Goal: Transaction & Acquisition: Purchase product/service

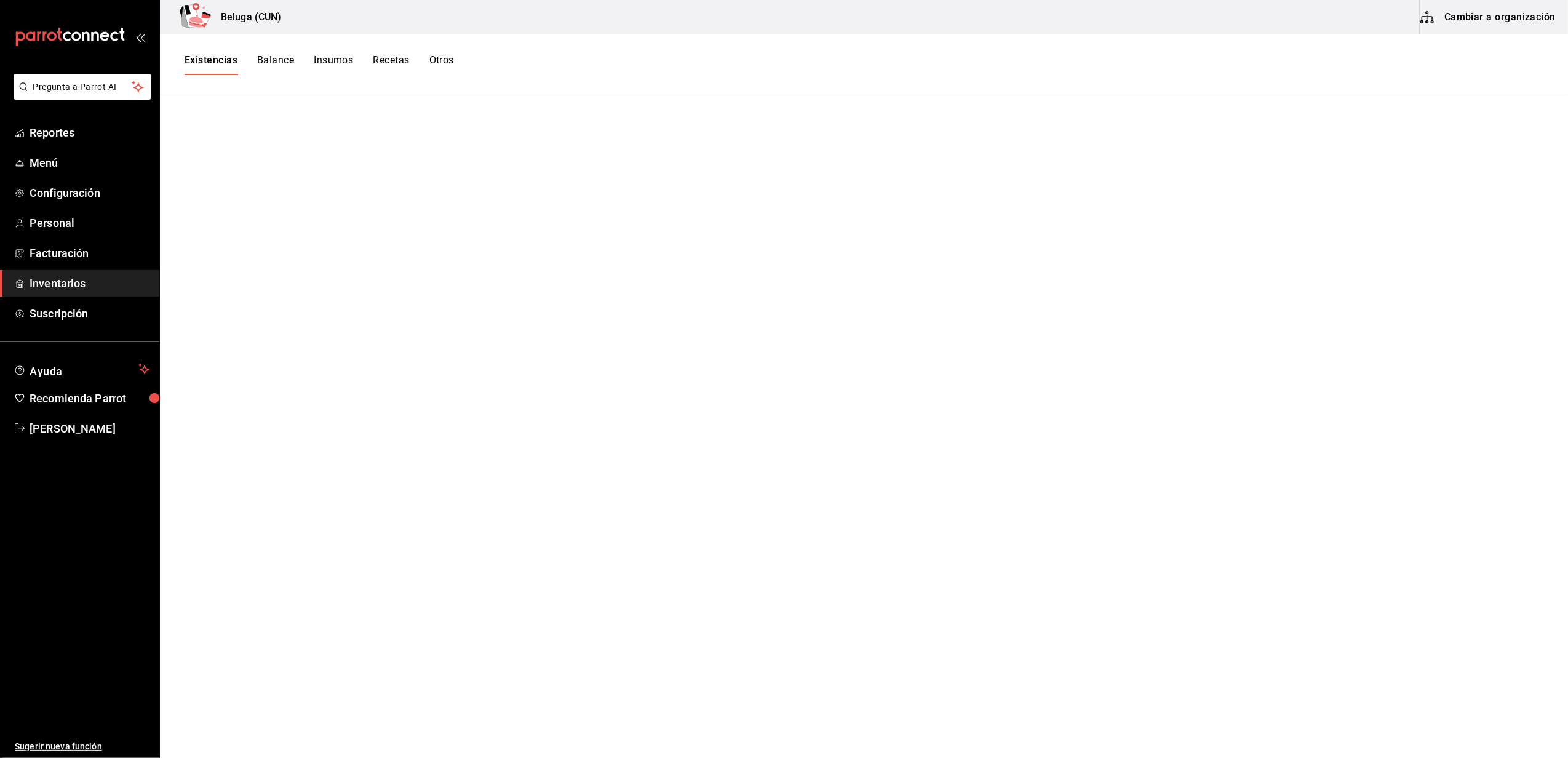
click at [451, 52] on div "Existencias Balance Insumos Recetas Otros" at bounding box center [864, 65] width 1408 height 61
click at [451, 56] on button "Otros" at bounding box center [441, 65] width 25 height 21
click at [348, 165] on div "Rastreo de insumos" at bounding box center [338, 168] width 76 height 23
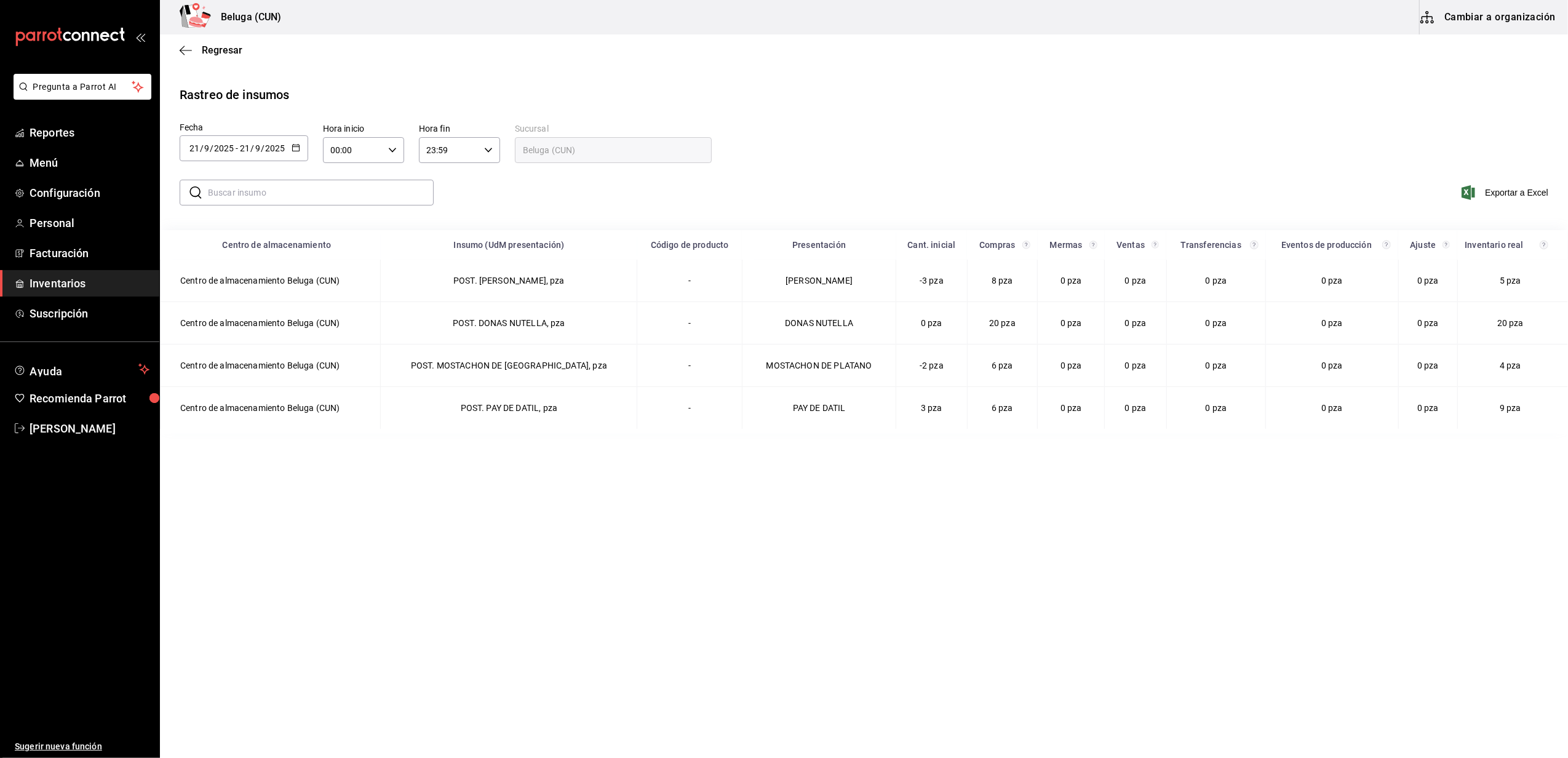
click at [296, 144] on \(Stroke\) "button" at bounding box center [296, 147] width 7 height 6
click at [394, 148] on icon "button" at bounding box center [392, 150] width 8 height 8
click at [293, 146] on div at bounding box center [784, 379] width 1568 height 758
click at [293, 146] on \(Stroke\) "button" at bounding box center [295, 146] width 6 height 1
click at [225, 388] on li "Rango de fechas" at bounding box center [238, 381] width 117 height 28
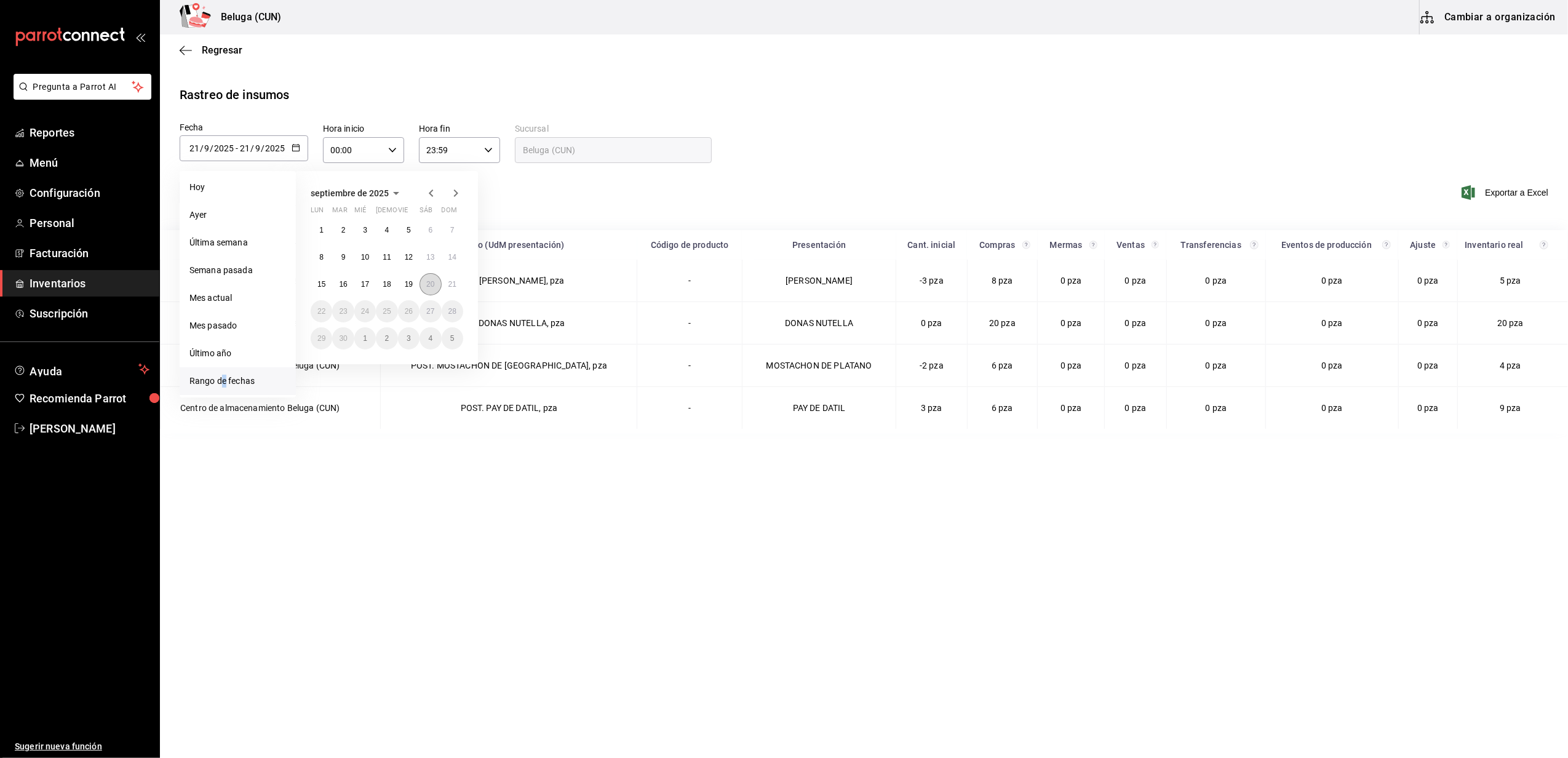
click at [432, 289] on button "20" at bounding box center [430, 284] width 21 height 22
click at [446, 284] on button "21" at bounding box center [452, 284] width 21 height 22
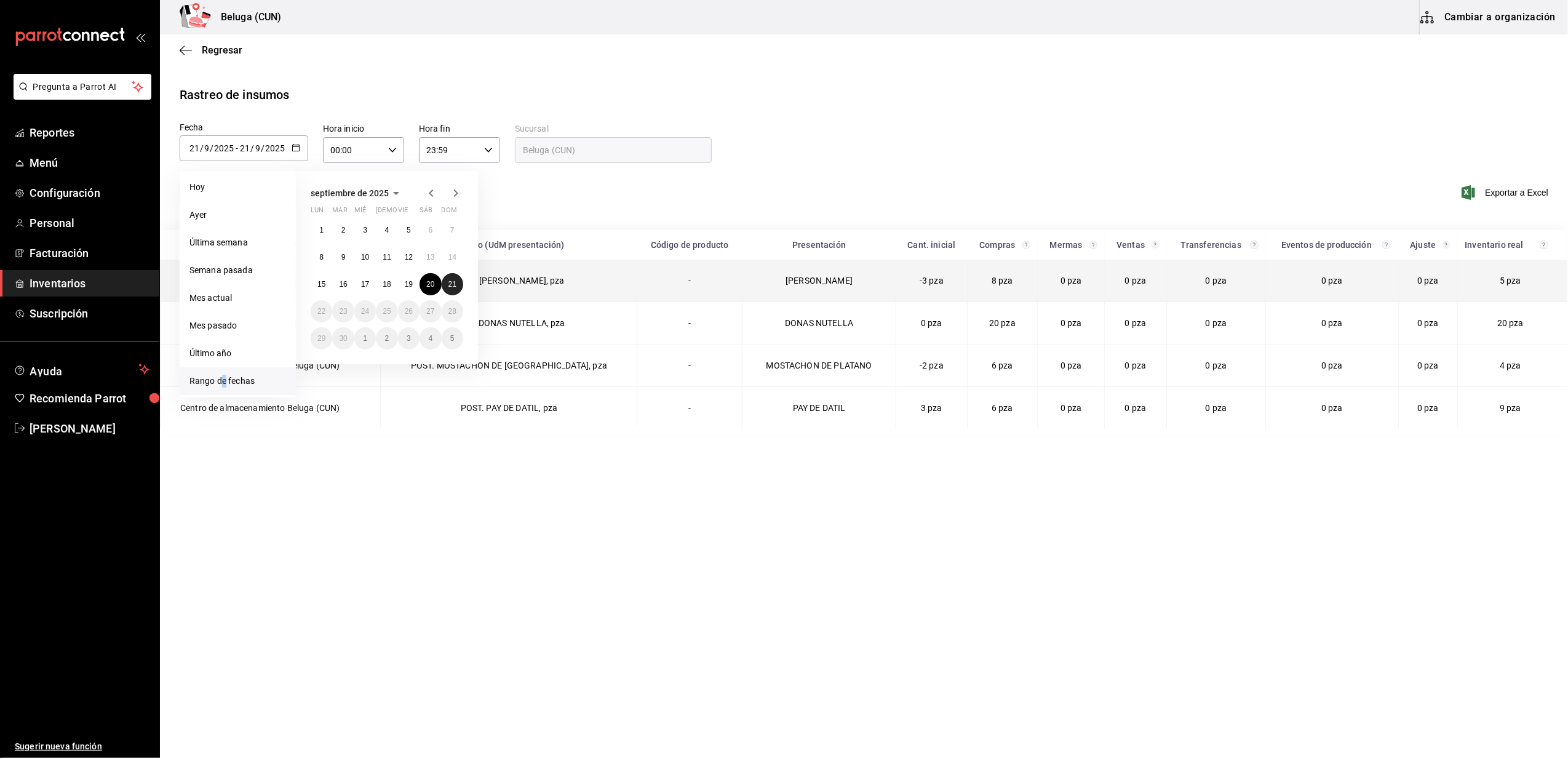
type input "2025-09-20"
type input "20"
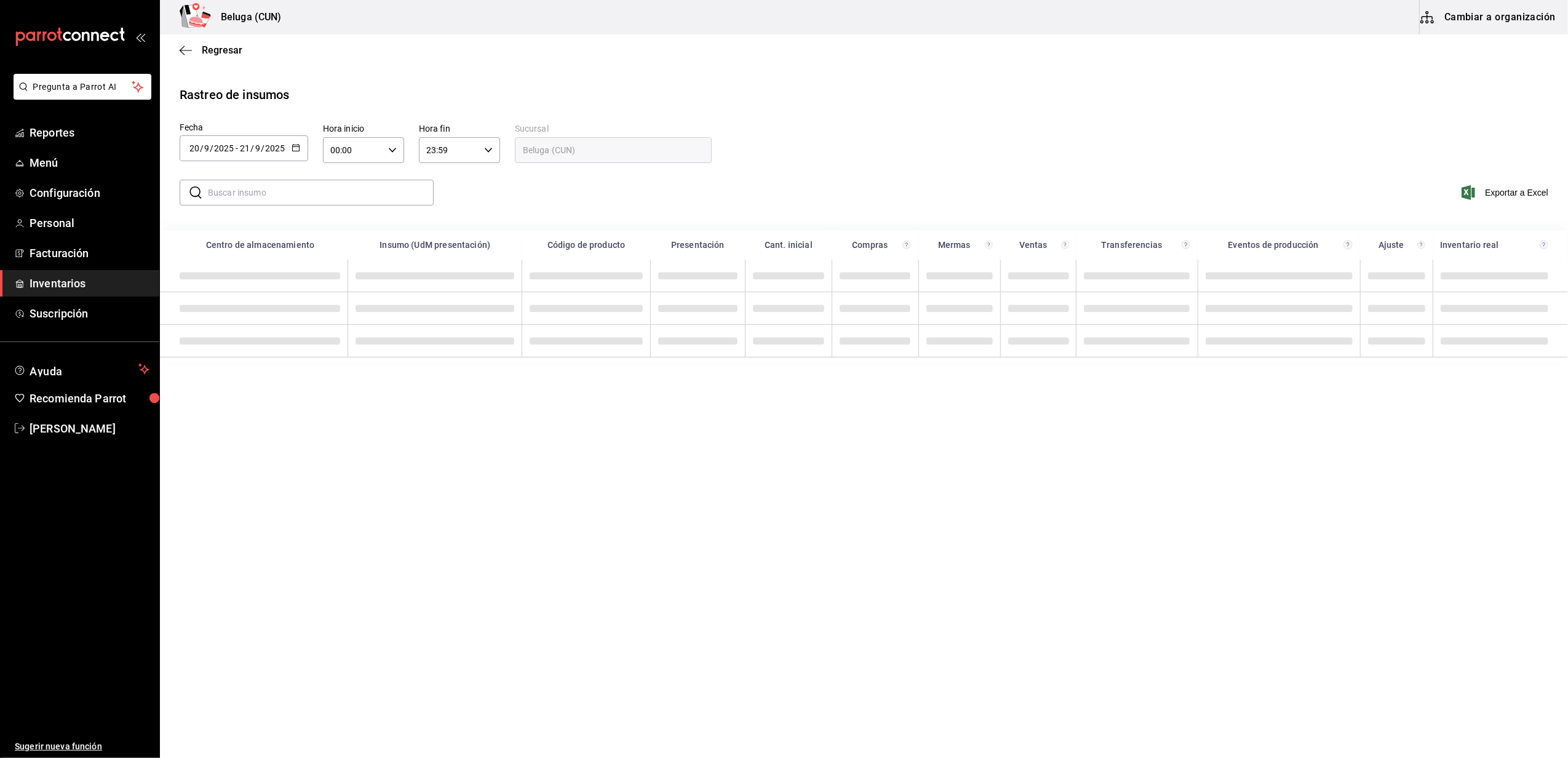
click at [389, 148] on icon "button" at bounding box center [392, 150] width 8 height 8
click at [343, 235] on span "10" at bounding box center [342, 230] width 21 height 10
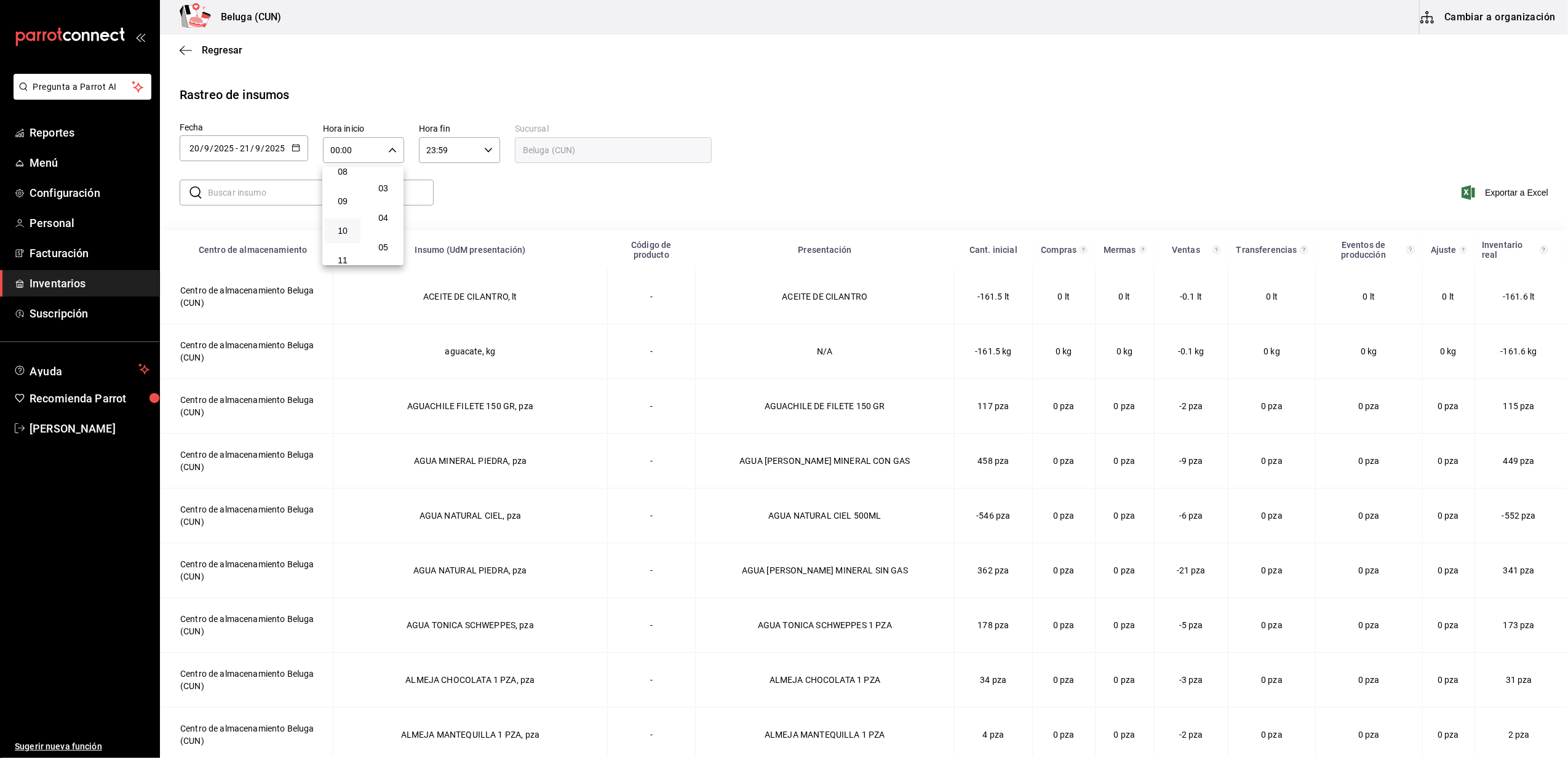
type input "10:00"
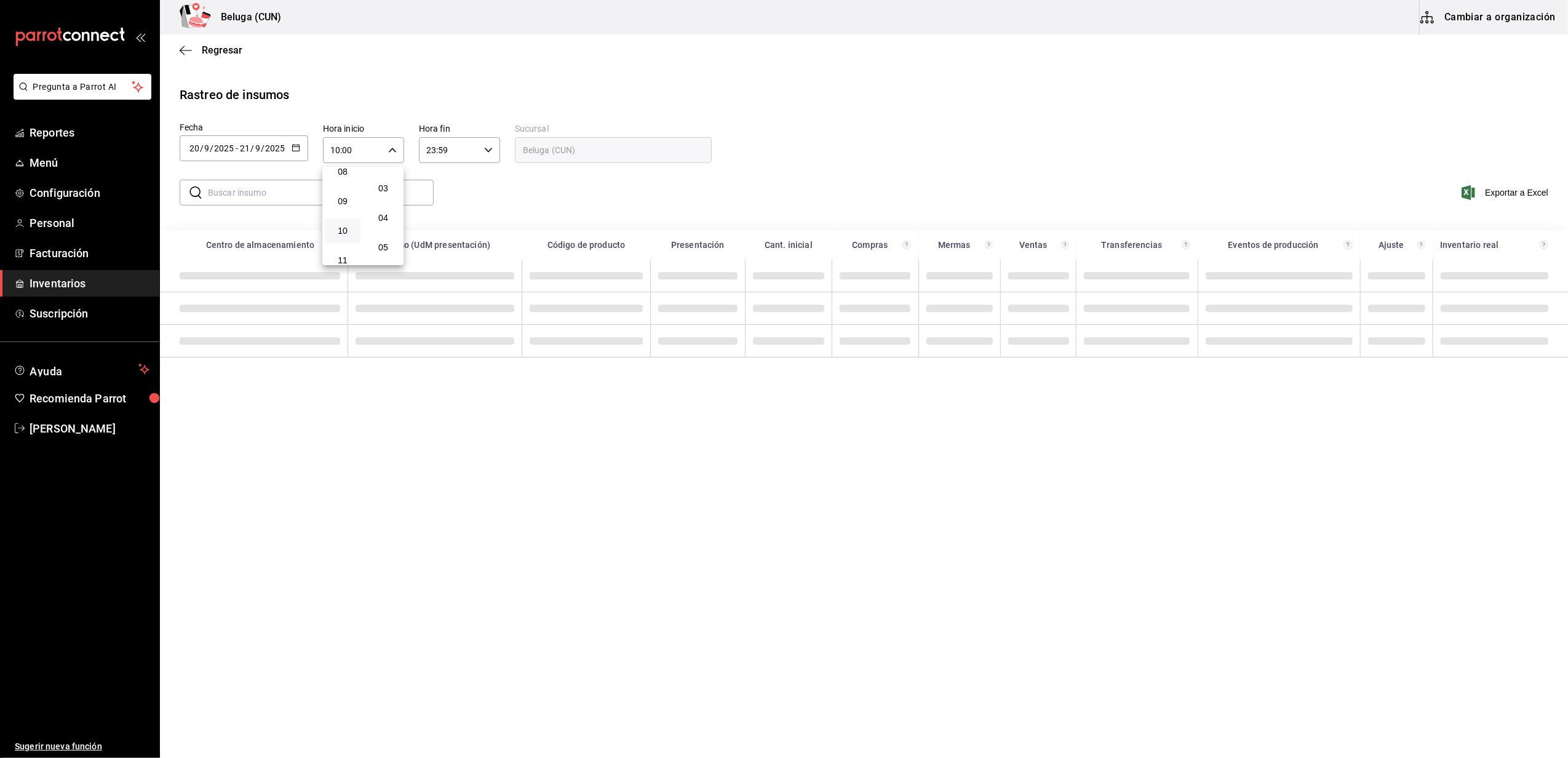
click at [488, 152] on div at bounding box center [784, 379] width 1568 height 758
click at [488, 151] on \(Stroke\) "button" at bounding box center [488, 150] width 7 height 5
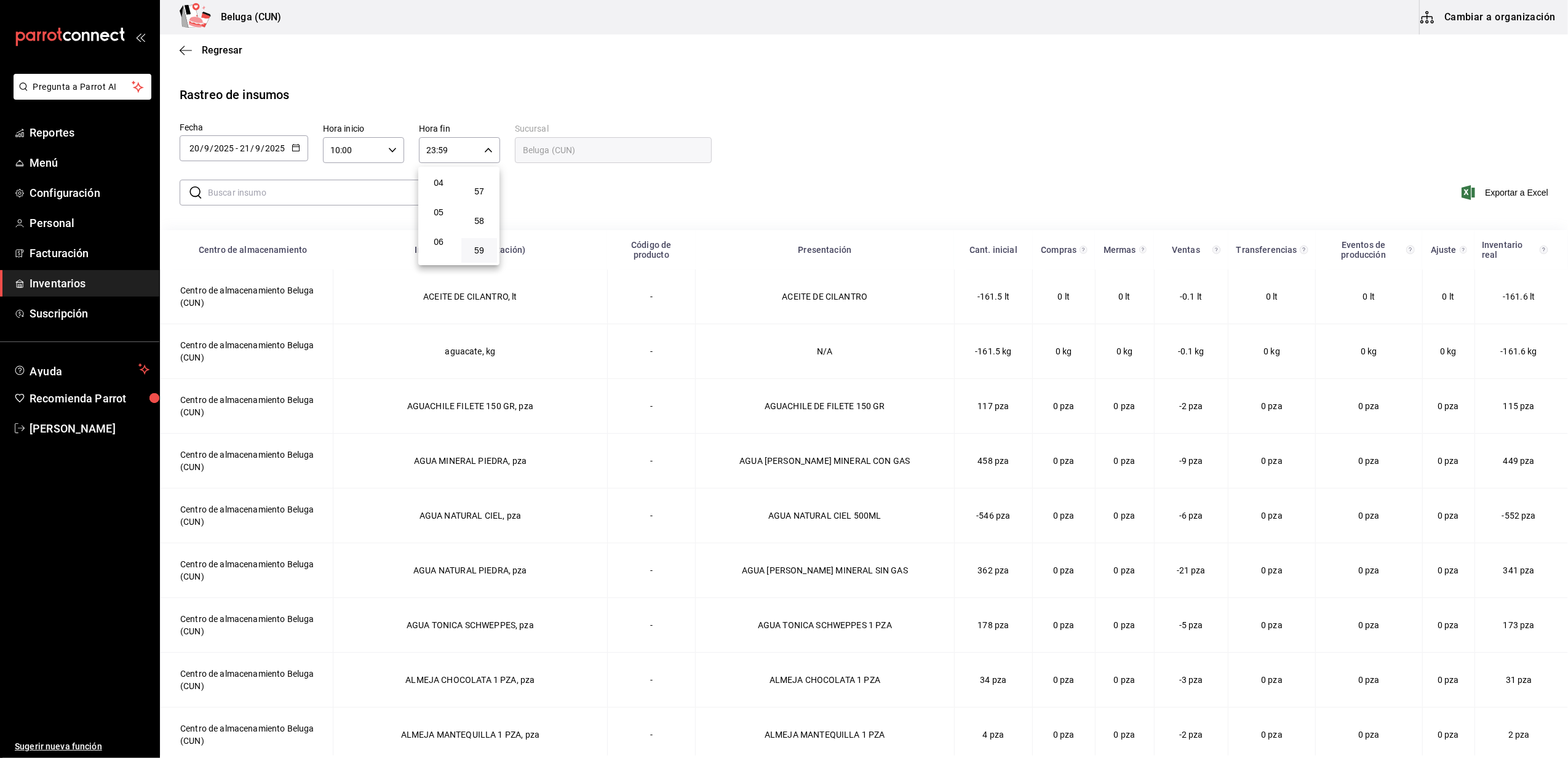
scroll to position [118, 0]
click at [438, 180] on span "04" at bounding box center [438, 181] width 21 height 10
type input "04:59"
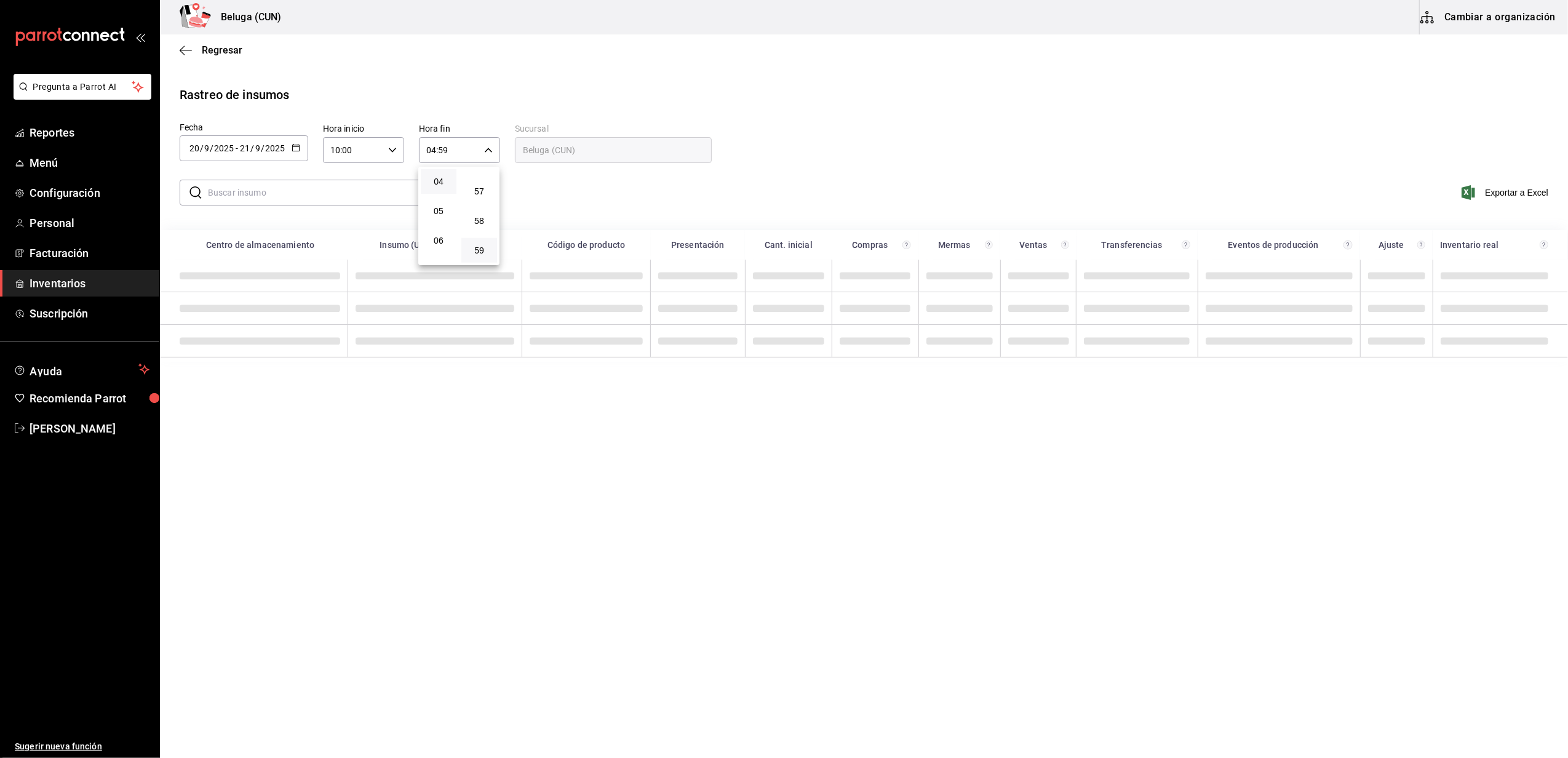
click at [539, 183] on div at bounding box center [784, 379] width 1568 height 758
click at [374, 185] on input "text" at bounding box center [321, 193] width 226 height 25
type input "pay"
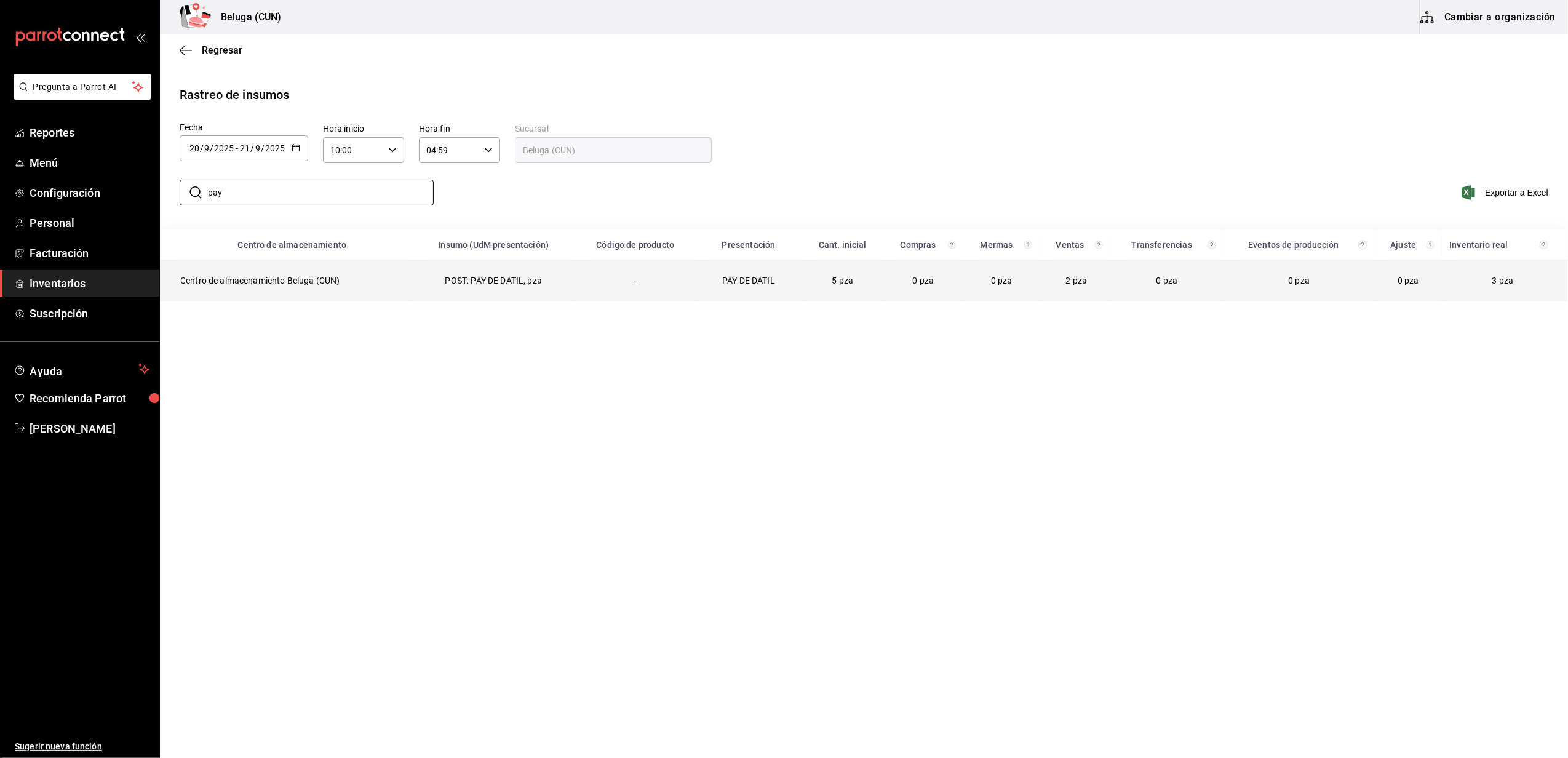
click at [283, 282] on td "Centro de almacenamiento Beluga (CUN)" at bounding box center [287, 280] width 252 height 42
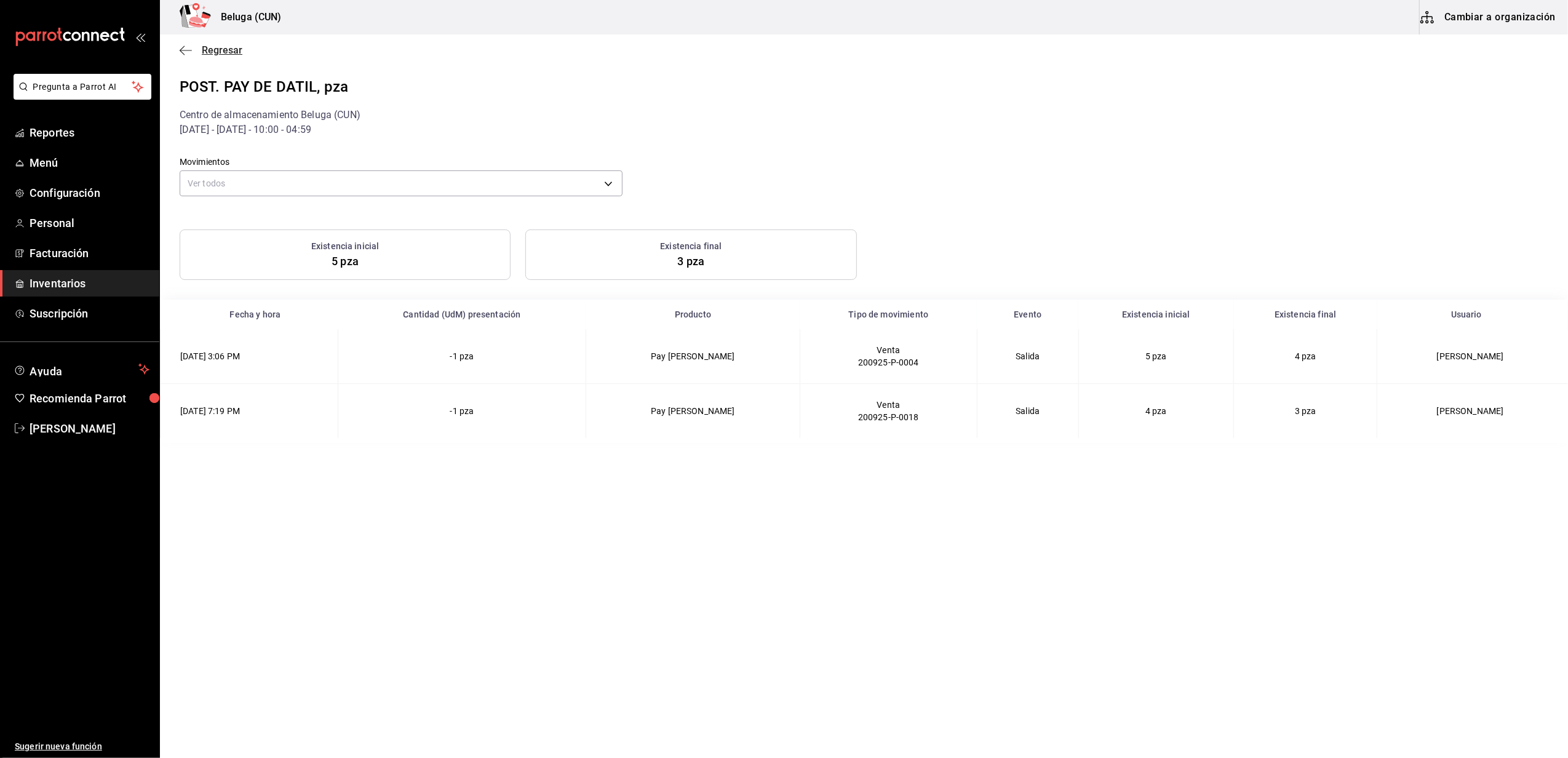
click at [232, 53] on span "Regresar" at bounding box center [222, 50] width 41 height 12
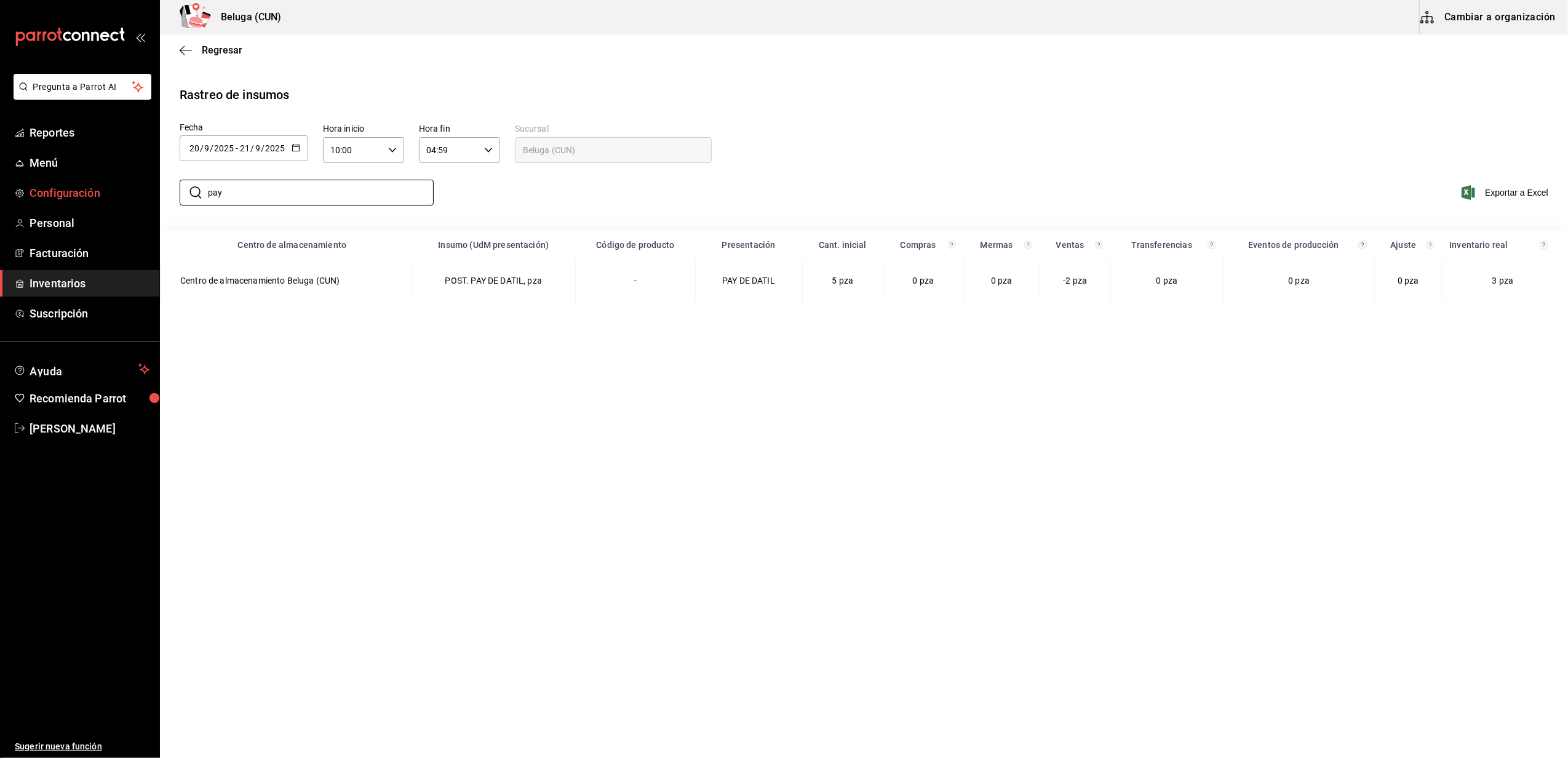
drag, startPoint x: 178, startPoint y: 198, endPoint x: 118, endPoint y: 193, distance: 60.2
click at [119, 194] on div "Pregunta a Parrot AI Reportes Menú Configuración Personal Facturación Inventari…" at bounding box center [784, 378] width 1568 height 756
type input "dulce"
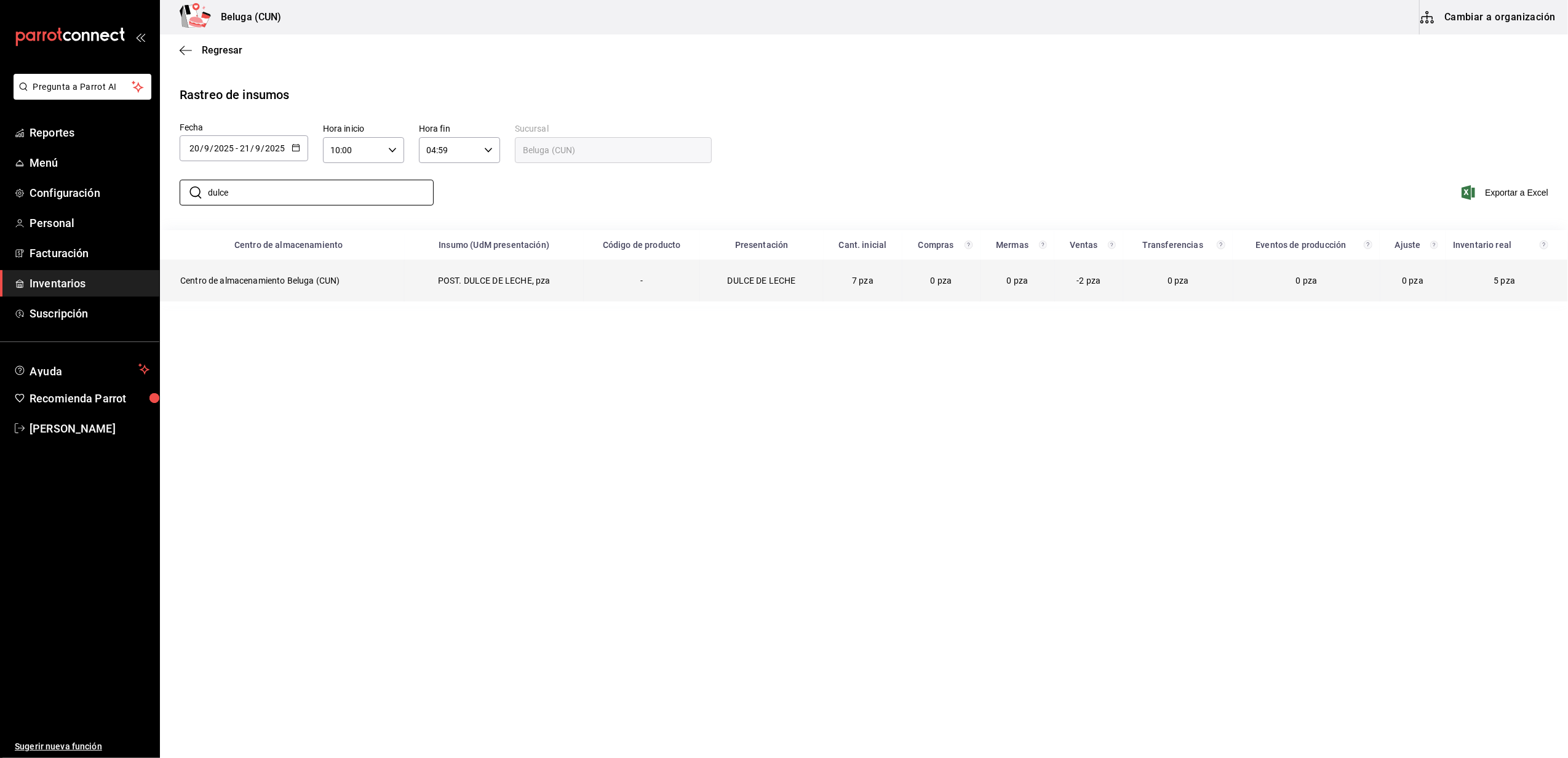
click at [424, 289] on td "POST. DULCE DE LECHE, pza" at bounding box center [495, 280] width 179 height 42
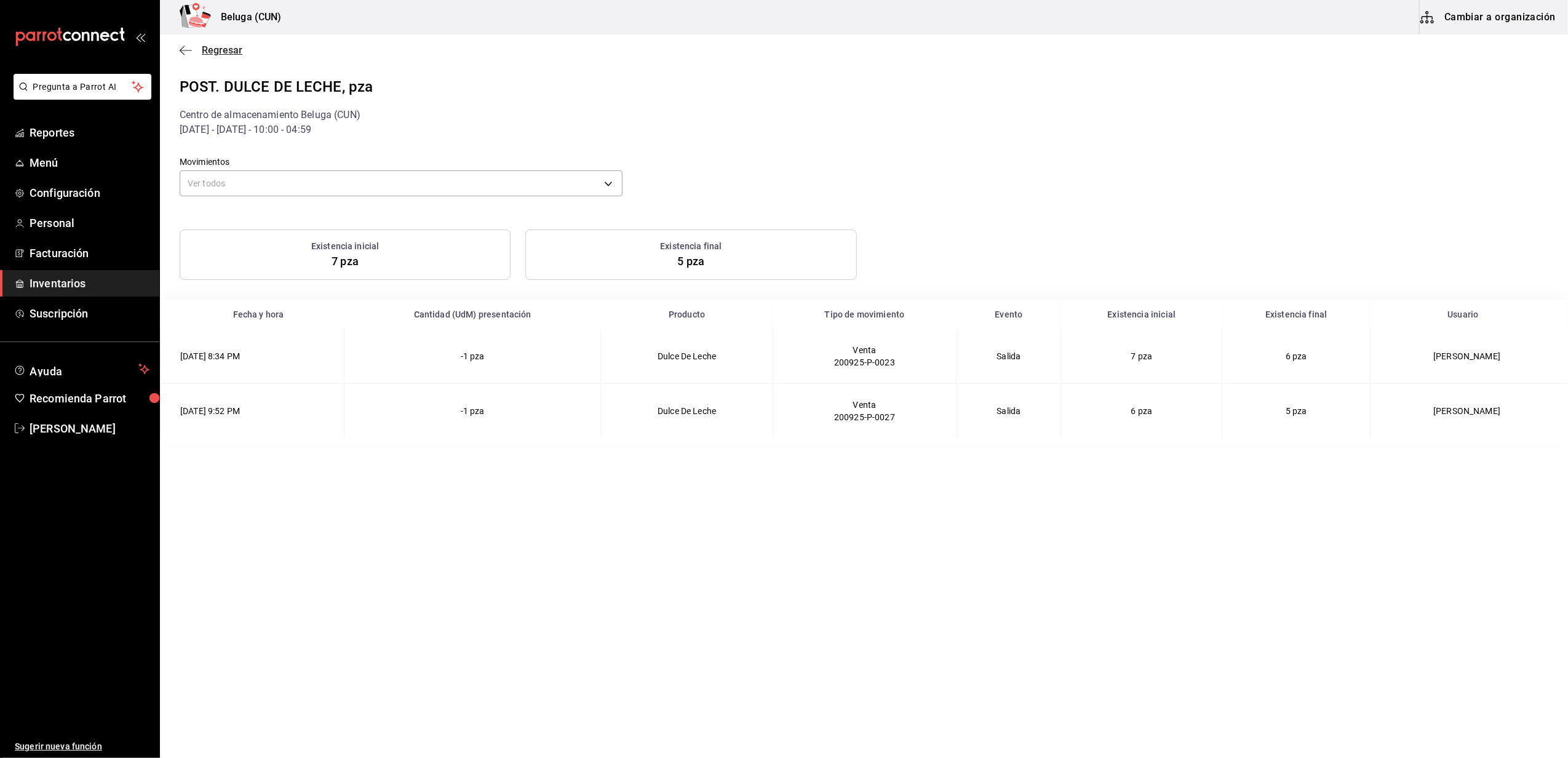
click at [228, 55] on span "Regresar" at bounding box center [222, 50] width 41 height 12
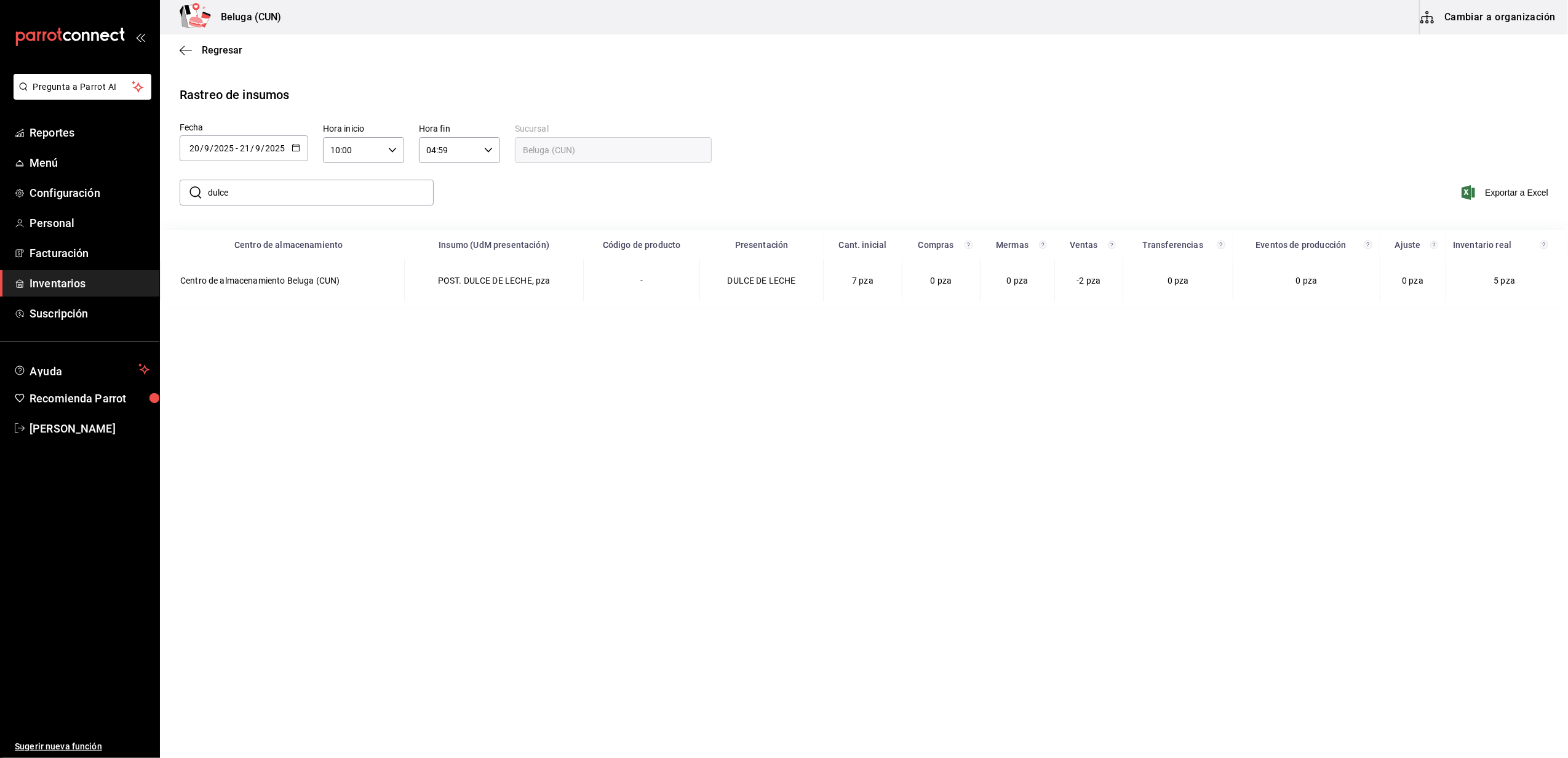
click at [293, 146] on \(Stroke\) "button" at bounding box center [295, 146] width 6 height 1
click at [225, 384] on li "Rango de fechas" at bounding box center [238, 381] width 117 height 28
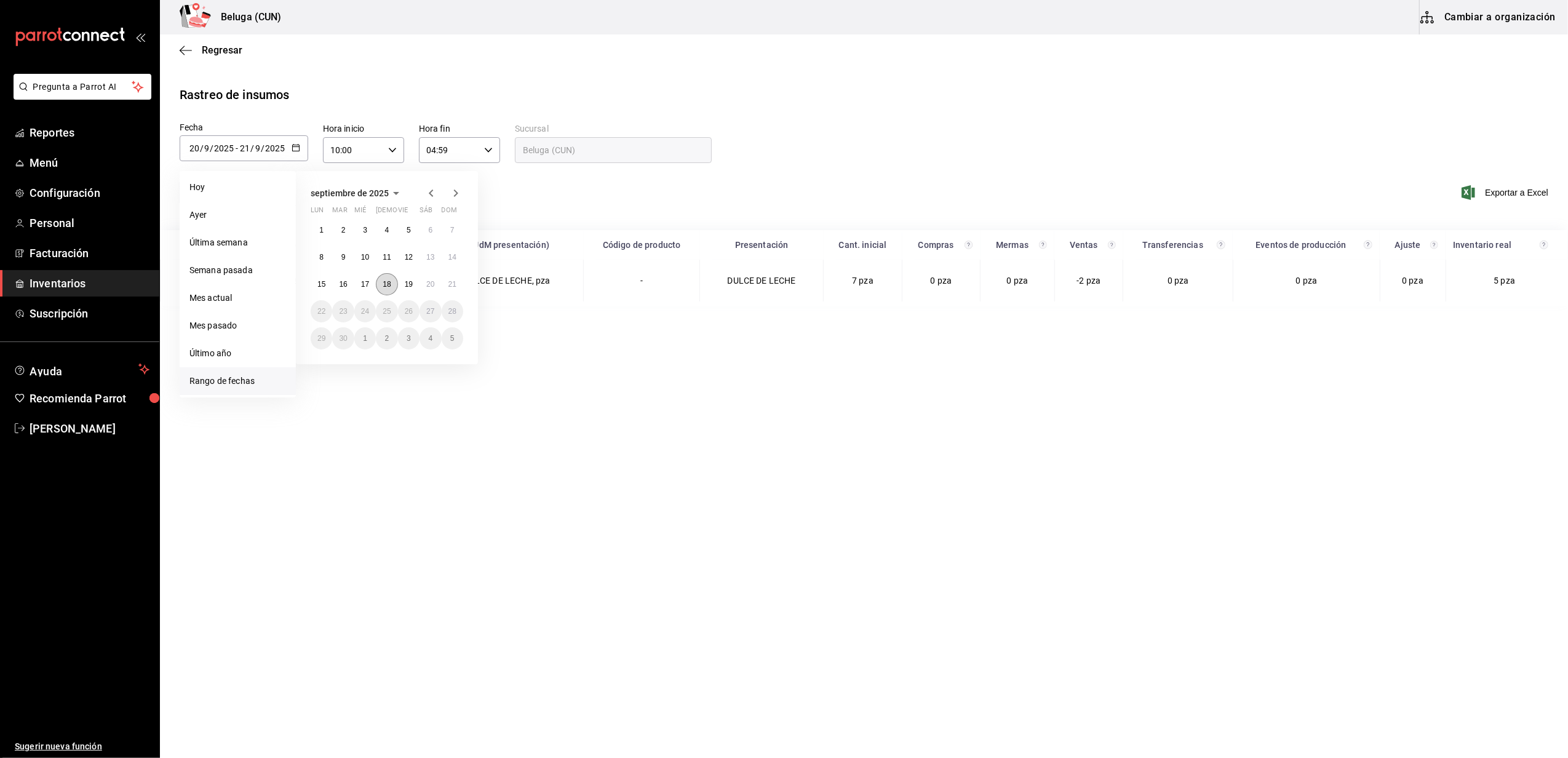
click at [394, 284] on button "18" at bounding box center [386, 284] width 21 height 22
click at [407, 282] on abbr "19" at bounding box center [409, 284] width 8 height 8
type input "2025-09-18"
type input "18"
type input "2025-09-19"
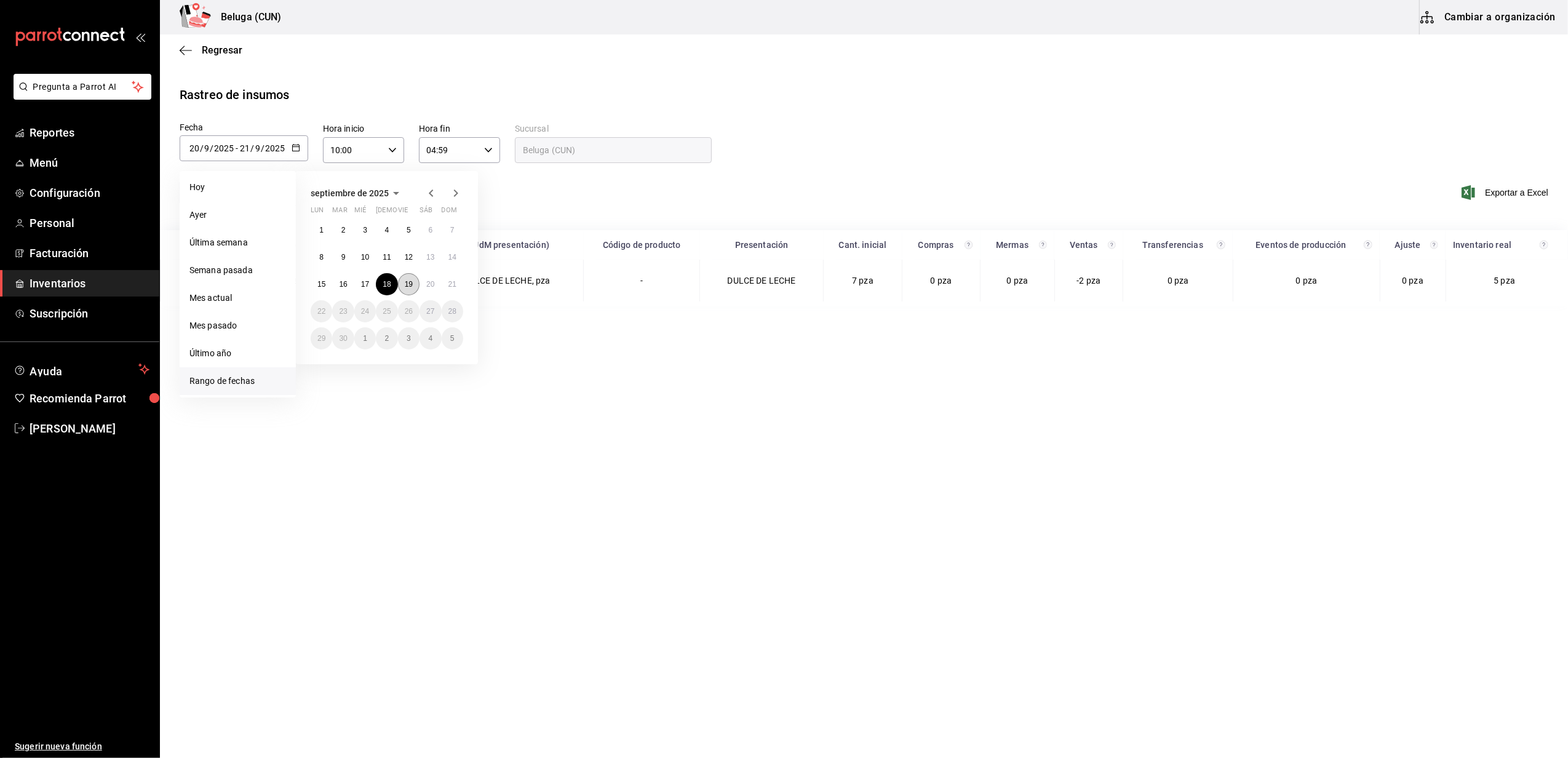
type input "19"
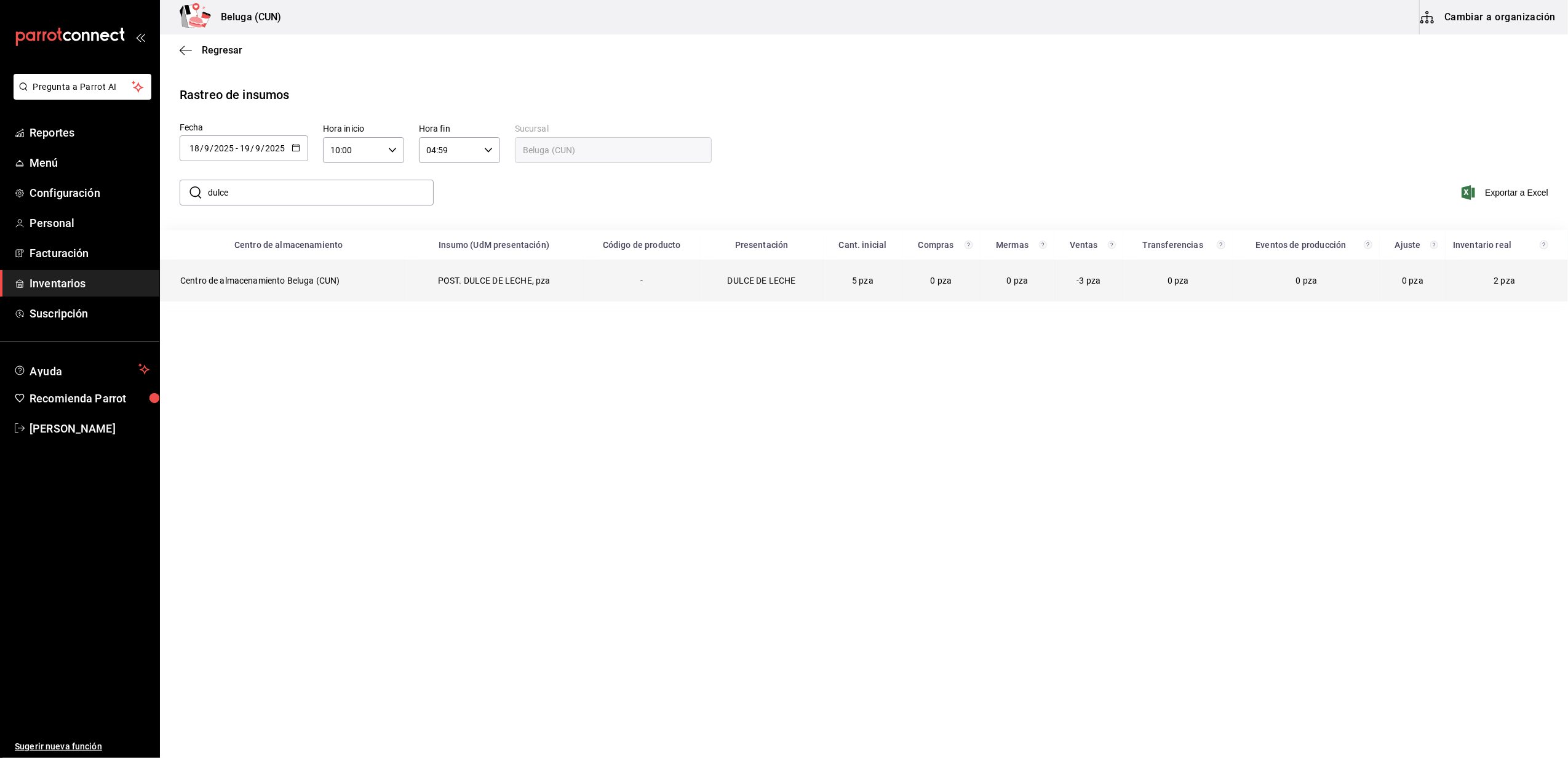
click at [465, 276] on td "POST. DULCE DE LECHE, pza" at bounding box center [495, 280] width 179 height 42
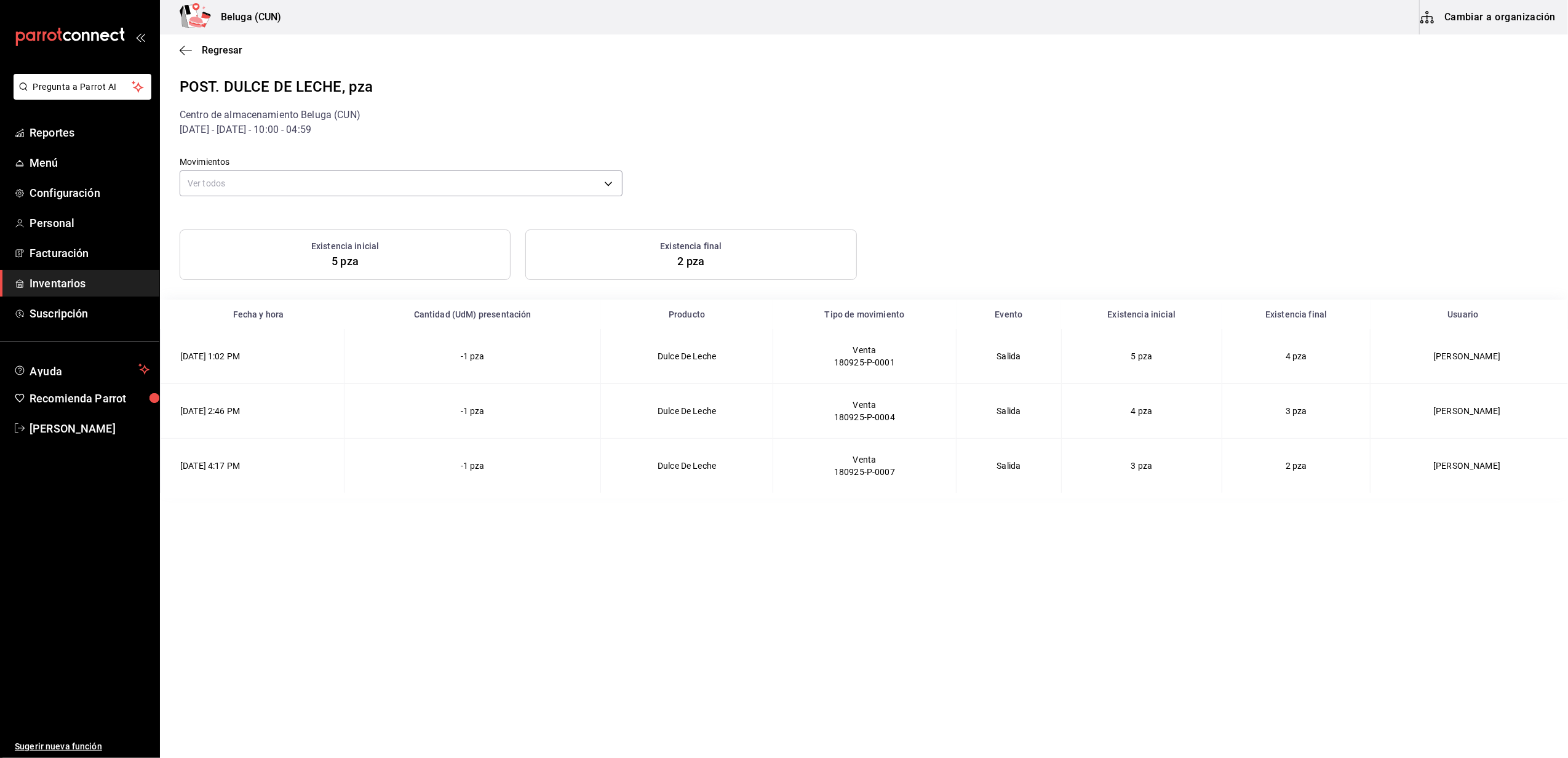
click at [220, 42] on div "Regresar" at bounding box center [864, 50] width 1408 height 31
click at [222, 44] on span "Regresar" at bounding box center [222, 50] width 41 height 12
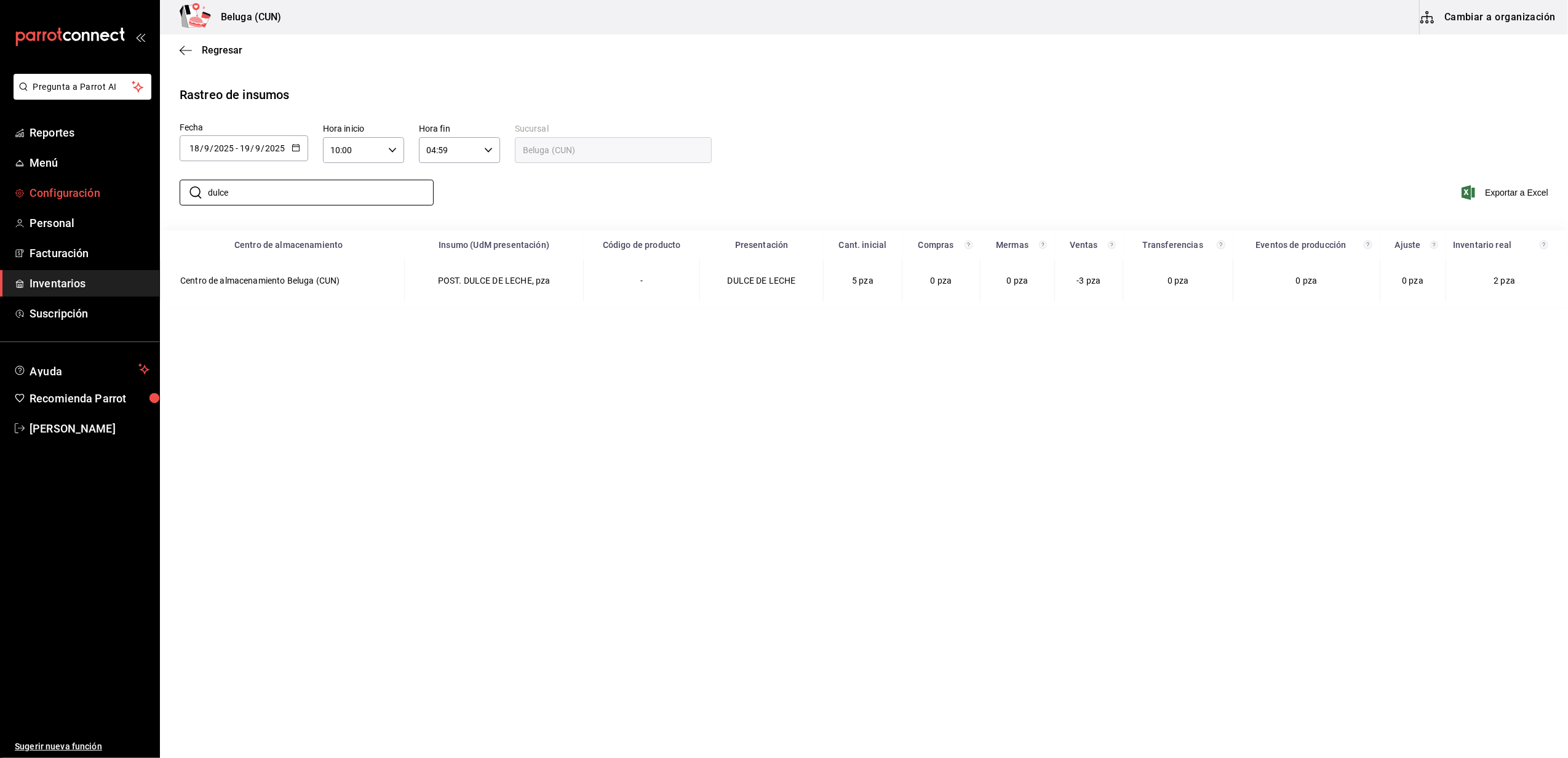
drag, startPoint x: 272, startPoint y: 198, endPoint x: 126, endPoint y: 182, distance: 146.9
click at [126, 182] on div "Pregunta a Parrot AI Reportes Menú Configuración Personal Facturación Inventari…" at bounding box center [784, 378] width 1568 height 756
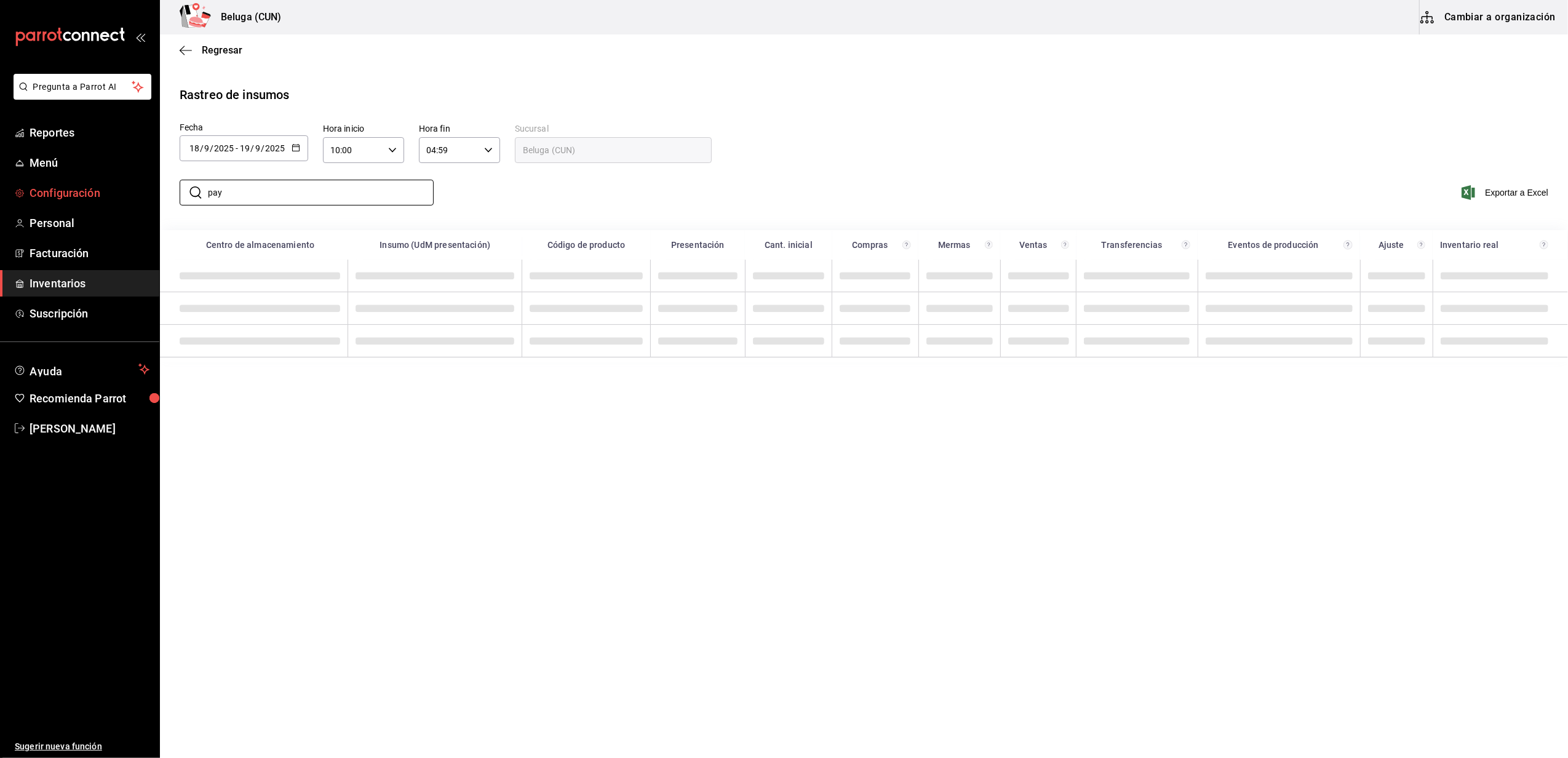
type input "pay"
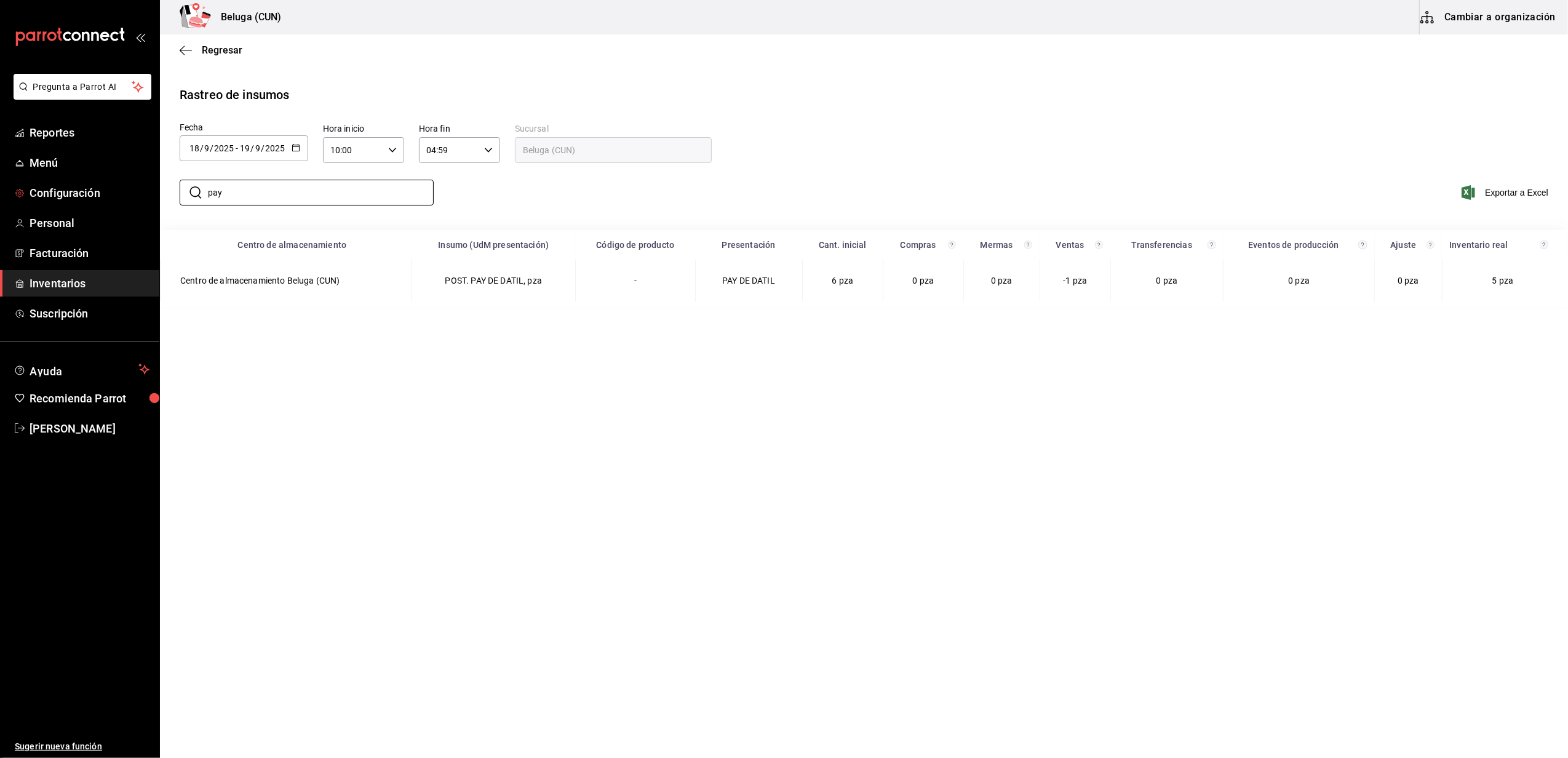
click at [367, 485] on main "Regresar Rastreo de insumos Fecha 2025-09-18 18 / 9 / 2025 - 2025-09-19 19 / 9 …" at bounding box center [864, 395] width 1408 height 722
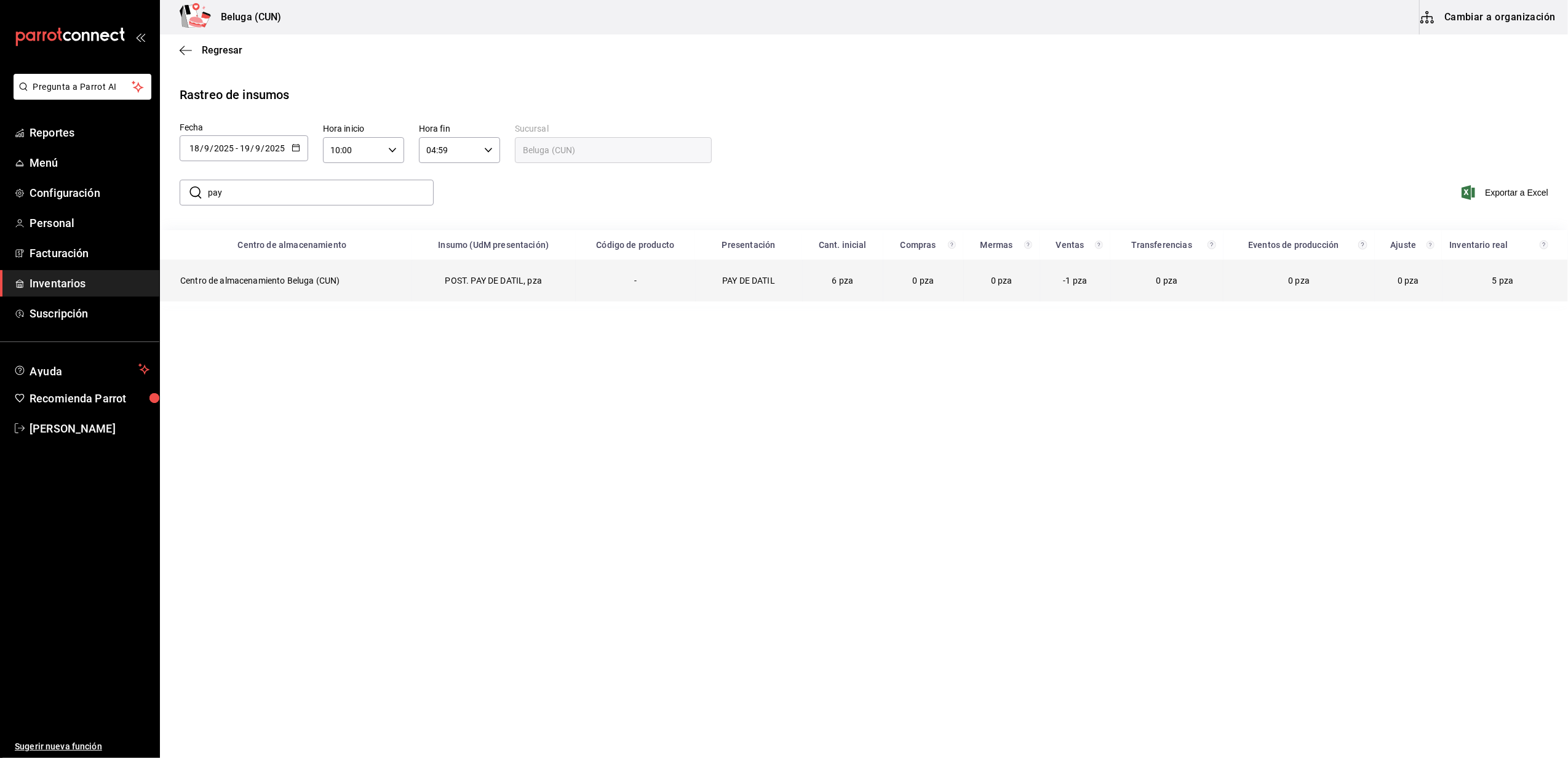
click at [306, 276] on td "Centro de almacenamiento Beluga (CUN)" at bounding box center [287, 280] width 252 height 42
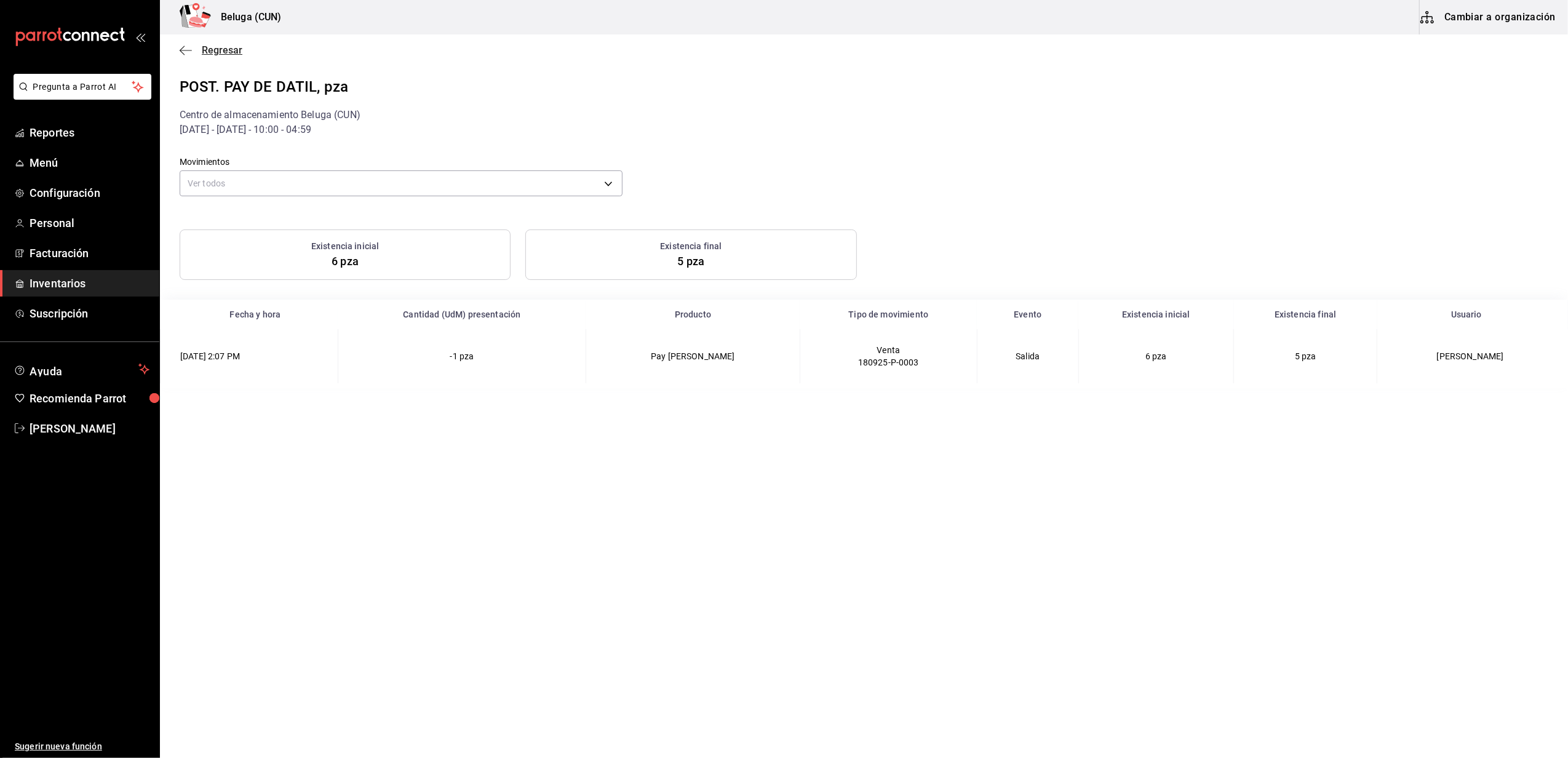
click at [219, 49] on span "Regresar" at bounding box center [222, 50] width 41 height 12
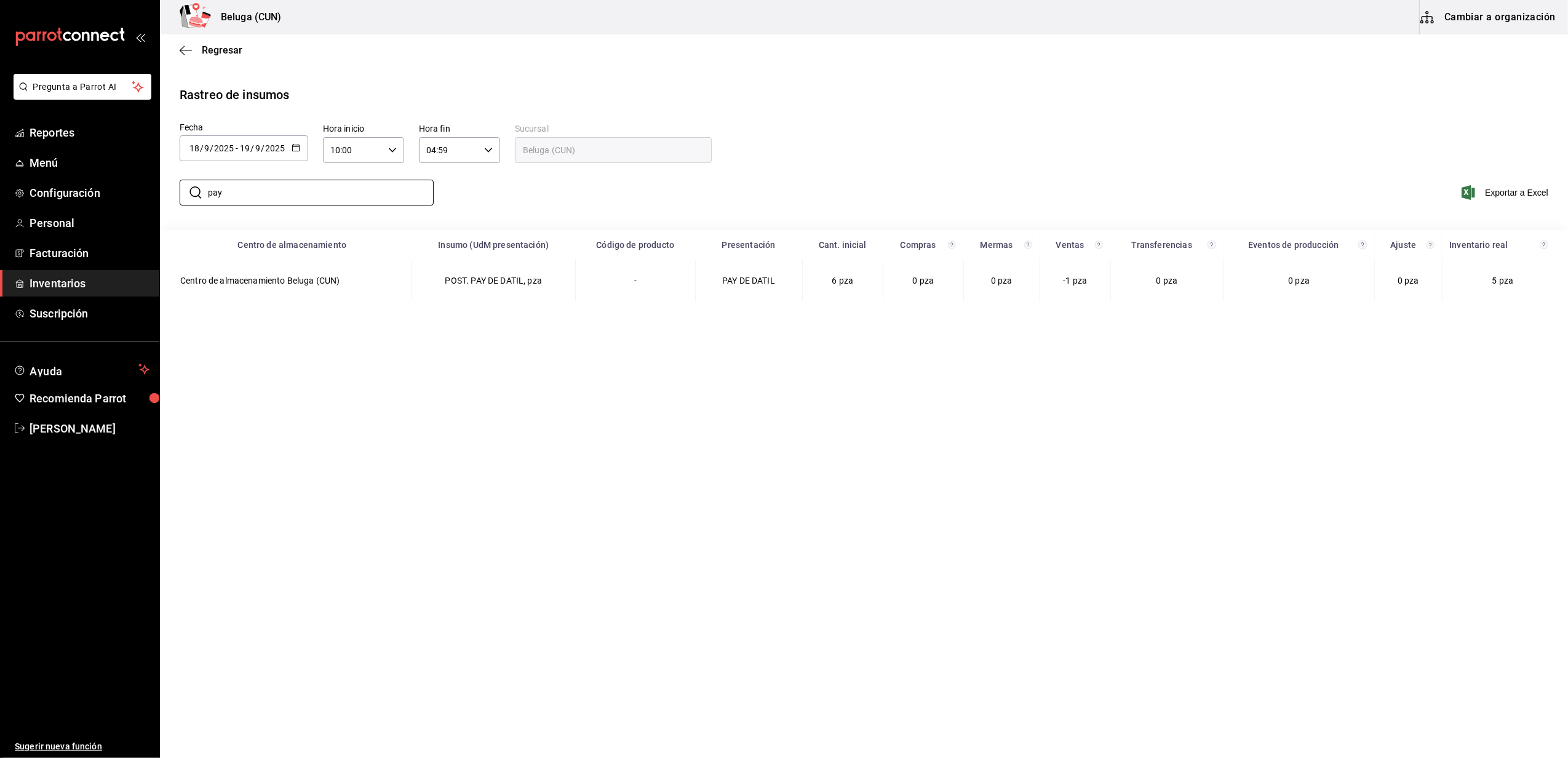
drag, startPoint x: 265, startPoint y: 193, endPoint x: 161, endPoint y: 187, distance: 104.2
click at [168, 187] on div "​ pay ​ Exportar a Excel" at bounding box center [858, 200] width 1418 height 51
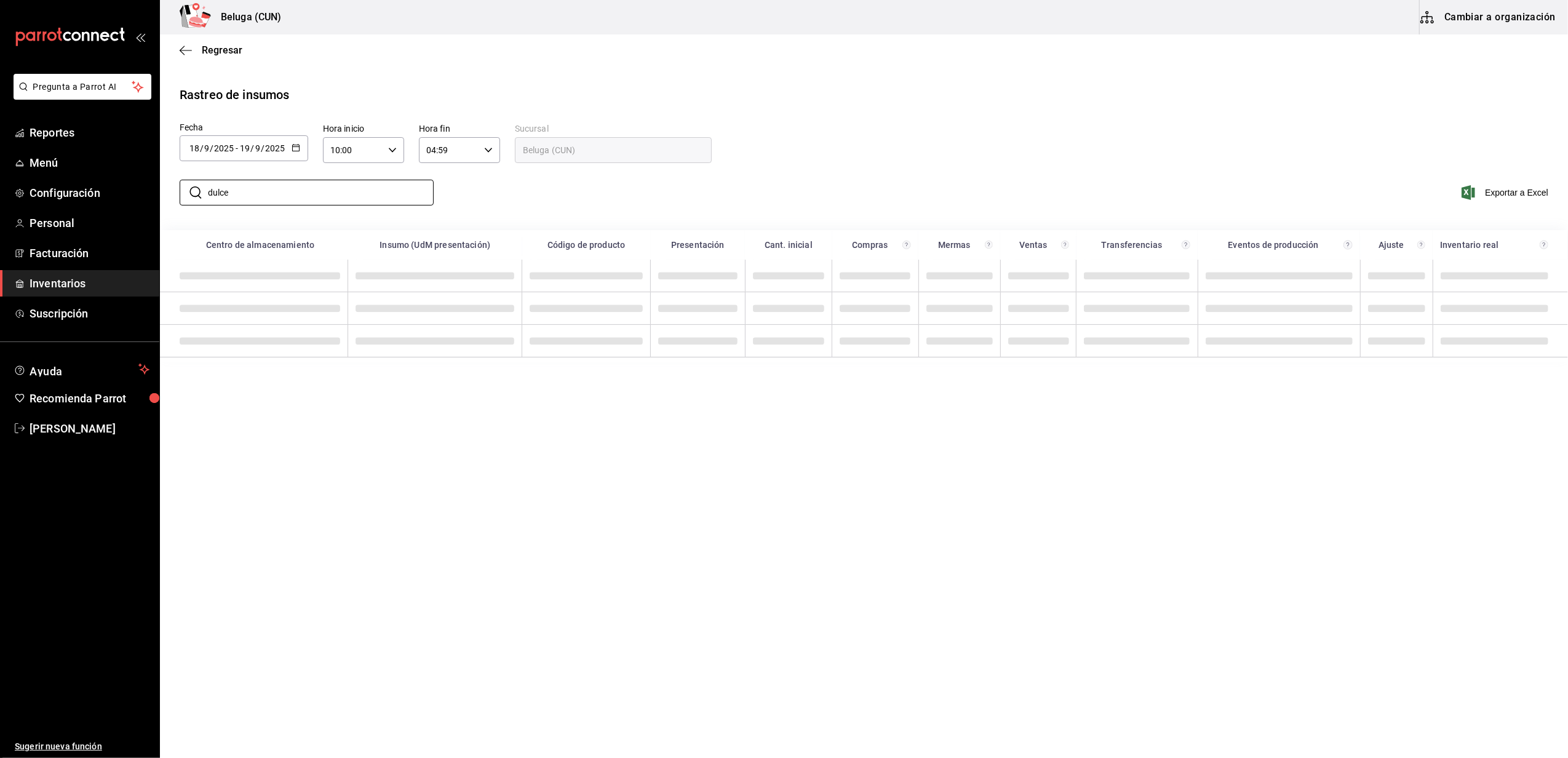
type input "dulce"
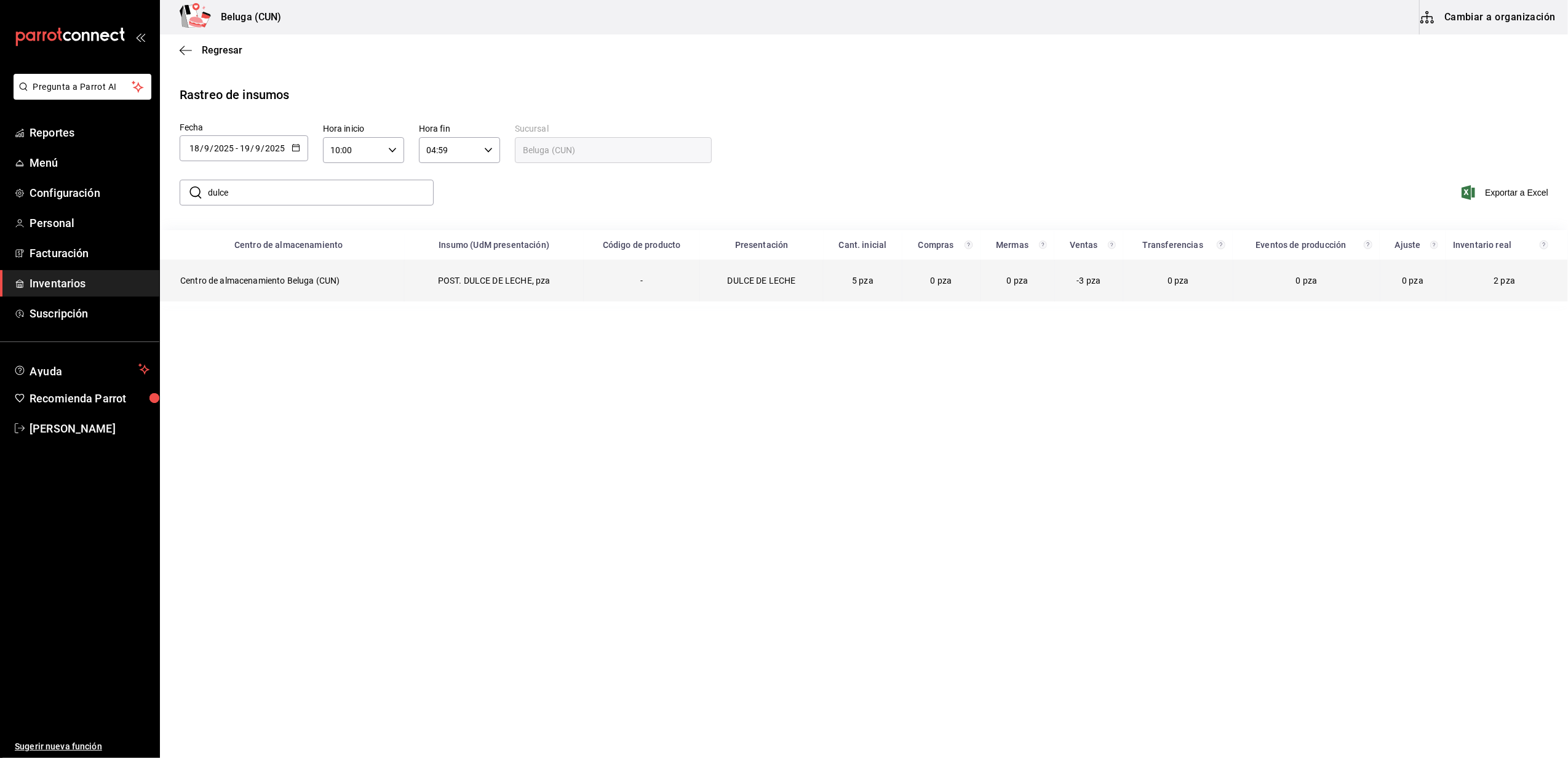
click at [317, 272] on td "Centro de almacenamiento Beluga (CUN)" at bounding box center [283, 280] width 244 height 42
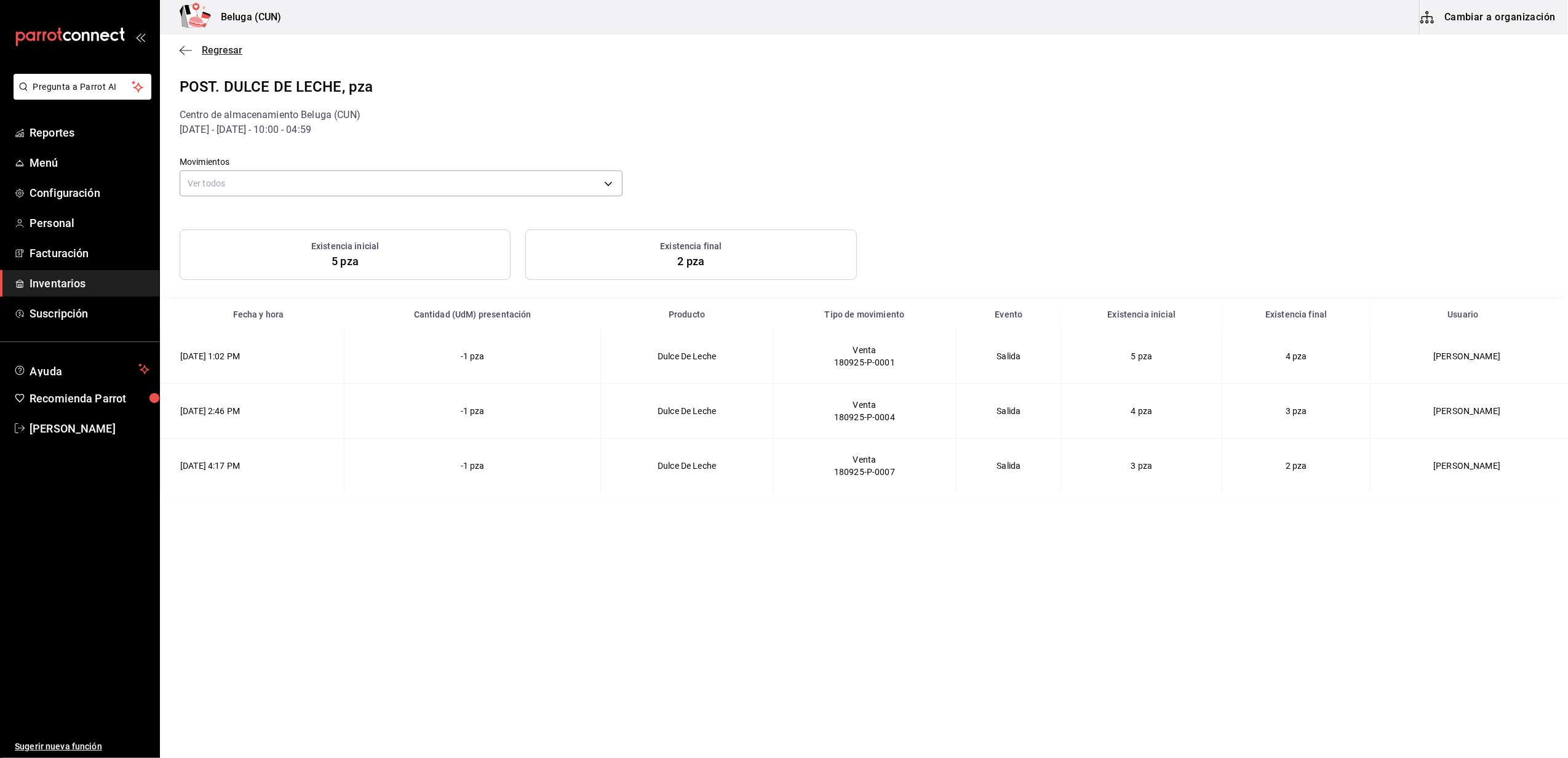
click at [229, 52] on span "Regresar" at bounding box center [222, 50] width 41 height 12
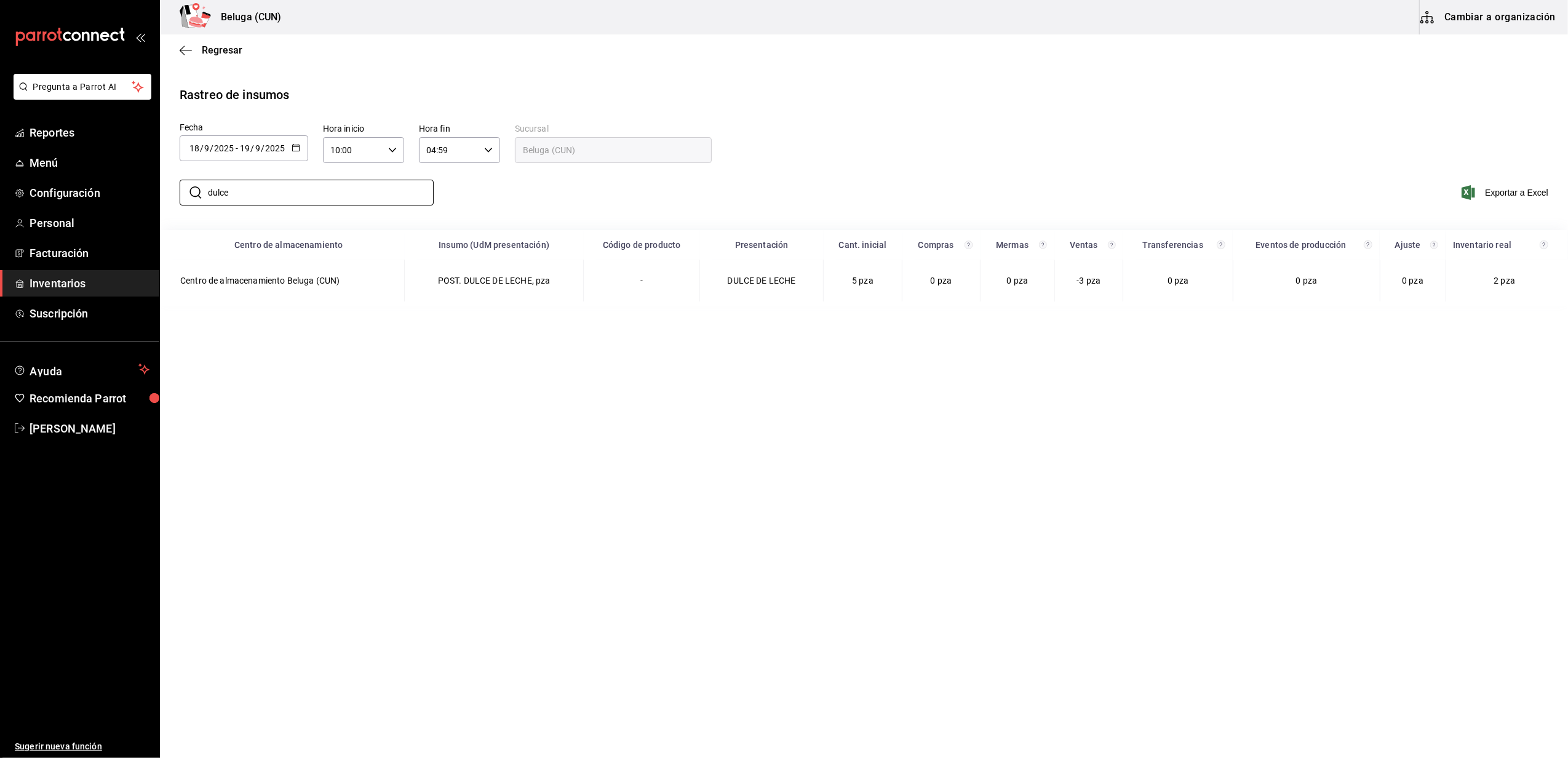
drag, startPoint x: 225, startPoint y: 191, endPoint x: 117, endPoint y: 178, distance: 108.8
click at [111, 180] on div "Pregunta a Parrot AI Reportes Menú Configuración Personal Facturación Inventari…" at bounding box center [784, 378] width 1568 height 756
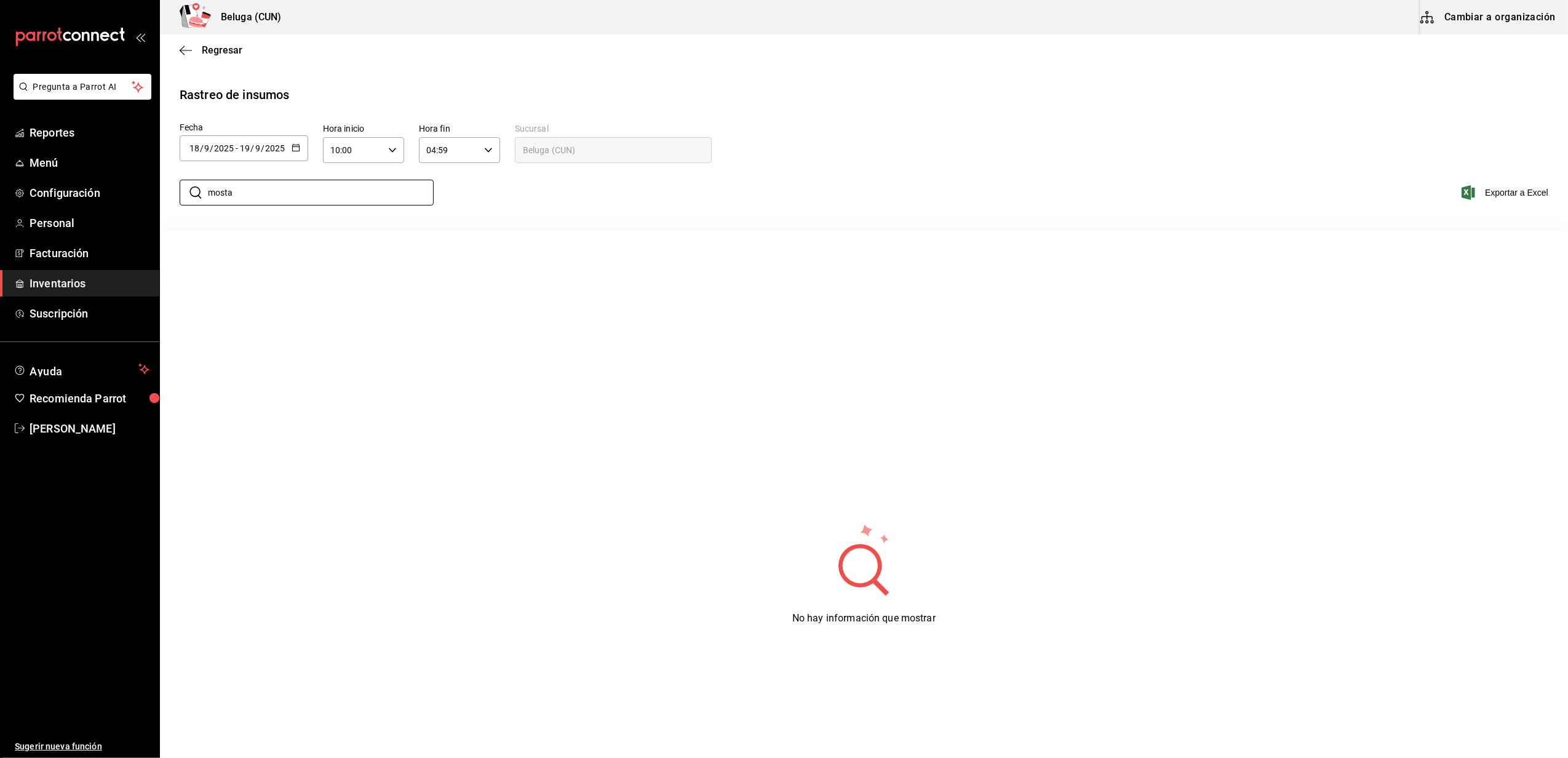
type input "mosta"
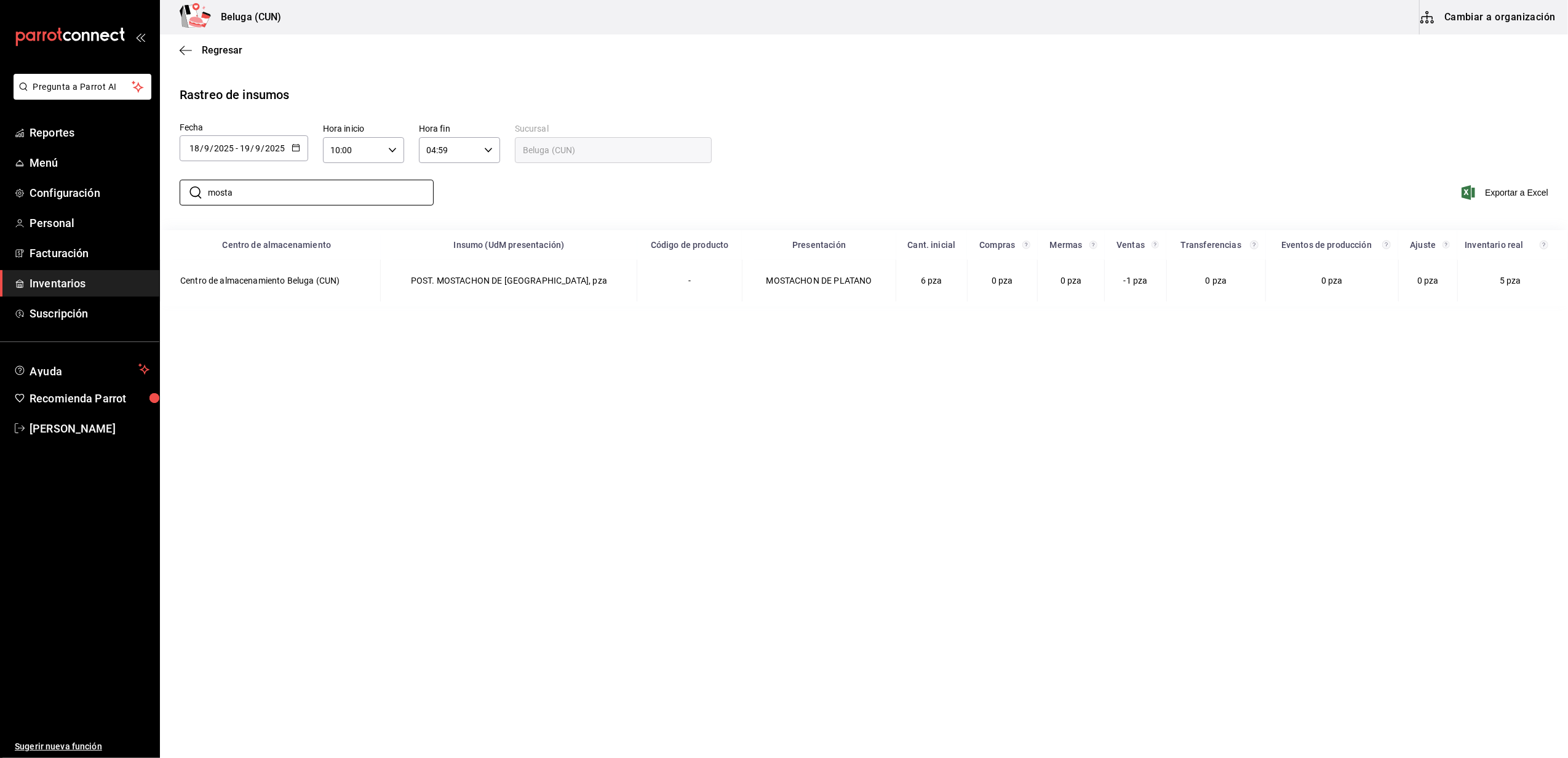
drag, startPoint x: 834, startPoint y: 439, endPoint x: 474, endPoint y: 406, distance: 361.5
click at [822, 441] on main "Regresar Rastreo de insumos Fecha 2025-09-18 18 / 9 / 2025 - 2025-09-19 19 / 9 …" at bounding box center [864, 395] width 1408 height 722
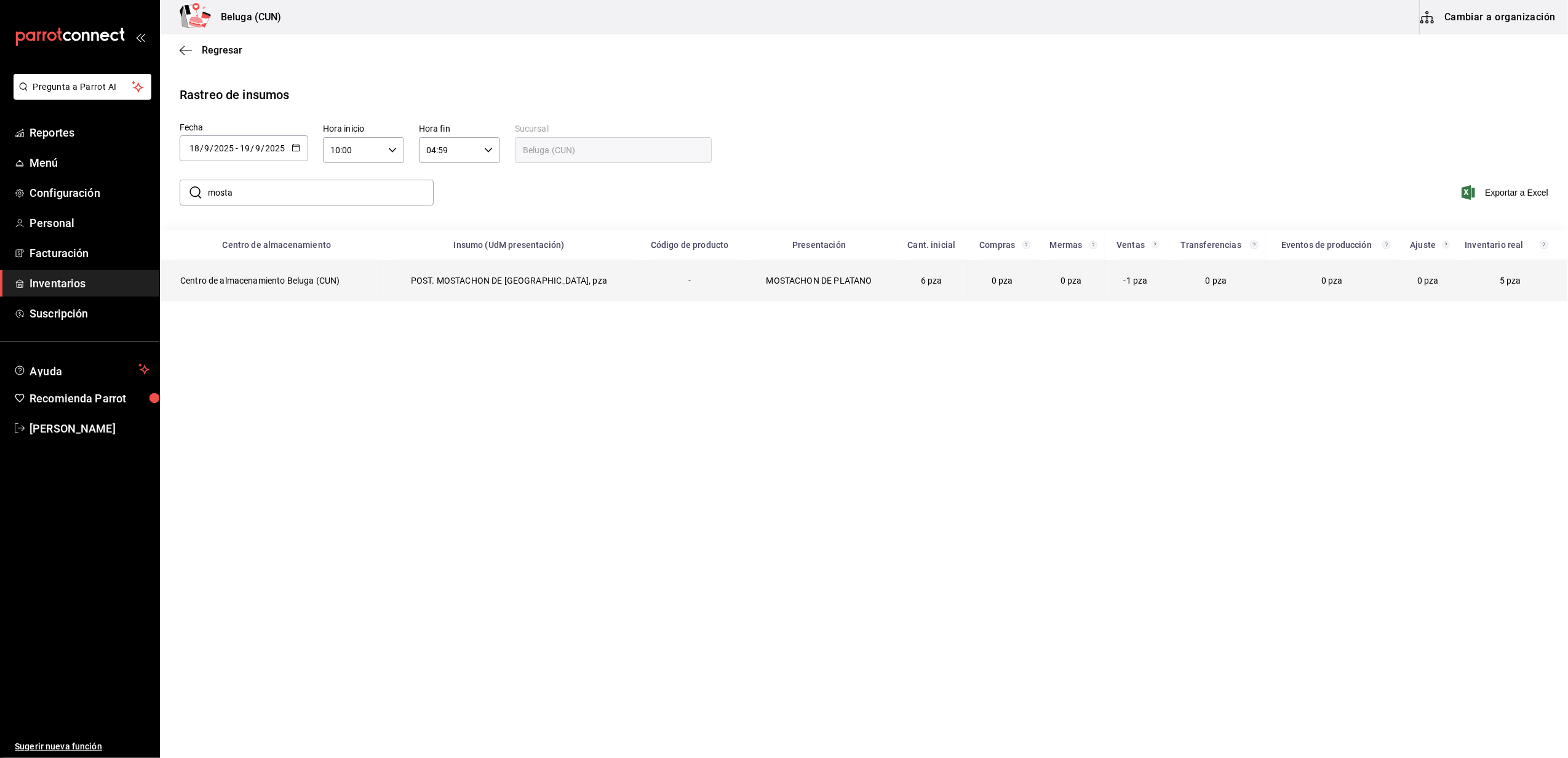
click at [434, 284] on td "POST. MOSTACHON DE PLATANO, pza" at bounding box center [509, 280] width 256 height 42
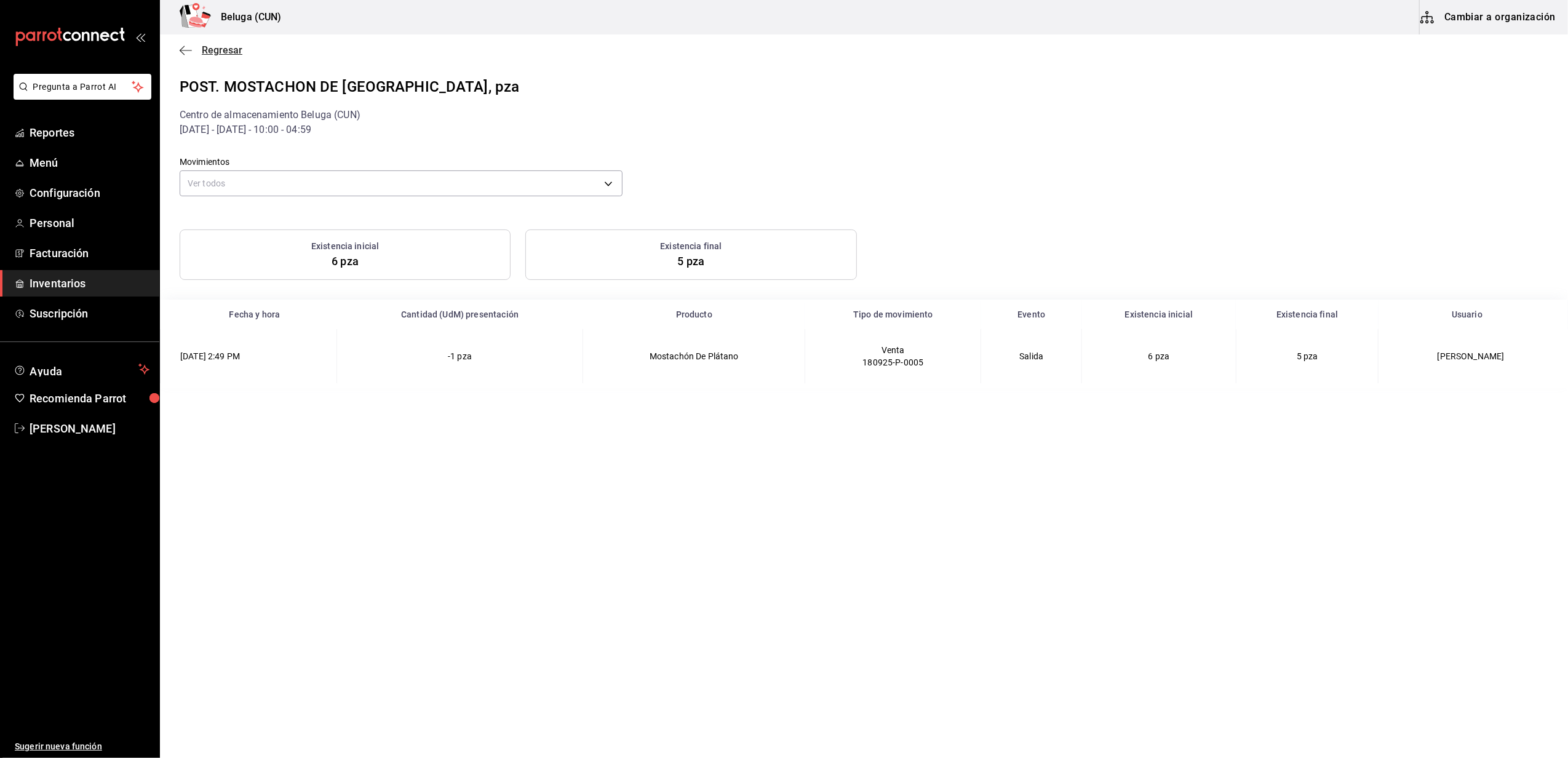
click at [207, 49] on span "Regresar" at bounding box center [222, 50] width 41 height 12
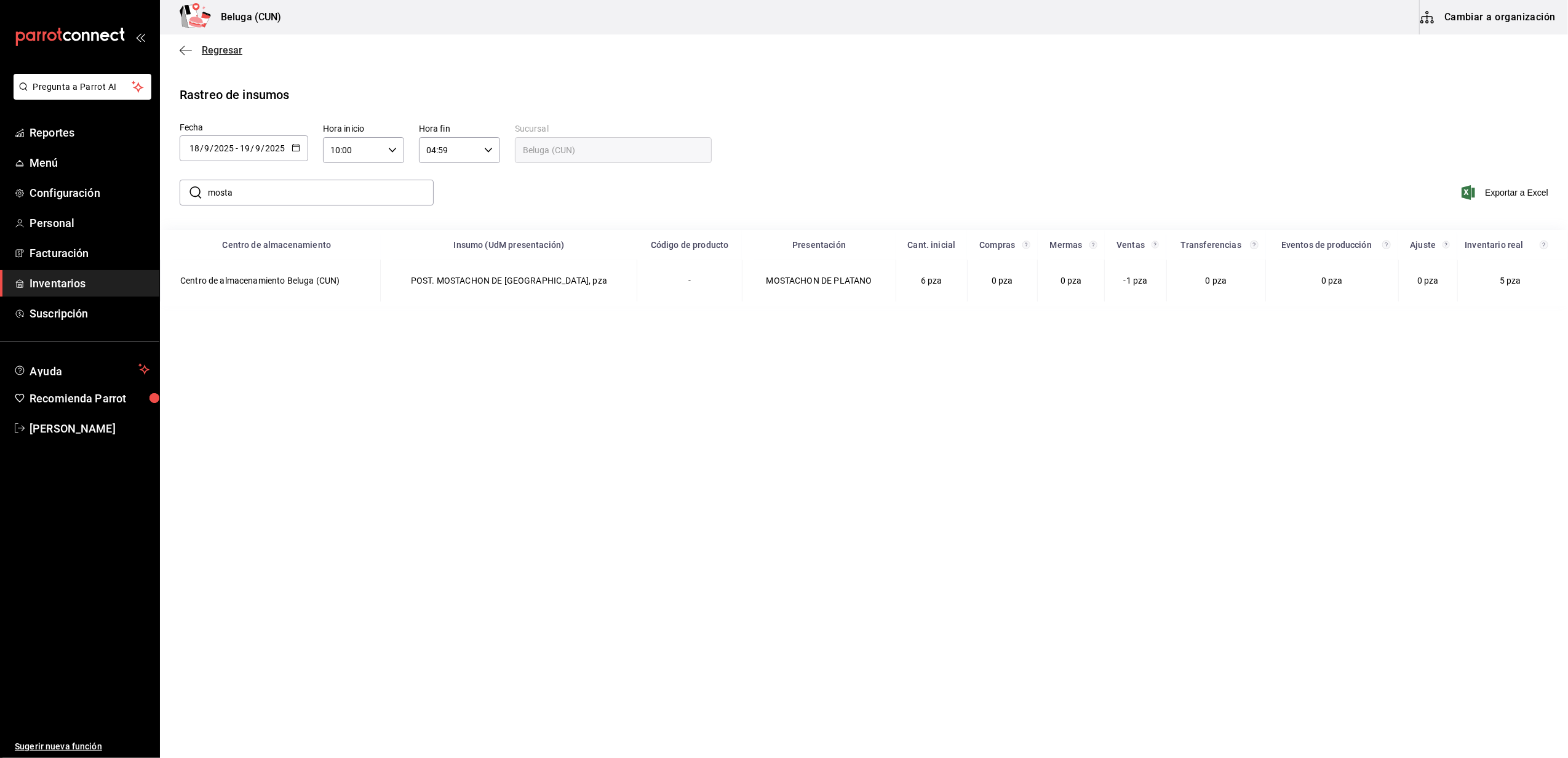
click at [208, 49] on span "Regresar" at bounding box center [222, 50] width 41 height 12
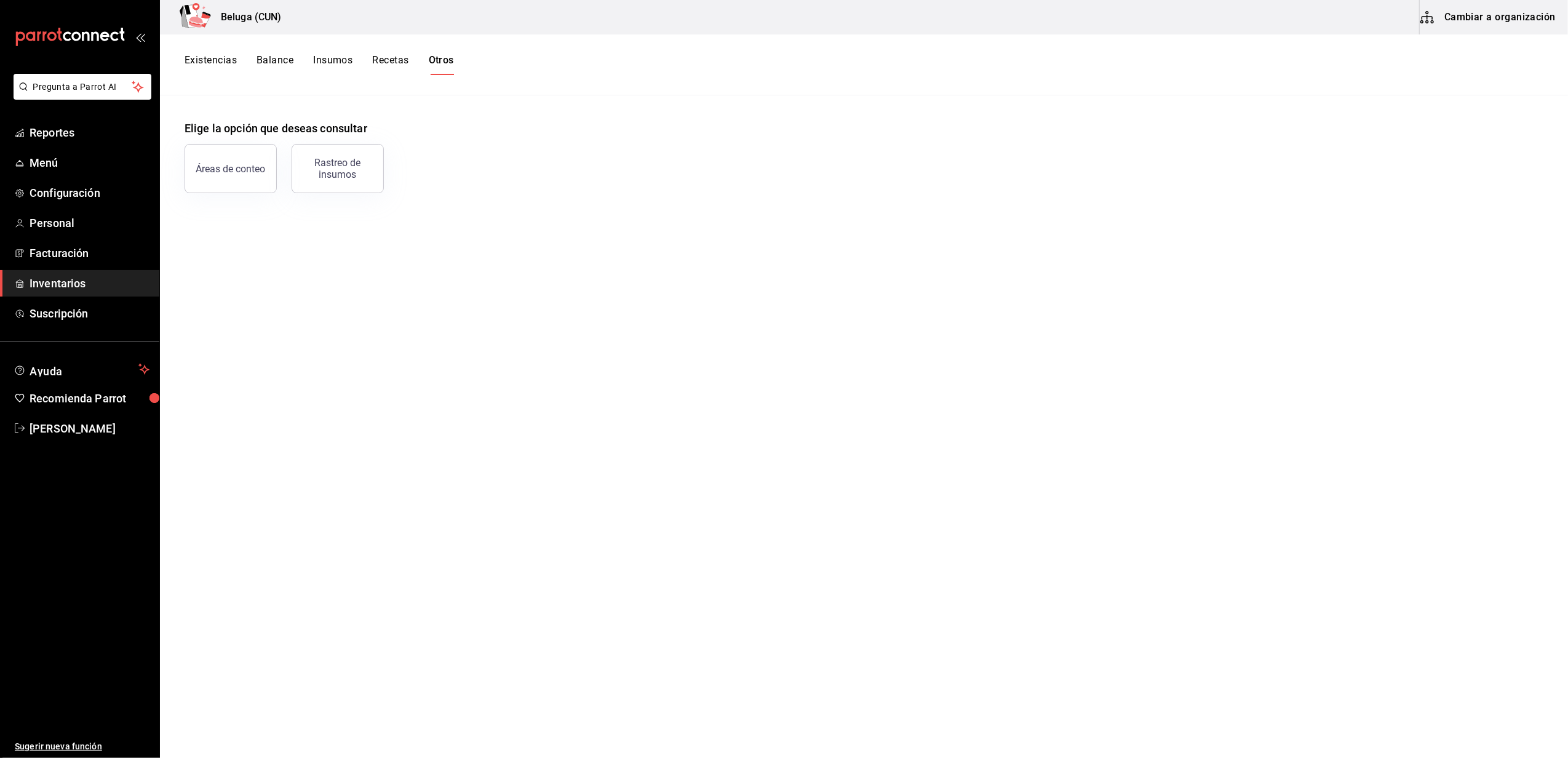
click at [62, 274] on link "Inventarios" at bounding box center [80, 283] width 159 height 27
click at [77, 247] on span "Facturación" at bounding box center [90, 254] width 120 height 17
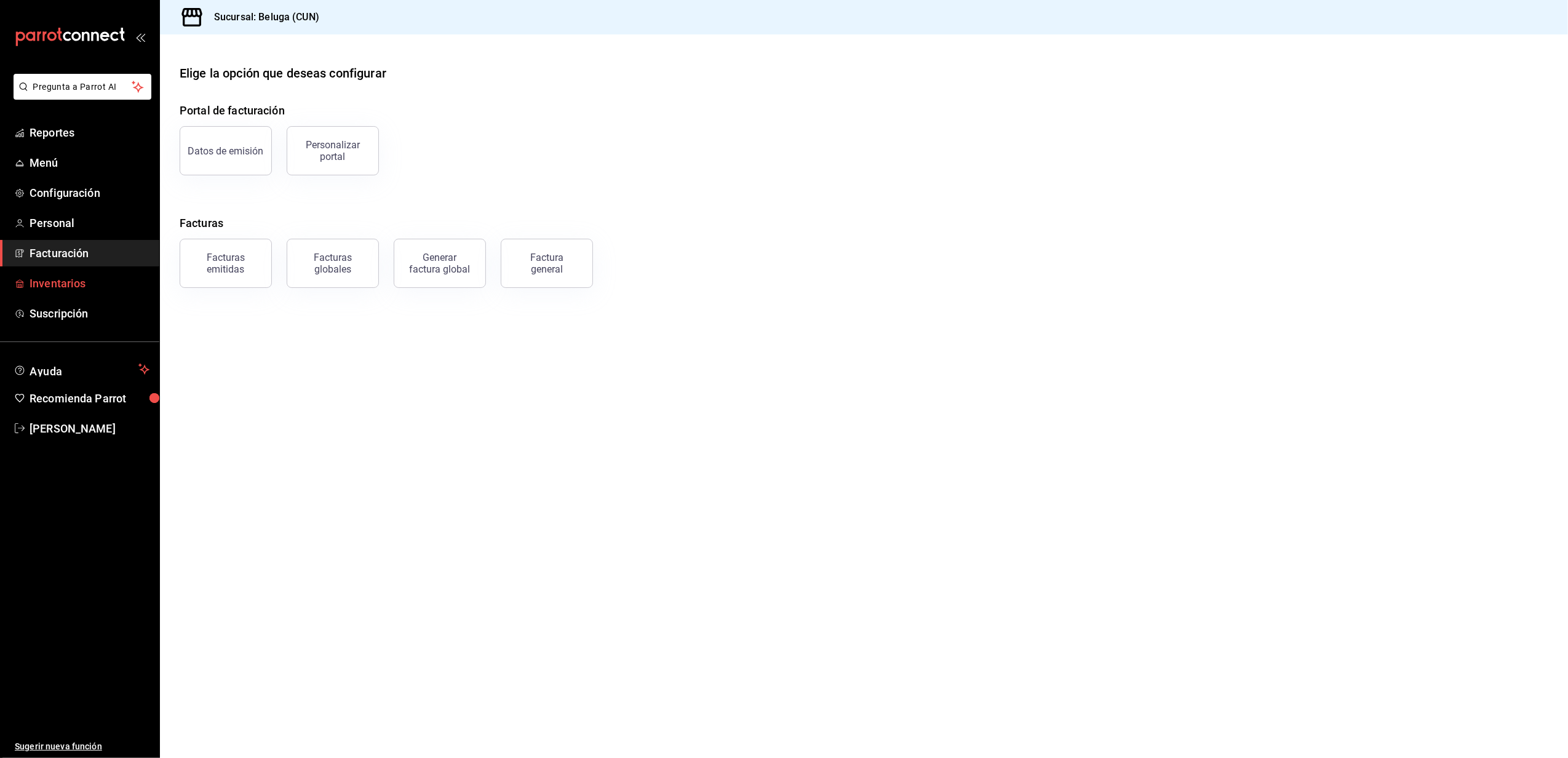
click at [65, 288] on span "Inventarios" at bounding box center [90, 283] width 120 height 17
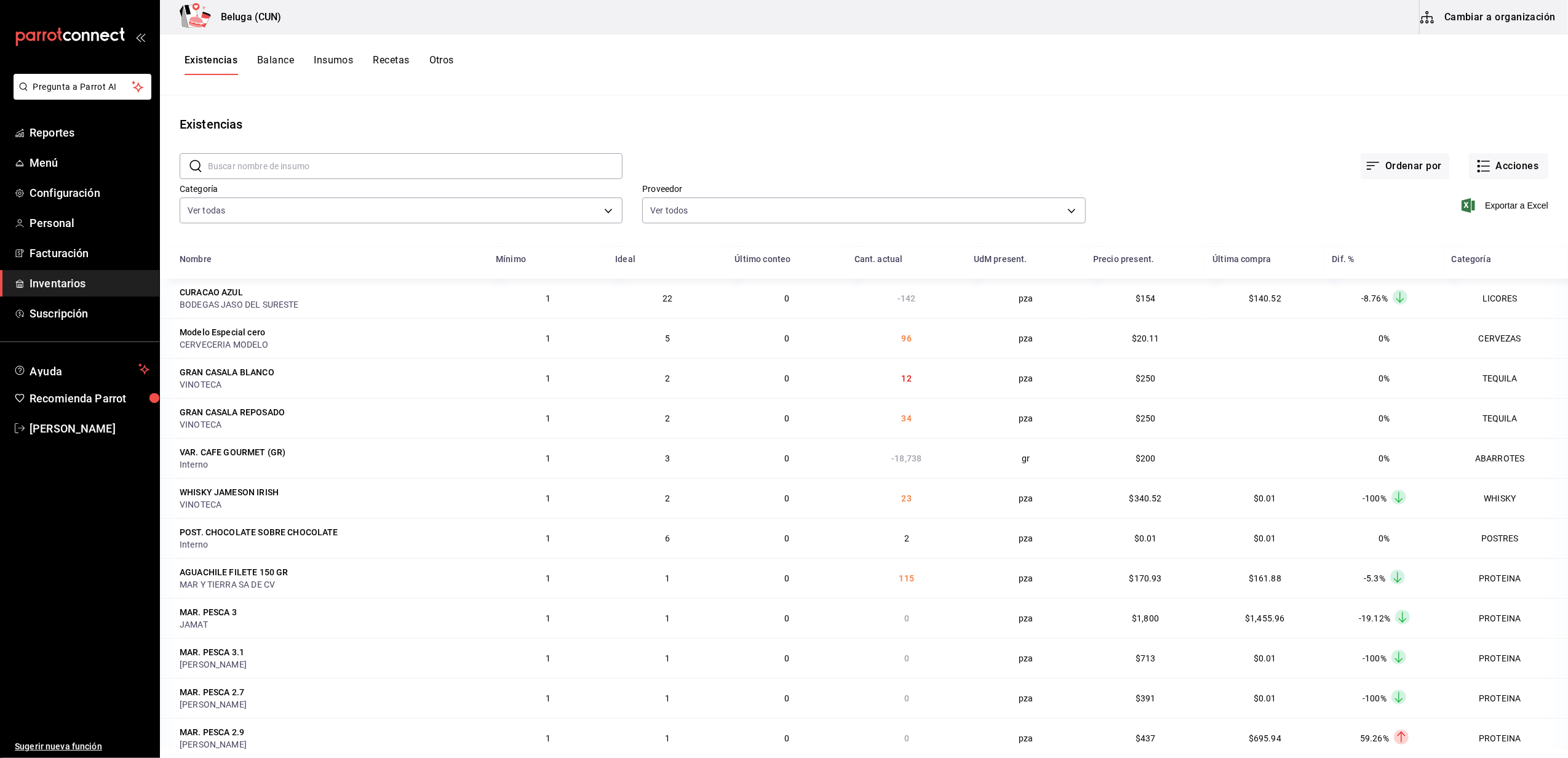
click at [279, 167] on input "text" at bounding box center [415, 166] width 414 height 25
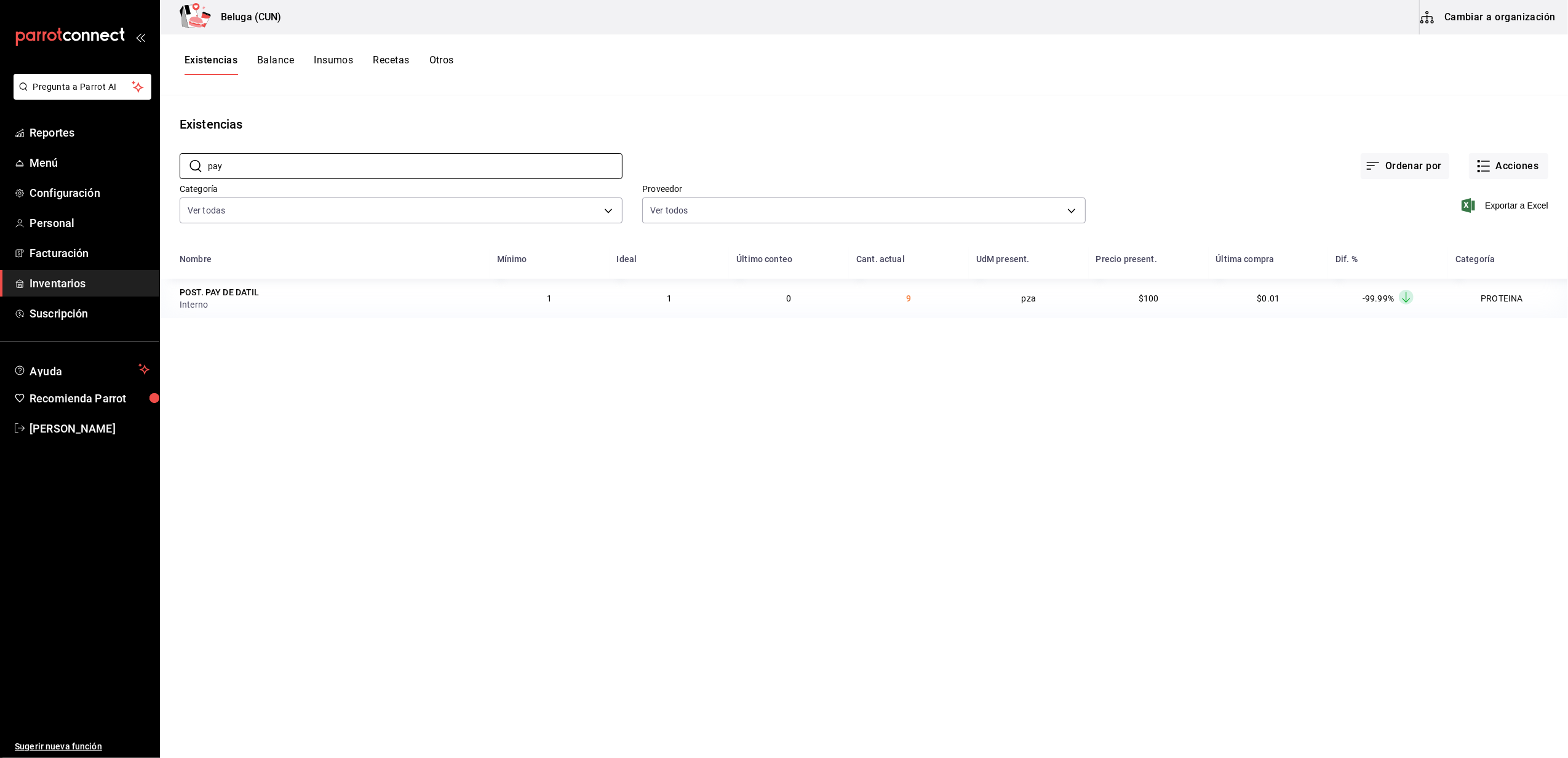
drag, startPoint x: 333, startPoint y: 409, endPoint x: 340, endPoint y: 396, distance: 14.8
click at [333, 407] on main "Existencias ​ pay ​ Ordenar por Acciones Categoría Ver todas f07f4d25-74ae-45a0…" at bounding box center [864, 422] width 1408 height 654
click at [286, 168] on input "pay" at bounding box center [415, 166] width 414 height 25
type input "p"
click at [314, 329] on div "POST. DULCE DE LECHE" at bounding box center [330, 332] width 302 height 12
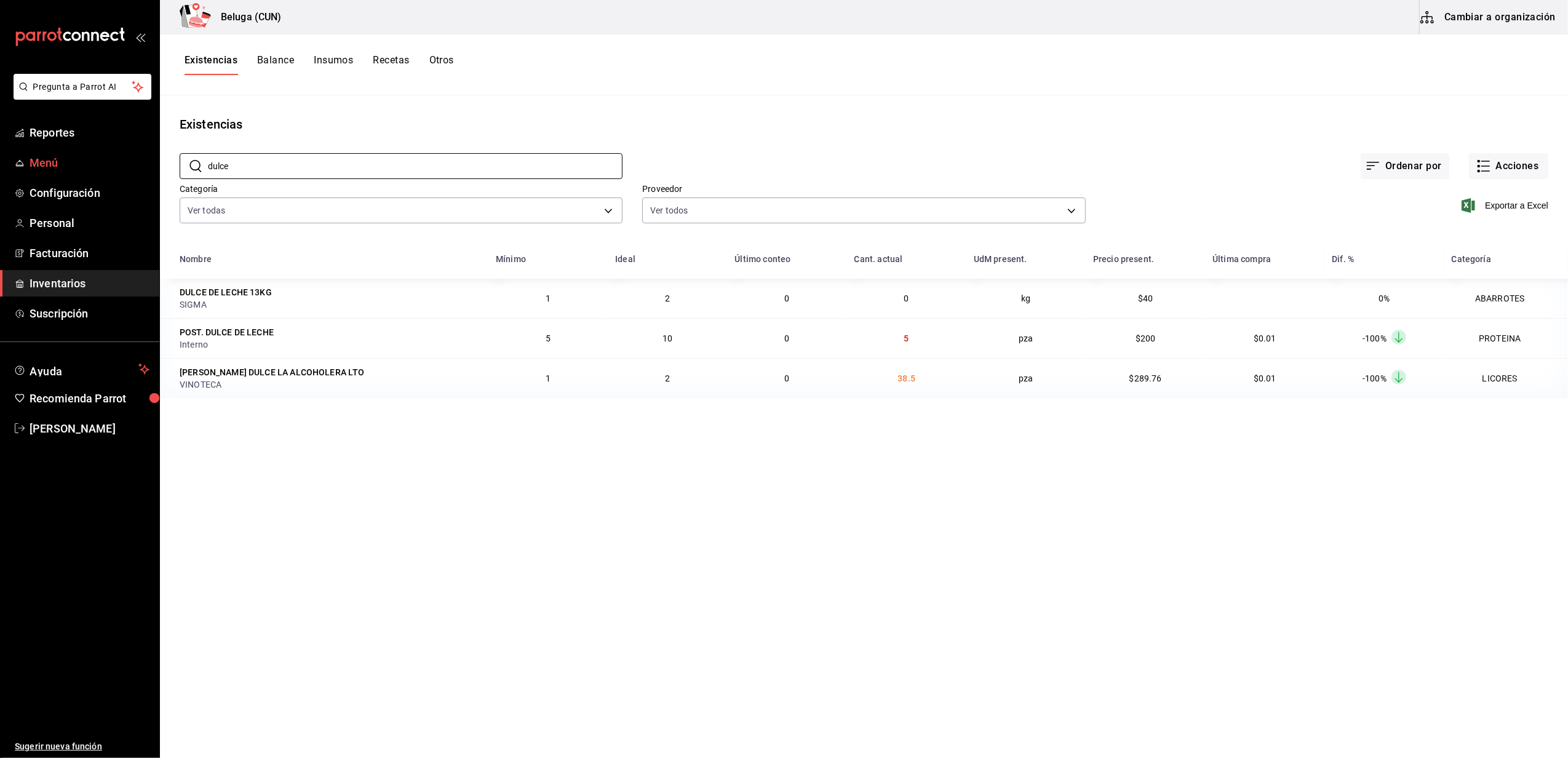
drag, startPoint x: 254, startPoint y: 170, endPoint x: 155, endPoint y: 158, distance: 99.7
click at [155, 158] on div "Pregunta a Parrot AI Reportes Menú Configuración Personal Facturación Inventari…" at bounding box center [784, 375] width 1568 height 750
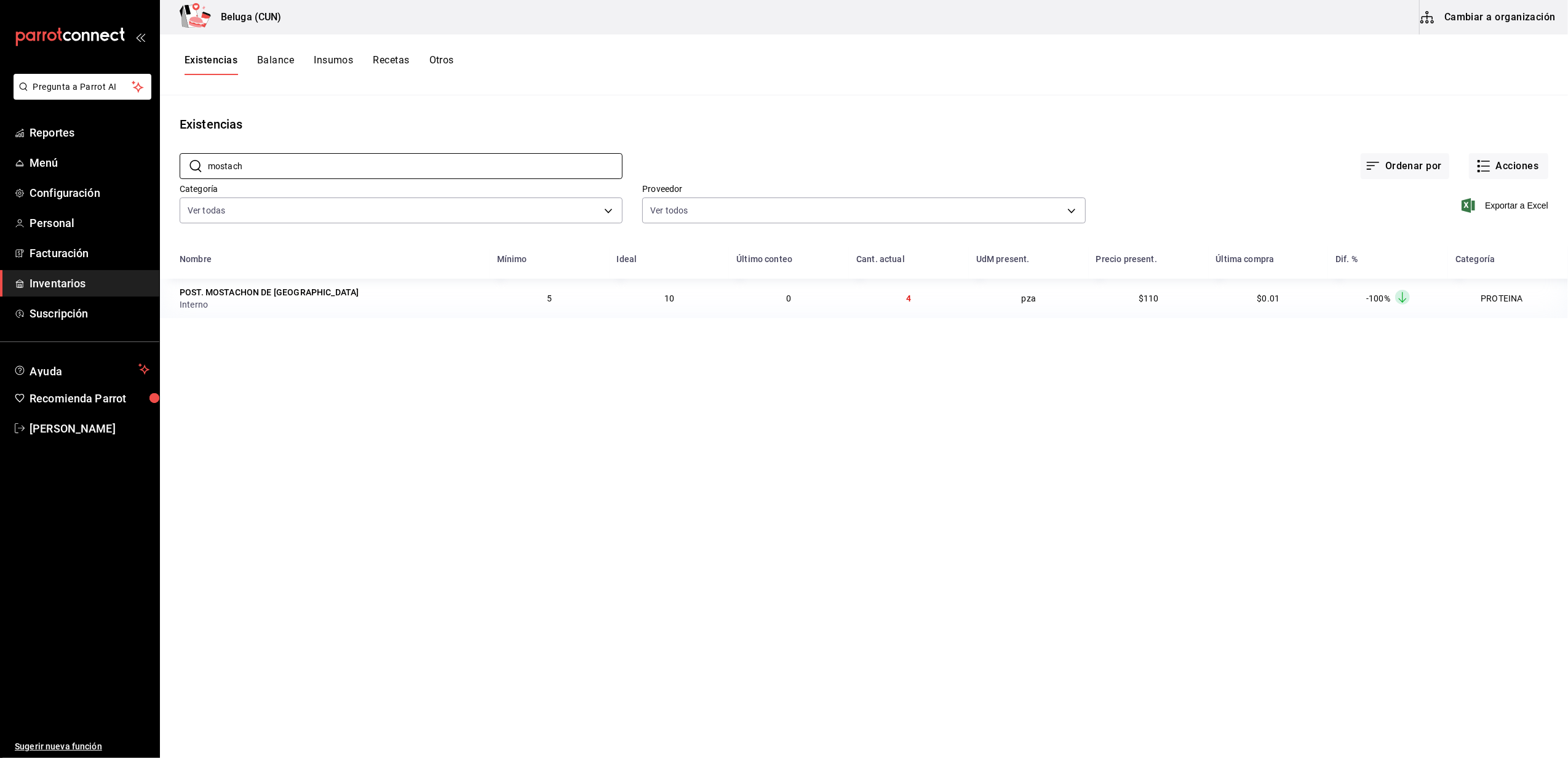
type input "mostach"
click at [315, 468] on main "Existencias ​ mostach ​ Ordenar por Acciones Categoría Ver todas f07f4d25-74ae-…" at bounding box center [864, 422] width 1408 height 654
click at [440, 60] on button "Otros" at bounding box center [441, 65] width 25 height 21
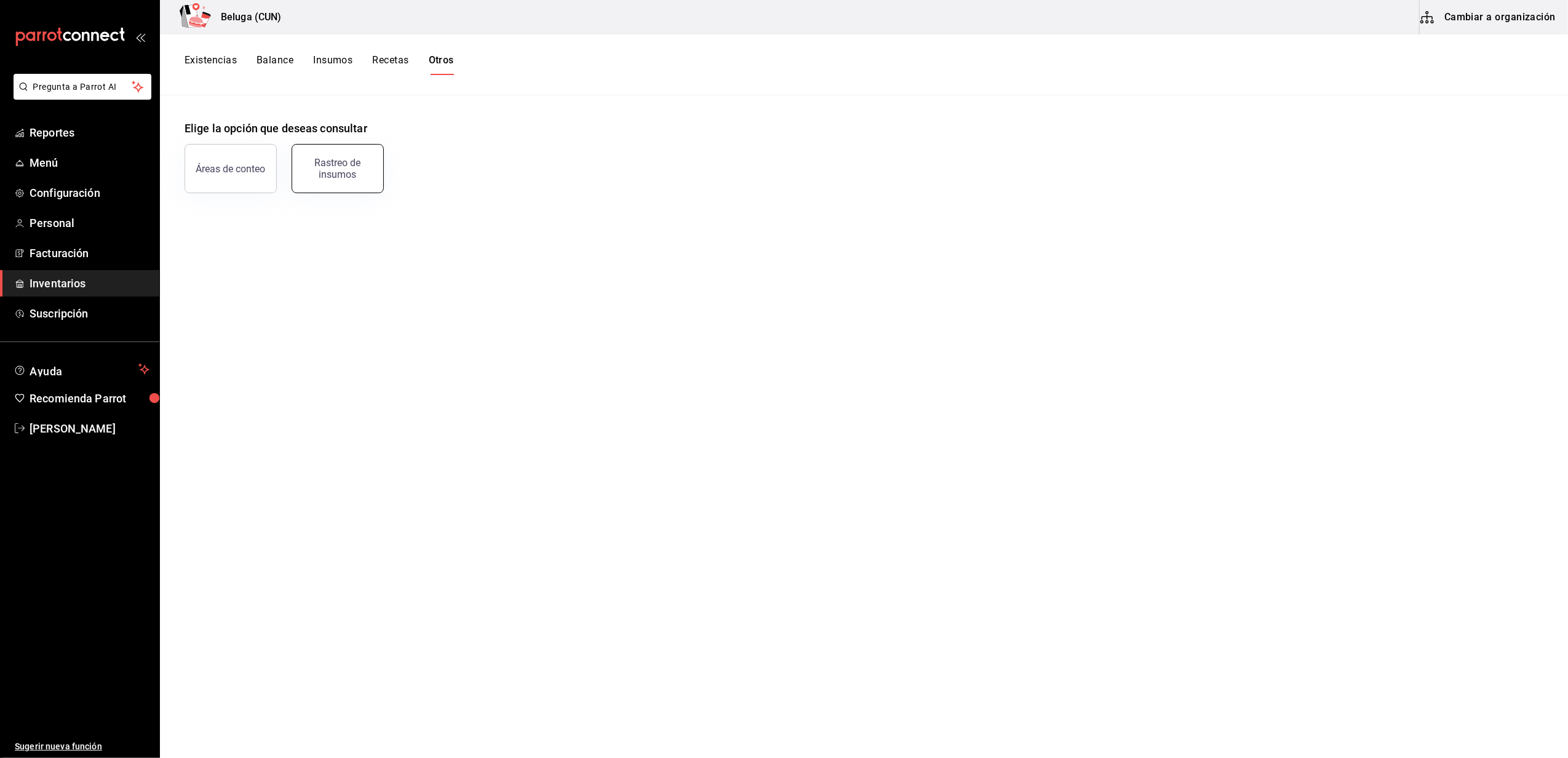
click at [372, 175] on div "Rastreo de insumos" at bounding box center [338, 168] width 76 height 23
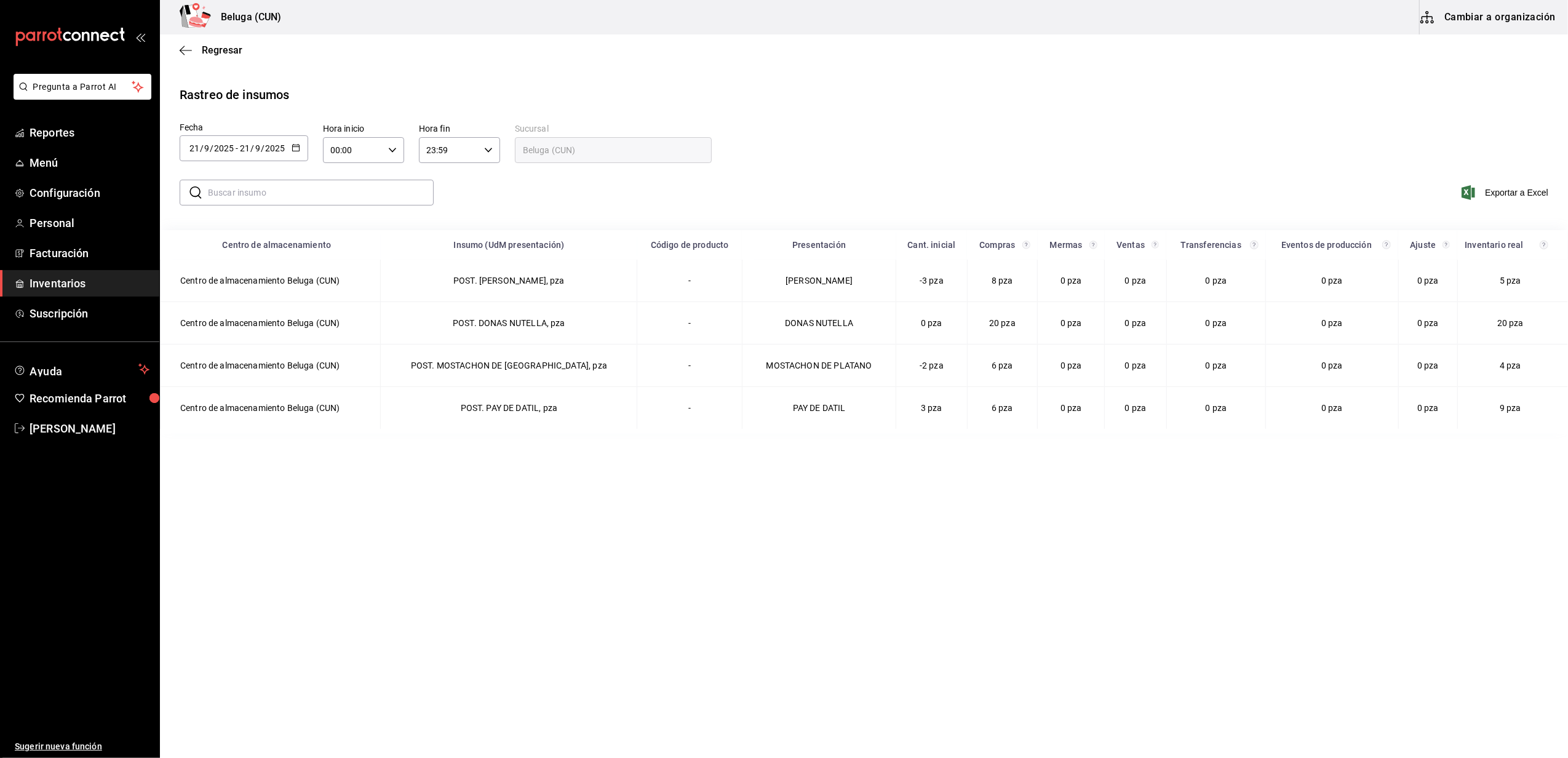
click at [293, 150] on \(Stroke\) "button" at bounding box center [296, 147] width 7 height 6
click at [224, 383] on li "Rango de fechas" at bounding box center [238, 381] width 117 height 28
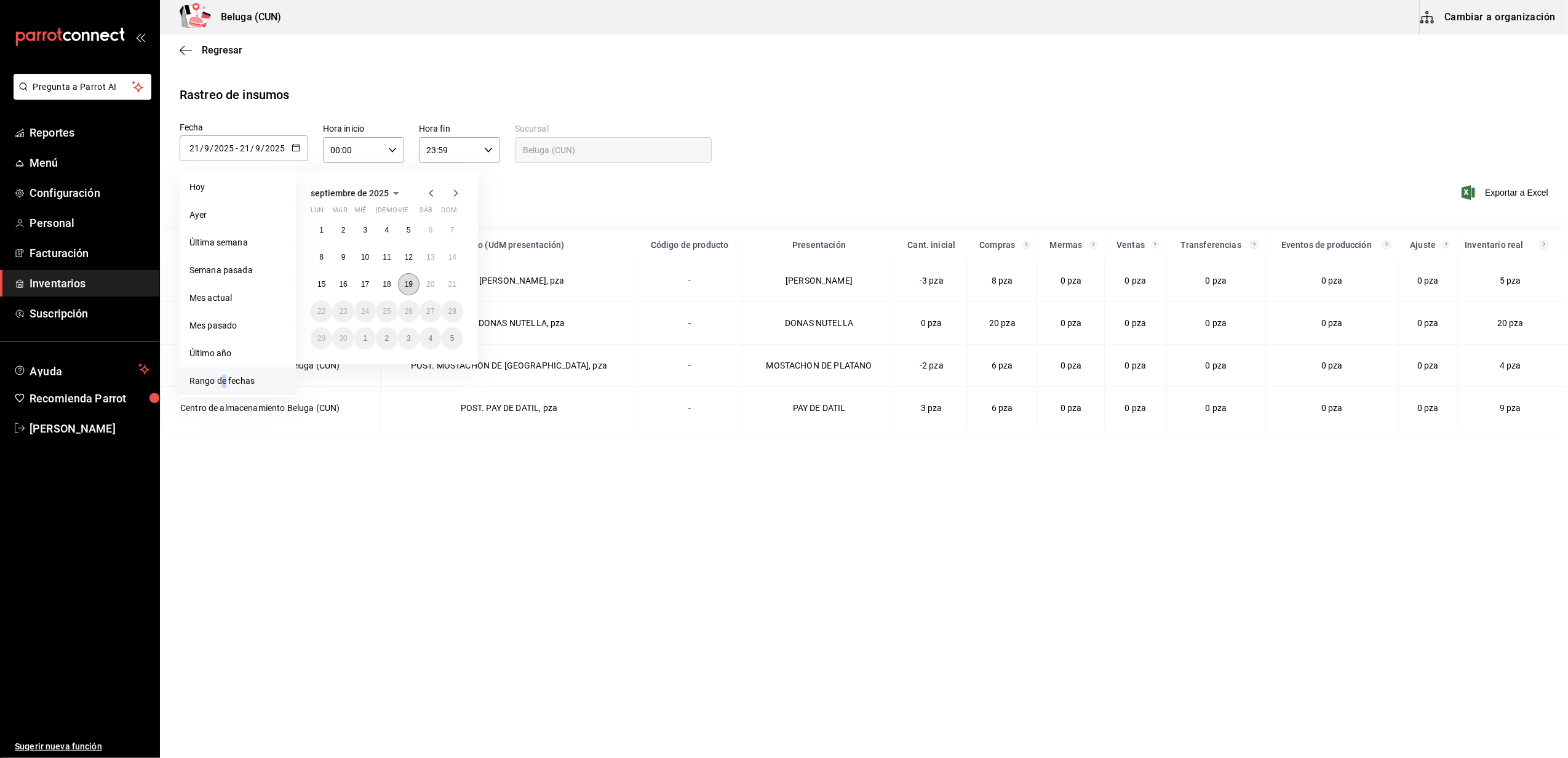
click at [410, 289] on button "19" at bounding box center [408, 284] width 21 height 22
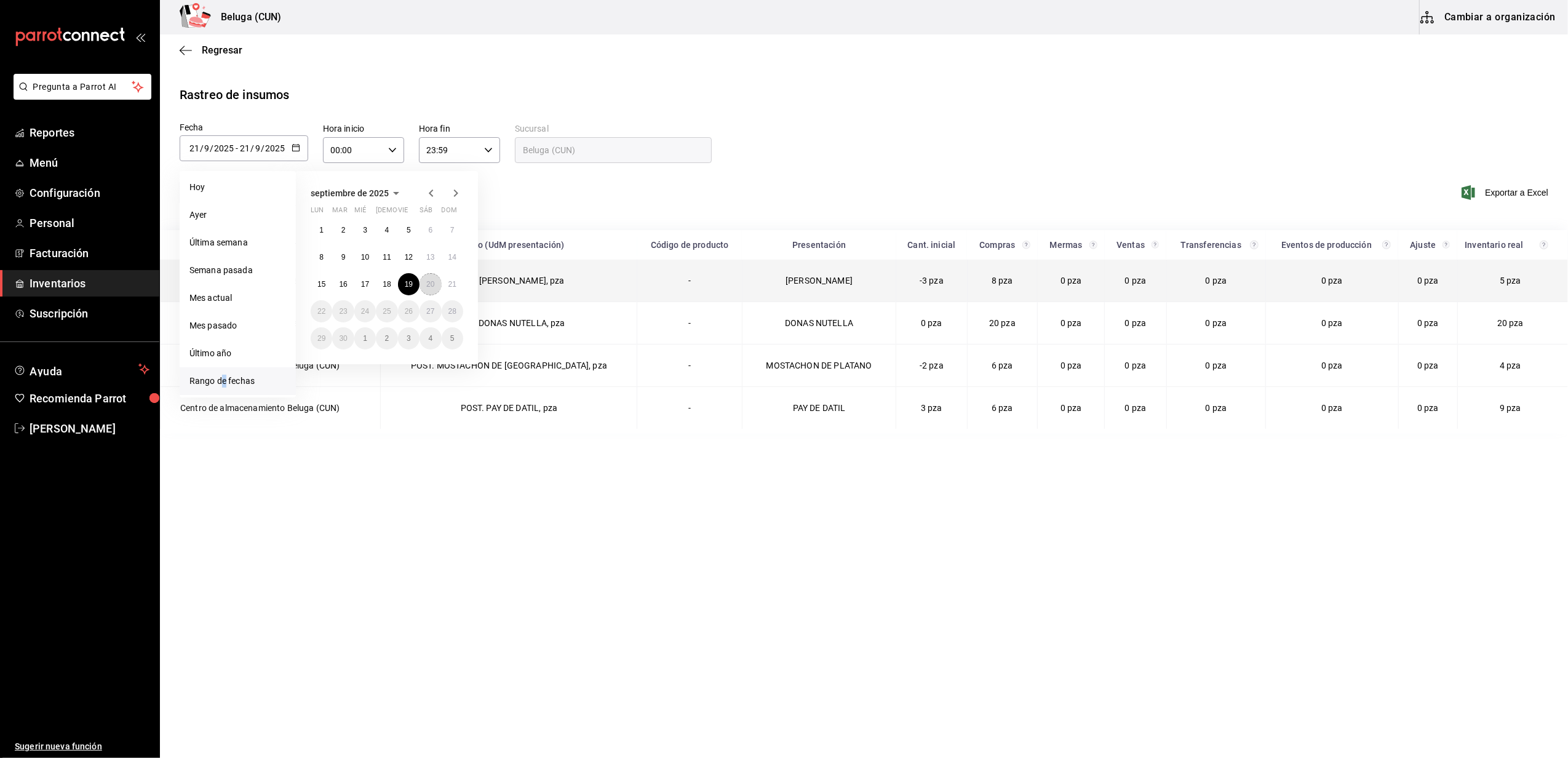
click at [424, 286] on button "20" at bounding box center [430, 284] width 21 height 22
type input "2025-09-19"
type input "19"
type input "2025-09-20"
type input "20"
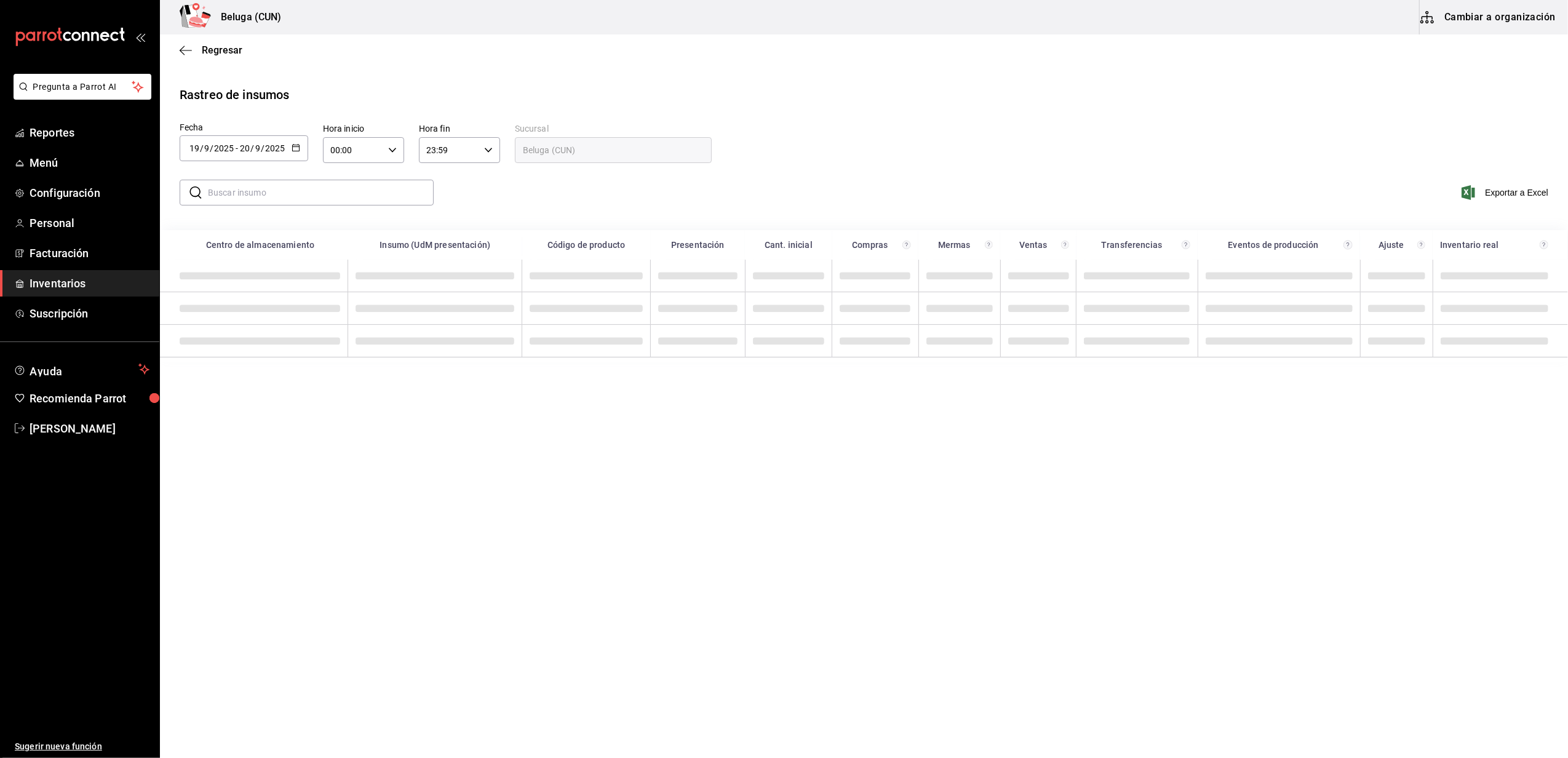
click at [389, 146] on icon "button" at bounding box center [392, 150] width 8 height 8
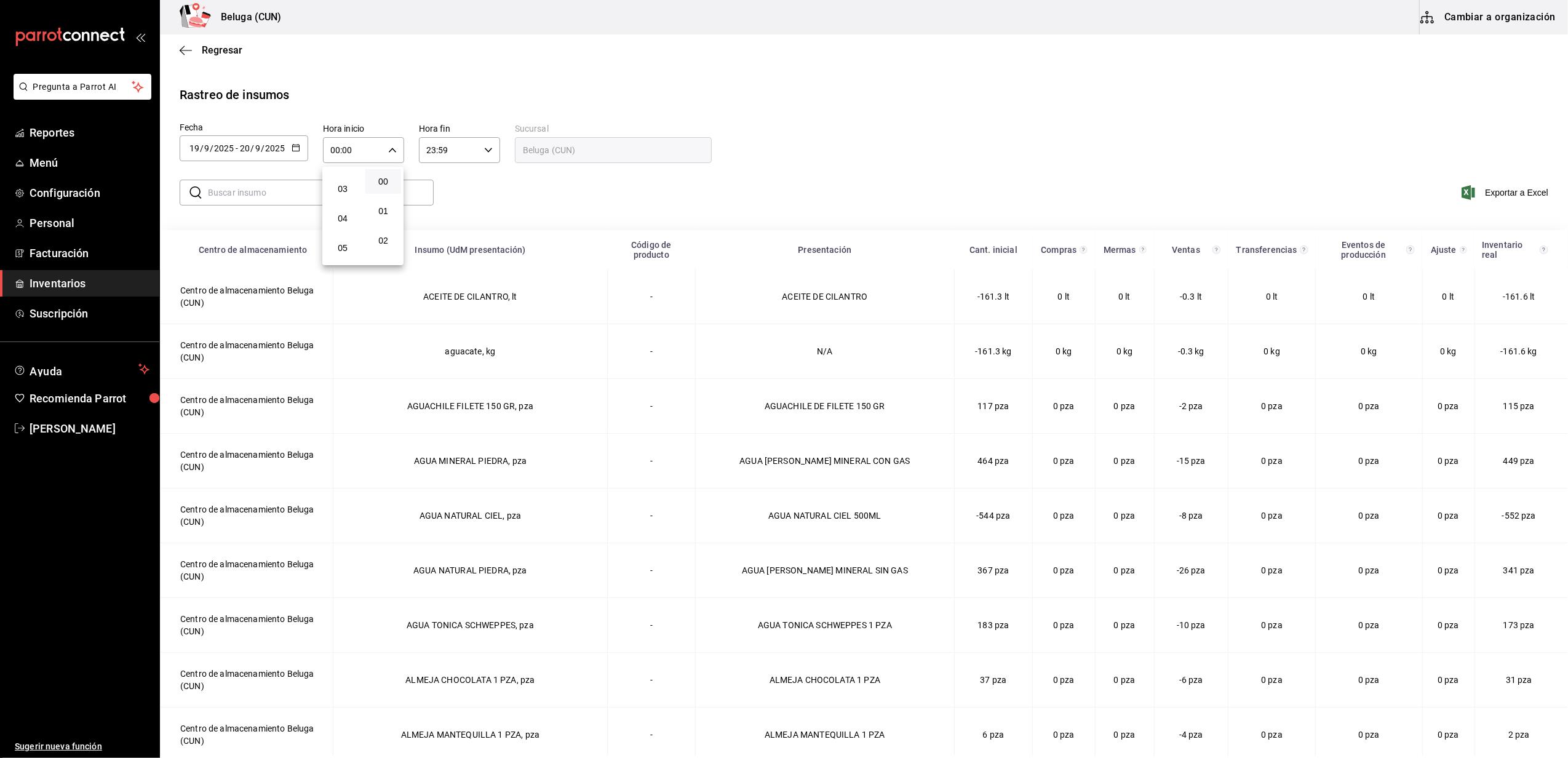
scroll to position [81, 0]
click at [348, 216] on span "04" at bounding box center [342, 217] width 21 height 10
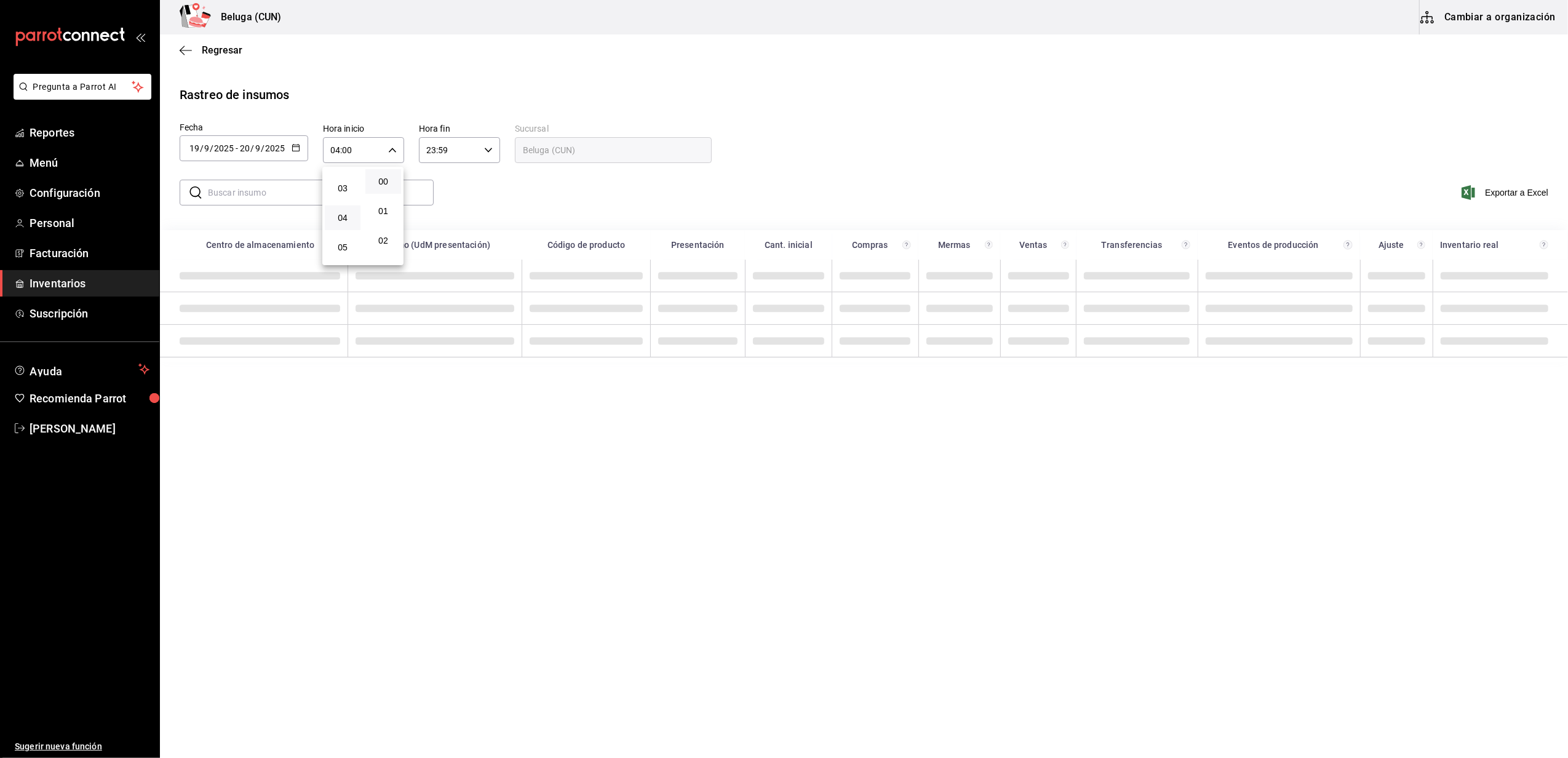
drag, startPoint x: 488, startPoint y: 158, endPoint x: 488, endPoint y: 143, distance: 15.0
click at [488, 157] on div at bounding box center [784, 379] width 1568 height 758
click at [488, 143] on div "23:59 Hora fin" at bounding box center [460, 150] width 81 height 26
click at [394, 150] on div at bounding box center [784, 379] width 1568 height 758
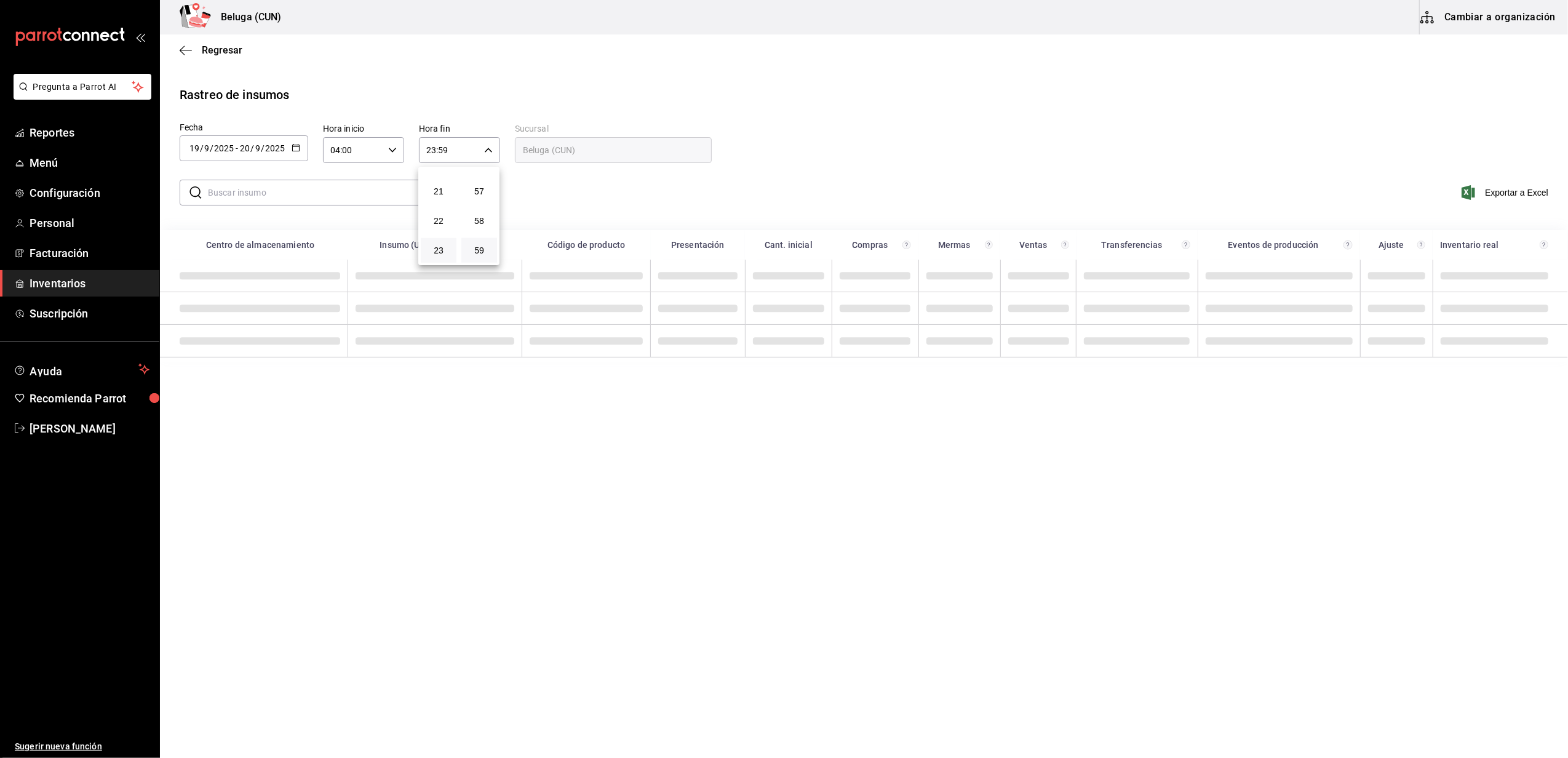
click at [390, 149] on div at bounding box center [784, 379] width 1568 height 758
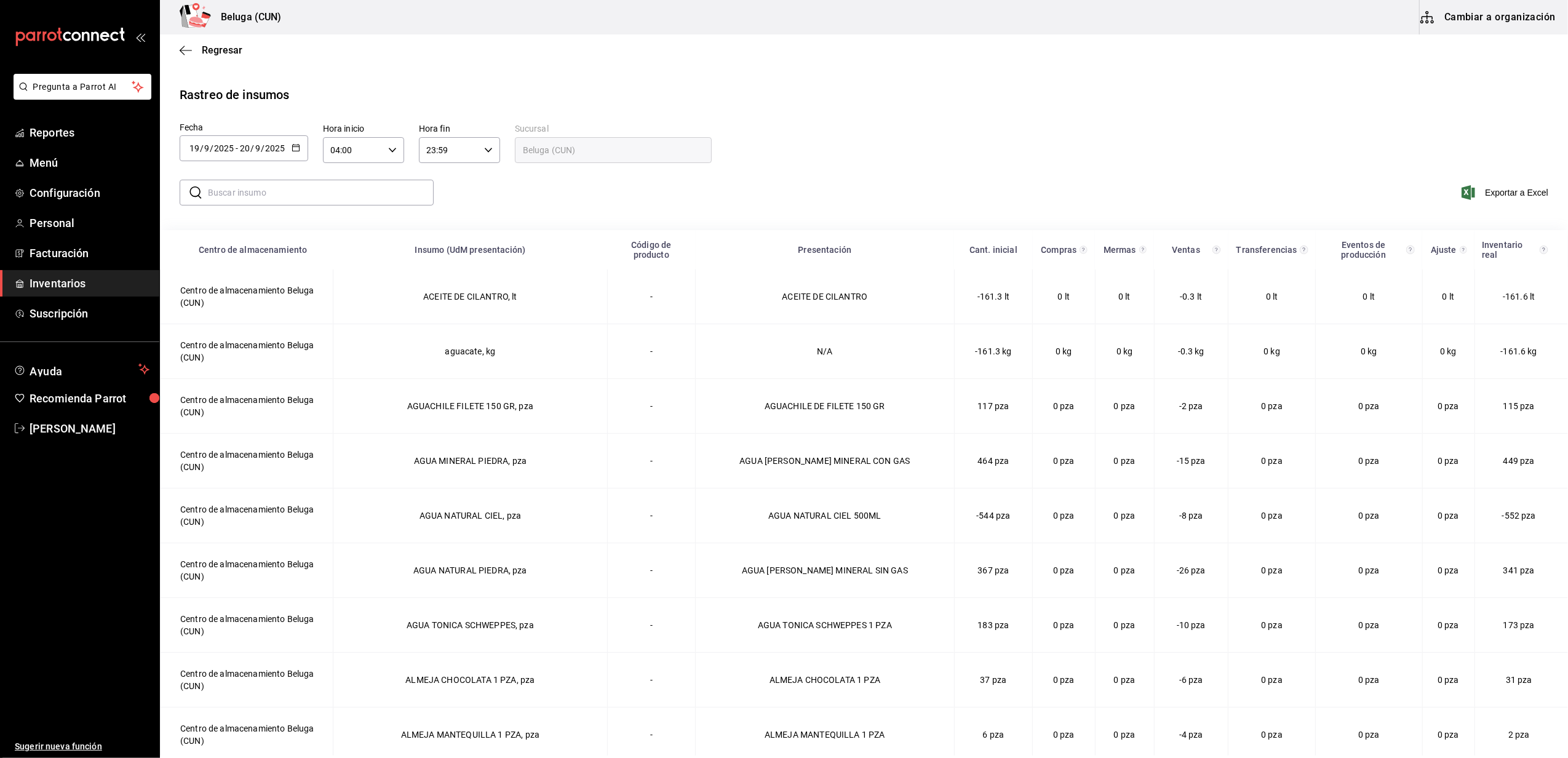
click at [394, 146] on icon "button" at bounding box center [392, 150] width 8 height 8
click at [344, 198] on span "10" at bounding box center [342, 195] width 21 height 10
type input "10:00"
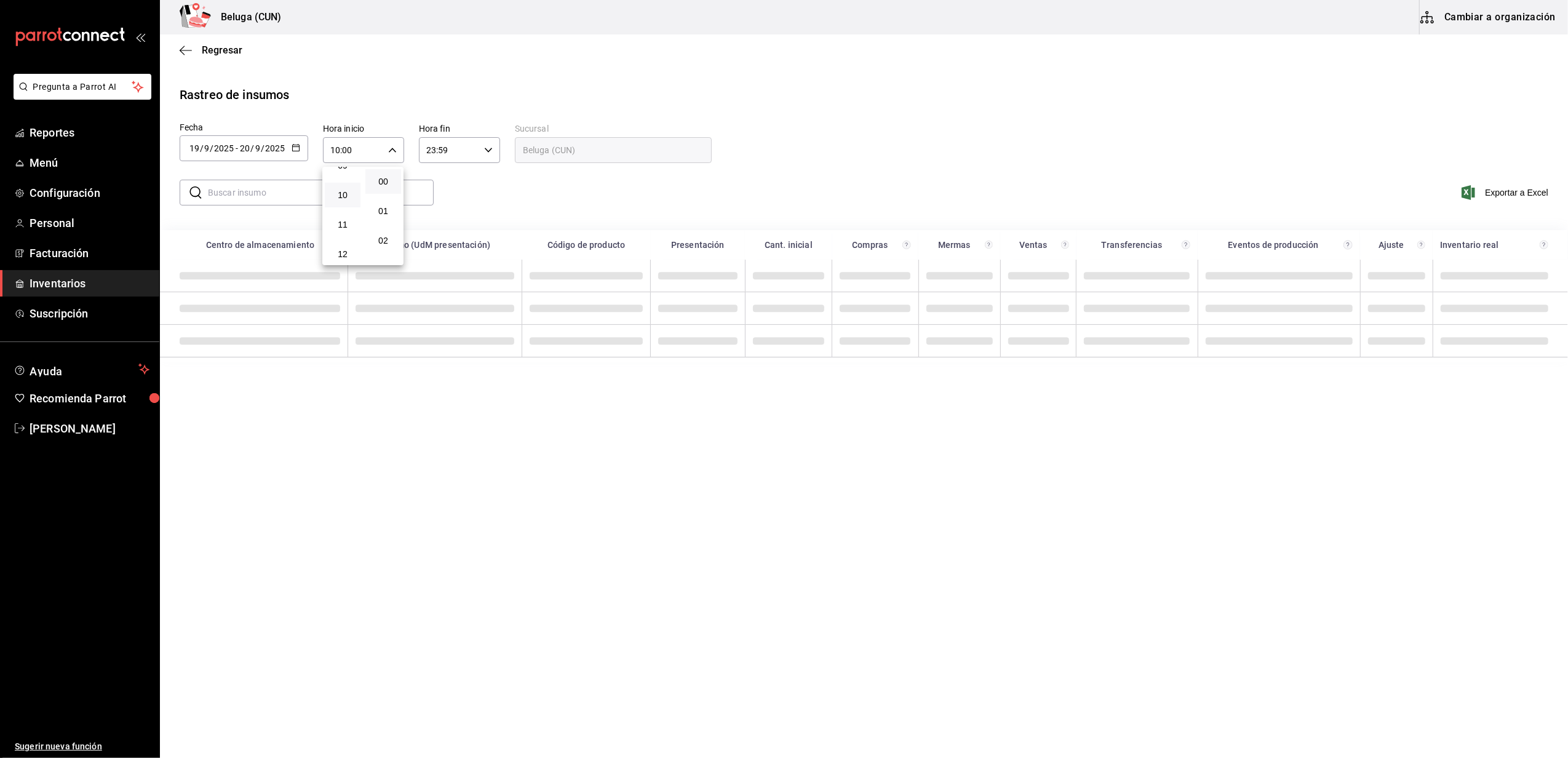
click at [486, 152] on div at bounding box center [784, 379] width 1568 height 758
click at [488, 150] on \(Stroke\) "button" at bounding box center [488, 150] width 7 height 5
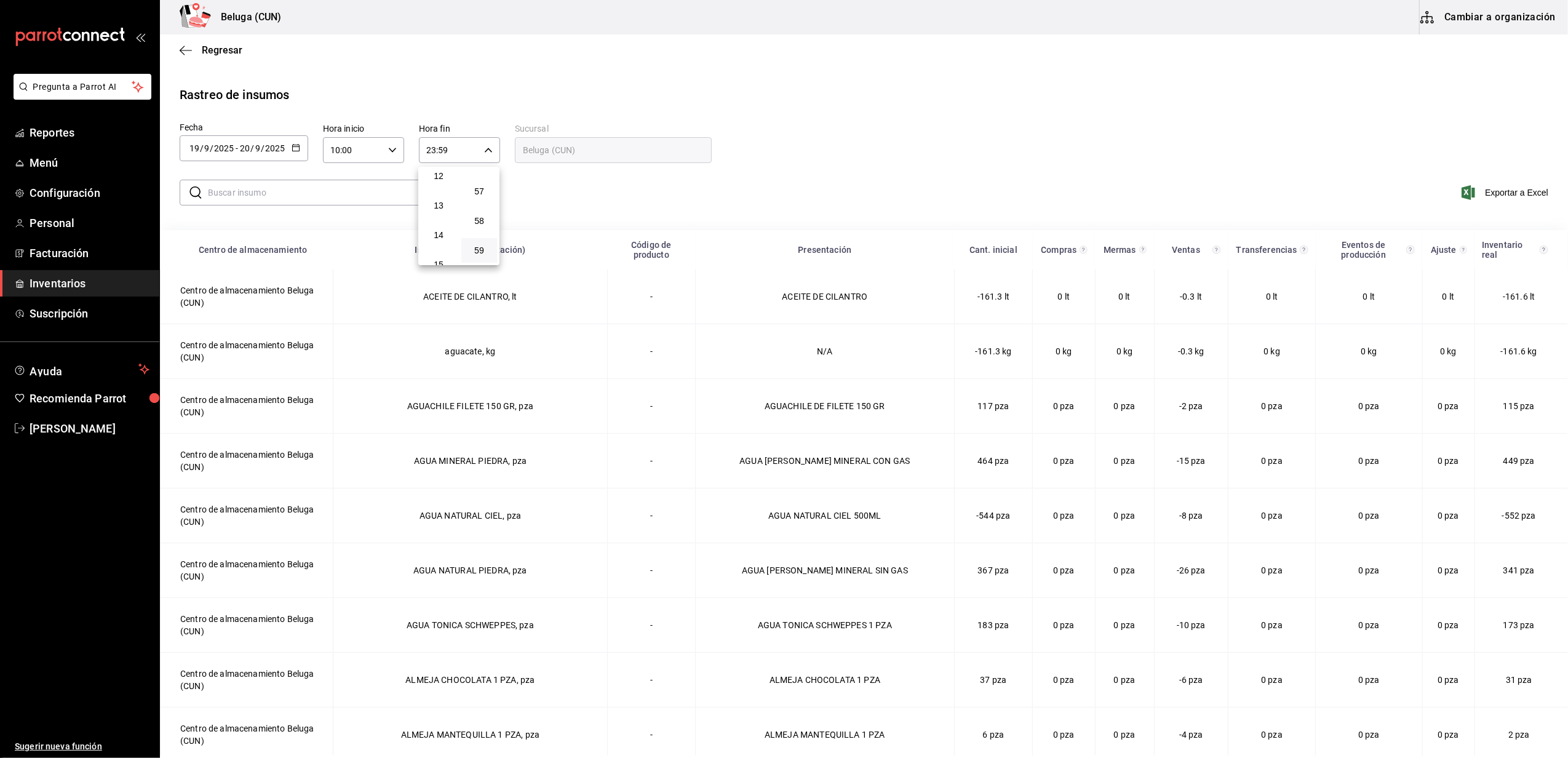
scroll to position [118, 0]
click at [441, 181] on span "04" at bounding box center [438, 181] width 21 height 10
type input "04:59"
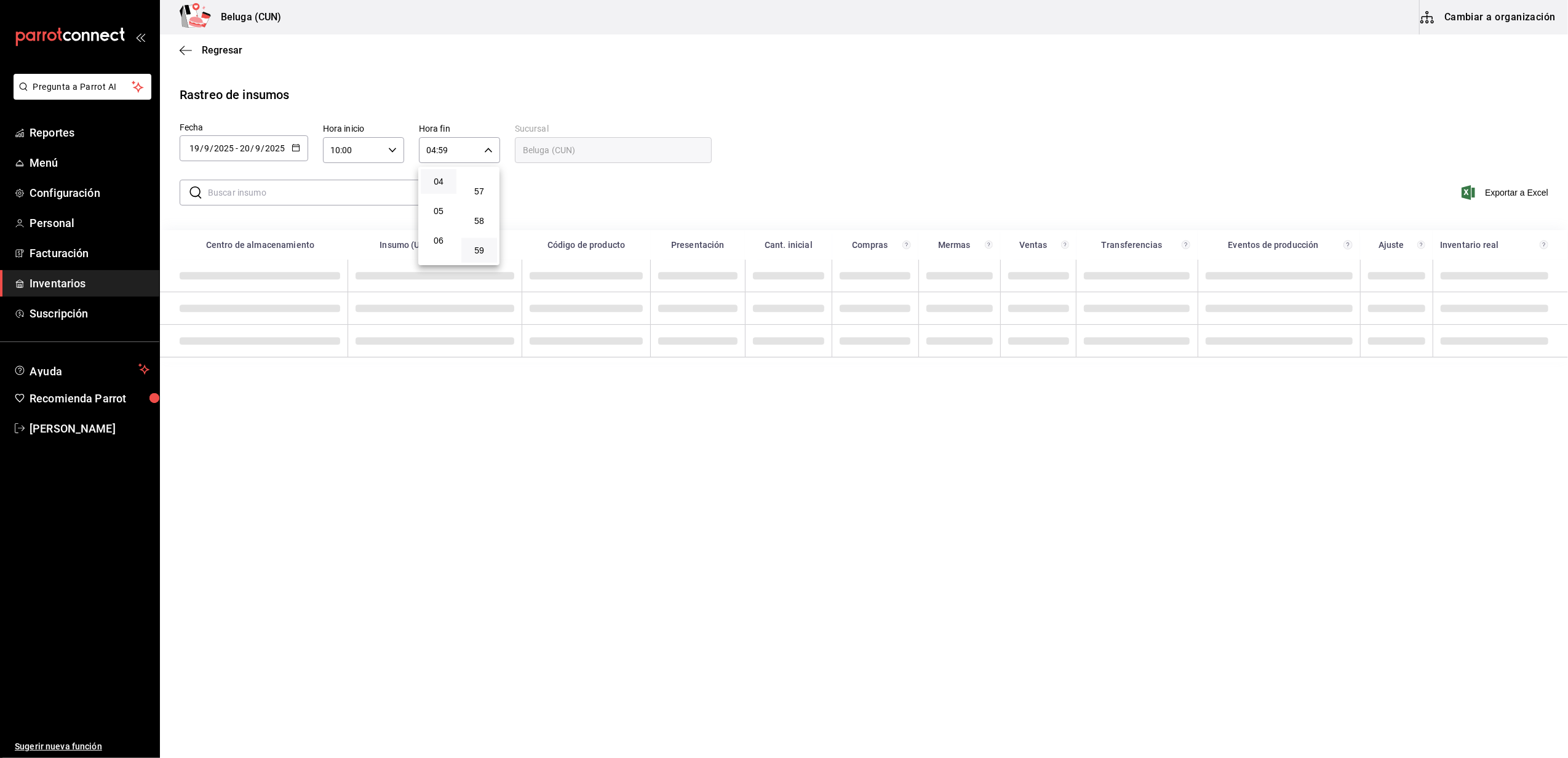
click at [559, 193] on div at bounding box center [784, 379] width 1568 height 758
click at [355, 198] on input "text" at bounding box center [321, 193] width 226 height 25
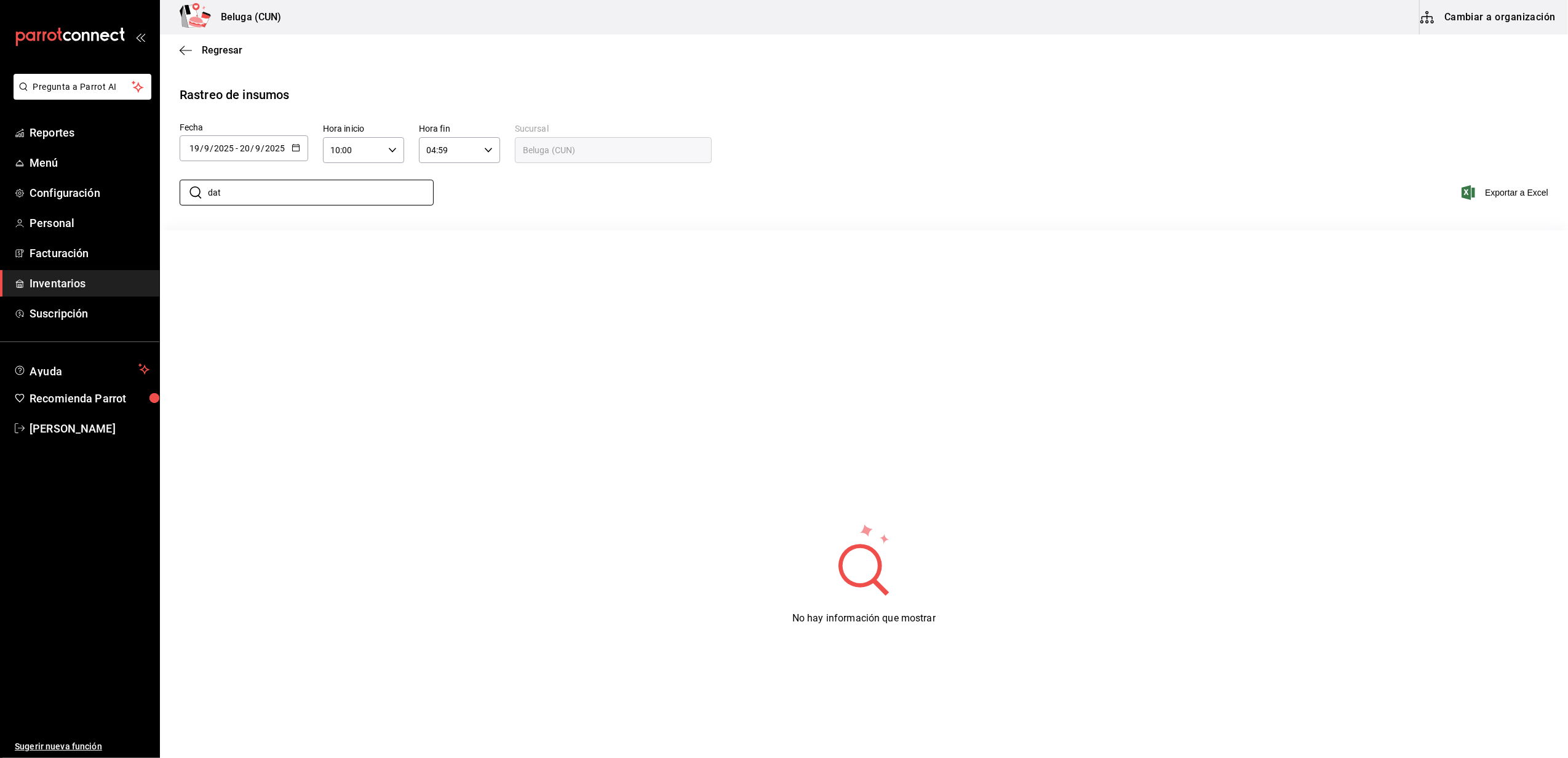
drag, startPoint x: 429, startPoint y: 429, endPoint x: 422, endPoint y: 471, distance: 42.6
click at [428, 439] on div "No hay información que mostrar" at bounding box center [864, 574] width 1408 height 688
click at [236, 189] on input "dat" at bounding box center [321, 193] width 226 height 25
type input "d"
click at [234, 399] on div "No hay información que mostrar" at bounding box center [864, 574] width 1408 height 688
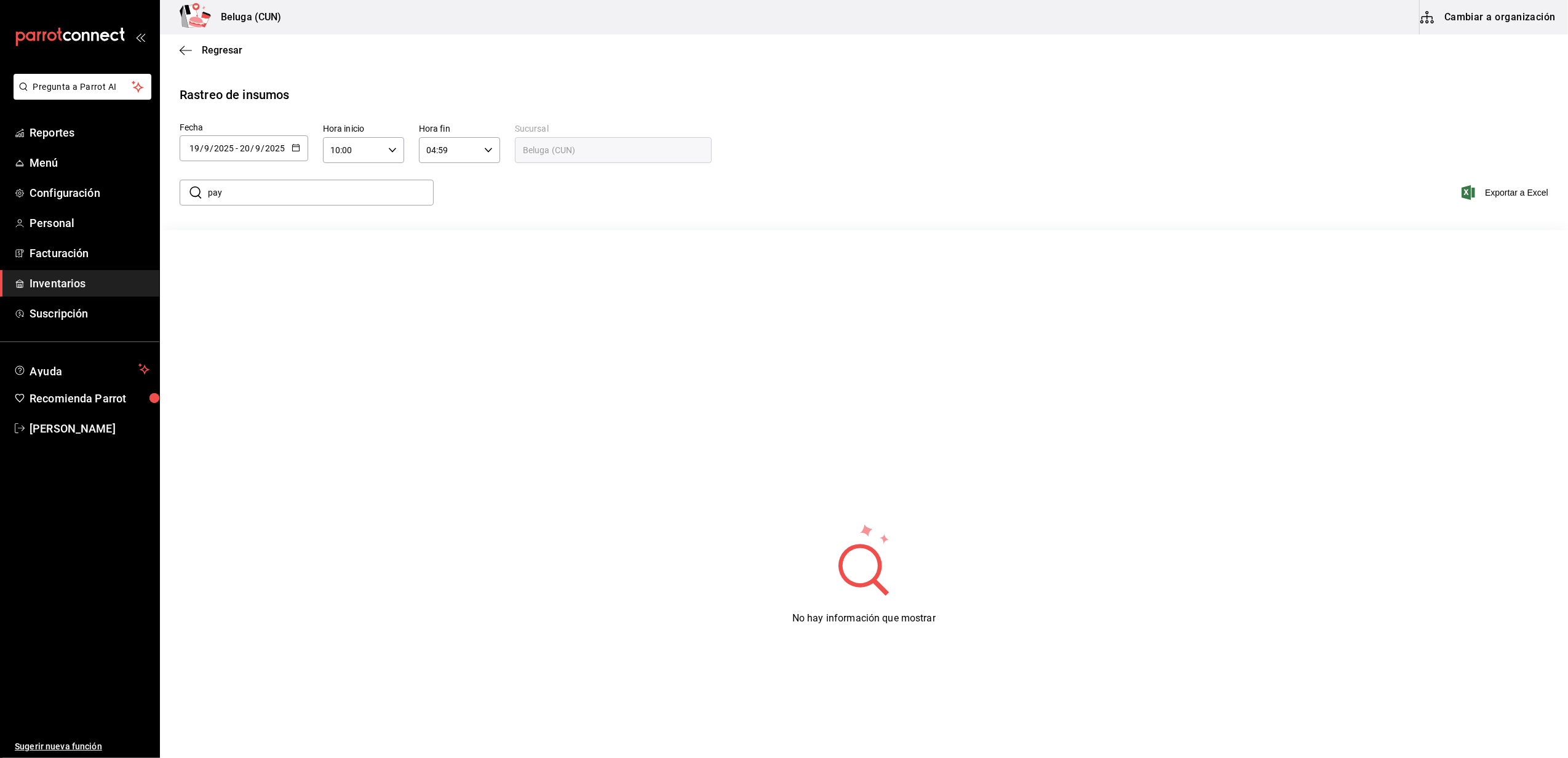
drag, startPoint x: 258, startPoint y: 193, endPoint x: 192, endPoint y: 185, distance: 66.5
click at [192, 185] on div "​ pay ​" at bounding box center [306, 193] width 254 height 26
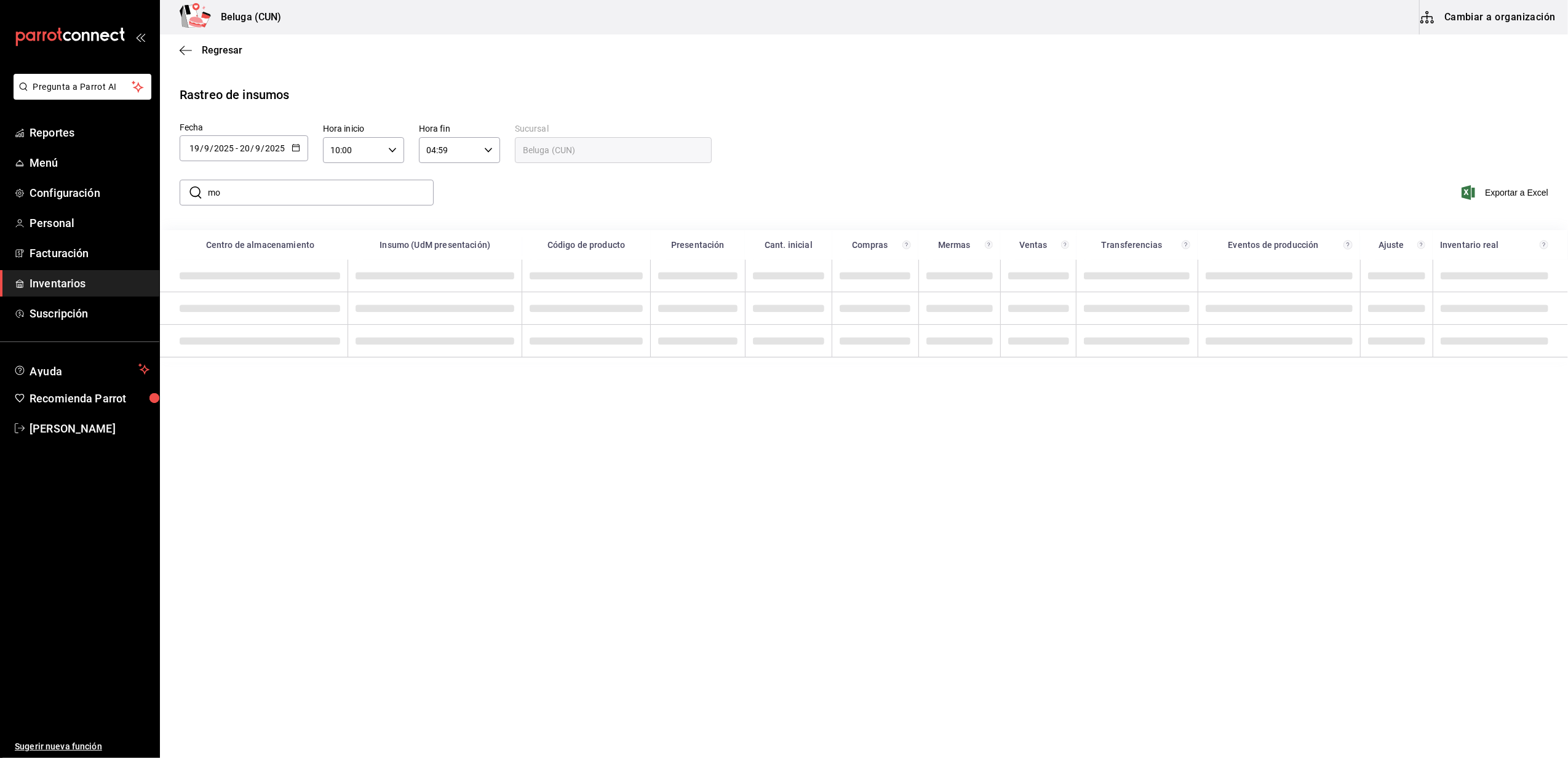
type input "m"
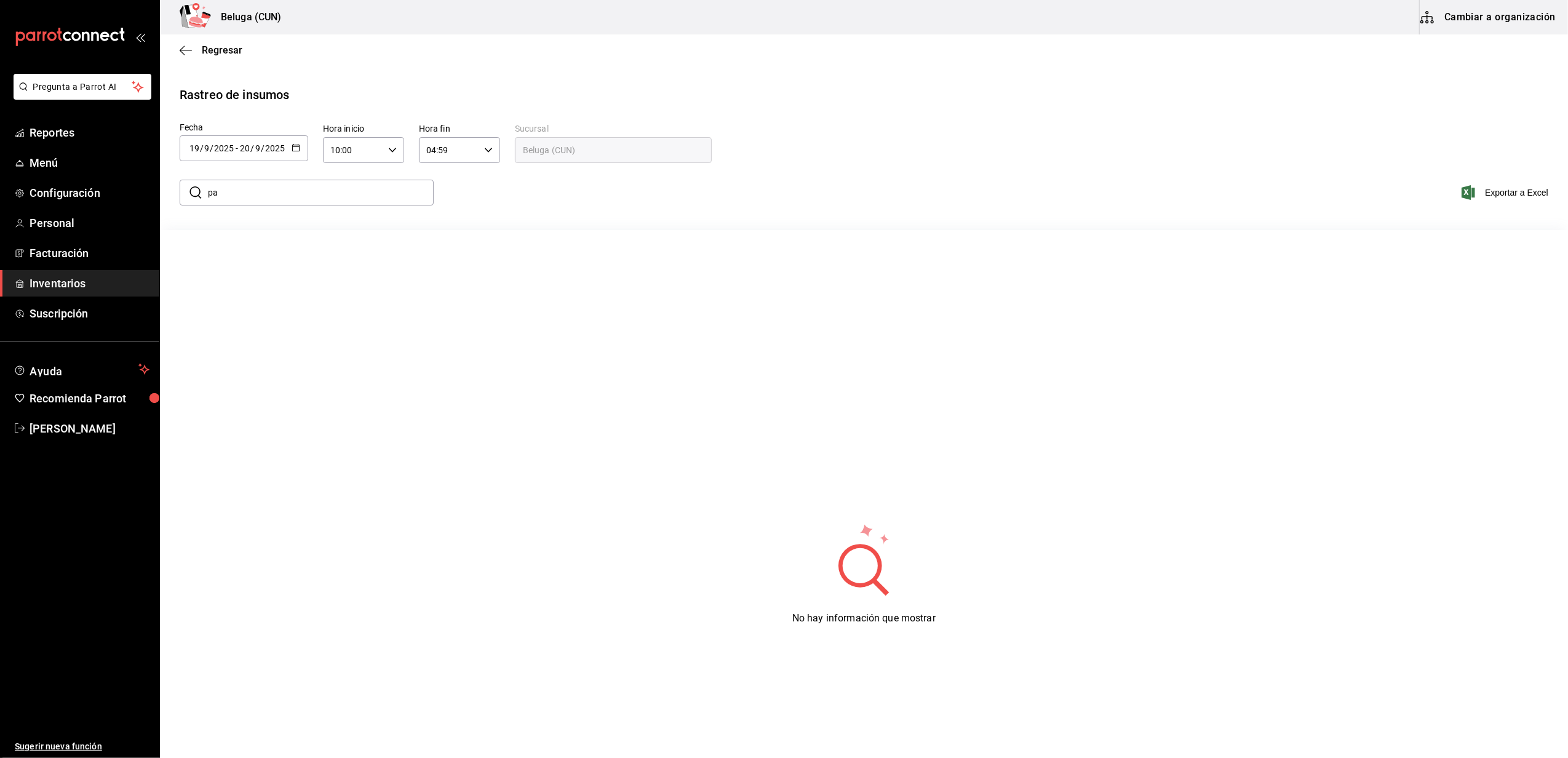
type input "p"
type input "pay"
click at [597, 383] on div "No hay información que mostrar" at bounding box center [864, 574] width 1408 height 688
click at [68, 280] on span "Inventarios" at bounding box center [90, 283] width 120 height 17
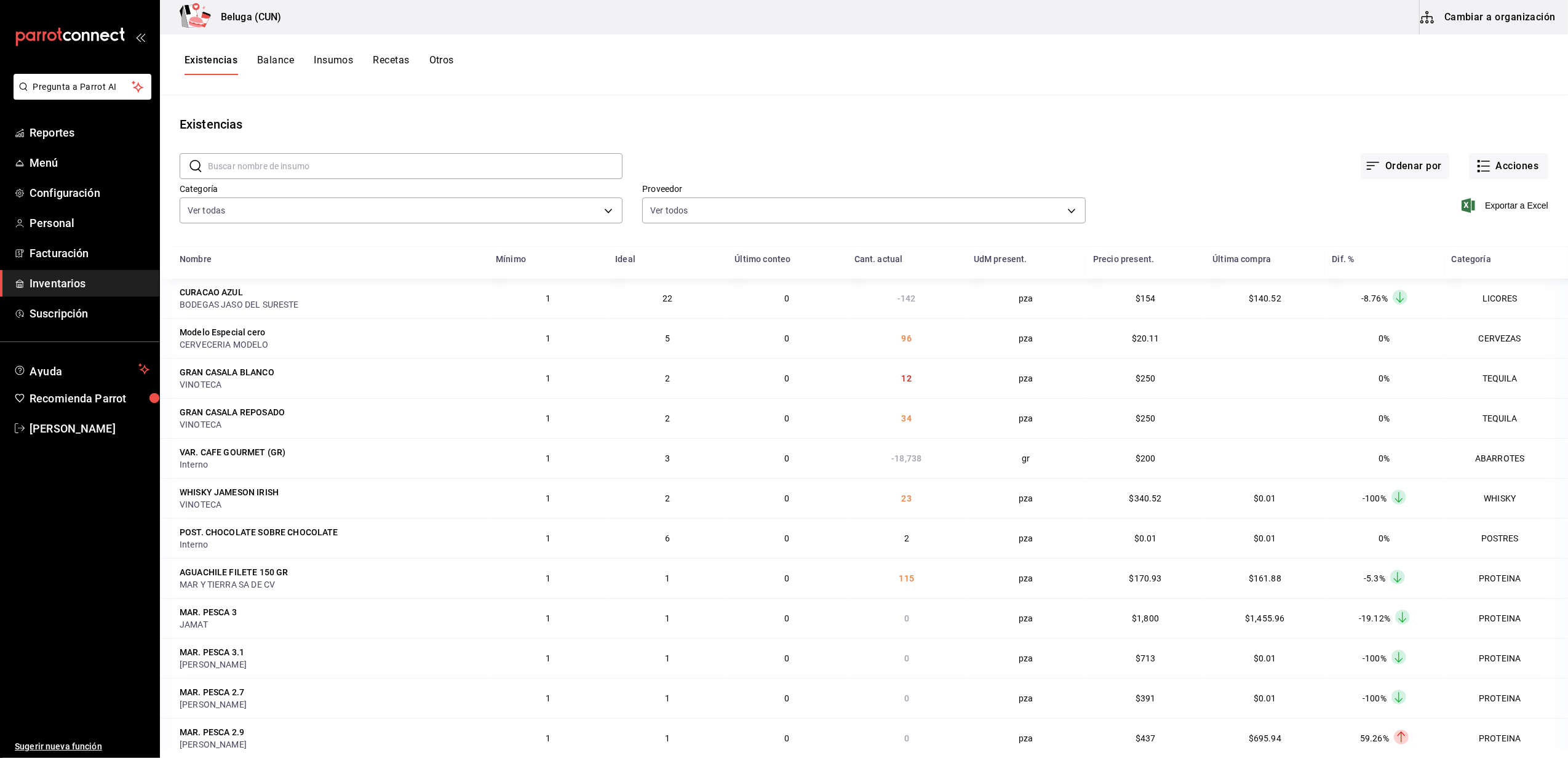
click at [60, 280] on span "Inventarios" at bounding box center [90, 283] width 120 height 17
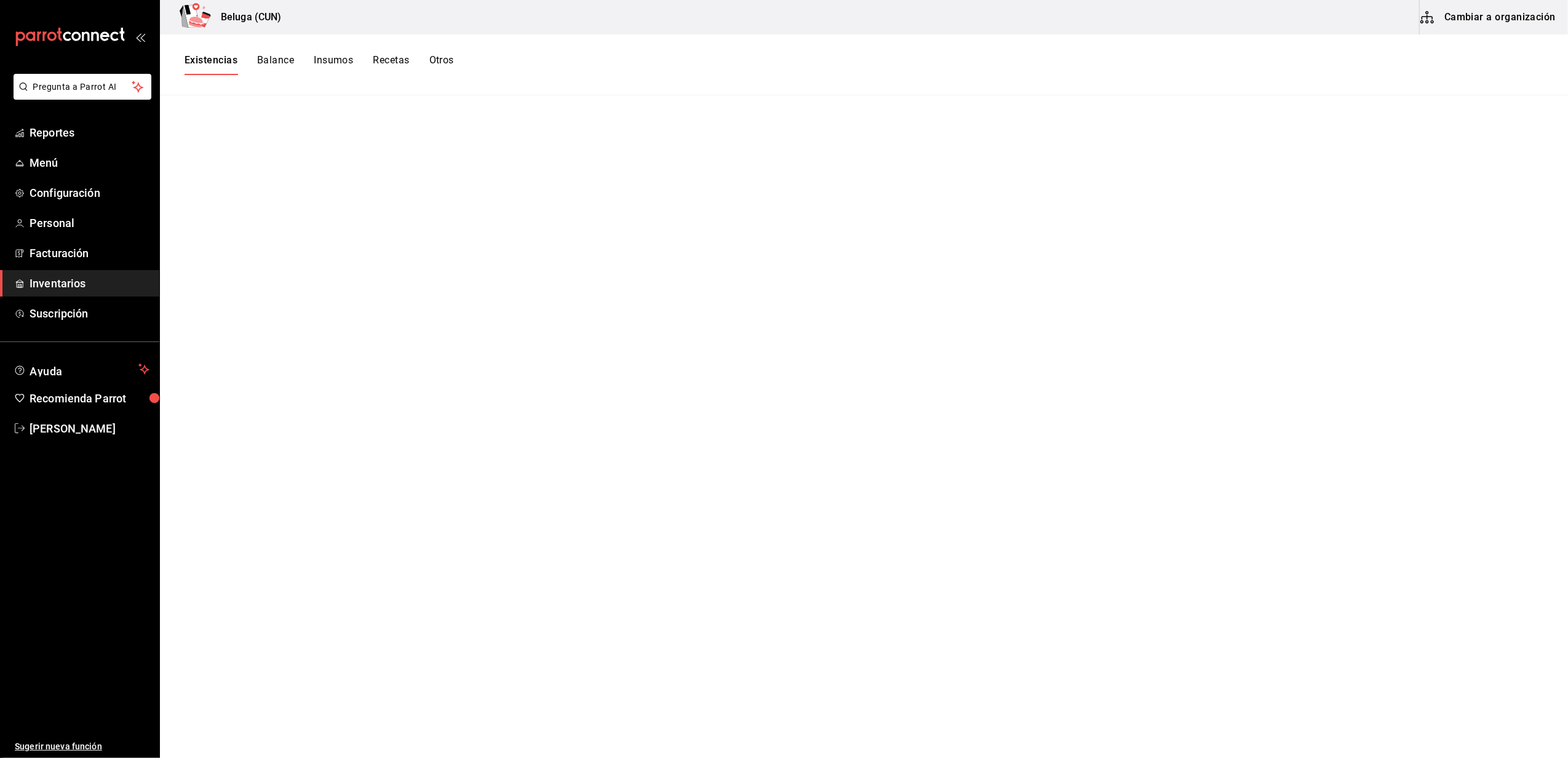
click at [82, 279] on span "Inventarios" at bounding box center [90, 283] width 120 height 17
click at [58, 316] on span "Suscripción" at bounding box center [90, 314] width 120 height 17
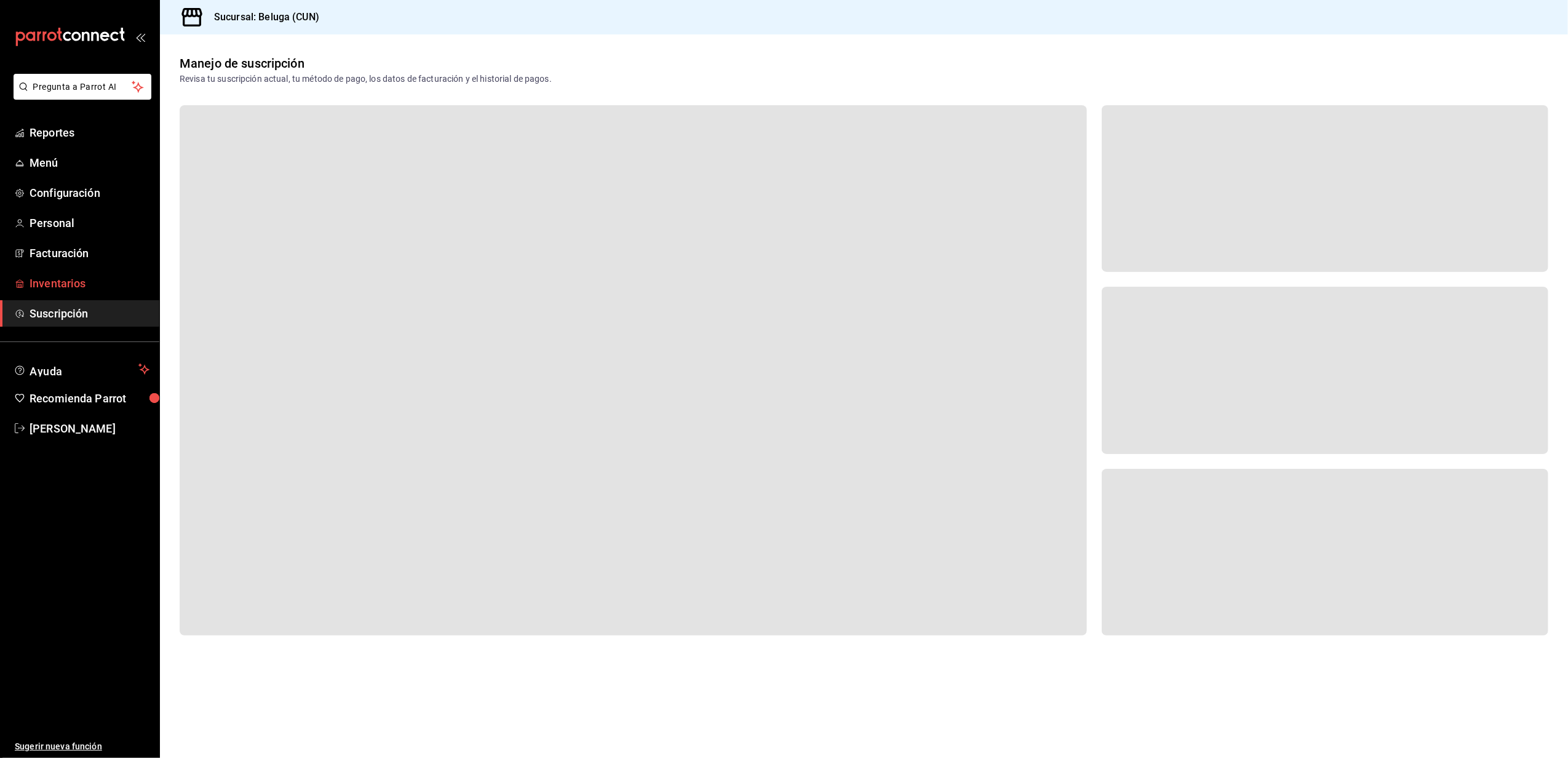
click at [62, 284] on span "Inventarios" at bounding box center [90, 283] width 120 height 17
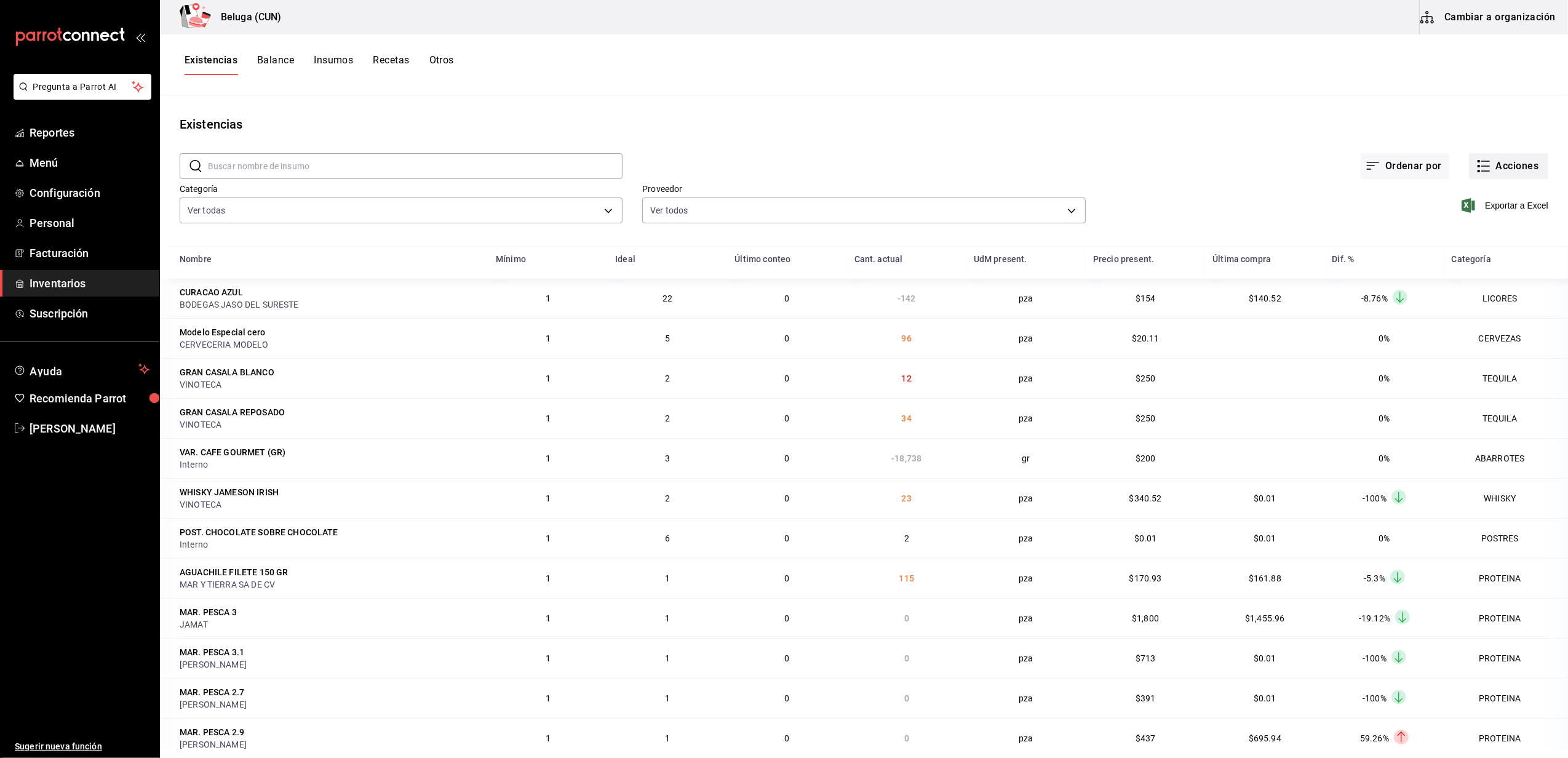
click at [1501, 171] on button "Acciones" at bounding box center [1509, 167] width 80 height 26
click at [1463, 236] on span "Compra" at bounding box center [1497, 233] width 104 height 13
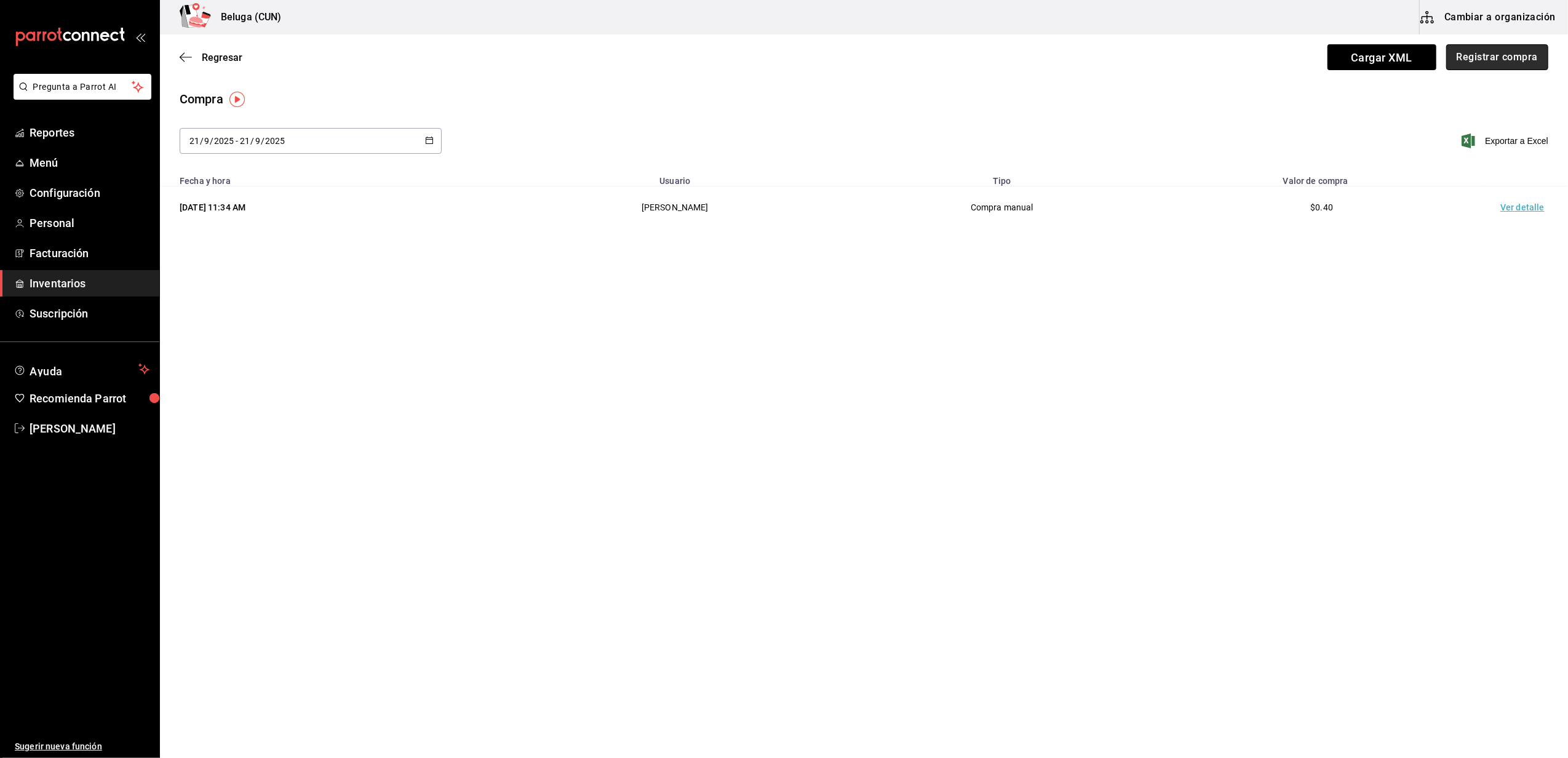
click at [1500, 69] on button "Registrar compra" at bounding box center [1498, 57] width 102 height 26
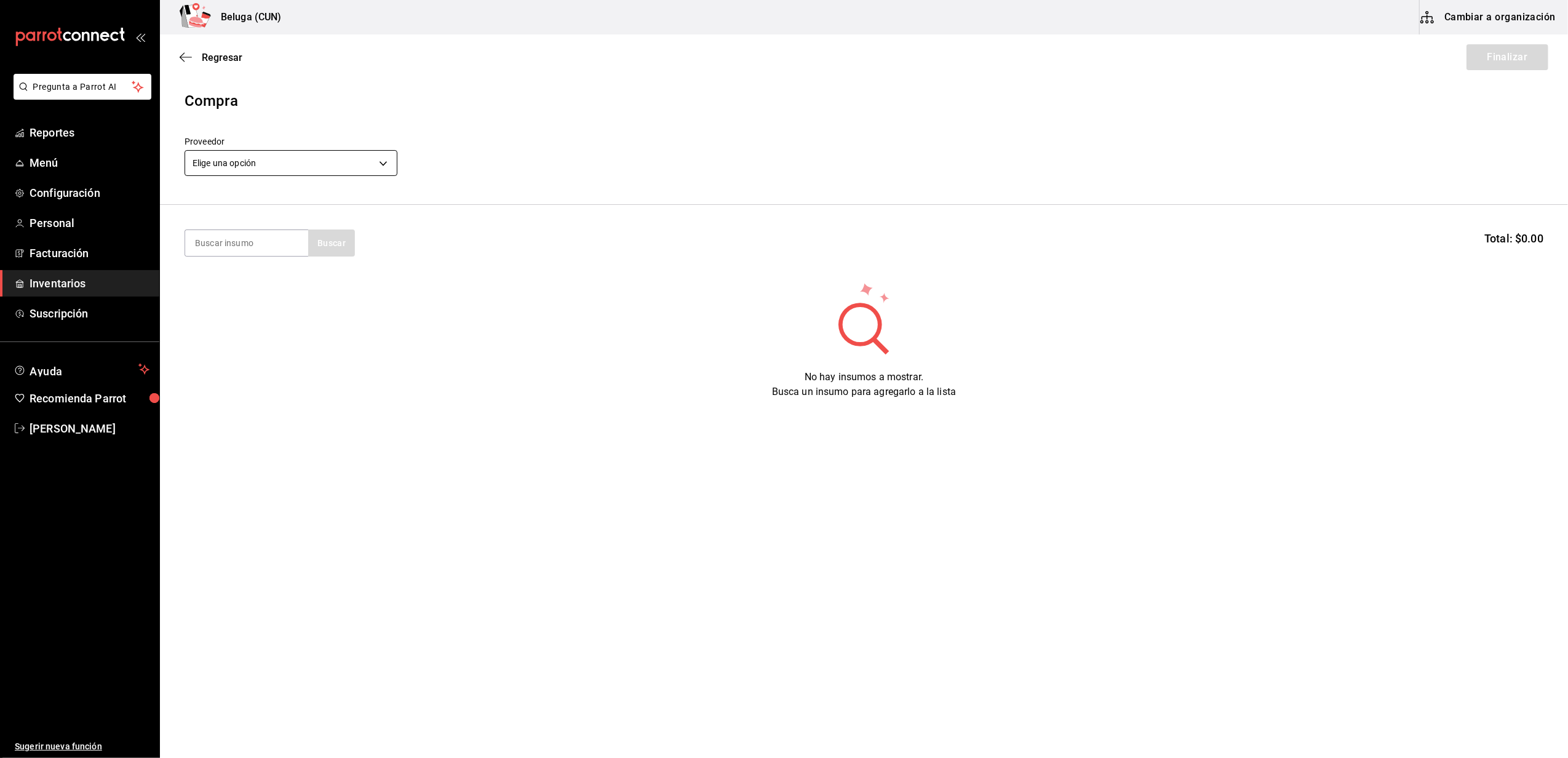
click at [379, 156] on body "Pregunta a Parrot AI Reportes Menú Configuración Personal Facturación Inventari…" at bounding box center [784, 344] width 1568 height 689
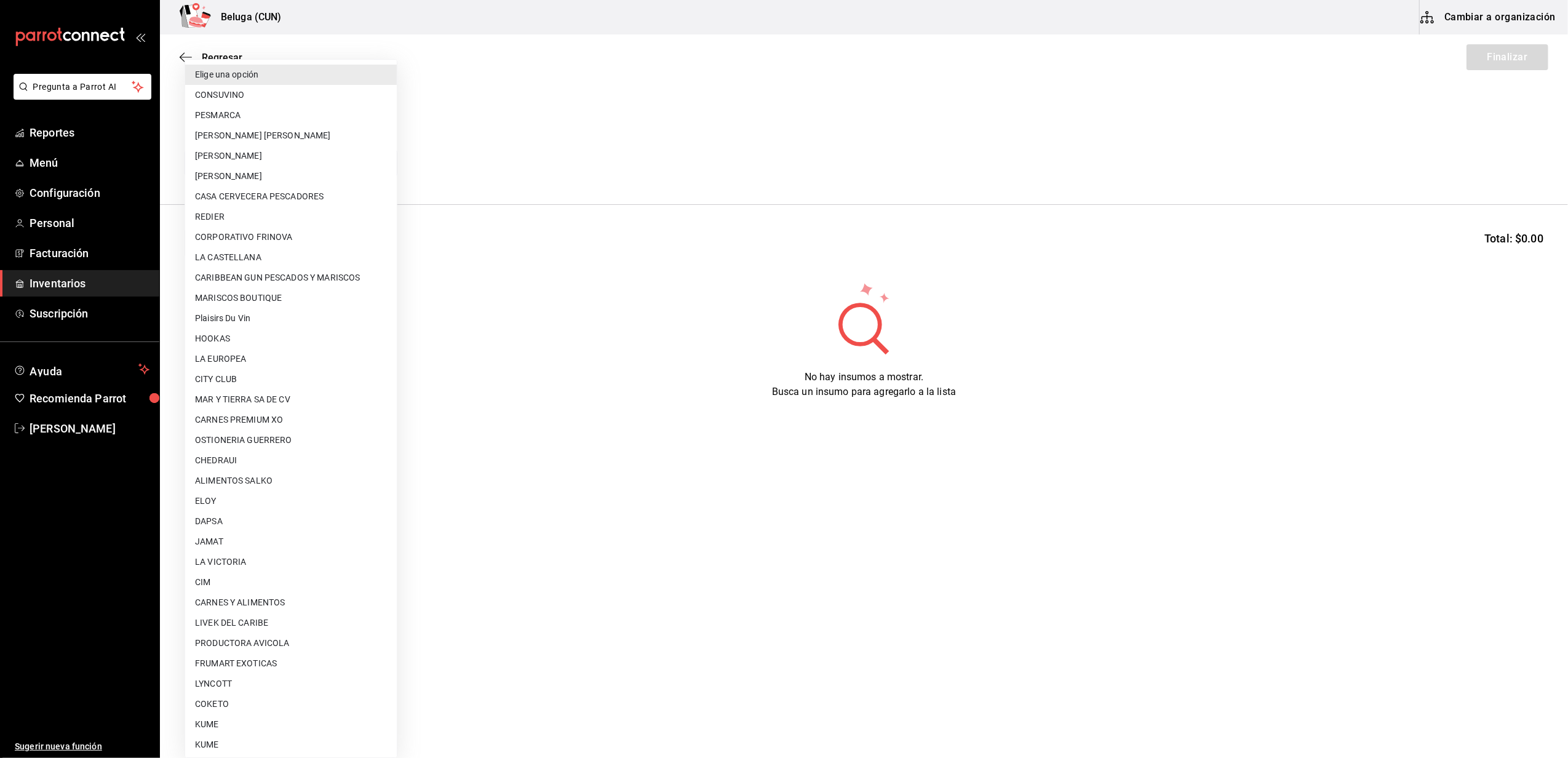
click at [236, 89] on li "CONSUVINO" at bounding box center [290, 95] width 212 height 20
type input "49ebf951-b420-4f4b-bc40-36ecbc1ce458"
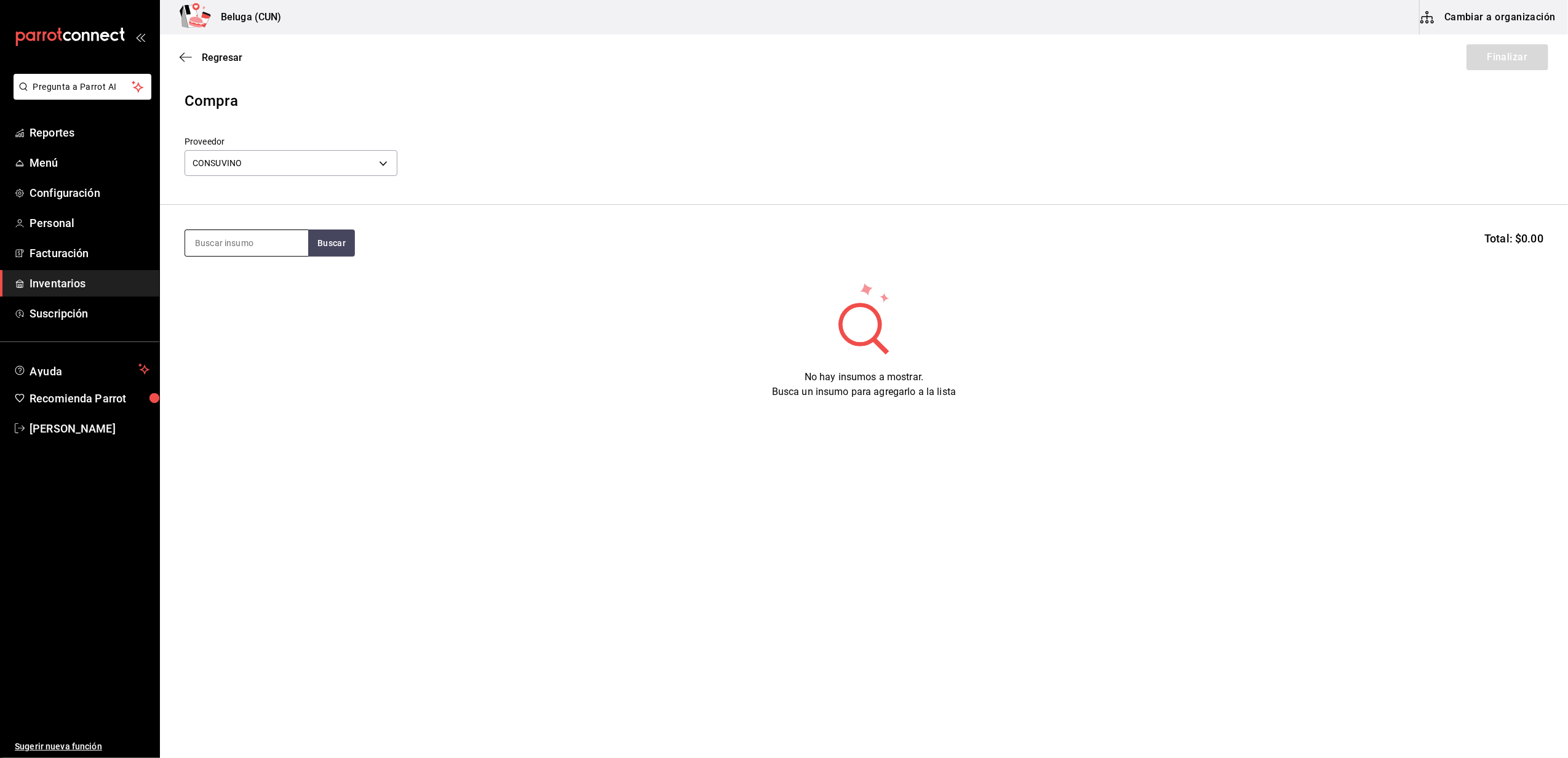
click at [243, 240] on input at bounding box center [246, 243] width 123 height 26
type input "APEROL"
click at [344, 242] on button "Buscar" at bounding box center [331, 242] width 47 height 27
click at [269, 244] on input "APEROL" at bounding box center [246, 243] width 123 height 26
click at [328, 240] on button "Buscar" at bounding box center [331, 242] width 47 height 27
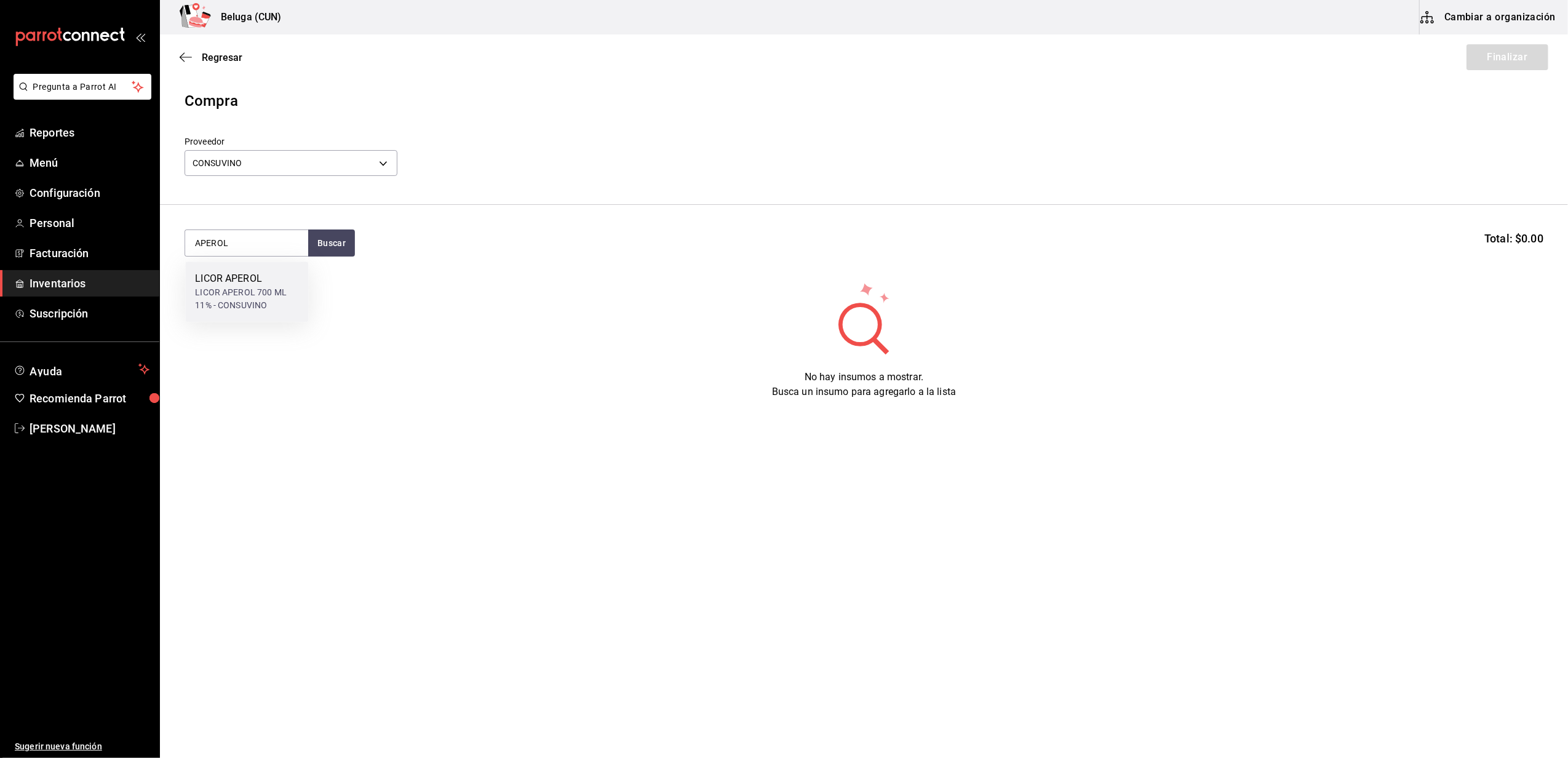
click at [219, 290] on div "LICOR APEROL 700 ML 11% - CONSUVINO" at bounding box center [247, 299] width 104 height 26
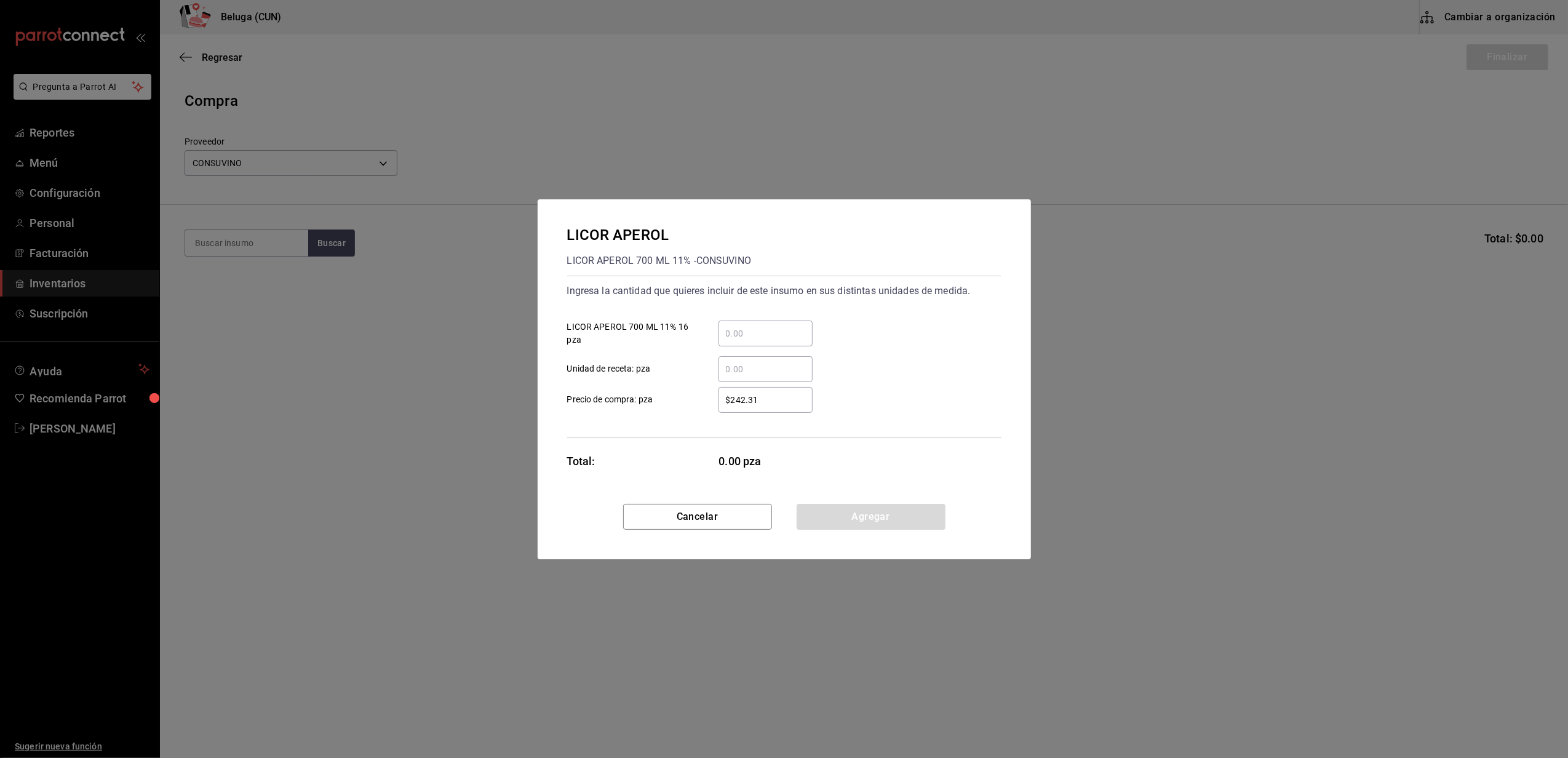
click at [725, 327] on input "​ LICOR APEROL 700 ML 11% 16 pza" at bounding box center [766, 334] width 94 height 15
click at [702, 431] on div "Ingresa la cantidad que quieres incluir de este insumo en sus distintas unidade…" at bounding box center [784, 357] width 435 height 163
drag, startPoint x: 769, startPoint y: 400, endPoint x: 640, endPoint y: 387, distance: 129.7
click at [640, 388] on label "$242.31 ​ Precio de compra: pza" at bounding box center [689, 400] width 245 height 26
type input "$248.28"
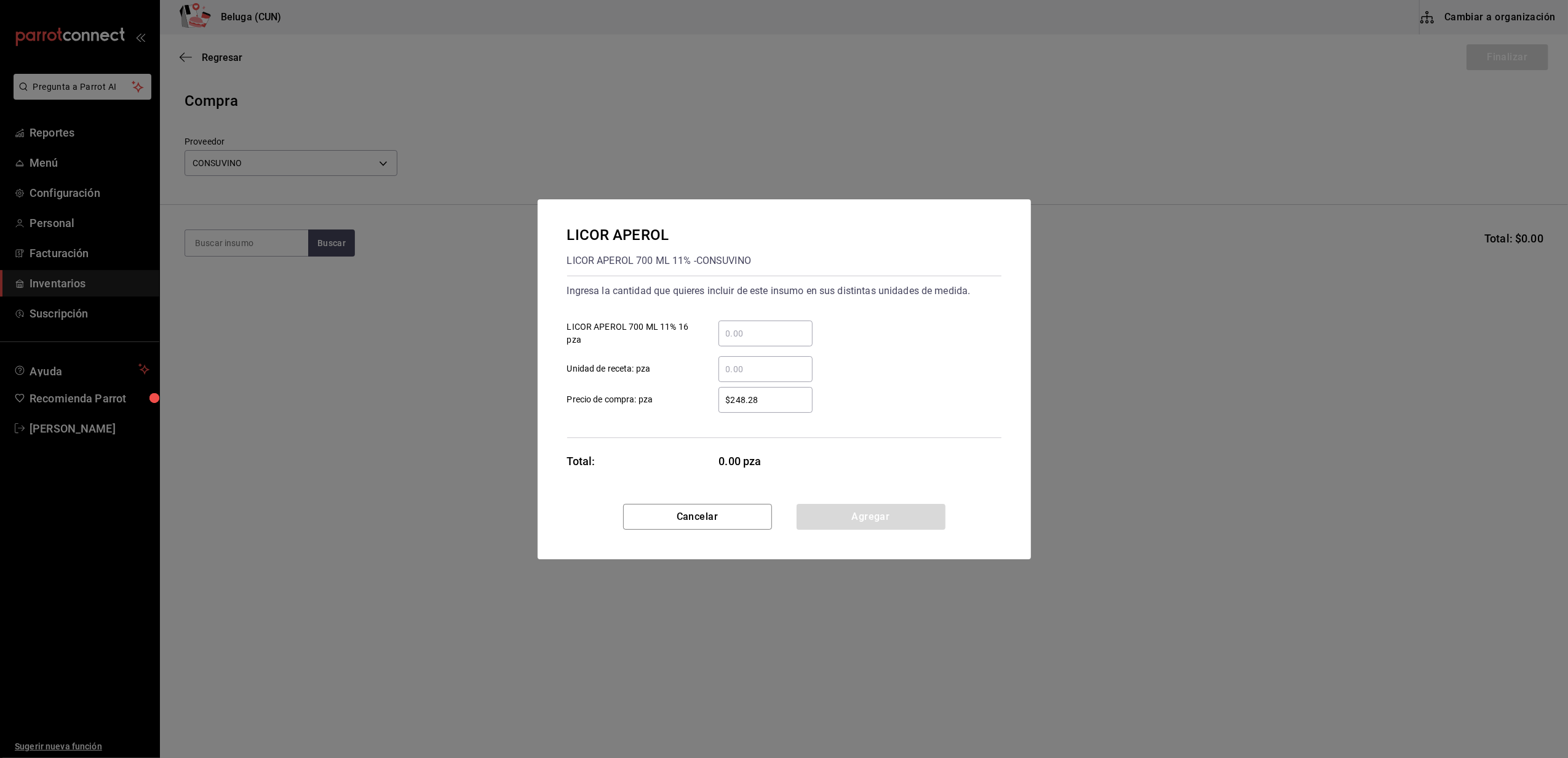
click at [735, 342] on div "​" at bounding box center [766, 334] width 94 height 26
click at [735, 341] on input "​ LICOR APEROL 700 ML 11% 16 pza" at bounding box center [766, 334] width 94 height 15
type input "2"
drag, startPoint x: 718, startPoint y: 353, endPoint x: 717, endPoint y: 366, distance: 13.0
click at [718, 353] on div "​ Unidad de receta: pza" at bounding box center [780, 364] width 444 height 36
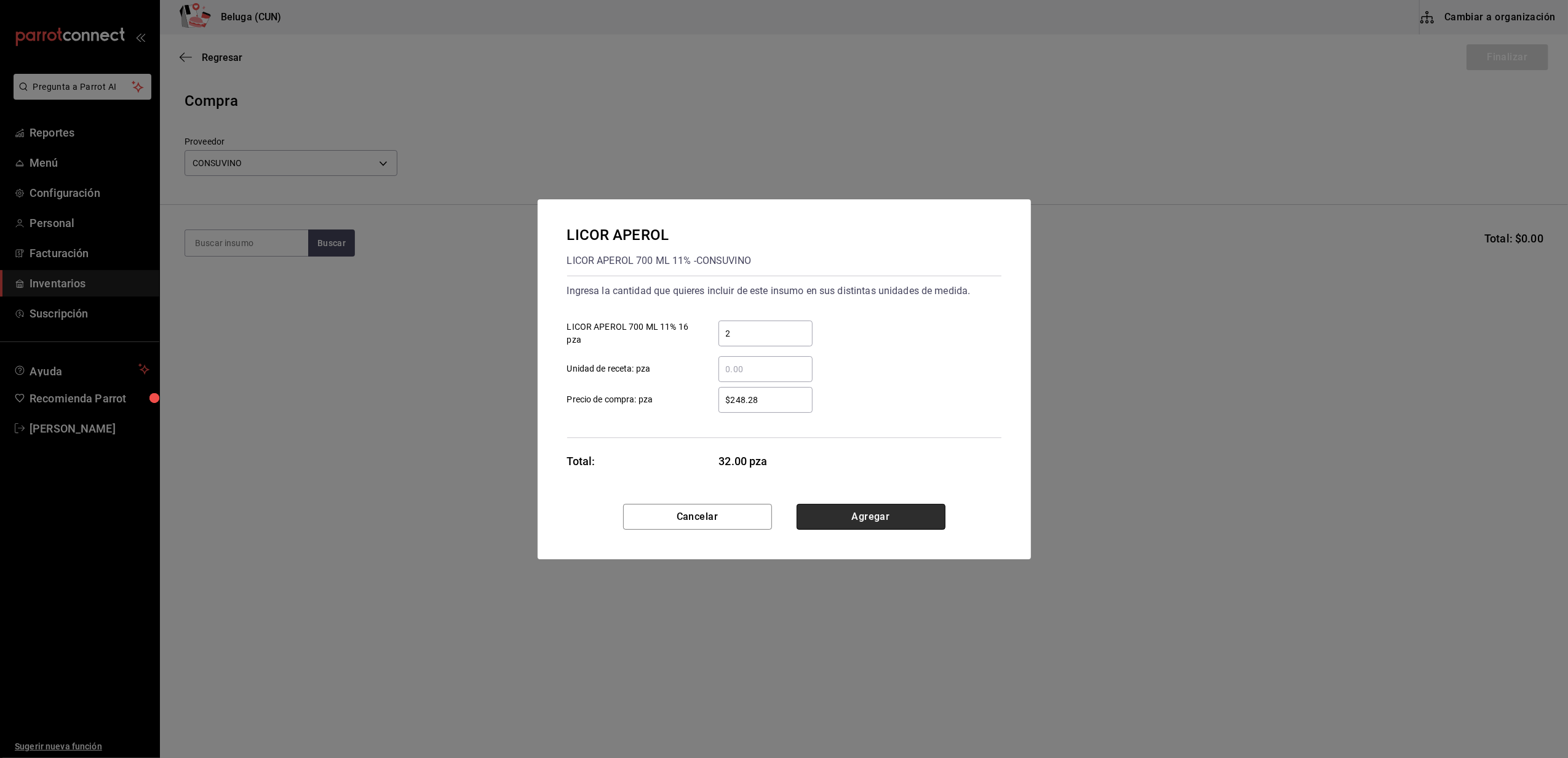
click at [837, 522] on button "Agregar" at bounding box center [870, 517] width 149 height 26
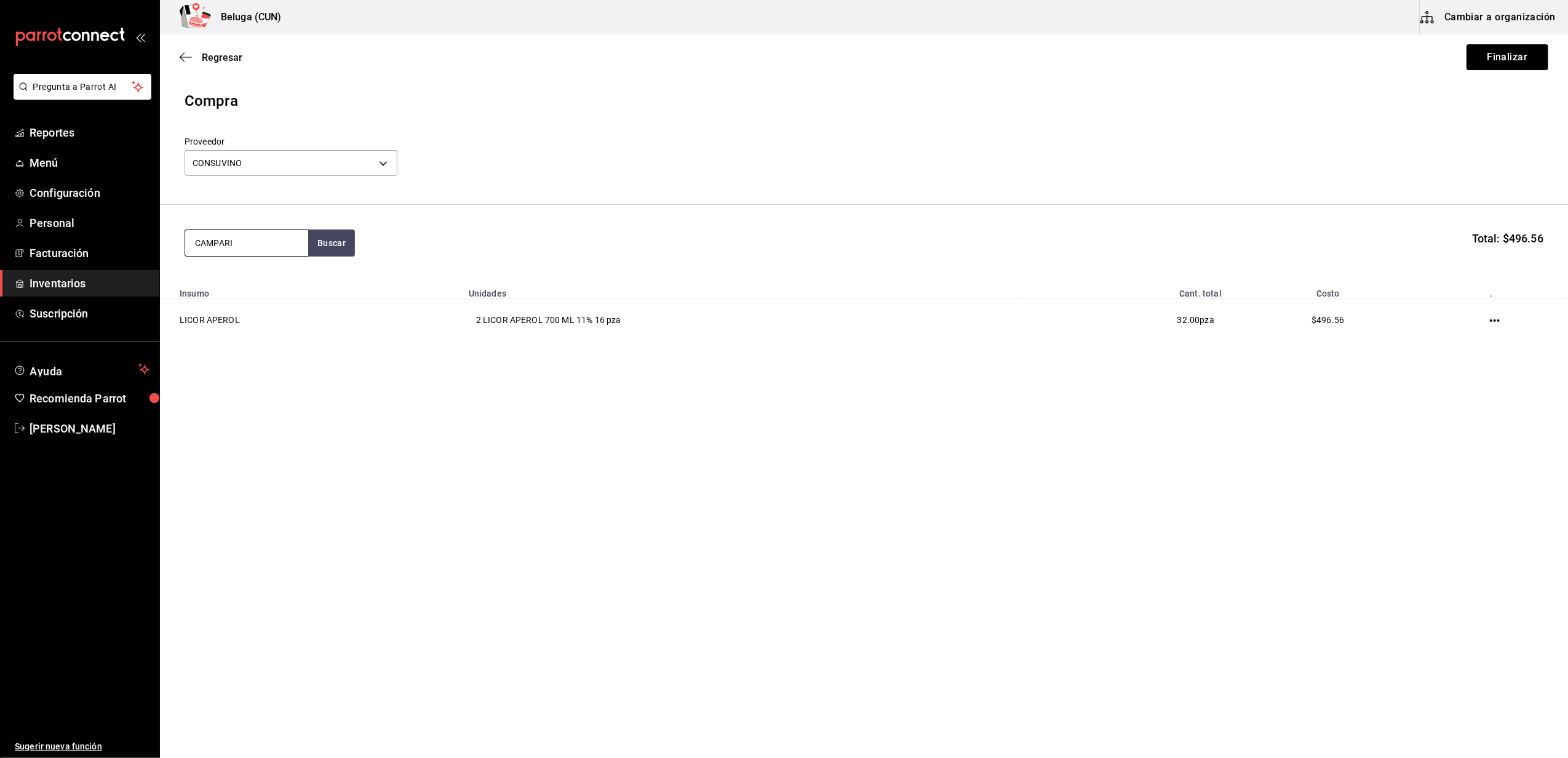
type input "CAMPARI"
click at [327, 249] on button "Buscar" at bounding box center [331, 242] width 47 height 27
click at [277, 301] on div "LICOR CAMPARI 750 ML 20.10% - CONSUVINO" at bounding box center [247, 299] width 104 height 26
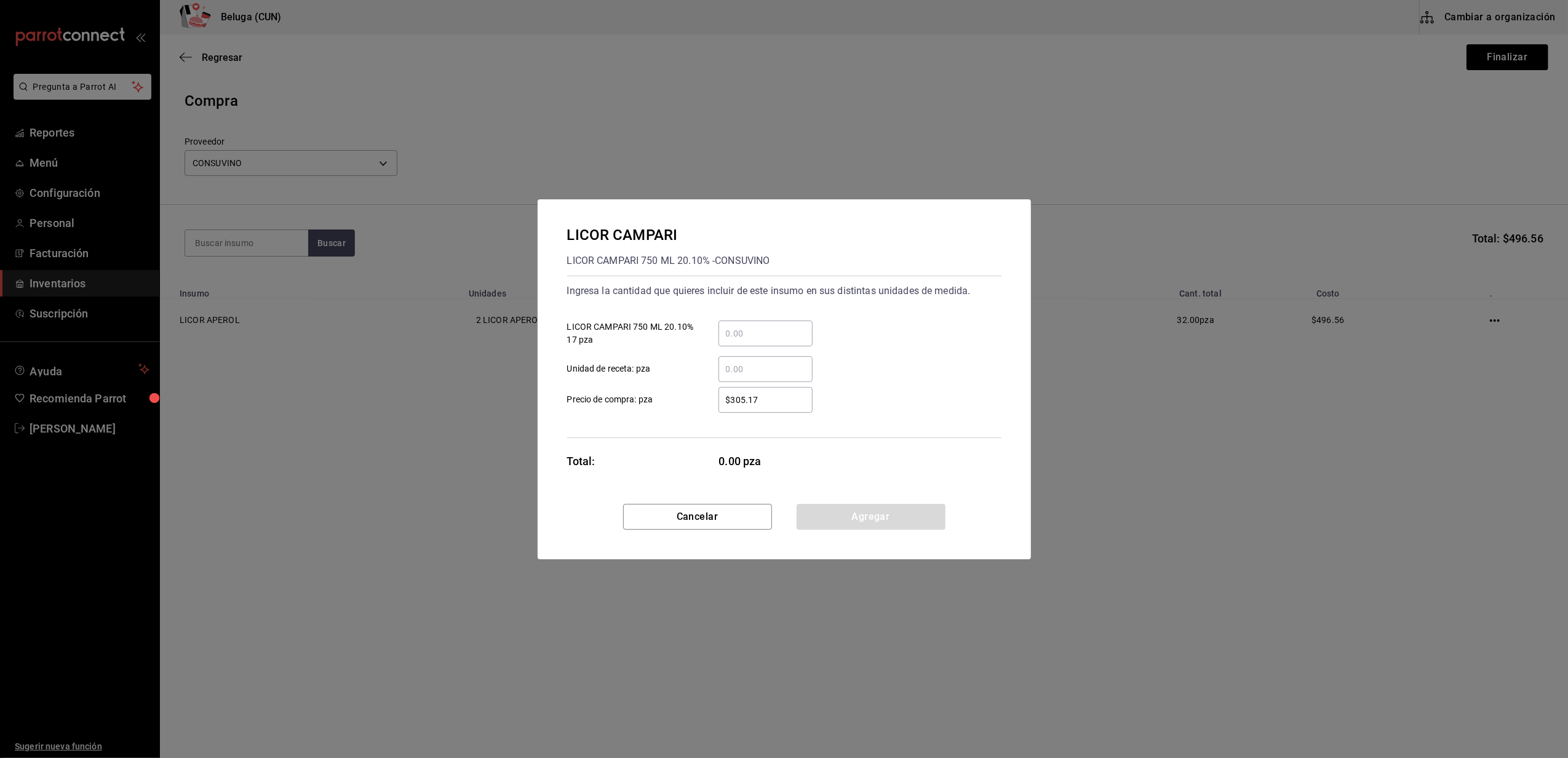
click at [729, 328] on input "​ LICOR CAMPARI 750 ML 20.10% 17 pza" at bounding box center [766, 334] width 94 height 15
type input "1"
click at [698, 361] on label "​ Unidad de receta: pza" at bounding box center [689, 369] width 245 height 26
click at [719, 362] on input "​ Unidad de receta: pza" at bounding box center [766, 369] width 94 height 15
drag, startPoint x: 761, startPoint y: 411, endPoint x: 732, endPoint y: 409, distance: 29.1
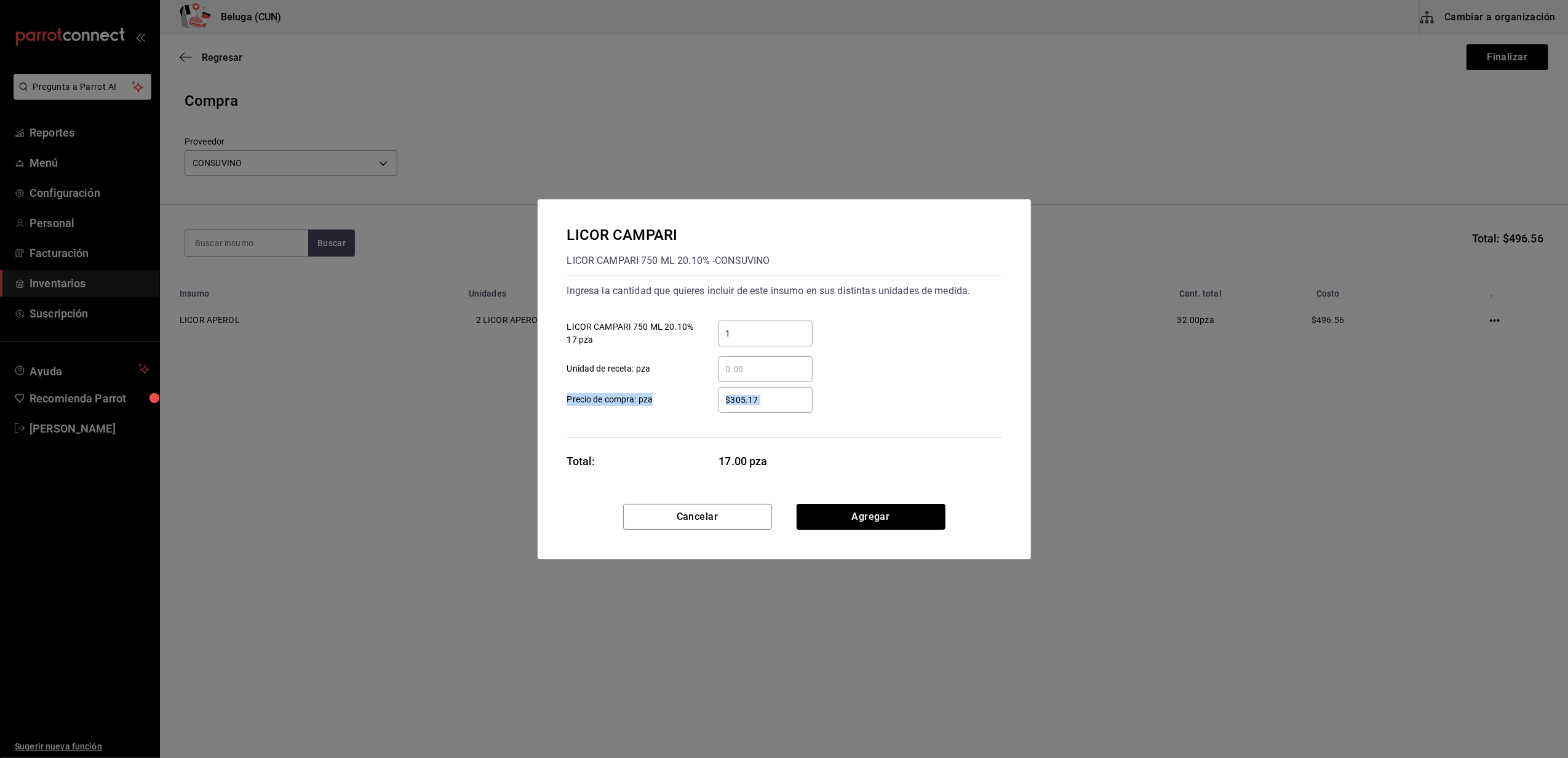
click at [705, 415] on div "Ingresa la cantidad que quieres incluir de este insumo en sus distintas unidade…" at bounding box center [784, 357] width 435 height 163
click at [795, 403] on input "$305.17" at bounding box center [766, 400] width 94 height 15
drag, startPoint x: 778, startPoint y: 400, endPoint x: 643, endPoint y: 385, distance: 135.8
click at [644, 404] on label "$305.17 ​ Precio de compra: pza" at bounding box center [689, 400] width 245 height 26
type input "$320.69"
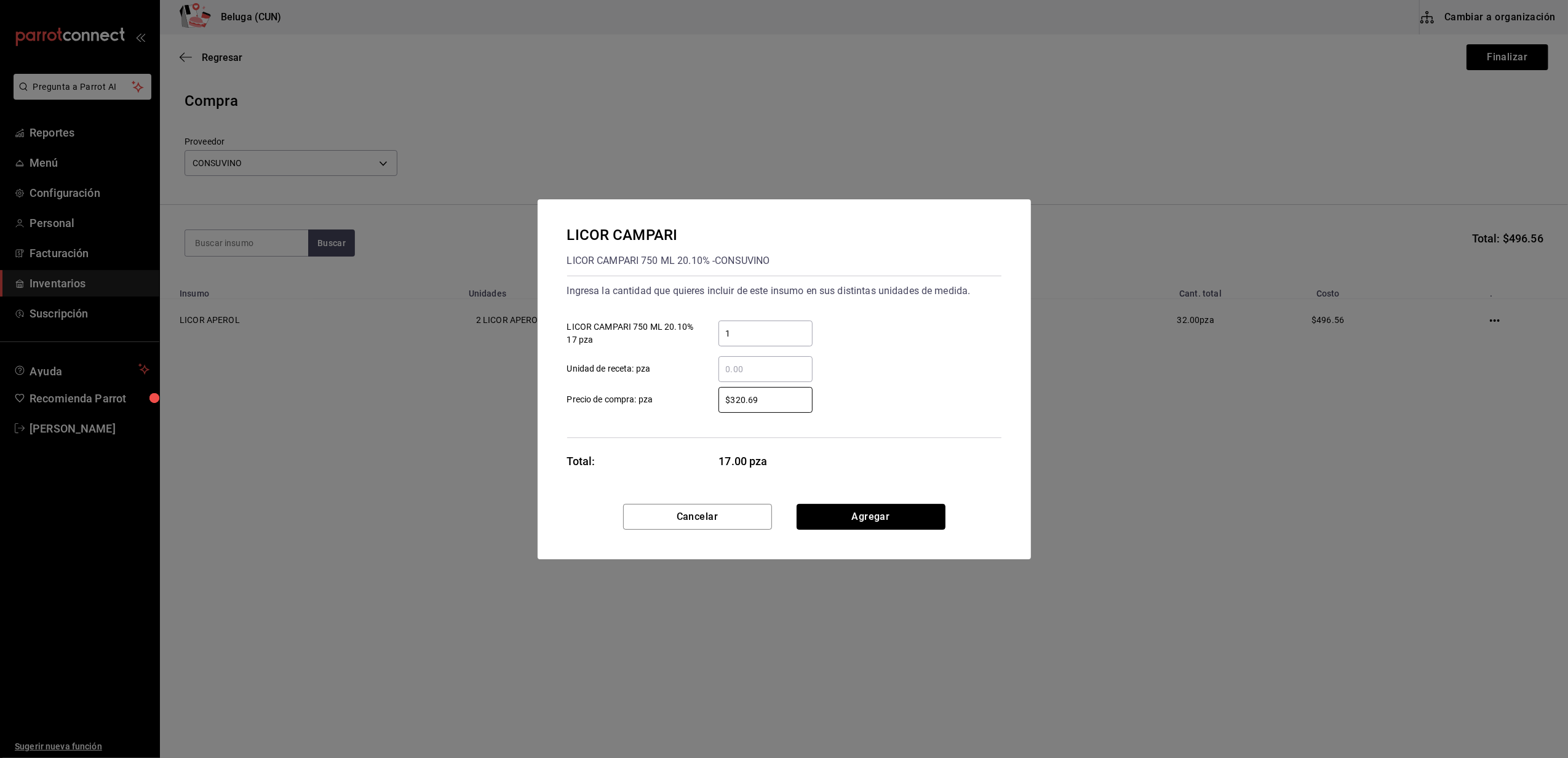
click at [845, 519] on button "Agregar" at bounding box center [870, 517] width 149 height 26
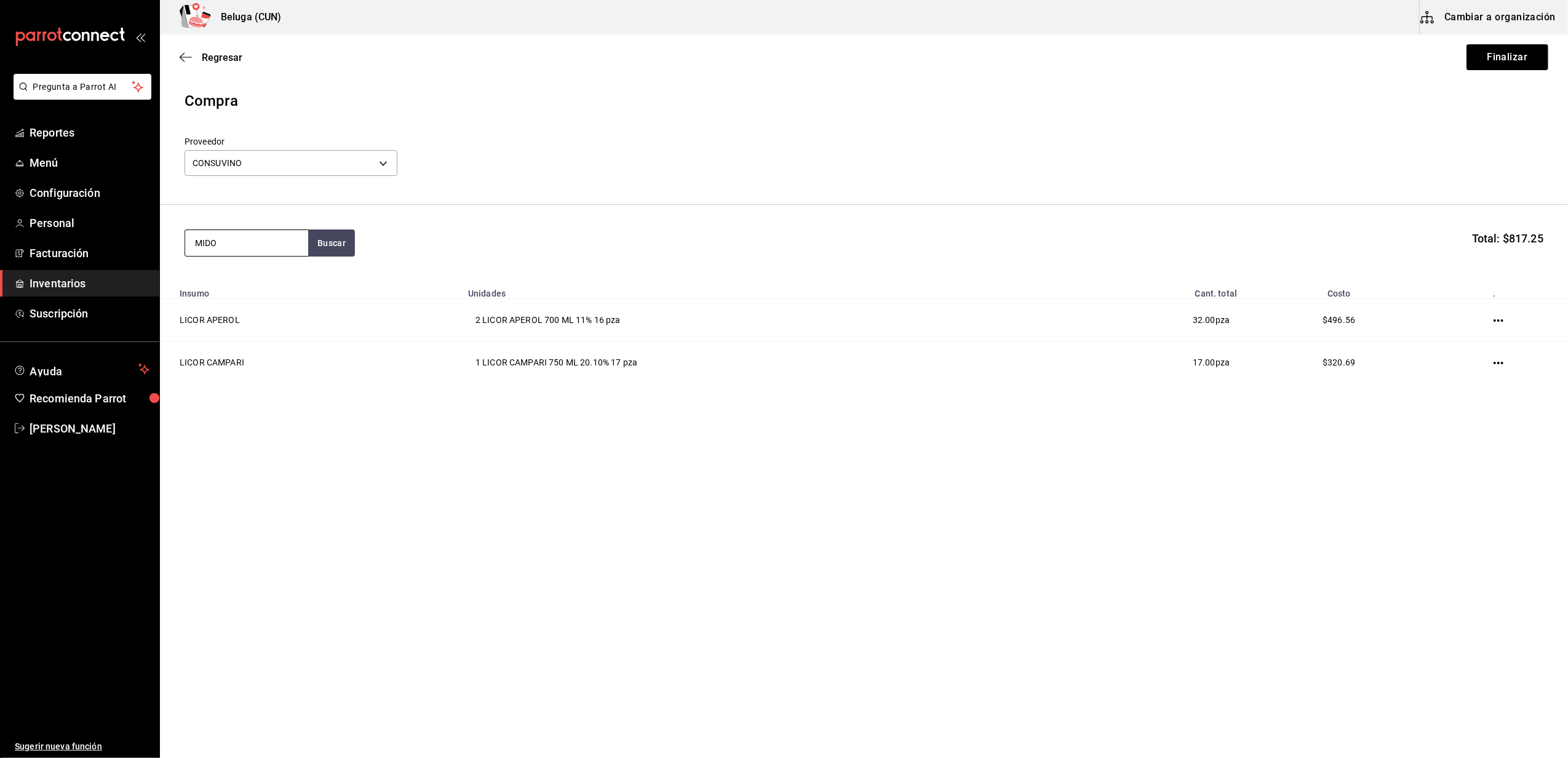
type input "MIDO"
click at [252, 276] on div "LICOR MIDORI" at bounding box center [247, 279] width 104 height 15
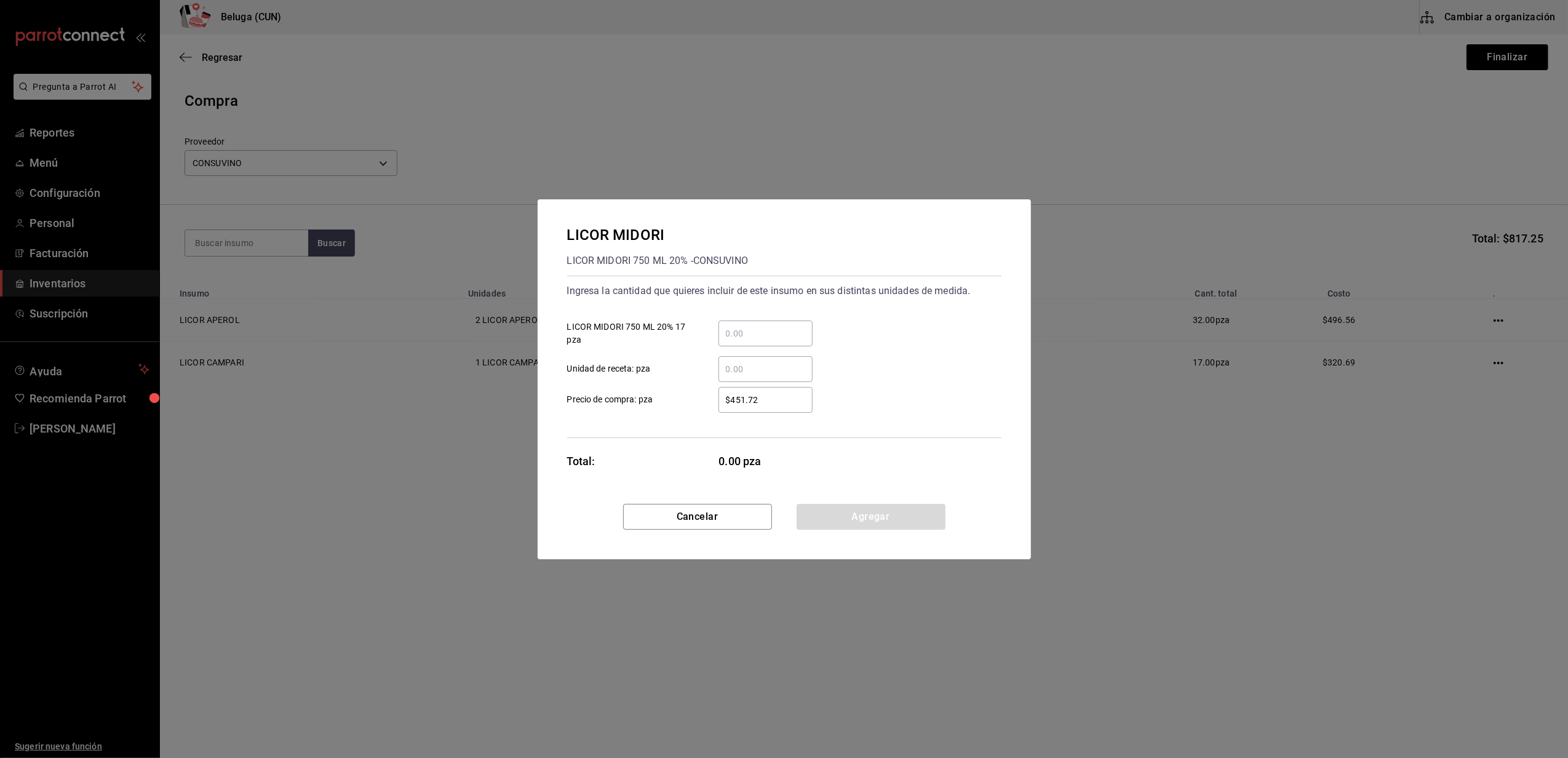
click at [771, 330] on input "​ LICOR MIDORI 750 ML 20% 17 pza" at bounding box center [766, 334] width 94 height 15
type input "1"
click at [690, 354] on div "​ Unidad de receta: pza" at bounding box center [780, 364] width 444 height 36
drag, startPoint x: 763, startPoint y: 400, endPoint x: 677, endPoint y: 400, distance: 86.0
click at [680, 402] on label "$451.72 ​ Precio de compra: pza" at bounding box center [689, 400] width 245 height 26
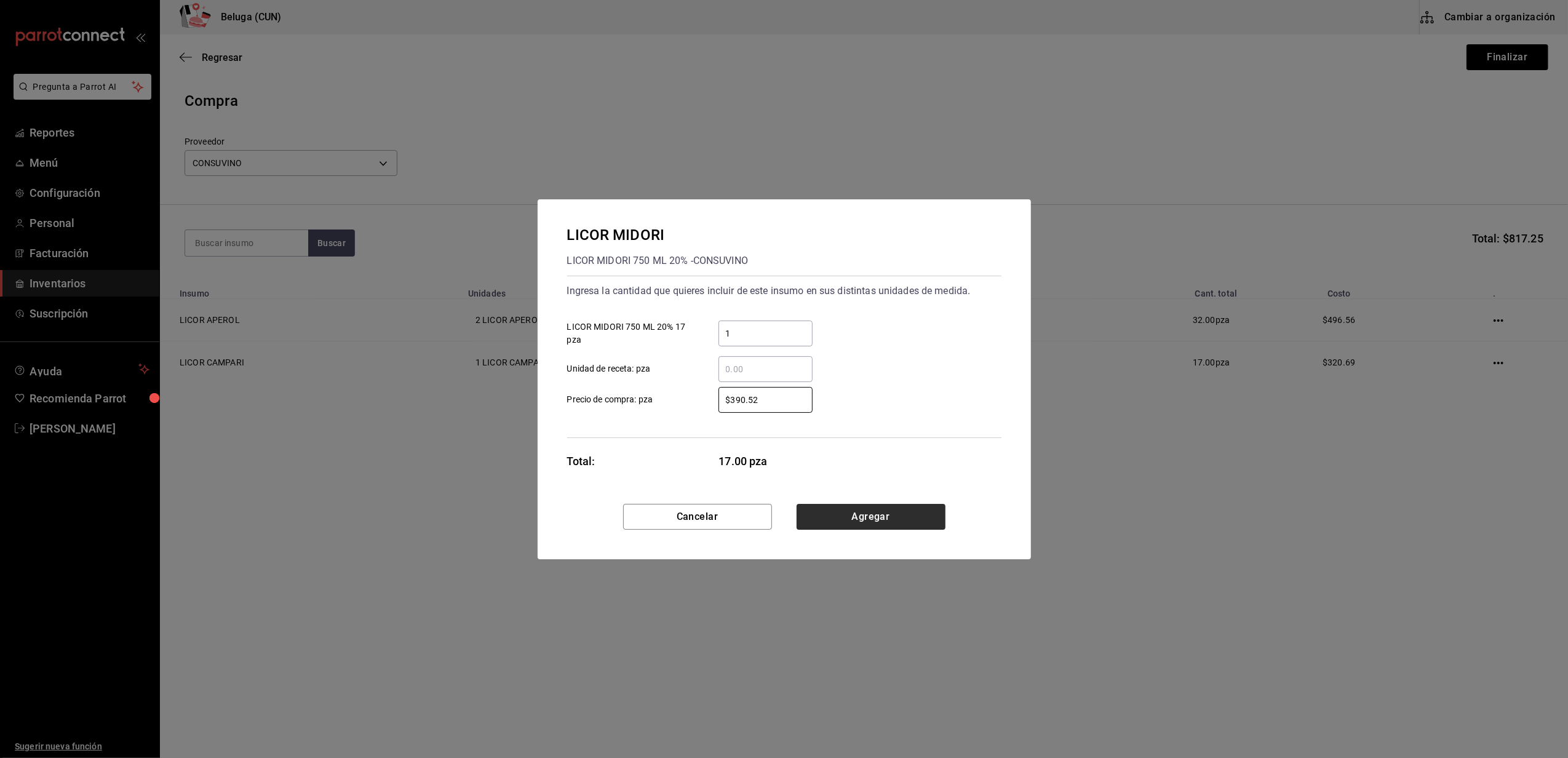
type input "$390.52"
click at [874, 522] on button "Agregar" at bounding box center [870, 517] width 149 height 26
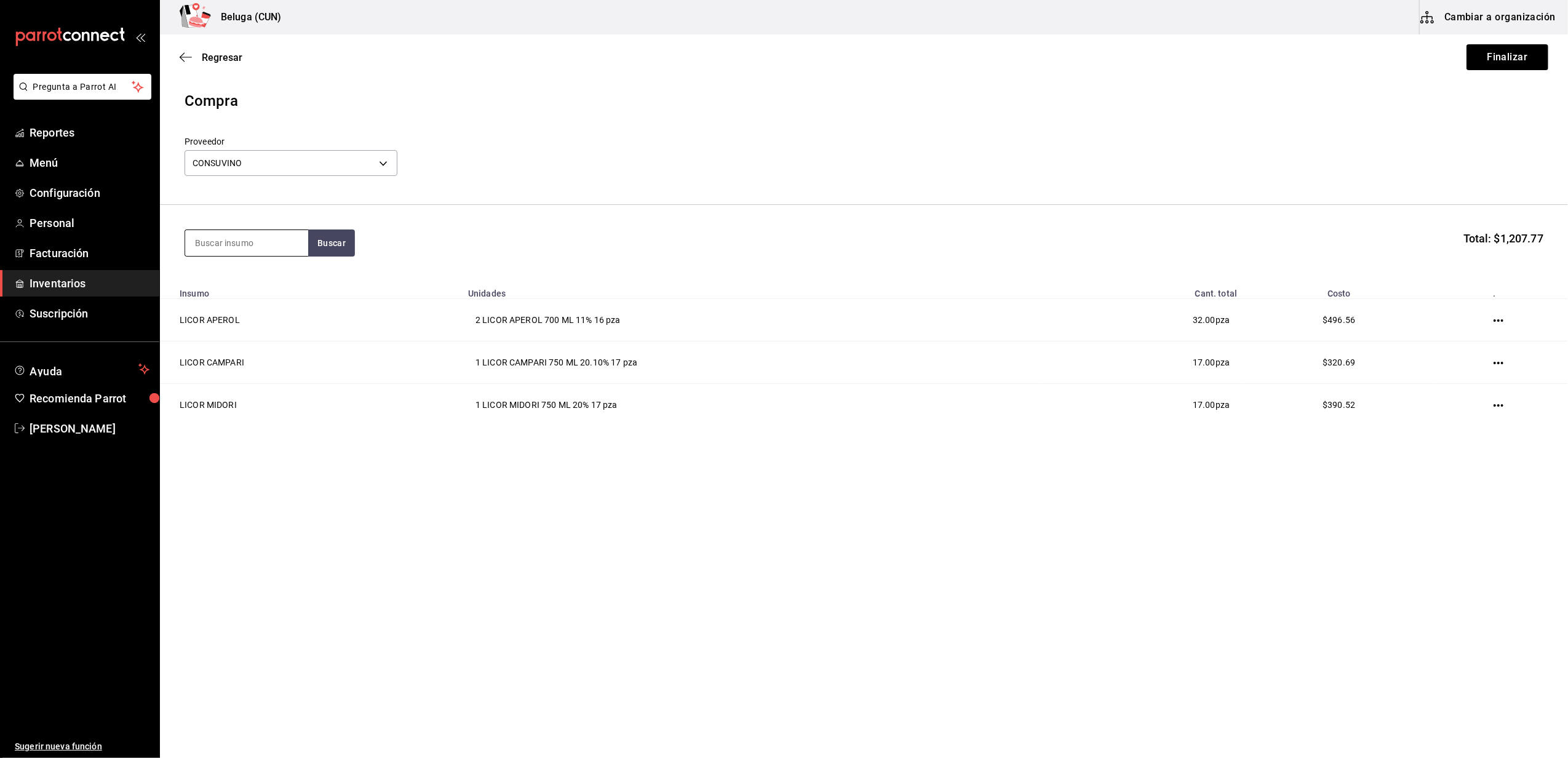
click at [245, 246] on input at bounding box center [246, 243] width 123 height 26
click at [249, 242] on input at bounding box center [246, 243] width 123 height 26
type input "[PERSON_NAME]"
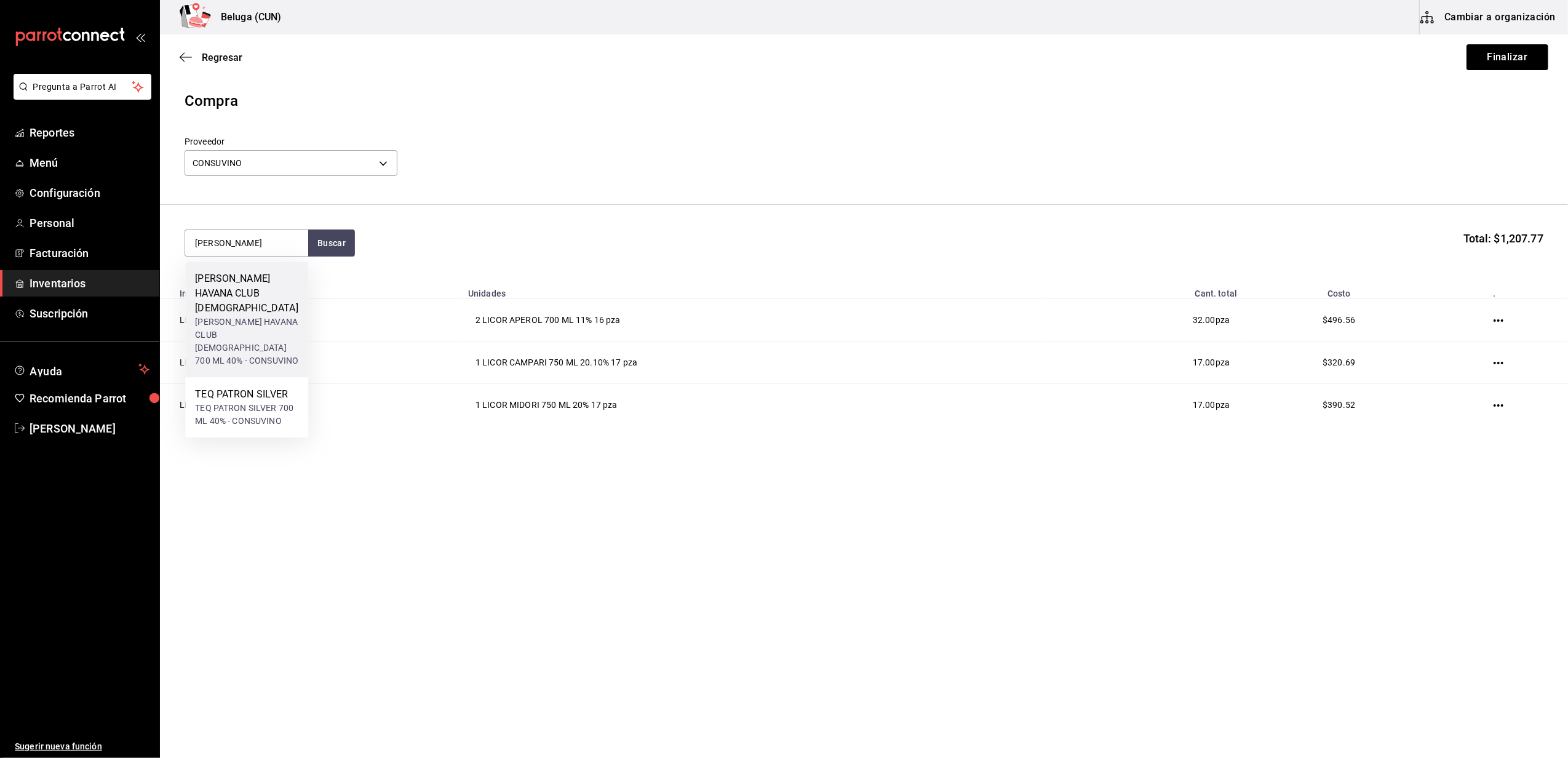
click at [241, 316] on div "RON HAVANA CLUB 7YO 700 ML 40% - CONSUVINO" at bounding box center [247, 342] width 104 height 52
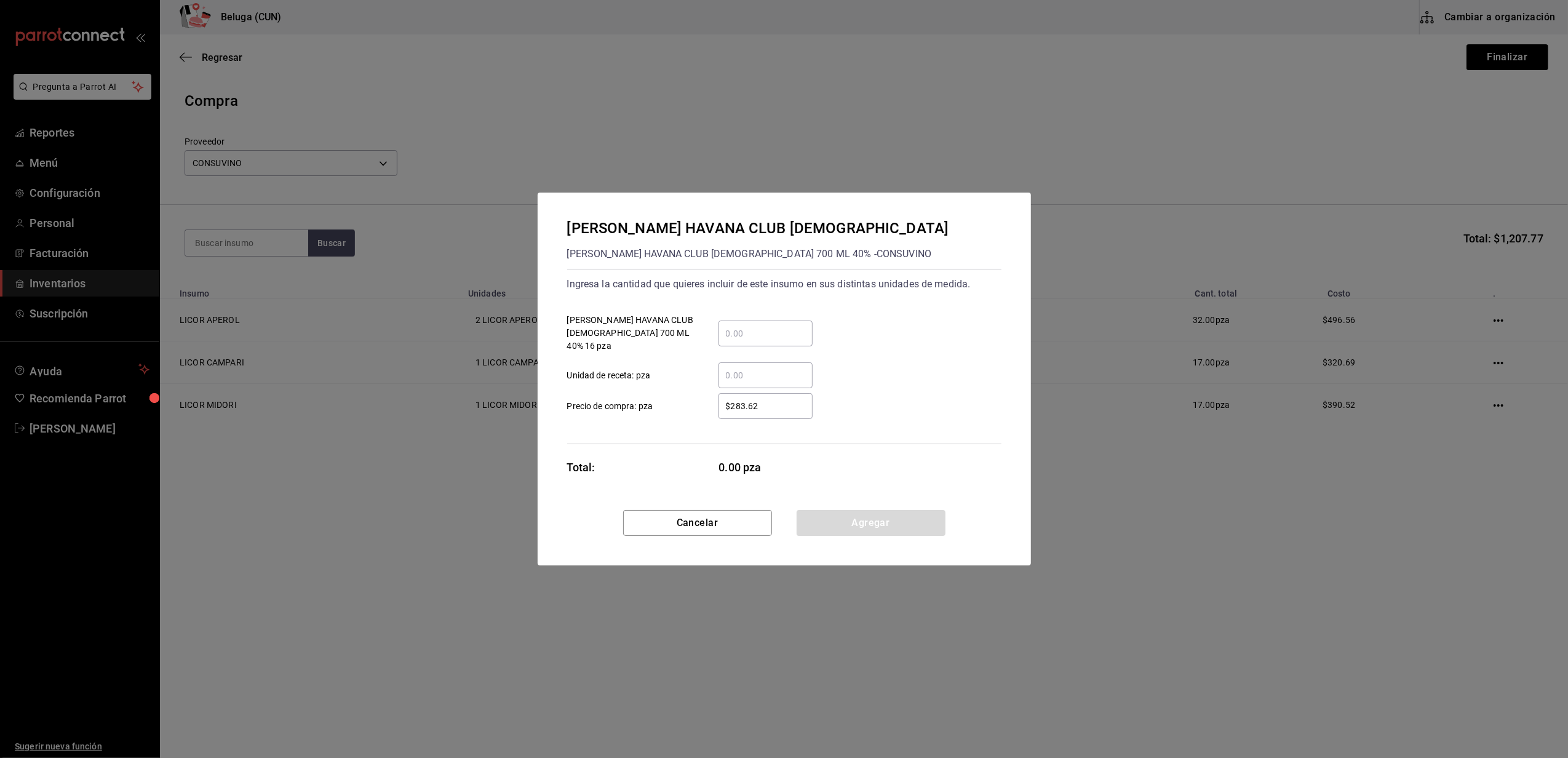
click at [748, 328] on input "​ RON HAVANA CLUB 7YO 700 ML 40% 16 pza" at bounding box center [766, 334] width 94 height 15
type input "1"
click at [695, 393] on label "$283.62 ​ Precio de compra: pza" at bounding box center [689, 406] width 245 height 26
click at [719, 399] on input "$283.62" at bounding box center [766, 406] width 94 height 15
drag, startPoint x: 754, startPoint y: 404, endPoint x: 649, endPoint y: 398, distance: 105.2
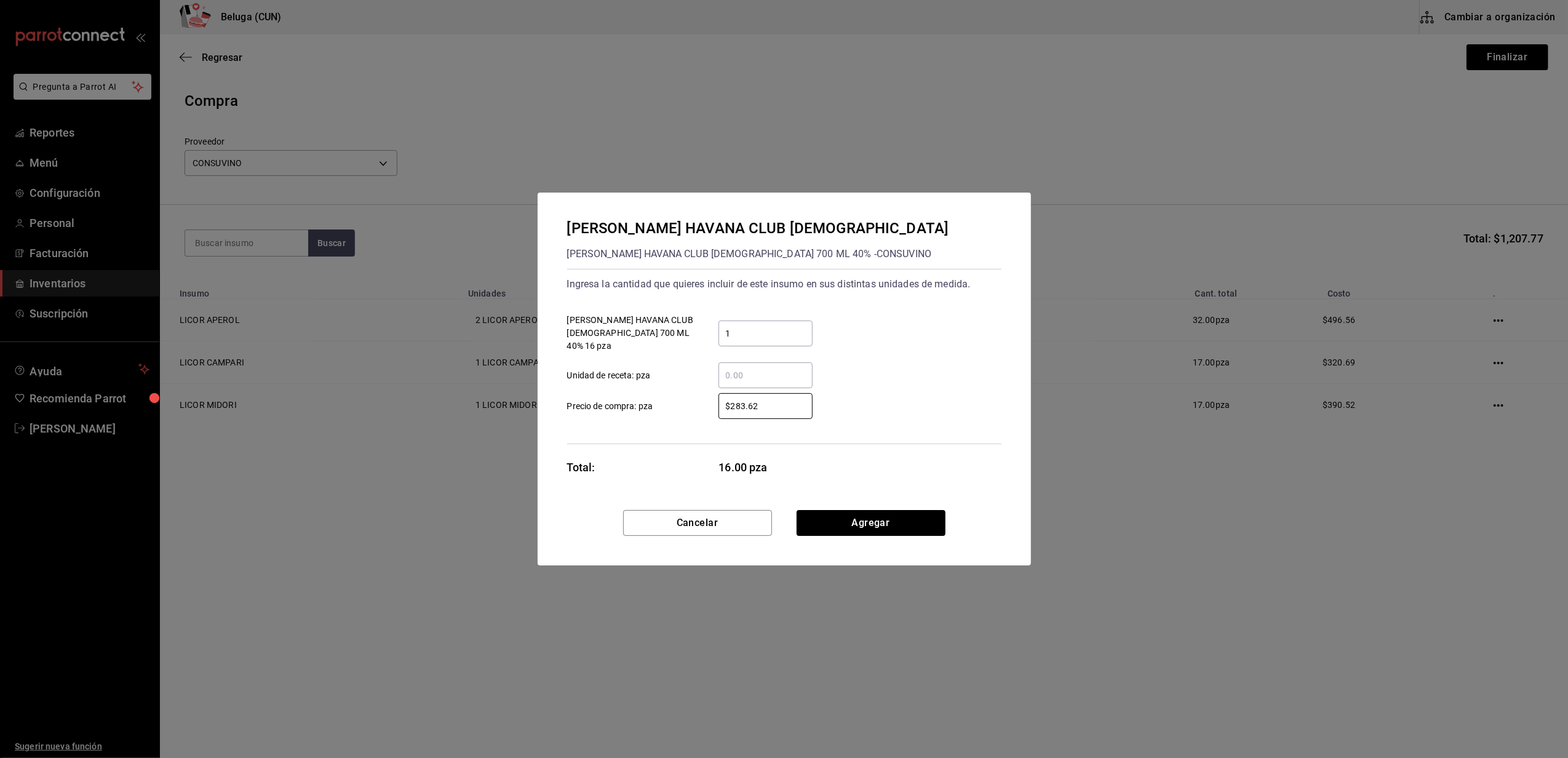
click at [652, 402] on label "$283.62 ​ Precio de compra: pza" at bounding box center [689, 406] width 245 height 26
type input "$258.62"
click at [839, 519] on button "Agregar" at bounding box center [870, 523] width 149 height 26
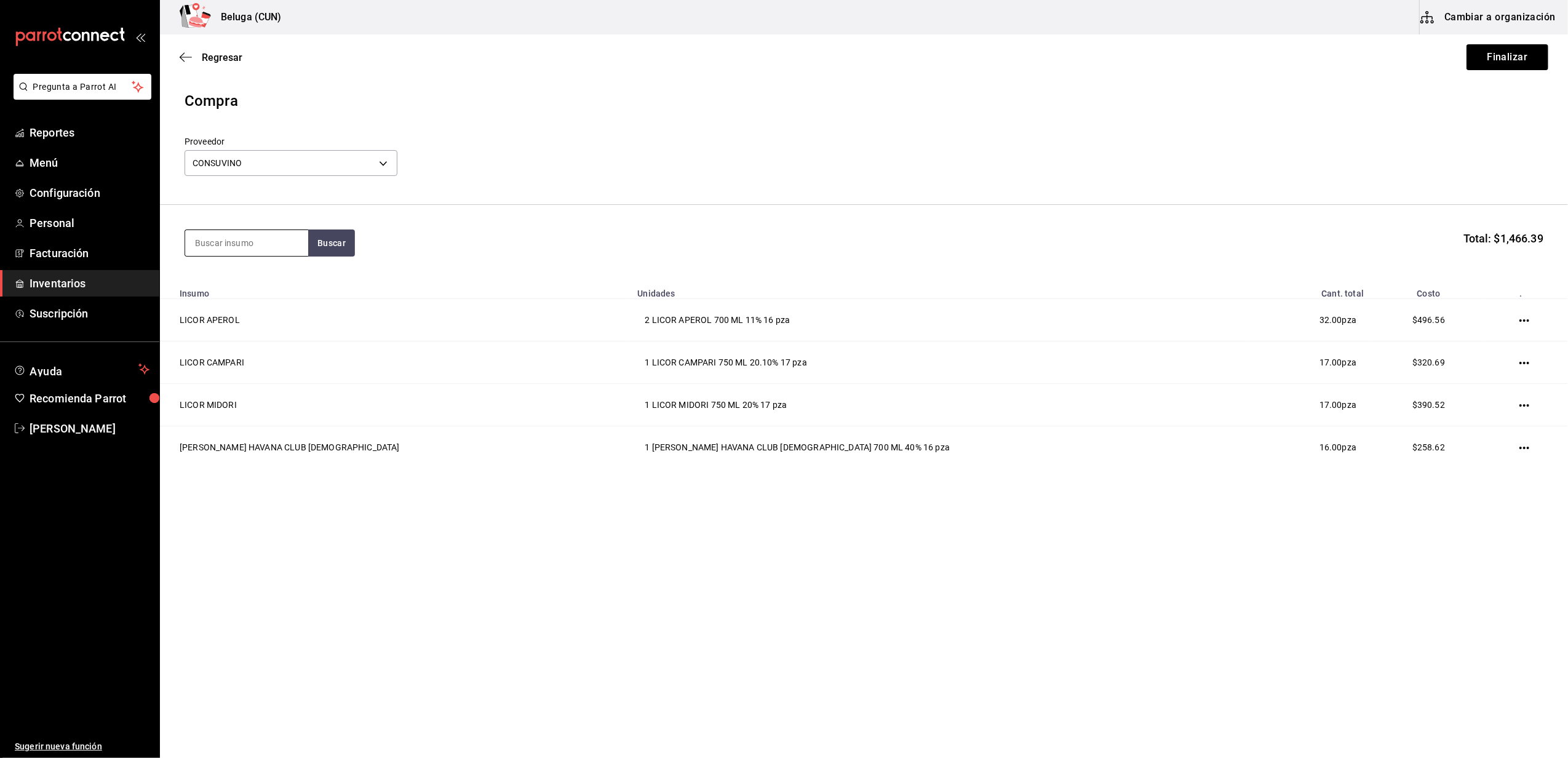
click at [269, 238] on input at bounding box center [246, 243] width 123 height 26
type input "FLOR"
click at [241, 302] on div "[PERSON_NAME] DE CAÑA GRAN RESERVA 7 AÑOS" at bounding box center [247, 293] width 104 height 44
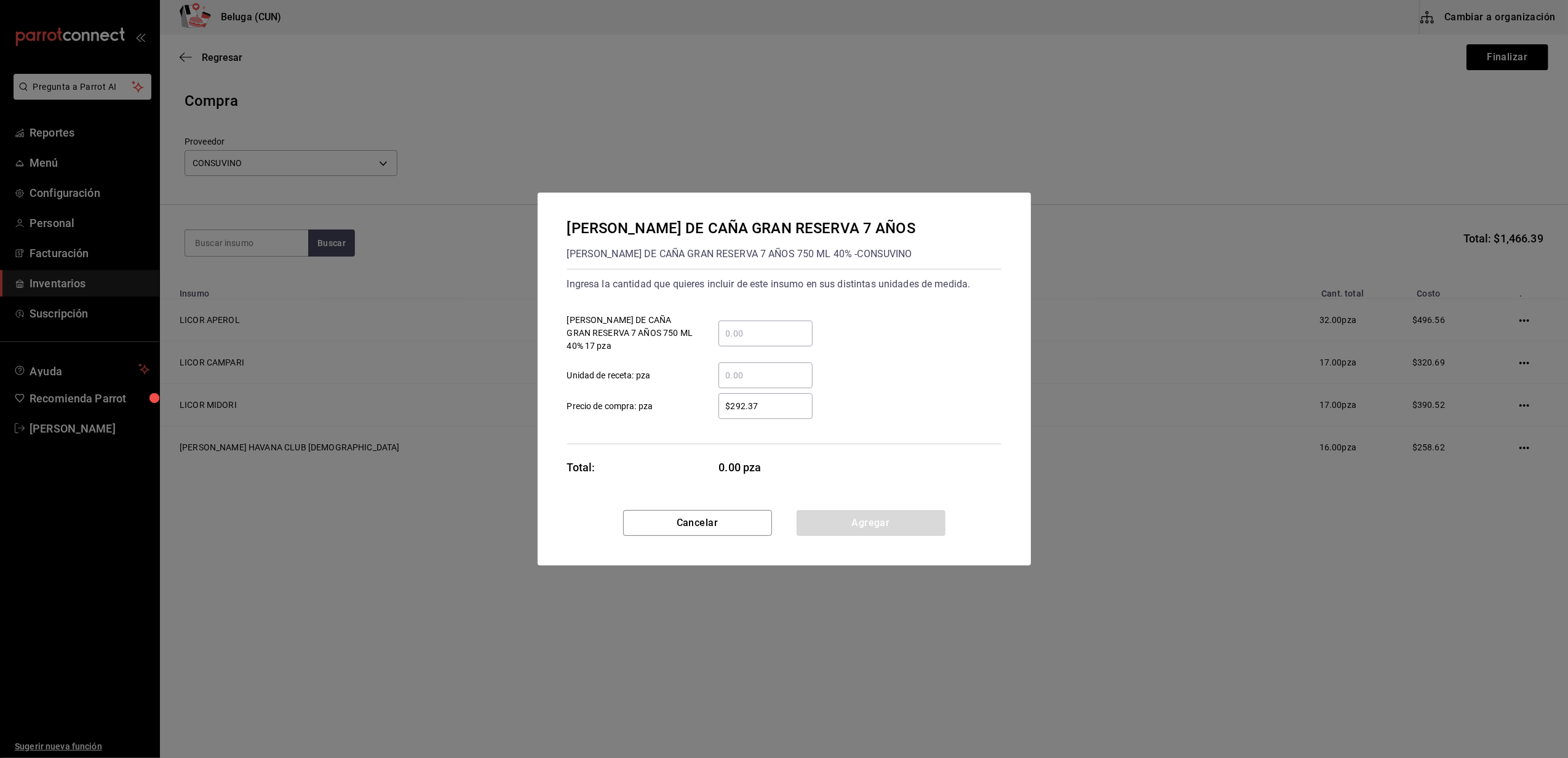
click at [793, 325] on div "​" at bounding box center [766, 334] width 94 height 26
click at [793, 327] on input "​ RON FLOR DE CAÑA GRAN RESERVA 7 AÑOS 750 ML 40% 17 pza" at bounding box center [766, 334] width 94 height 15
type input "1"
click at [698, 383] on div "$292.37 ​ Precio de compra: pza" at bounding box center [780, 401] width 444 height 36
drag, startPoint x: 761, startPoint y: 400, endPoint x: 664, endPoint y: 400, distance: 97.0
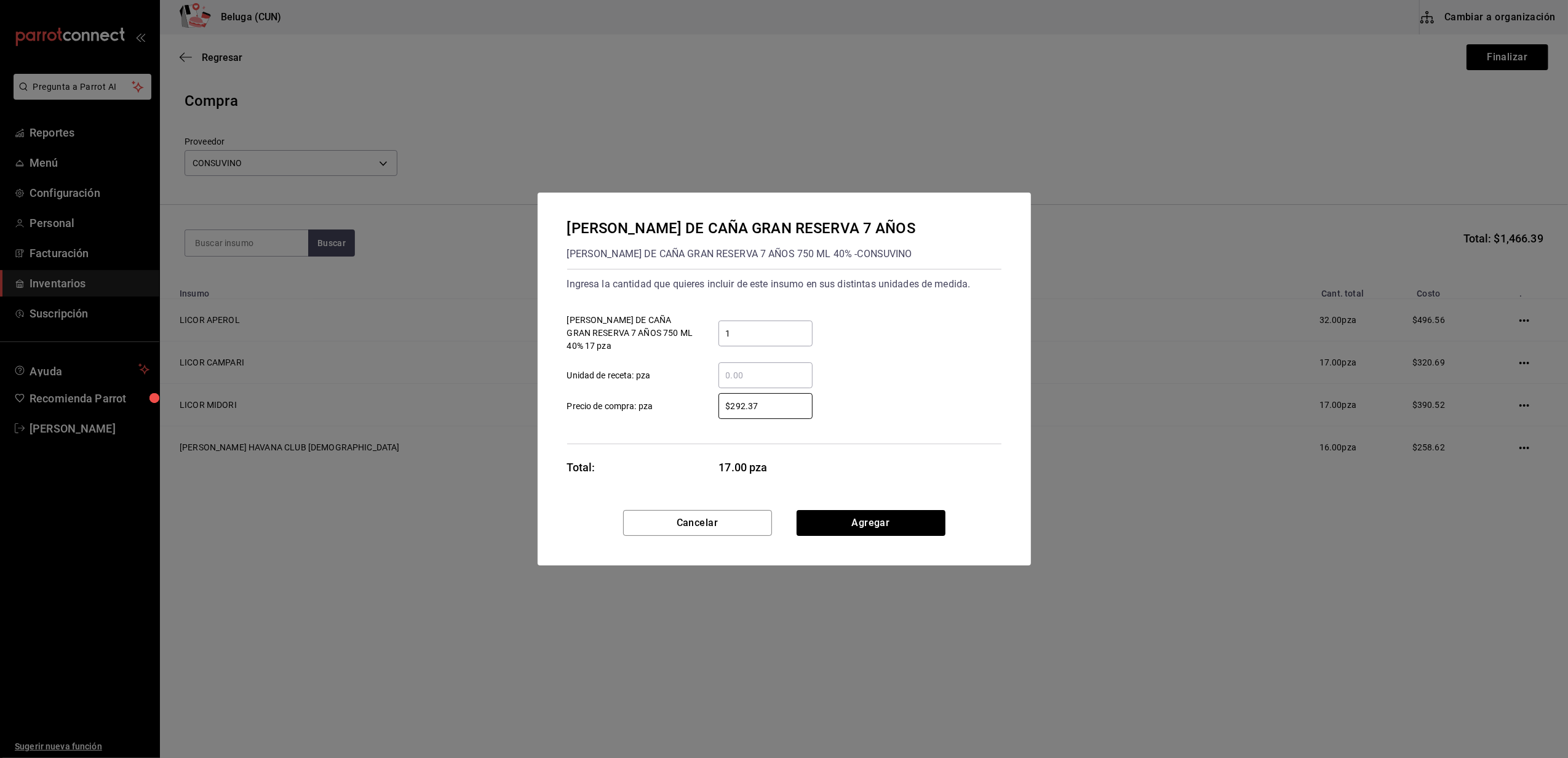
click at [664, 400] on label "$292.37 ​ Precio de compra: pza" at bounding box center [689, 406] width 245 height 26
type input "$257.33"
click at [905, 516] on button "Agregar" at bounding box center [870, 523] width 149 height 26
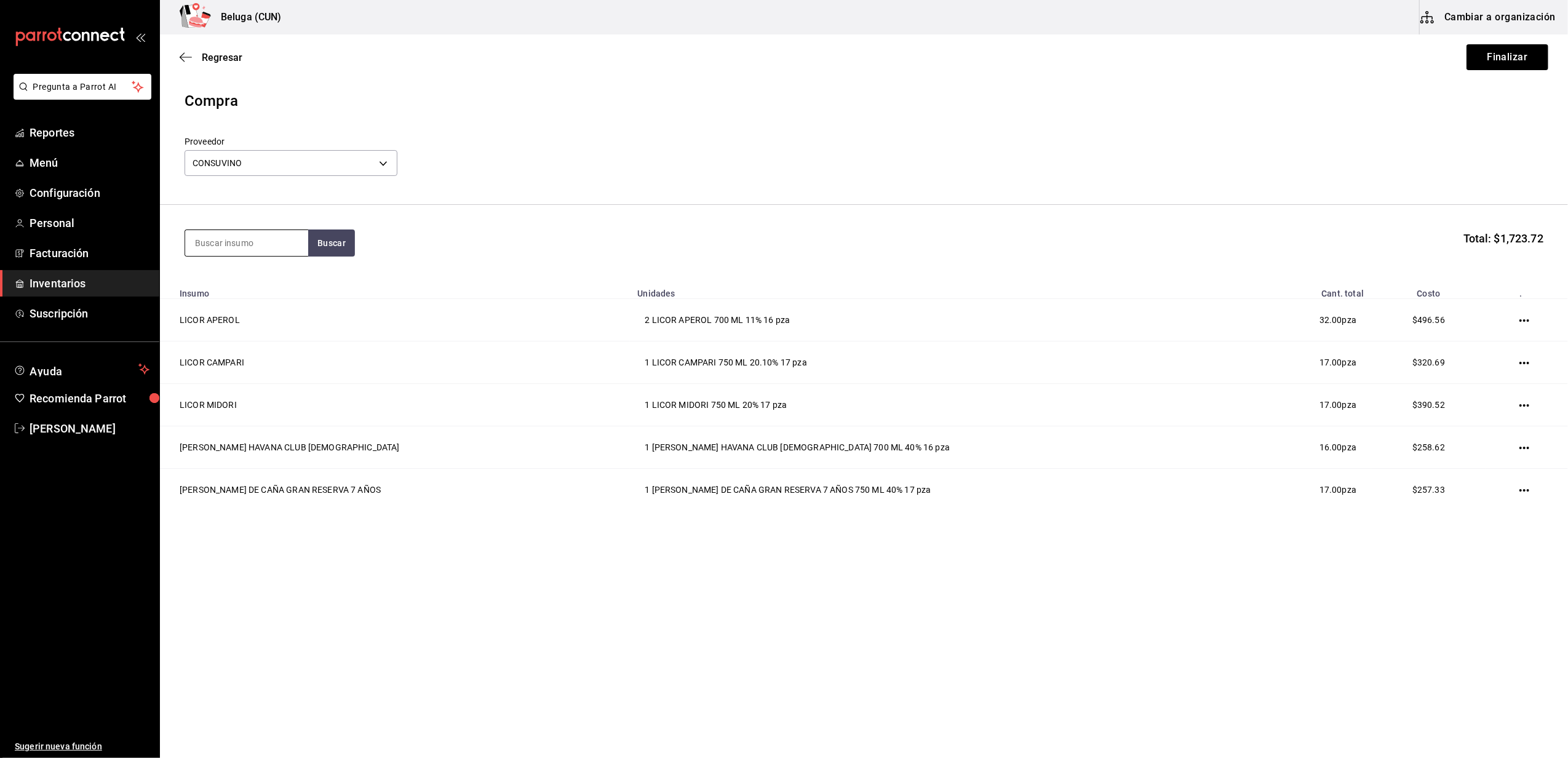
click at [261, 242] on input at bounding box center [246, 243] width 123 height 26
type input "AMAR"
click at [229, 308] on div "MEZCAL AMARAS ESPADIN JOVEN 750 ML 37% - CONSUVINO" at bounding box center [247, 327] width 104 height 52
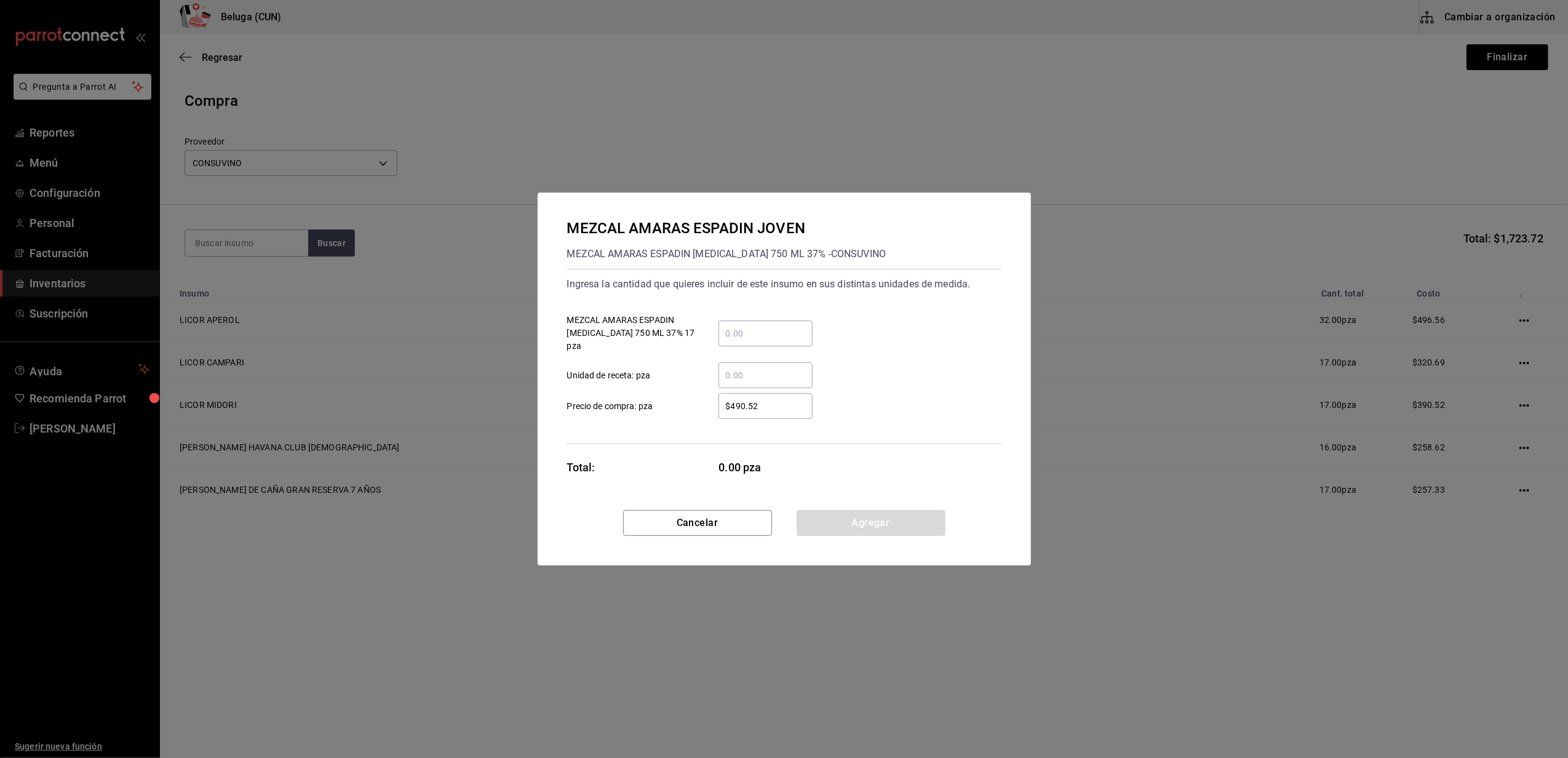
click at [756, 338] on input "​ MEZCAL AMARAS ESPADIN JOVEN 750 ML 37% 17 pza" at bounding box center [766, 334] width 94 height 15
type input "1"
click at [694, 384] on div "$490.52 ​ Precio de compra: pza" at bounding box center [780, 401] width 444 height 36
drag, startPoint x: 769, startPoint y: 404, endPoint x: 641, endPoint y: 415, distance: 128.5
click at [641, 415] on div "Ingresa la cantidad que quieres incluir de este insumo en sus distintas unidade…" at bounding box center [784, 357] width 435 height 176
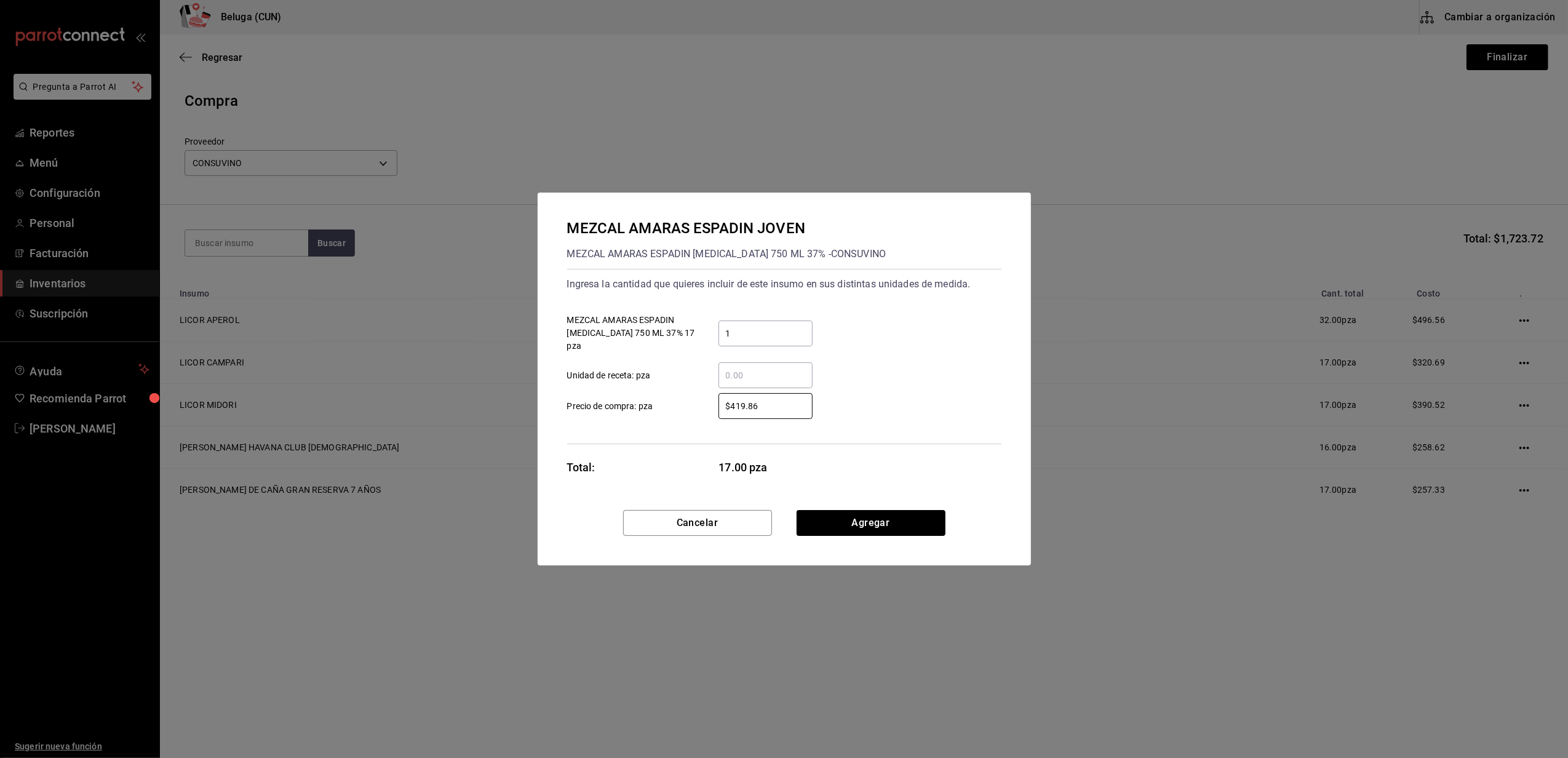
type input "$419.86"
click at [865, 532] on div "Cancelar Agregar" at bounding box center [784, 538] width 493 height 56
click at [868, 512] on button "Agregar" at bounding box center [870, 523] width 149 height 26
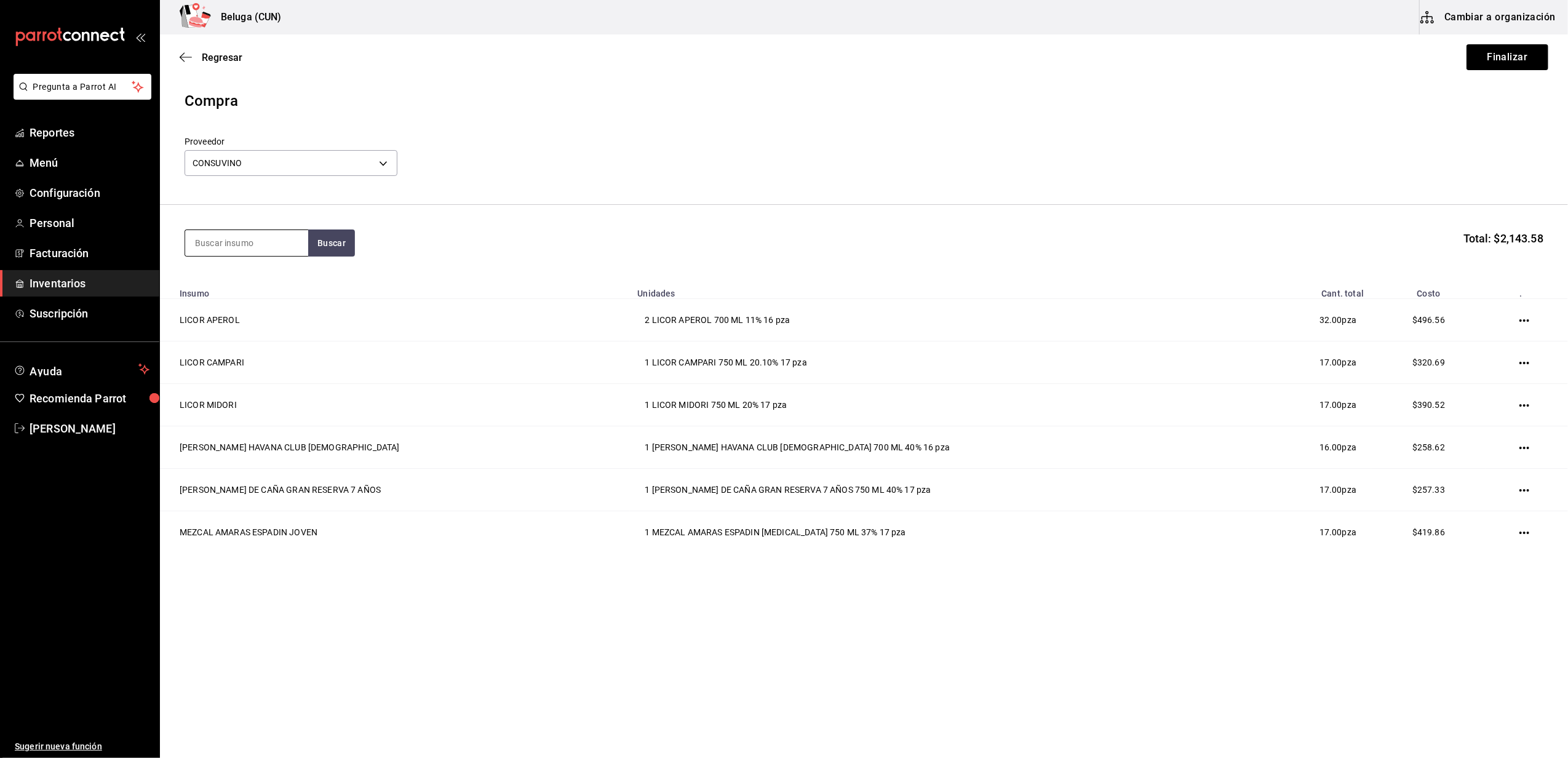
click at [244, 249] on input at bounding box center [246, 243] width 123 height 26
type input "AMAR"
click at [245, 308] on div "MEZCAL AMARAS ESPADIN REP 750 ML 37% - CONSUVINO" at bounding box center [247, 320] width 104 height 39
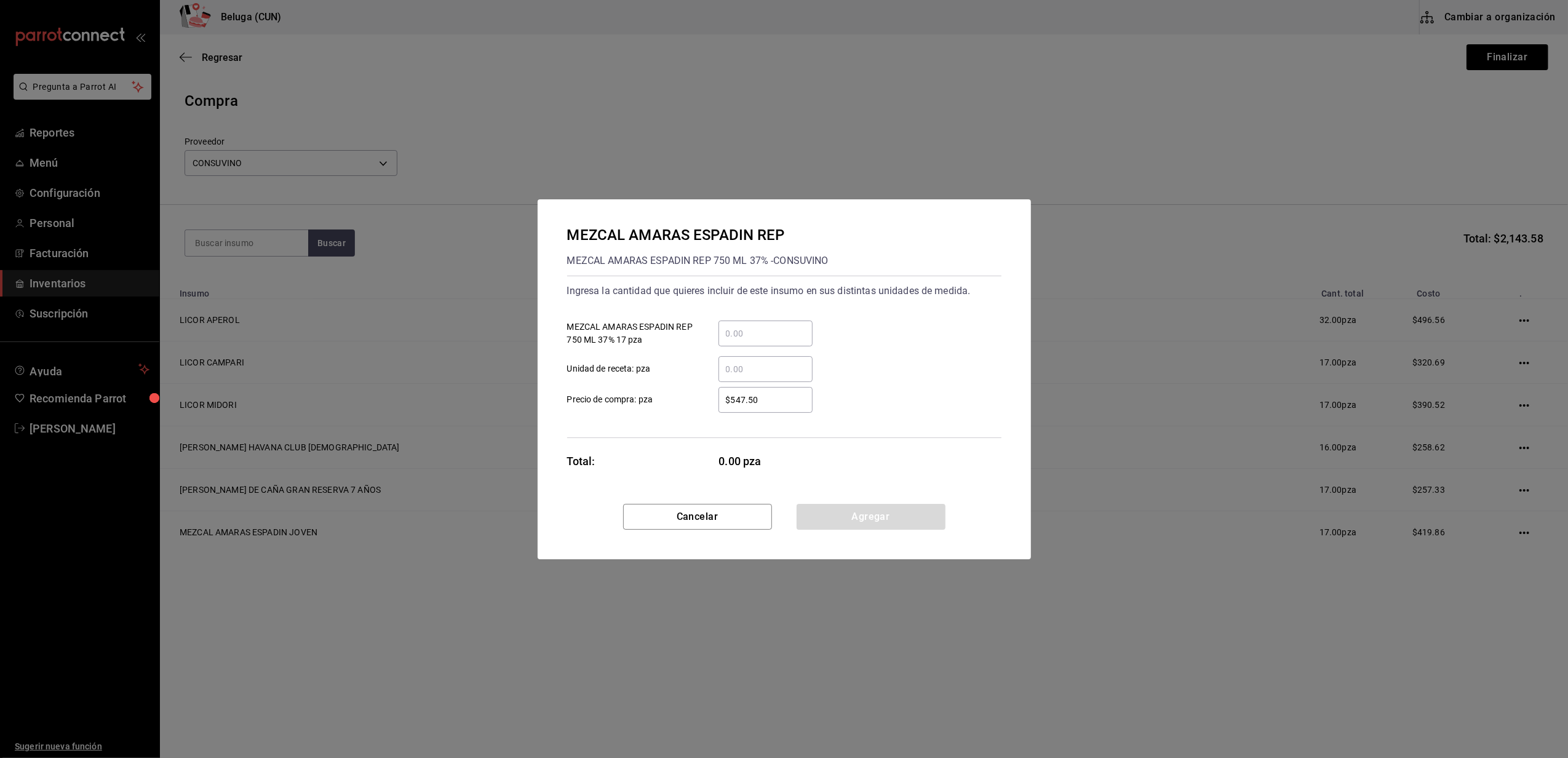
click at [737, 321] on div "​" at bounding box center [766, 334] width 94 height 26
click at [737, 327] on input "​ MEZCAL AMARAS ESPADIN REP 750 ML 37% 17 pza" at bounding box center [766, 334] width 94 height 15
type input "1"
drag, startPoint x: 686, startPoint y: 406, endPoint x: 712, endPoint y: 403, distance: 26.2
click at [686, 406] on label "$547.50 ​ Precio de compra: pza" at bounding box center [689, 400] width 245 height 26
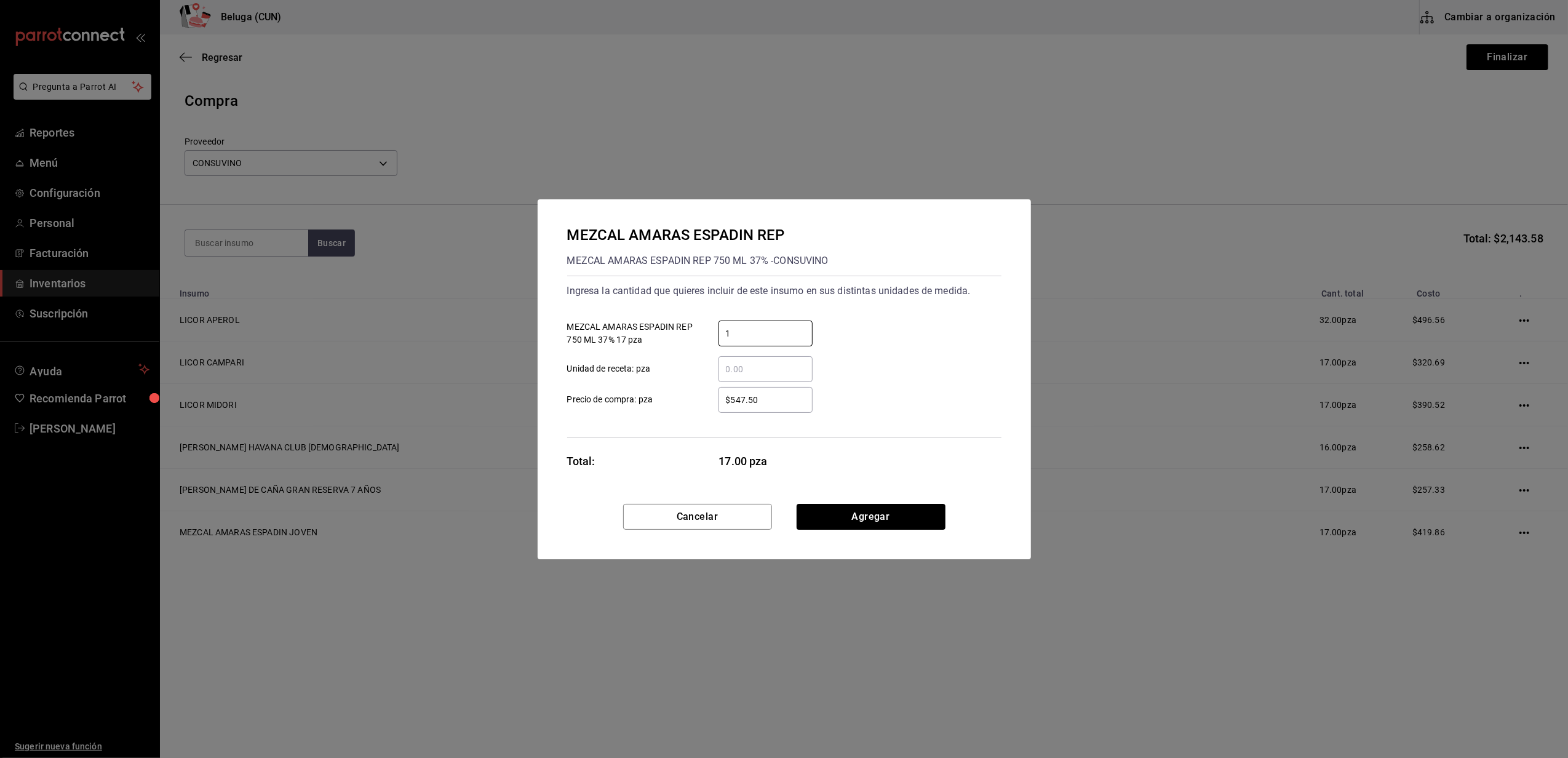
click at [719, 406] on input "$547.50" at bounding box center [766, 400] width 94 height 15
drag, startPoint x: 742, startPoint y: 404, endPoint x: 648, endPoint y: 406, distance: 94.0
click at [649, 406] on label "$547.50 ​ Precio de compra: pza" at bounding box center [689, 400] width 245 height 26
type input "$444.14"
click at [850, 519] on button "Agregar" at bounding box center [870, 517] width 149 height 26
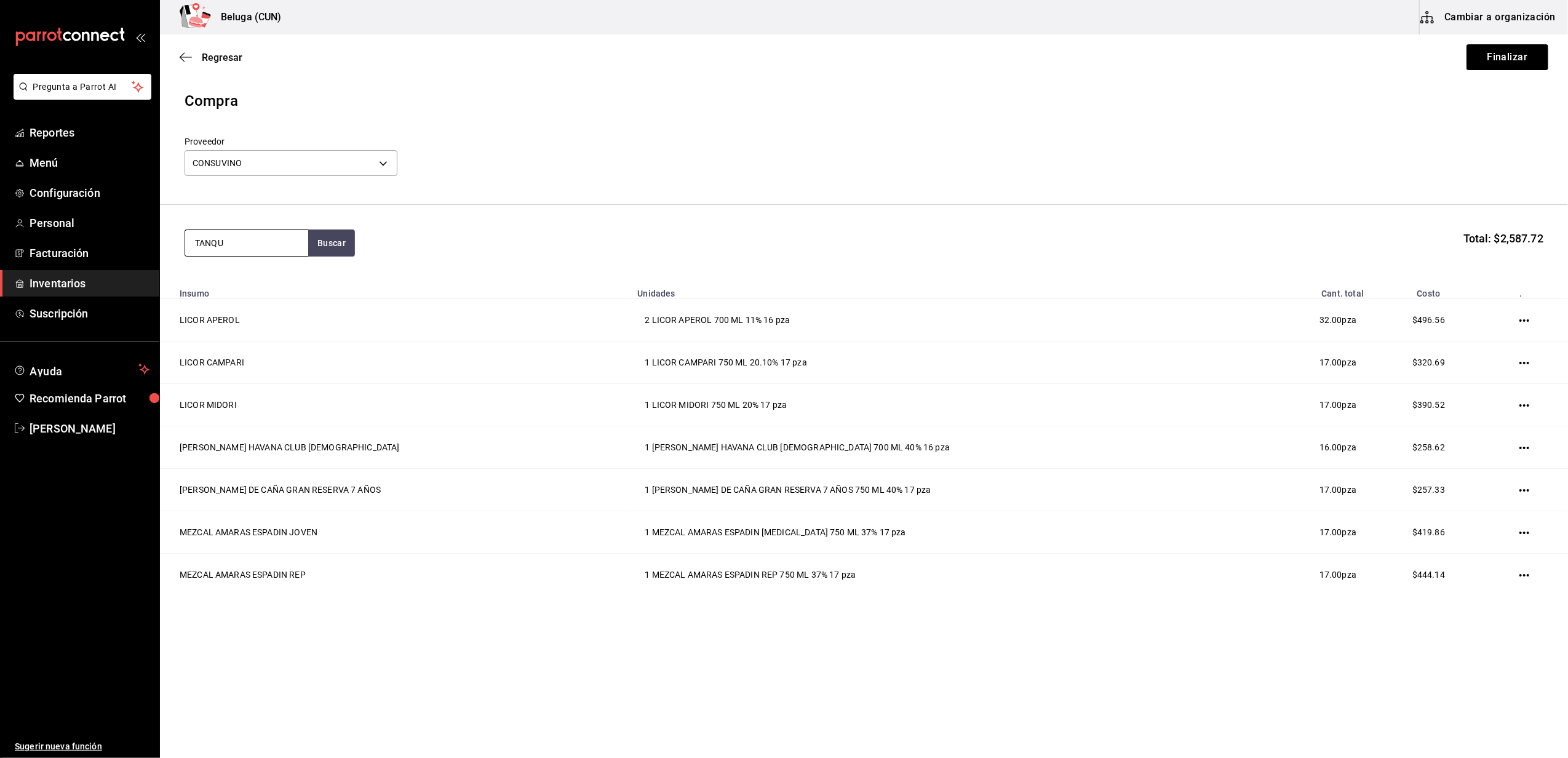
type input "TANQU"
click at [280, 284] on div "GINEBRA TANQUERAY" at bounding box center [247, 279] width 104 height 15
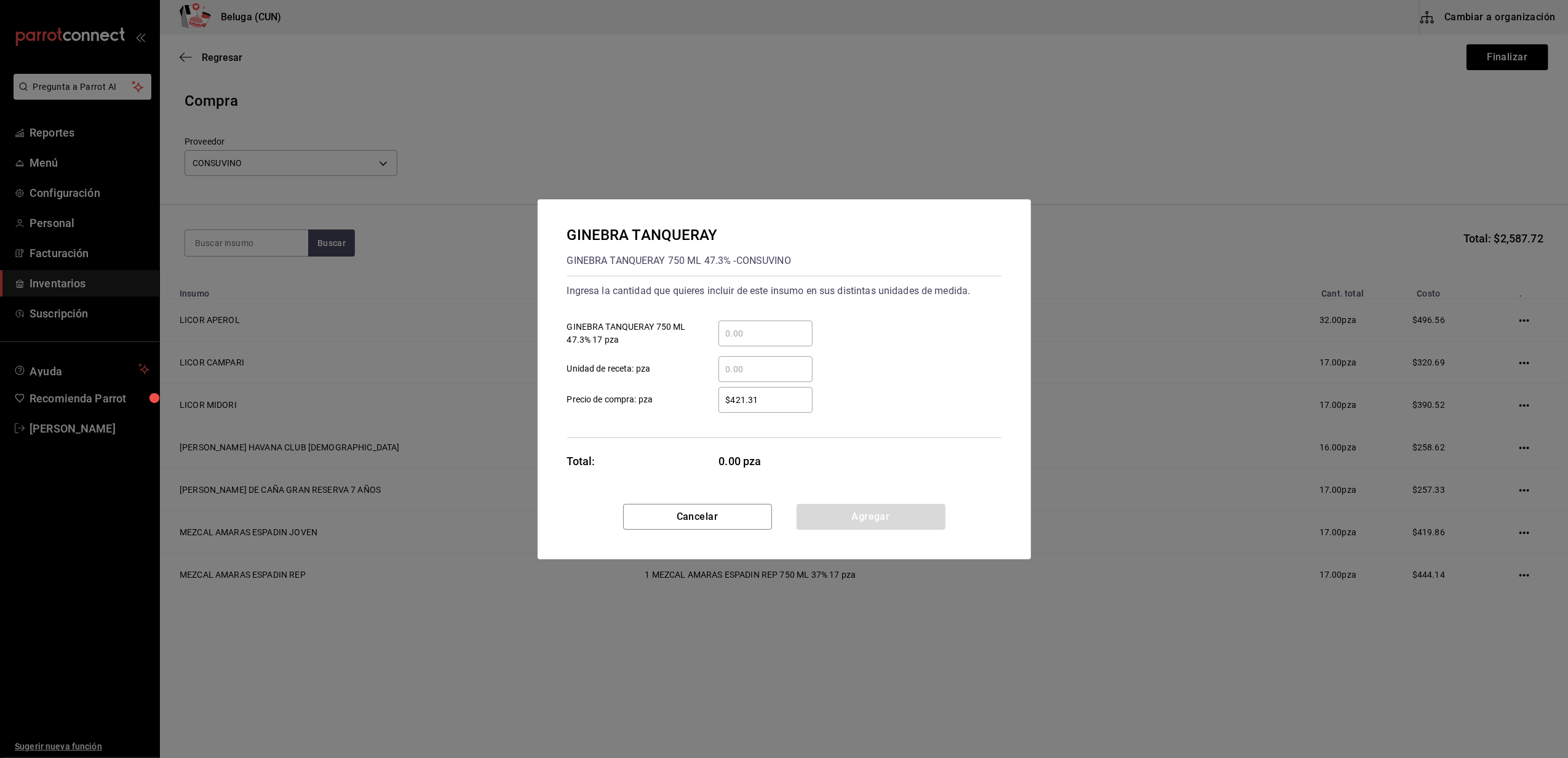
click at [754, 328] on input "​ GINEBRA TANQUERAY 750 ML 47.3% 17 pza" at bounding box center [766, 334] width 94 height 15
type input "1"
click at [731, 427] on div "Ingresa la cantidad que quieres incluir de este insumo en sus distintas unidade…" at bounding box center [784, 357] width 435 height 163
drag, startPoint x: 768, startPoint y: 407, endPoint x: 653, endPoint y: 405, distance: 115.0
click at [655, 405] on label "$421.31 ​ Precio de compra: pza" at bounding box center [689, 400] width 245 height 26
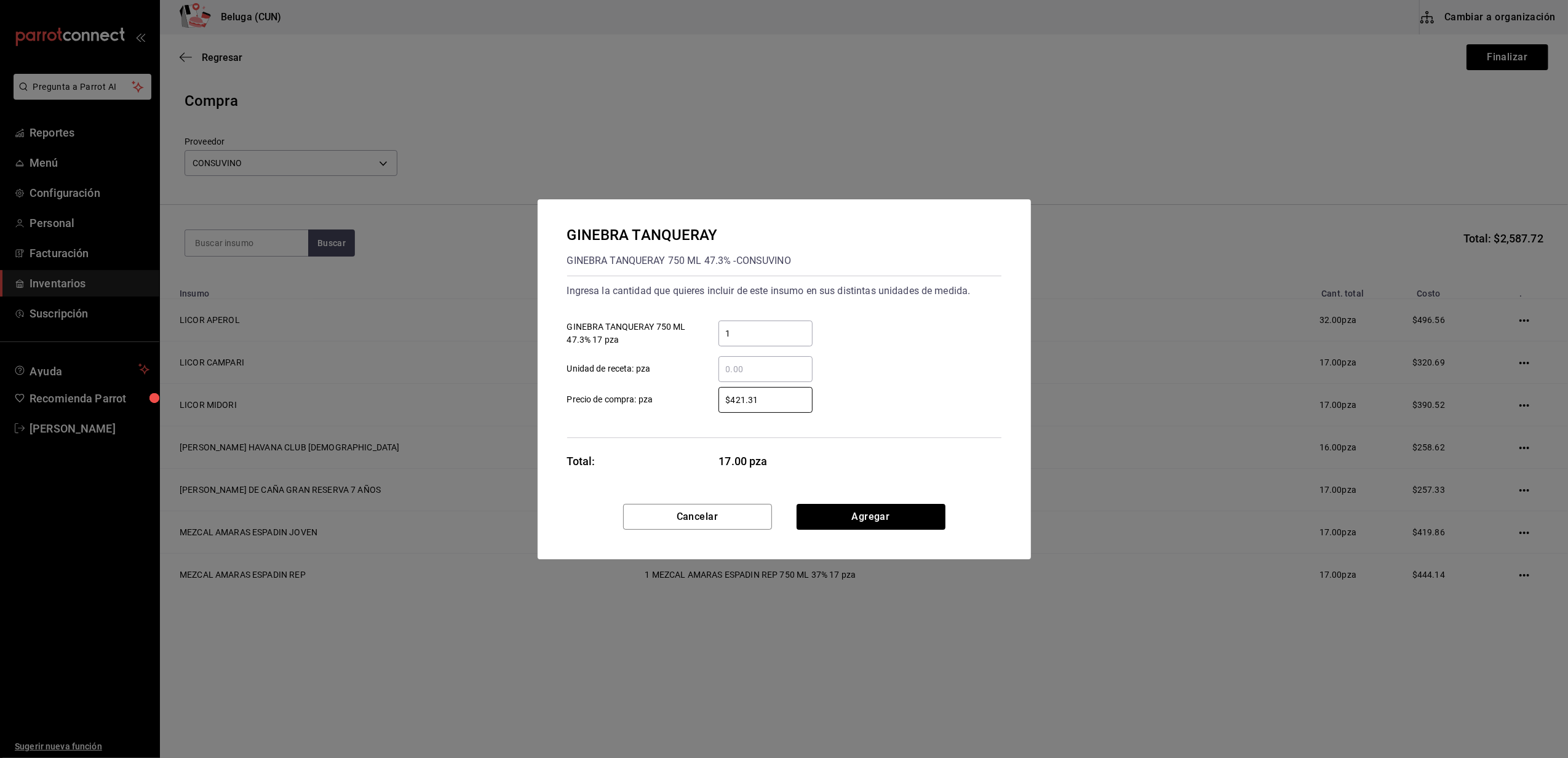
drag, startPoint x: 780, startPoint y: 392, endPoint x: 681, endPoint y: 402, distance: 99.5
click at [681, 402] on label "$421.31 ​ Precio de compra: pza" at bounding box center [689, 400] width 245 height 26
type input "$383.62"
drag, startPoint x: 746, startPoint y: 333, endPoint x: 653, endPoint y: 309, distance: 96.0
click at [663, 314] on div "1 ​ GINEBRA TANQUERAY 750 ML 47.3% 17 pza" at bounding box center [780, 329] width 444 height 36
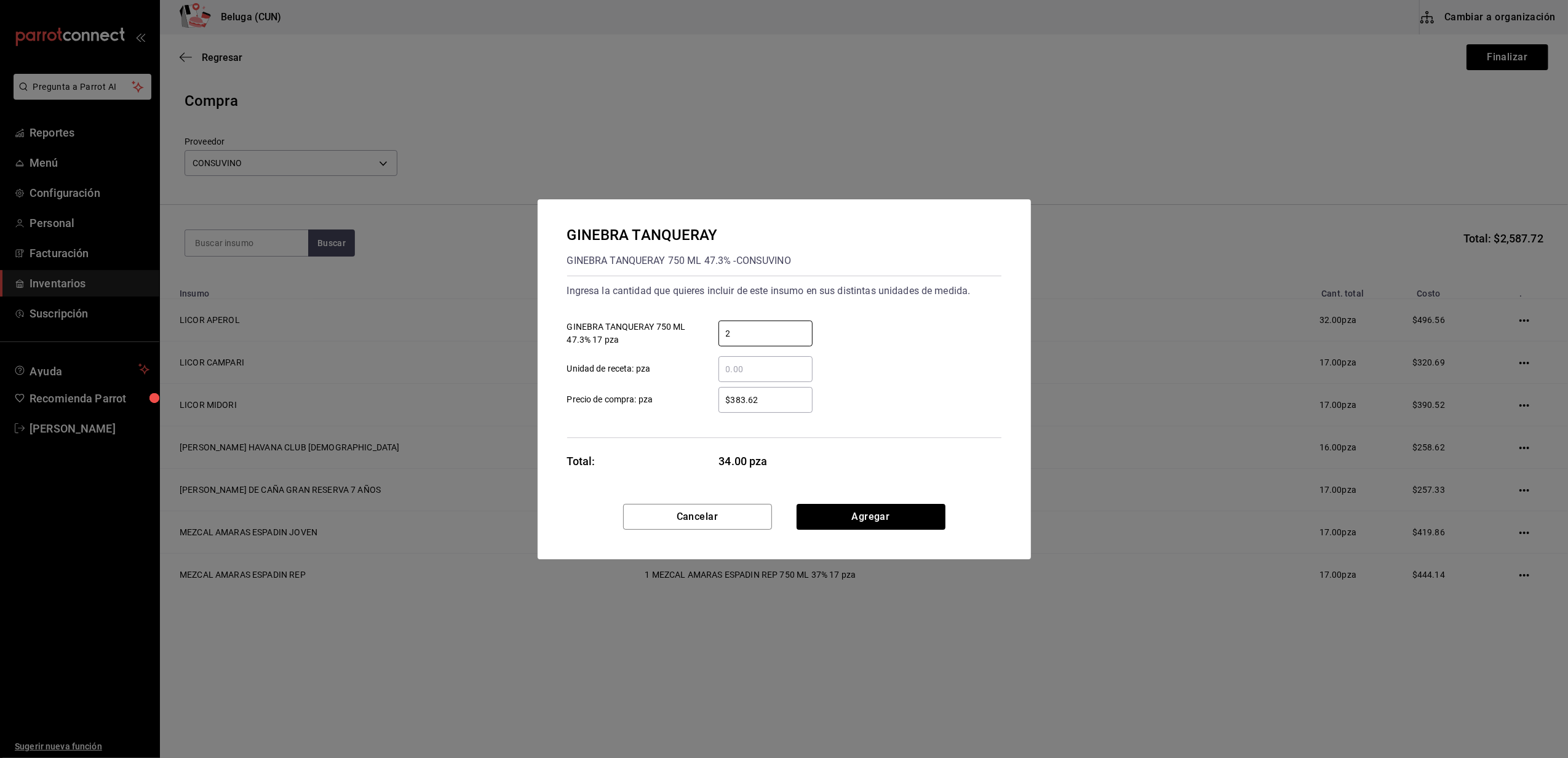
type input "2"
click at [702, 367] on div "​" at bounding box center [756, 369] width 114 height 26
click at [719, 367] on input "​ Unidad de receta: pza" at bounding box center [766, 369] width 94 height 15
click at [824, 503] on div "GINEBRA TANQUERAY GINEBRA TANQUERAY 750 ML 47.3% - CONSUVINO Ingresa la cantida…" at bounding box center [784, 351] width 493 height 304
click at [831, 508] on button "Agregar" at bounding box center [870, 517] width 149 height 26
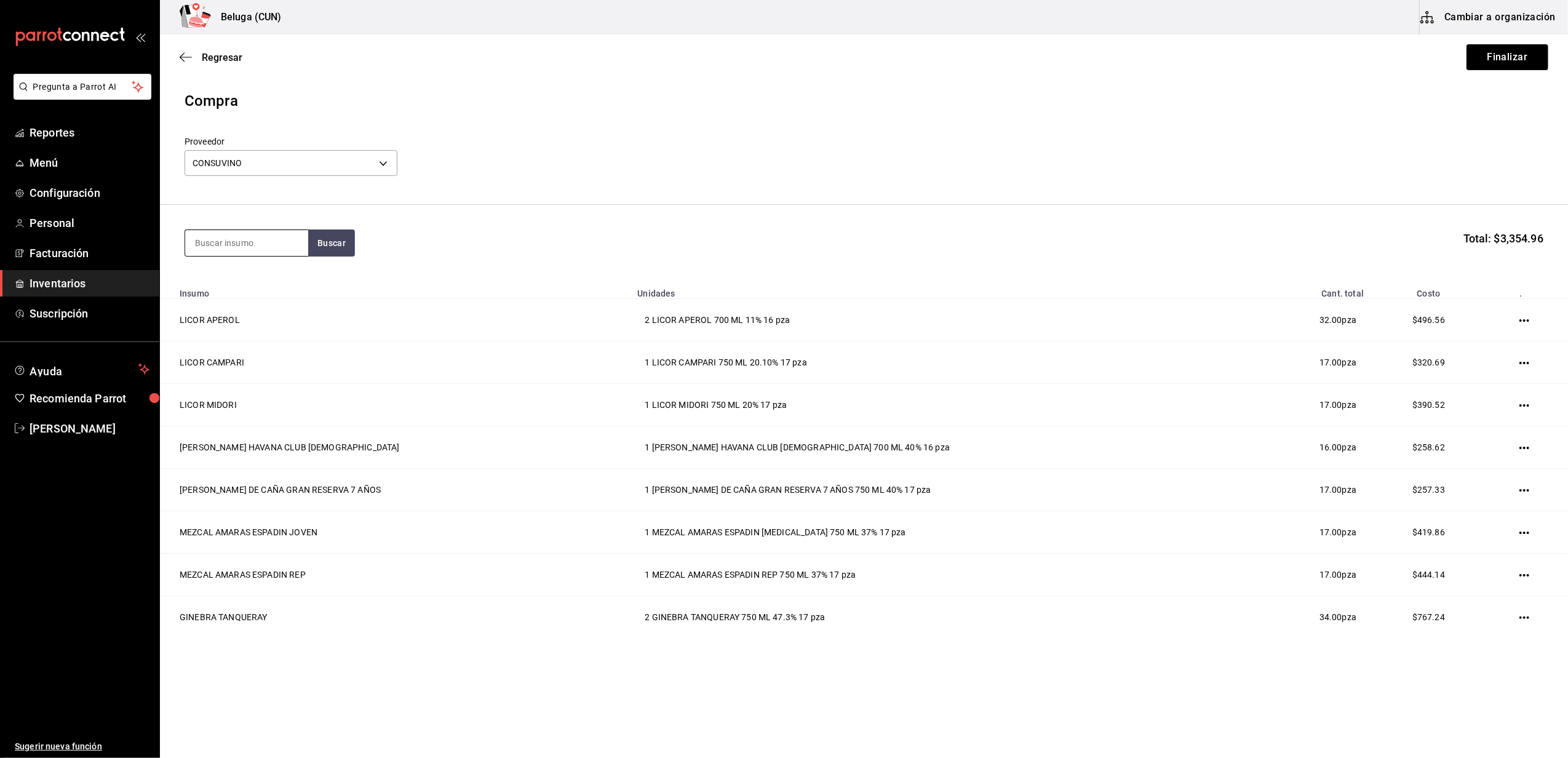
click at [252, 242] on input at bounding box center [246, 243] width 123 height 26
type input "DON [DATE]"
click at [253, 281] on div "TEQ DON JULIO BCO" at bounding box center [247, 279] width 104 height 15
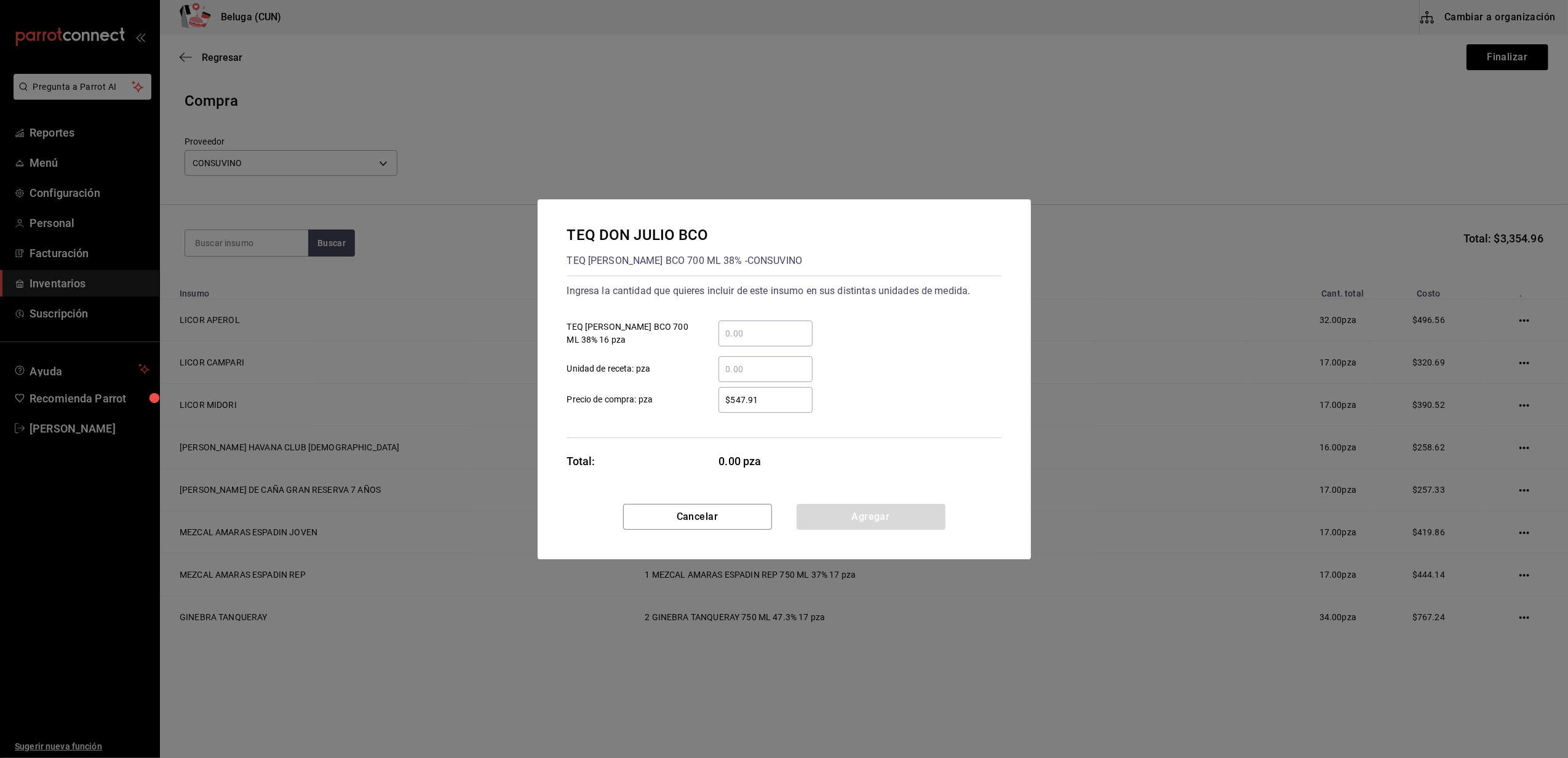
click at [750, 325] on div "​" at bounding box center [766, 334] width 94 height 26
click at [750, 327] on input "​ TEQ DON JULIO BCO 700 ML 38% 16 pza" at bounding box center [766, 334] width 94 height 15
type input "2"
drag, startPoint x: 637, startPoint y: 378, endPoint x: 737, endPoint y: 380, distance: 100.0
click at [640, 379] on div "$547.91 ​ Precio de compra: pza" at bounding box center [780, 395] width 444 height 36
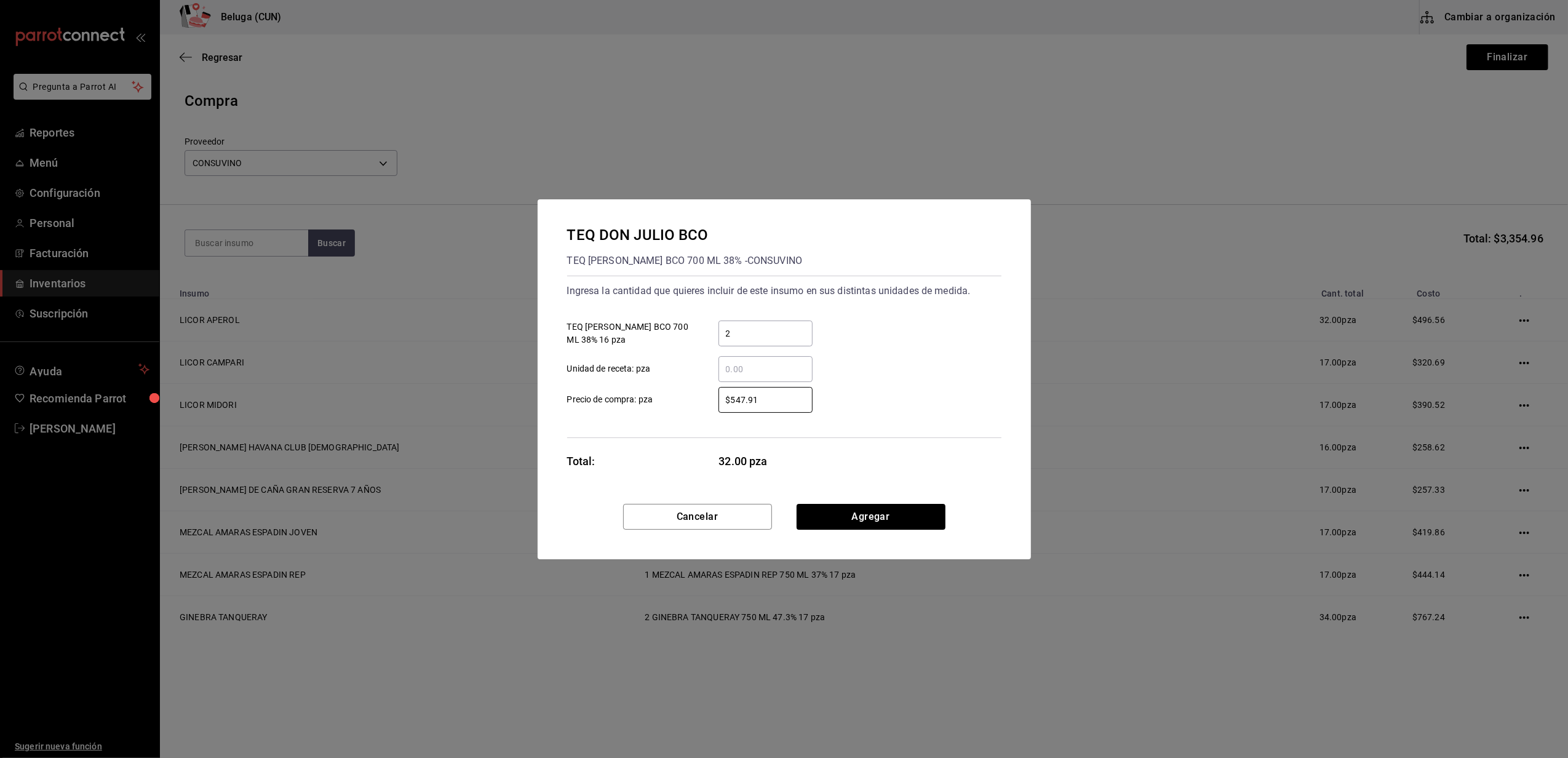
drag, startPoint x: 758, startPoint y: 400, endPoint x: 655, endPoint y: 387, distance: 103.8
click at [655, 387] on label "$547.91 ​ Precio de compra: pza" at bounding box center [689, 400] width 245 height 26
type input "$403.45"
click at [889, 518] on button "Agregar" at bounding box center [870, 517] width 149 height 26
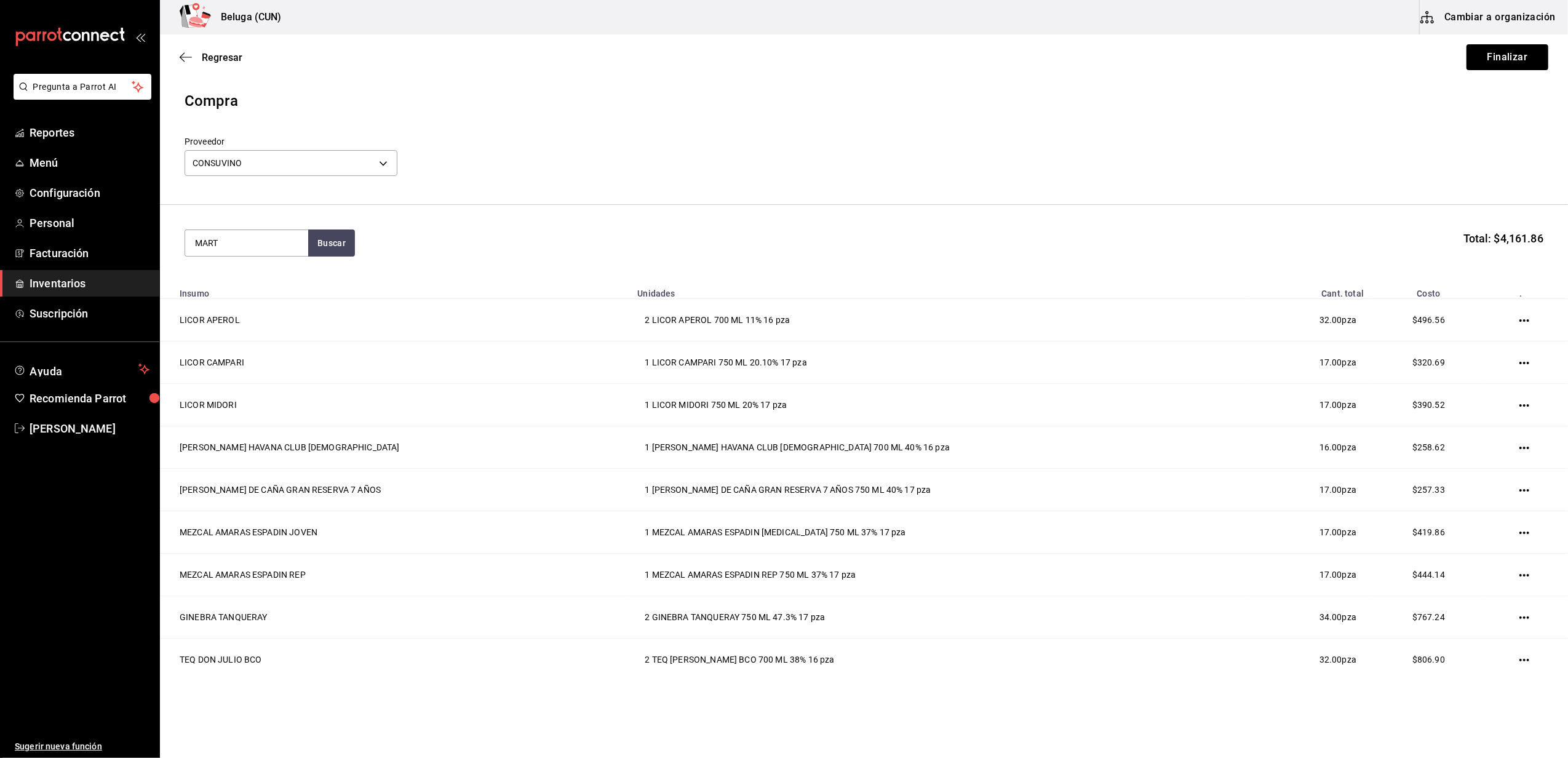
type input "MART"
click at [253, 280] on div "COGNAC [PERSON_NAME] VSOP" at bounding box center [247, 286] width 104 height 30
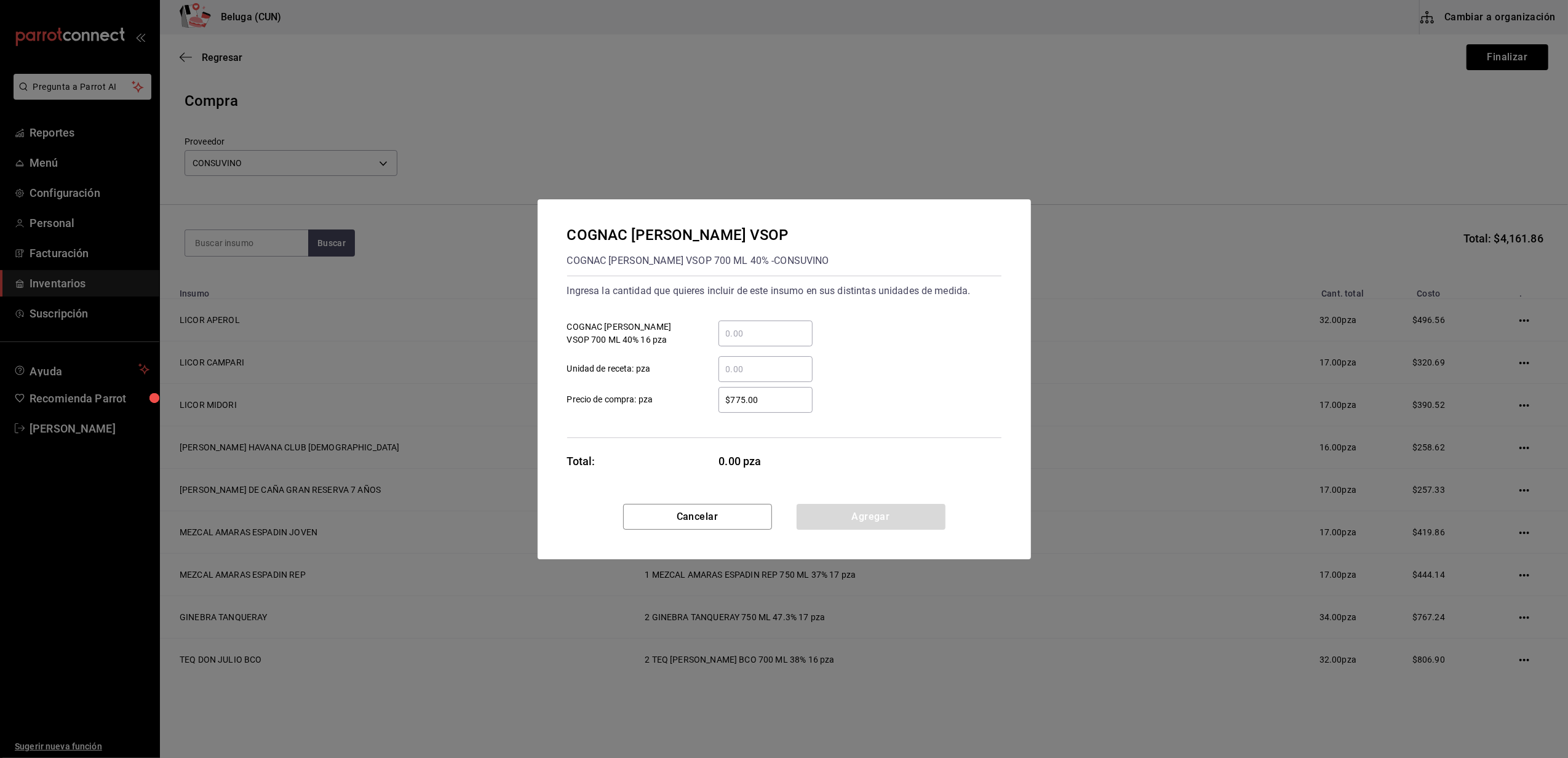
drag, startPoint x: 732, startPoint y: 336, endPoint x: 722, endPoint y: 344, distance: 12.8
click at [732, 336] on input "​ COGNAC MARTELL VSOP 700 ML 40% 16 pza" at bounding box center [766, 334] width 94 height 15
type input "1"
drag, startPoint x: 683, startPoint y: 406, endPoint x: 709, endPoint y: 412, distance: 26.7
click at [683, 406] on label "$775.00 ​ Precio de compra: pza" at bounding box center [689, 400] width 245 height 26
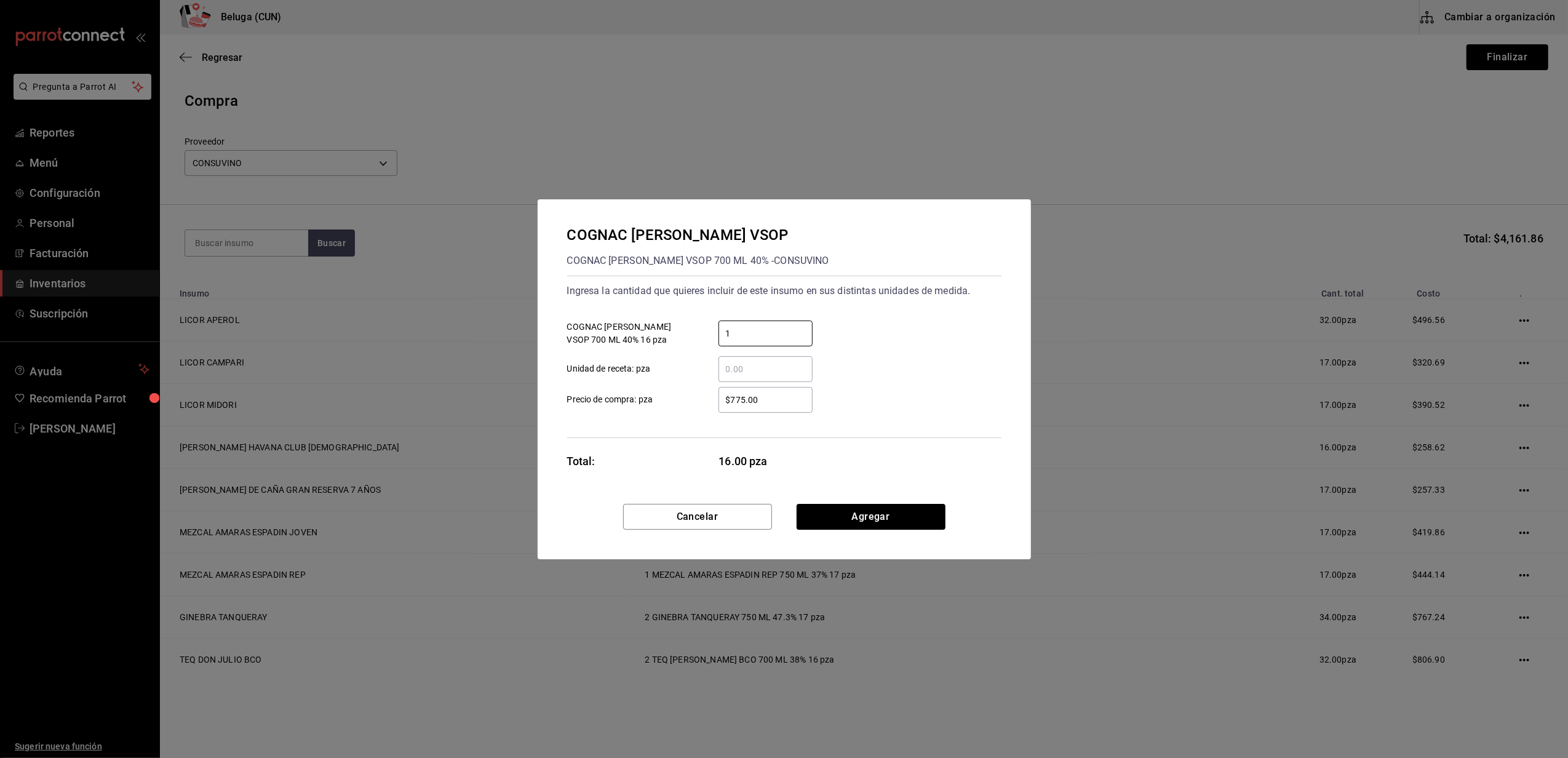
click at [719, 406] on input "$775.00" at bounding box center [766, 400] width 94 height 15
drag, startPoint x: 761, startPoint y: 400, endPoint x: 591, endPoint y: 367, distance: 173.2
click at [591, 367] on div "Ingresa la cantidad que quieres incluir de este insumo en sus distintas unidade…" at bounding box center [784, 357] width 435 height 163
type input "$616.38"
click at [882, 515] on button "Agregar" at bounding box center [870, 517] width 149 height 26
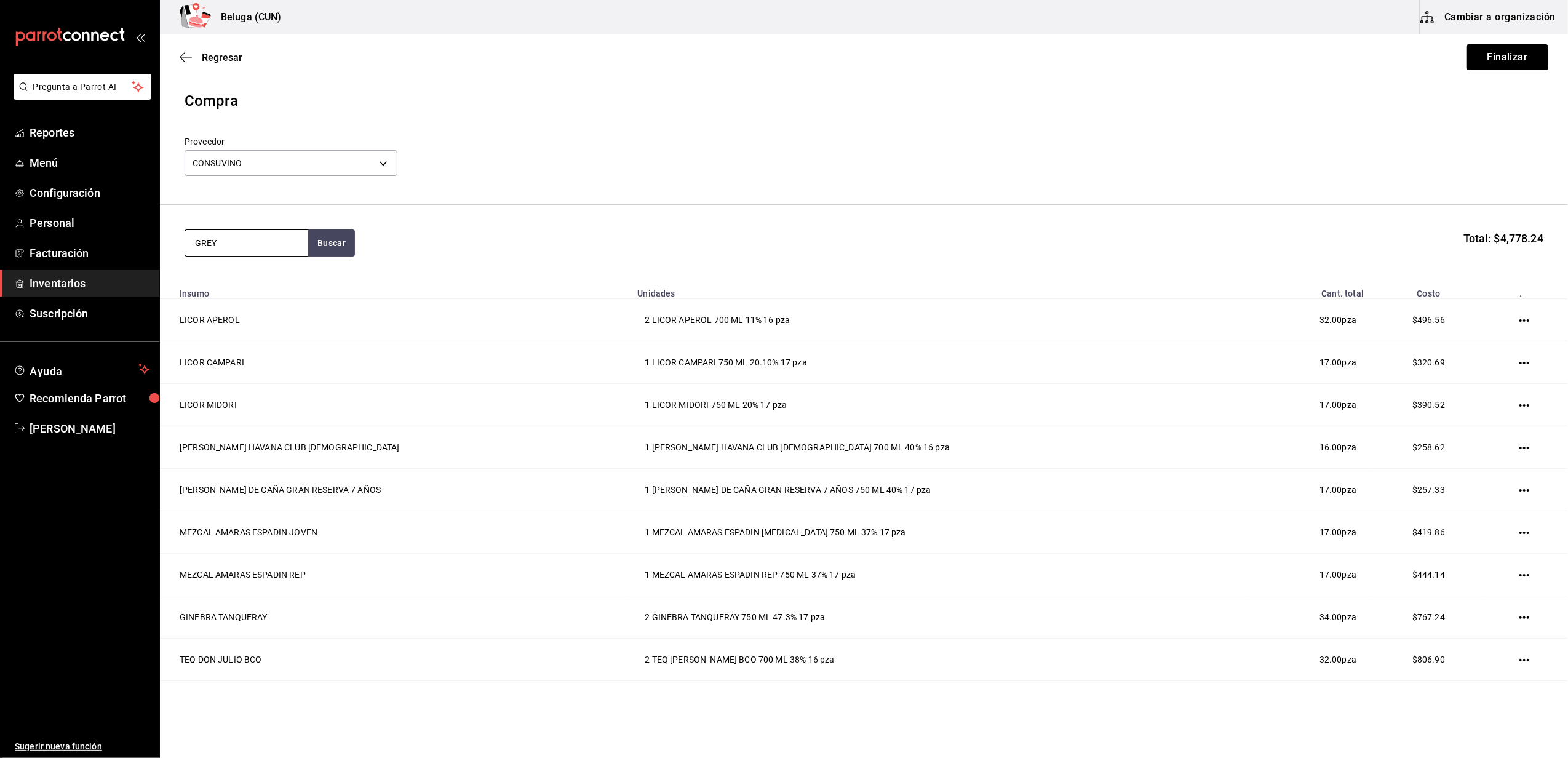
type input "GREY"
click at [249, 296] on div "VODKA GREY GOOSE 700 ML 40% - CONSUVINO" at bounding box center [247, 299] width 104 height 26
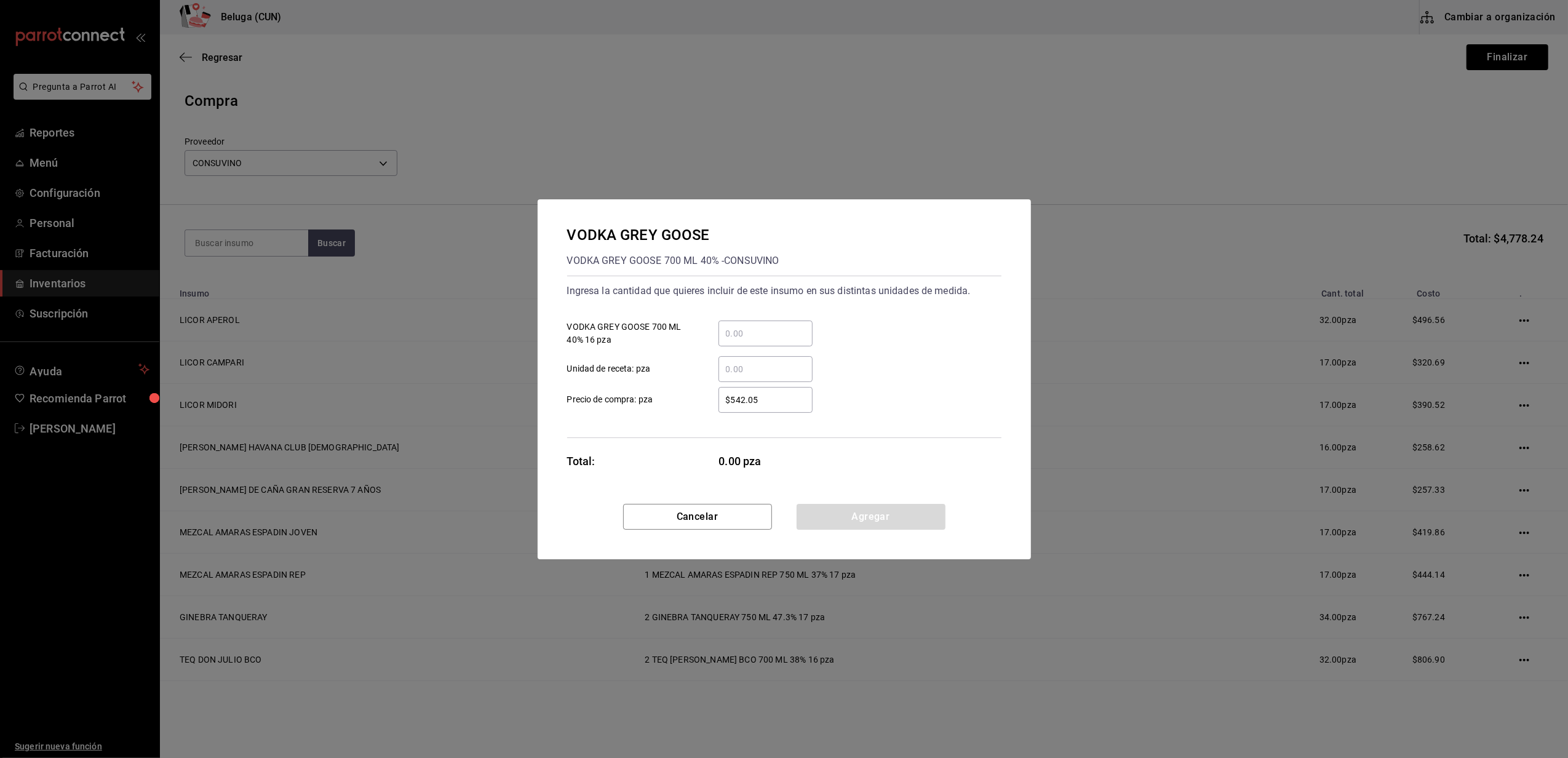
click at [768, 337] on input "​ VODKA GREY GOOSE 700 ML 40% 16 pza" at bounding box center [766, 334] width 94 height 15
type input "1"
click at [707, 363] on div "​" at bounding box center [756, 369] width 114 height 26
click at [719, 363] on input "​ Unidad de receta: pza" at bounding box center [766, 369] width 94 height 15
drag, startPoint x: 772, startPoint y: 400, endPoint x: 618, endPoint y: 399, distance: 154.0
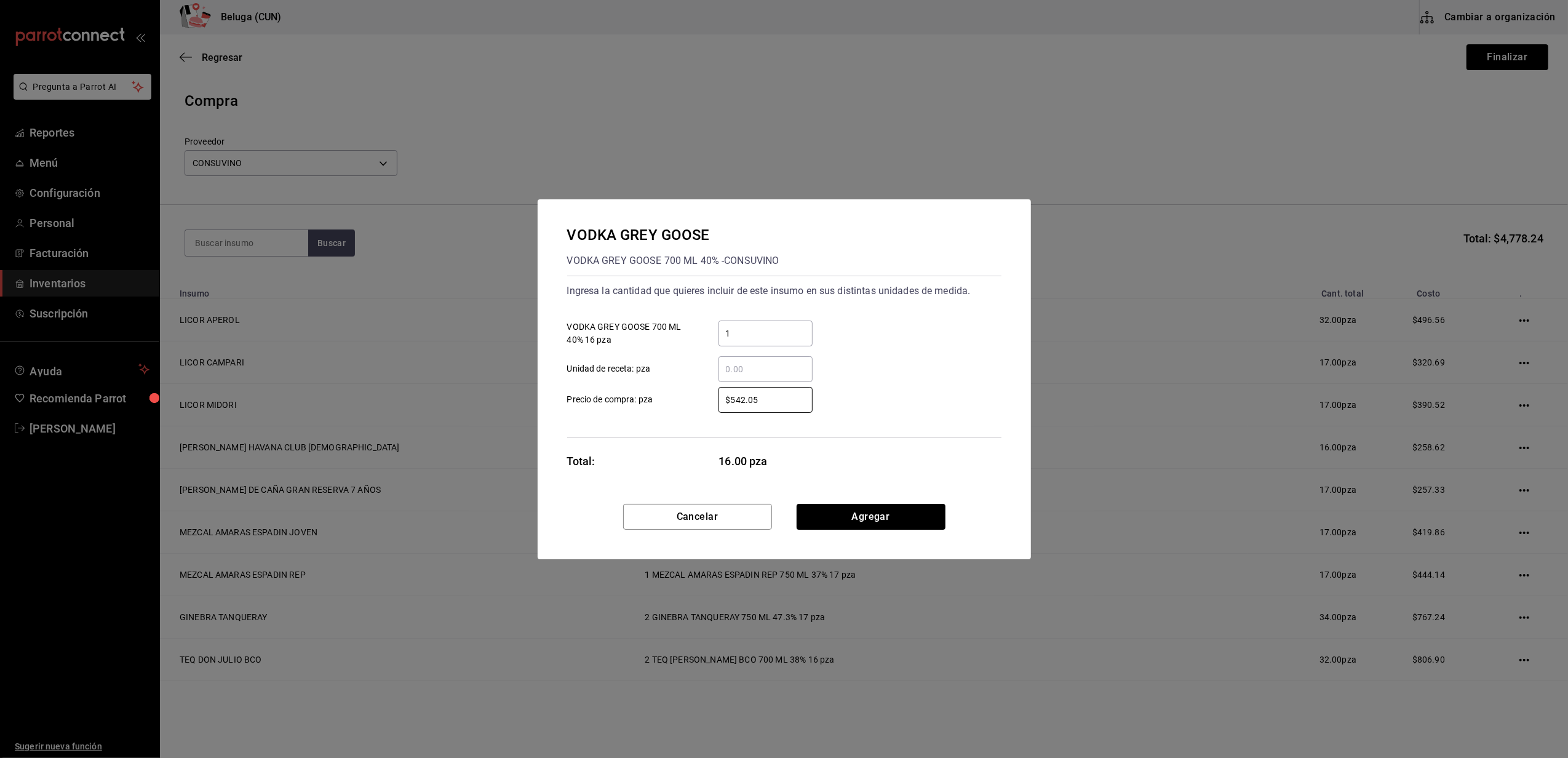
click at [619, 402] on label "$542.05 ​ Precio de compra: pza" at bounding box center [689, 400] width 245 height 26
type input "$461.21"
drag, startPoint x: 875, startPoint y: 515, endPoint x: 869, endPoint y: 514, distance: 6.1
click at [875, 514] on button "Agregar" at bounding box center [870, 517] width 149 height 26
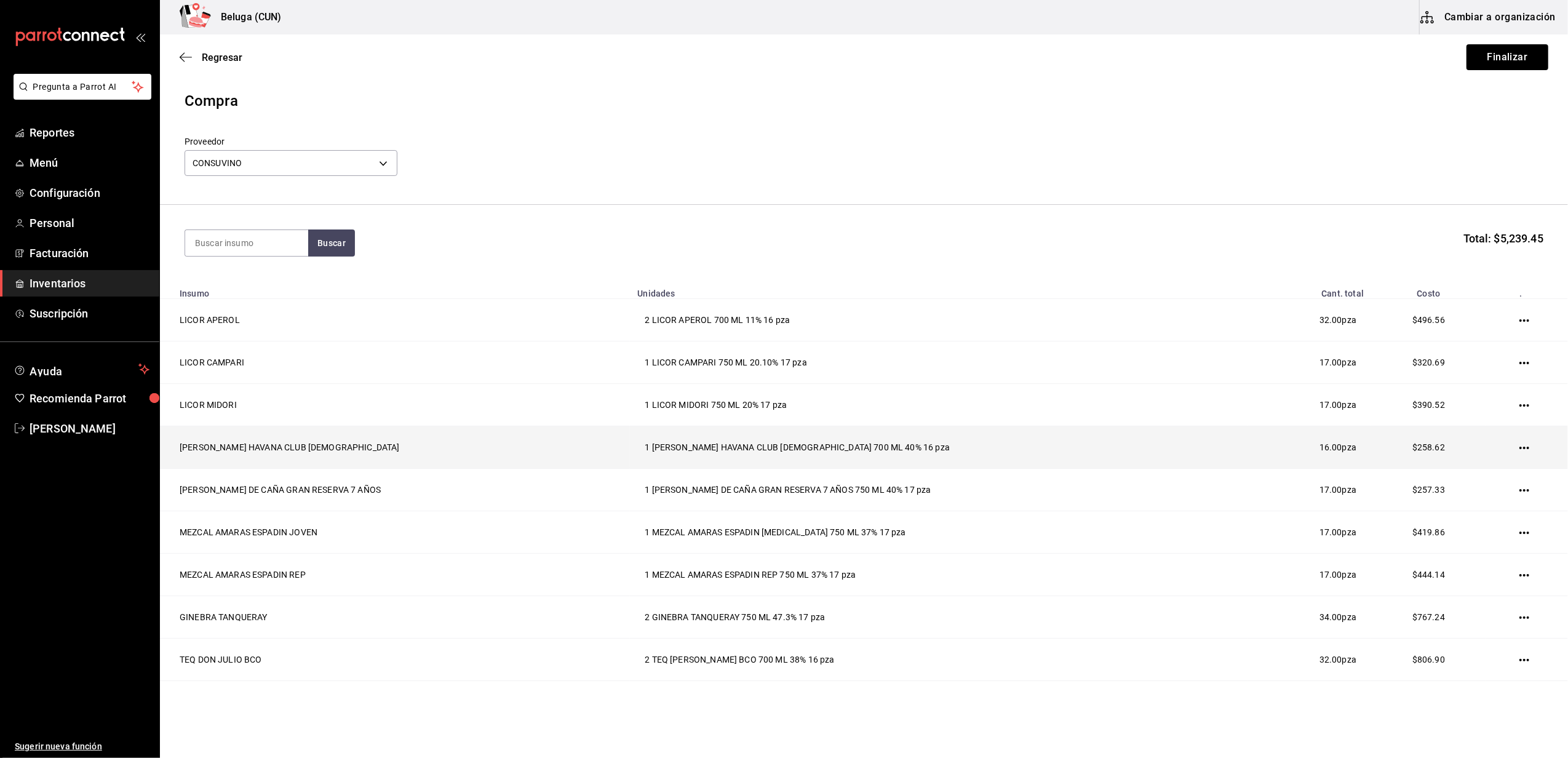
scroll to position [119, 0]
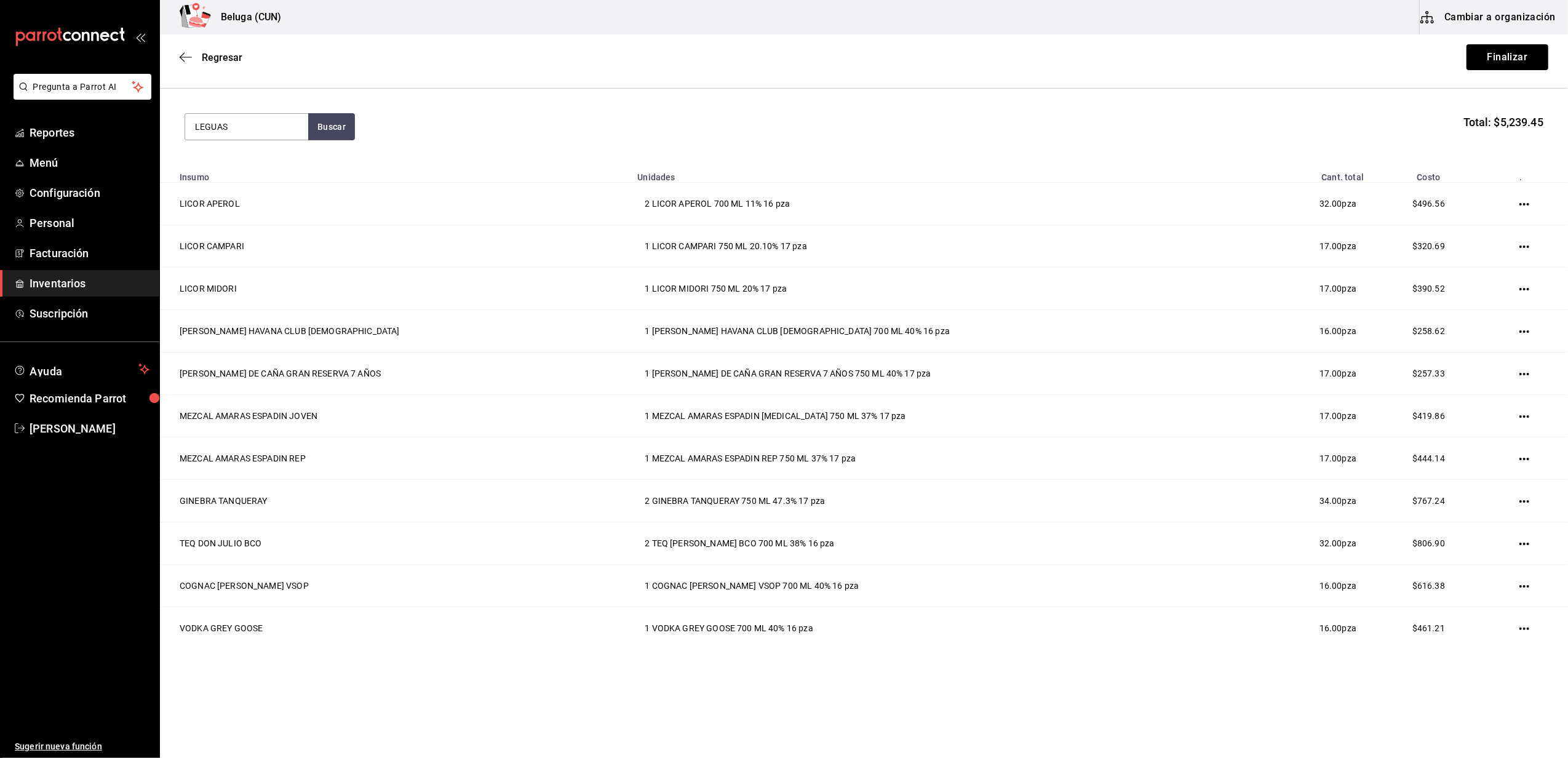
type input "LEGUAS"
click at [217, 171] on div "TEQ 7 LEGUAS REP 700 ML 40% - CONSUVINO" at bounding box center [247, 180] width 104 height 26
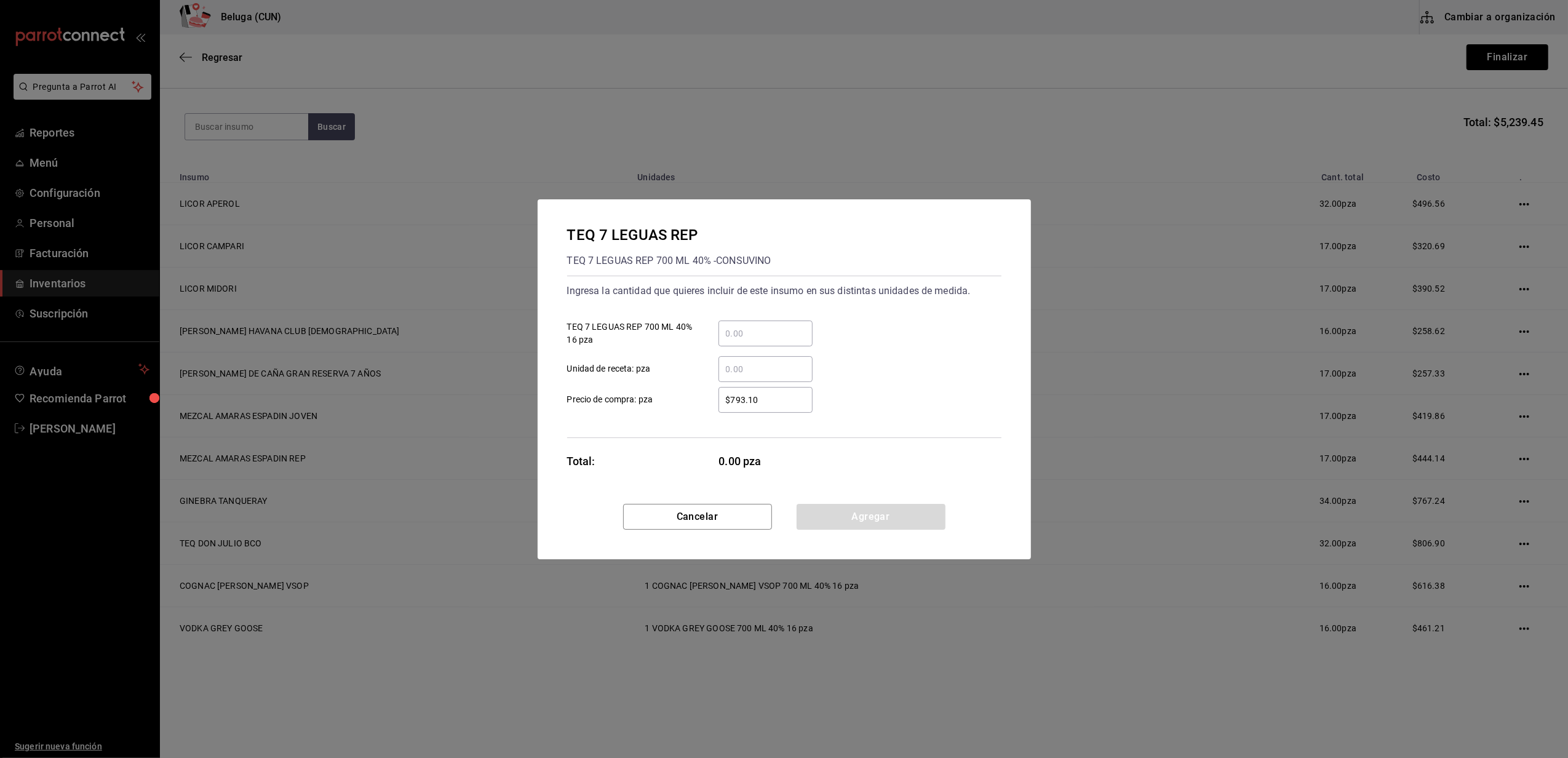
click at [725, 332] on input "​ TEQ 7 LEGUAS REP 700 ML 40% 16 pza" at bounding box center [766, 334] width 94 height 15
type input "1"
click at [697, 374] on label "​ Unidad de receta: pza" at bounding box center [689, 369] width 245 height 26
click at [719, 374] on input "​ Unidad de receta: pza" at bounding box center [766, 369] width 94 height 15
drag, startPoint x: 769, startPoint y: 402, endPoint x: 637, endPoint y: 388, distance: 132.7
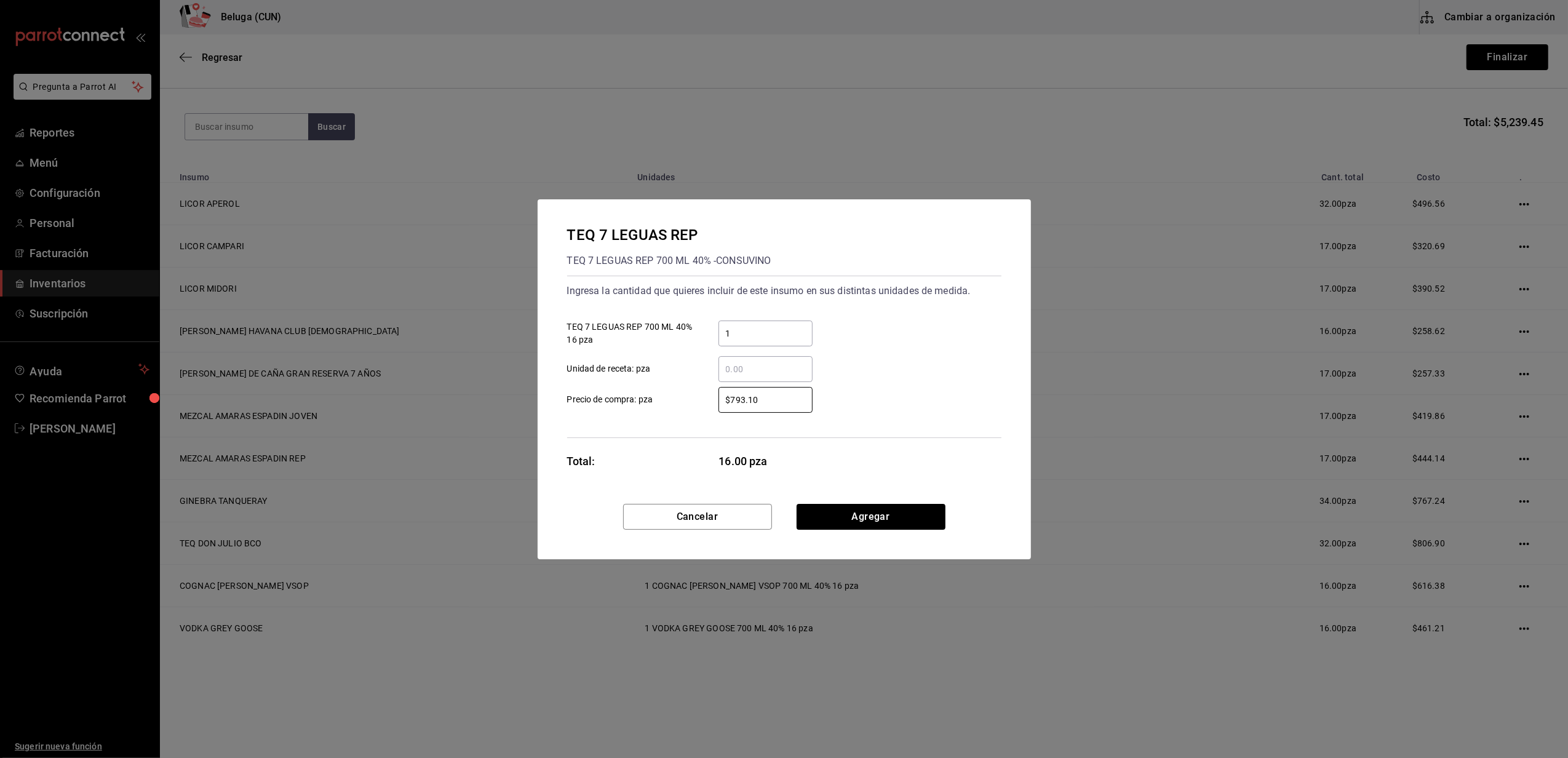
click at [637, 388] on label "$793.10 ​ Precio de compra: pza" at bounding box center [689, 400] width 245 height 26
type input "$564.66"
click at [839, 516] on button "Agregar" at bounding box center [870, 517] width 149 height 26
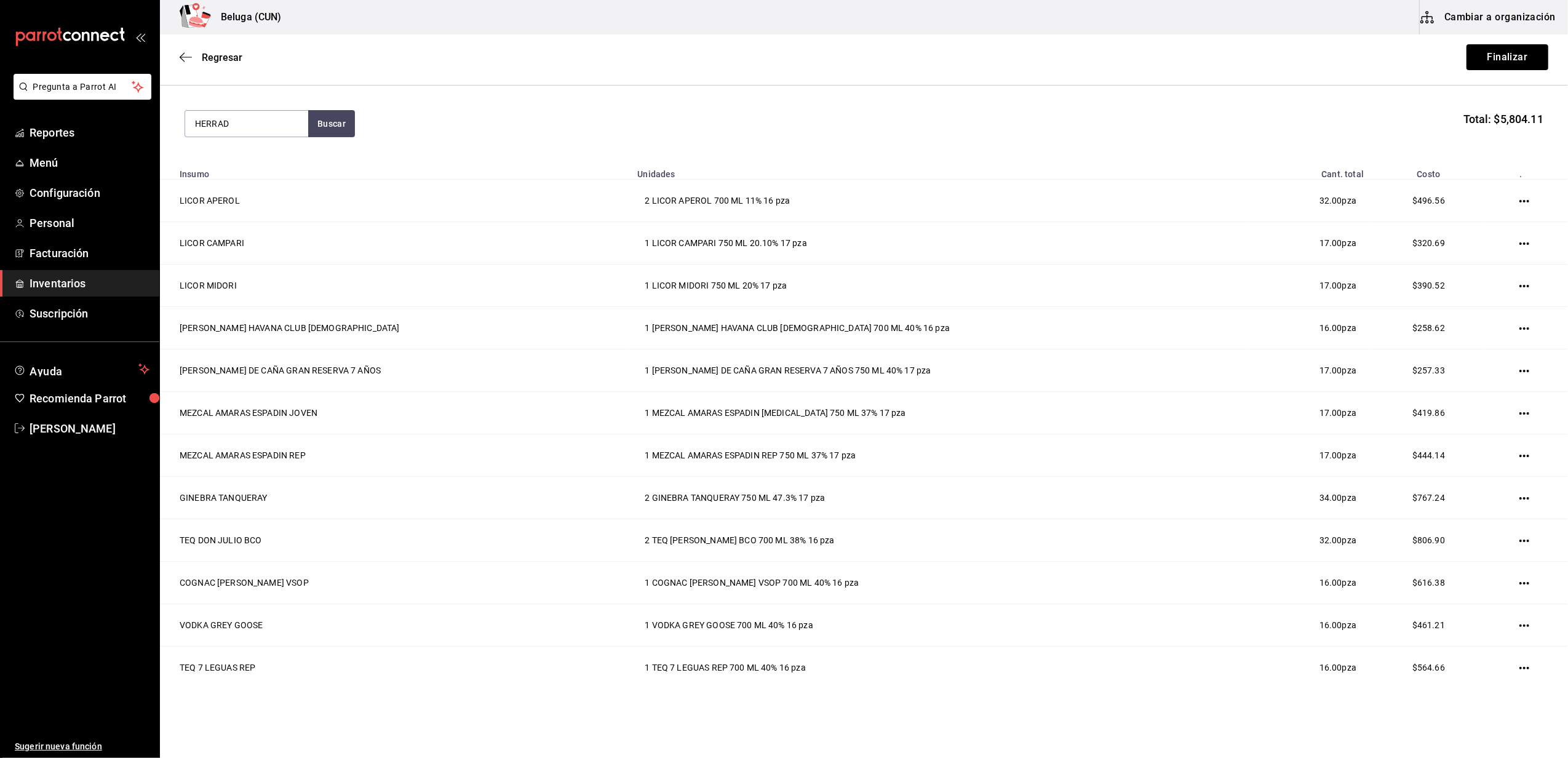
type input "HERRAD"
click at [266, 176] on div "TEQ HERRADURA ULTRA" at bounding box center [247, 167] width 104 height 30
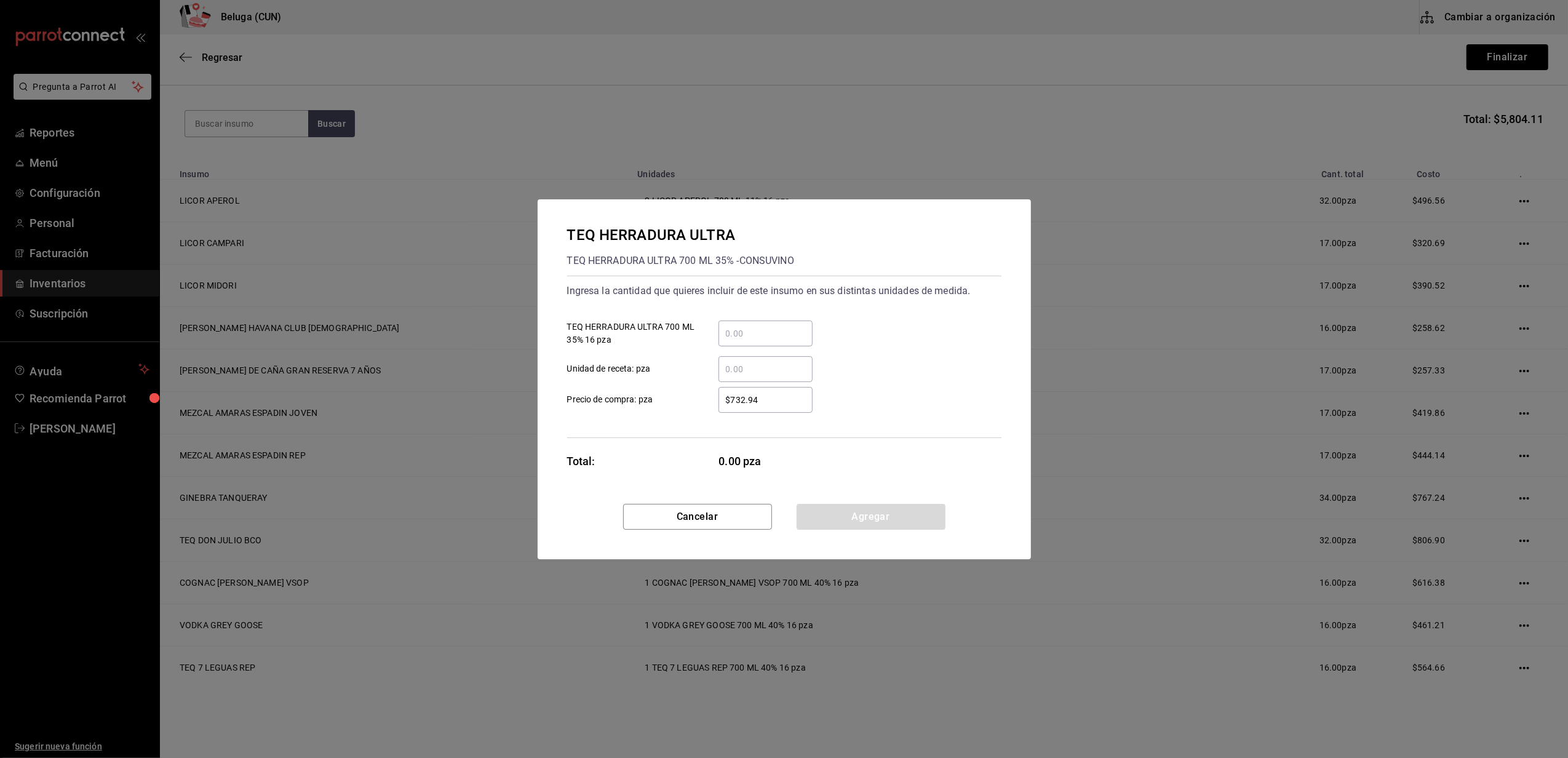
click at [754, 321] on div "​" at bounding box center [766, 334] width 94 height 26
click at [754, 327] on input "​ TEQ HERRADURA ULTRA 700 ML 35% 16 pza" at bounding box center [766, 334] width 94 height 15
type input "1"
click at [692, 402] on label "$732.94 ​ Precio de compra: pza" at bounding box center [689, 400] width 245 height 26
click at [719, 402] on input "$732.94" at bounding box center [766, 400] width 94 height 15
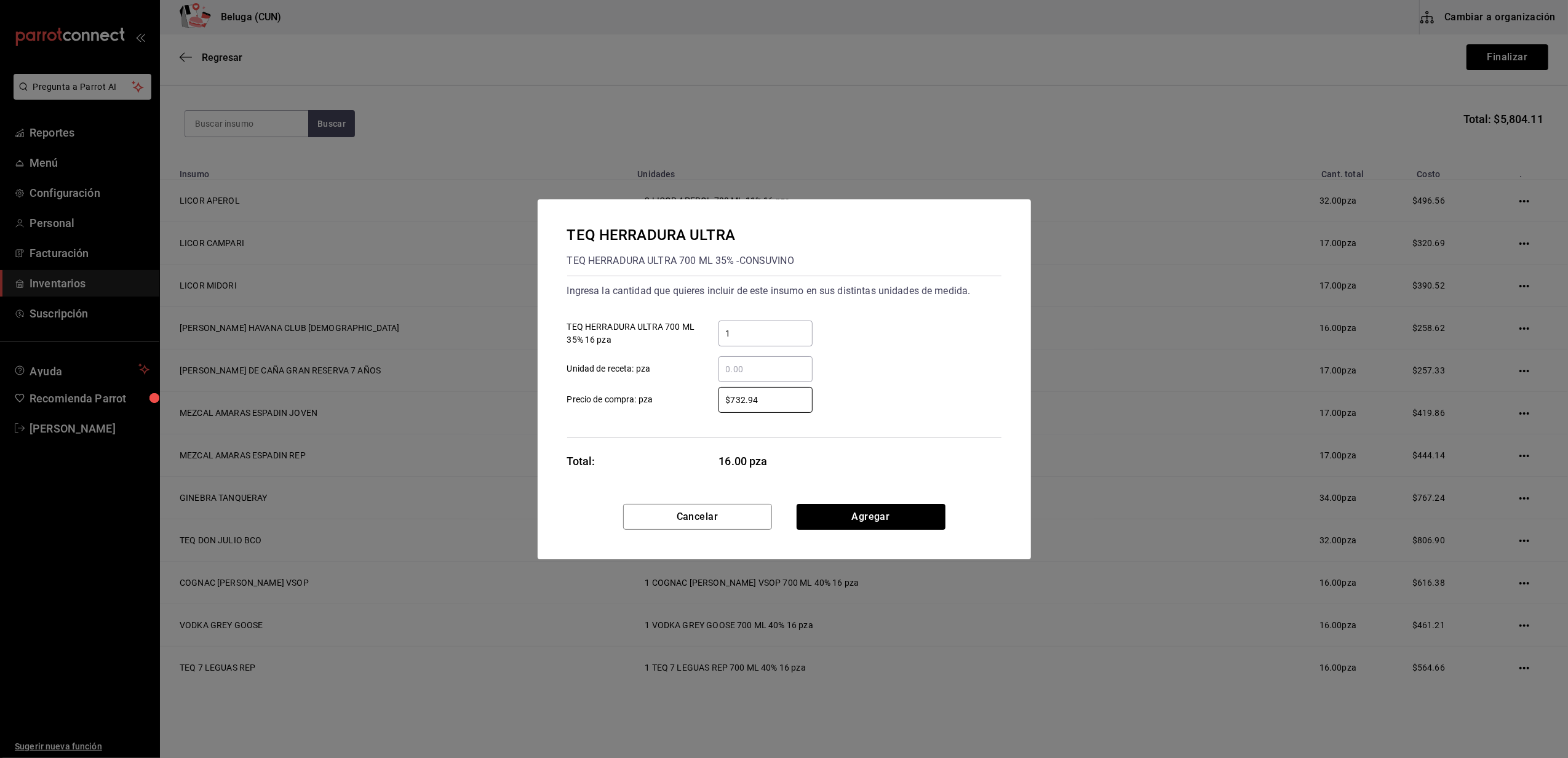
drag, startPoint x: 767, startPoint y: 395, endPoint x: 645, endPoint y: 402, distance: 122.2
click at [648, 406] on label "$732.94 ​ Precio de compra: pza" at bounding box center [689, 400] width 245 height 26
type input "$542.24"
click at [842, 510] on button "Agregar" at bounding box center [870, 517] width 149 height 26
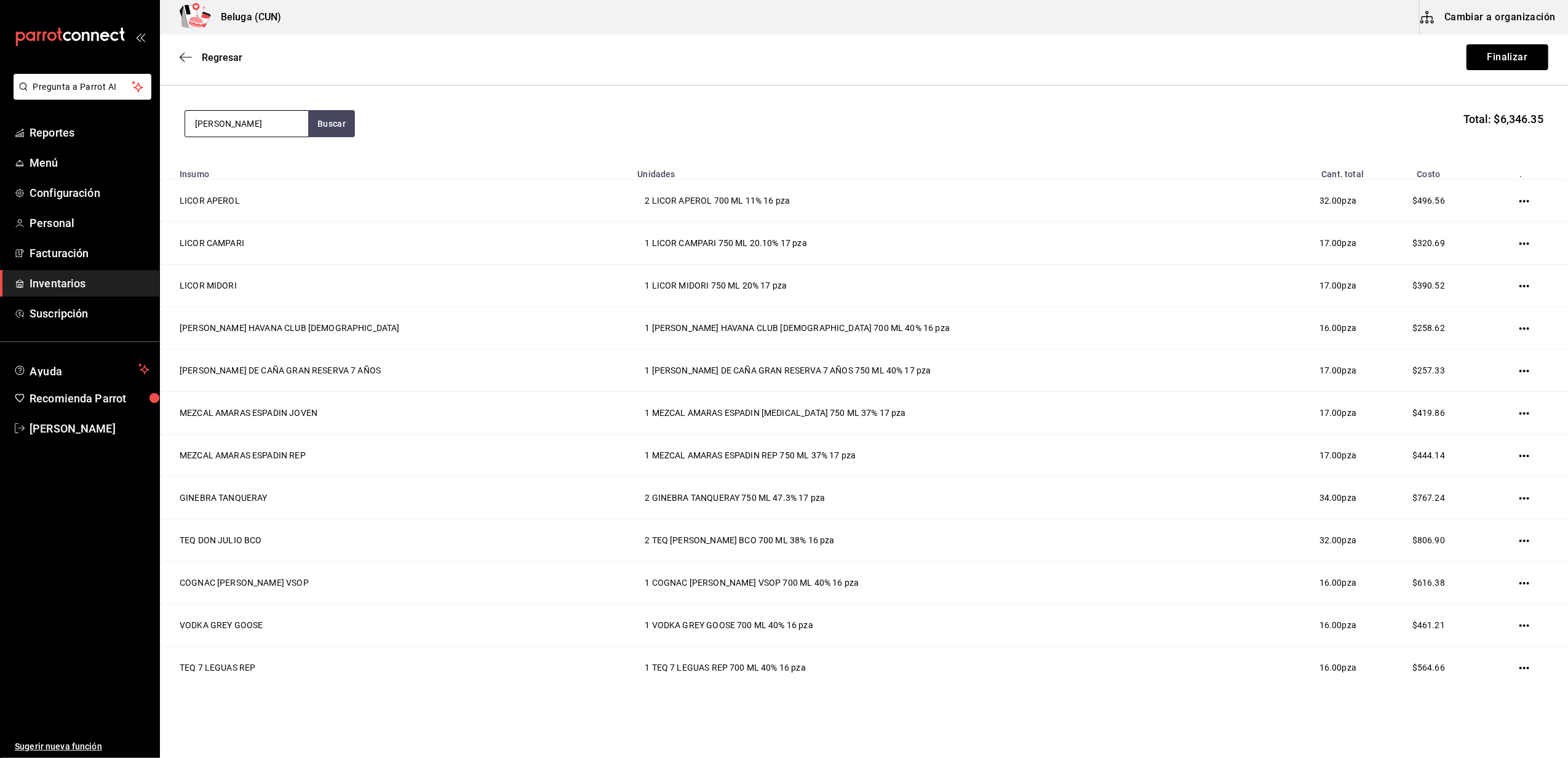
type input "BUCHAN"
click at [262, 183] on div "WHISKY BUCHANANS 12 AÑOS 750 ML 40% - CONSUVINO" at bounding box center [247, 201] width 104 height 39
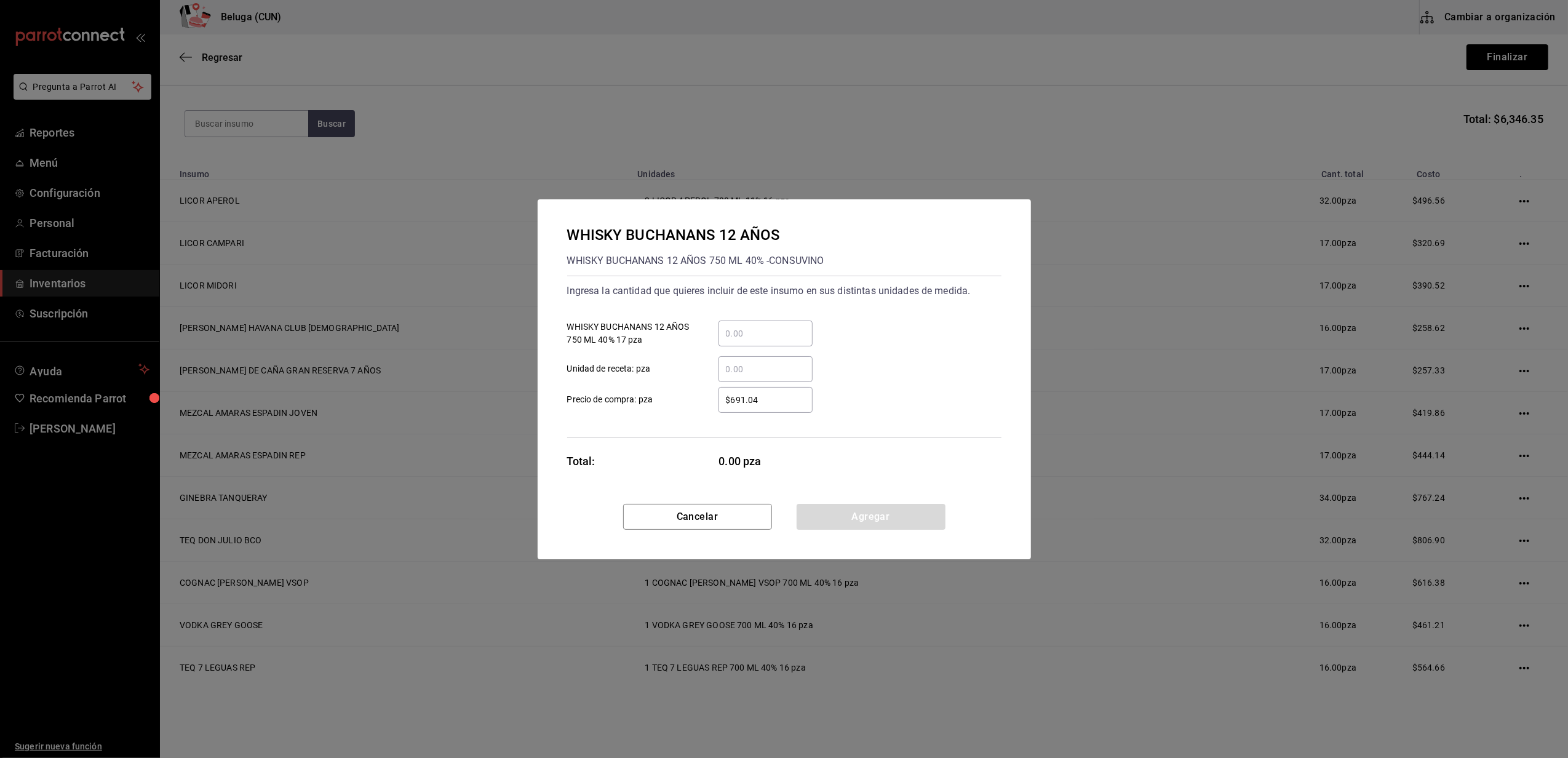
click at [791, 342] on div "​" at bounding box center [766, 334] width 94 height 26
click at [791, 341] on input "​ WHISKY BUCHANANS 12 AÑOS 750 ML 40% 17 pza" at bounding box center [766, 334] width 94 height 15
type input "1"
click at [705, 370] on div "​" at bounding box center [756, 369] width 114 height 26
click at [719, 370] on input "​ Unidad de receta: pza" at bounding box center [766, 369] width 94 height 15
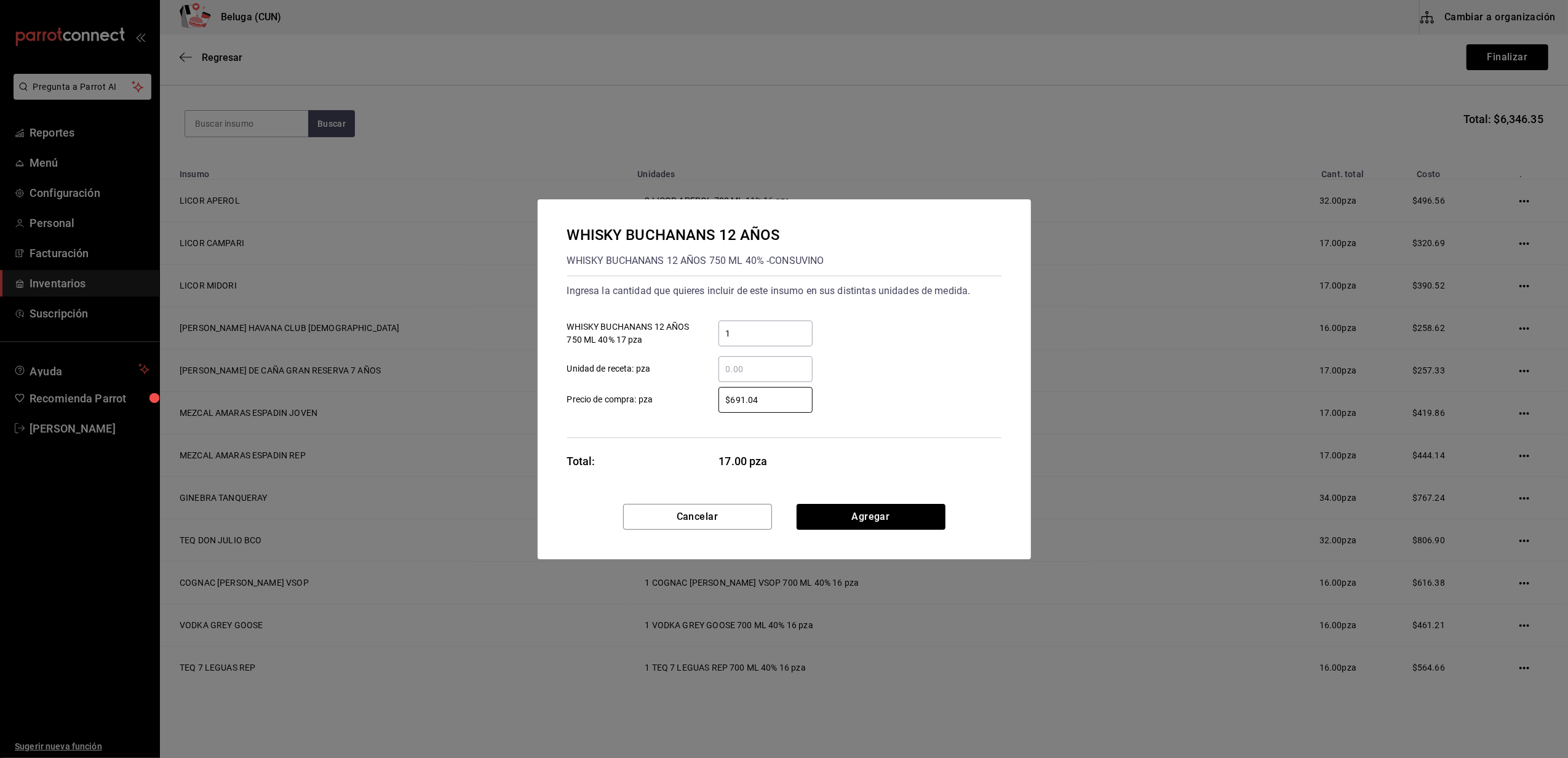
drag, startPoint x: 759, startPoint y: 400, endPoint x: 672, endPoint y: 397, distance: 87.1
click at [673, 399] on label "$691.04 ​ Precio de compra: pza" at bounding box center [689, 400] width 245 height 26
type input "$550"
click at [683, 425] on div "Ingresa la cantidad que quieres incluir de este insumo en sus distintas unidade…" at bounding box center [784, 357] width 435 height 163
drag, startPoint x: 853, startPoint y: 520, endPoint x: 850, endPoint y: 510, distance: 10.4
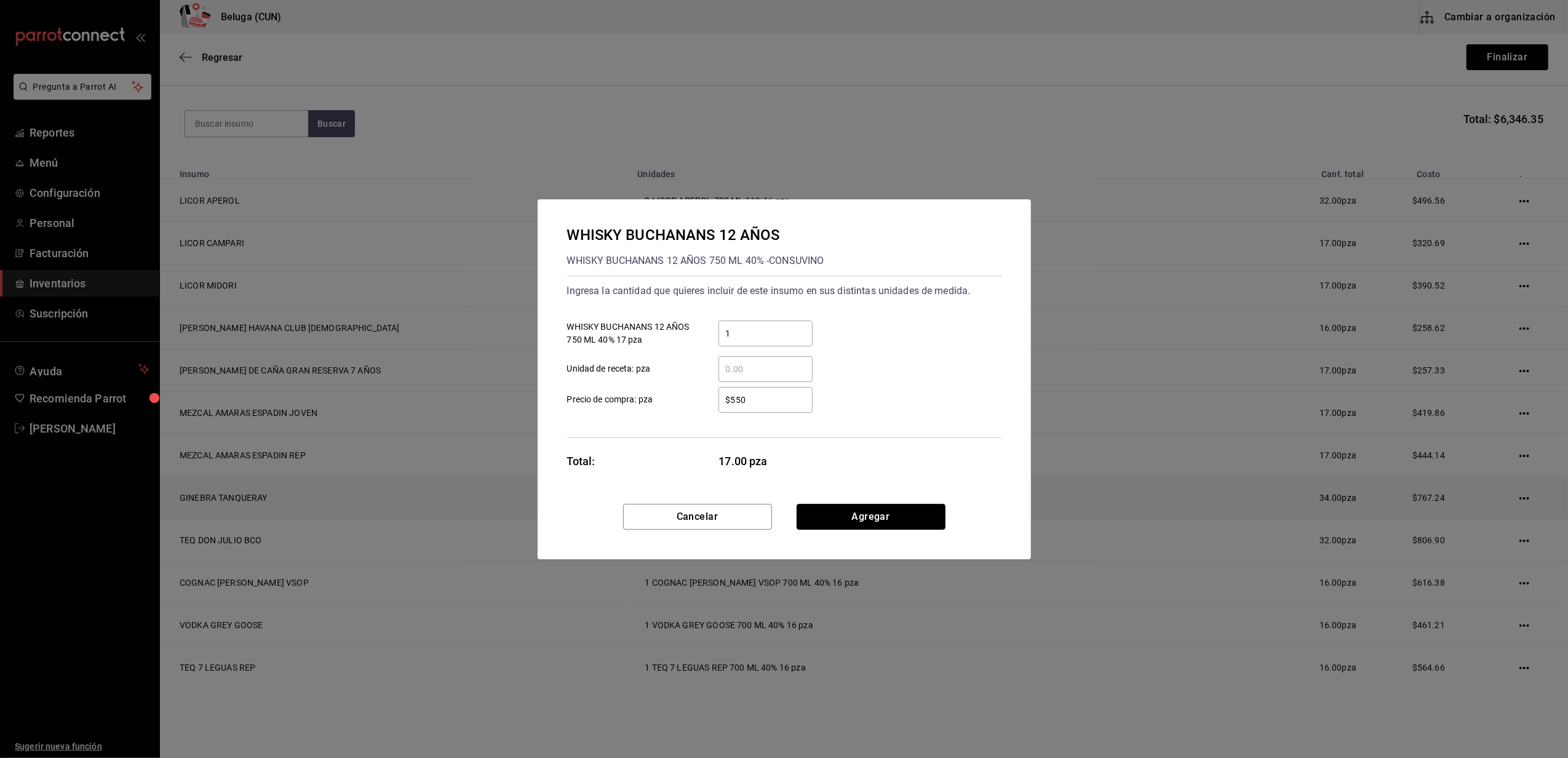
click at [854, 519] on button "Agregar" at bounding box center [870, 517] width 149 height 26
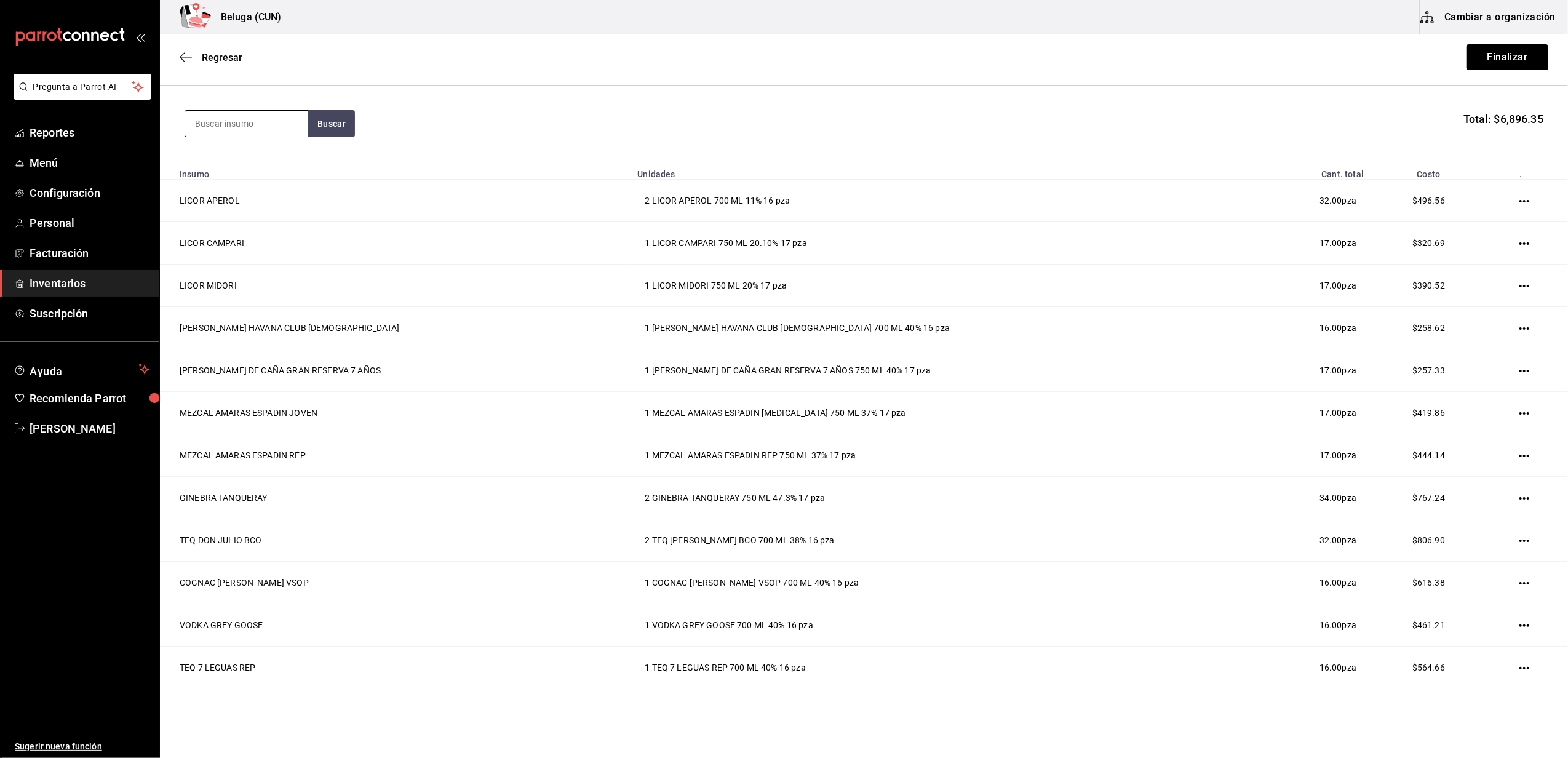
click at [265, 130] on input at bounding box center [246, 124] width 123 height 26
type input "JACK"
click at [254, 174] on div "WHISKY [PERSON_NAME]" at bounding box center [247, 167] width 104 height 30
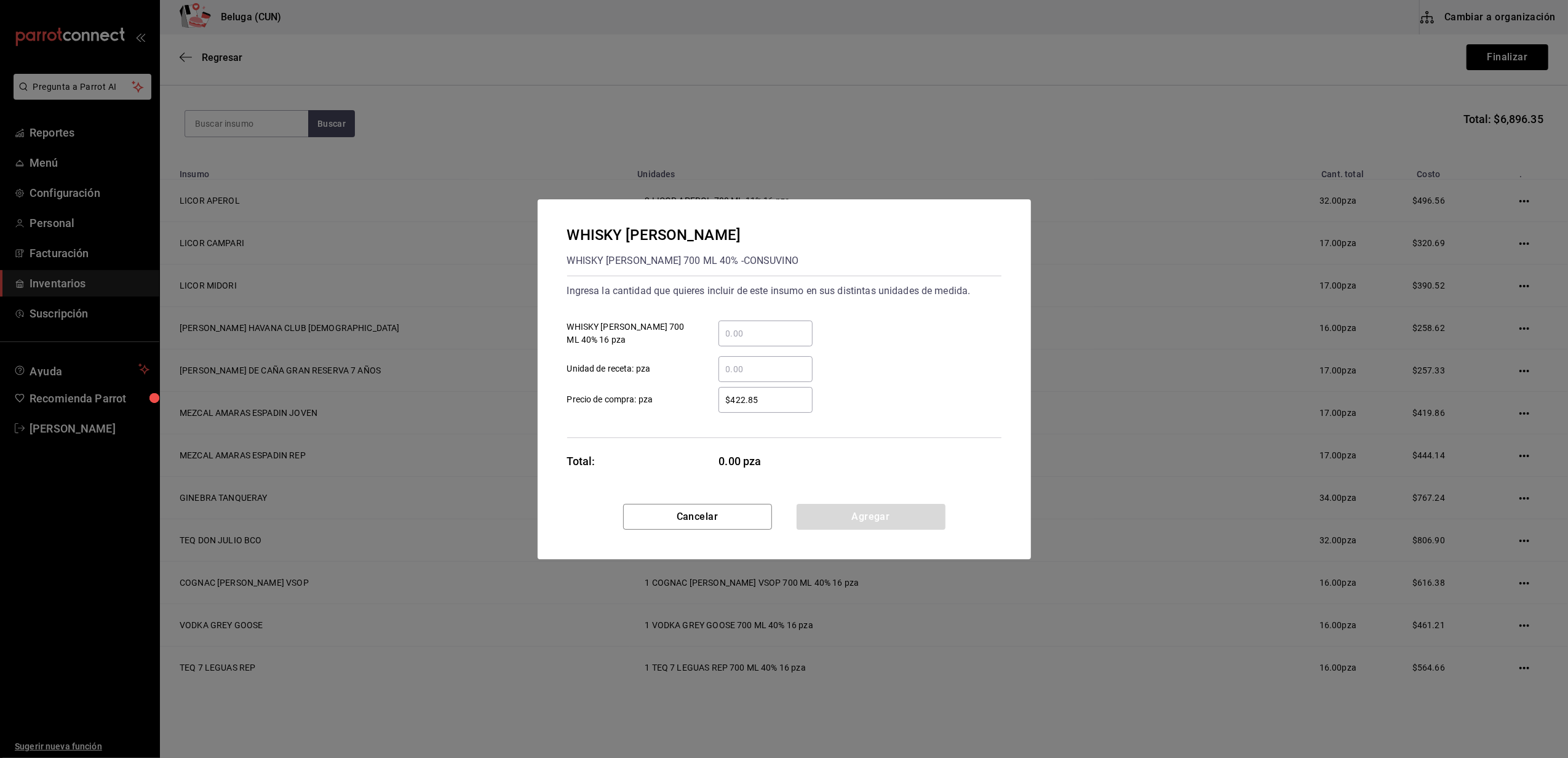
click at [761, 330] on input "​ WHISKY JACK DANIELS 700 ML 40% 16 pza" at bounding box center [766, 334] width 94 height 15
type input "1"
click at [693, 369] on label "​ Unidad de receta: pza" at bounding box center [689, 369] width 245 height 26
click at [719, 369] on input "​ Unidad de receta: pza" at bounding box center [766, 369] width 94 height 15
drag, startPoint x: 767, startPoint y: 405, endPoint x: 596, endPoint y: 390, distance: 171.7
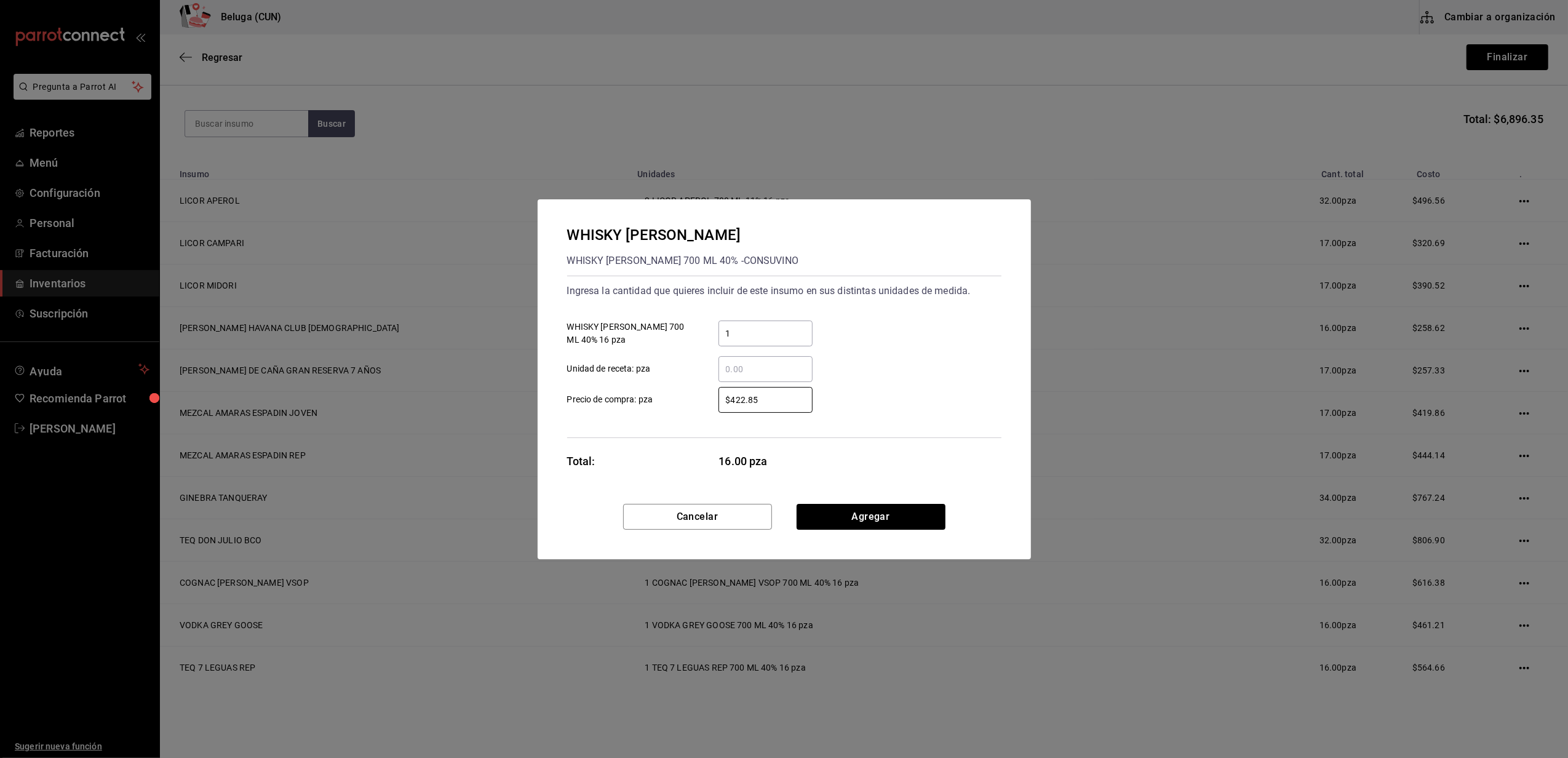
click at [597, 392] on label "$422.85 ​ Precio de compra: pza" at bounding box center [689, 400] width 245 height 26
type input "$336.21"
click at [883, 517] on button "Agregar" at bounding box center [870, 517] width 149 height 26
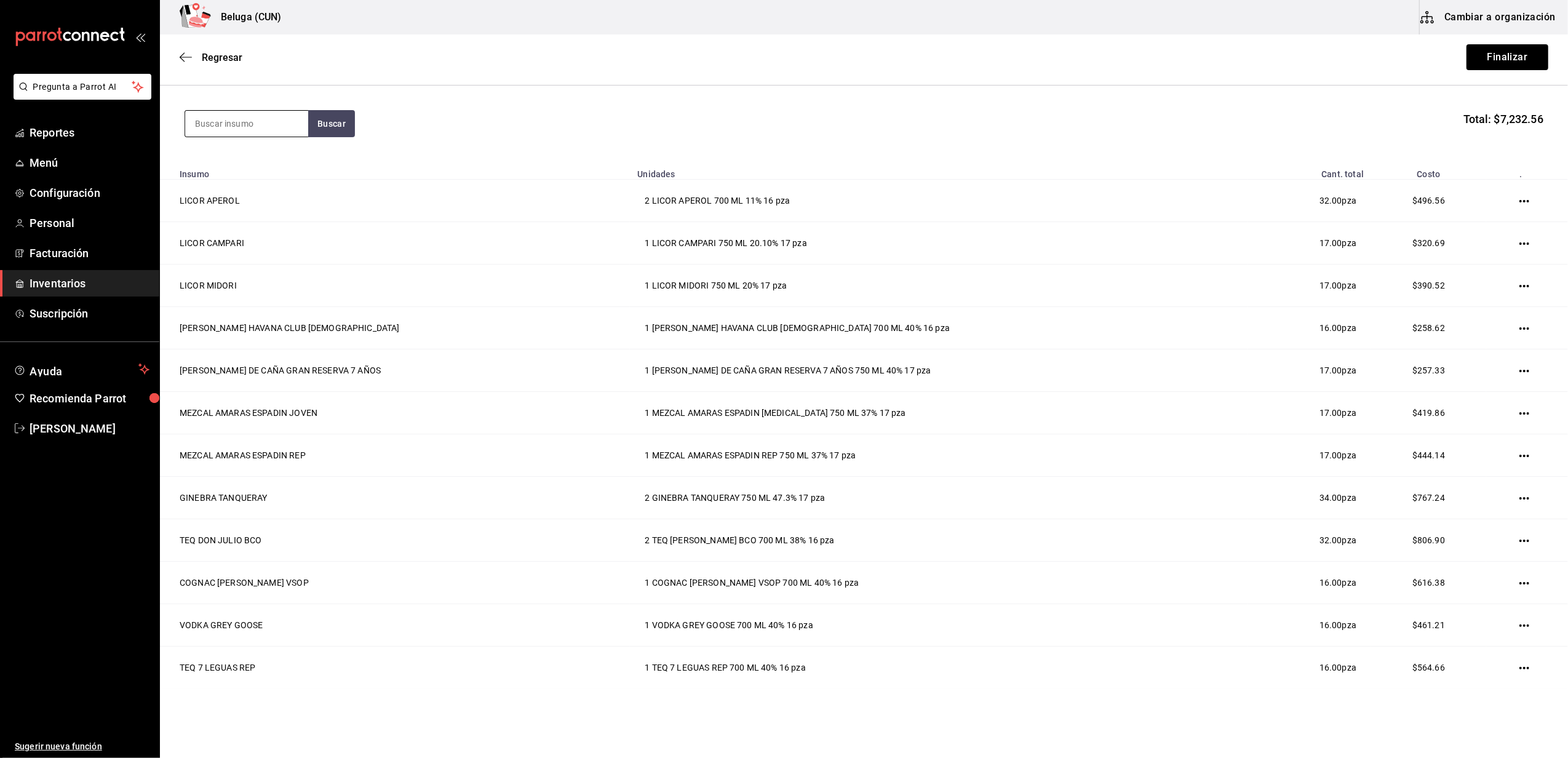
click at [264, 124] on input at bounding box center [246, 124] width 123 height 26
type input "1800"
click at [232, 172] on div "TEQ CUERVO 1800 RVA AÑEJO" at bounding box center [247, 167] width 104 height 30
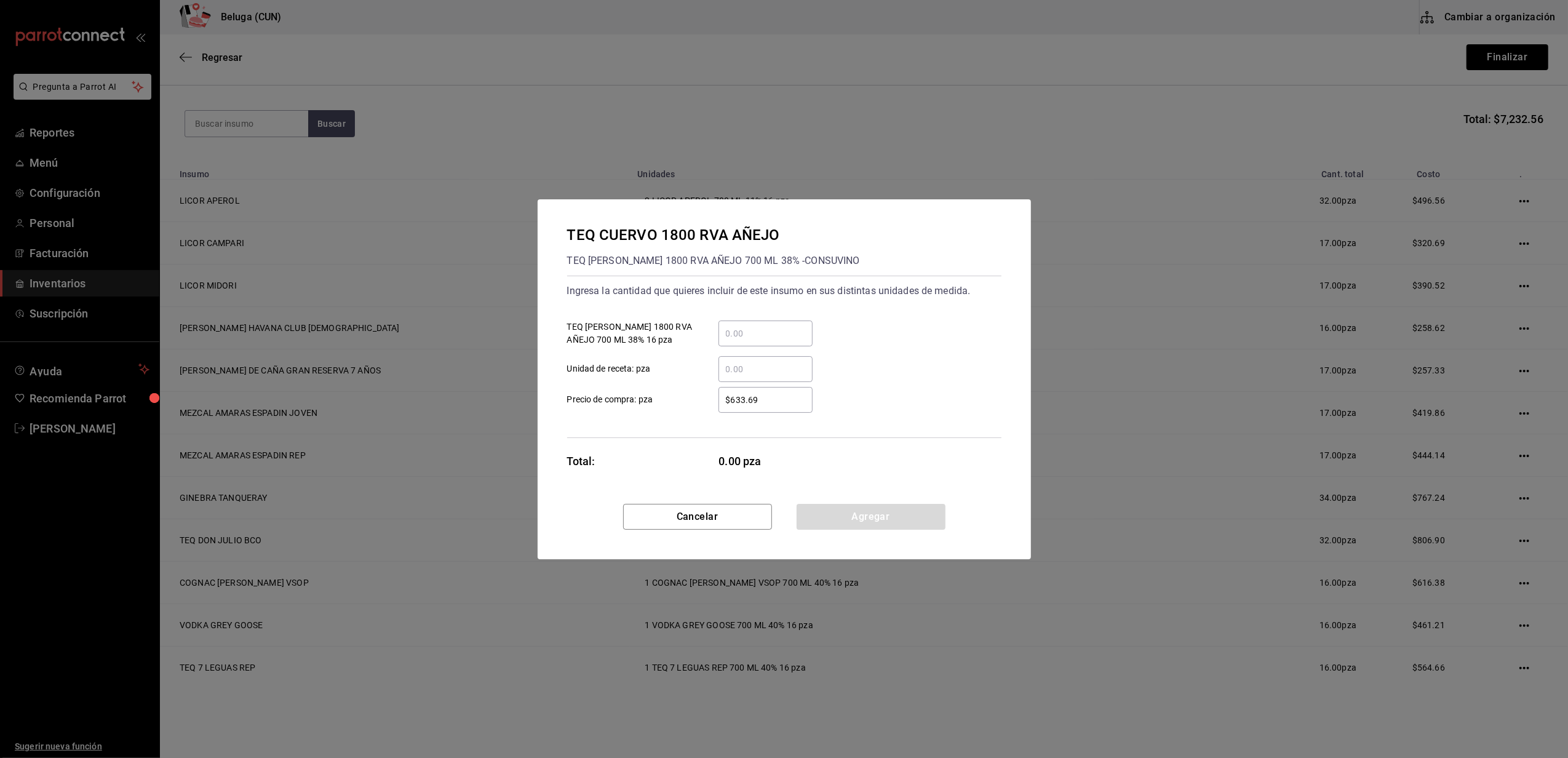
click at [767, 331] on input "​ TEQ CUERVO 1800 RVA AÑEJO 700 ML 38% 16 pza" at bounding box center [766, 334] width 94 height 15
type input "1"
click at [670, 378] on div "$633.69 ​ Precio de compra: pza" at bounding box center [780, 395] width 444 height 36
drag, startPoint x: 779, startPoint y: 402, endPoint x: 651, endPoint y: 391, distance: 128.5
click at [652, 392] on label "$633.69 ​ Precio de compra: pza" at bounding box center [689, 400] width 245 height 26
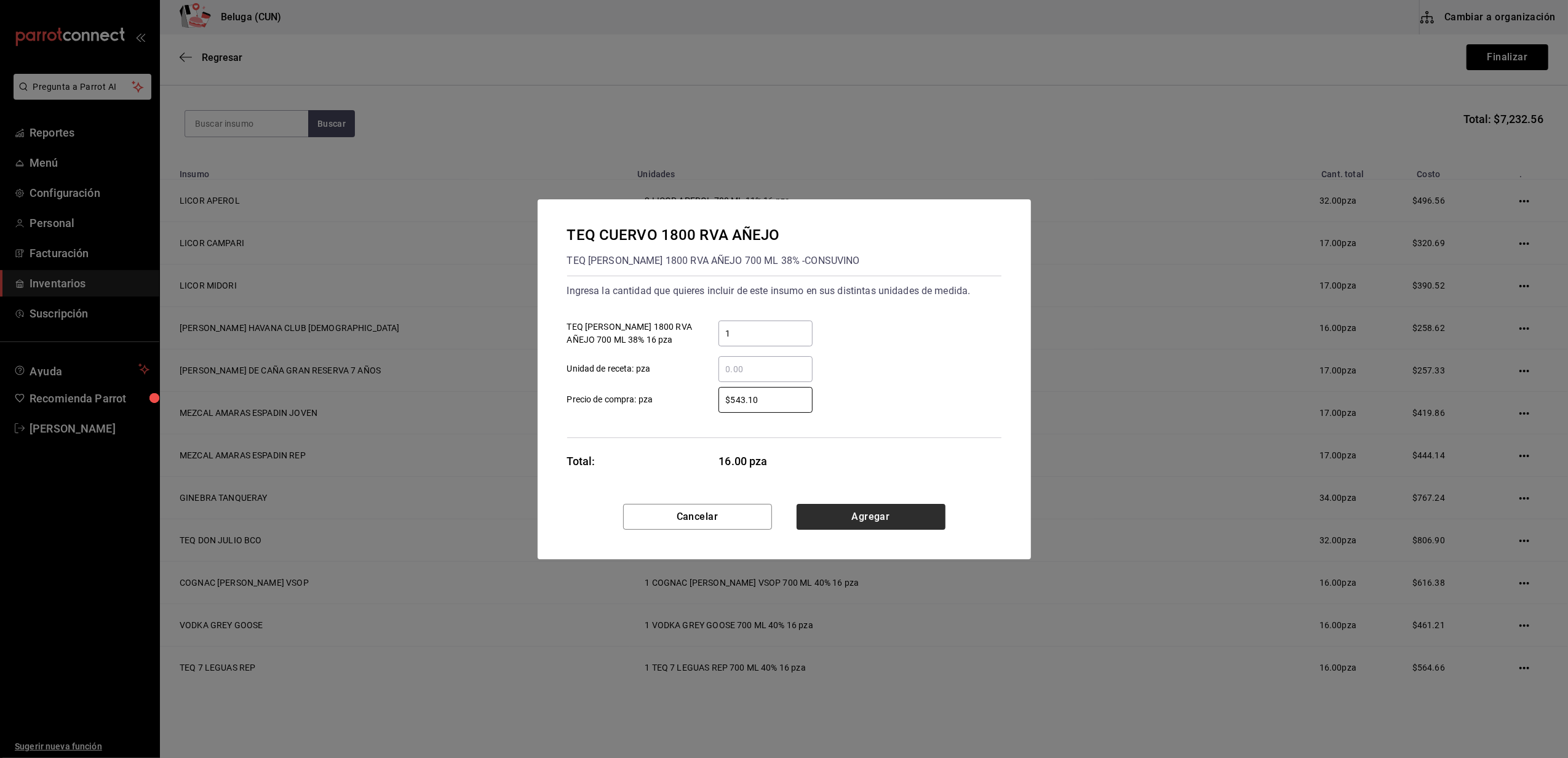
type input "$543.10"
click at [861, 526] on button "Agregar" at bounding box center [870, 517] width 149 height 26
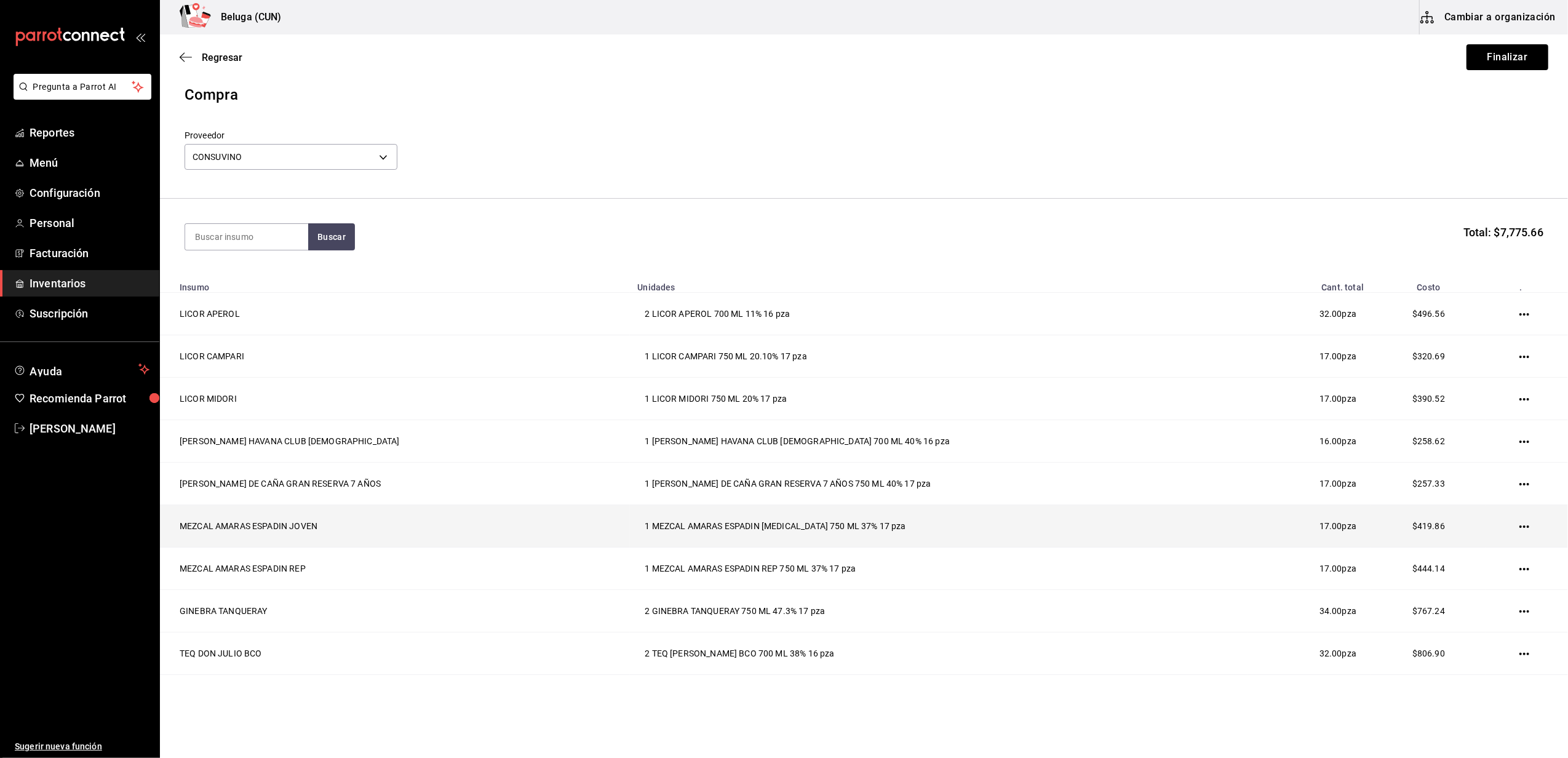
scroll to position [0, 0]
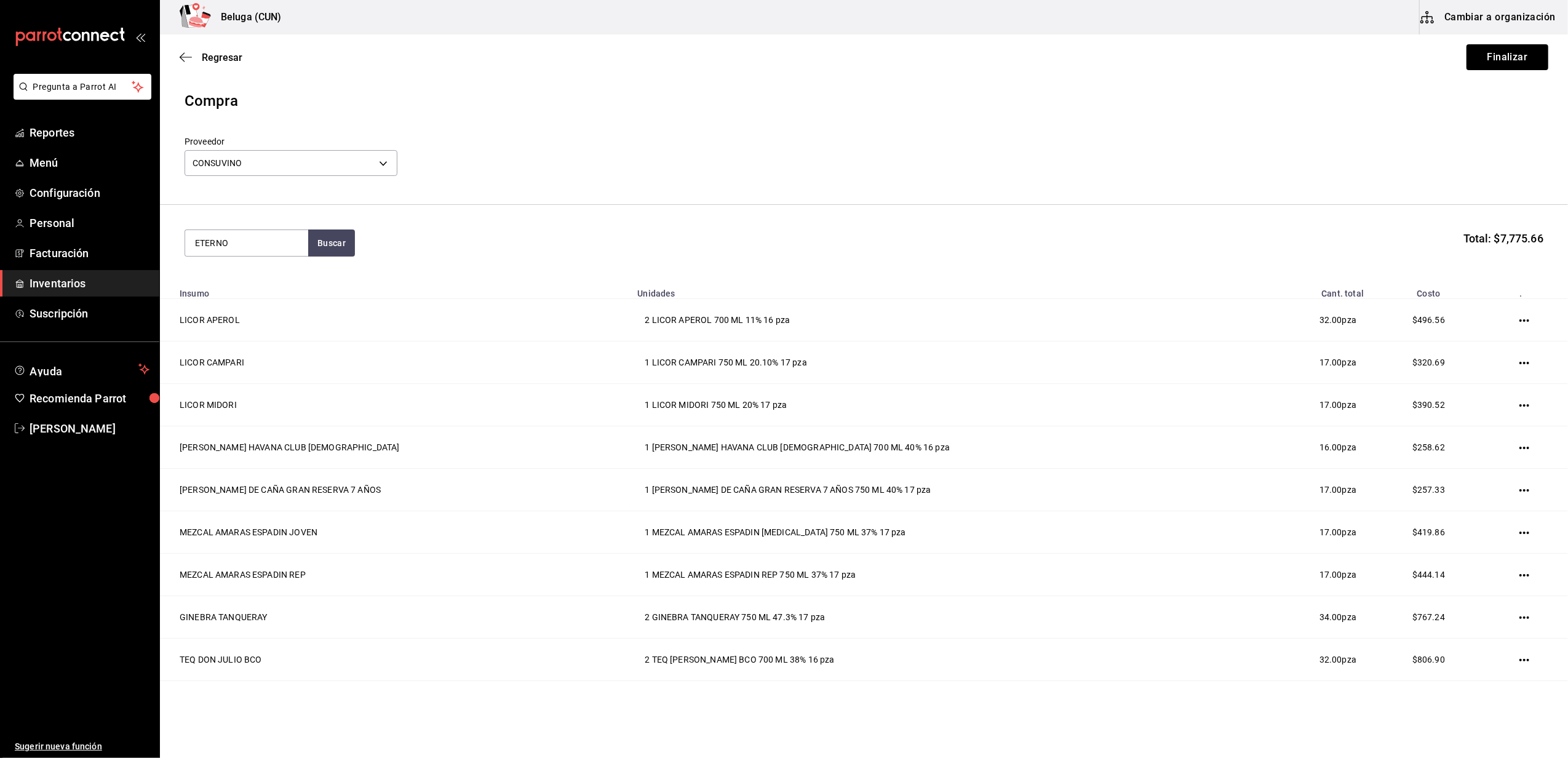
type input "ETERNO"
click at [265, 319] on div "CENTINELA ETERNO CRISTALINO 750 ML - CONSUVINO" at bounding box center [247, 320] width 104 height 39
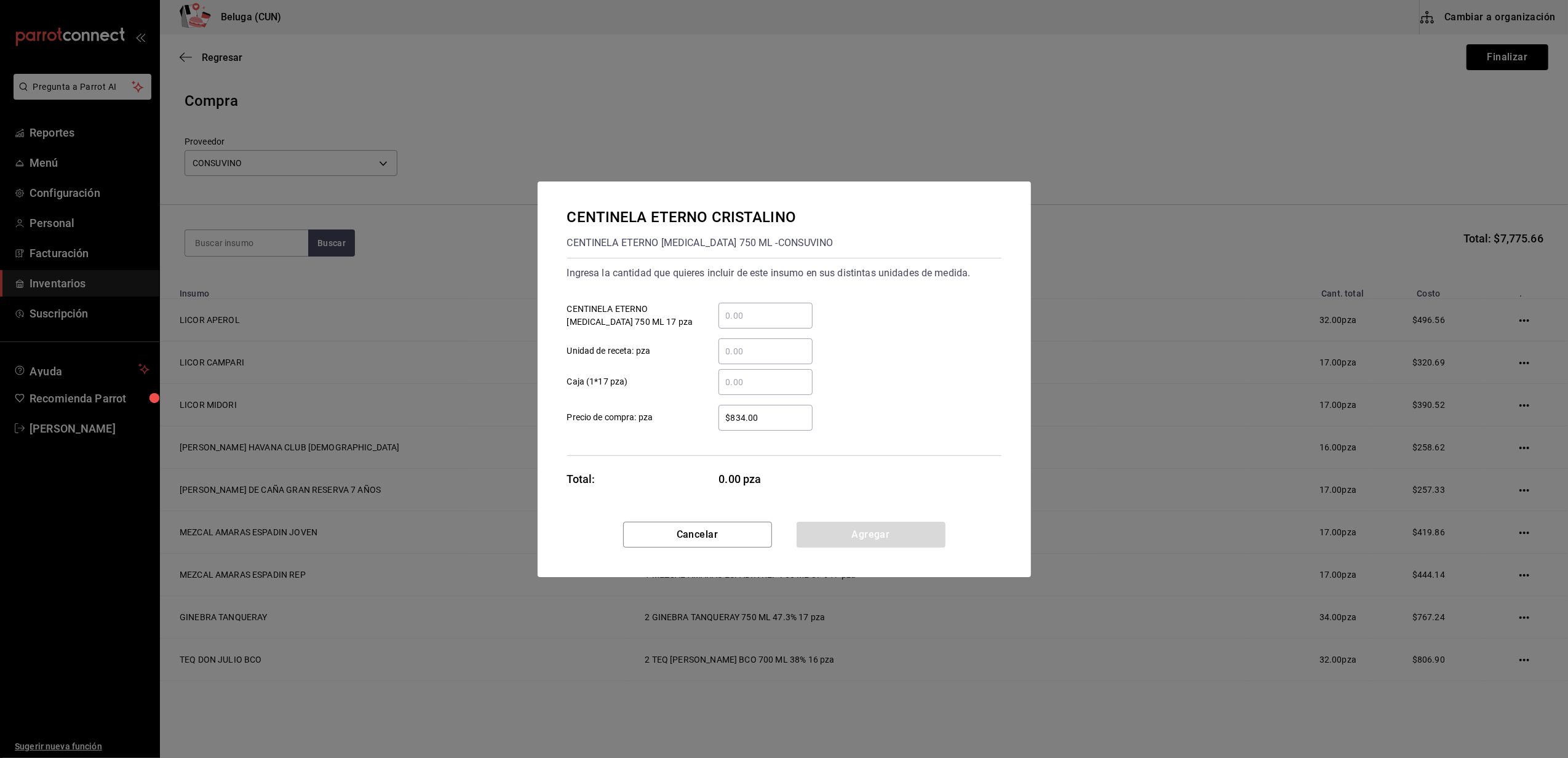
click at [739, 312] on input "​ CENTINELA ETERNO CRISTALINO 750 ML 17 pza" at bounding box center [766, 316] width 94 height 15
type input "2"
drag, startPoint x: 715, startPoint y: 385, endPoint x: 709, endPoint y: 392, distance: 9.2
click at [714, 387] on div "​" at bounding box center [756, 382] width 114 height 26
click at [719, 387] on input "​ Caja (1*17 pza)" at bounding box center [766, 382] width 94 height 15
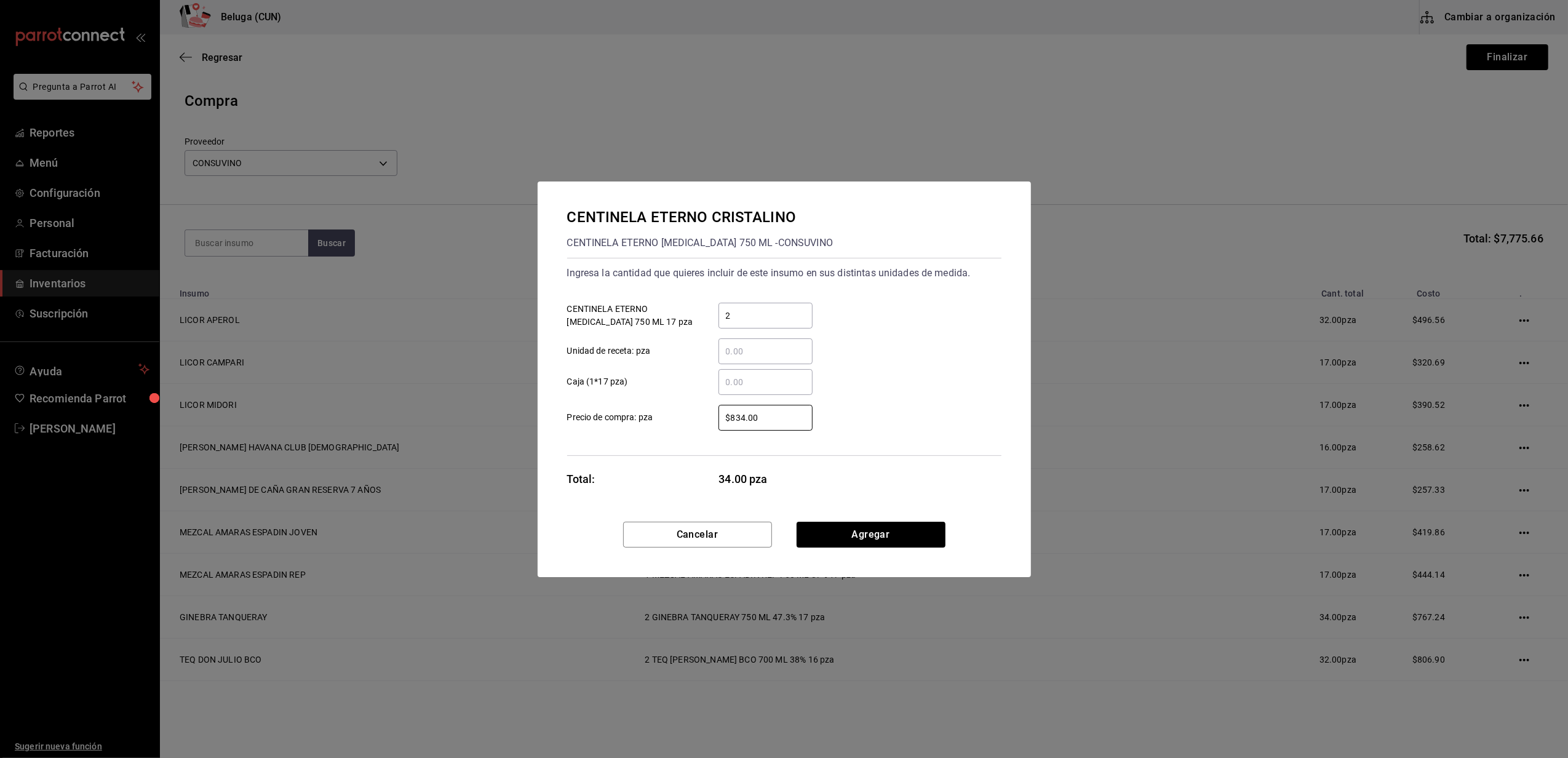
drag, startPoint x: 776, startPoint y: 421, endPoint x: 670, endPoint y: 407, distance: 106.9
click at [668, 422] on label "$834.00 ​ Precio de compra: pza" at bounding box center [689, 418] width 245 height 26
type input "$550.86"
click at [865, 528] on button "Agregar" at bounding box center [870, 535] width 149 height 26
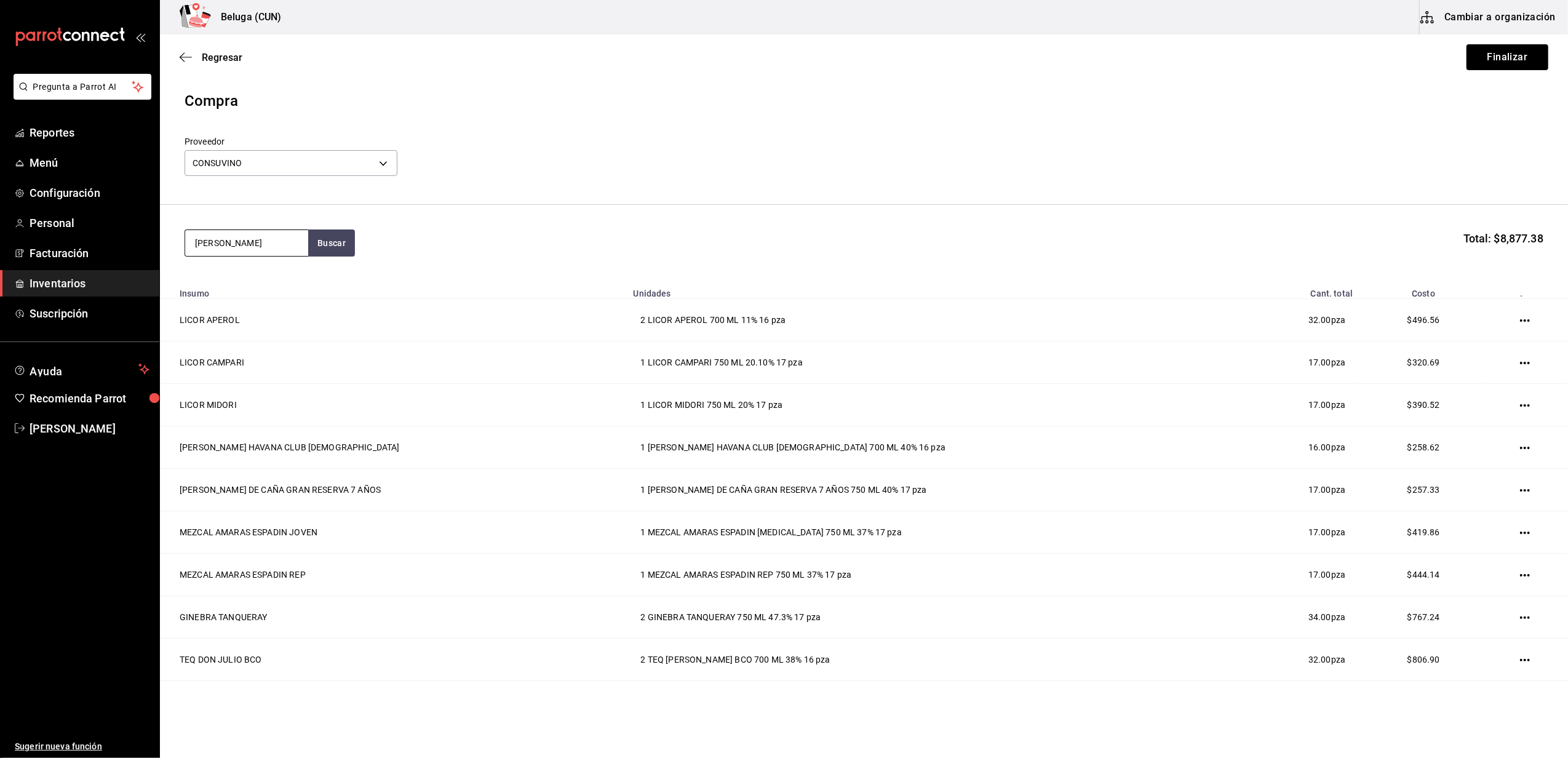
type input "[PERSON_NAME]"
click at [224, 317] on div "VODKA STOLICHNAYA ELIT 700 ML 40% - CONSUVINO" at bounding box center [247, 320] width 104 height 39
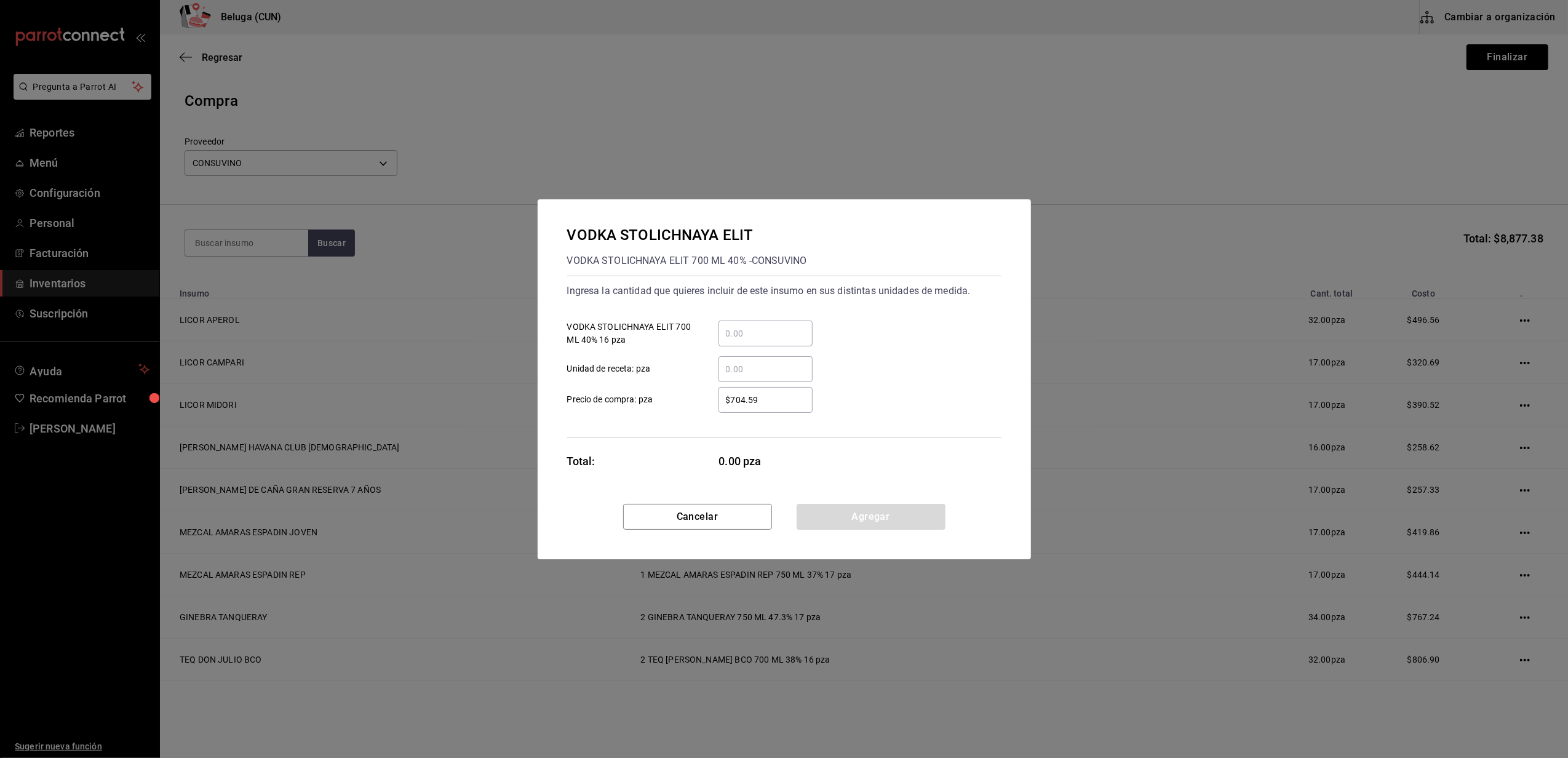
click at [758, 321] on div "​" at bounding box center [766, 334] width 94 height 26
click at [758, 327] on input "​ VODKA STOLICHNAYA ELIT 700 ML 40% 16 pza" at bounding box center [766, 334] width 94 height 15
type input "1"
drag, startPoint x: 665, startPoint y: 410, endPoint x: 683, endPoint y: 412, distance: 18.1
click at [666, 410] on label "$704.59 ​ Precio de compra: pza" at bounding box center [689, 400] width 245 height 26
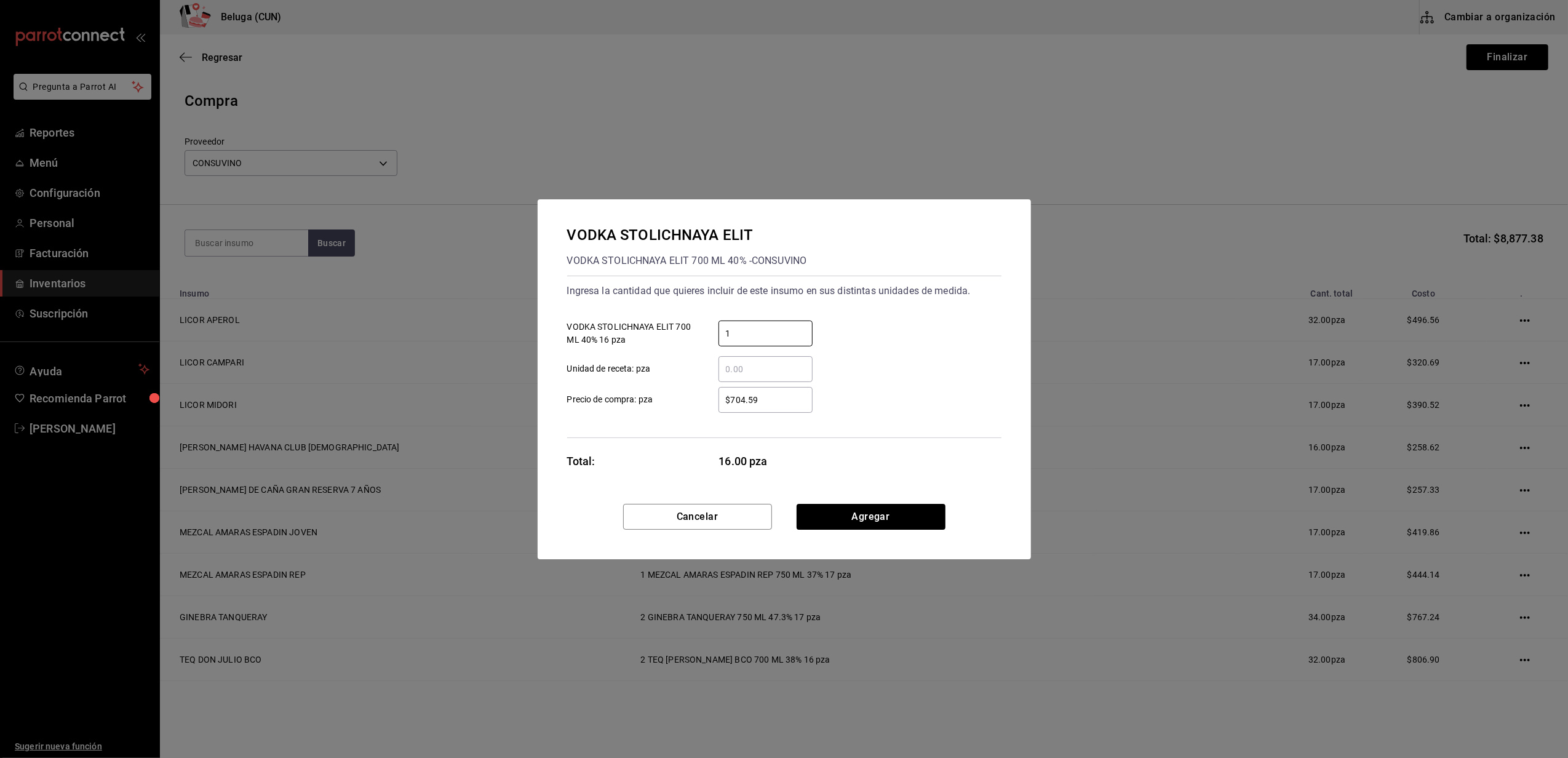
click at [719, 407] on input "$704.59" at bounding box center [766, 400] width 94 height 15
drag, startPoint x: 759, startPoint y: 402, endPoint x: 638, endPoint y: 385, distance: 122.2
click at [649, 394] on label "$704.59 ​ Precio de compra: pza" at bounding box center [689, 400] width 245 height 26
type input "$749.14"
click at [838, 506] on button "Agregar" at bounding box center [870, 517] width 149 height 26
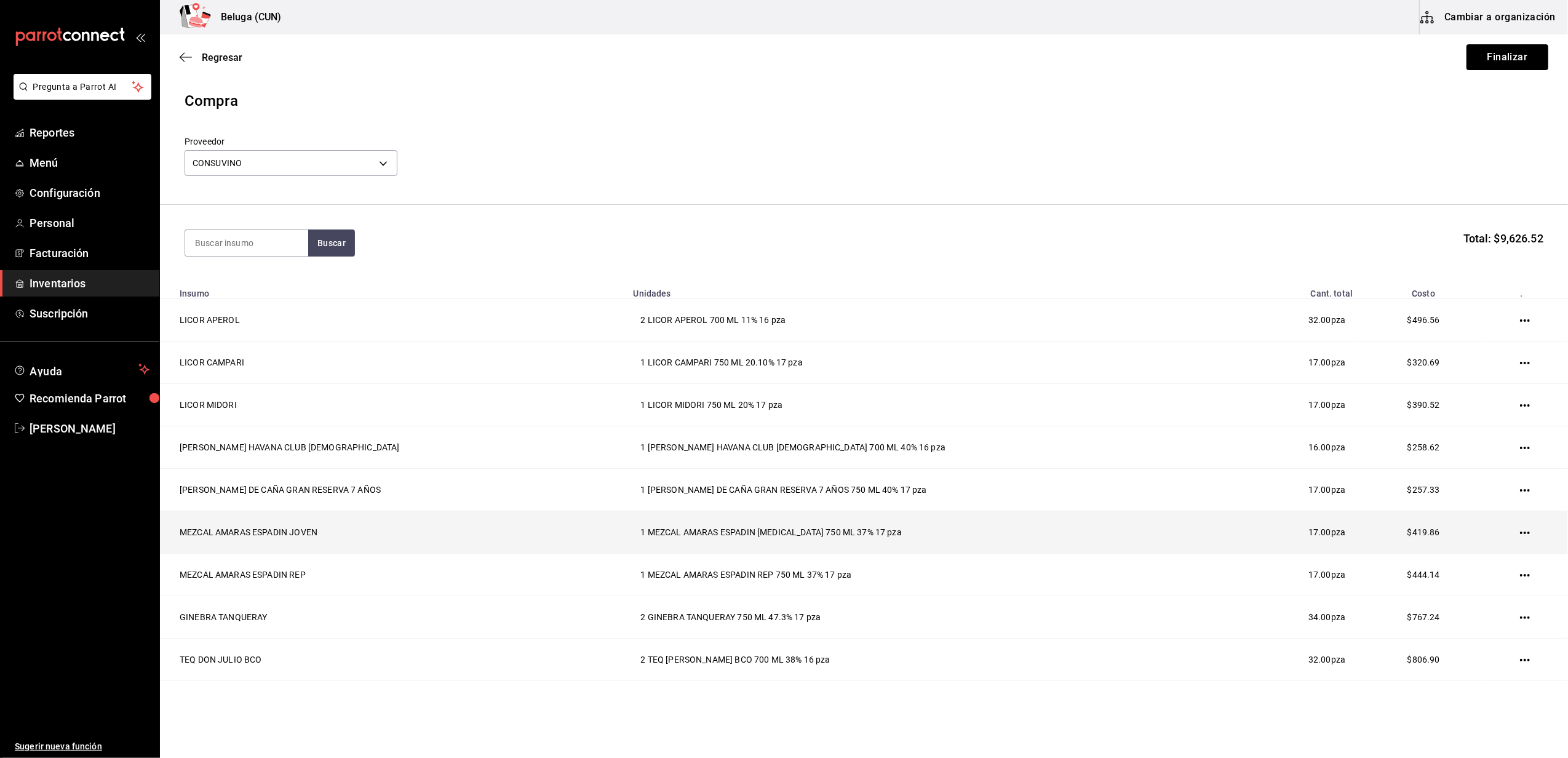
click at [1521, 532] on icon "button" at bounding box center [1525, 533] width 10 height 10
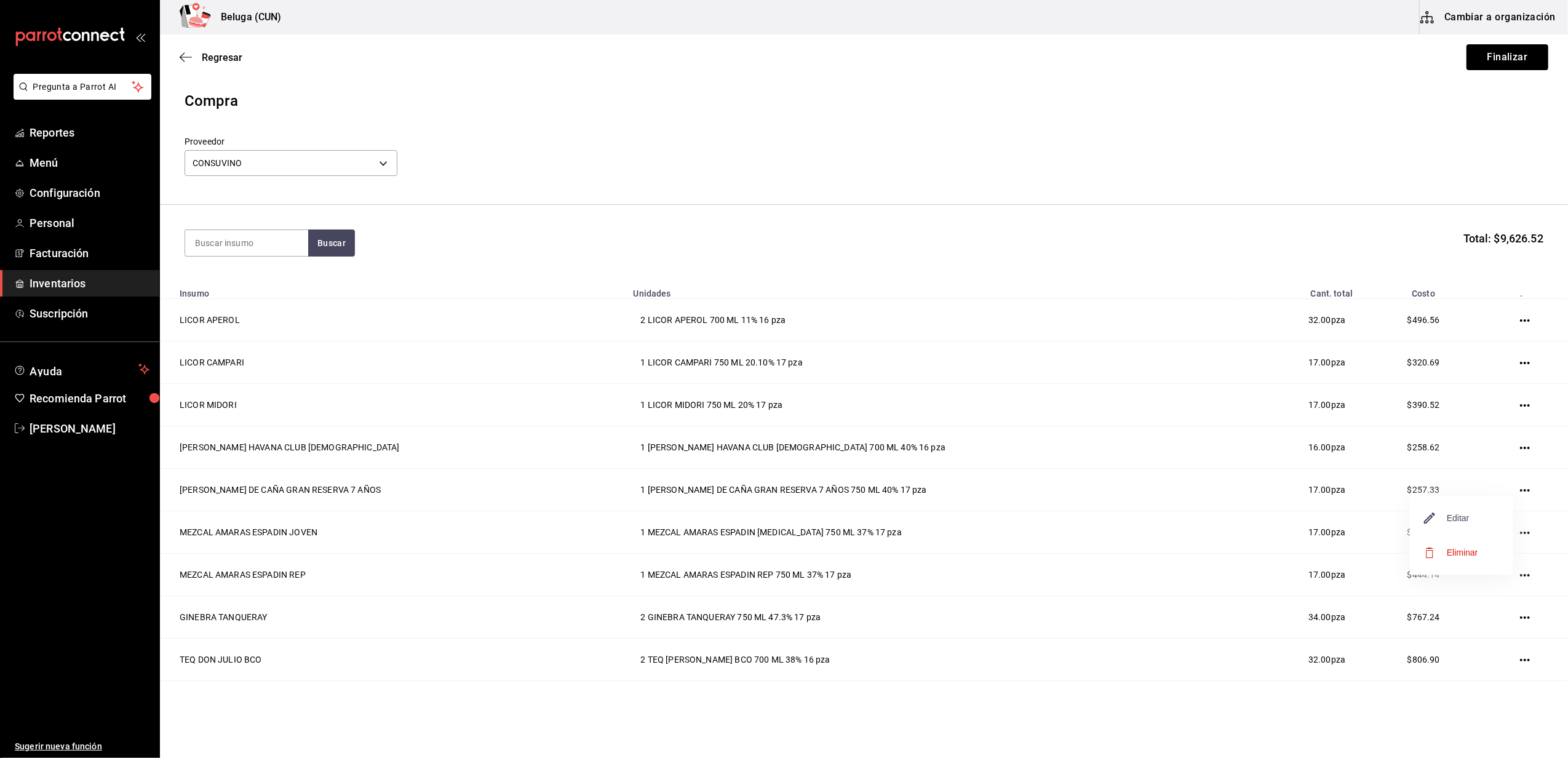
click at [1461, 518] on span "Editar" at bounding box center [1447, 518] width 45 height 15
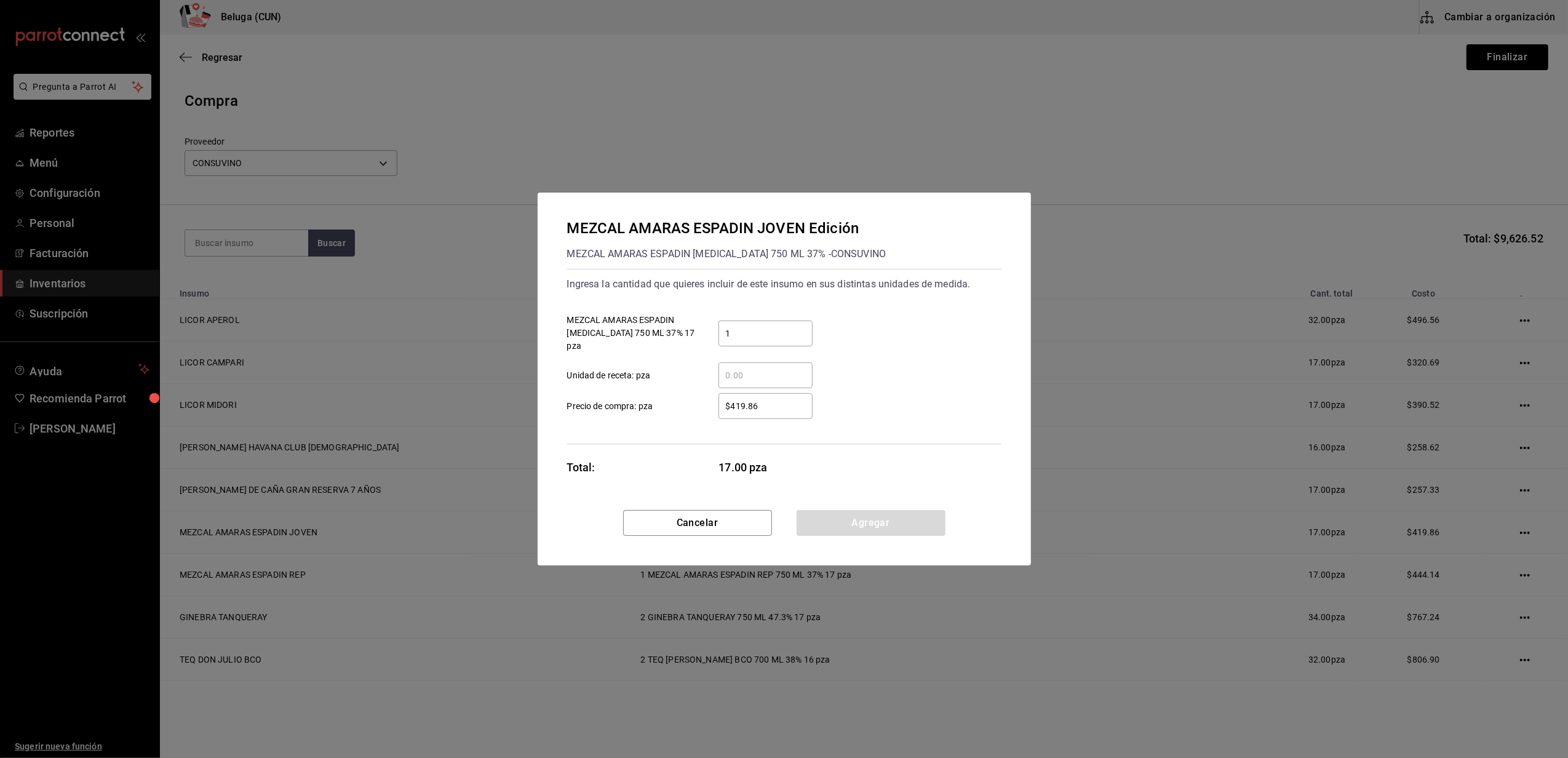
click at [765, 399] on input "$419.86" at bounding box center [766, 406] width 94 height 15
drag, startPoint x: 744, startPoint y: 394, endPoint x: 764, endPoint y: 465, distance: 73.8
click at [744, 399] on input "$419.86" at bounding box center [766, 406] width 94 height 15
type input "$416.86"
click at [849, 522] on button "Agregar" at bounding box center [870, 523] width 149 height 26
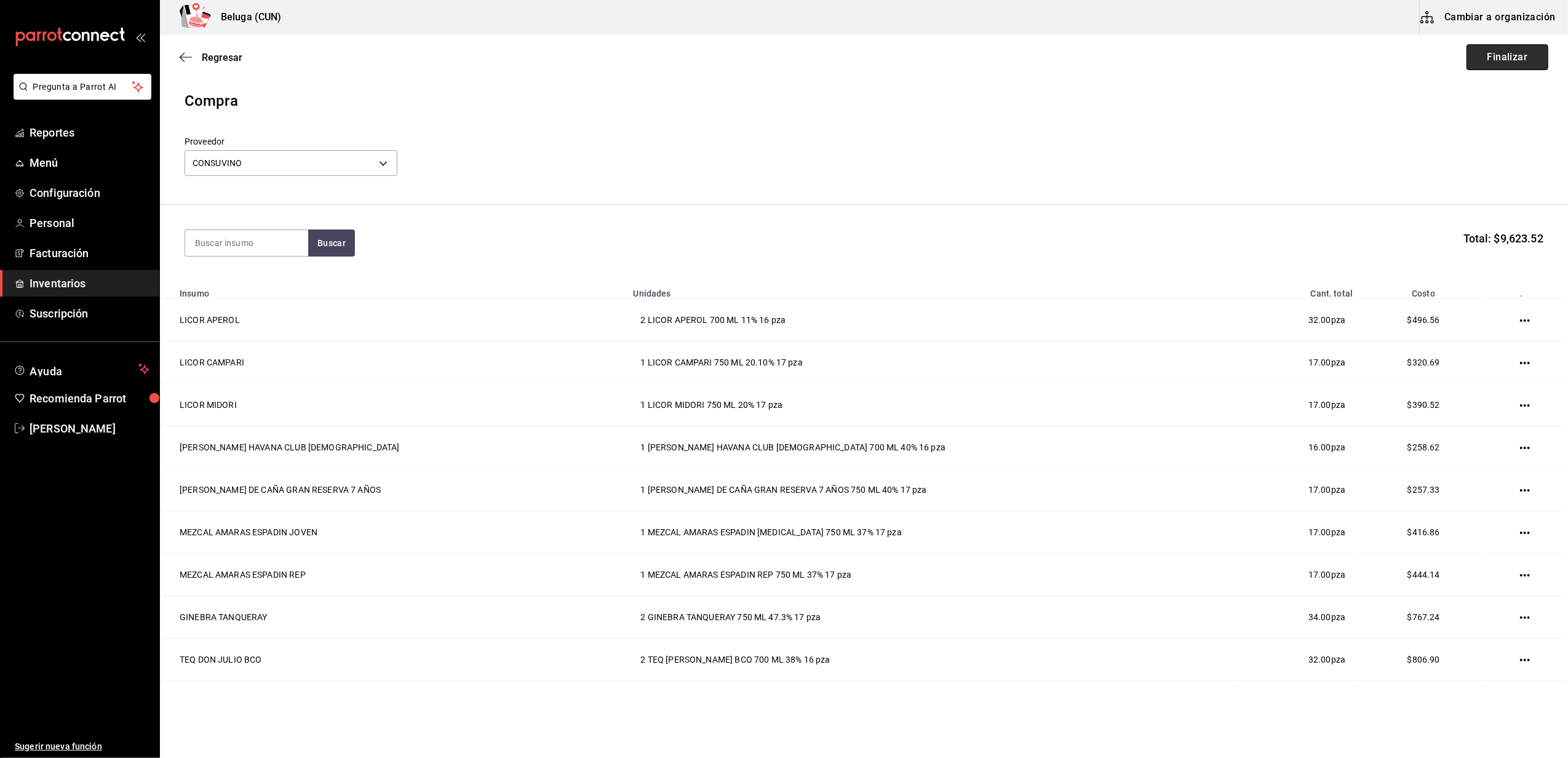
click at [1486, 58] on button "Finalizar" at bounding box center [1508, 57] width 81 height 26
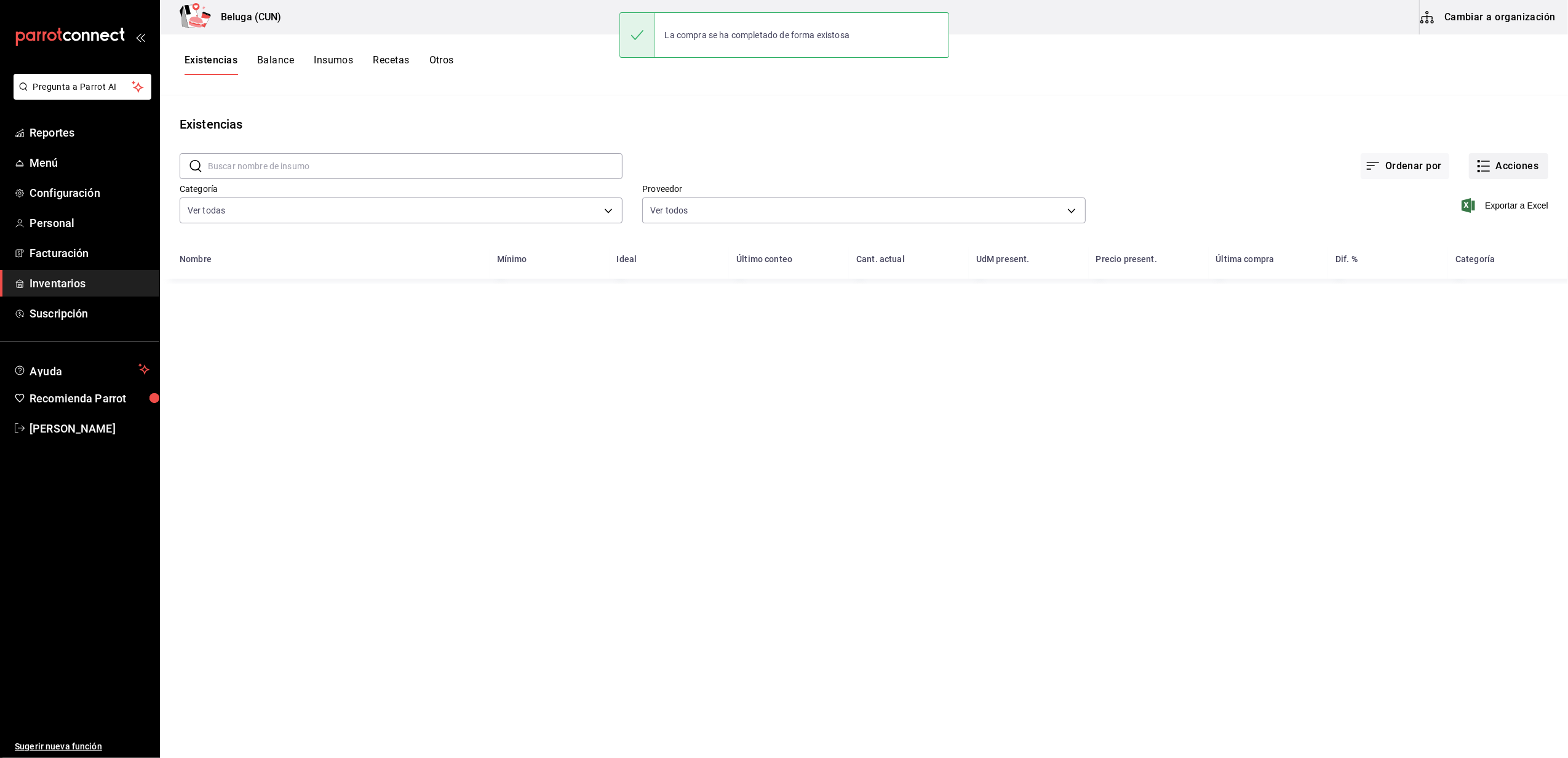
click at [1495, 168] on button "Acciones" at bounding box center [1509, 167] width 80 height 26
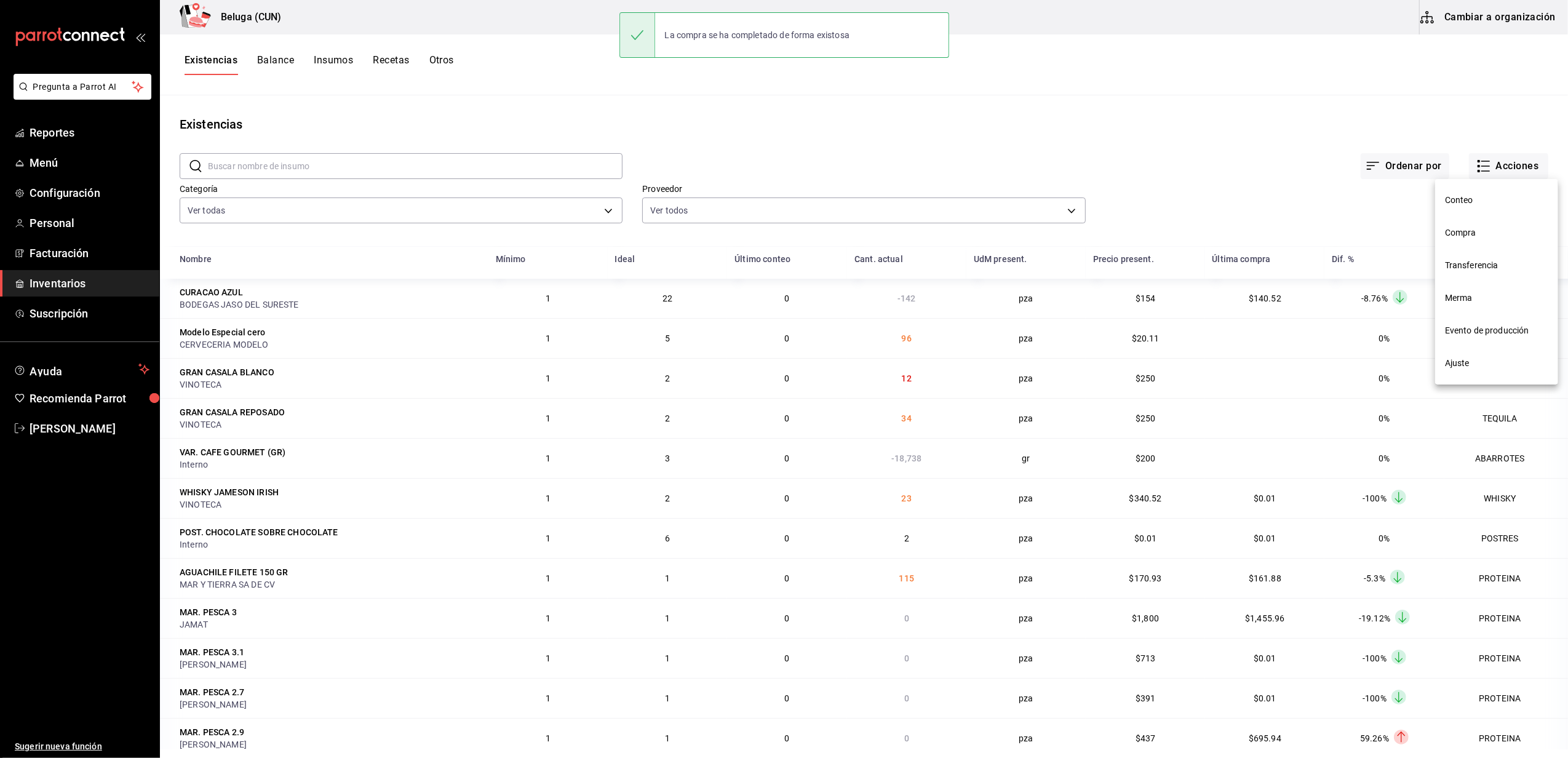
click at [1467, 237] on span "Compra" at bounding box center [1497, 233] width 104 height 13
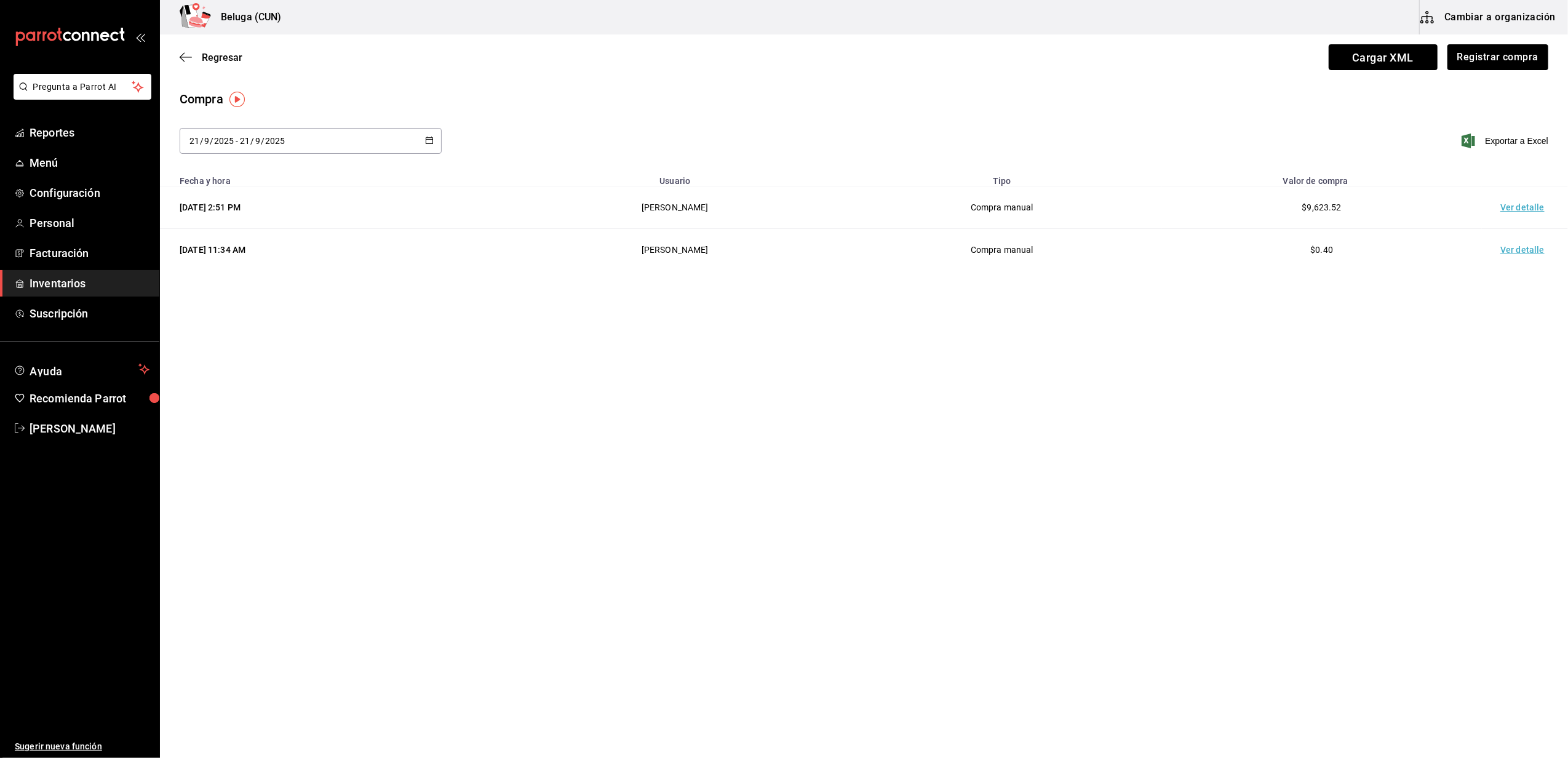
click at [1523, 201] on td "Ver detalle" at bounding box center [1525, 208] width 86 height 43
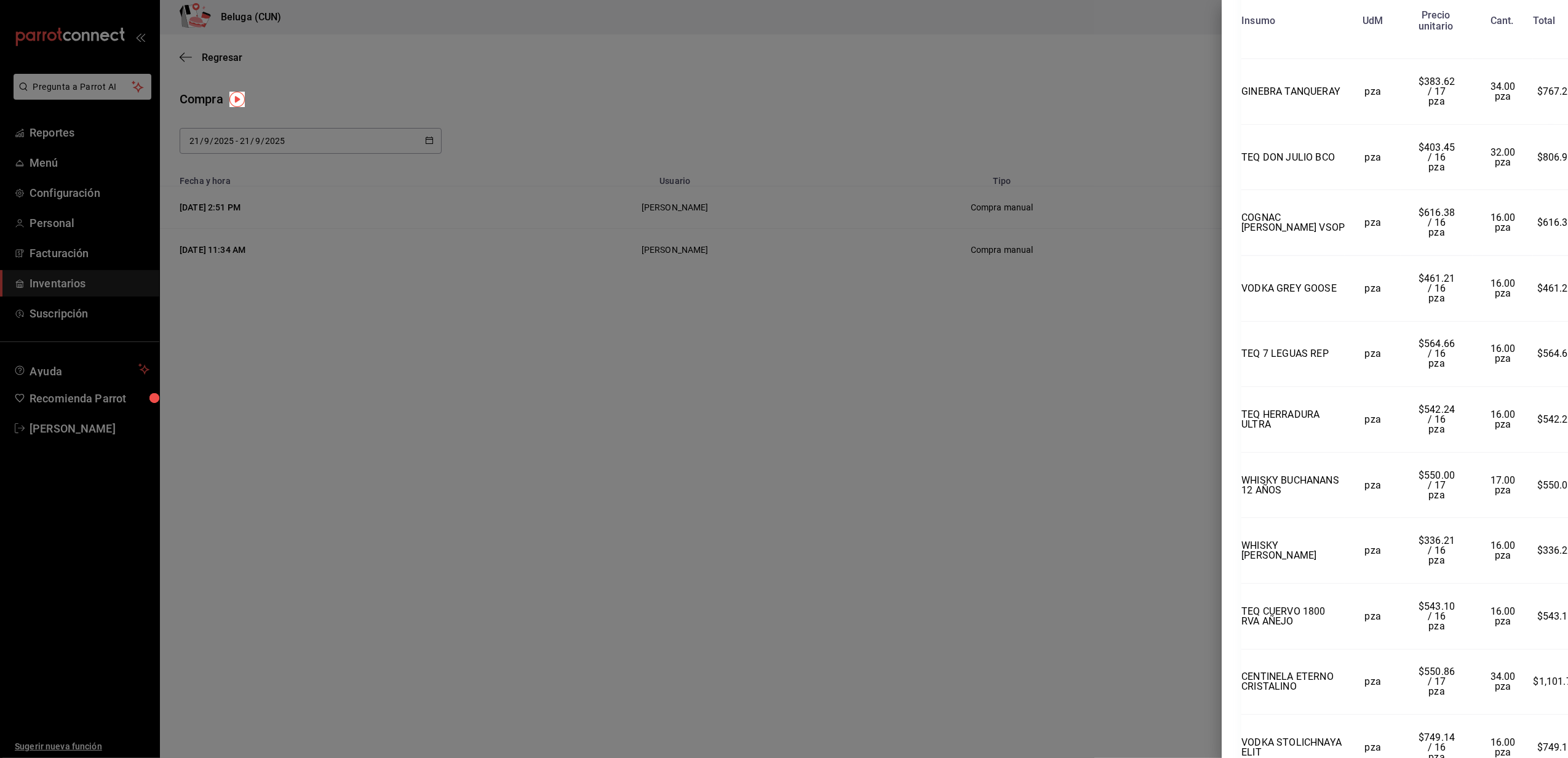
scroll to position [761, 0]
click at [1132, 385] on div at bounding box center [784, 379] width 1568 height 758
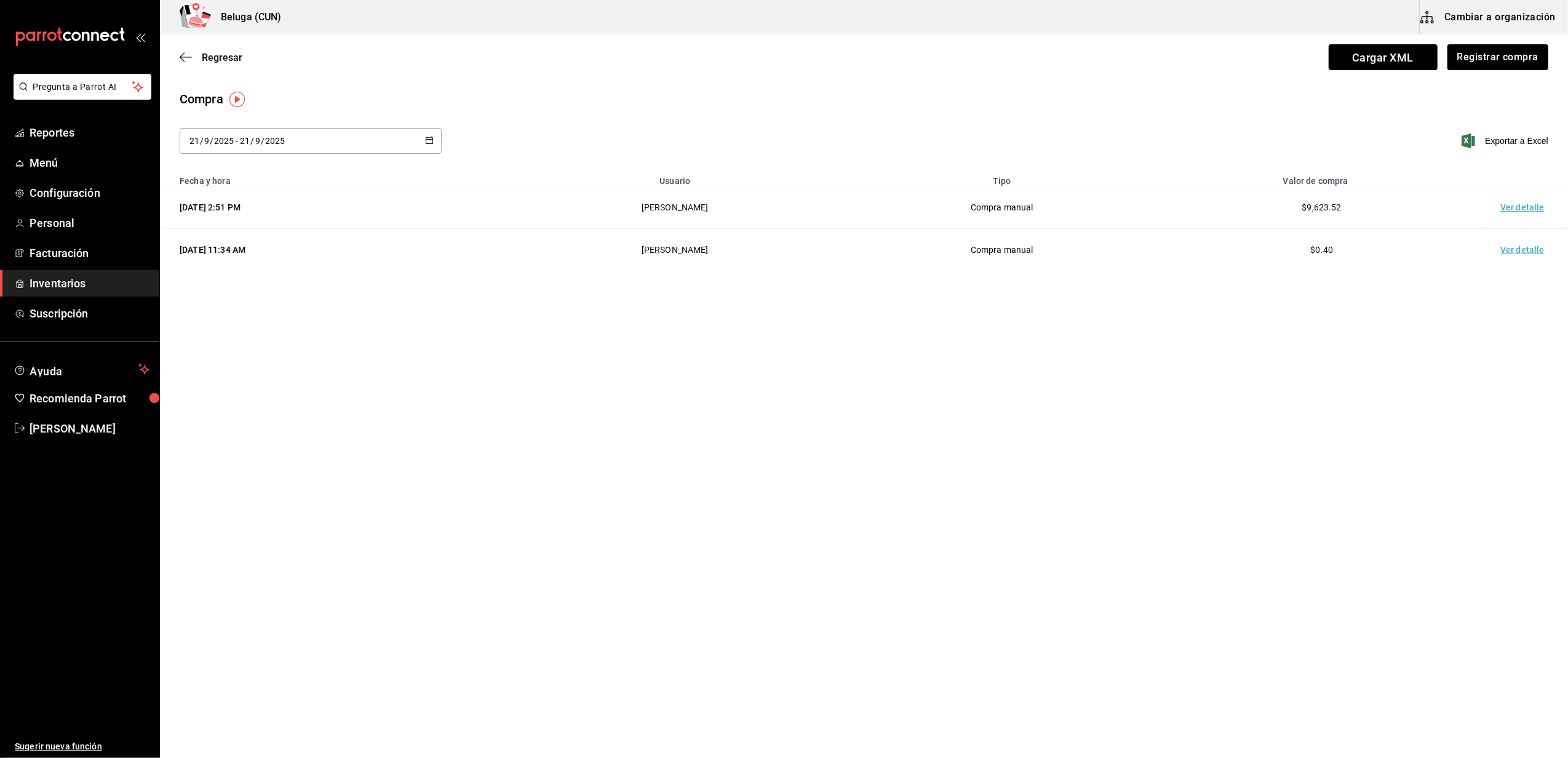
click at [47, 293] on link "Inventarios" at bounding box center [80, 283] width 159 height 27
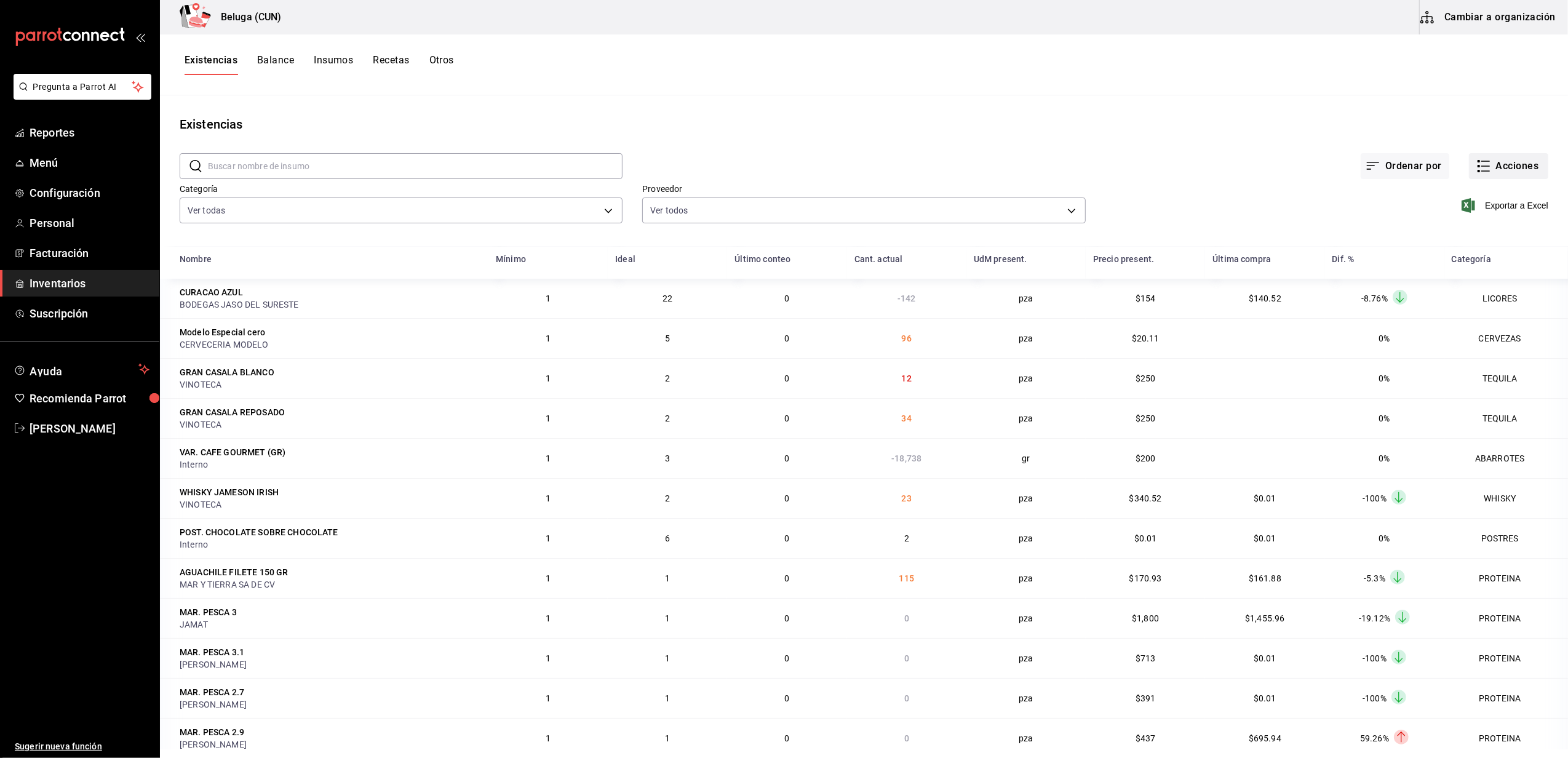
click at [1515, 178] on button "Acciones" at bounding box center [1509, 167] width 80 height 26
click at [1475, 240] on li "Compra" at bounding box center [1497, 232] width 123 height 32
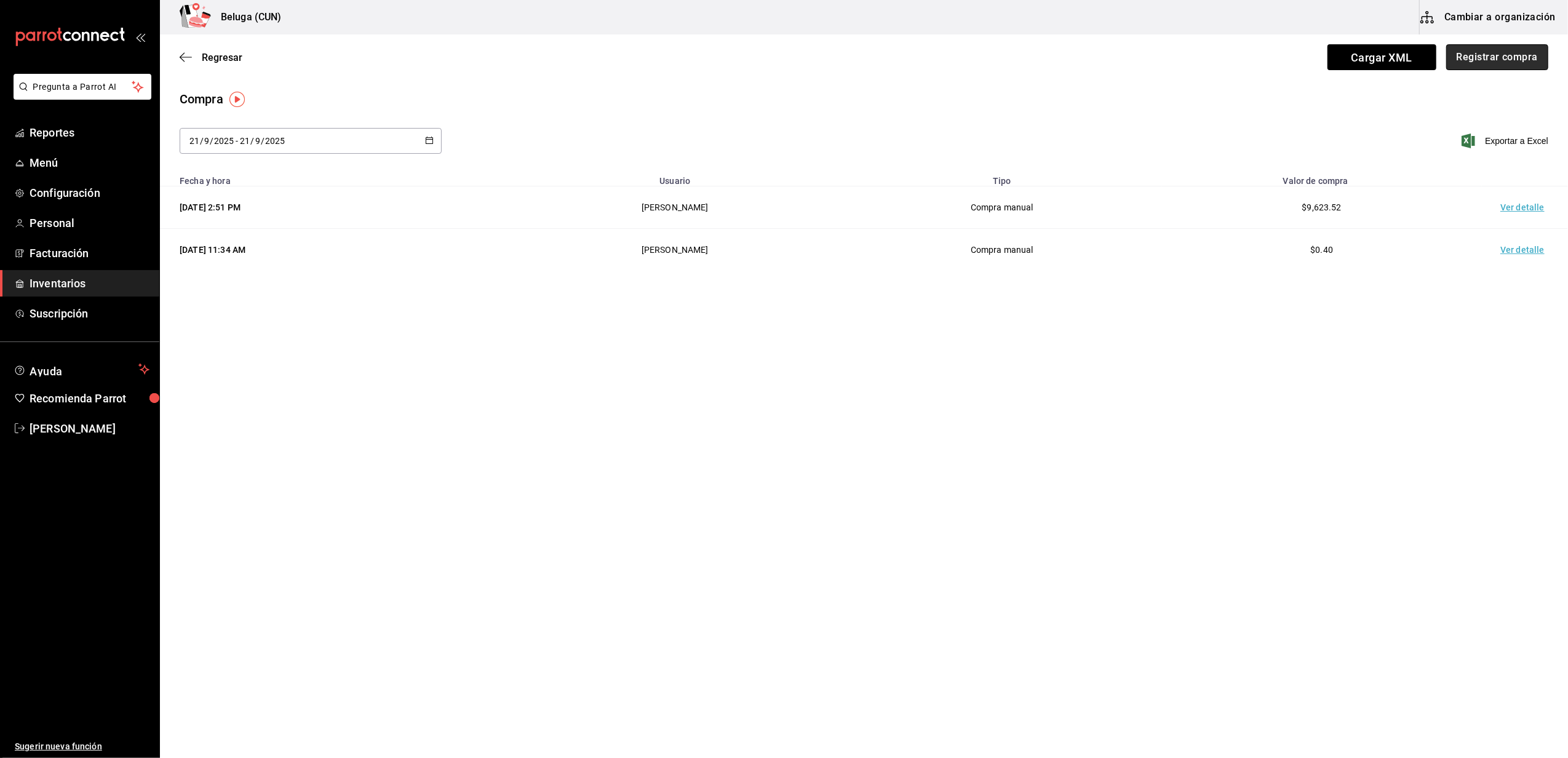
click at [1480, 60] on button "Registrar compra" at bounding box center [1498, 57] width 102 height 26
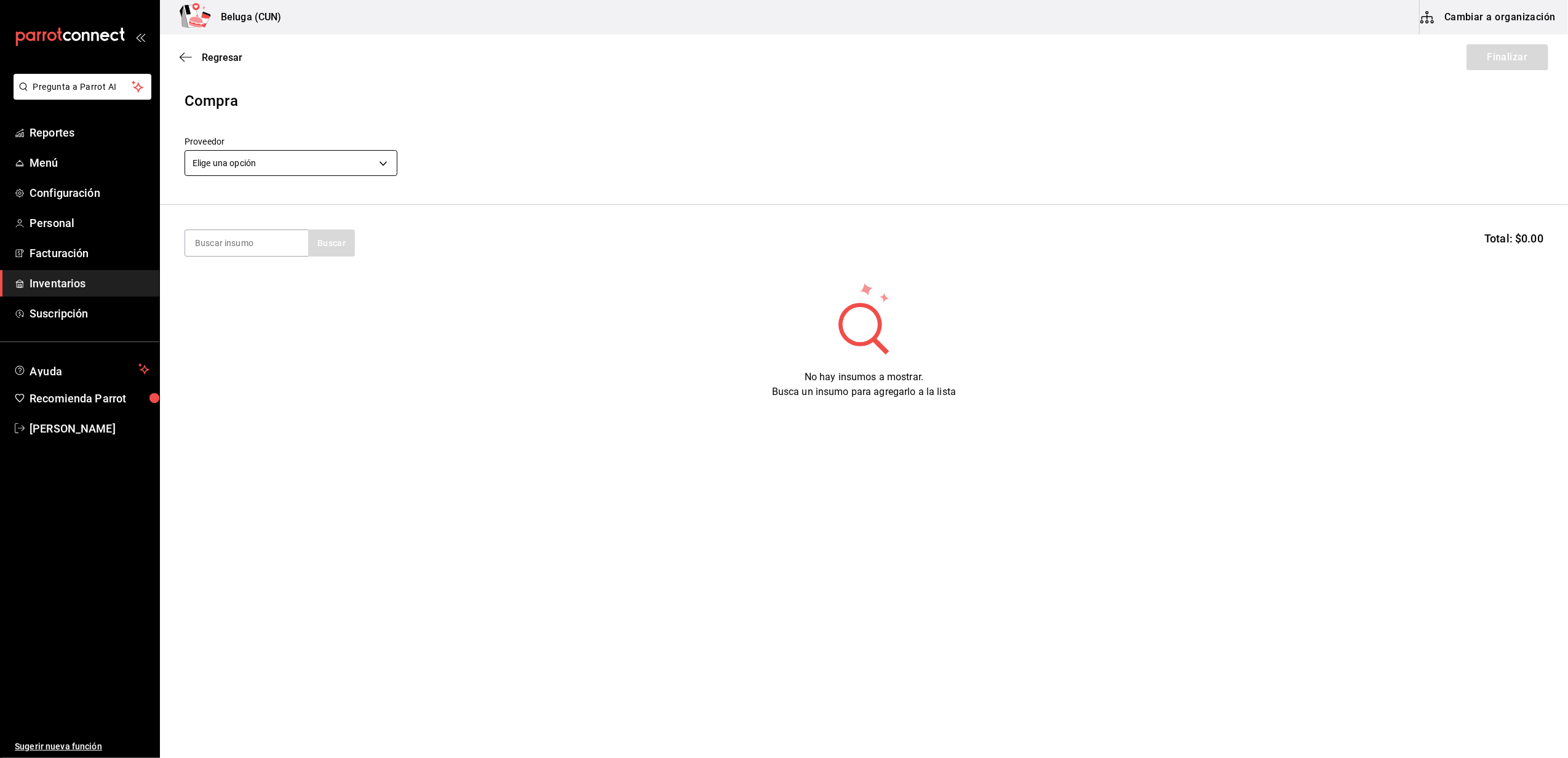
click at [317, 160] on body "Pregunta a Parrot AI Reportes Menú Configuración Personal Facturación Inventari…" at bounding box center [784, 344] width 1568 height 689
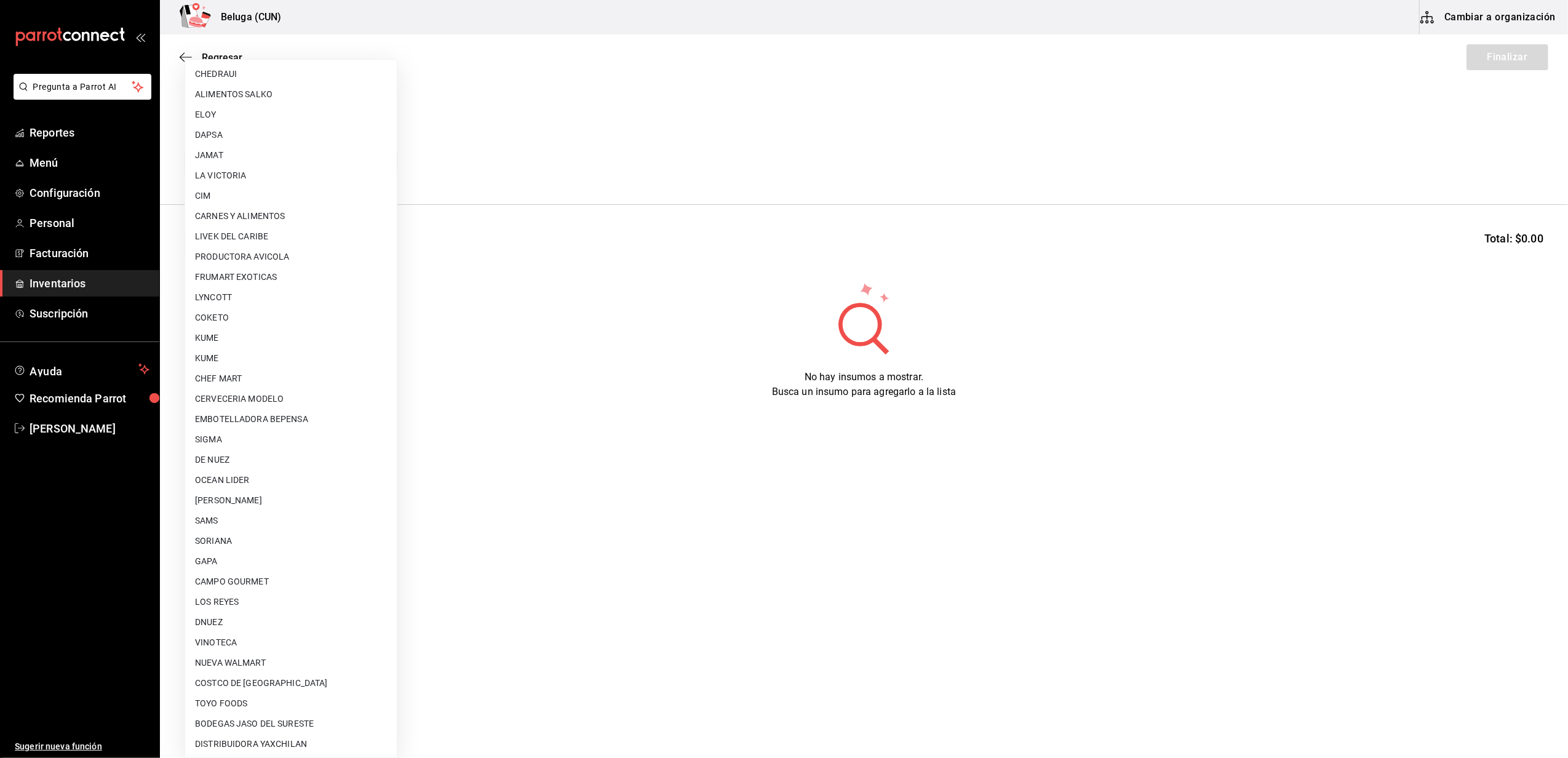
scroll to position [409, 0]
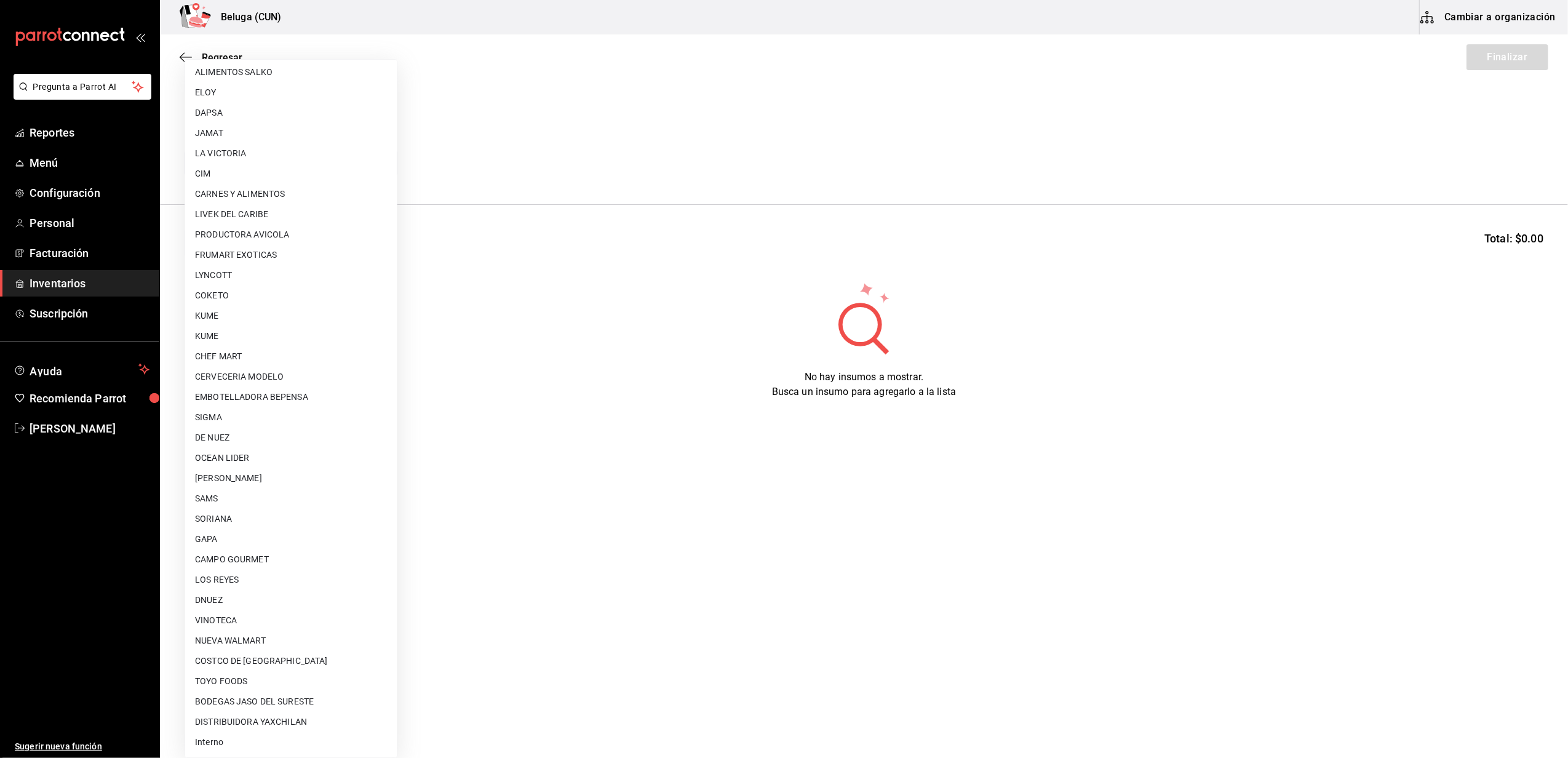
click at [237, 615] on li "VINOTECA" at bounding box center [290, 621] width 212 height 20
type input "d4d4293c-322b-4e25-897b-4581bb721d8b"
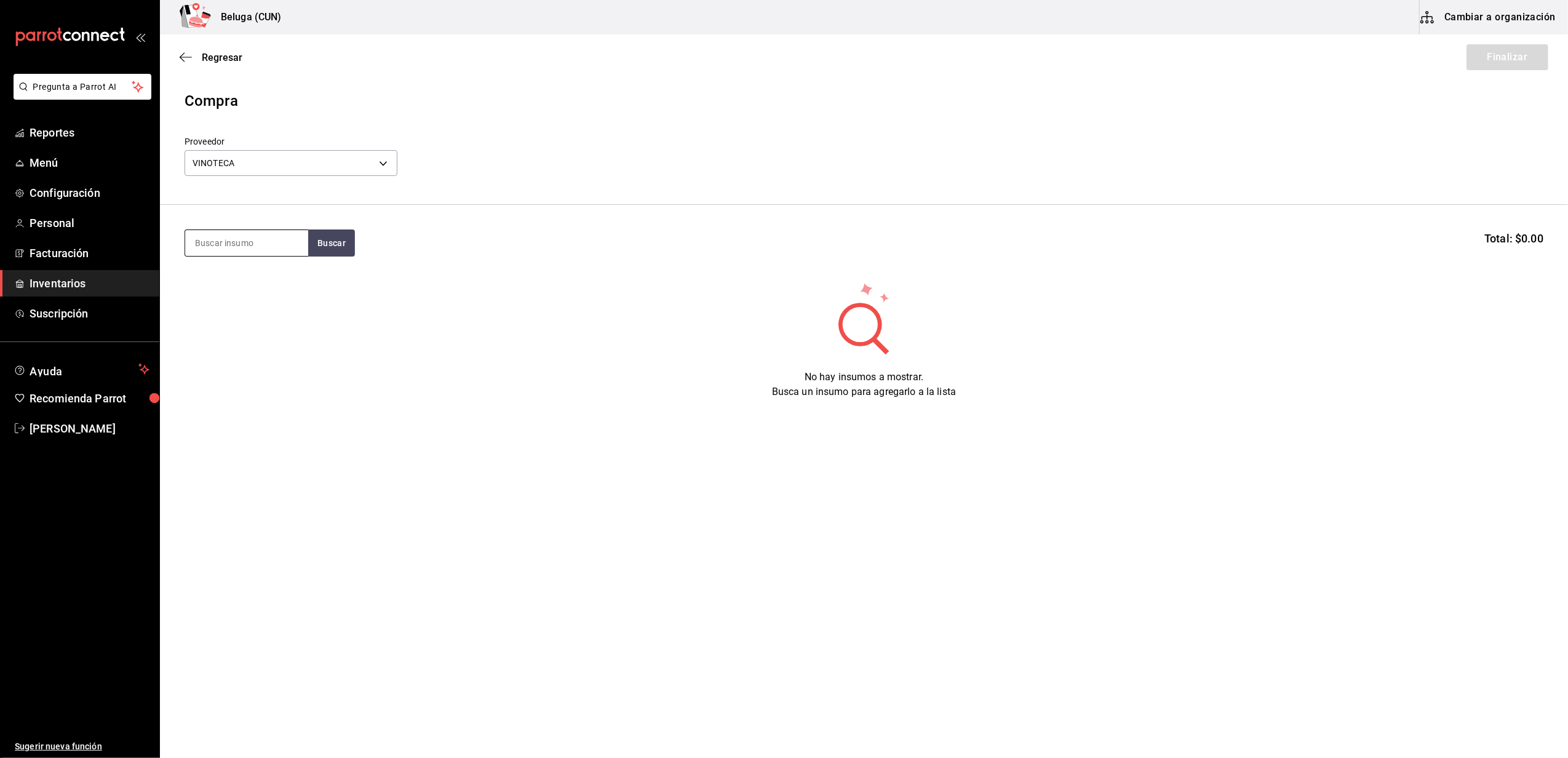
click at [265, 255] on input at bounding box center [246, 243] width 123 height 26
type input "PINOT"
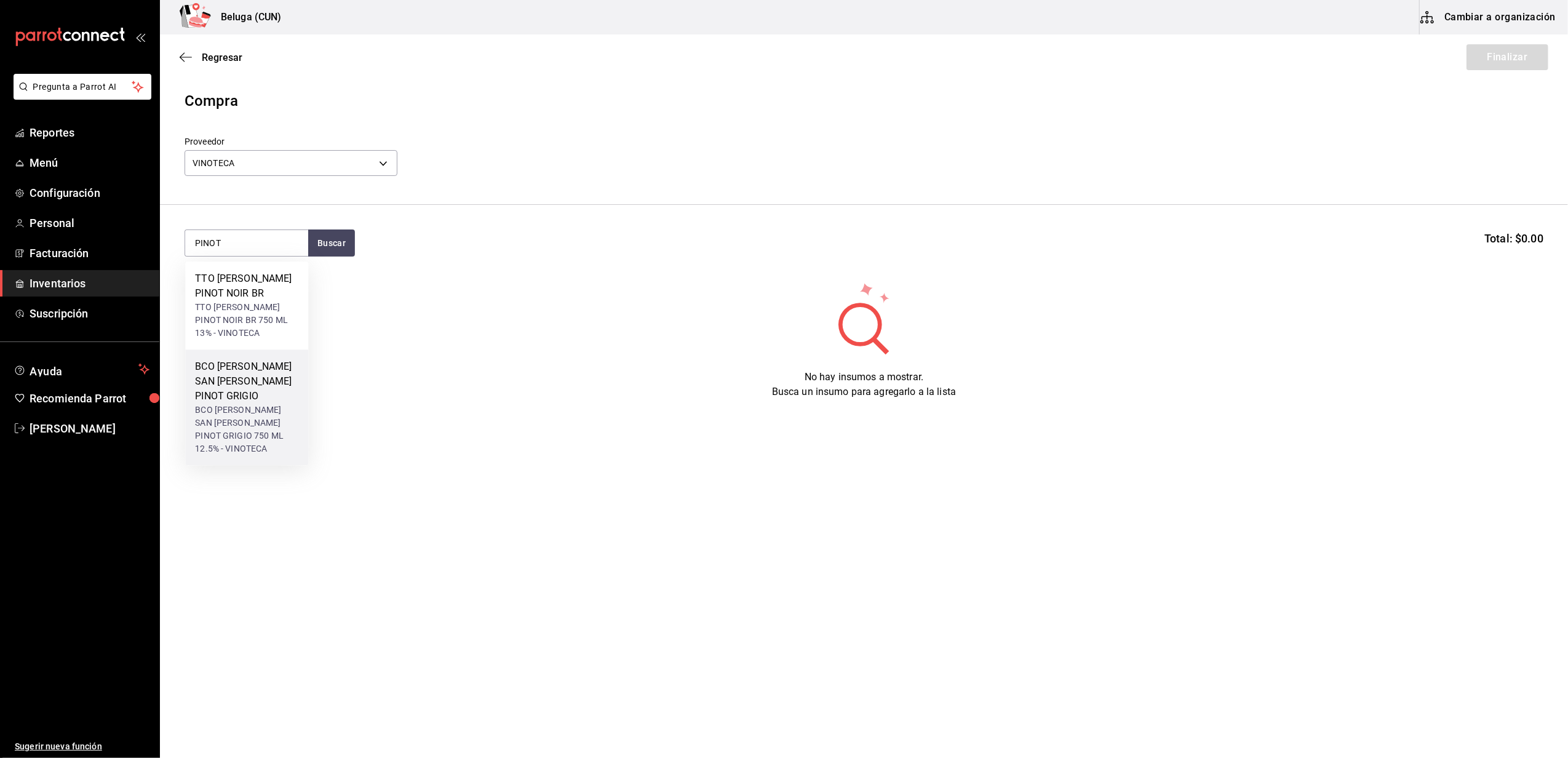
click at [249, 384] on div "BCO [PERSON_NAME] SAN [PERSON_NAME] PINOT GRIGIO" at bounding box center [247, 381] width 104 height 44
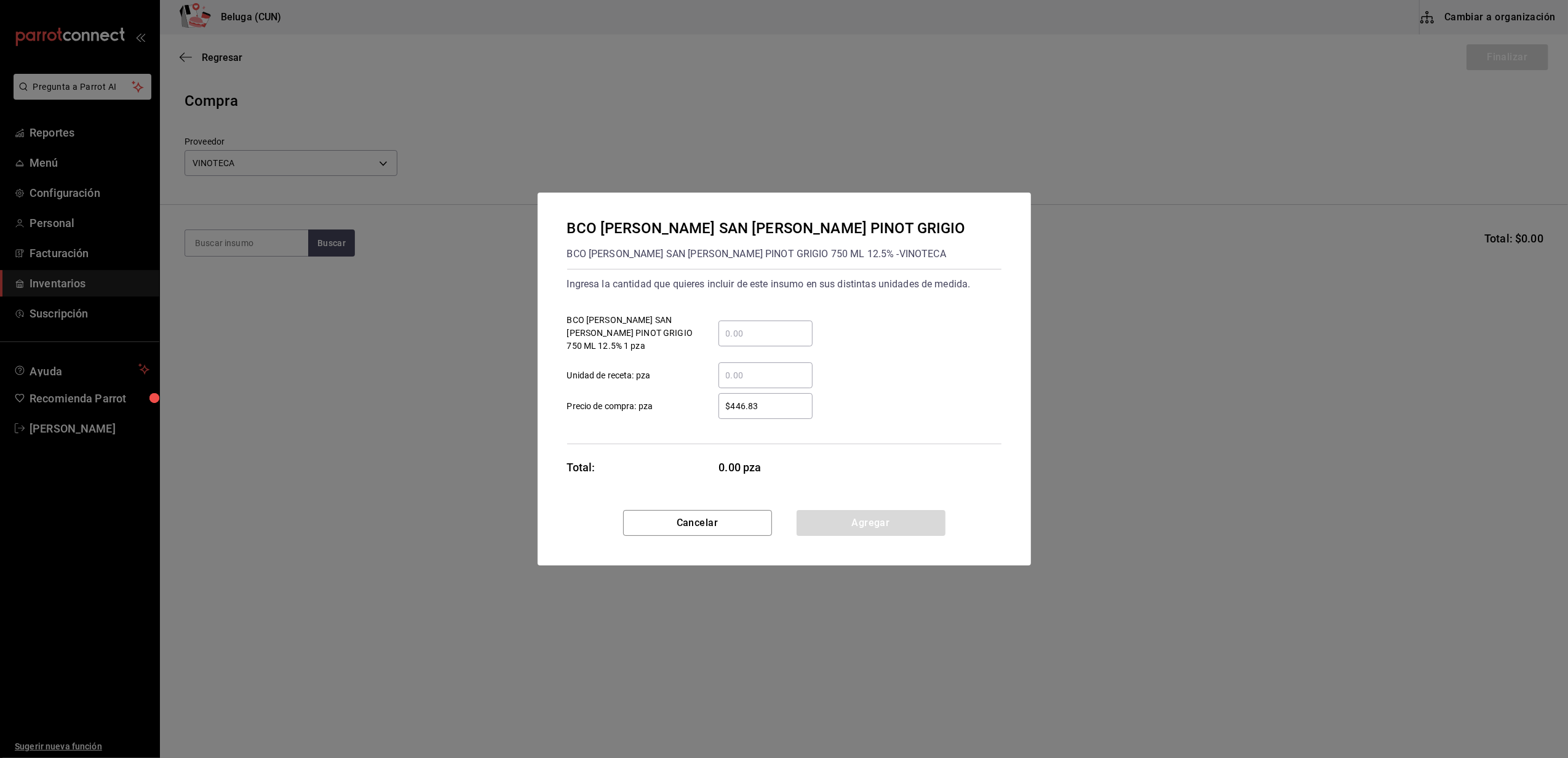
click at [749, 323] on div "​" at bounding box center [766, 334] width 94 height 26
click at [749, 327] on input "​ BCO BANFI SAN ANGELO PINOT GRIGIO 750 ML 12.5% 1 pza" at bounding box center [766, 334] width 94 height 15
type input "2"
click at [707, 384] on div "$446.83 ​ Precio de compra: pza" at bounding box center [780, 401] width 444 height 36
drag, startPoint x: 772, startPoint y: 404, endPoint x: 693, endPoint y: 392, distance: 79.9
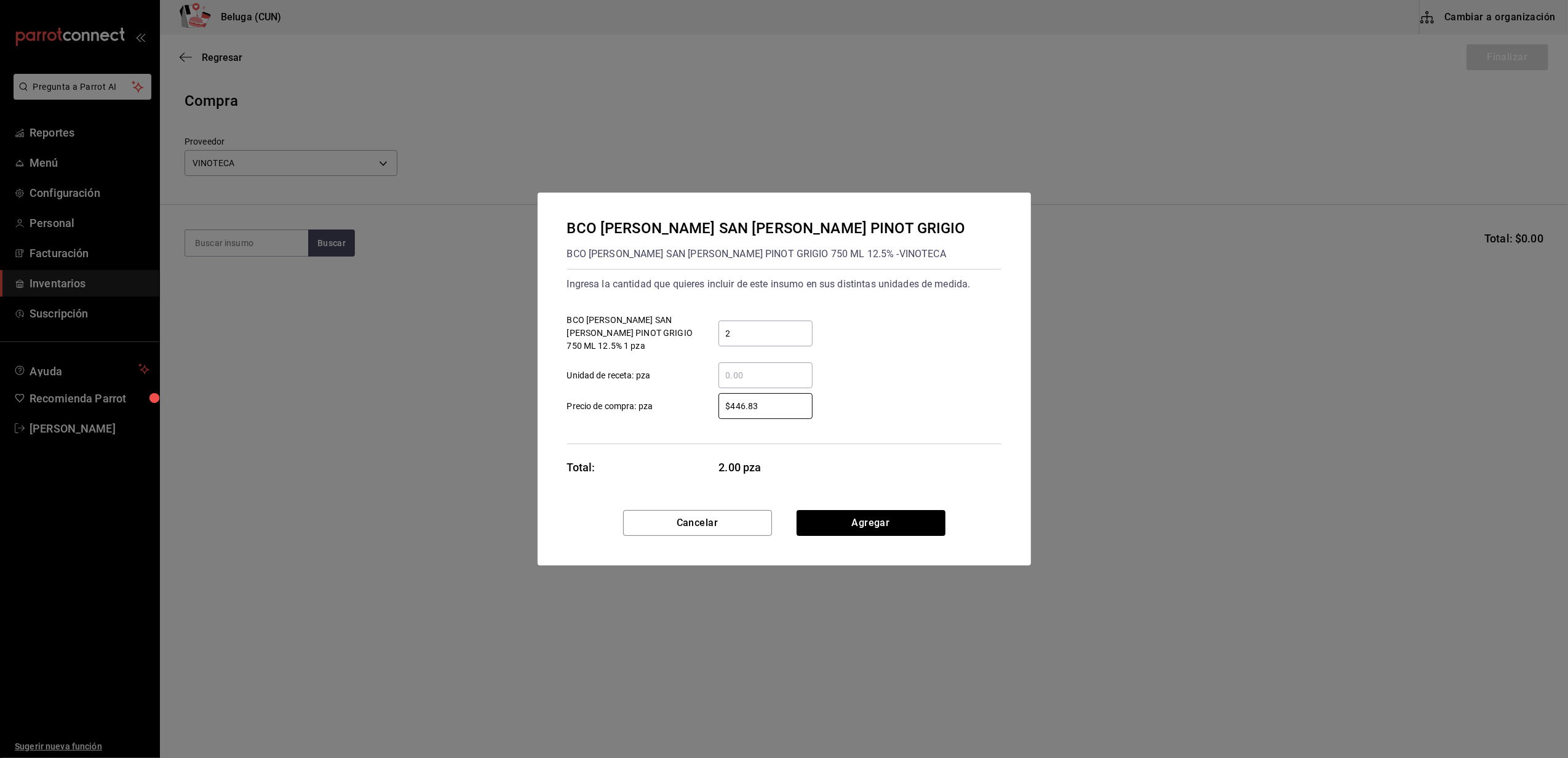
click at [693, 393] on label "$446.83 ​ Precio de compra: pza" at bounding box center [689, 406] width 245 height 26
type input "$454.42"
click at [879, 523] on button "Agregar" at bounding box center [870, 523] width 149 height 26
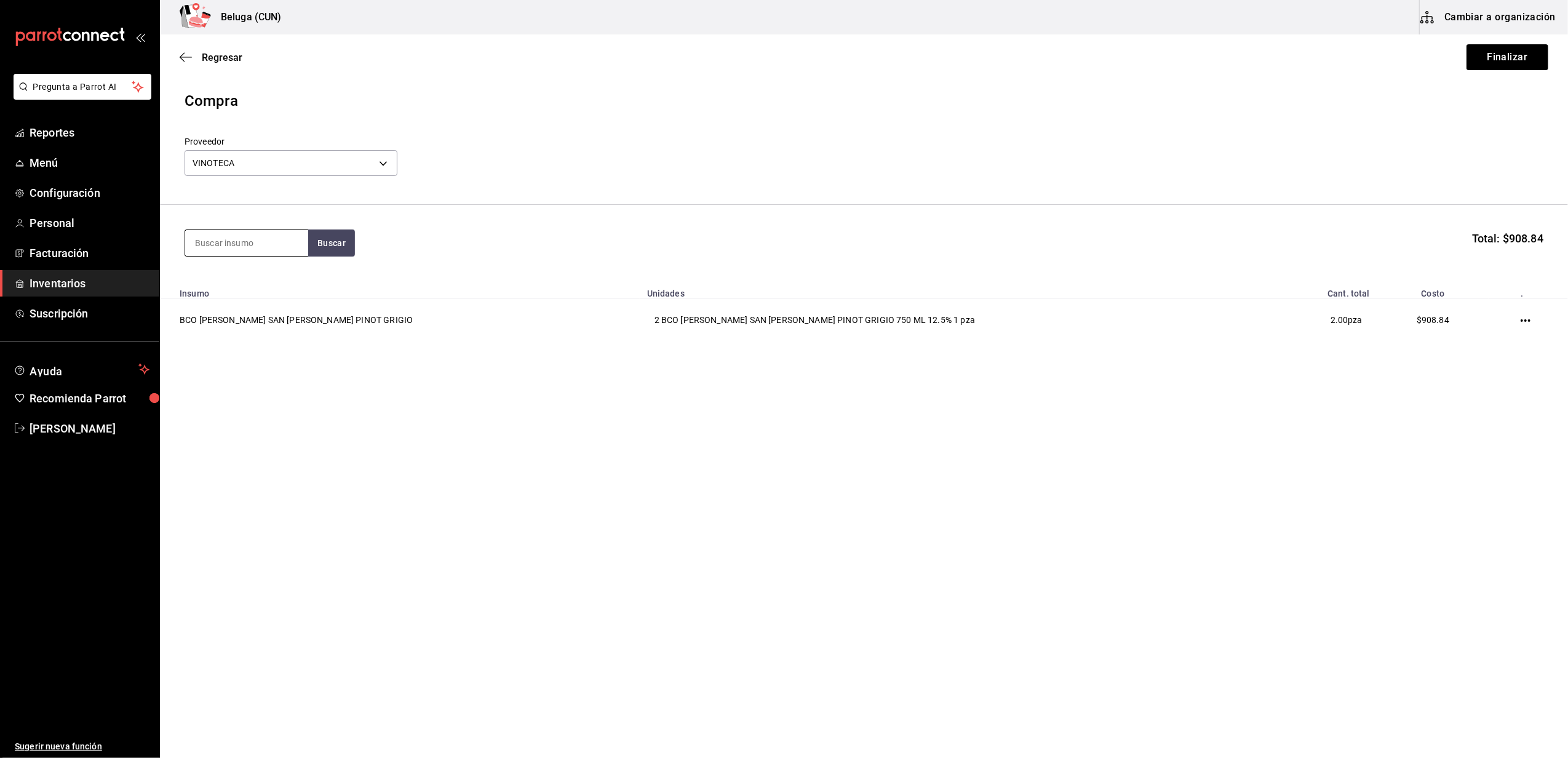
click at [254, 247] on input at bounding box center [246, 243] width 123 height 26
click at [336, 245] on button "Buscar" at bounding box center [331, 242] width 47 height 27
click at [331, 242] on button "Buscar" at bounding box center [331, 242] width 47 height 27
click at [262, 249] on input "CASA M" at bounding box center [246, 243] width 123 height 26
type input "CASA"
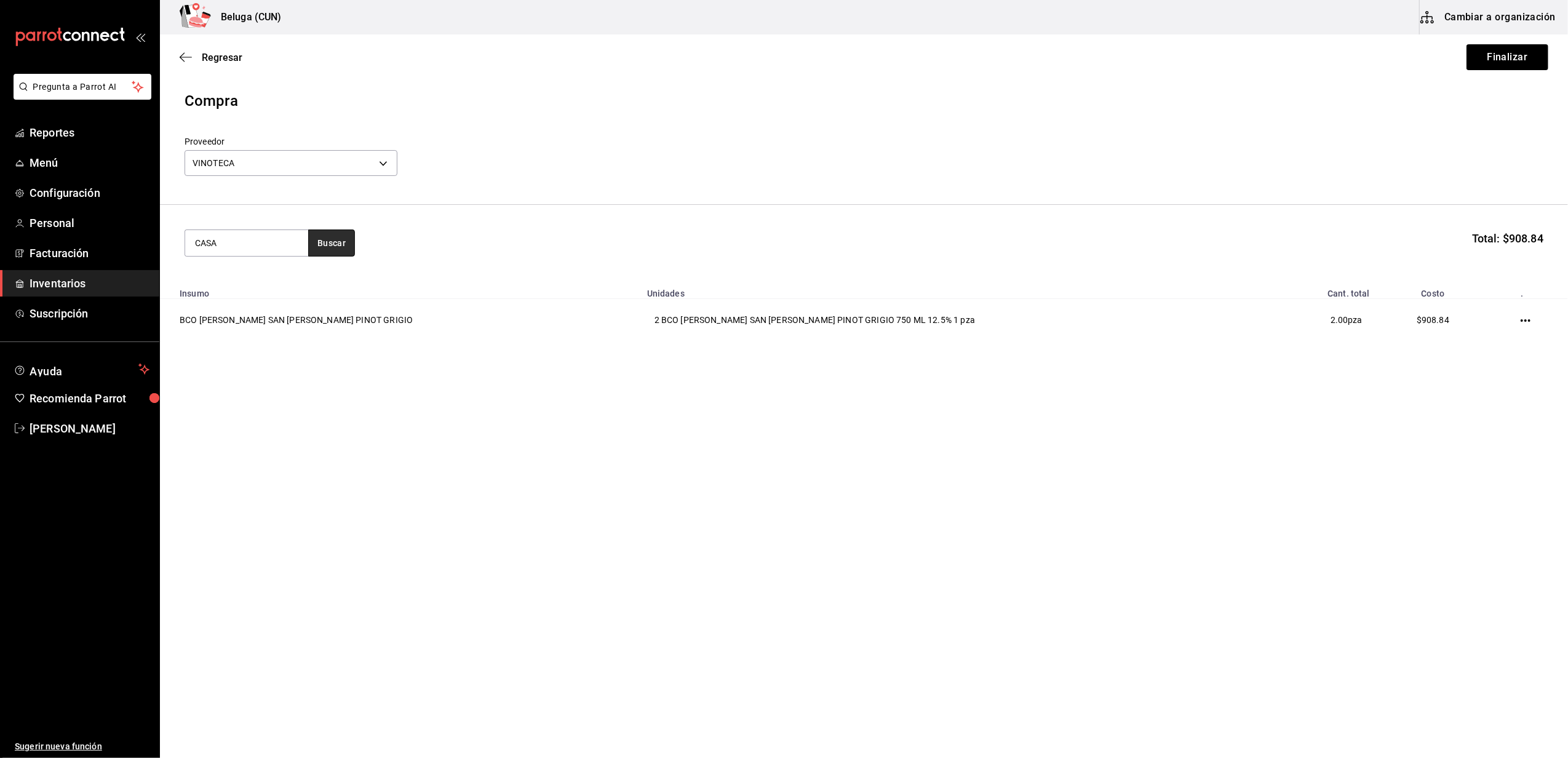
click at [328, 243] on button "Buscar" at bounding box center [331, 242] width 47 height 27
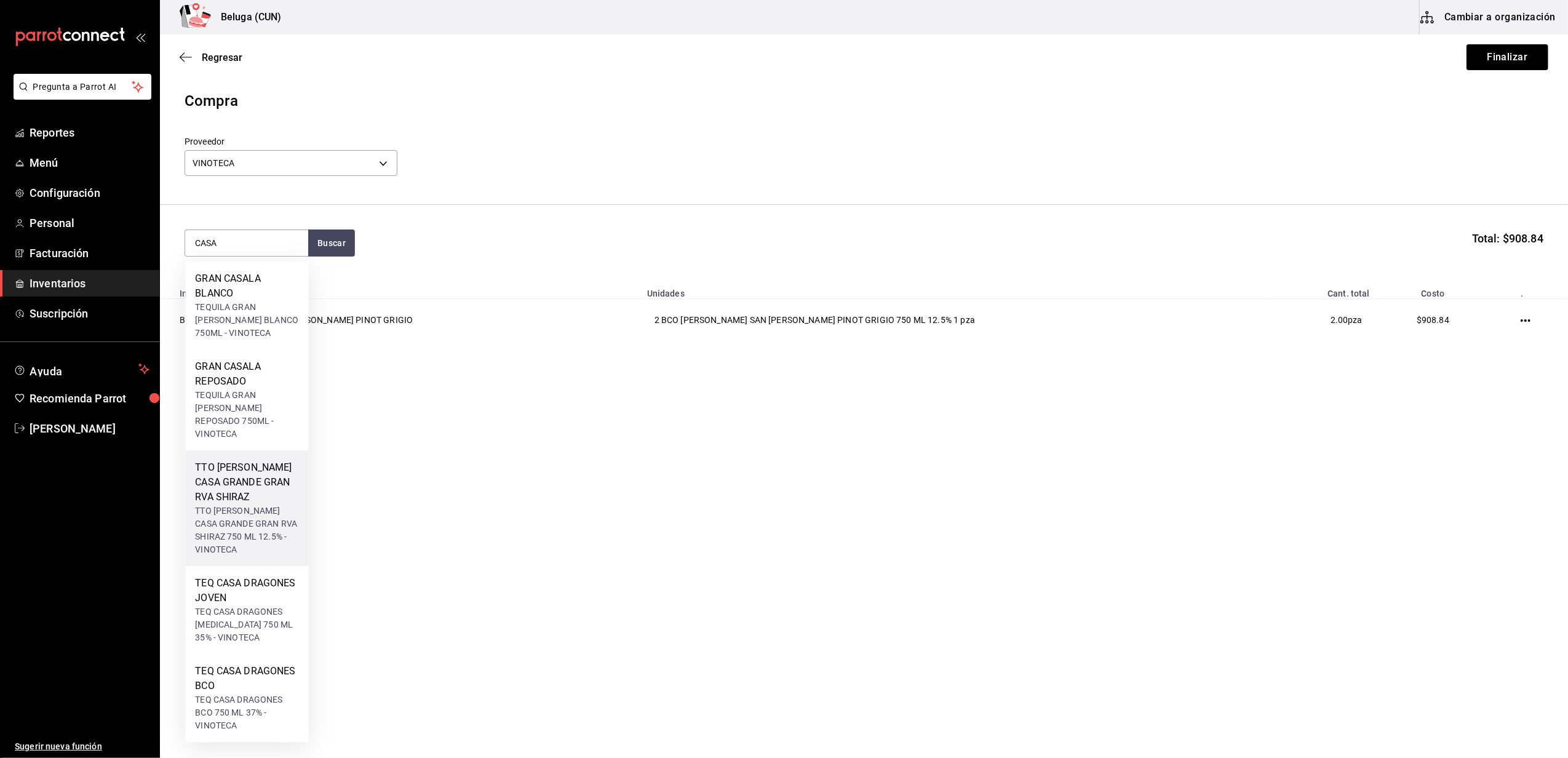
click at [244, 463] on div "TTO [PERSON_NAME] CASA GRANDE GRAN RVA SHIRAZ" at bounding box center [247, 483] width 104 height 44
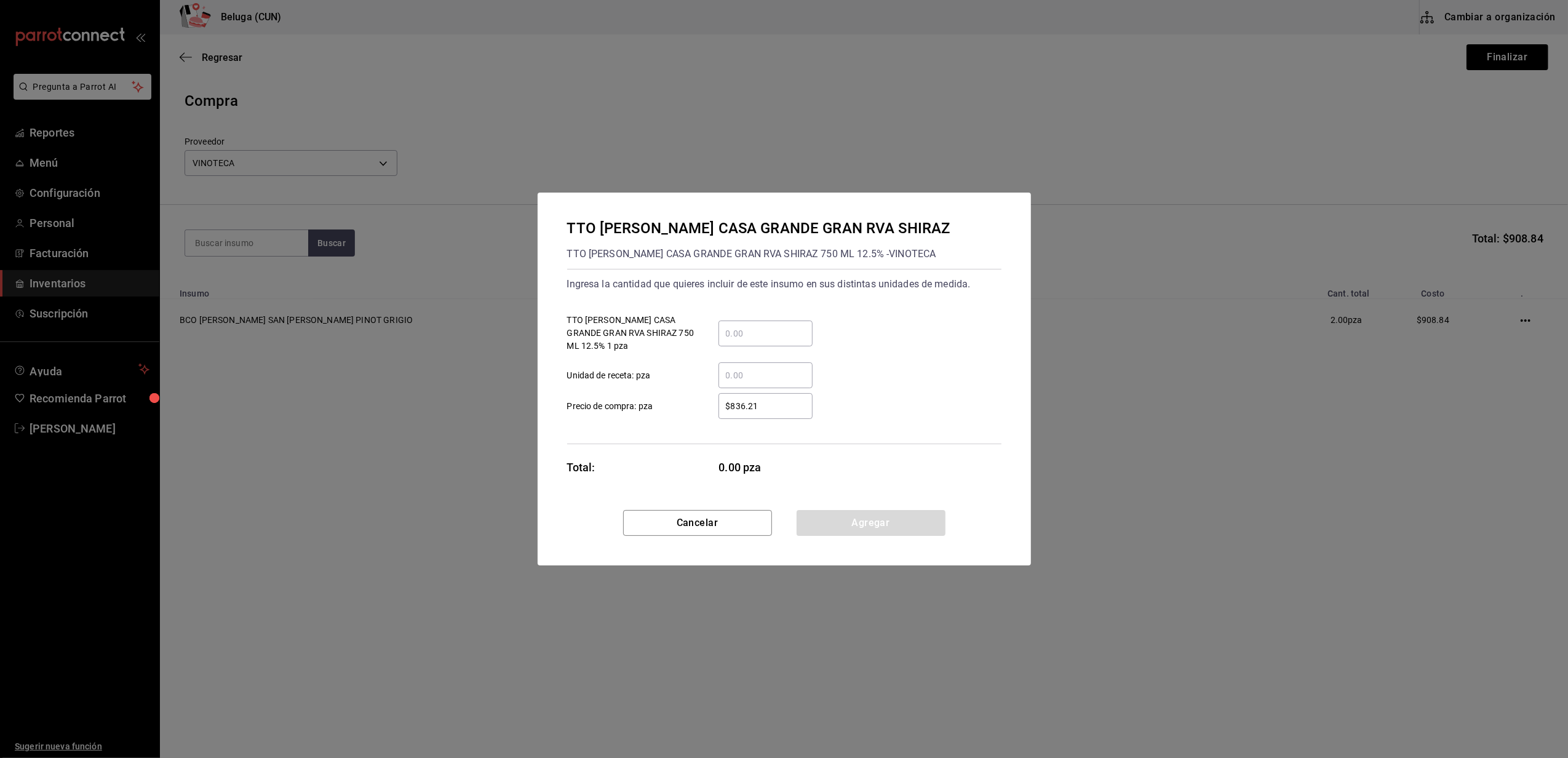
click at [726, 333] on input "​ TTO MADERO CASA GRANDE GRAN RVA SHIRAZ 750 ML 12.5% 1 pza" at bounding box center [766, 334] width 94 height 15
type input "4"
drag, startPoint x: 685, startPoint y: 389, endPoint x: 695, endPoint y: 404, distance: 18.0
click at [685, 390] on div "$836.21 ​ Precio de compra: pza" at bounding box center [780, 401] width 444 height 36
drag, startPoint x: 788, startPoint y: 400, endPoint x: 567, endPoint y: 414, distance: 221.4
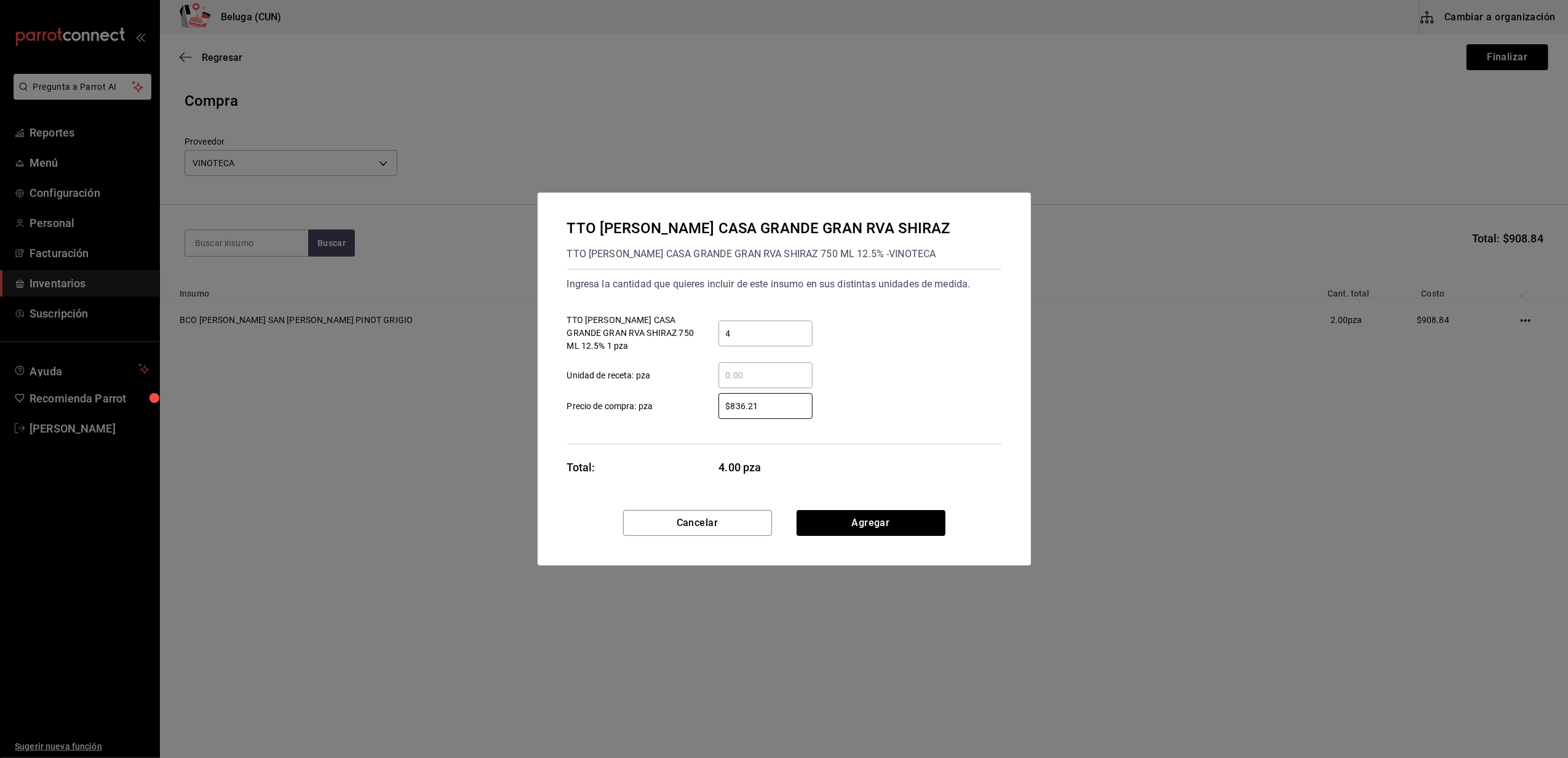
click at [578, 416] on label "$836.21 ​ Precio de compra: pza" at bounding box center [689, 406] width 245 height 26
type input "$836.20"
click at [847, 510] on button "Agregar" at bounding box center [870, 523] width 149 height 26
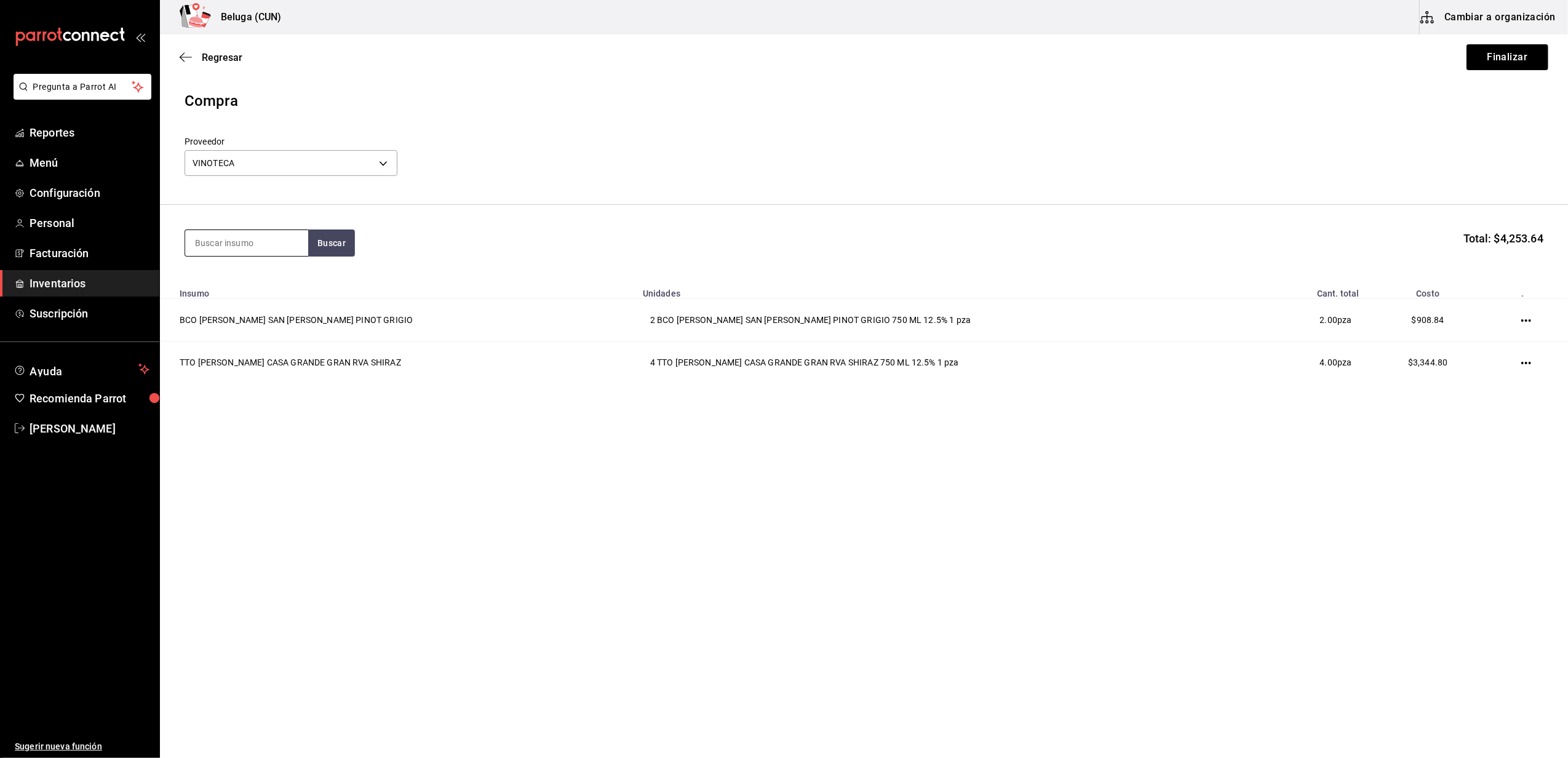
drag, startPoint x: 278, startPoint y: 247, endPoint x: 272, endPoint y: 247, distance: 6.0
click at [277, 247] on input at bounding box center [246, 243] width 123 height 26
type input "CROSS"
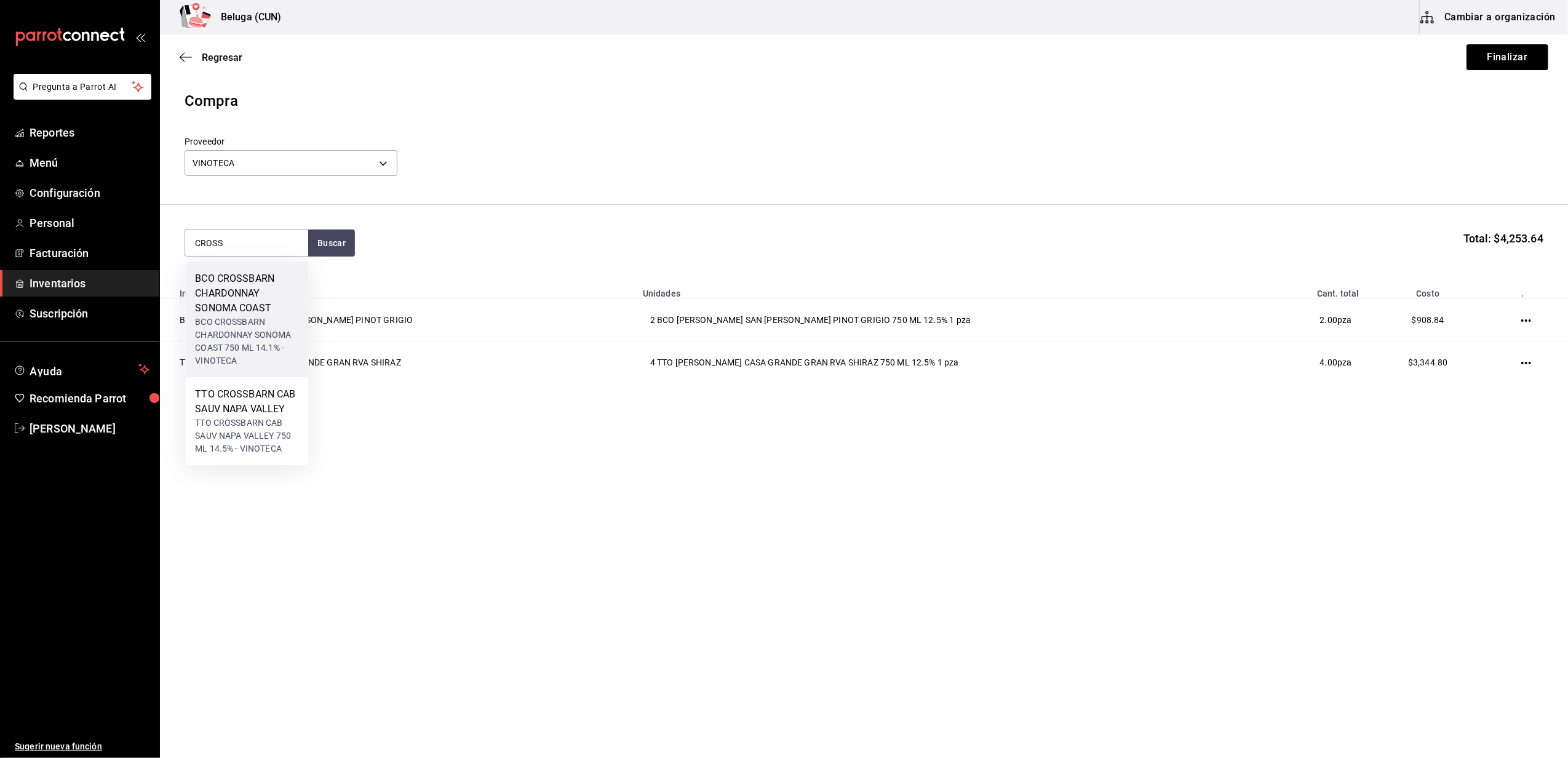
click at [217, 311] on div "BCO CROSSBARN CHARDONNAY SONOMA COAST" at bounding box center [247, 293] width 104 height 44
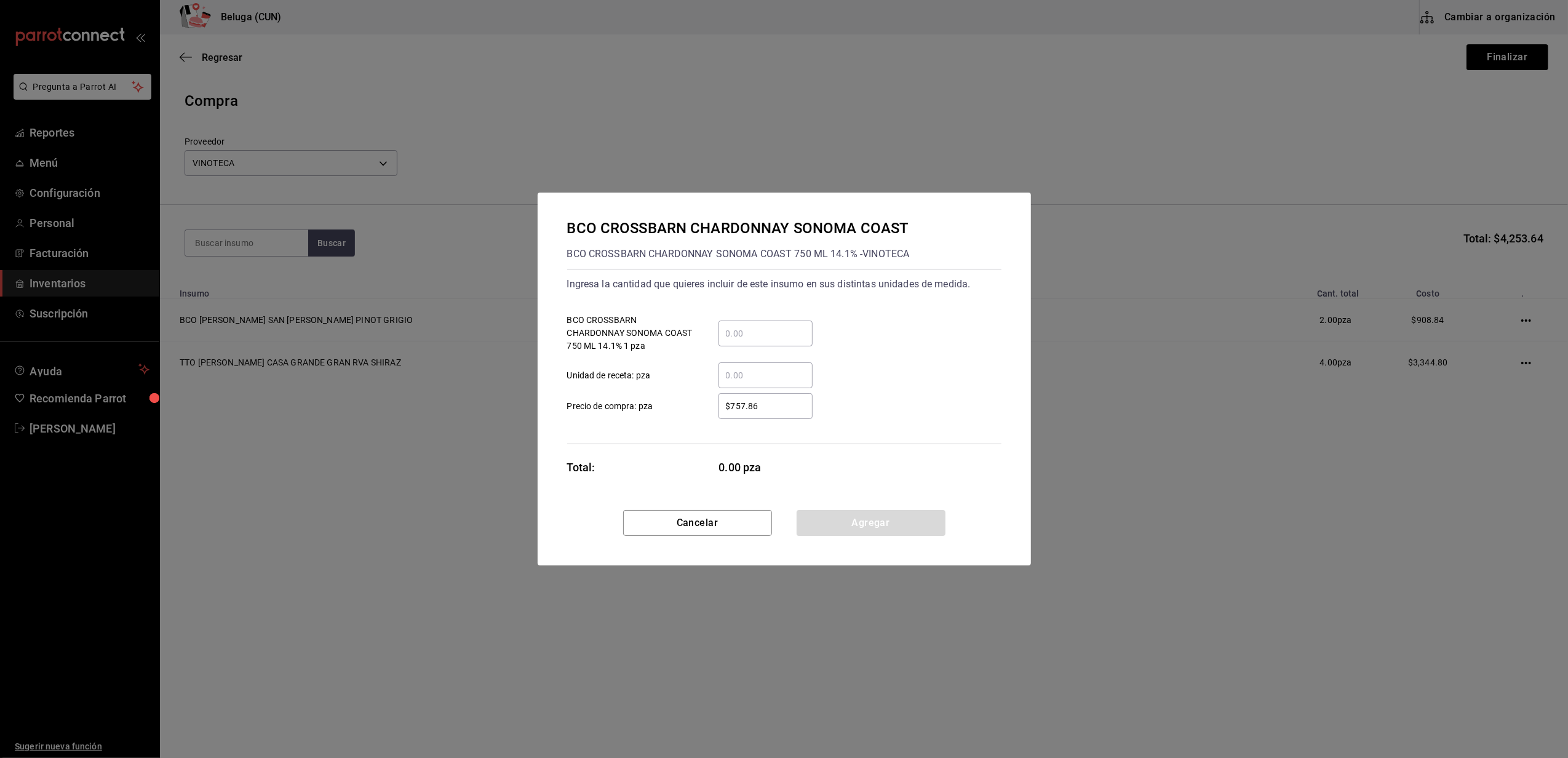
click at [808, 327] on input "​ BCO CROSSBARN CHARDONNAY SONOMA COAST 750 ML 14.1% 1 pza" at bounding box center [766, 334] width 94 height 15
type input "2"
click at [687, 405] on label "$757.86 ​ Precio de compra: pza" at bounding box center [689, 406] width 245 height 26
click at [719, 405] on input "$757.86" at bounding box center [766, 406] width 94 height 15
drag, startPoint x: 772, startPoint y: 409, endPoint x: 623, endPoint y: 405, distance: 149.1
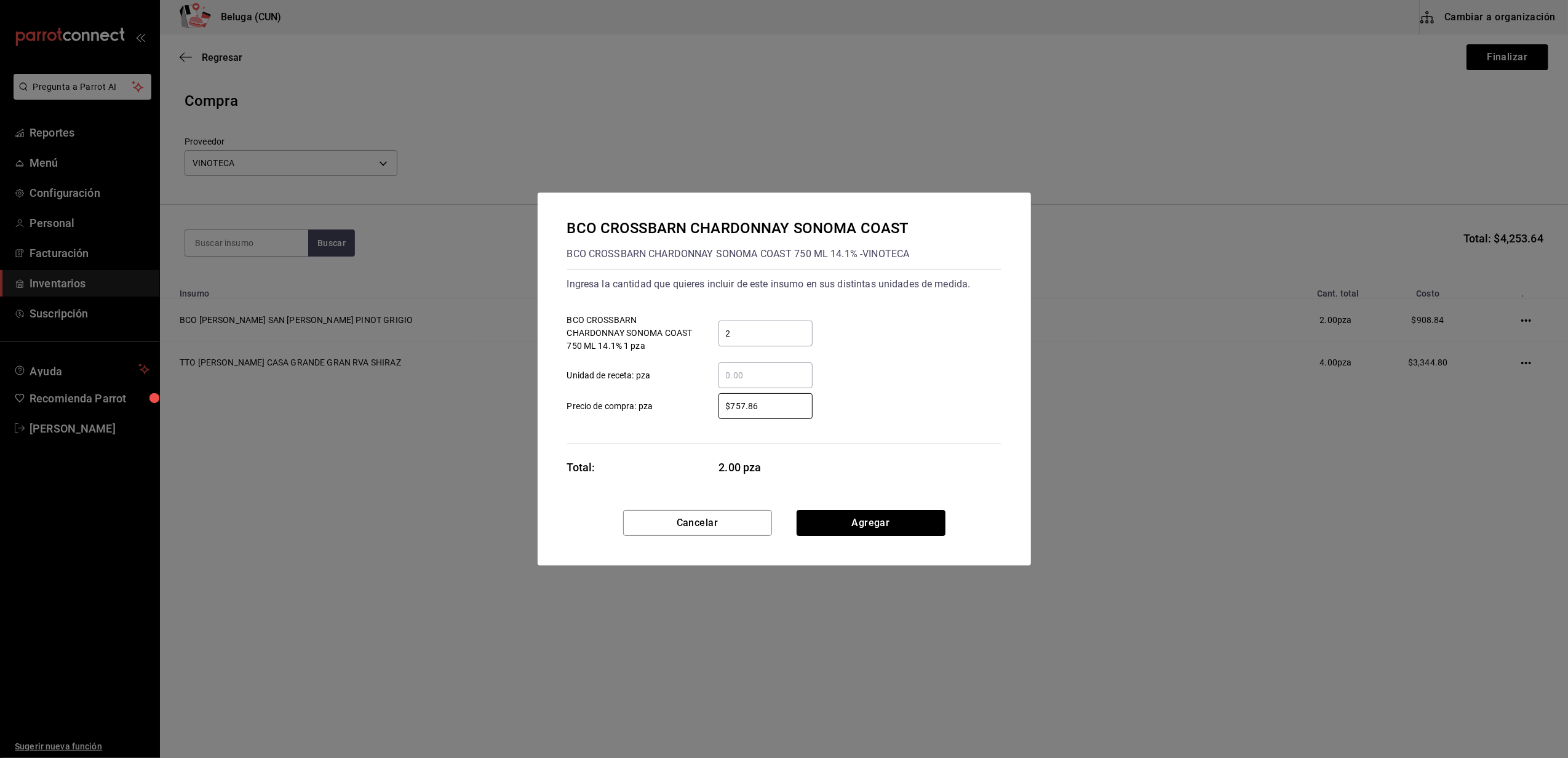
click at [623, 405] on label "$757.86 ​ Precio de compra: pza" at bounding box center [689, 406] width 245 height 26
type input "$871.66"
click at [854, 525] on button "Agregar" at bounding box center [870, 523] width 149 height 26
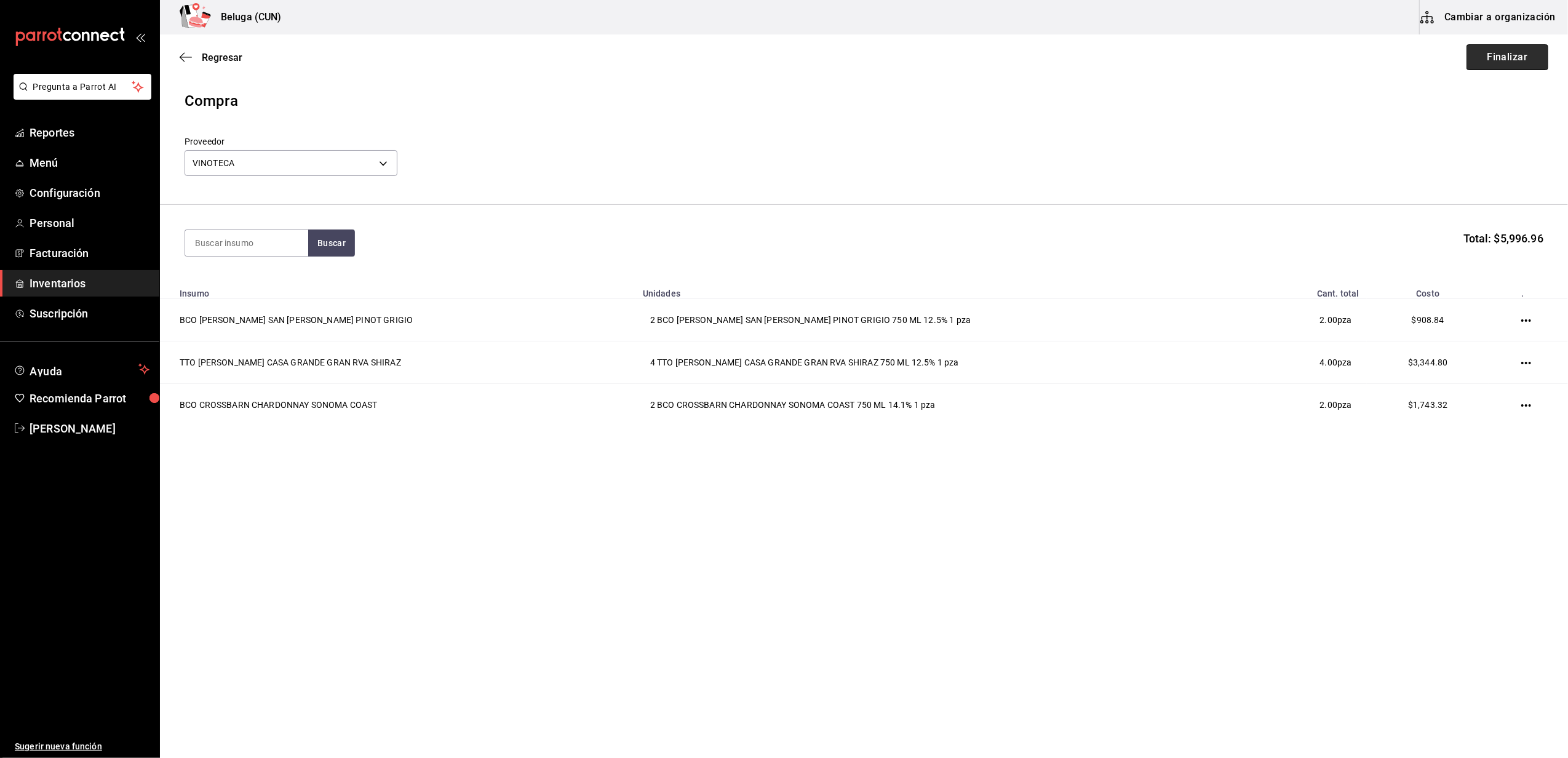
click at [1537, 49] on button "Finalizar" at bounding box center [1508, 57] width 81 height 26
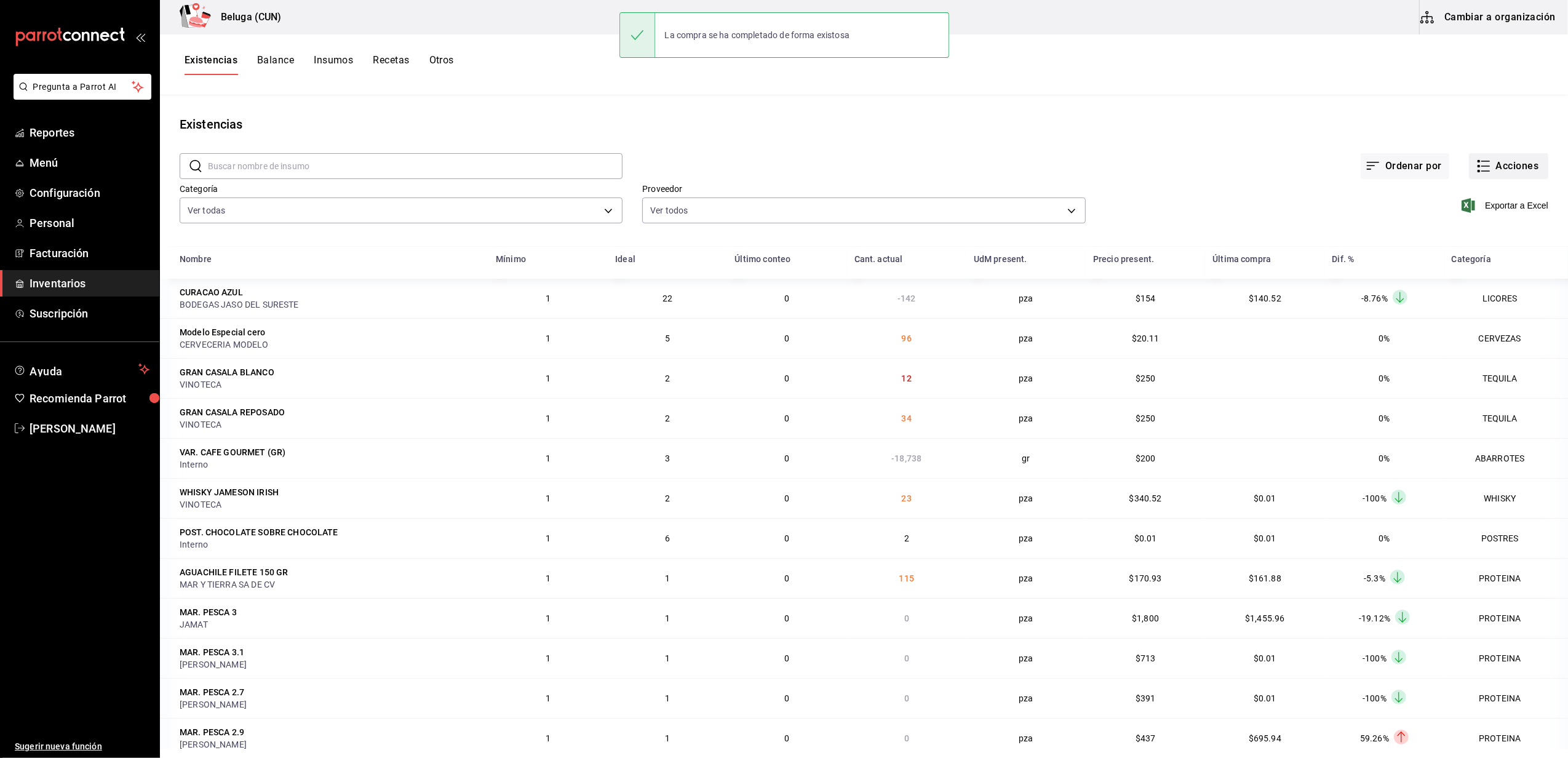
click at [1512, 165] on button "Acciones" at bounding box center [1509, 167] width 80 height 26
click at [1475, 231] on span "Compra" at bounding box center [1497, 233] width 104 height 13
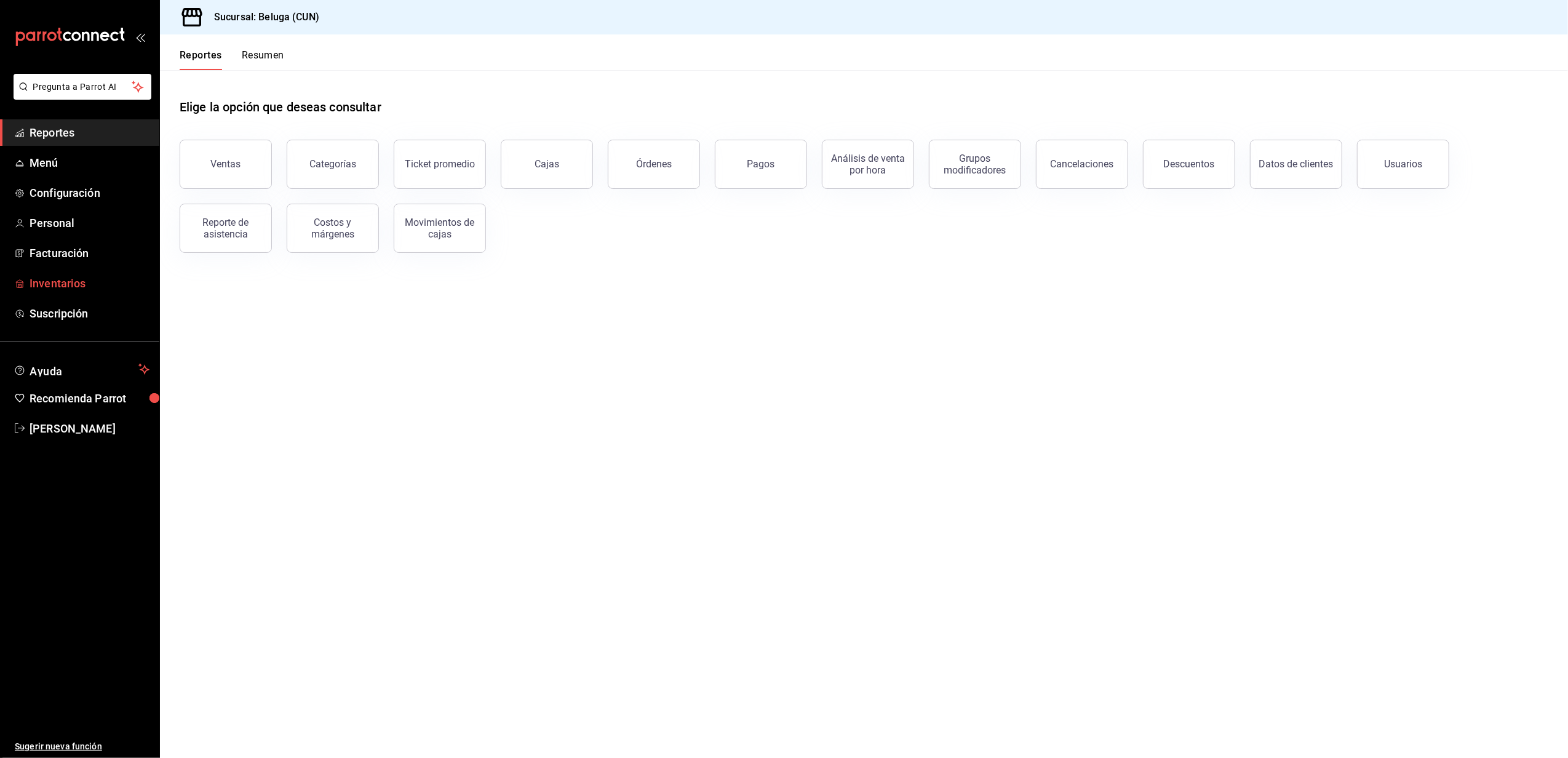
click at [56, 284] on span "Inventarios" at bounding box center [90, 283] width 120 height 17
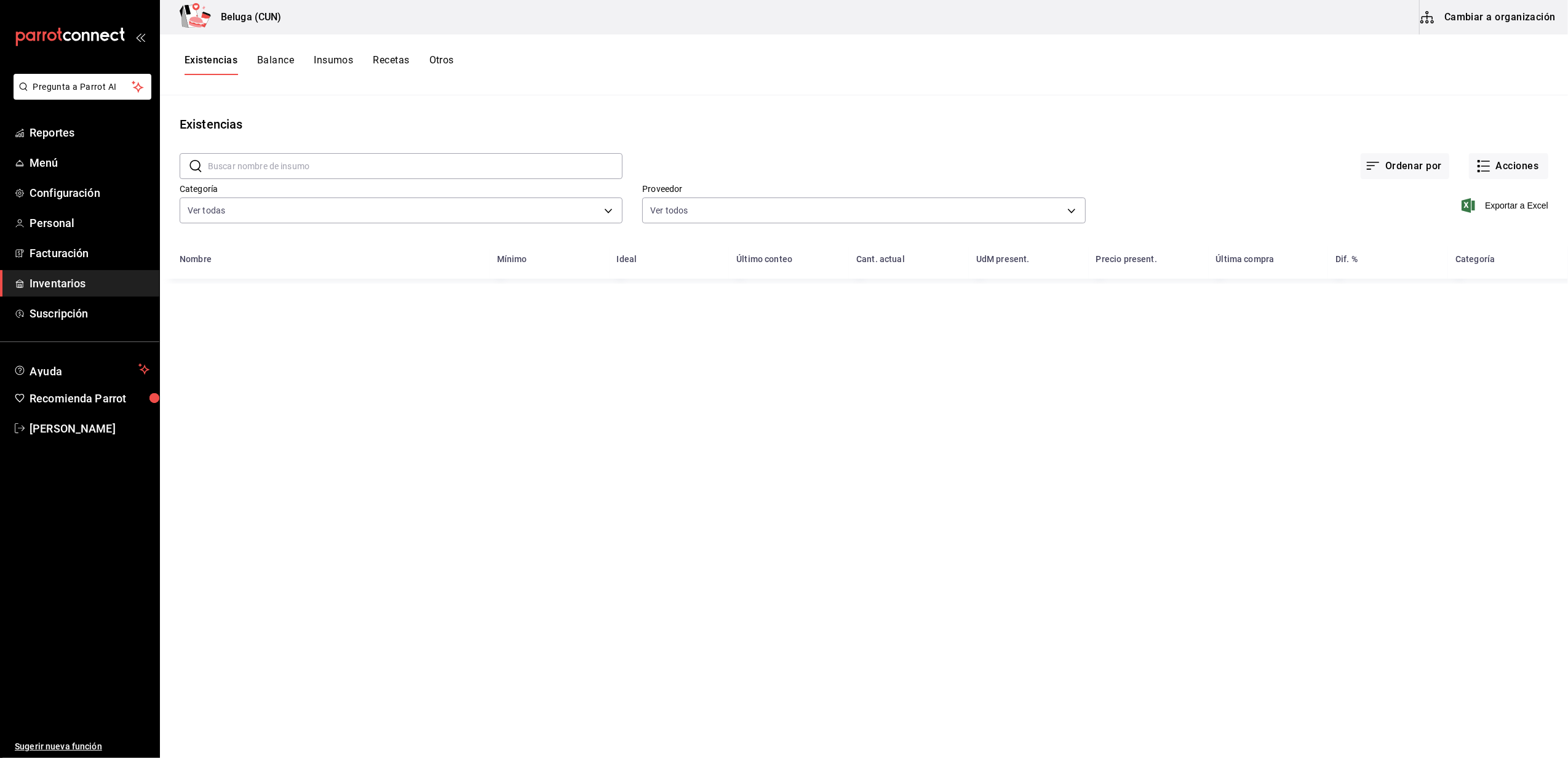
click at [1525, 25] on button "Cambiar a organización" at bounding box center [1489, 17] width 139 height 34
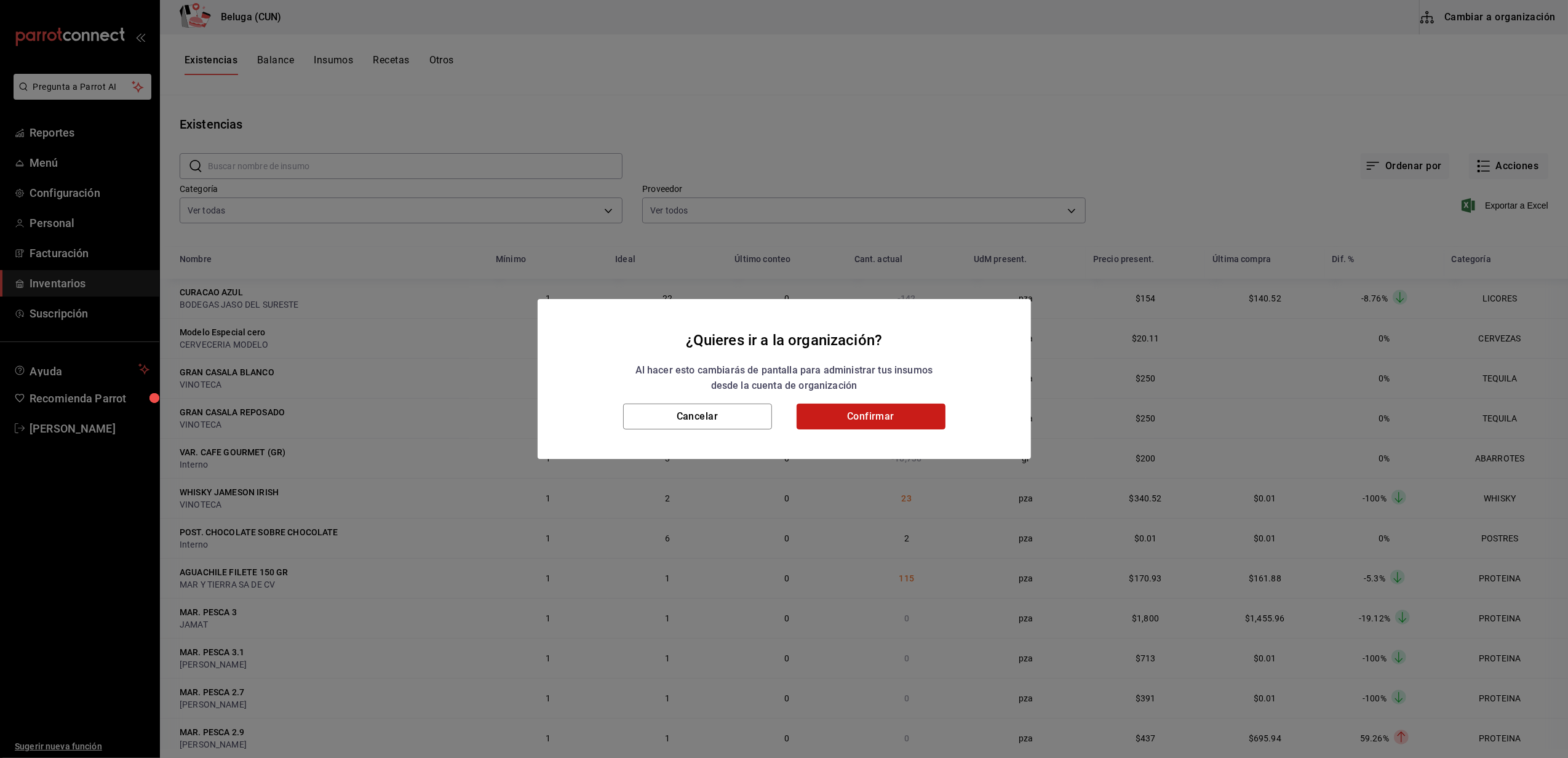
click at [890, 429] on button "Confirmar" at bounding box center [870, 416] width 149 height 26
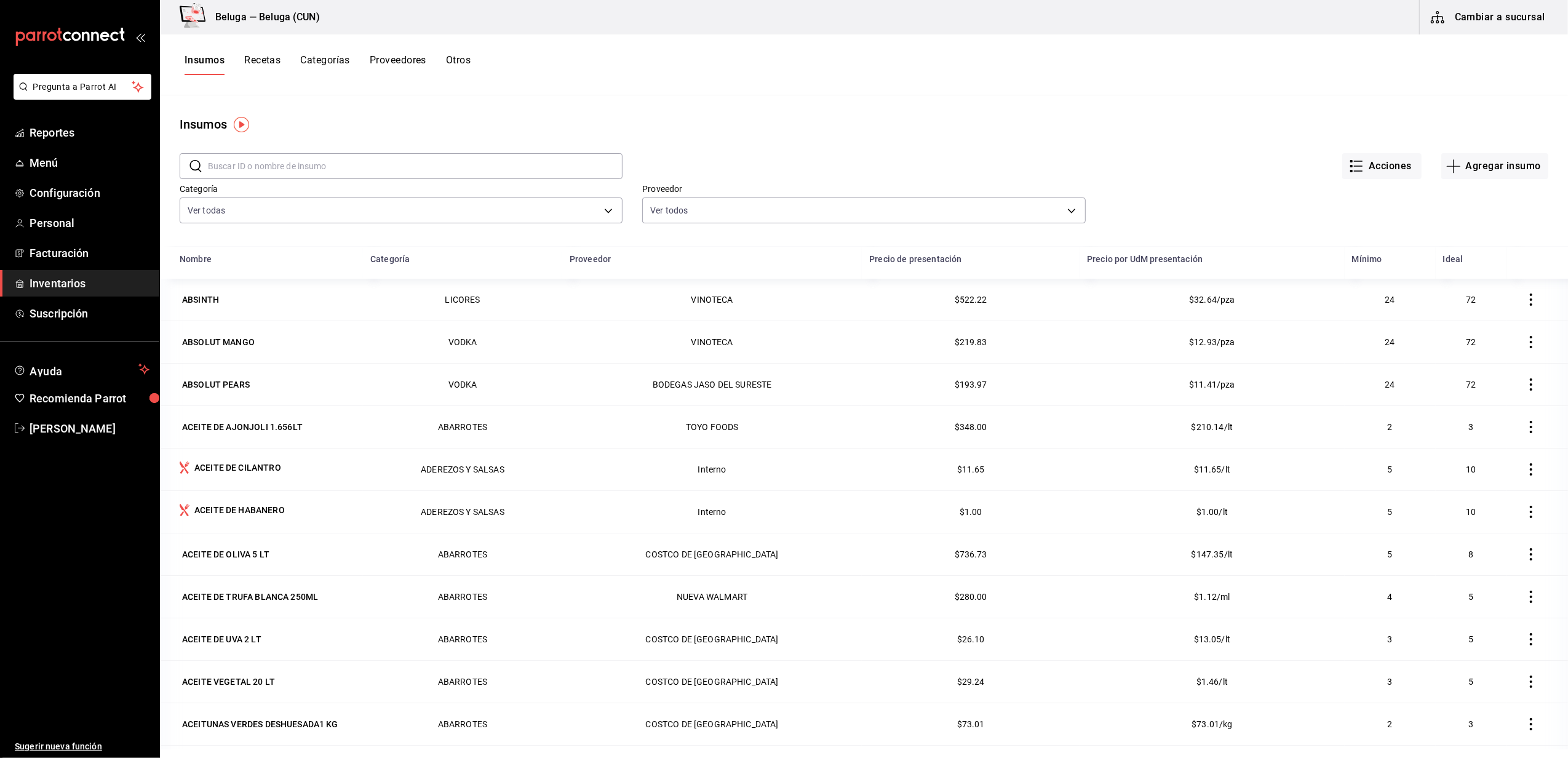
click at [281, 168] on input "text" at bounding box center [415, 166] width 414 height 25
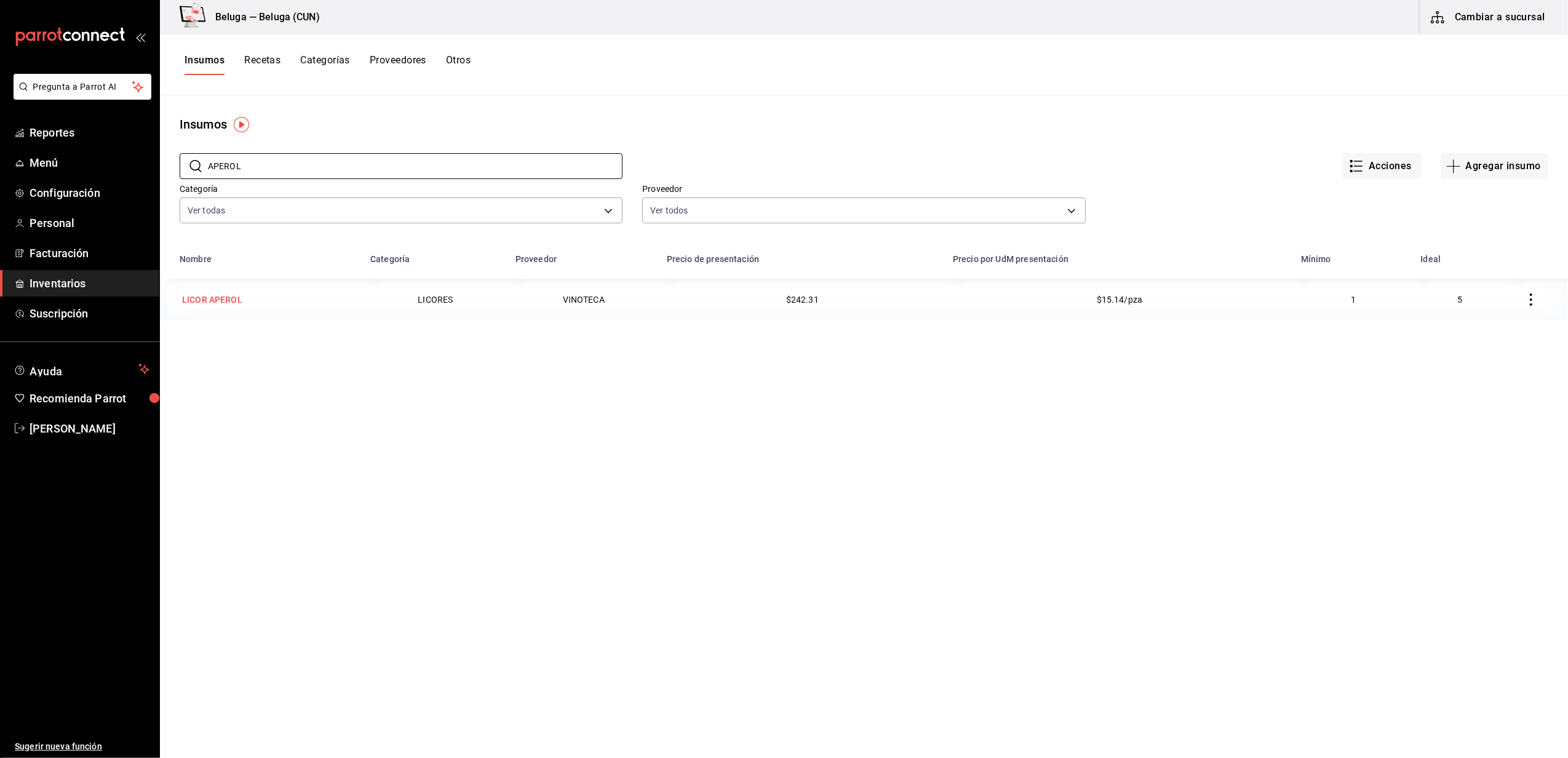
type input "APEROL"
click at [231, 301] on div "LICOR APEROL" at bounding box center [212, 299] width 60 height 12
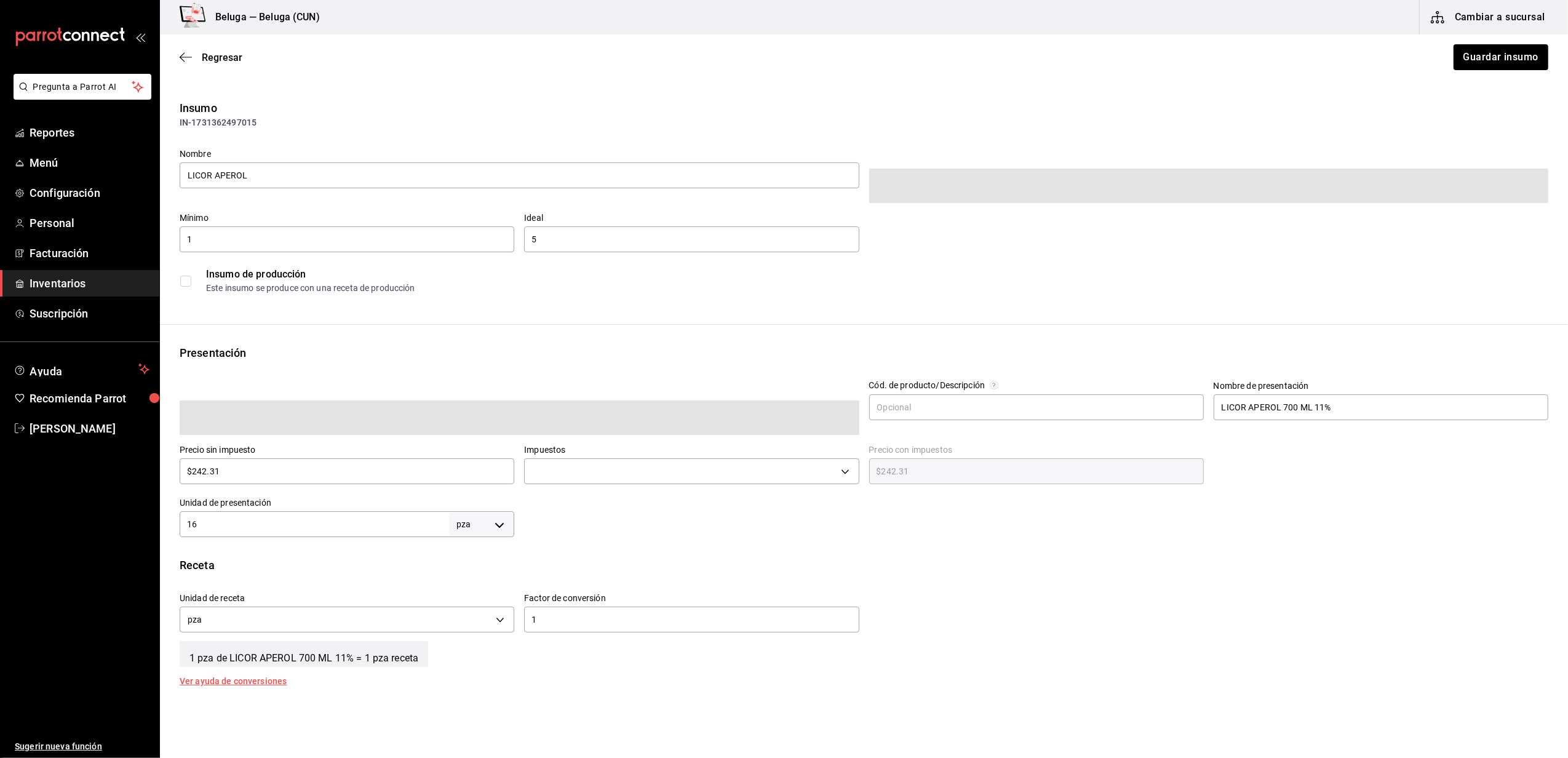
type input "$281.08"
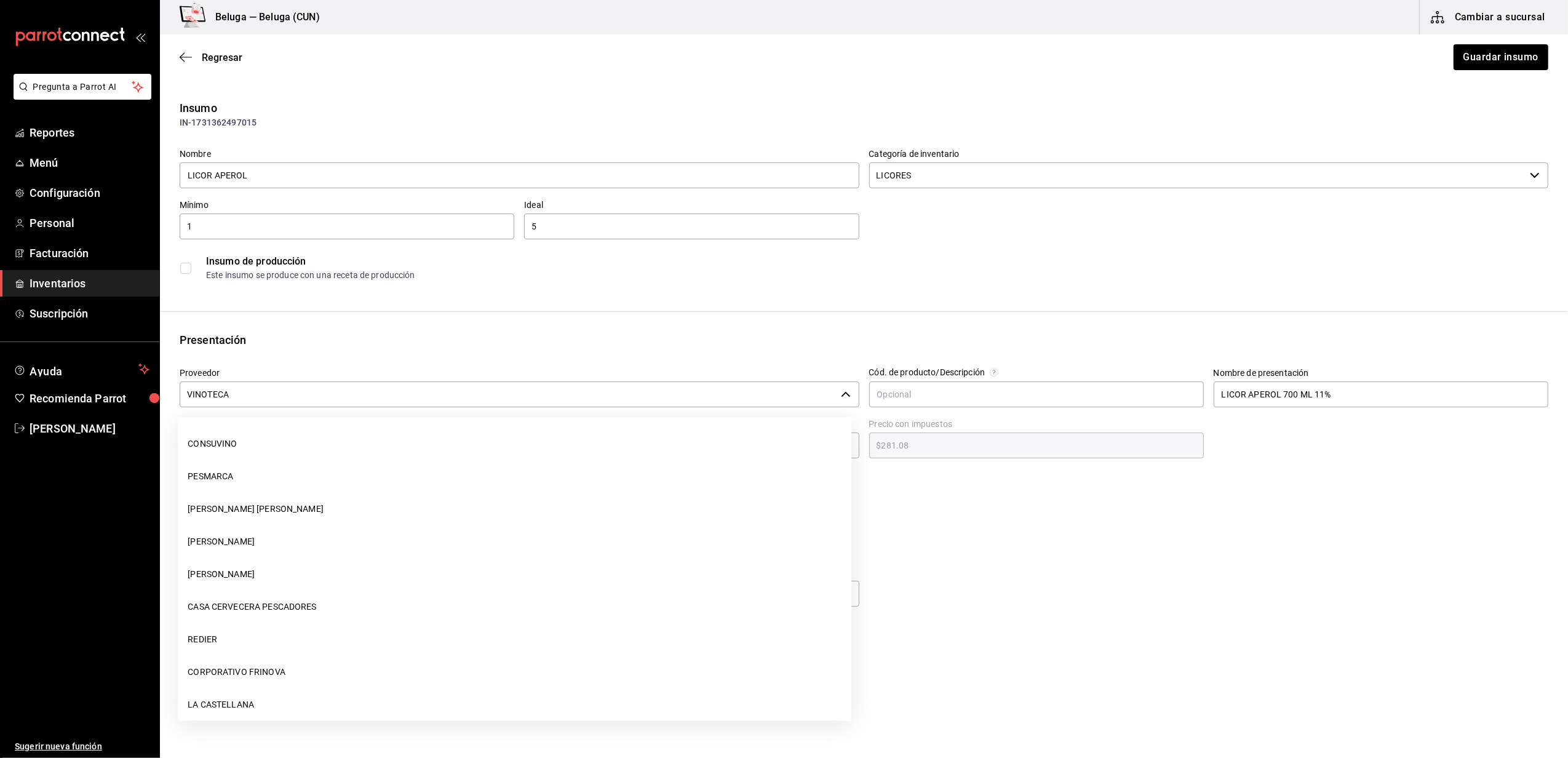
click at [849, 397] on div "VINOTECA ​" at bounding box center [519, 394] width 680 height 26
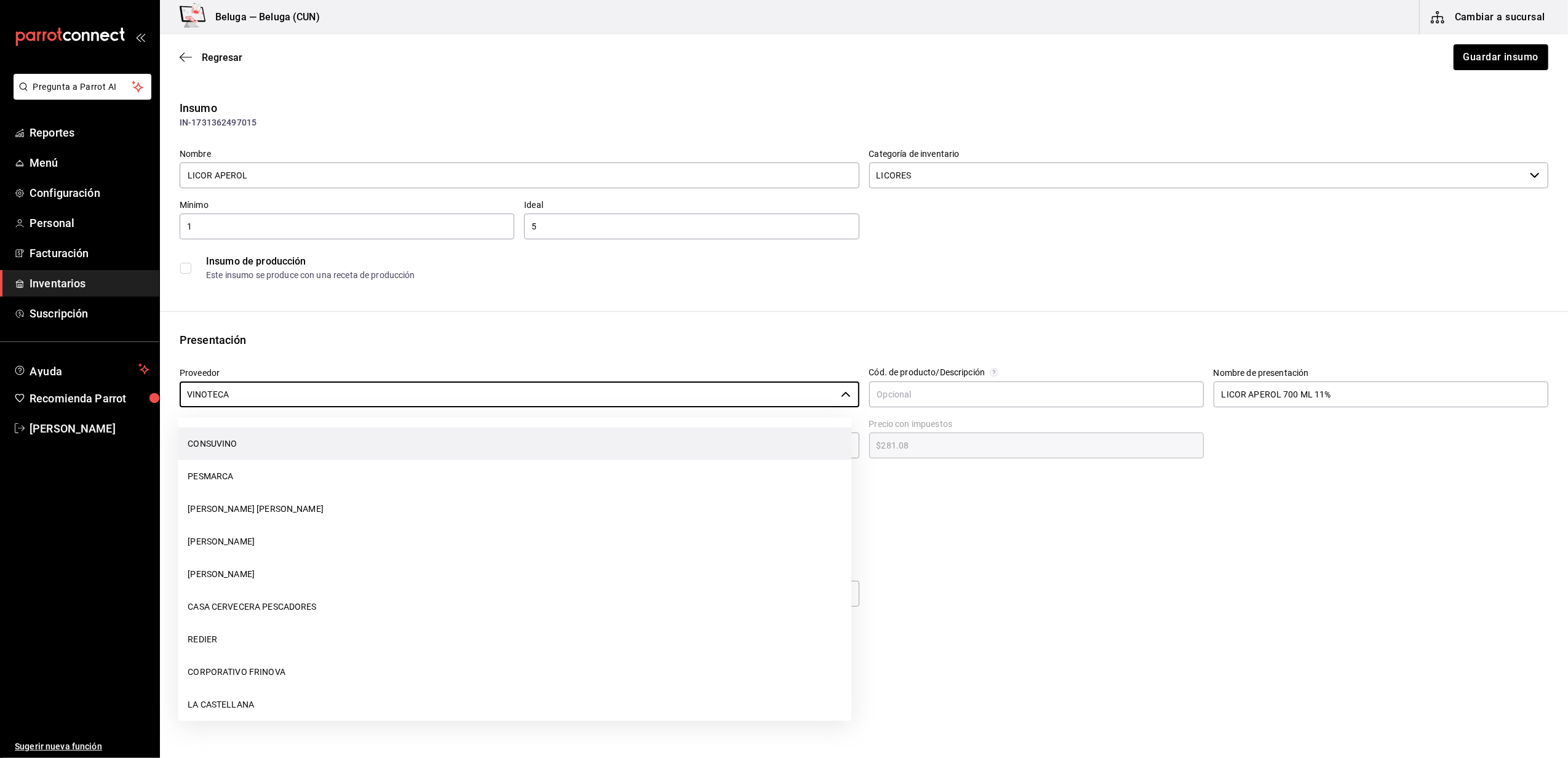
click at [253, 447] on li "CONSUVINO" at bounding box center [514, 443] width 673 height 32
type input "CONSUVINO"
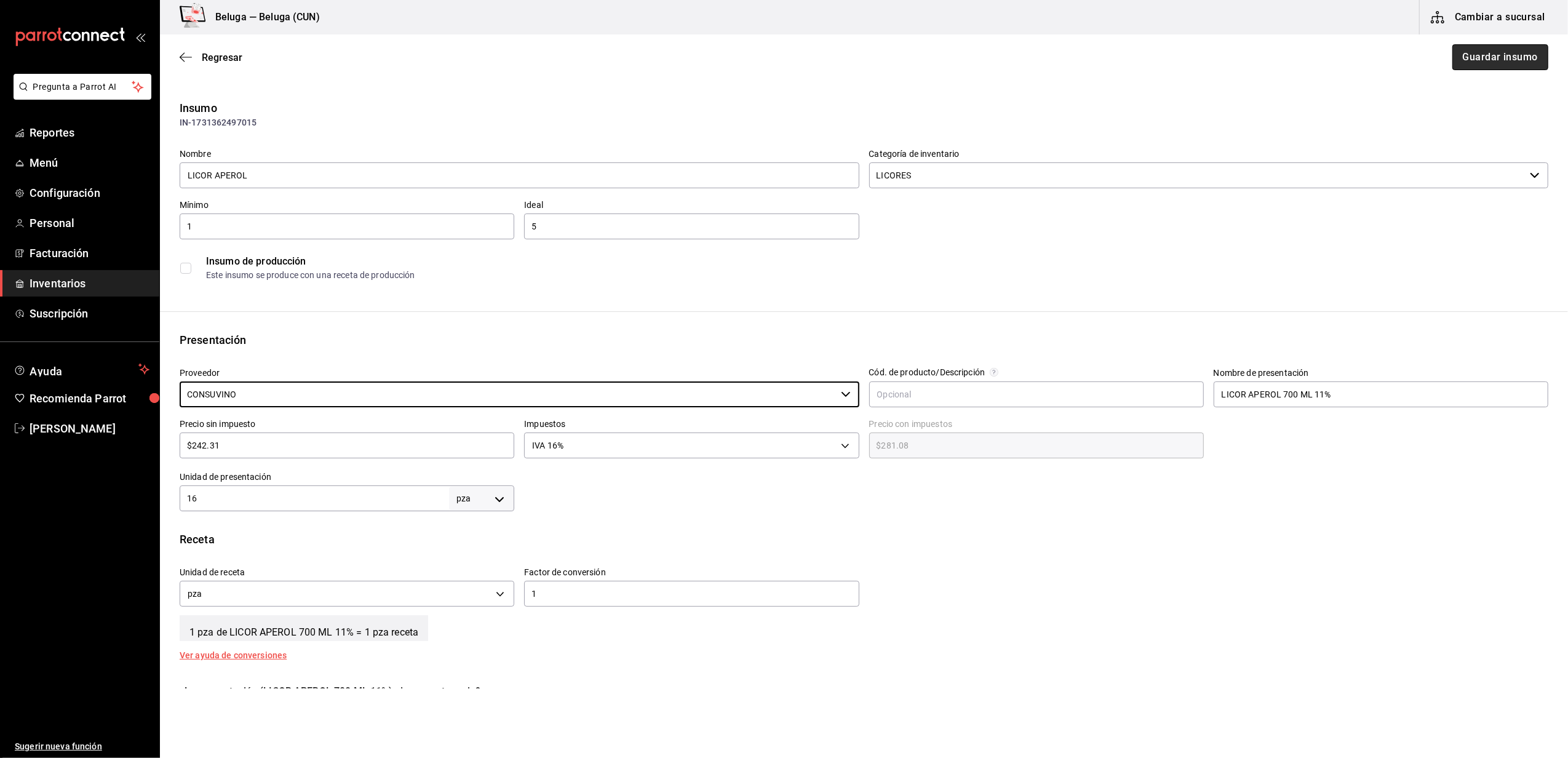
click at [1479, 60] on button "Guardar insumo" at bounding box center [1500, 57] width 96 height 26
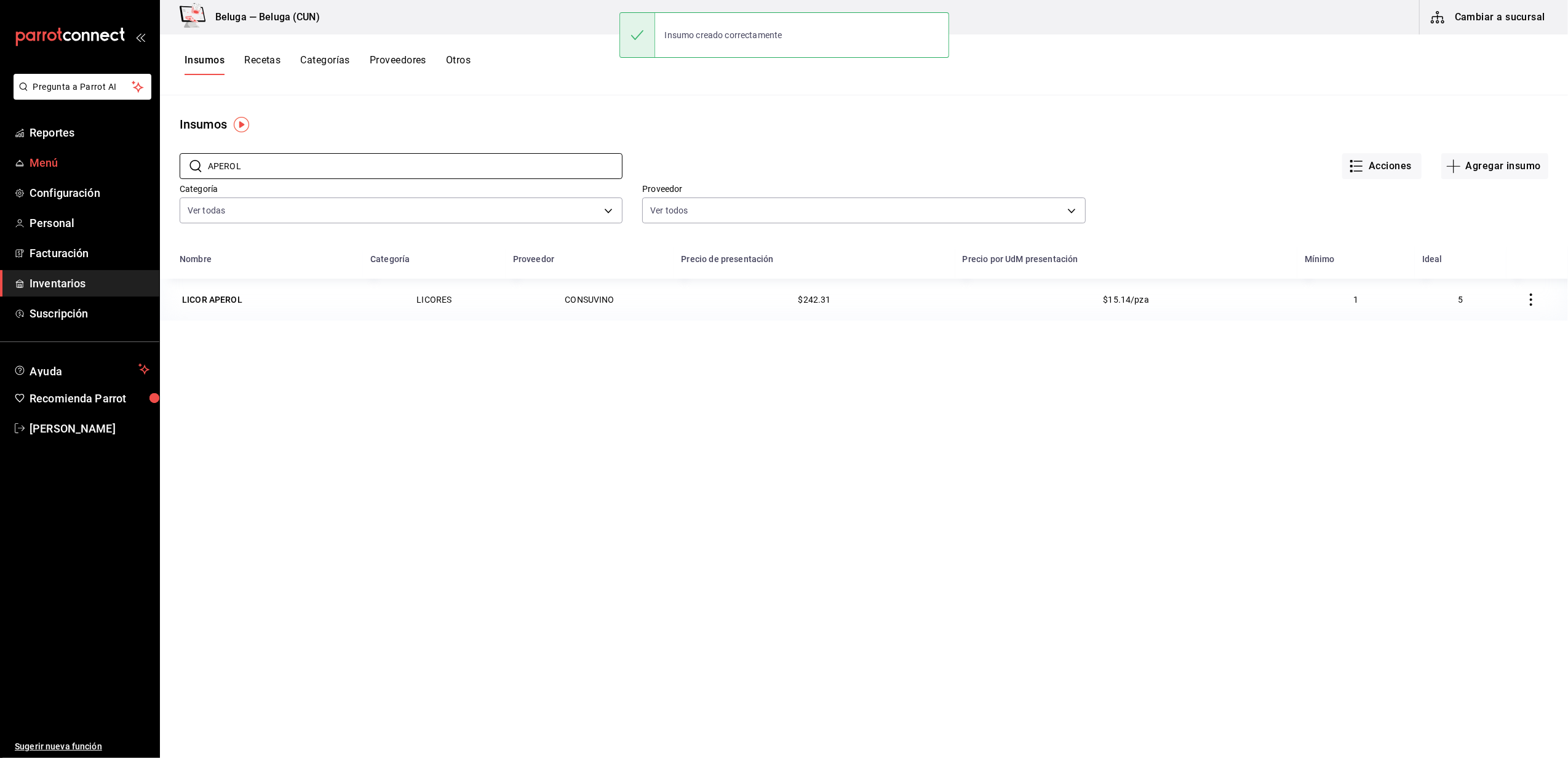
drag, startPoint x: 355, startPoint y: 170, endPoint x: 126, endPoint y: 163, distance: 229.1
click at [127, 163] on div "Pregunta a Parrot AI Reportes Menú Configuración Personal Facturación Inventari…" at bounding box center [784, 375] width 1568 height 750
type input "[PERSON_NAME]"
click at [228, 305] on div "LICOR CAMPARI" at bounding box center [215, 299] width 65 height 12
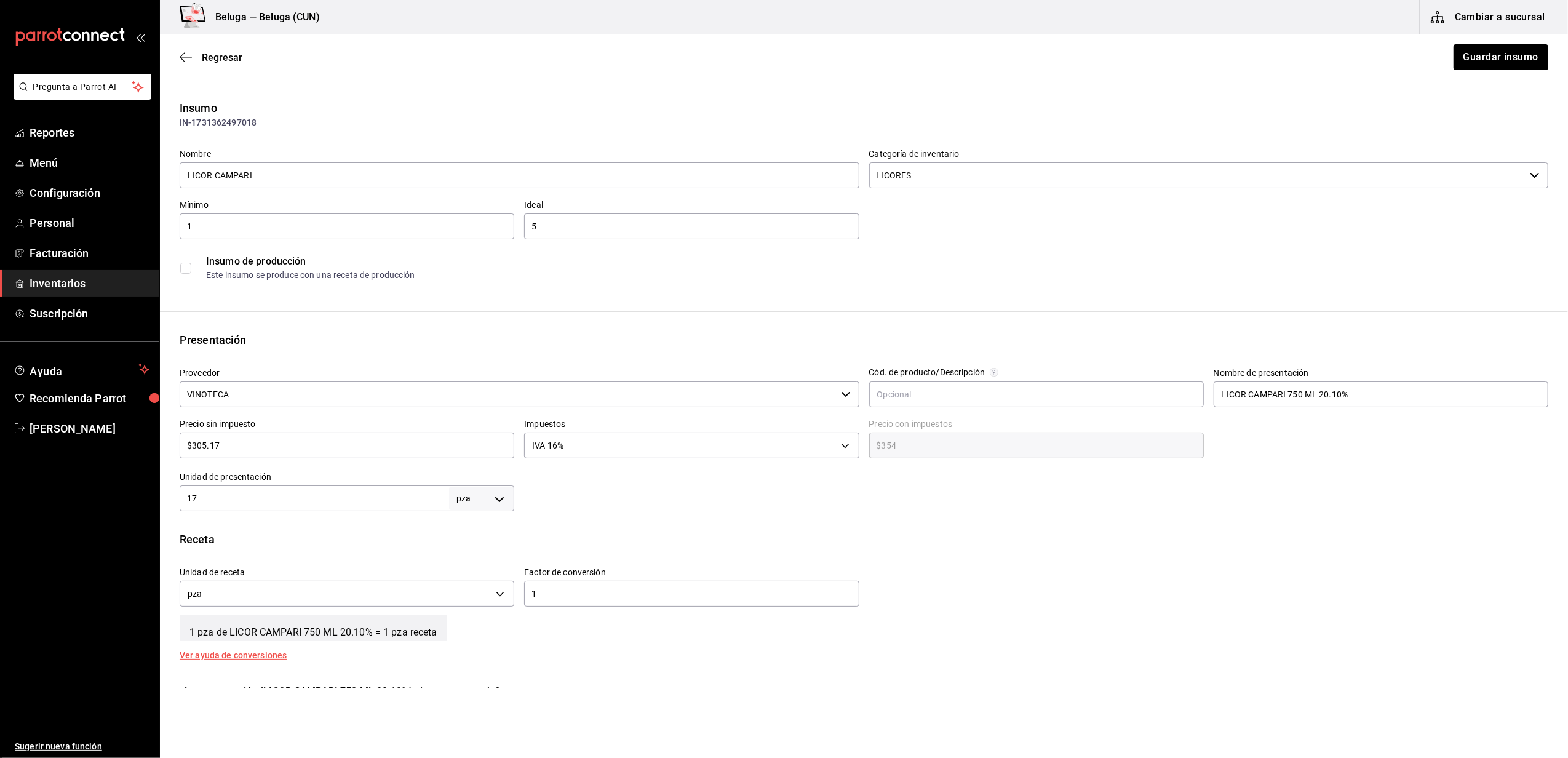
click at [689, 407] on input "VINOTECA" at bounding box center [508, 394] width 657 height 26
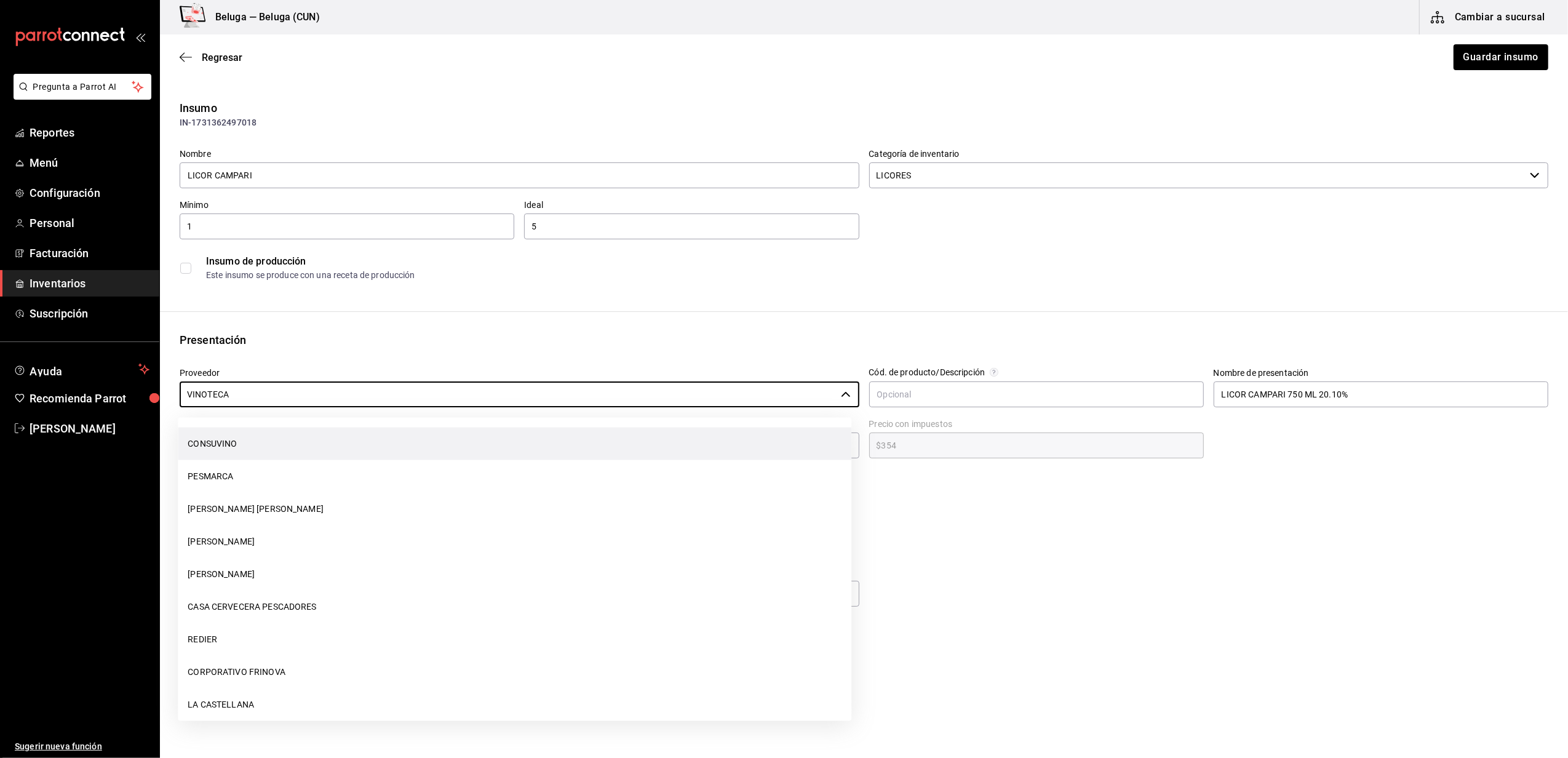
click at [274, 452] on li "CONSUVINO" at bounding box center [514, 443] width 673 height 32
type input "CONSUVINO"
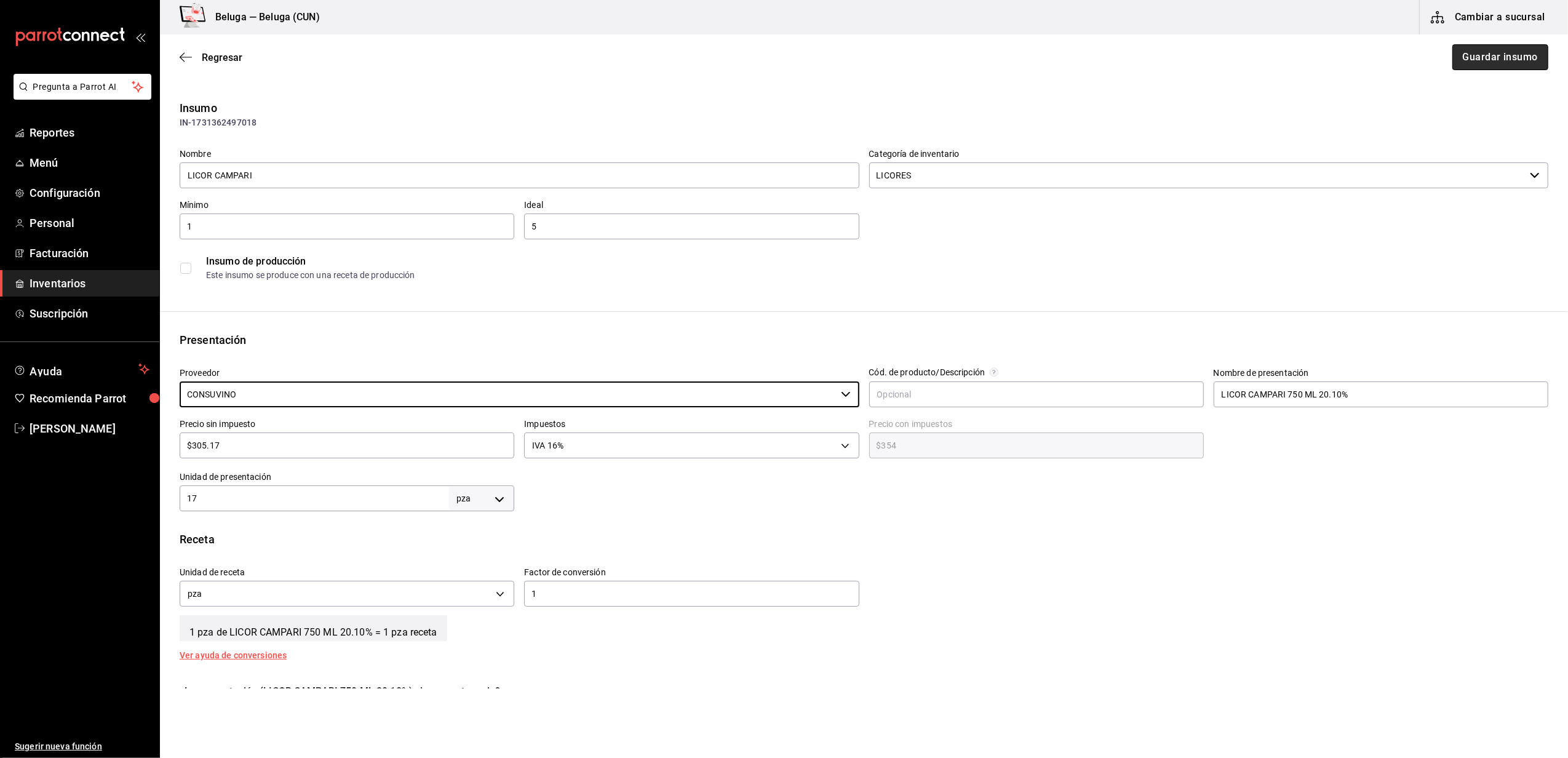
click at [1505, 58] on button "Guardar insumo" at bounding box center [1500, 57] width 96 height 26
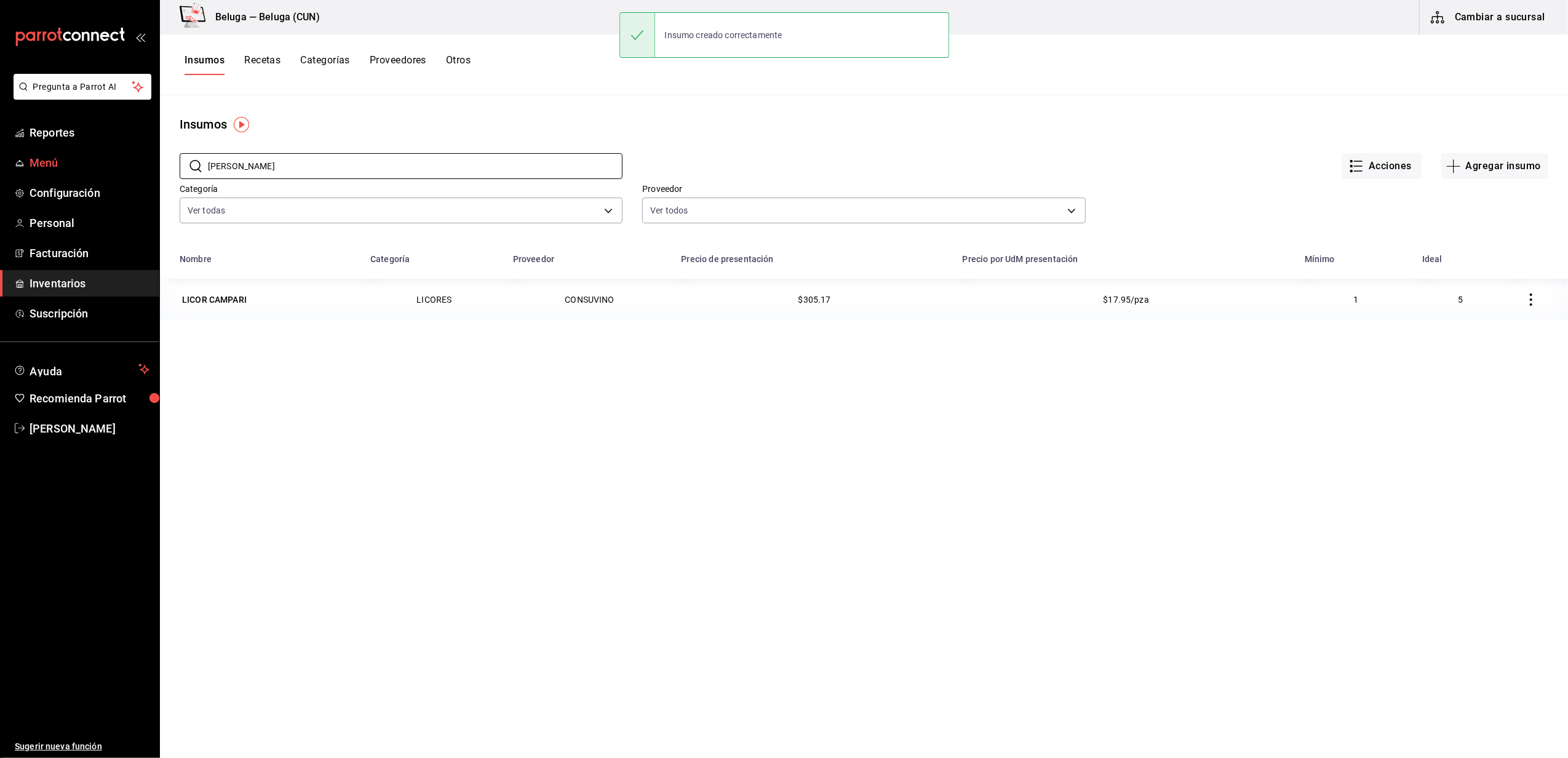
drag, startPoint x: 274, startPoint y: 168, endPoint x: 72, endPoint y: 168, distance: 202.0
click at [72, 168] on div "Pregunta a Parrot AI Reportes Menú Configuración Personal Facturación Inventari…" at bounding box center [784, 375] width 1568 height 750
type input "MIDOR"
click at [205, 299] on div "LICOR MIDORI" at bounding box center [211, 299] width 57 height 12
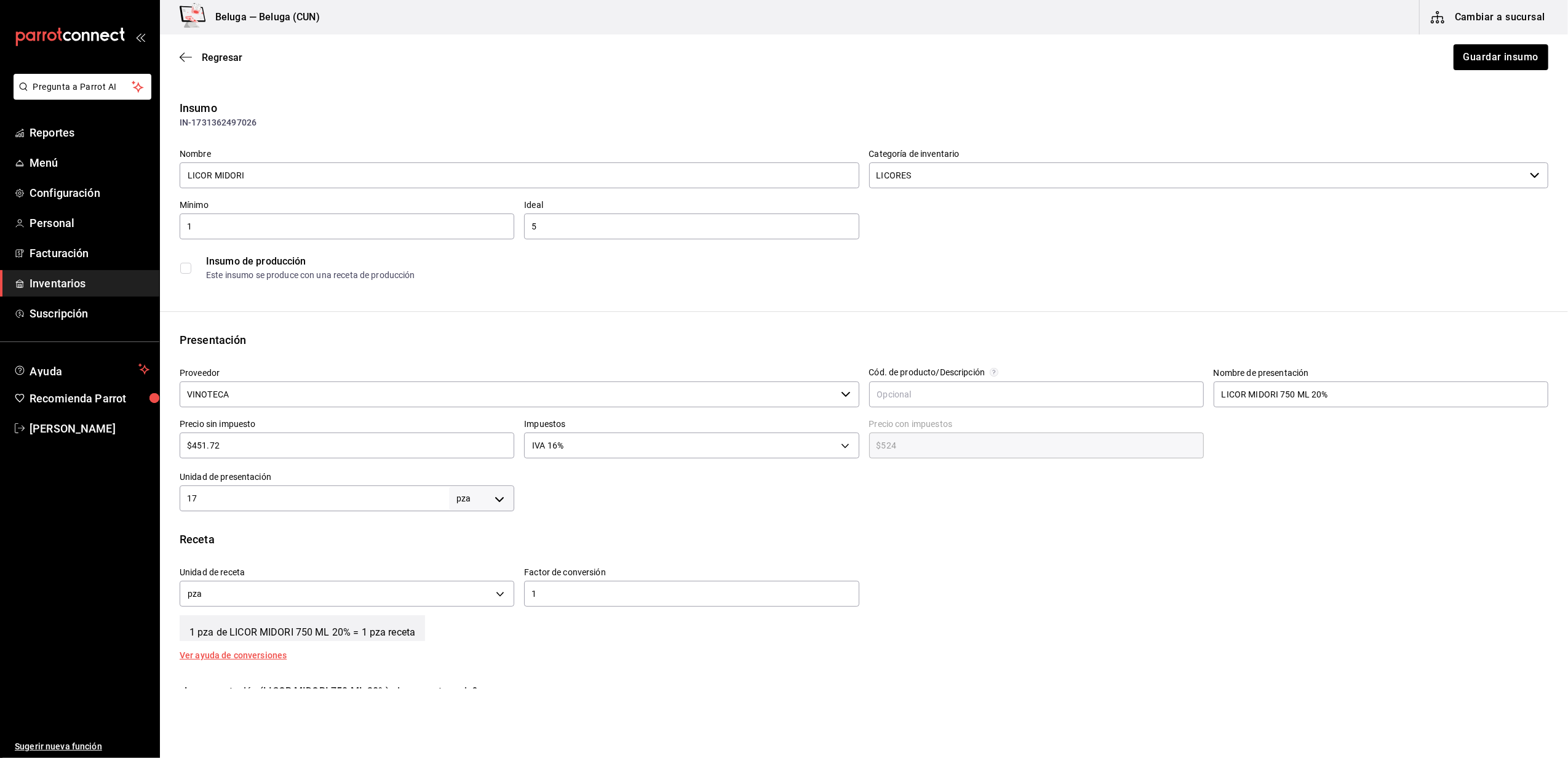
click at [375, 399] on input "VINOTECA" at bounding box center [508, 394] width 657 height 26
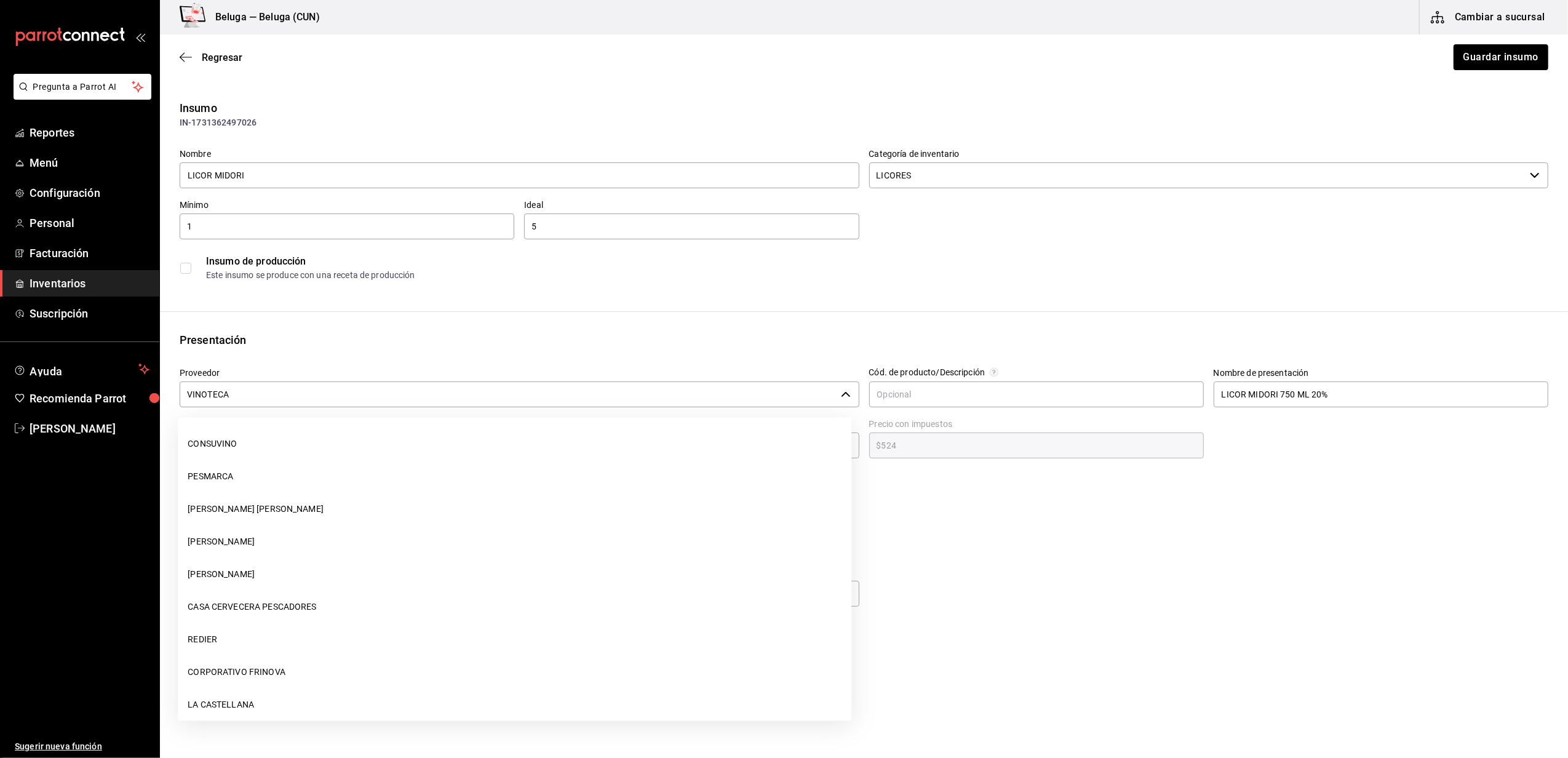
scroll to position [1249, 0]
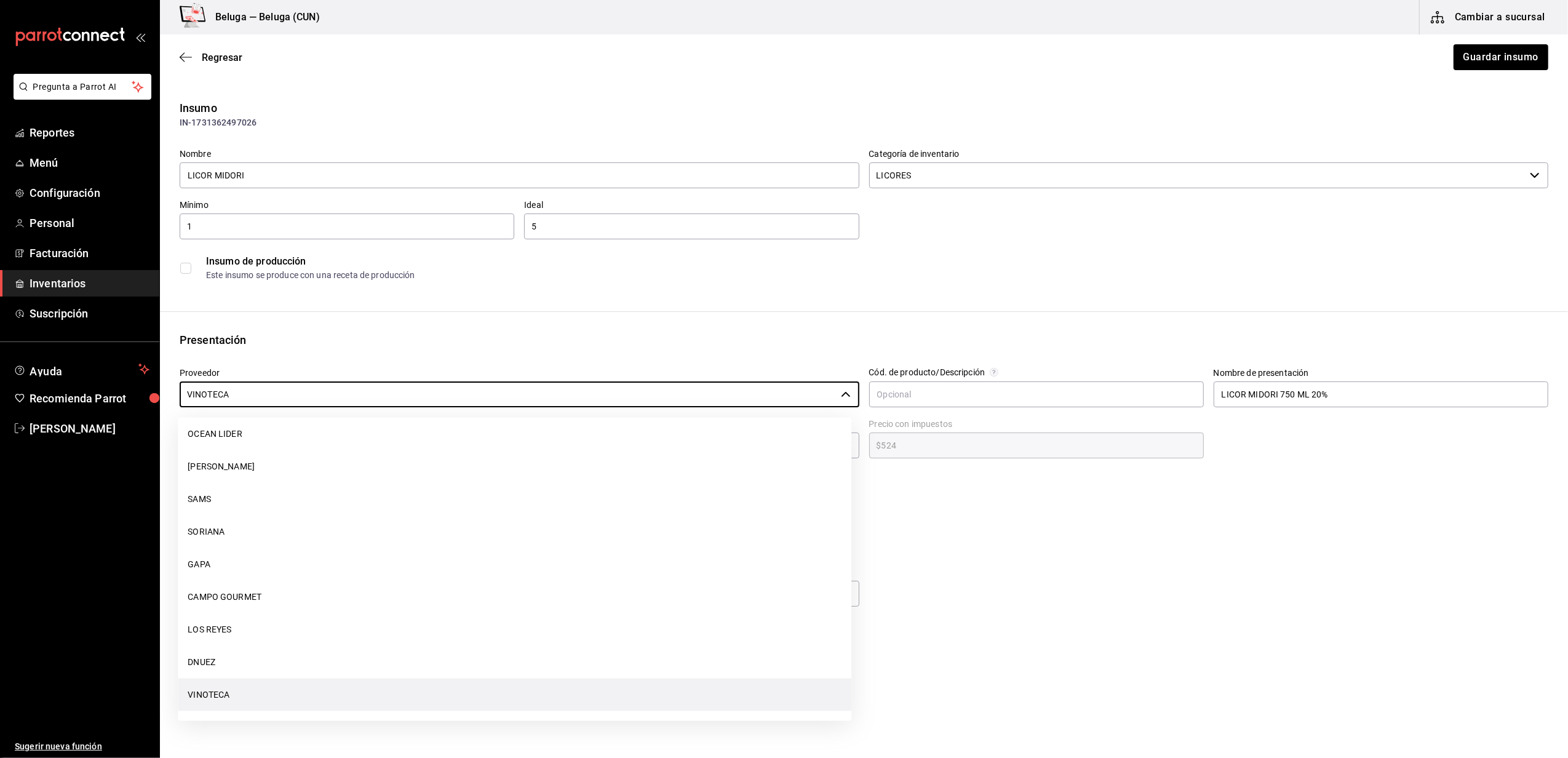
click at [200, 426] on li "OCEAN LIDER" at bounding box center [514, 434] width 673 height 32
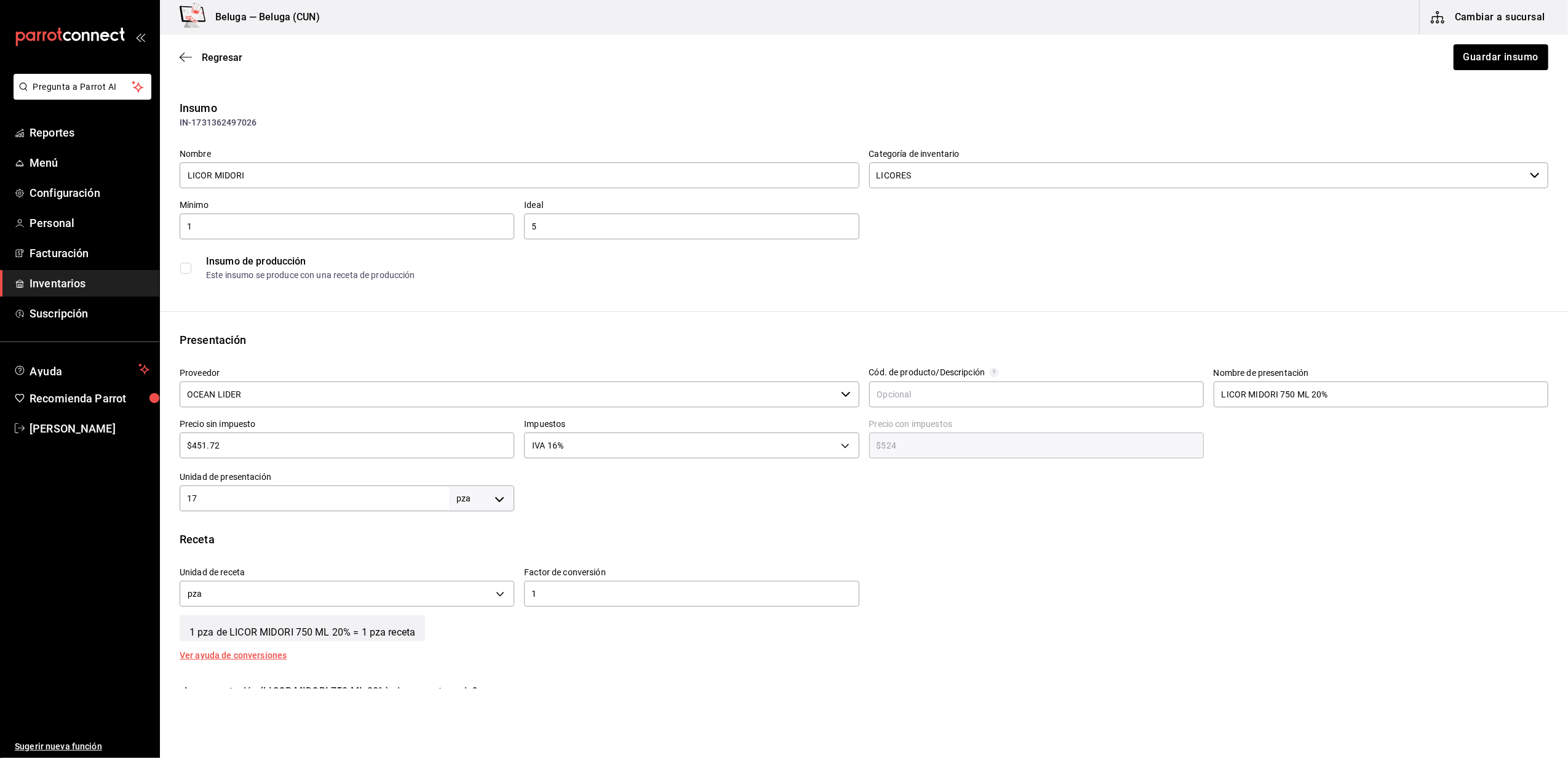
click at [297, 394] on input "OCEAN LIDER" at bounding box center [508, 394] width 657 height 26
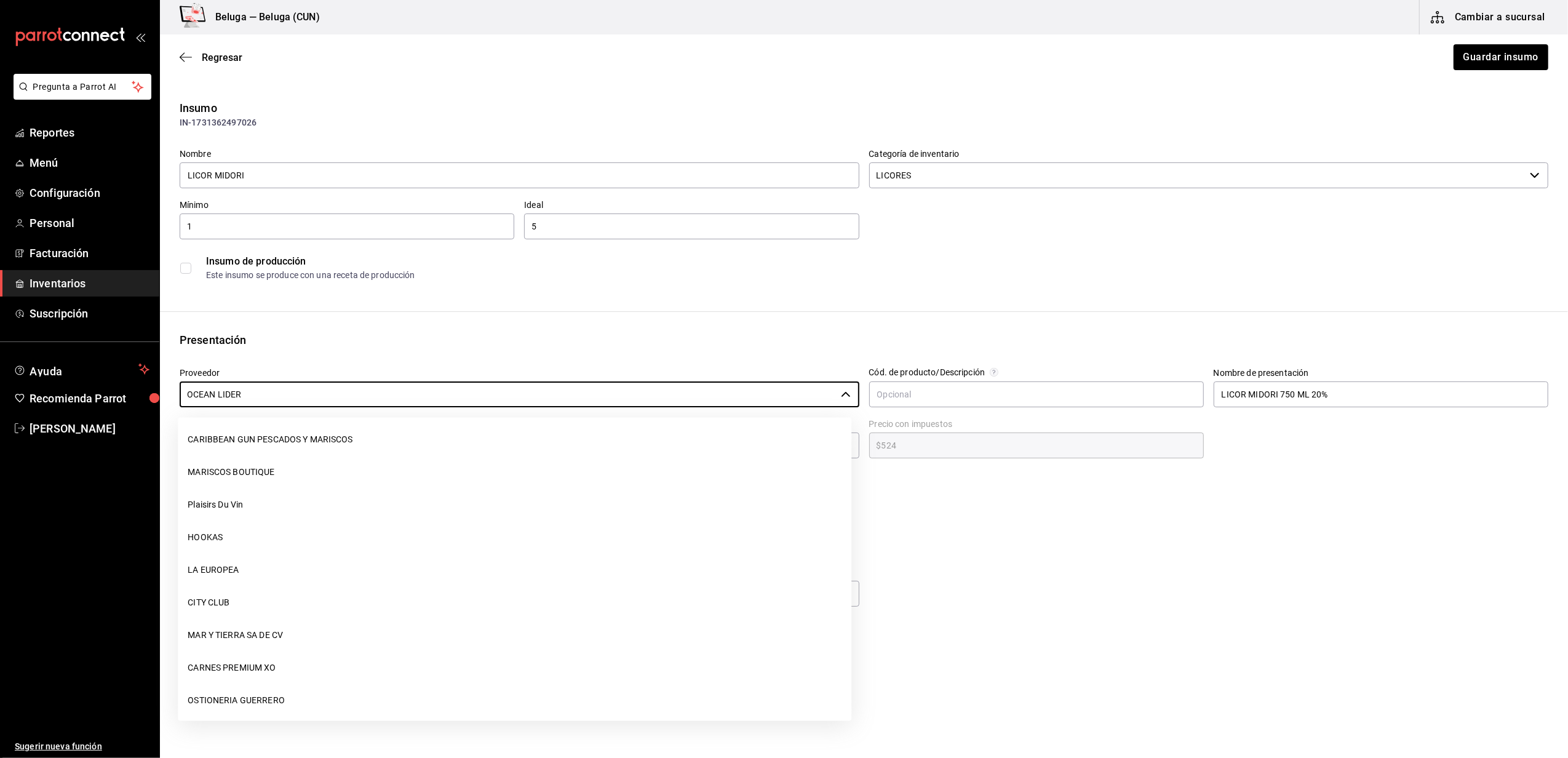
scroll to position [0, 0]
click at [219, 443] on li "CONSUVINO" at bounding box center [514, 443] width 673 height 32
type input "CONSUVINO"
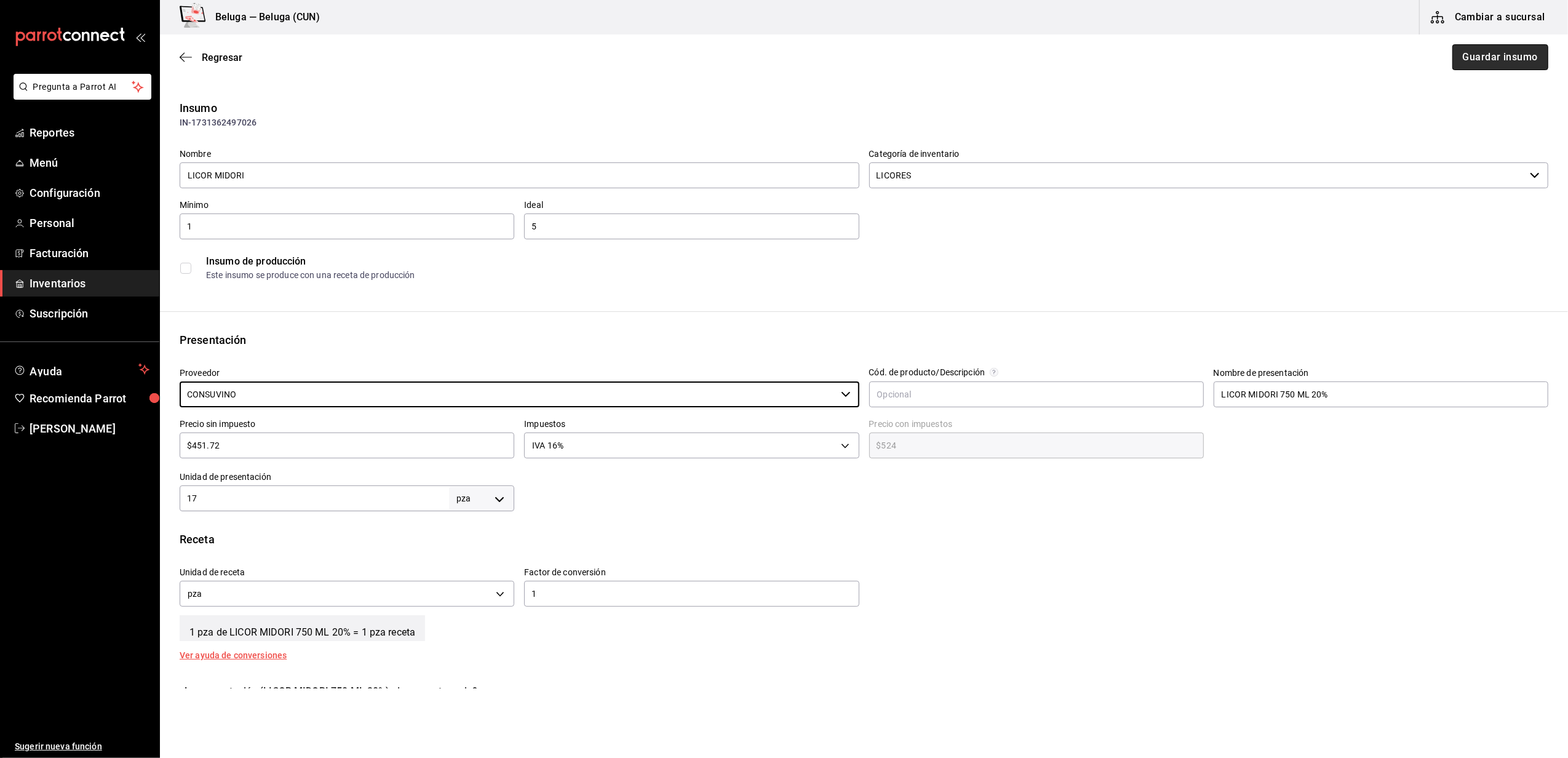
click at [1493, 57] on button "Guardar insumo" at bounding box center [1500, 57] width 96 height 26
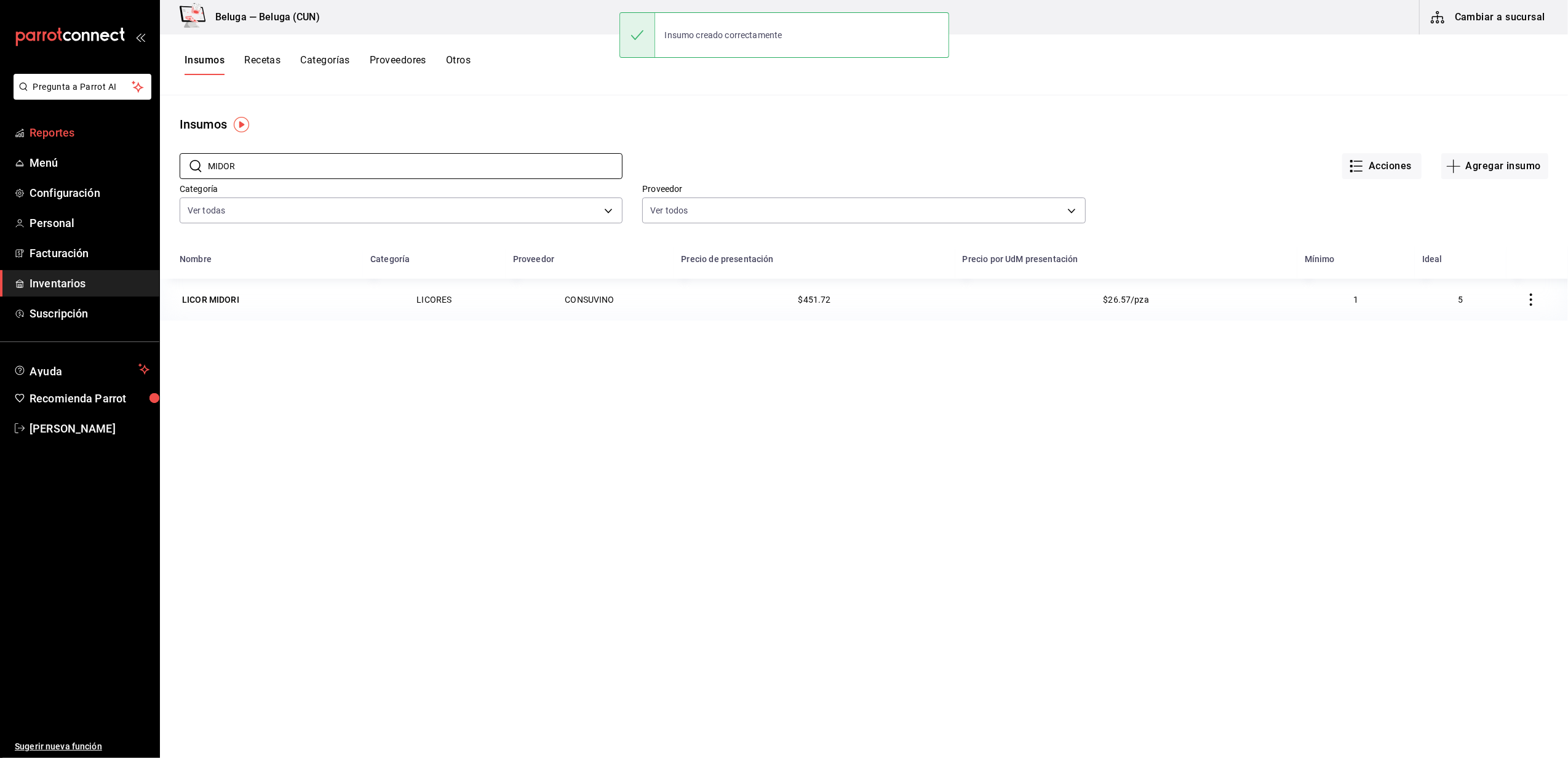
drag, startPoint x: 250, startPoint y: 163, endPoint x: 123, endPoint y: 133, distance: 130.5
click at [128, 142] on div "Pregunta a Parrot AI Reportes Menú Configuración Personal Facturación Inventari…" at bounding box center [784, 375] width 1568 height 750
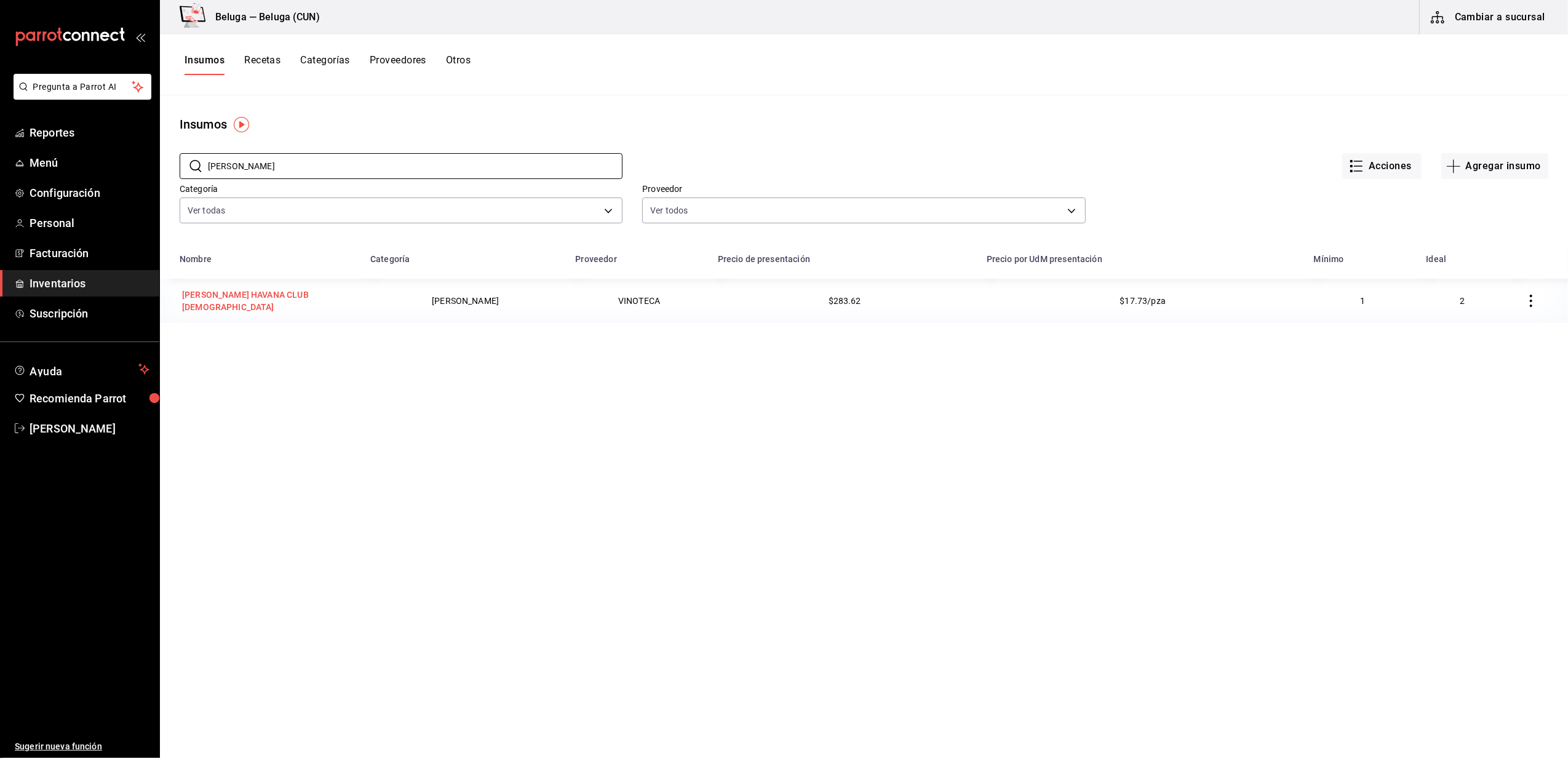
type input "[PERSON_NAME]"
click at [268, 293] on div "[PERSON_NAME] HAVANA CLUB [DEMOGRAPHIC_DATA]" at bounding box center [267, 301] width 176 height 30
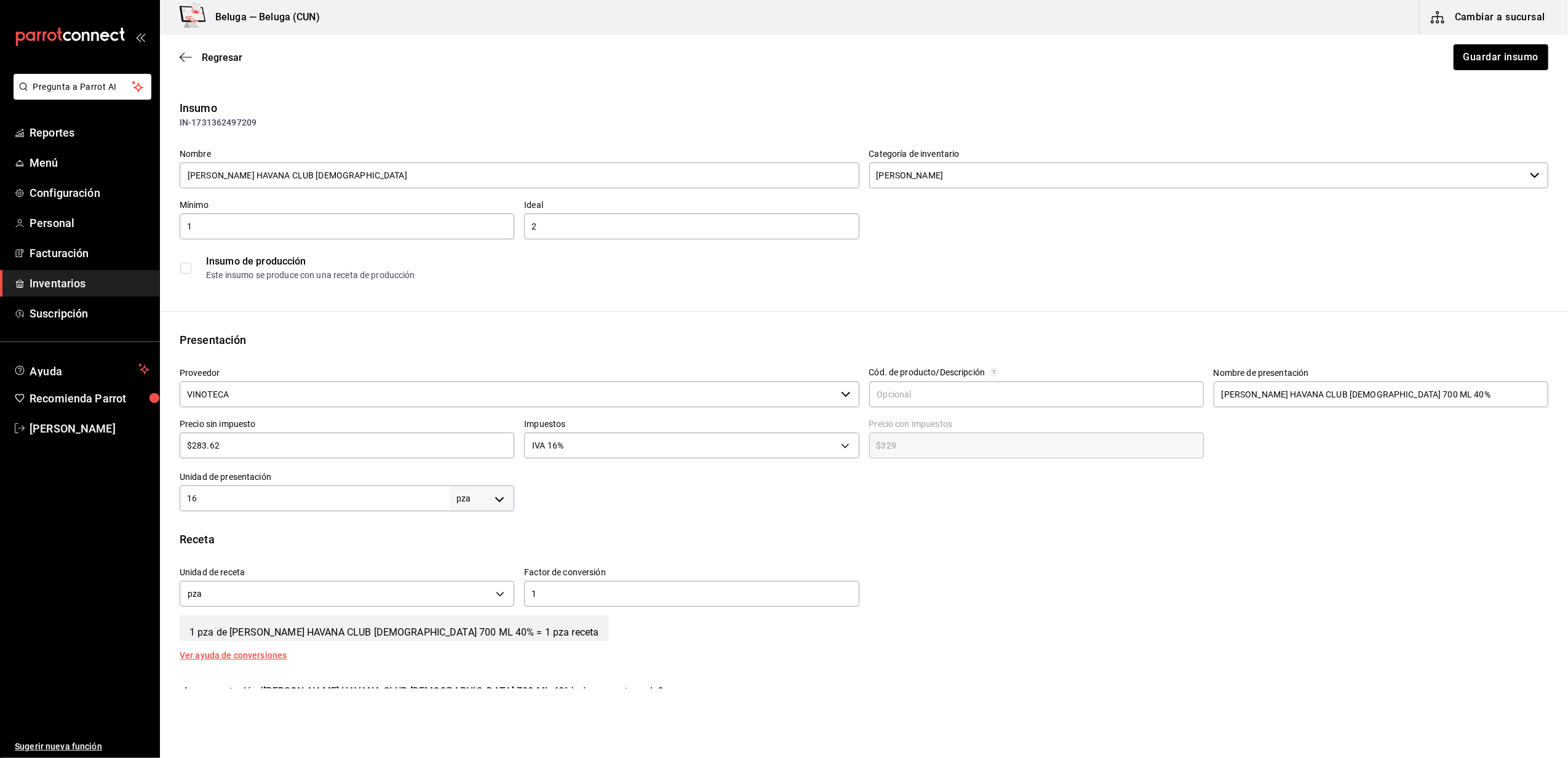
click at [440, 391] on input "VINOTECA" at bounding box center [508, 394] width 657 height 26
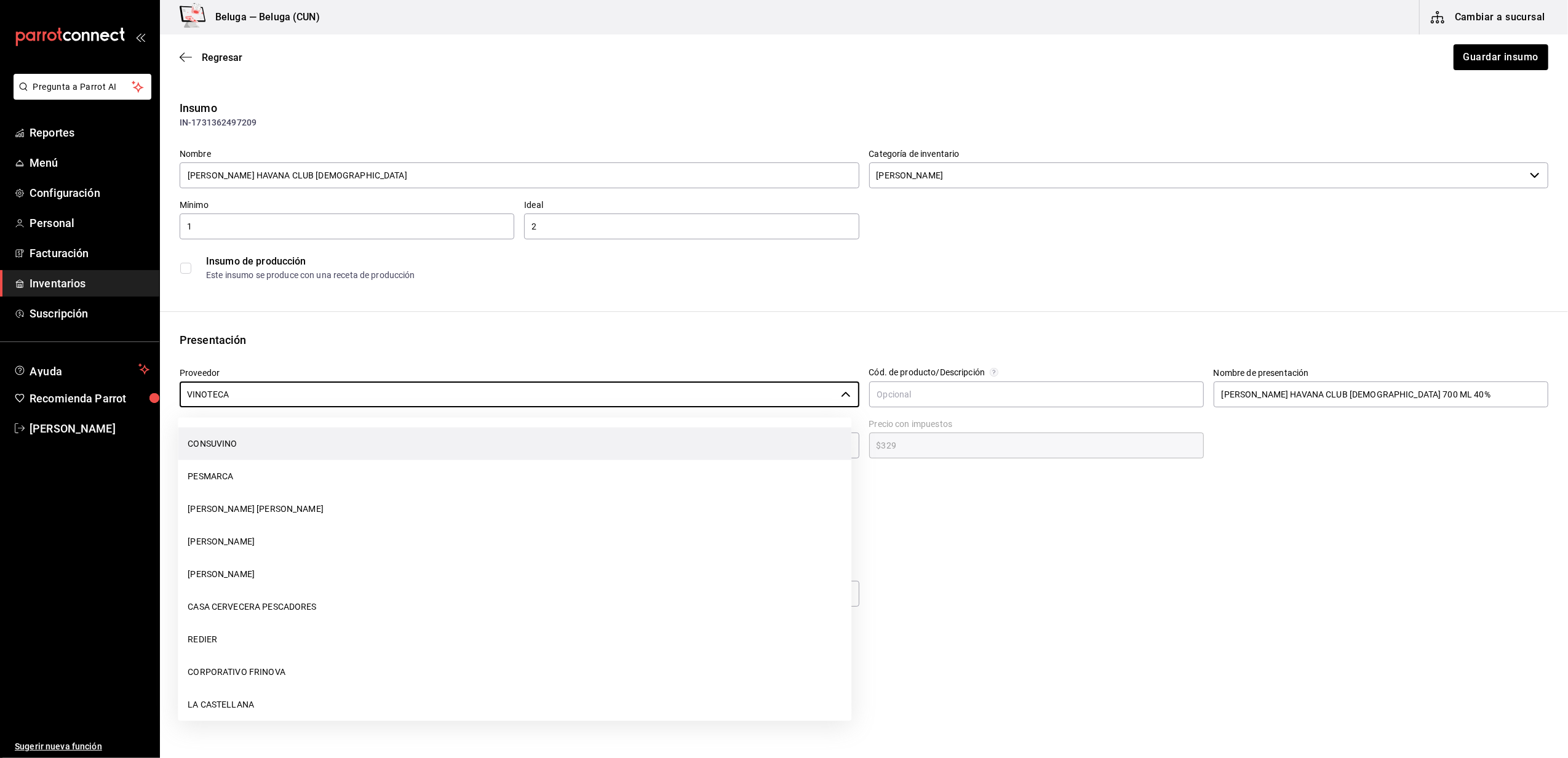
click at [210, 440] on li "CONSUVINO" at bounding box center [514, 443] width 673 height 32
type input "CONSUVINO"
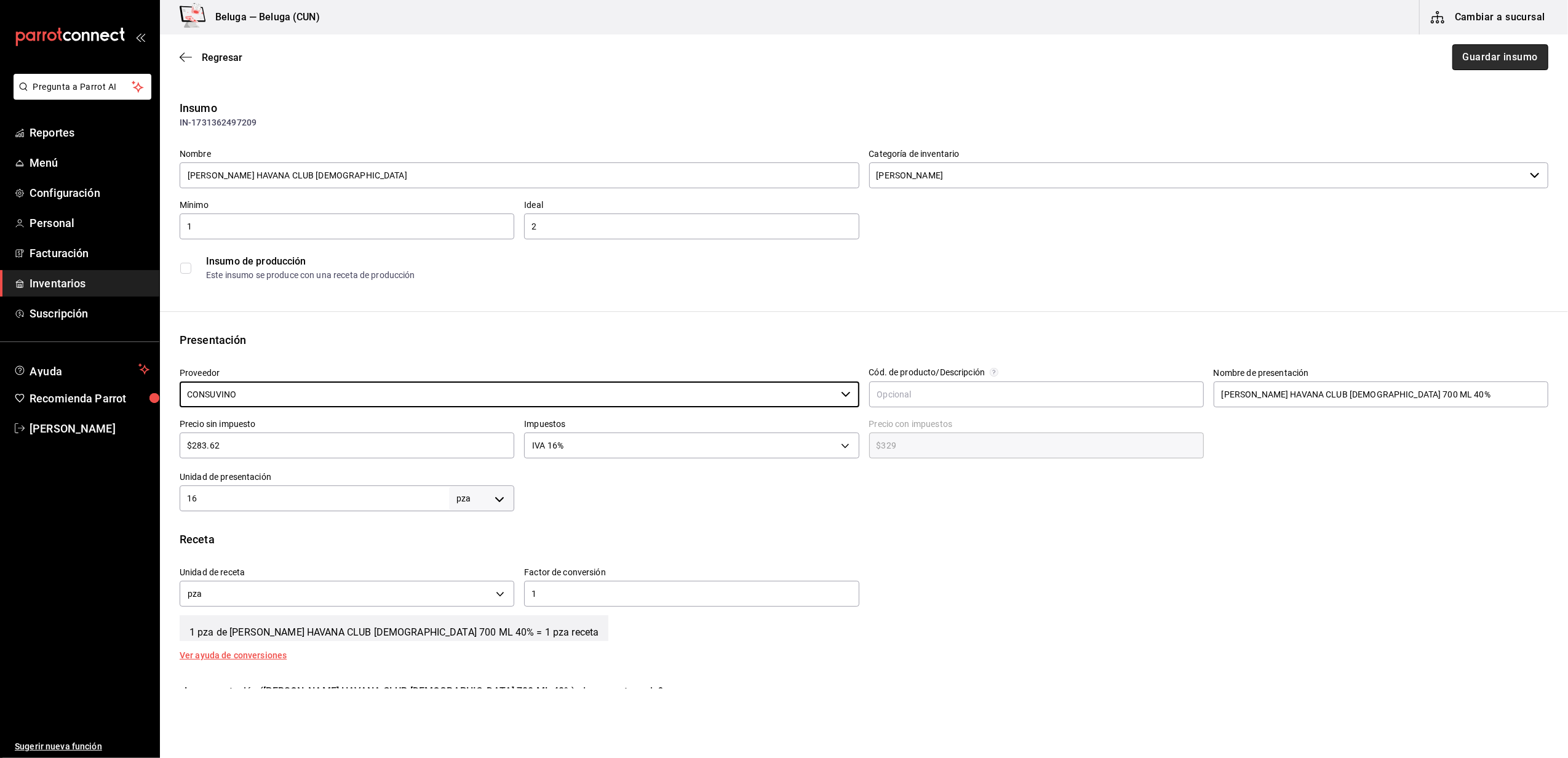
click at [1478, 63] on button "Guardar insumo" at bounding box center [1500, 57] width 96 height 26
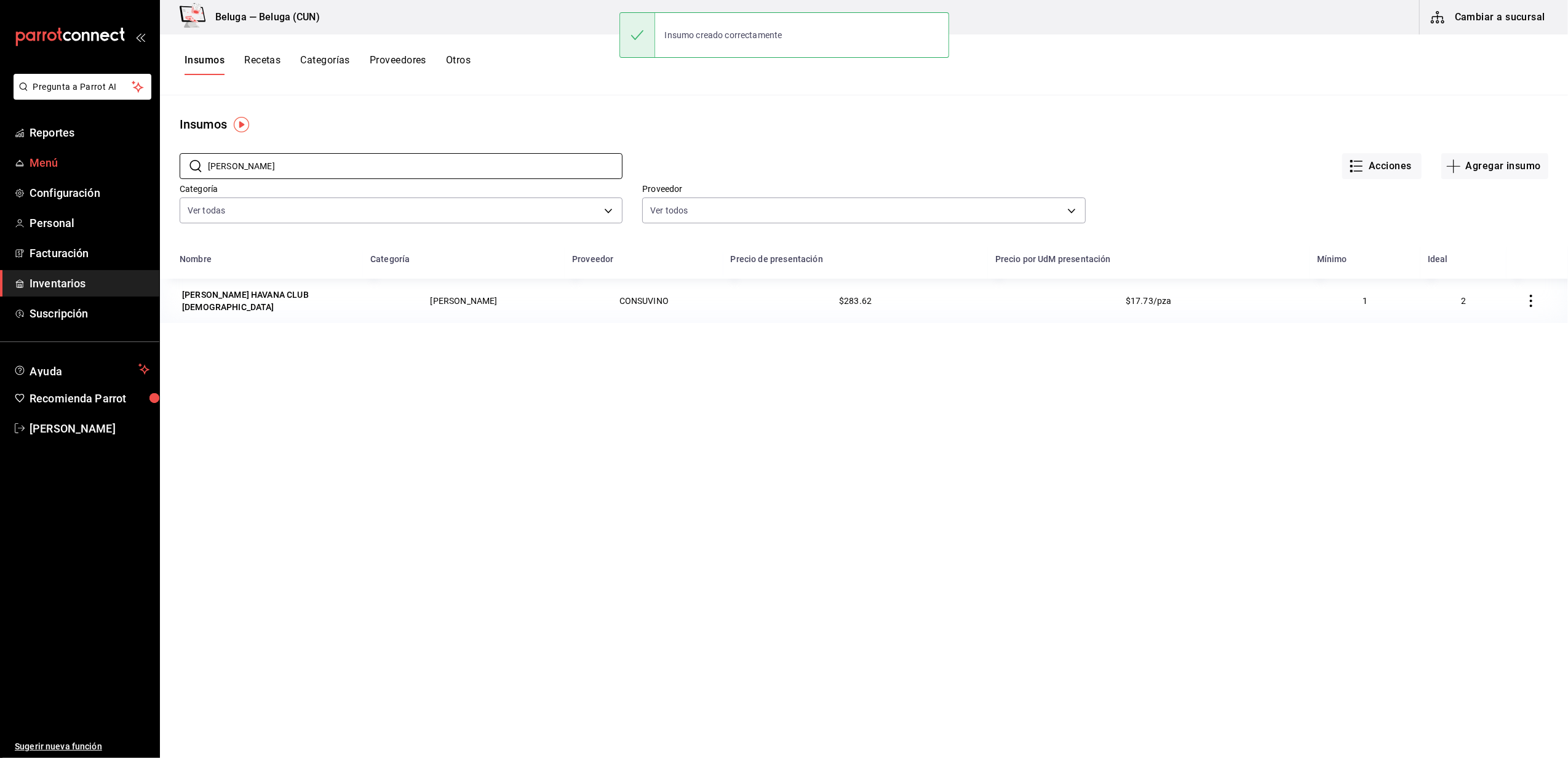
drag, startPoint x: 225, startPoint y: 157, endPoint x: 98, endPoint y: 152, distance: 127.1
click at [98, 152] on div "Pregunta a Parrot AI Reportes Menú Configuración Personal Facturación Inventari…" at bounding box center [784, 375] width 1568 height 750
type input "FLOR DE"
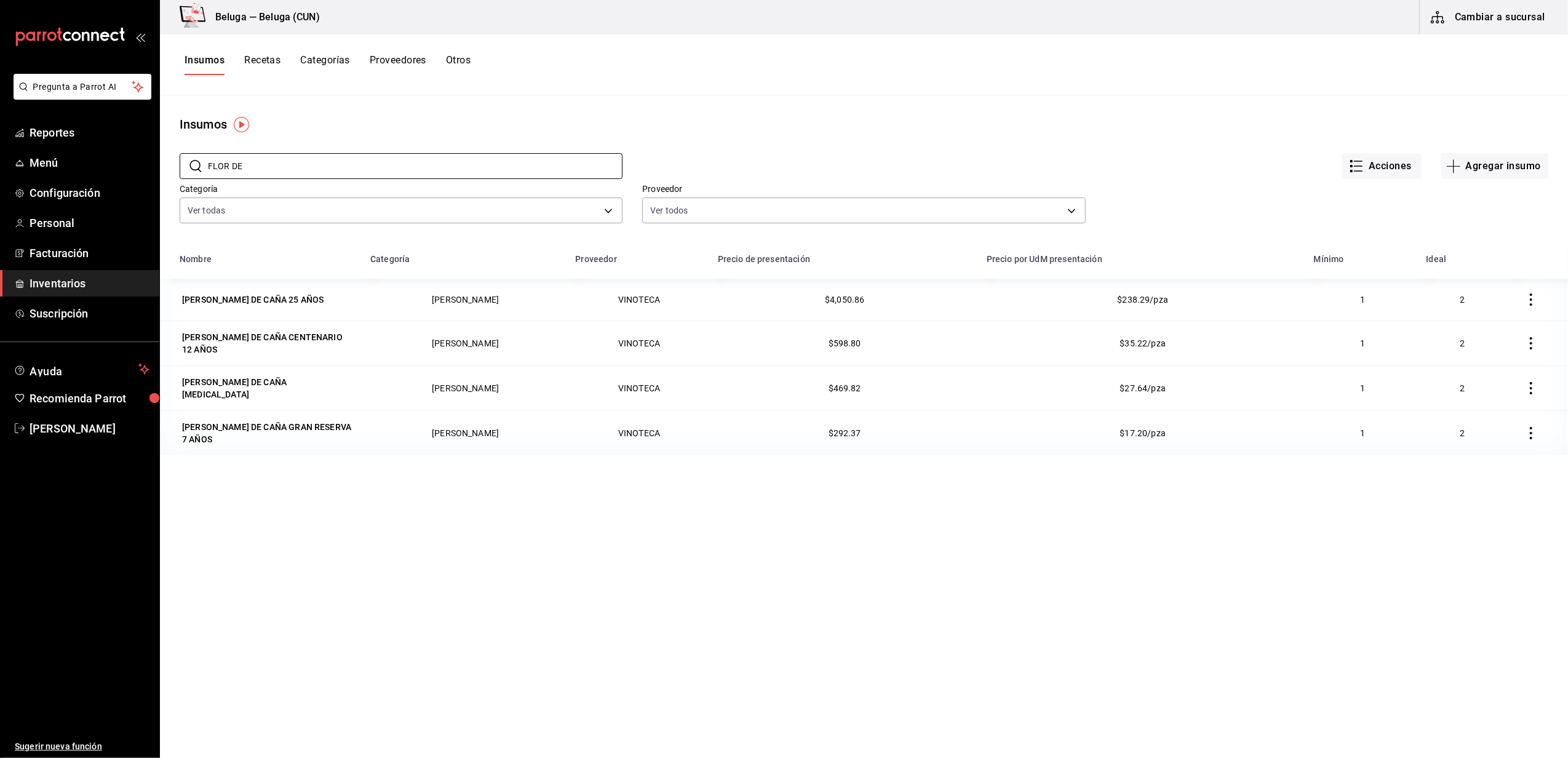
click at [293, 428] on div "[PERSON_NAME] DE CAÑA GRAN RESERVA 7 AÑOS" at bounding box center [267, 433] width 171 height 25
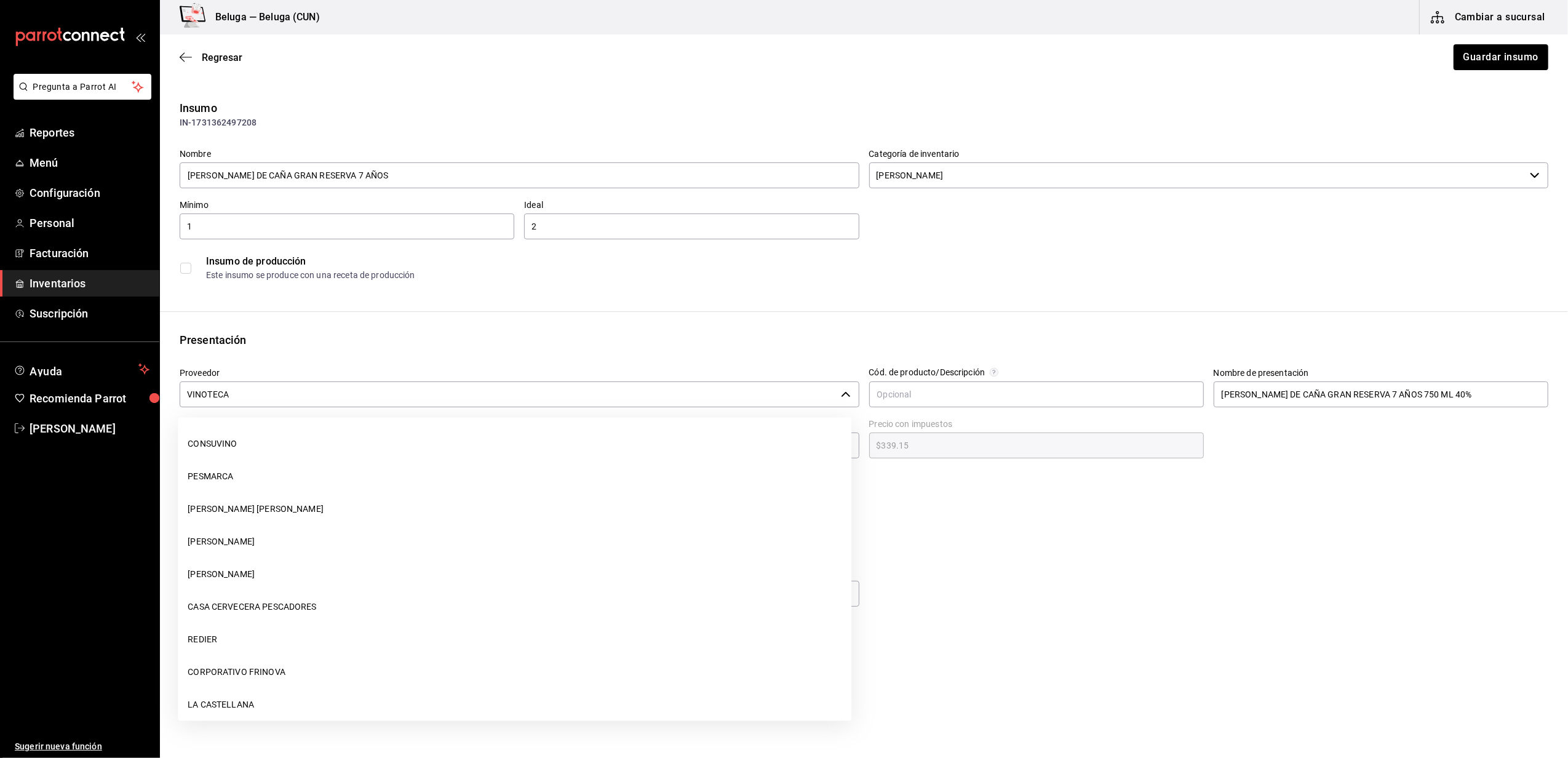
click at [773, 399] on input "VINOTECA" at bounding box center [508, 394] width 657 height 26
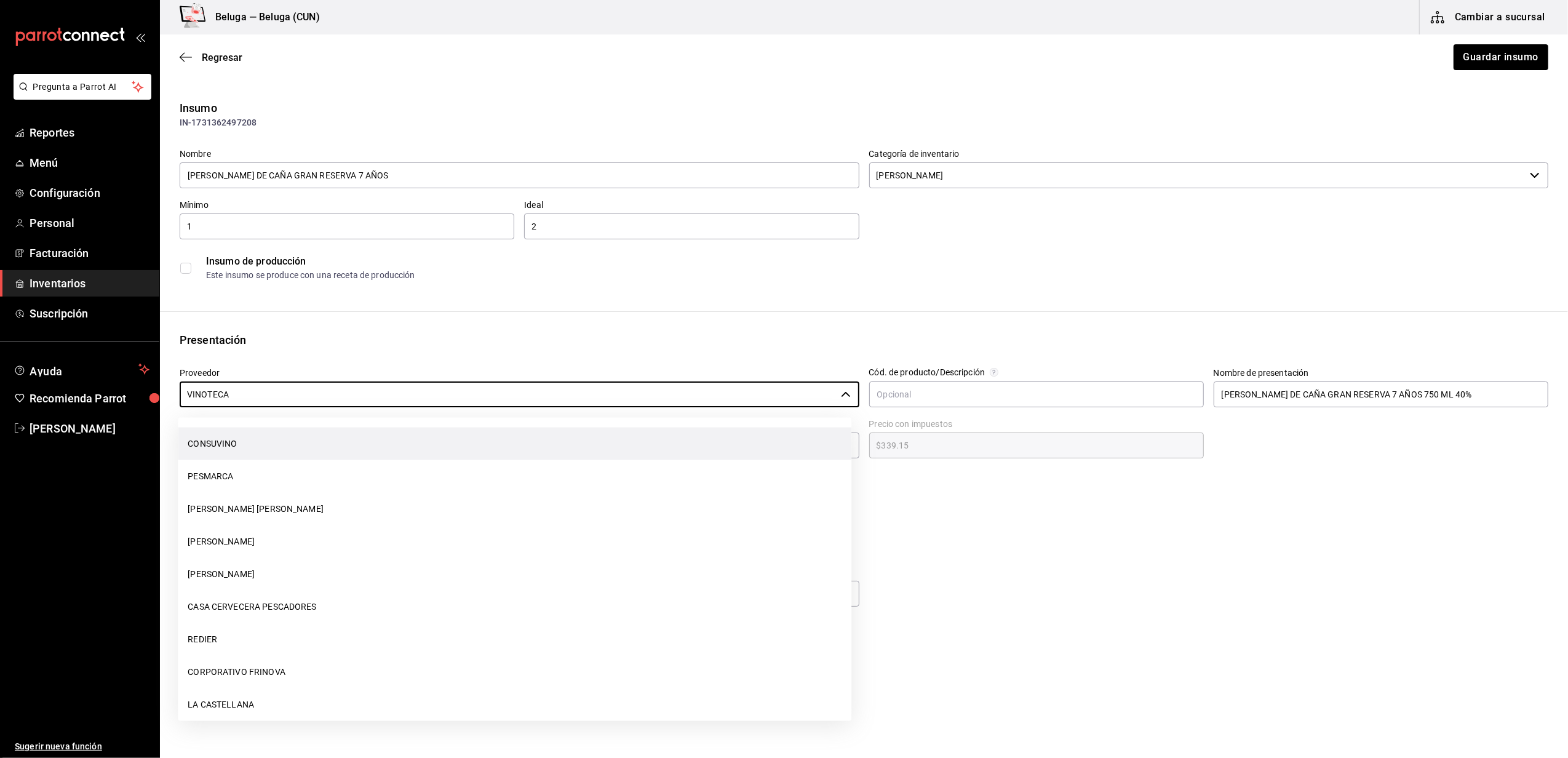
click at [216, 439] on li "CONSUVINO" at bounding box center [514, 443] width 673 height 32
type input "CONSUVINO"
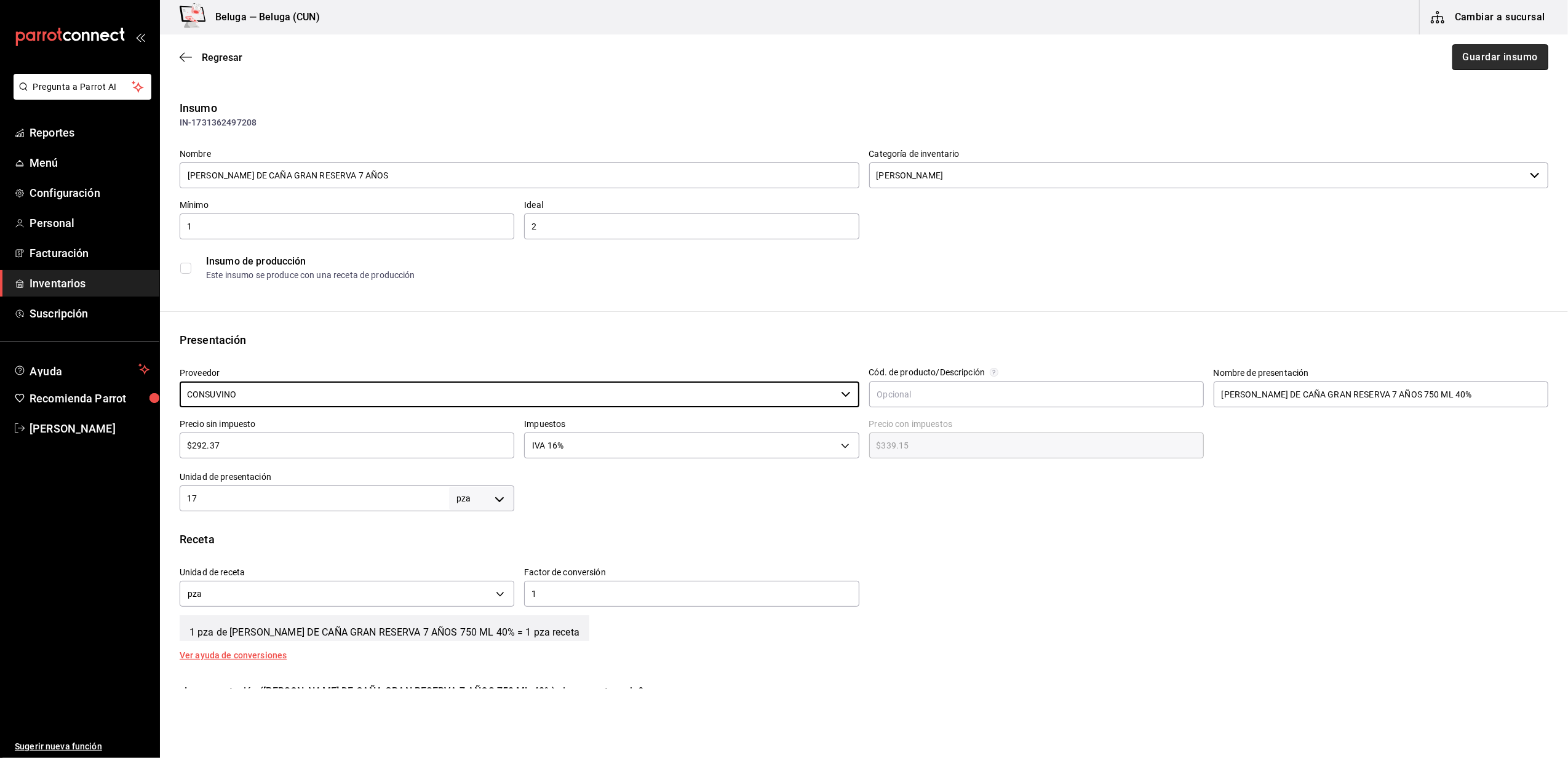
click at [1486, 53] on button "Guardar insumo" at bounding box center [1500, 57] width 96 height 26
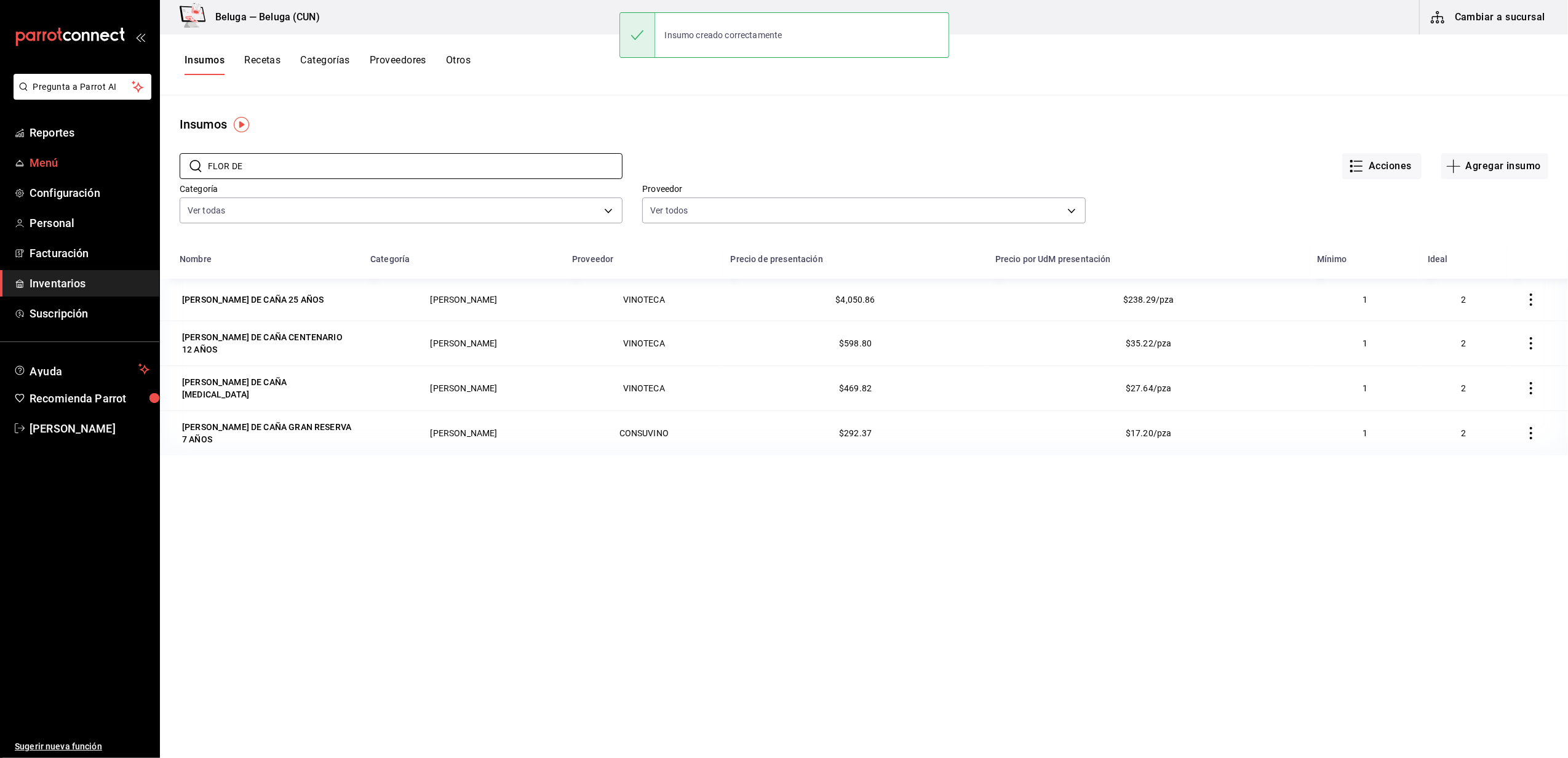
drag, startPoint x: 274, startPoint y: 157, endPoint x: 104, endPoint y: 163, distance: 170.1
click at [104, 163] on div "Pregunta a Parrot AI Reportes Menú Configuración Personal Facturación Inventari…" at bounding box center [784, 375] width 1568 height 750
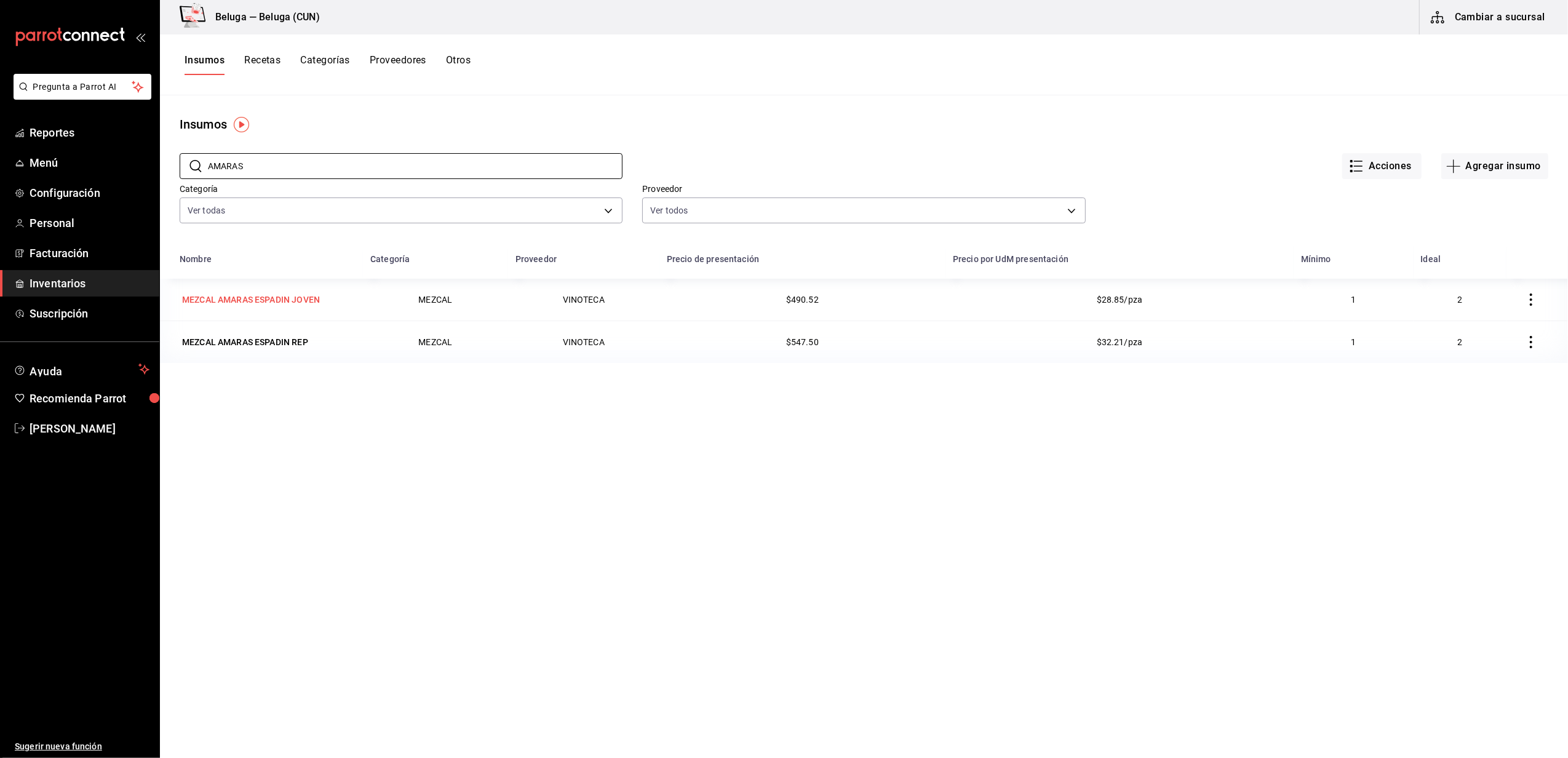
type input "AMARAS"
click at [252, 296] on div "MEZCAL AMARAS ESPADIN JOVEN" at bounding box center [251, 299] width 138 height 12
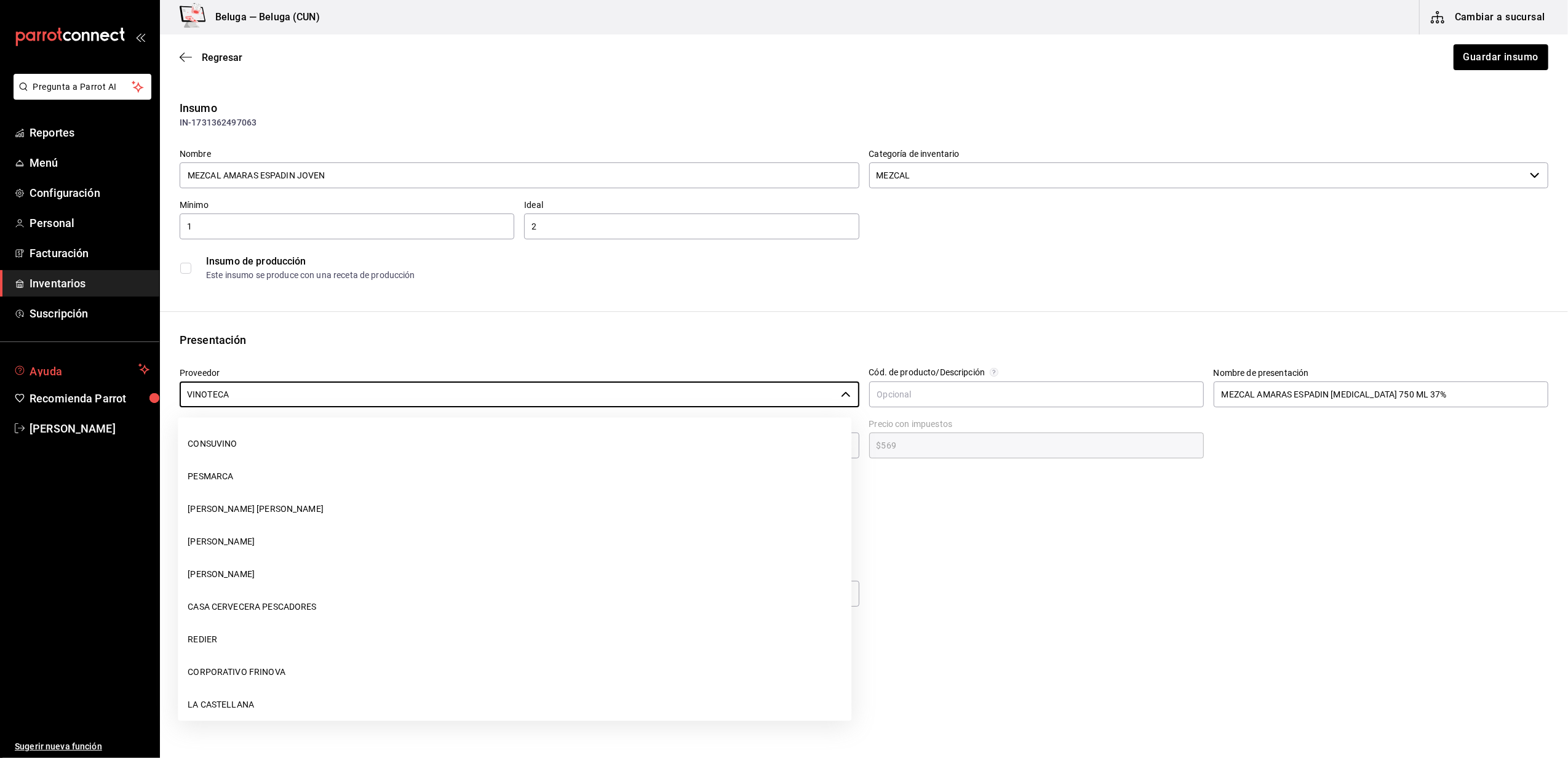
drag, startPoint x: 279, startPoint y: 399, endPoint x: 65, endPoint y: 375, distance: 215.3
click at [65, 375] on div "Pregunta a Parrot AI Reportes Menú Configuración Personal Facturación Inventari…" at bounding box center [784, 344] width 1568 height 689
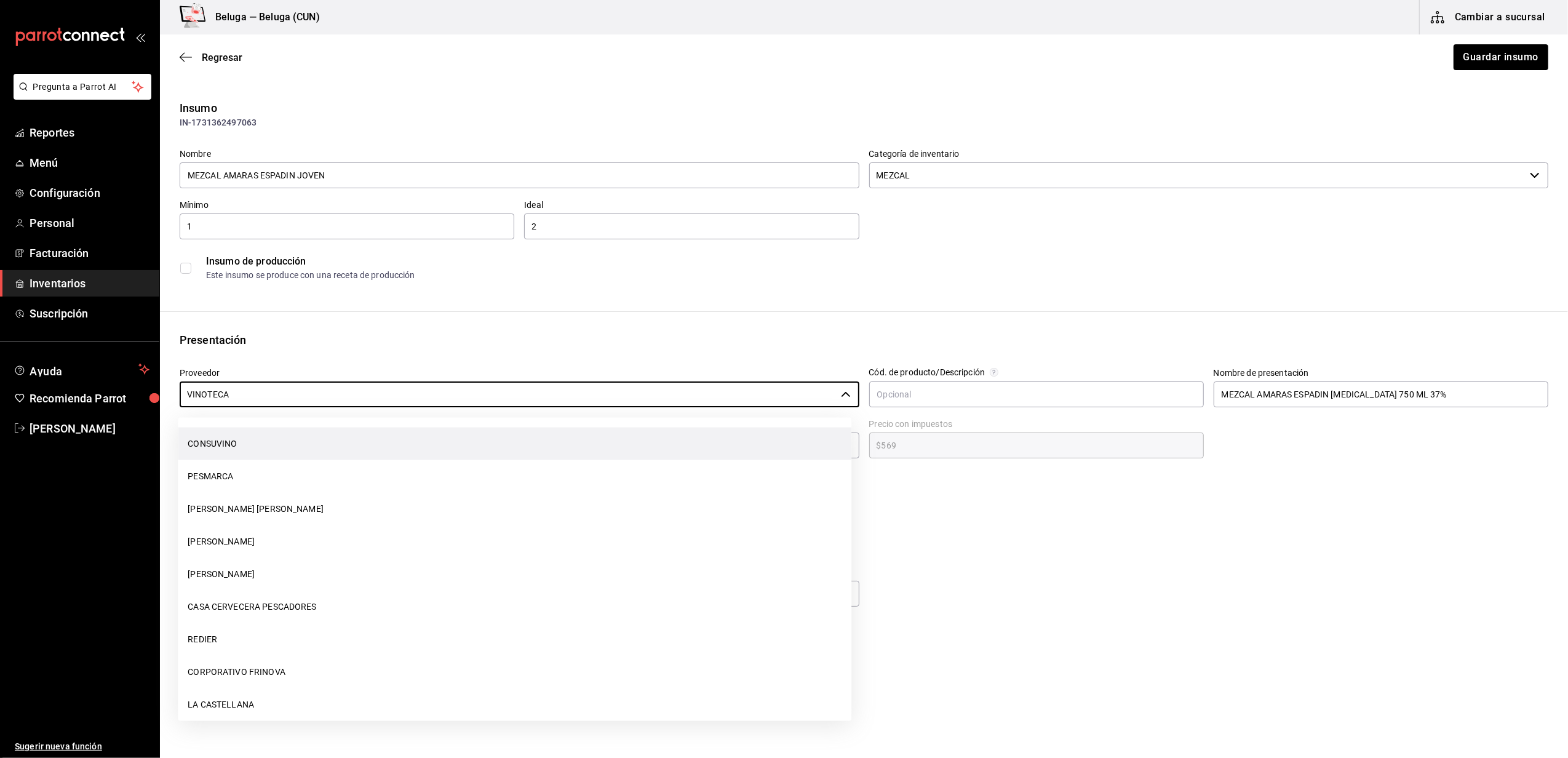
click at [231, 446] on li "CONSUVINO" at bounding box center [514, 443] width 673 height 32
type input "CONSUVINO"
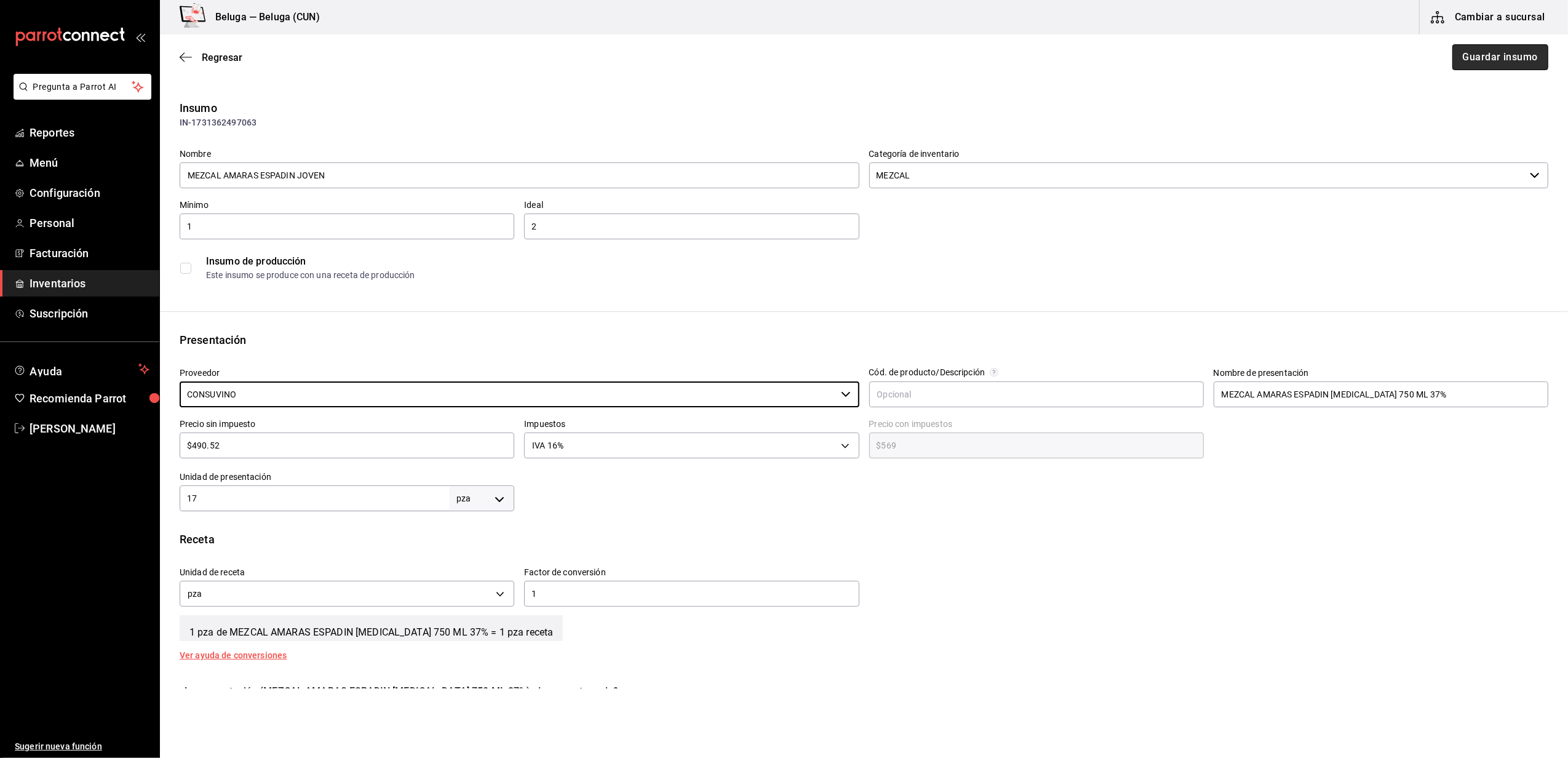
click at [1502, 65] on button "Guardar insumo" at bounding box center [1500, 57] width 96 height 26
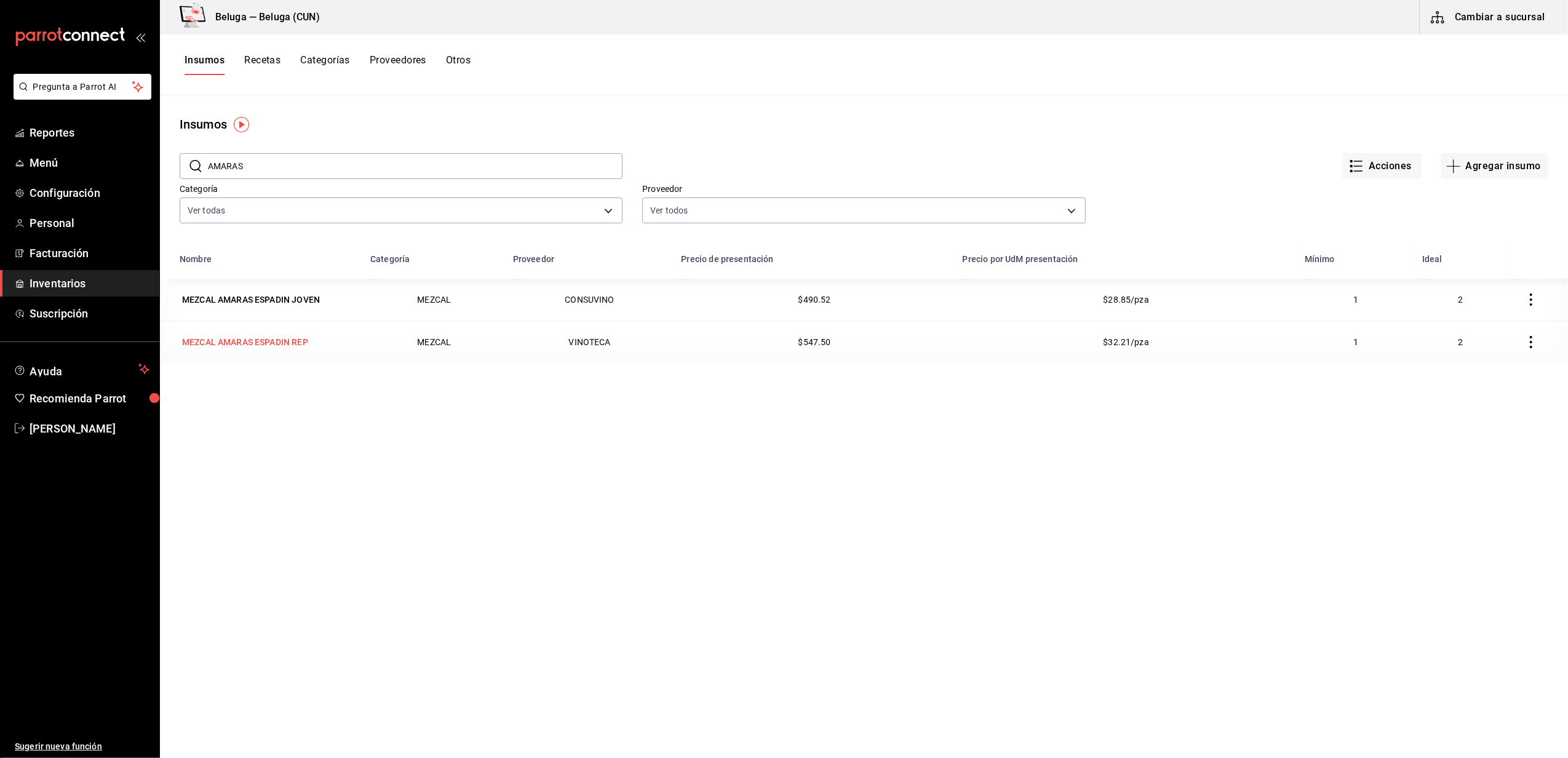
click at [282, 340] on div "MEZCAL AMARAS ESPADIN REP" at bounding box center [245, 342] width 126 height 12
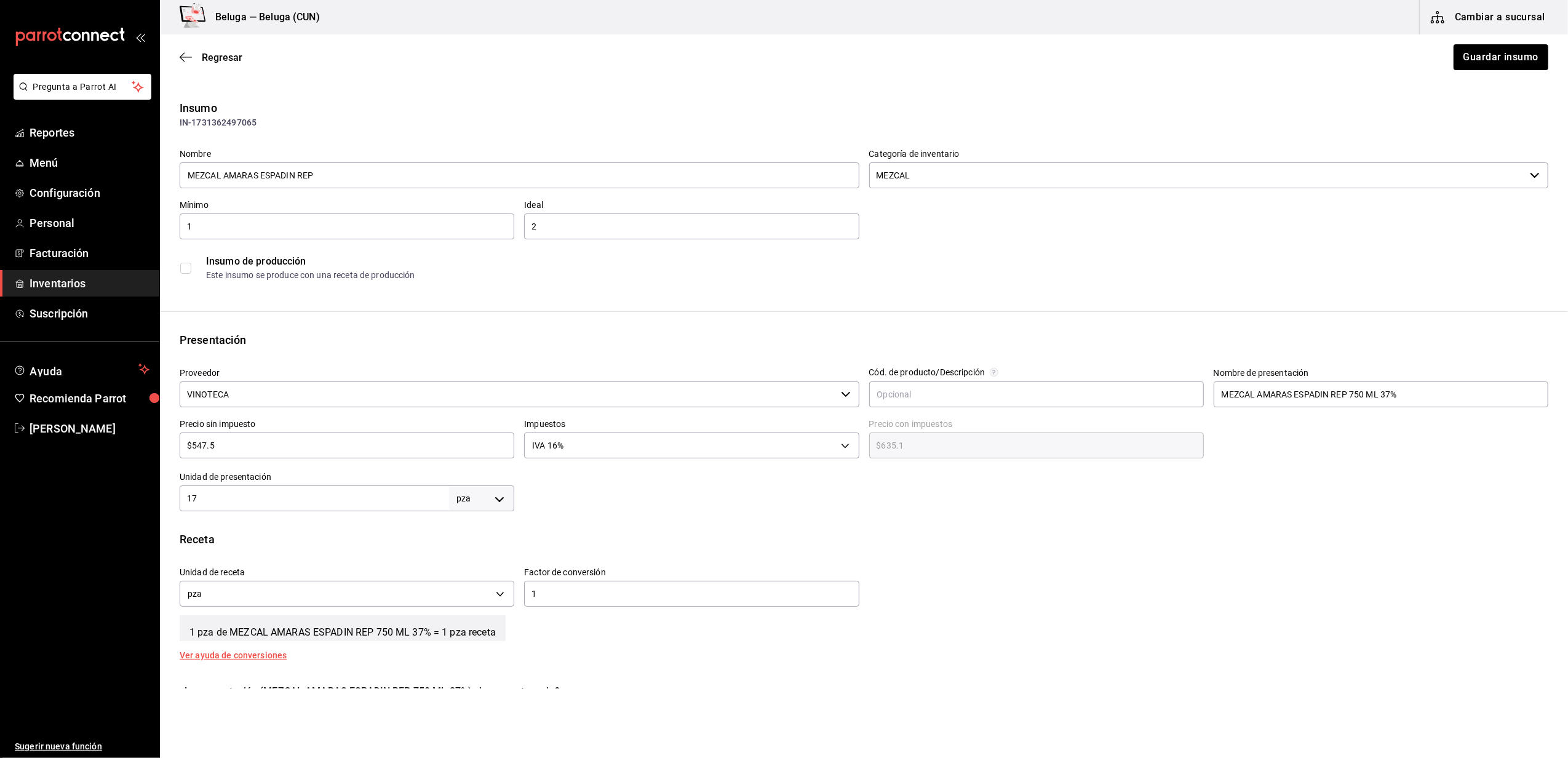
click at [306, 388] on input "VINOTECA" at bounding box center [508, 394] width 657 height 26
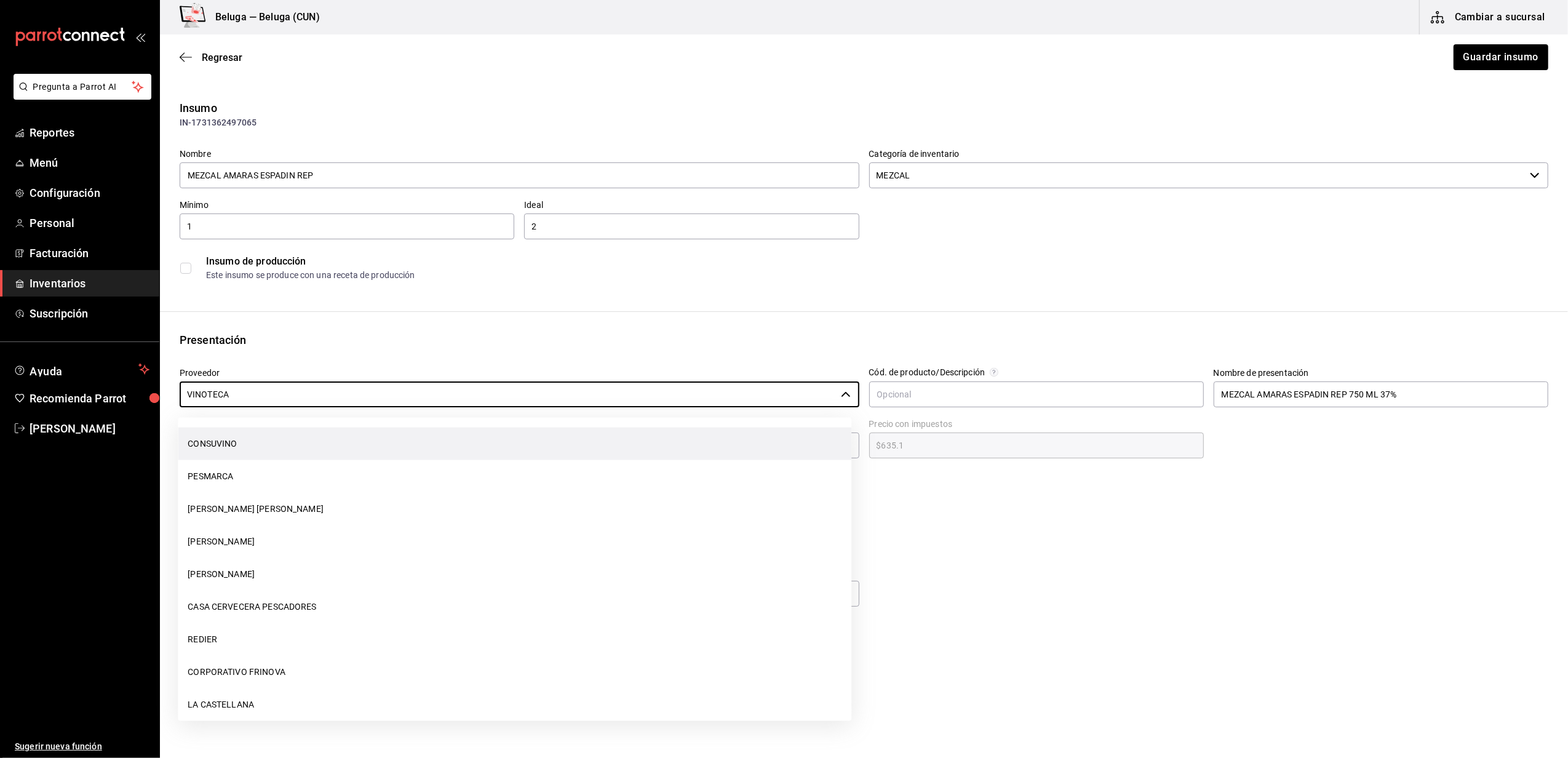
click at [234, 444] on li "CONSUVINO" at bounding box center [514, 443] width 673 height 32
type input "CONSUVINO"
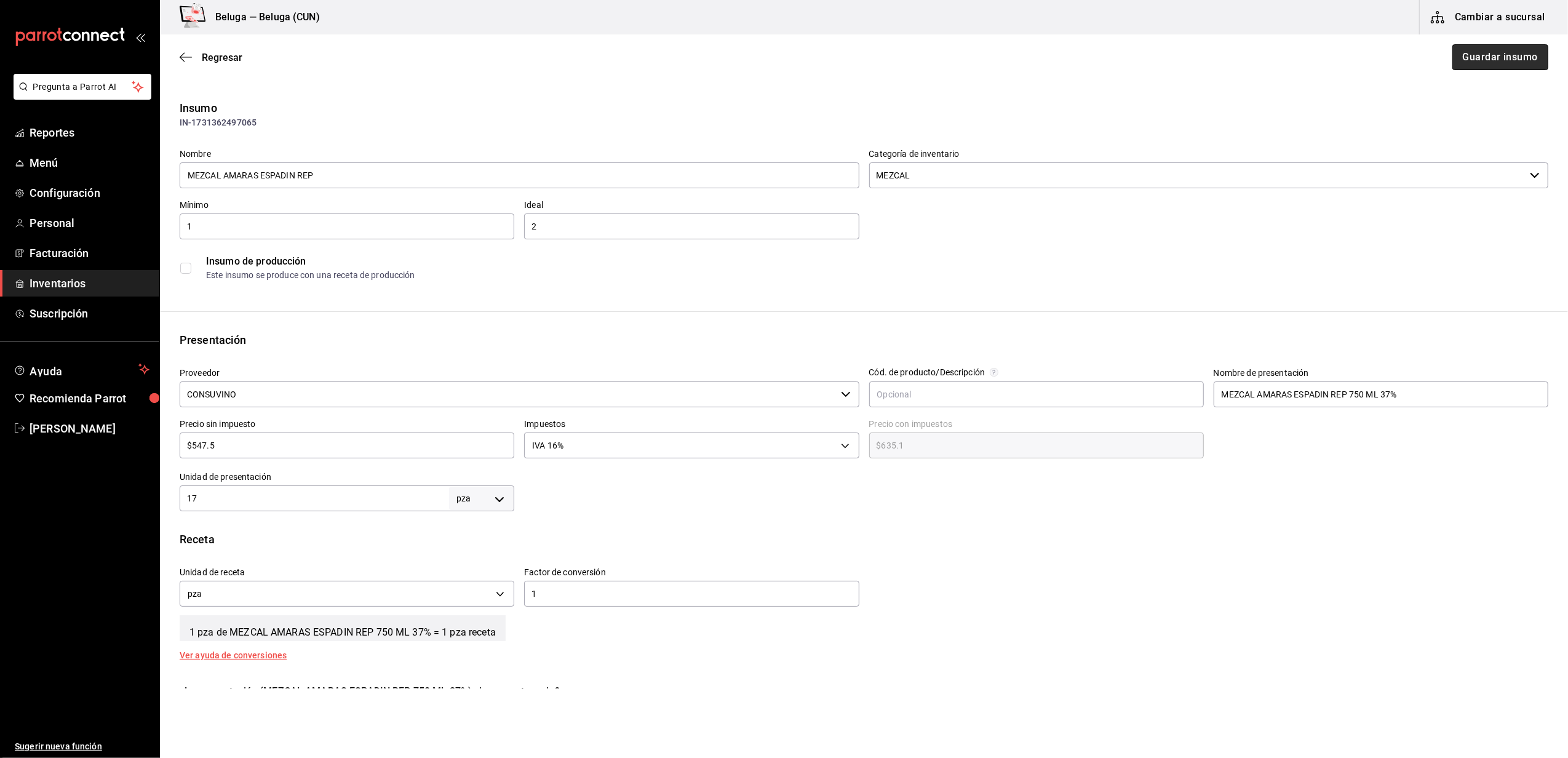
click at [1483, 55] on button "Guardar insumo" at bounding box center [1500, 57] width 96 height 26
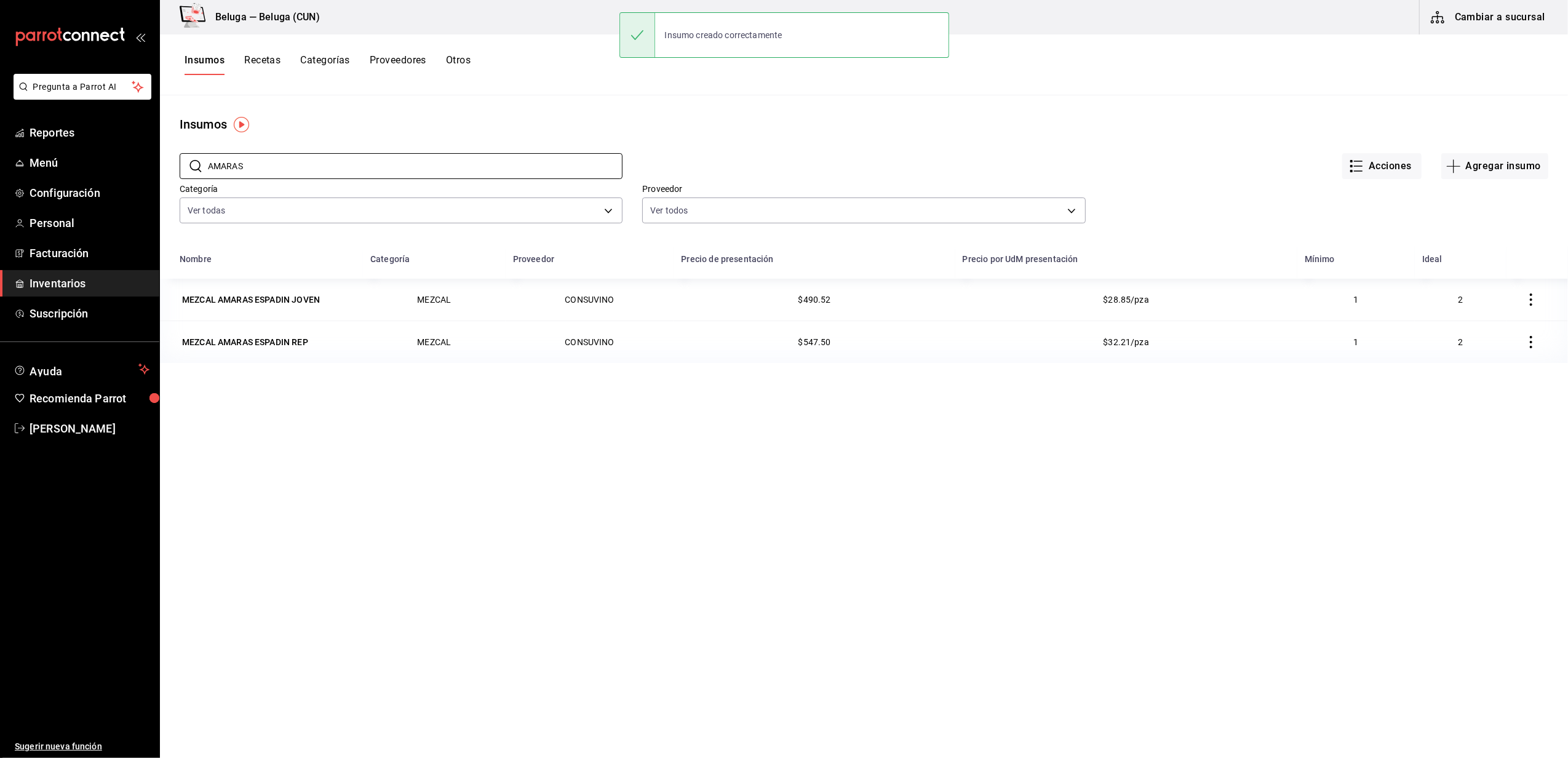
drag, startPoint x: 284, startPoint y: 166, endPoint x: 96, endPoint y: 146, distance: 189.1
click at [111, 152] on div "Pregunta a Parrot AI Reportes Menú Configuración Personal Facturación Inventari…" at bounding box center [784, 375] width 1568 height 750
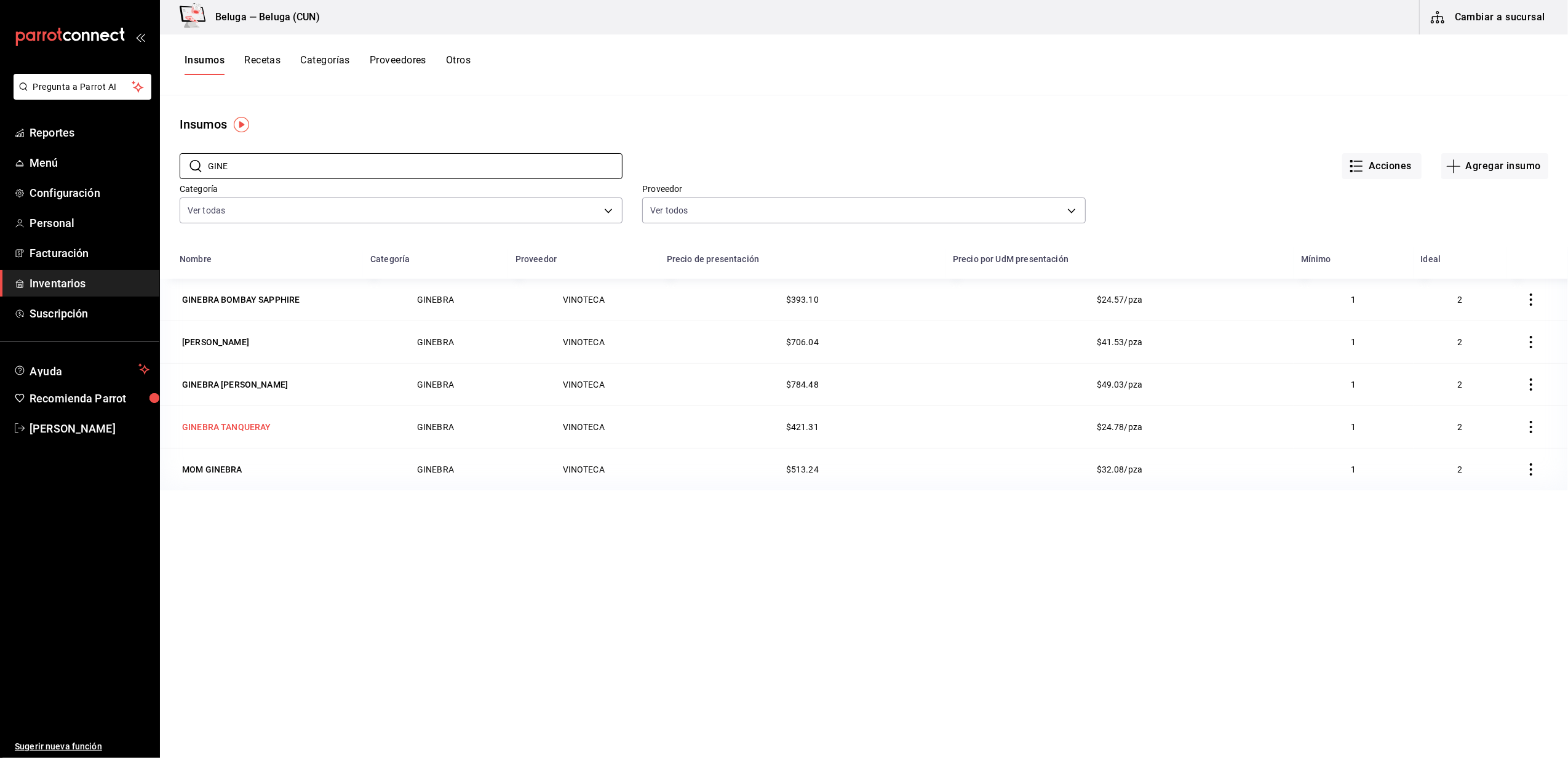
type input "GINE"
click at [238, 425] on div "GINEBRA TANQUERAY" at bounding box center [227, 427] width 89 height 12
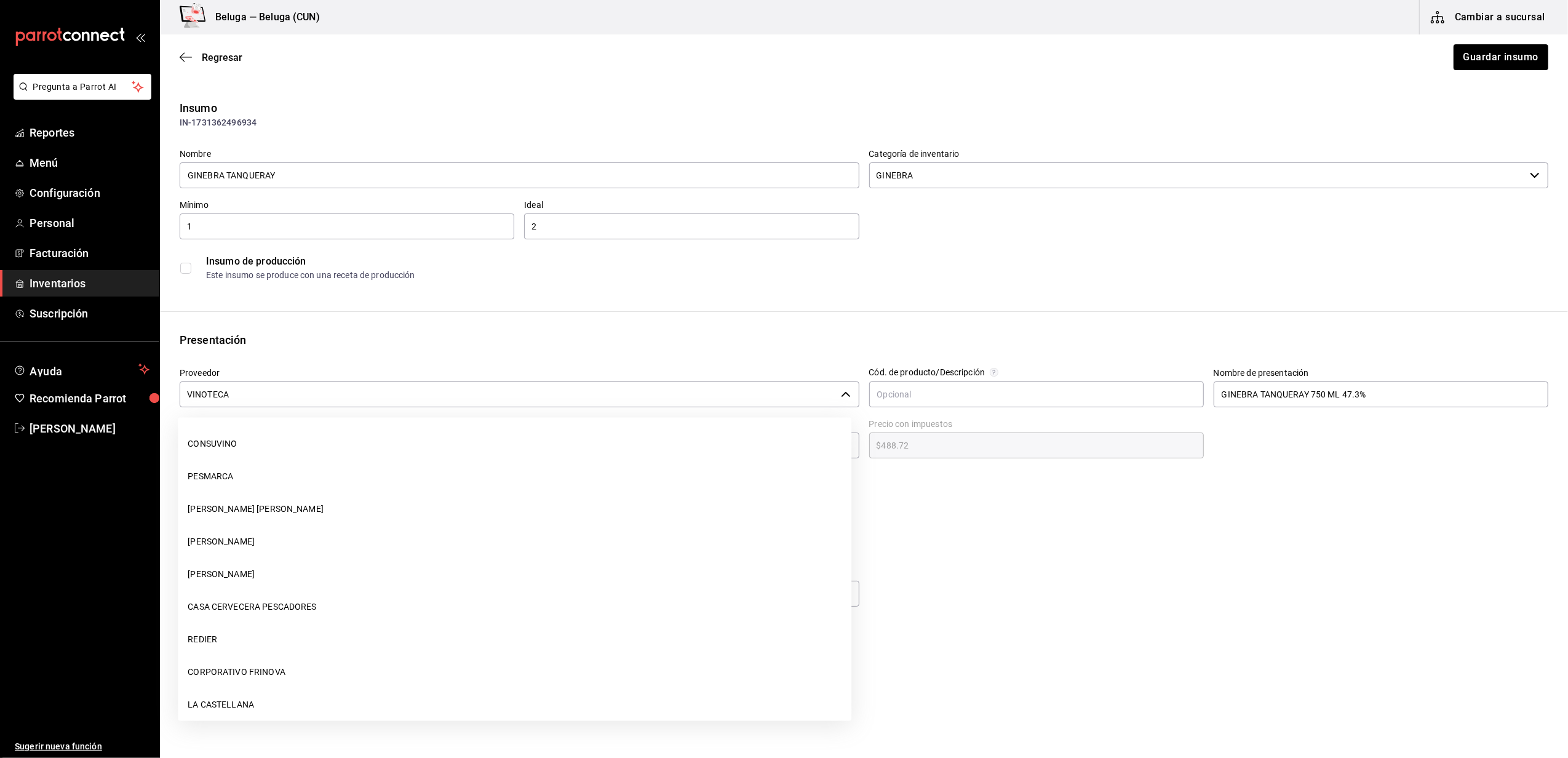
click at [451, 398] on input "VINOTECA" at bounding box center [508, 394] width 657 height 26
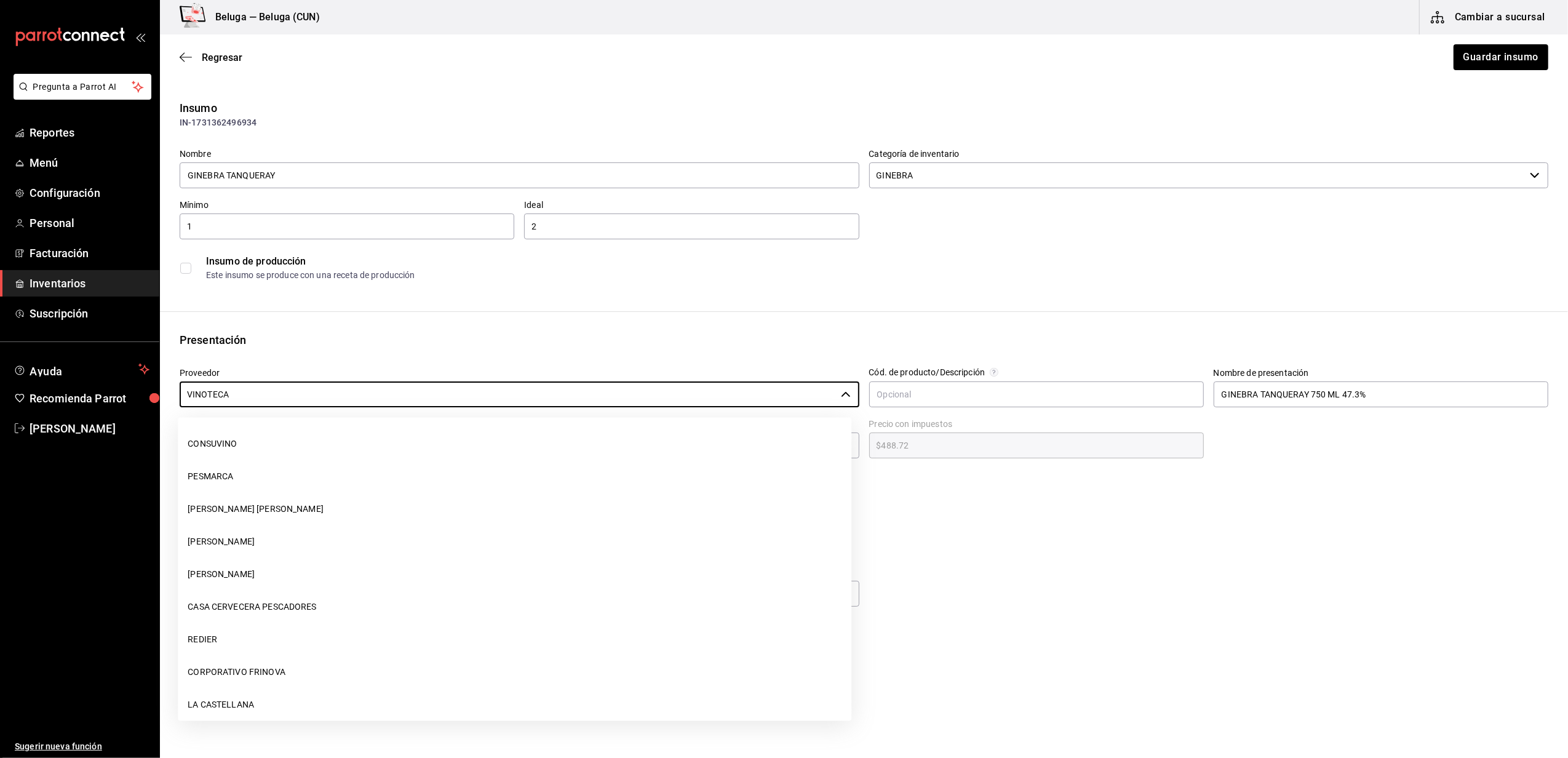
click at [204, 446] on li "CONSUVINO" at bounding box center [514, 443] width 673 height 32
type input "CONSUVINO"
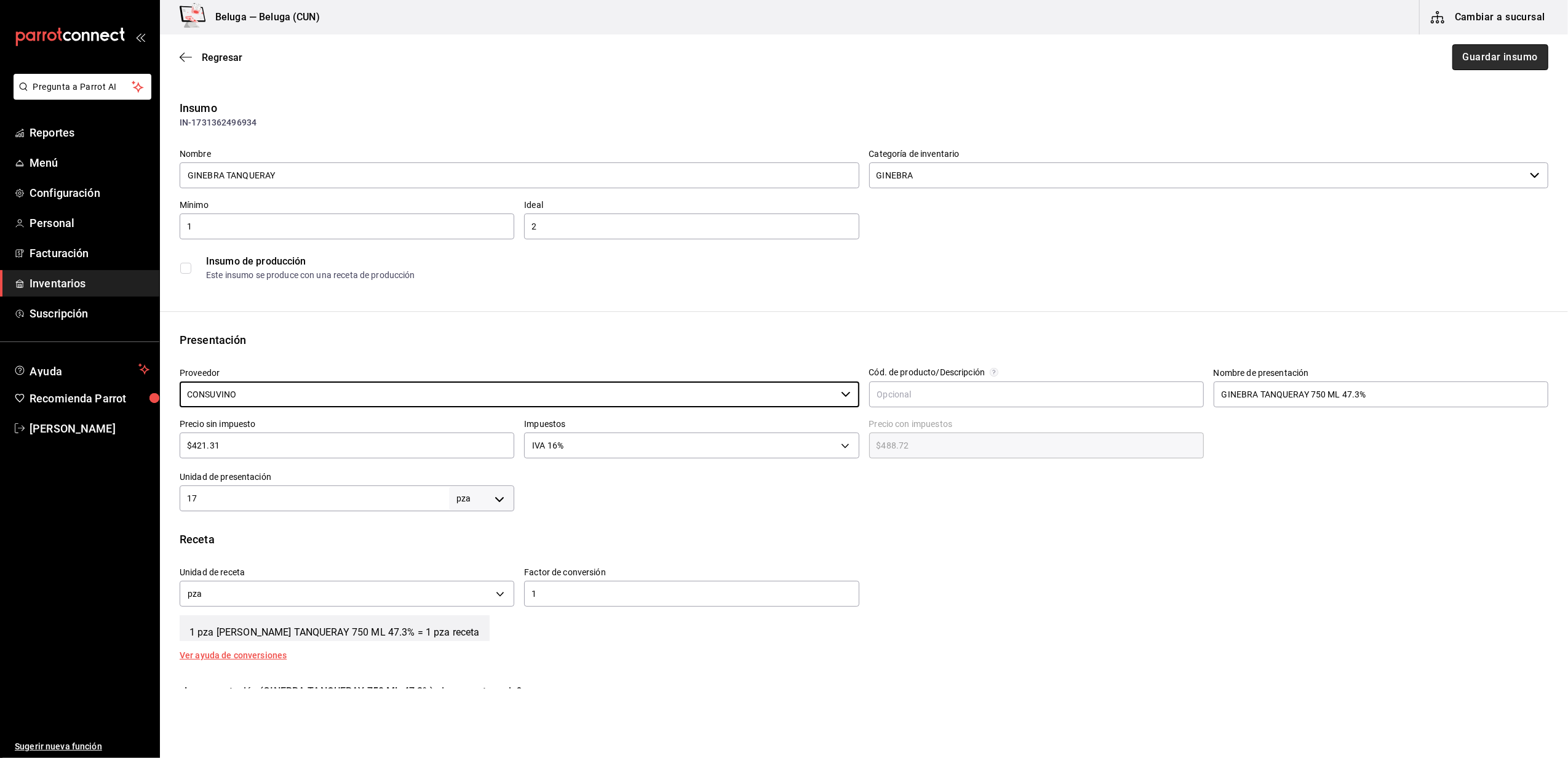
click at [1500, 55] on button "Guardar insumo" at bounding box center [1500, 57] width 96 height 26
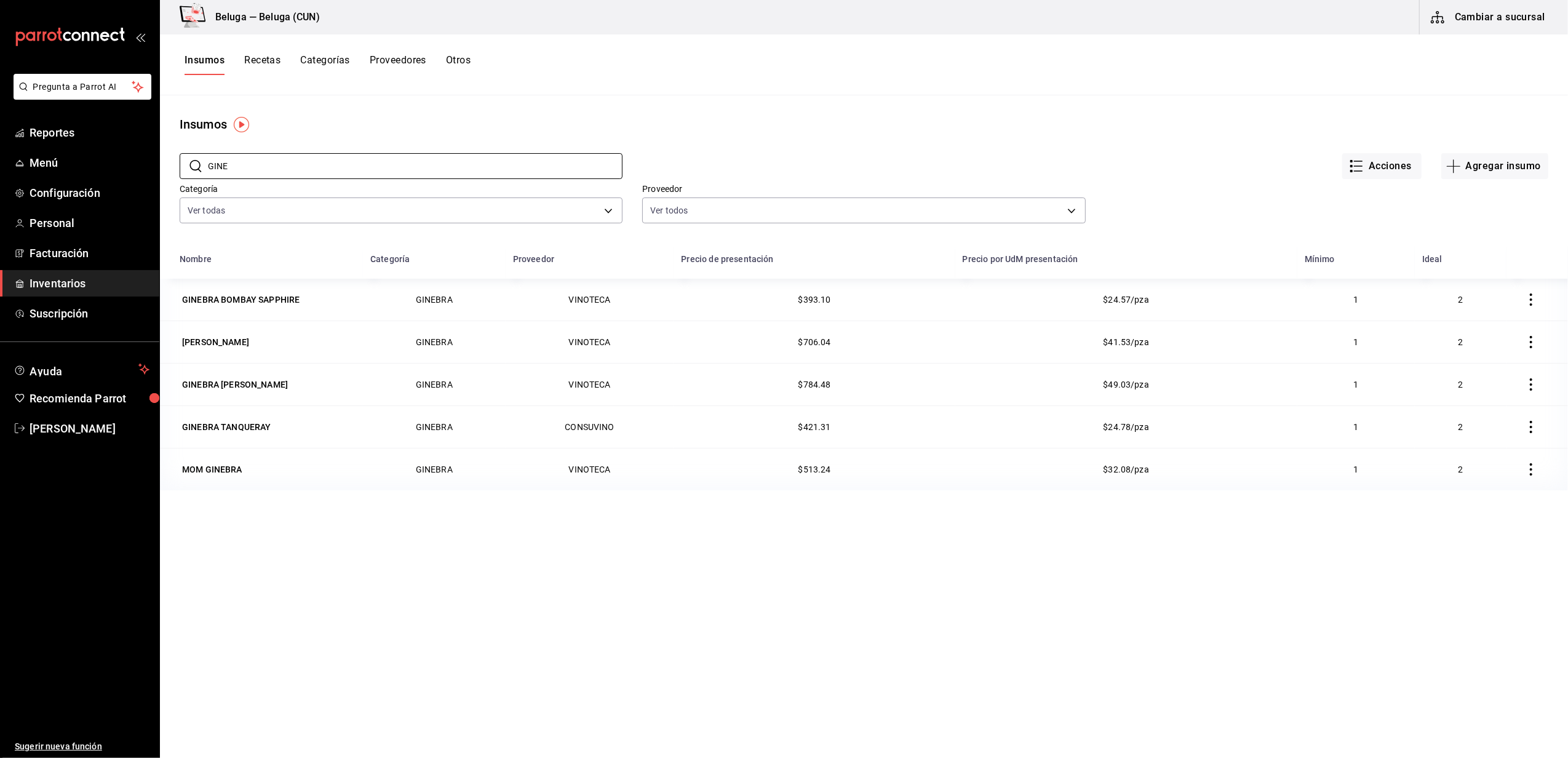
drag, startPoint x: 258, startPoint y: 176, endPoint x: 167, endPoint y: 154, distance: 93.6
click at [168, 165] on div "​ GINE ​ Acciones Agregar insumo Categoría Ver todas f07f4d25-74ae-45a0-b4c7-41…" at bounding box center [864, 190] width 1408 height 113
type input "[PERSON_NAME]"
click at [241, 379] on div "TEQ DON JULIO BCO" at bounding box center [224, 384] width 83 height 12
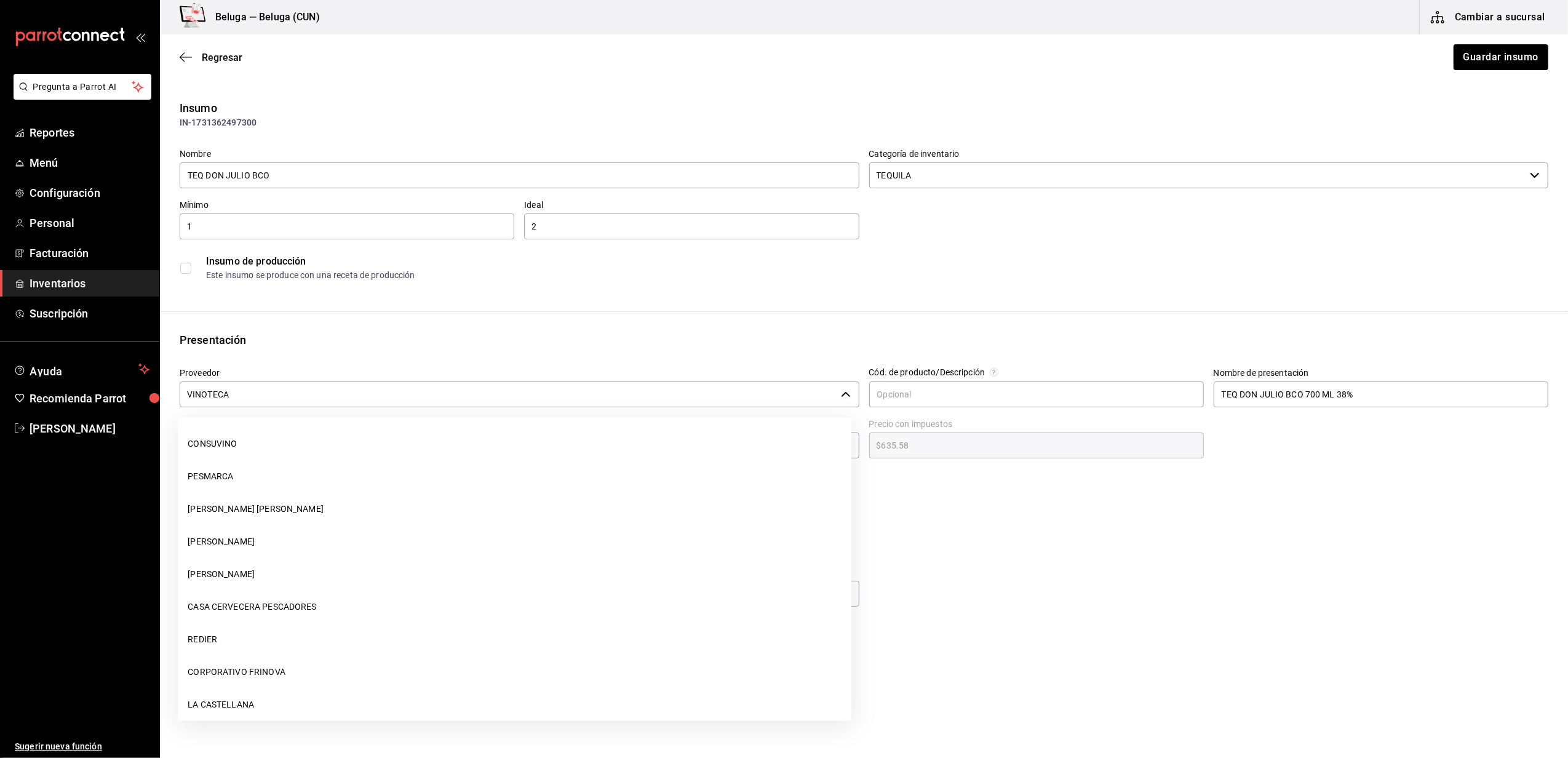
click at [499, 392] on input "VINOTECA" at bounding box center [508, 394] width 657 height 26
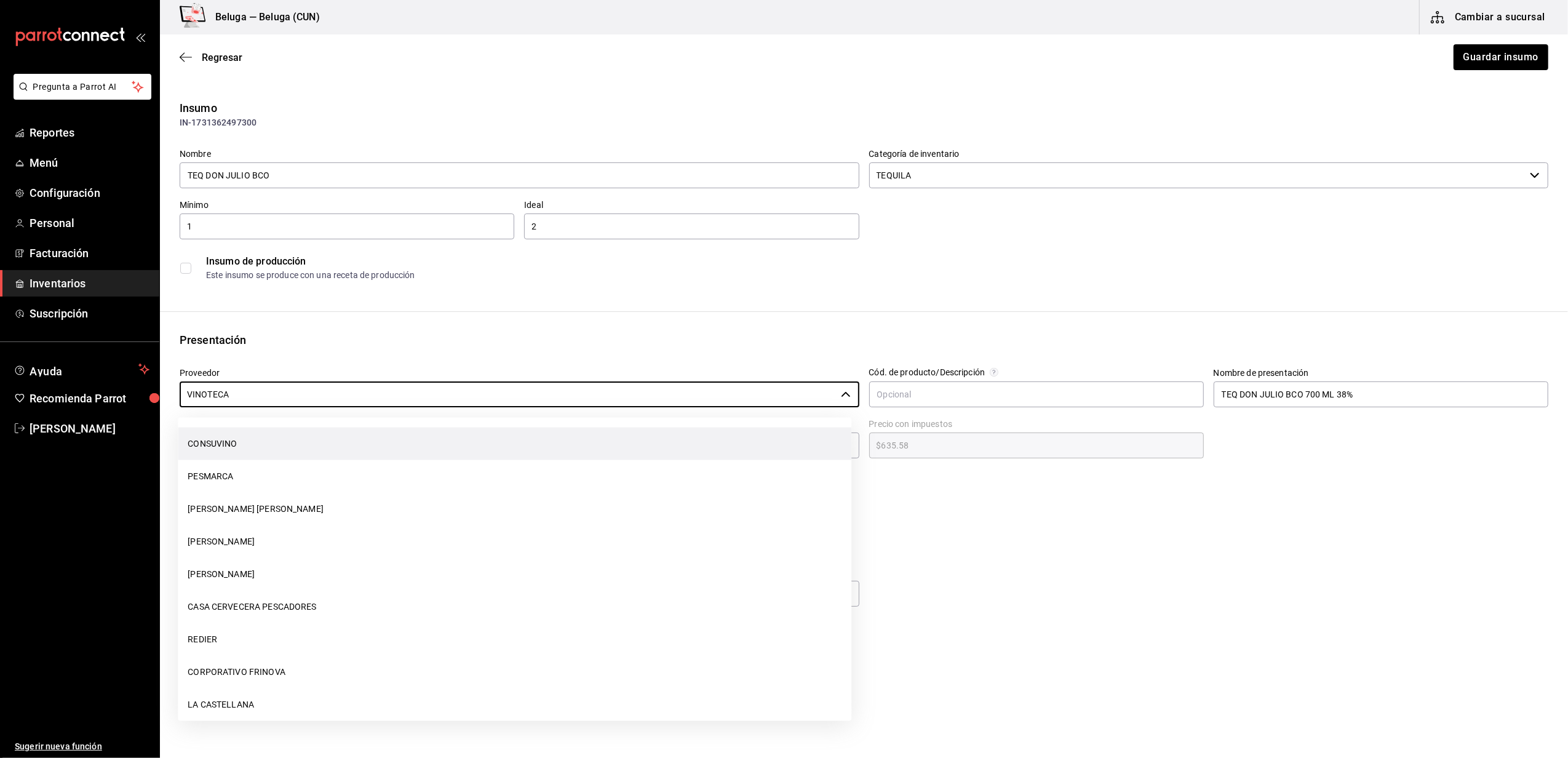
click at [241, 450] on li "CONSUVINO" at bounding box center [514, 443] width 673 height 32
type input "CONSUVINO"
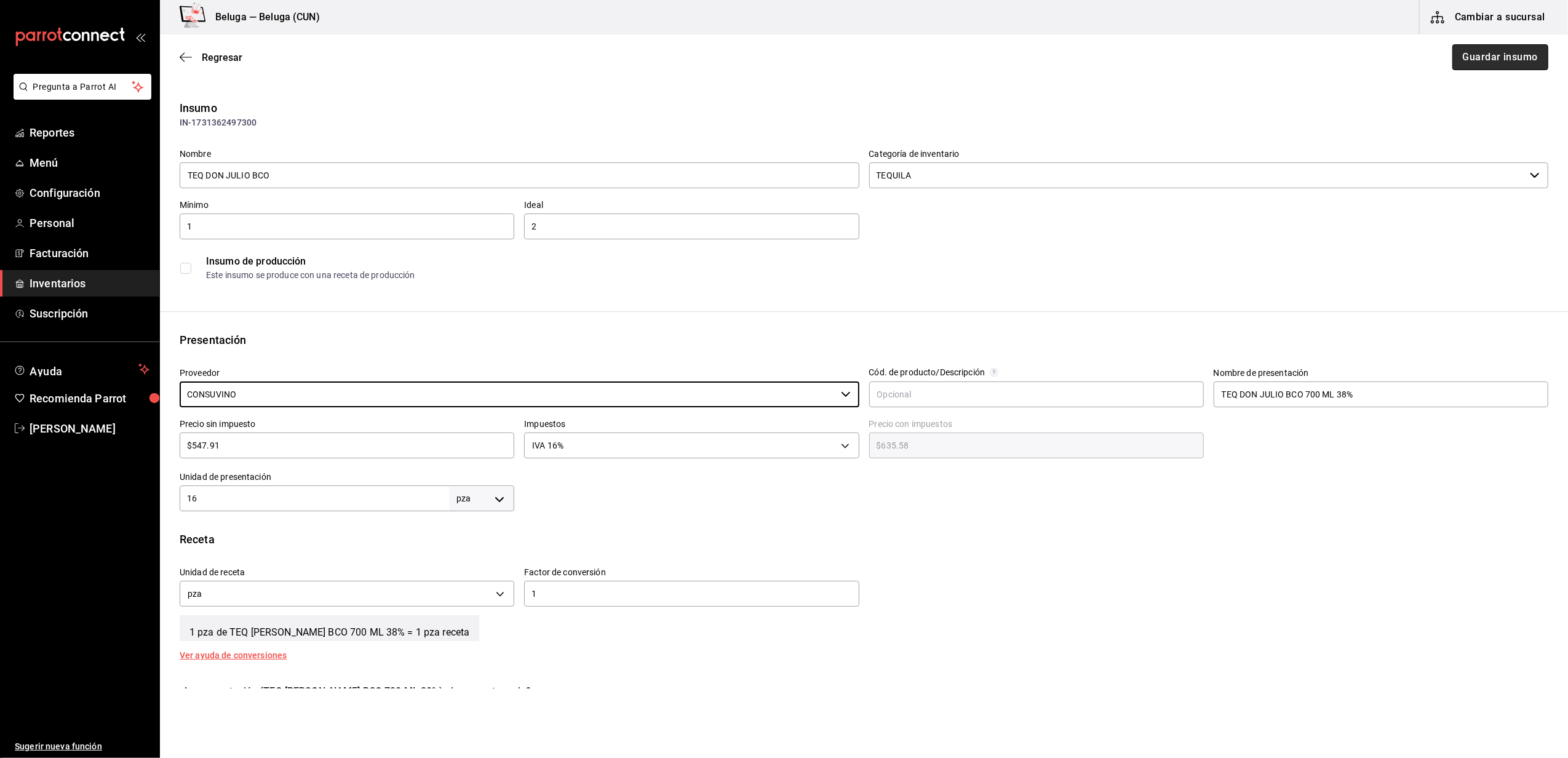
click at [1491, 55] on button "Guardar insumo" at bounding box center [1500, 57] width 96 height 26
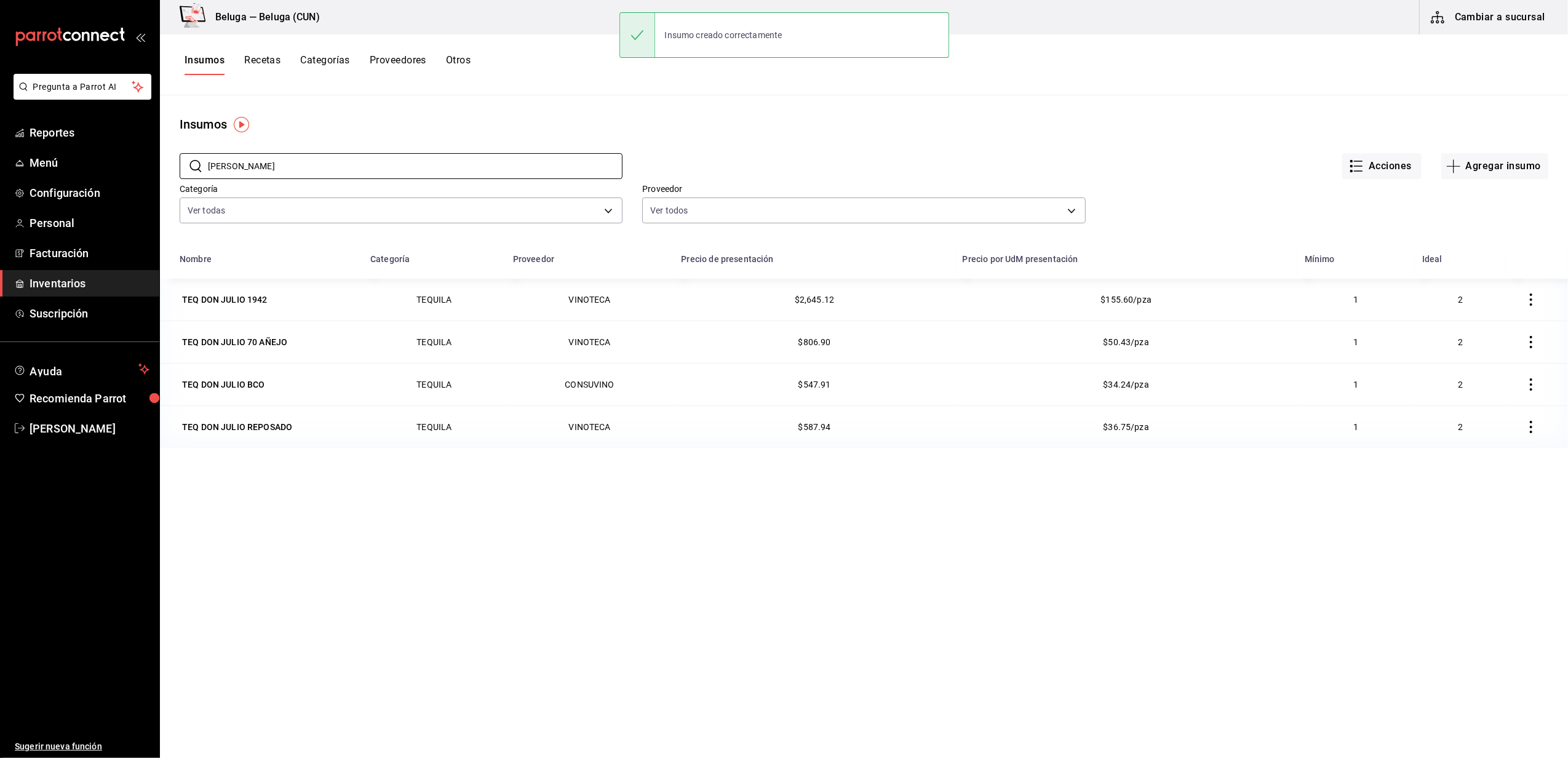
drag, startPoint x: 262, startPoint y: 164, endPoint x: 0, endPoint y: 111, distance: 267.3
click at [0, 112] on html "Pregunta a Parrot AI Reportes Menú Configuración Personal Facturación Inventari…" at bounding box center [784, 375] width 1568 height 750
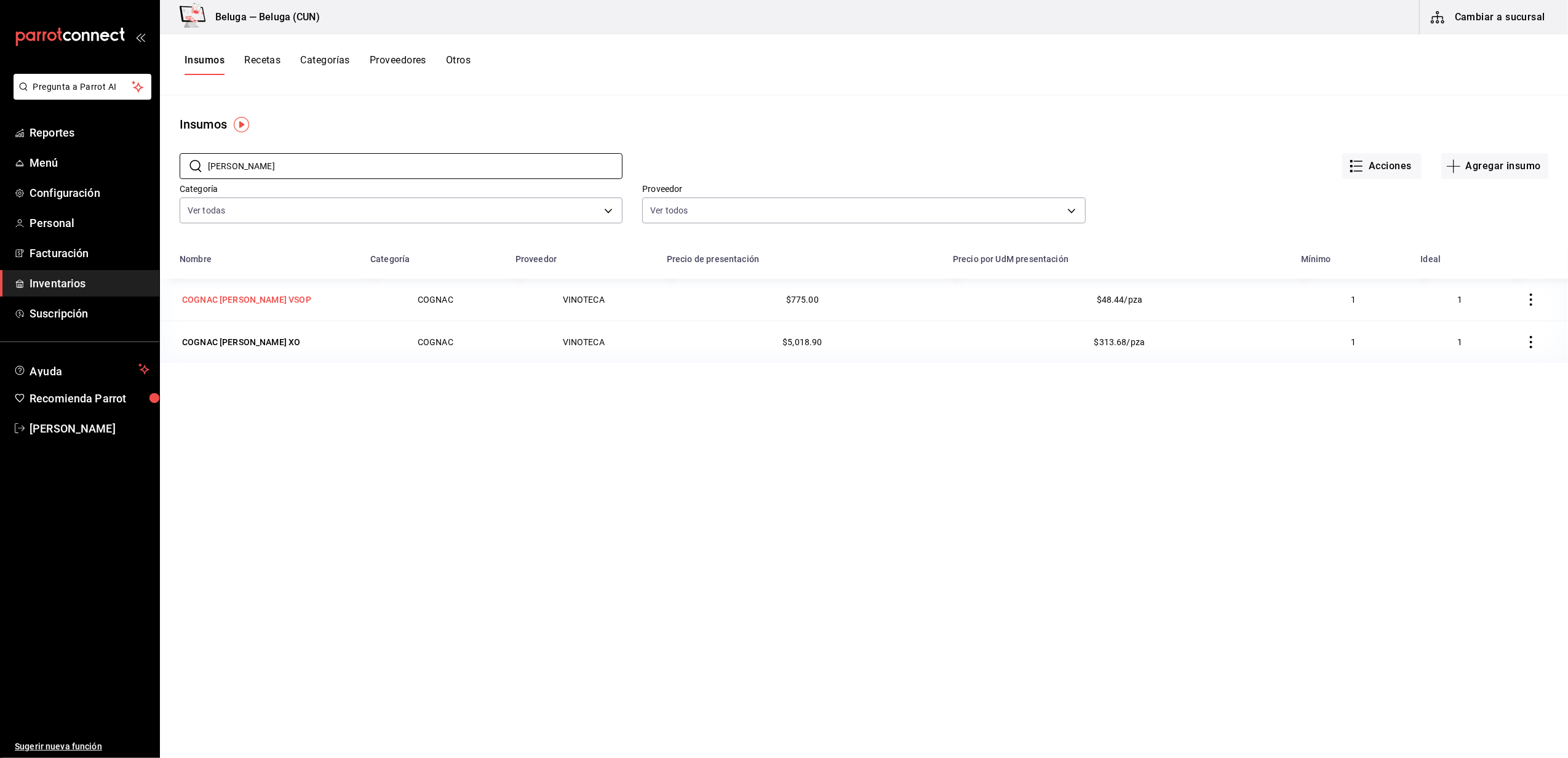
type input "[PERSON_NAME]"
click at [277, 299] on div "COGNAC [PERSON_NAME] VSOP" at bounding box center [247, 299] width 130 height 12
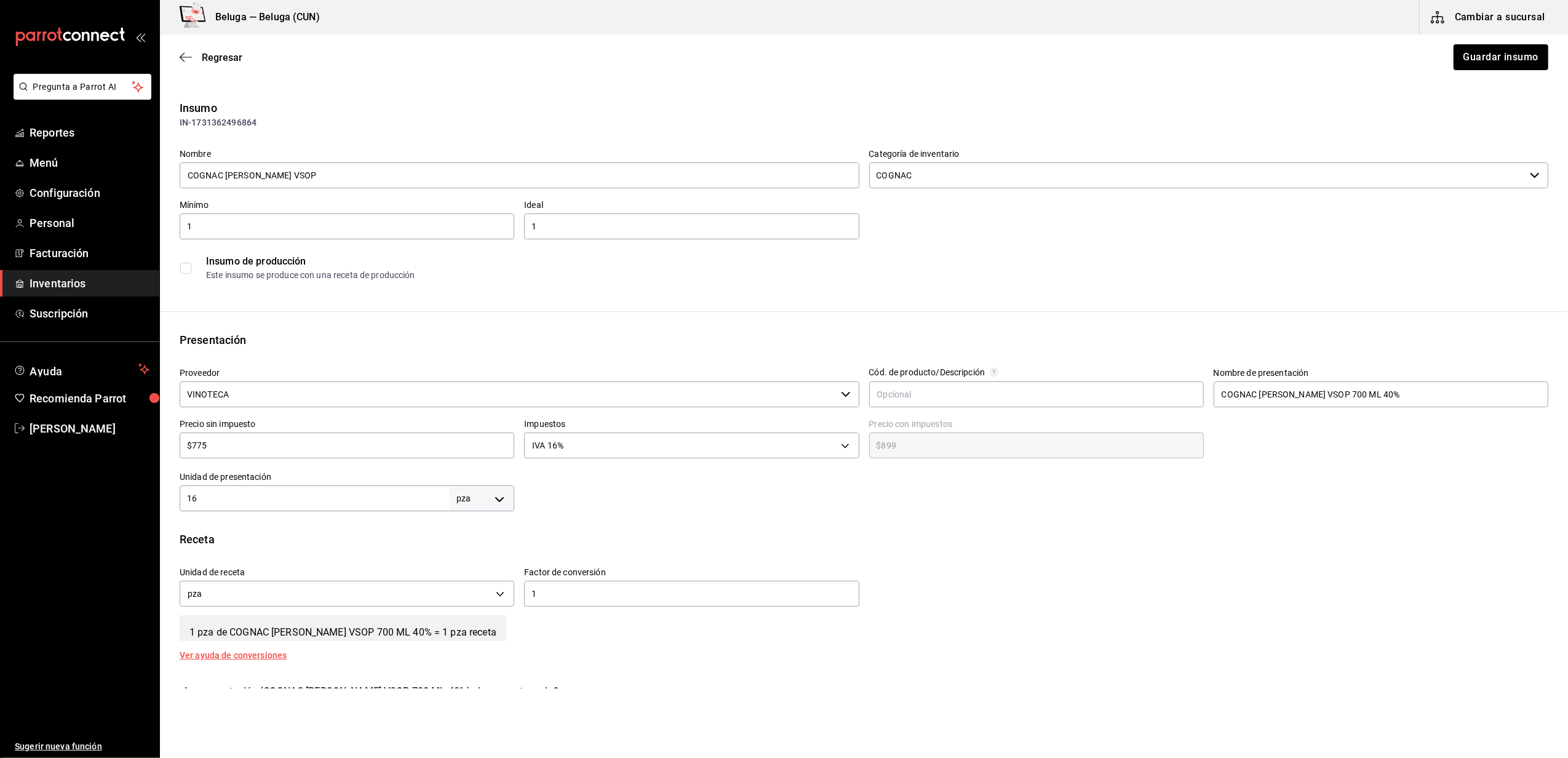
click at [318, 394] on input "VINOTECA" at bounding box center [508, 394] width 657 height 26
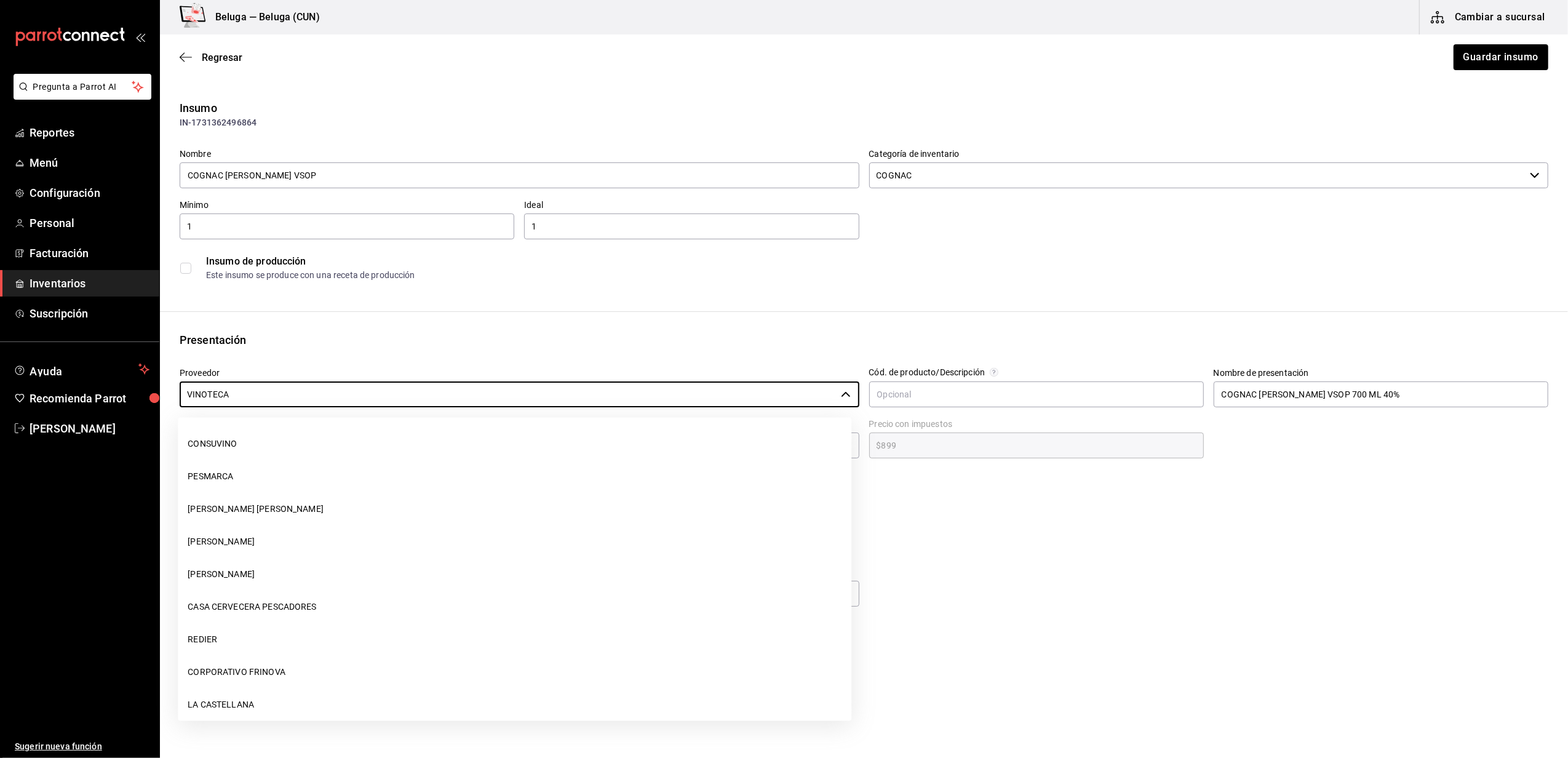
click at [200, 435] on li "CONSUVINO" at bounding box center [514, 443] width 673 height 32
type input "CONSUVINO"
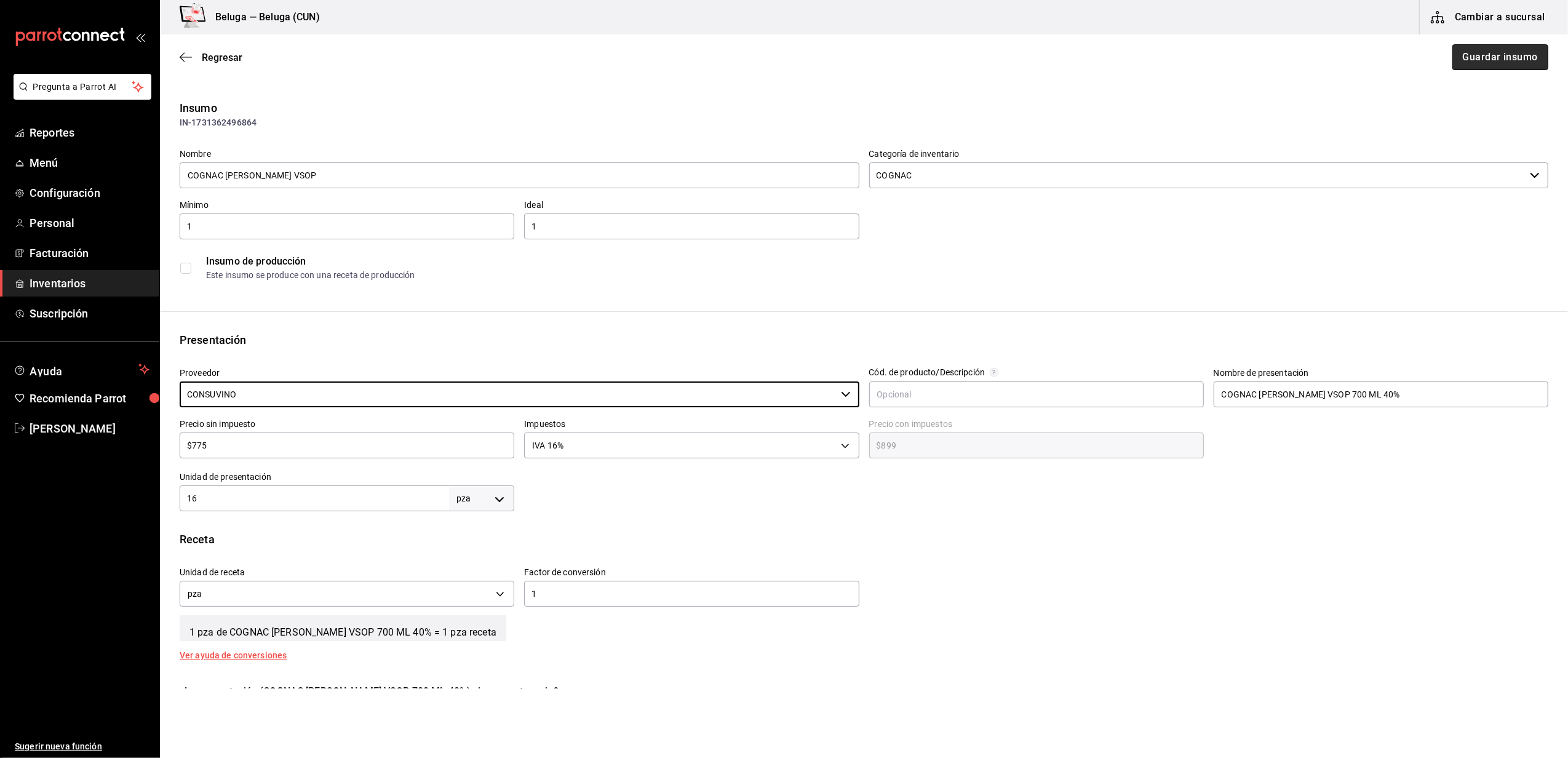
click at [1486, 60] on button "Guardar insumo" at bounding box center [1500, 57] width 96 height 26
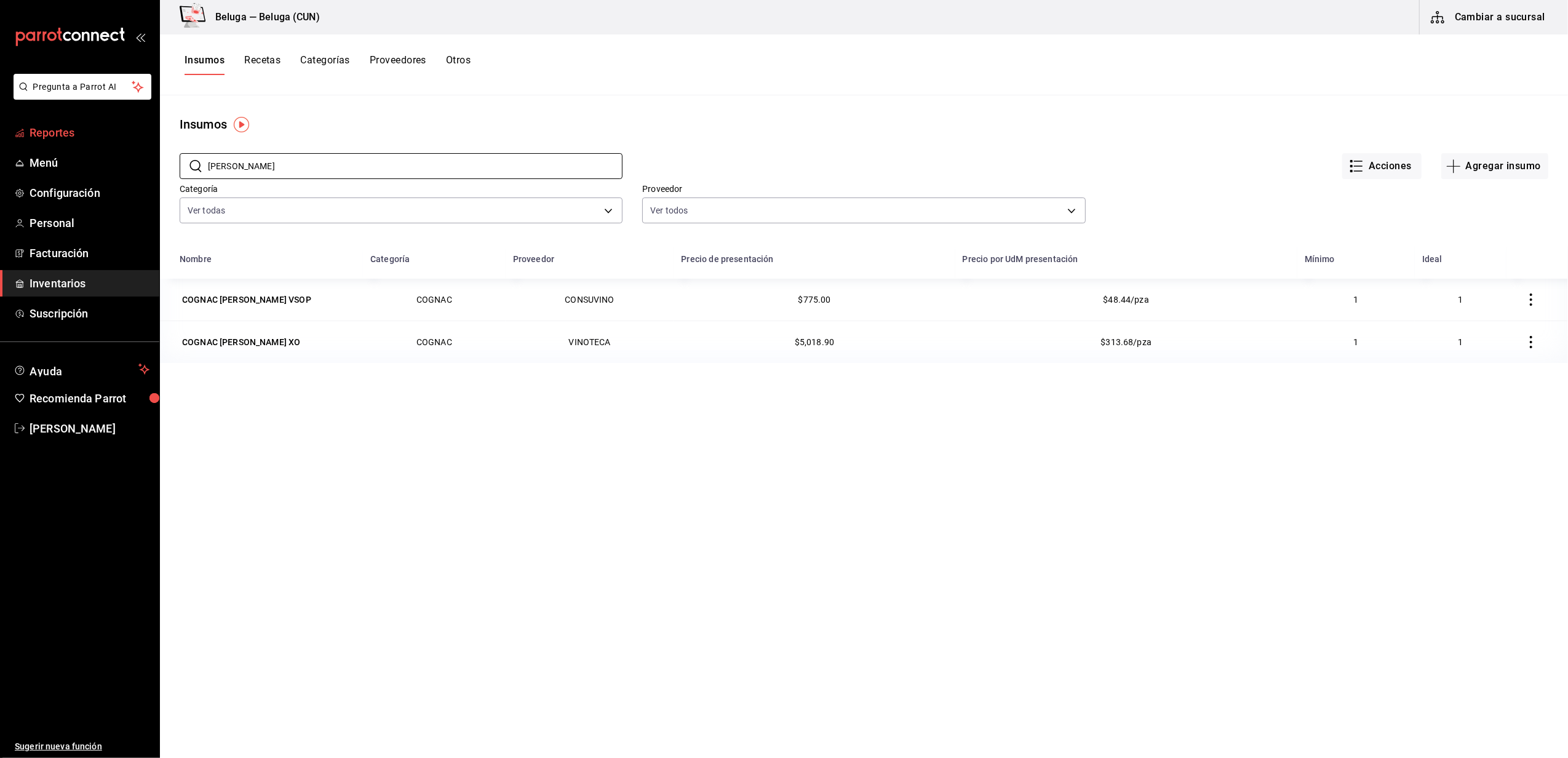
drag, startPoint x: 271, startPoint y: 164, endPoint x: 23, endPoint y: 119, distance: 252.0
click at [25, 120] on div "Pregunta a Parrot AI Reportes Menú Configuración Personal Facturación Inventari…" at bounding box center [784, 375] width 1568 height 750
type input "GREY"
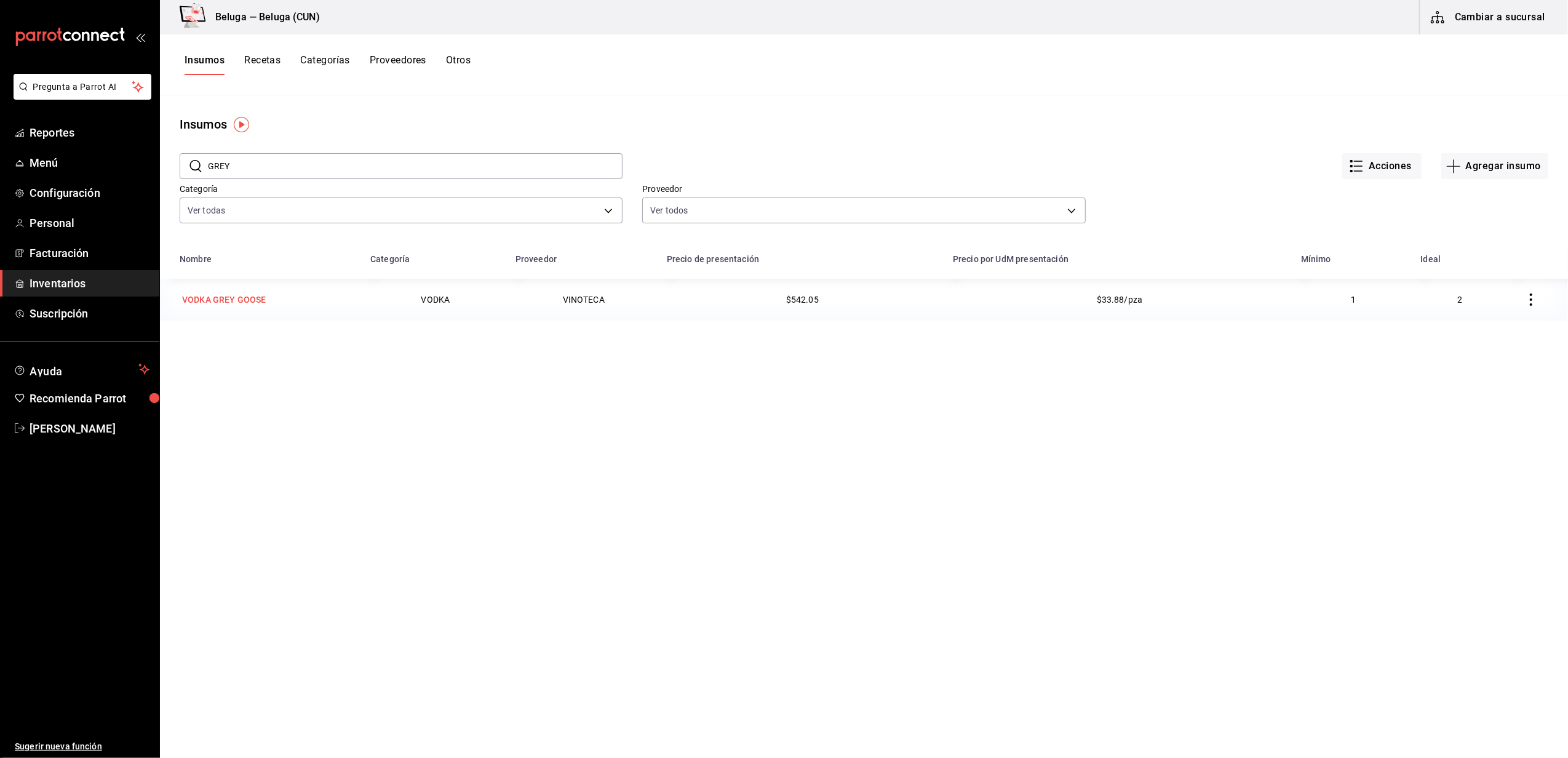
click at [240, 296] on div "VODKA GREY GOOSE" at bounding box center [224, 299] width 83 height 12
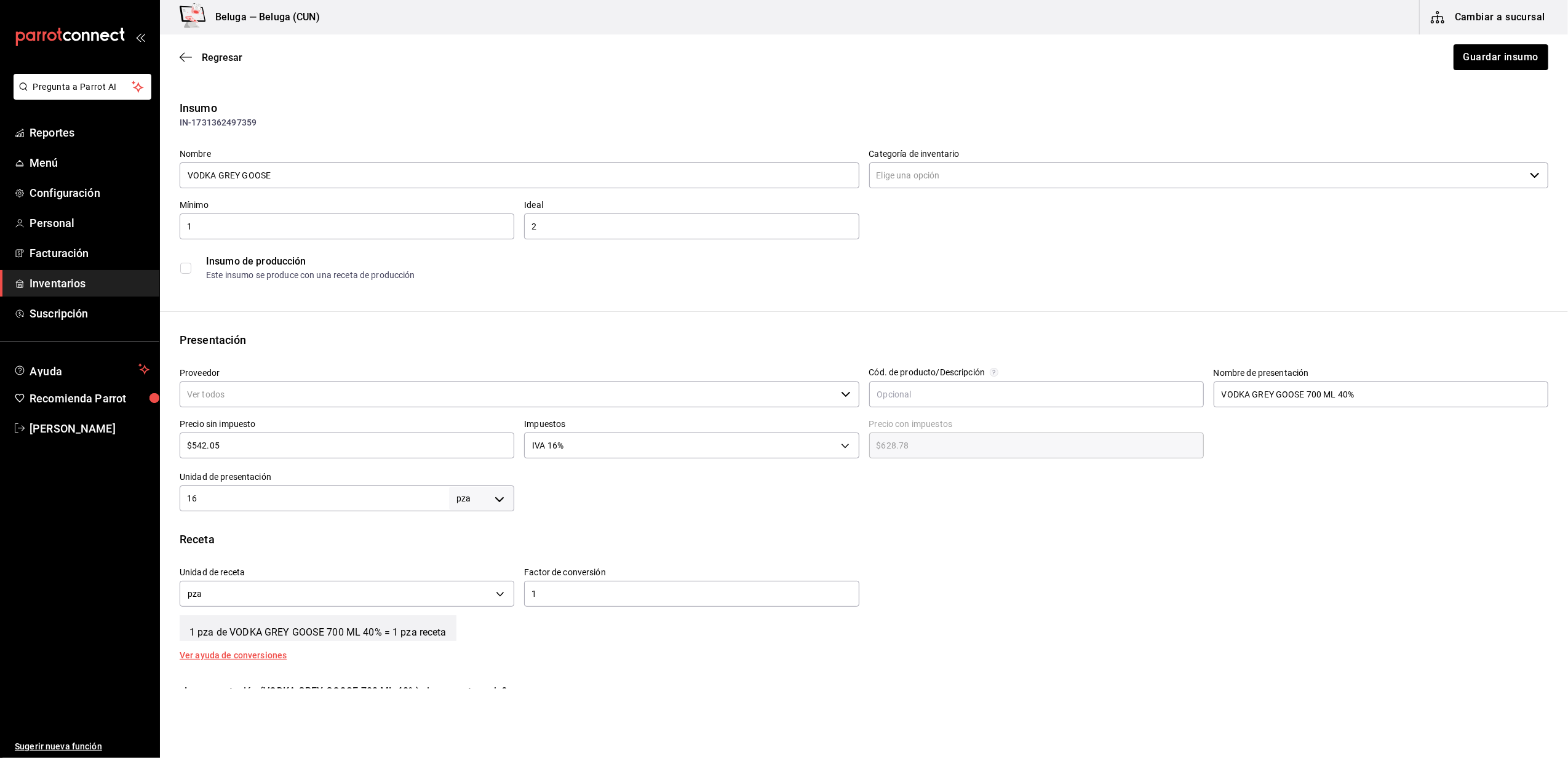
type input "VODKA"
click at [351, 398] on input "VINOTECA" at bounding box center [508, 394] width 657 height 26
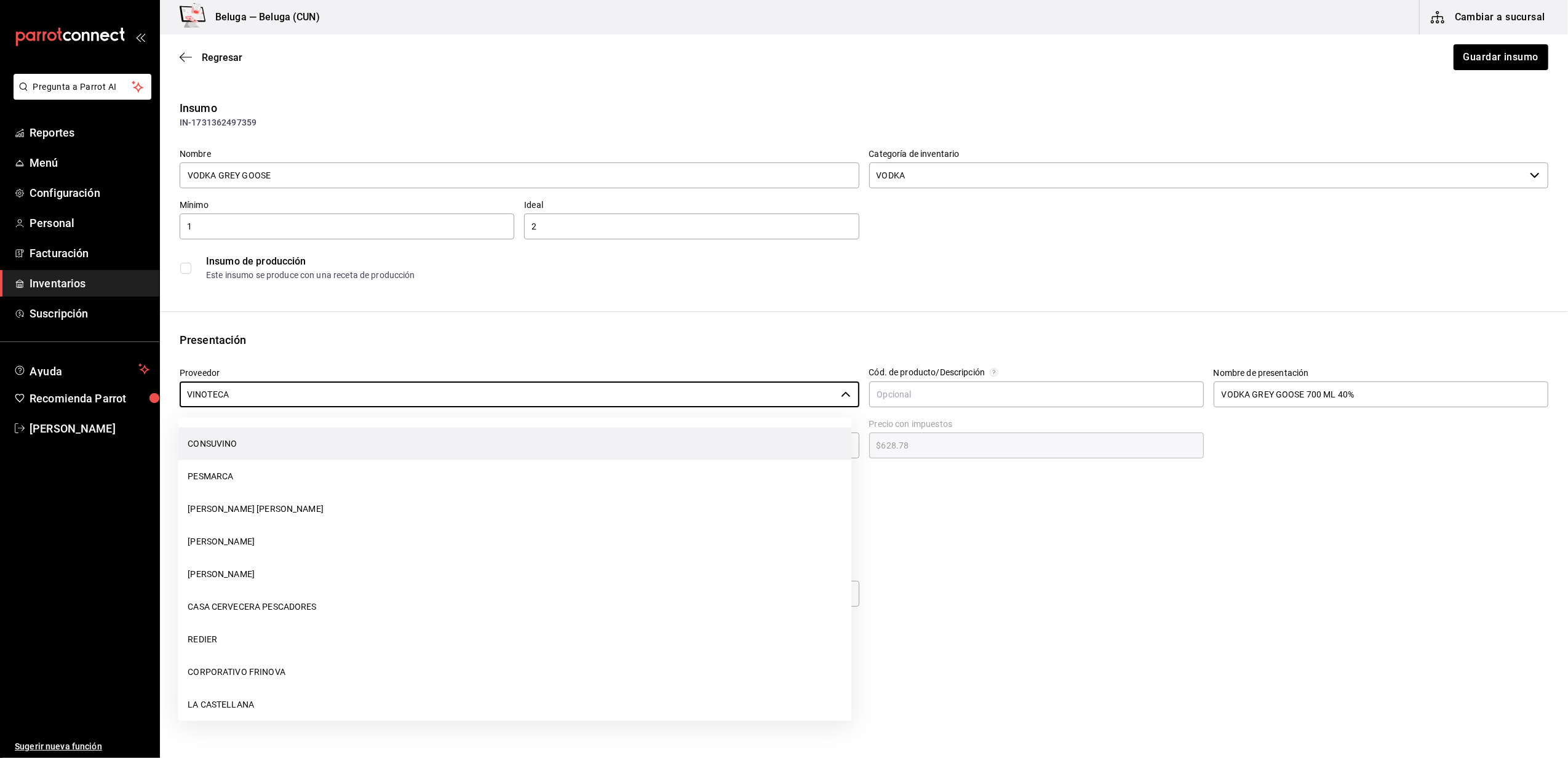
click at [241, 449] on li "CONSUVINO" at bounding box center [514, 443] width 673 height 32
type input "CONSUVINO"
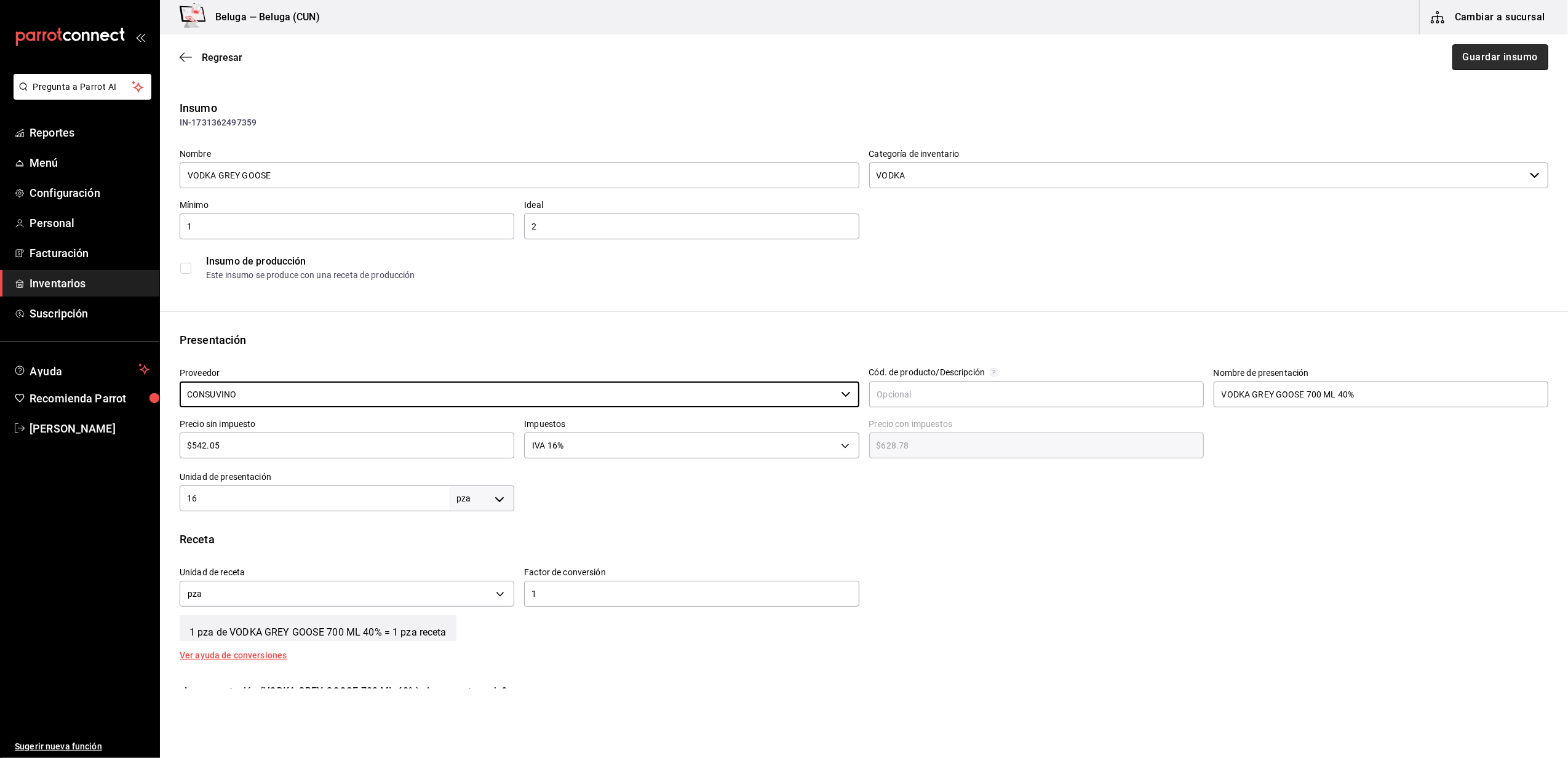
click at [1473, 57] on button "Guardar insumo" at bounding box center [1500, 57] width 96 height 26
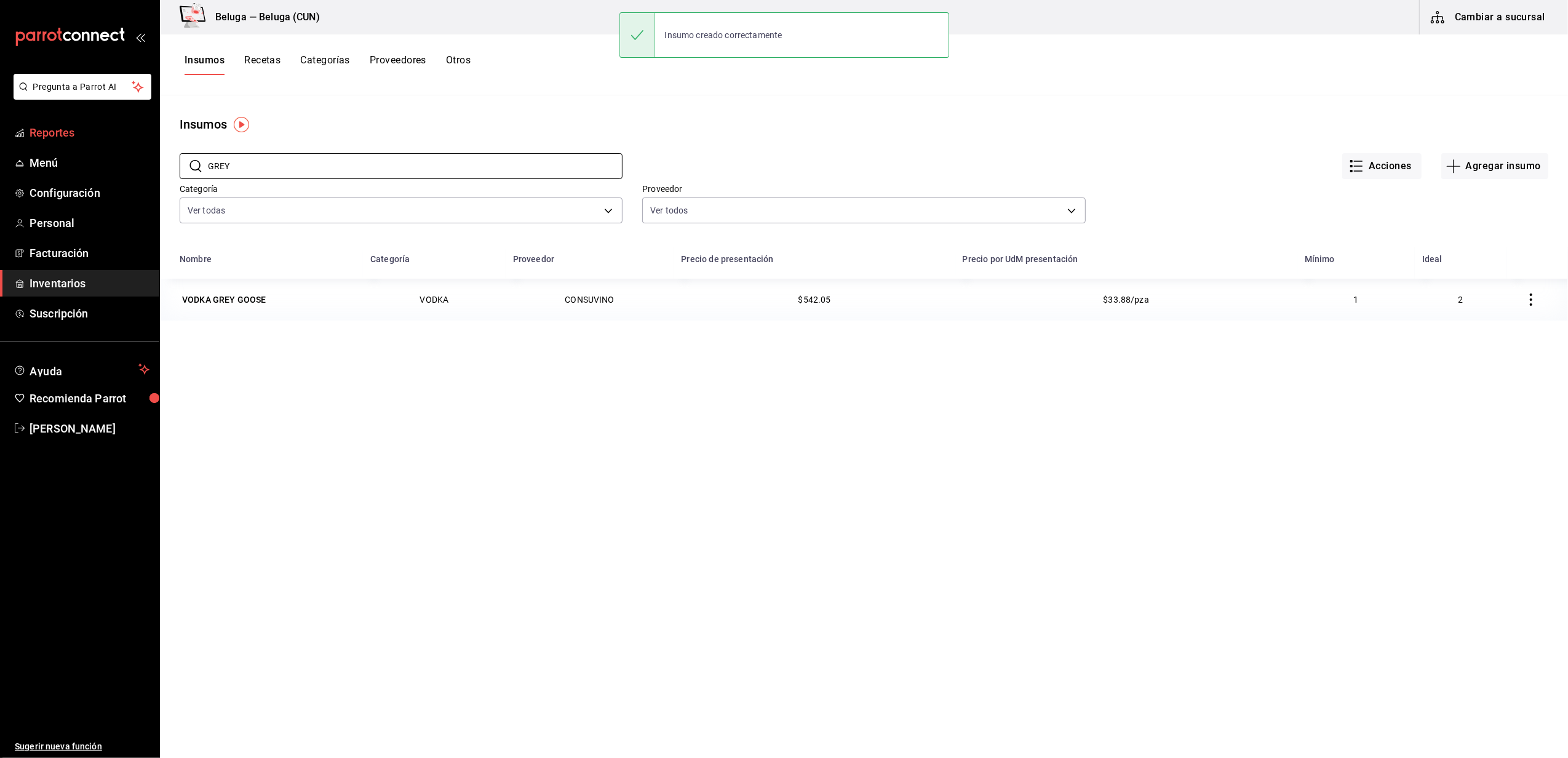
drag, startPoint x: 228, startPoint y: 167, endPoint x: 126, endPoint y: 126, distance: 109.9
click at [142, 135] on div "Pregunta a Parrot AI Reportes Menú Configuración Personal Facturación Inventari…" at bounding box center [784, 375] width 1568 height 750
type input "LEGUAS"
click at [228, 347] on div "TEQ 7 LEGUAS REP" at bounding box center [220, 342] width 76 height 12
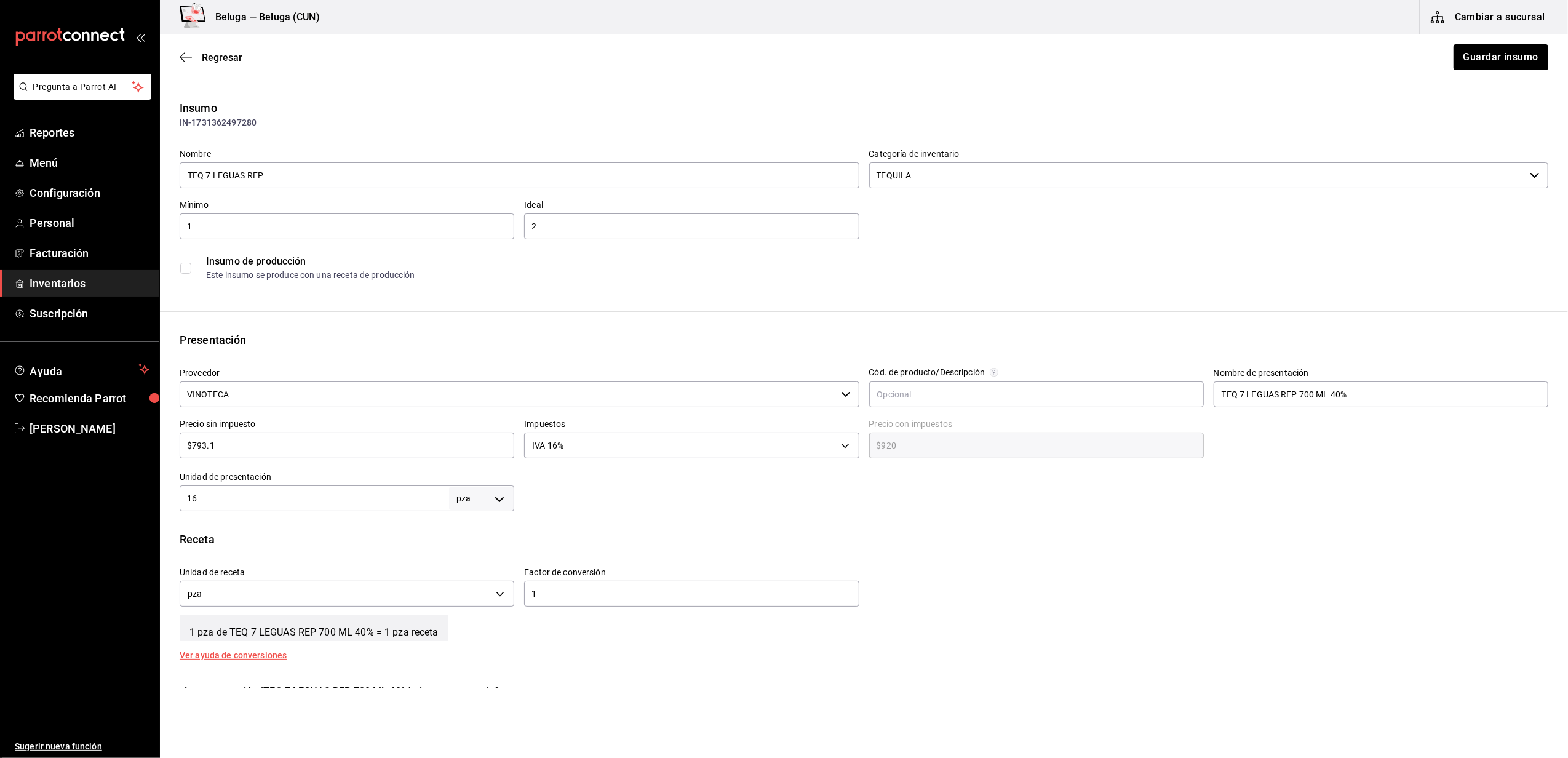
click at [379, 394] on input "VINOTECA" at bounding box center [508, 394] width 657 height 26
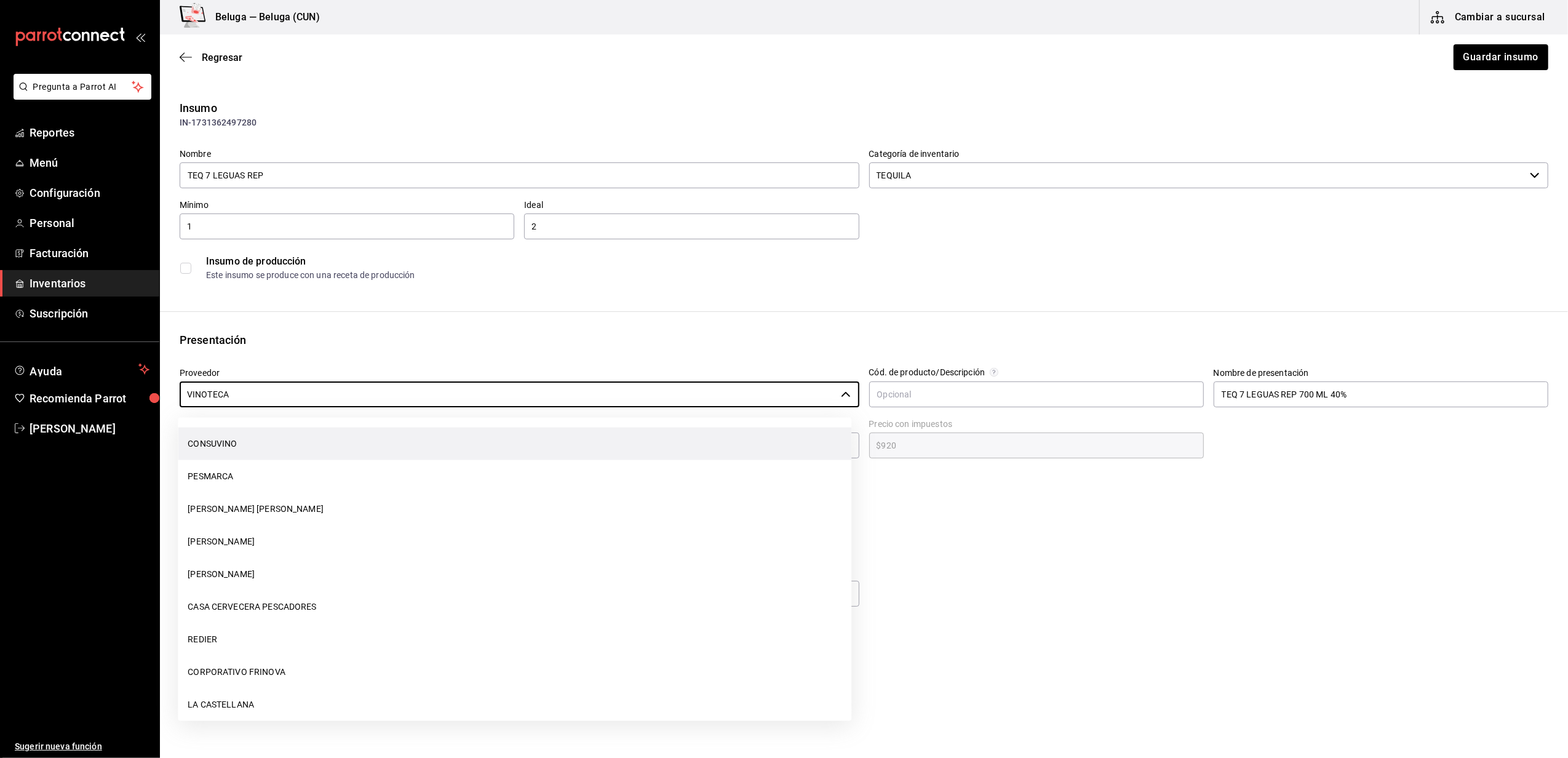
click at [223, 451] on li "CONSUVINO" at bounding box center [514, 443] width 673 height 32
type input "CONSUVINO"
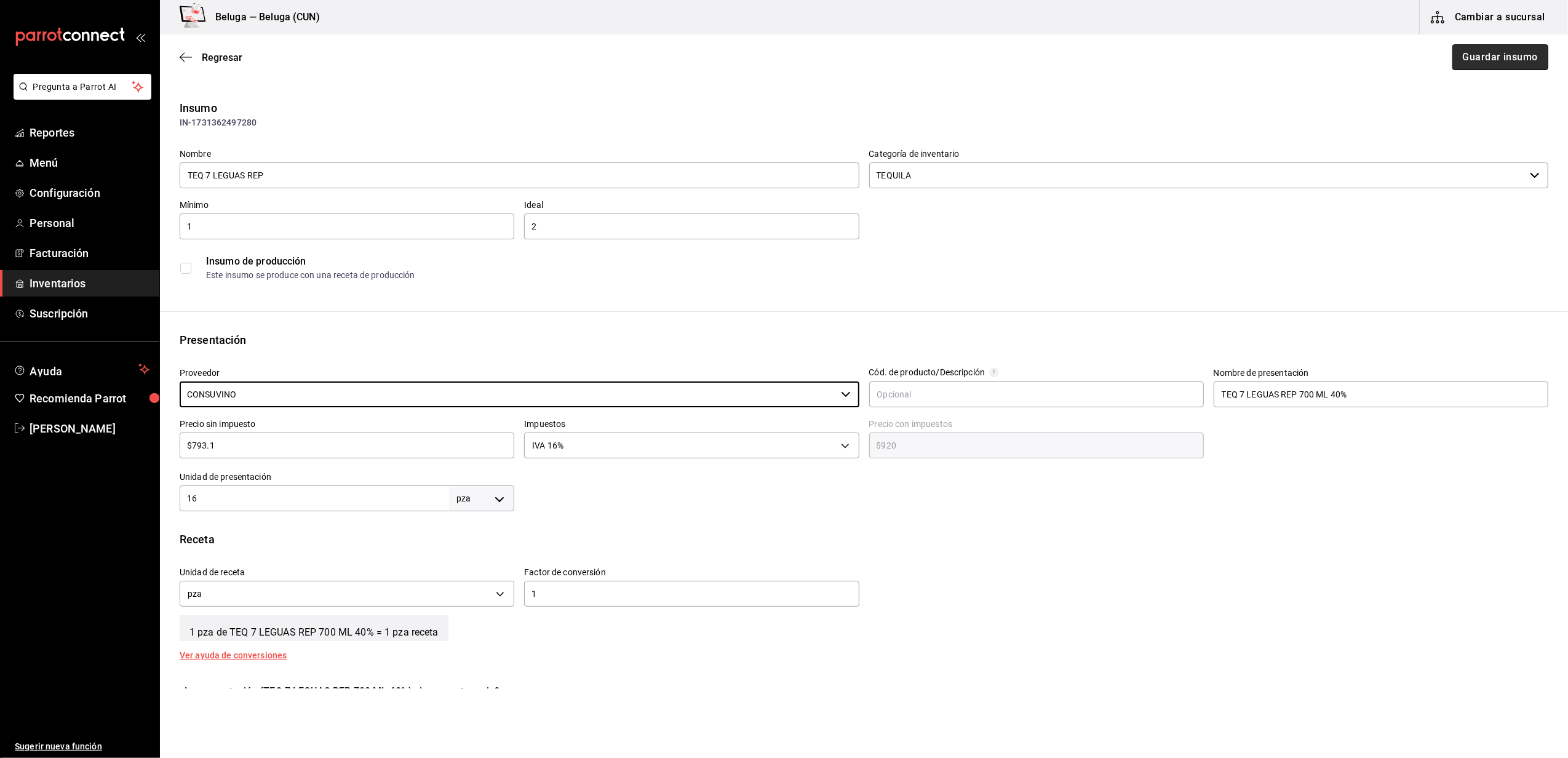
click at [1510, 63] on button "Guardar insumo" at bounding box center [1500, 57] width 96 height 26
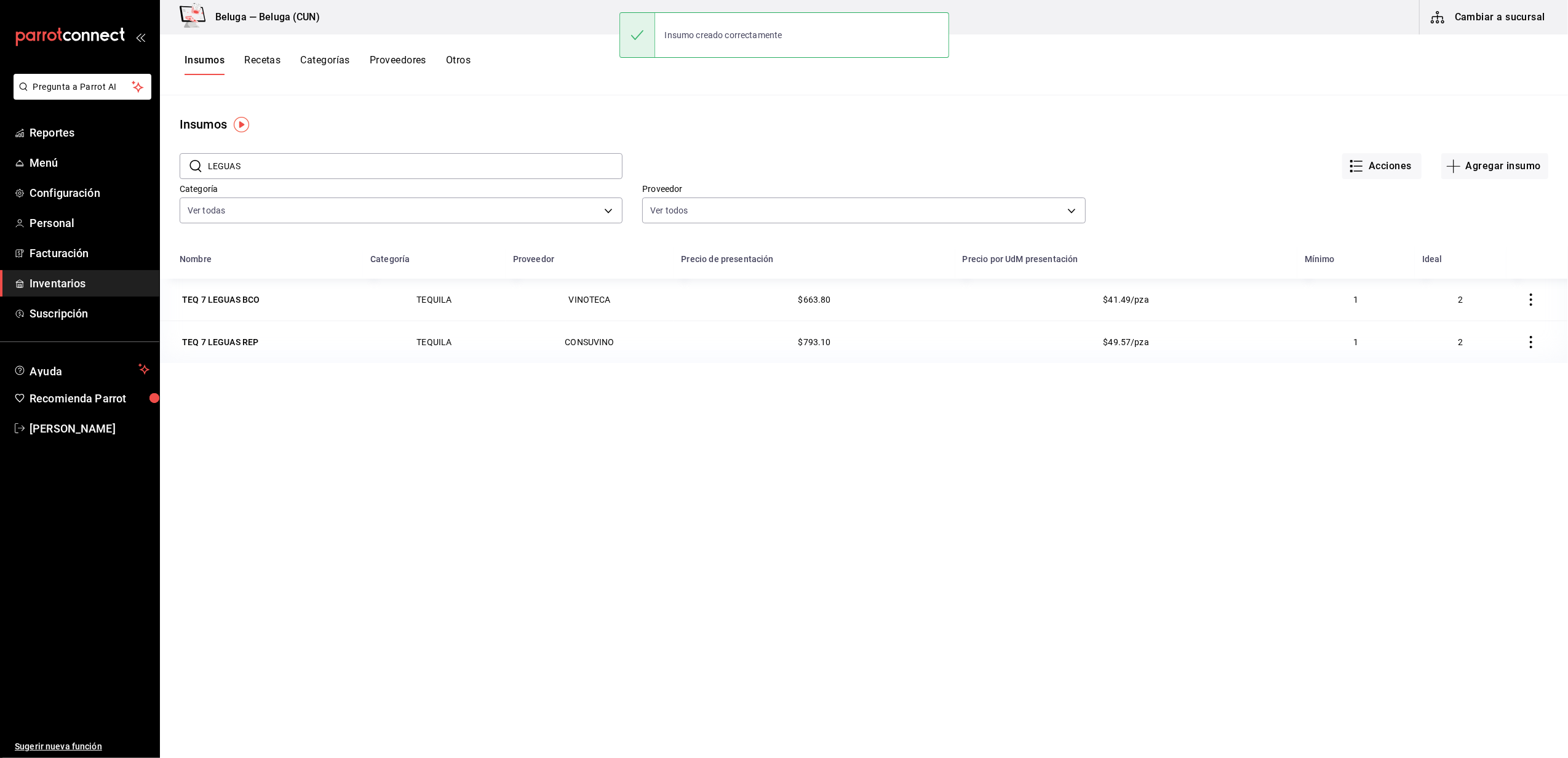
drag, startPoint x: 234, startPoint y: 167, endPoint x: 201, endPoint y: 161, distance: 33.5
click at [201, 163] on div "​ LEGUAS ​" at bounding box center [401, 167] width 443 height 26
type input "HERRA"
click at [232, 385] on div "TEQ HERRADURA ULTRA" at bounding box center [231, 384] width 98 height 12
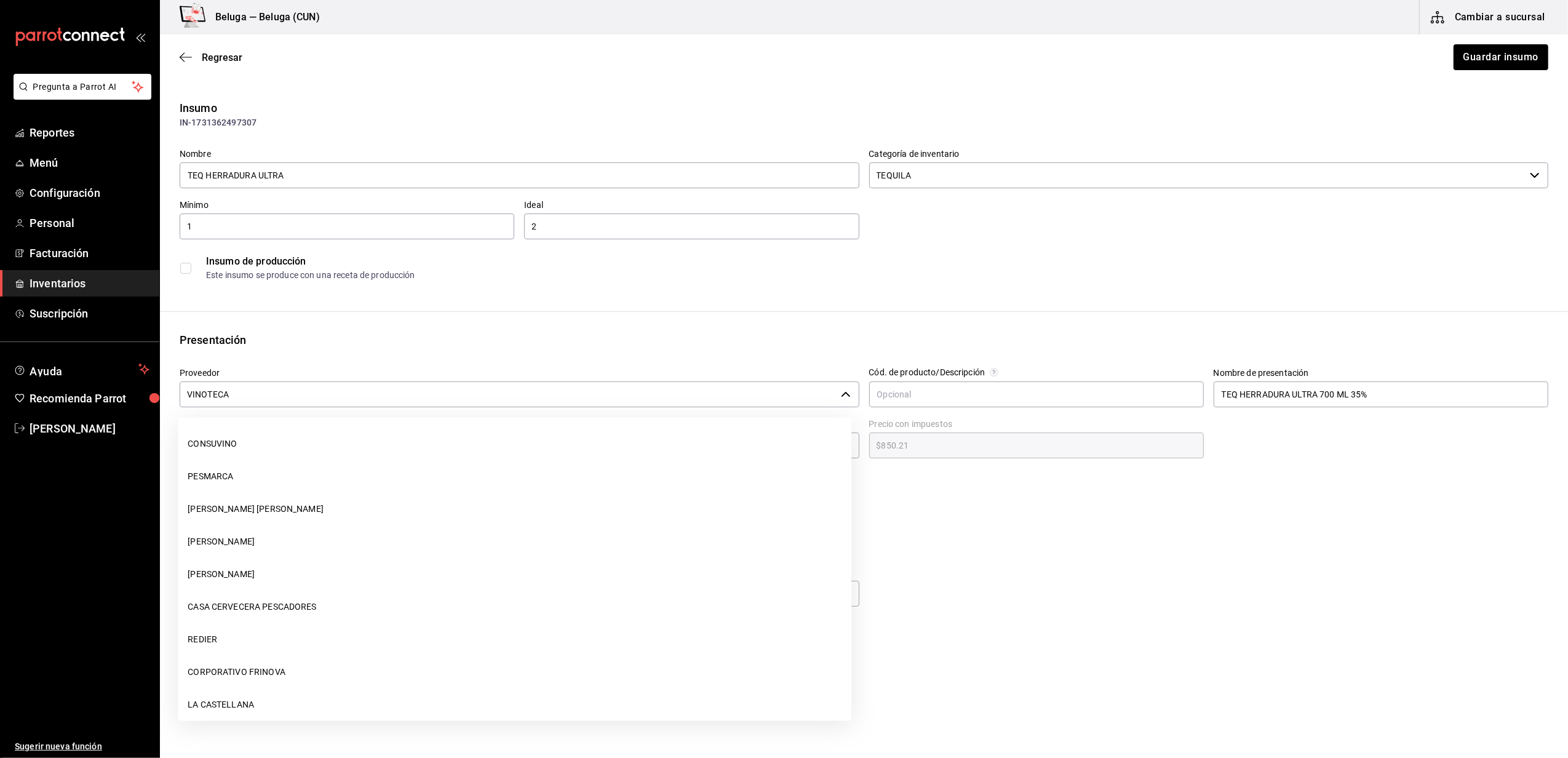
click at [290, 396] on input "VINOTECA" at bounding box center [508, 394] width 657 height 26
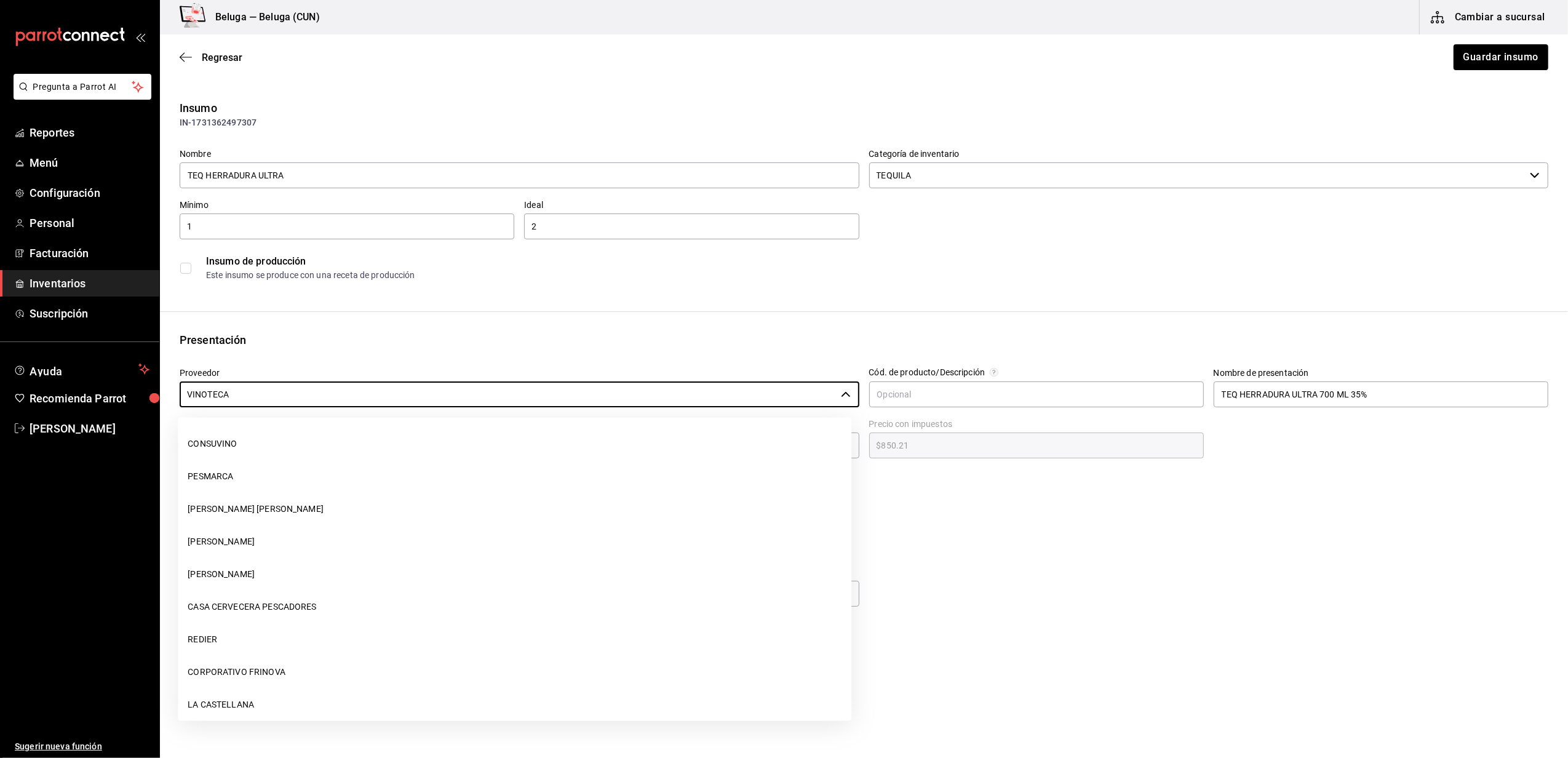
click at [212, 447] on li "CONSUVINO" at bounding box center [514, 443] width 673 height 32
type input "CONSUVINO"
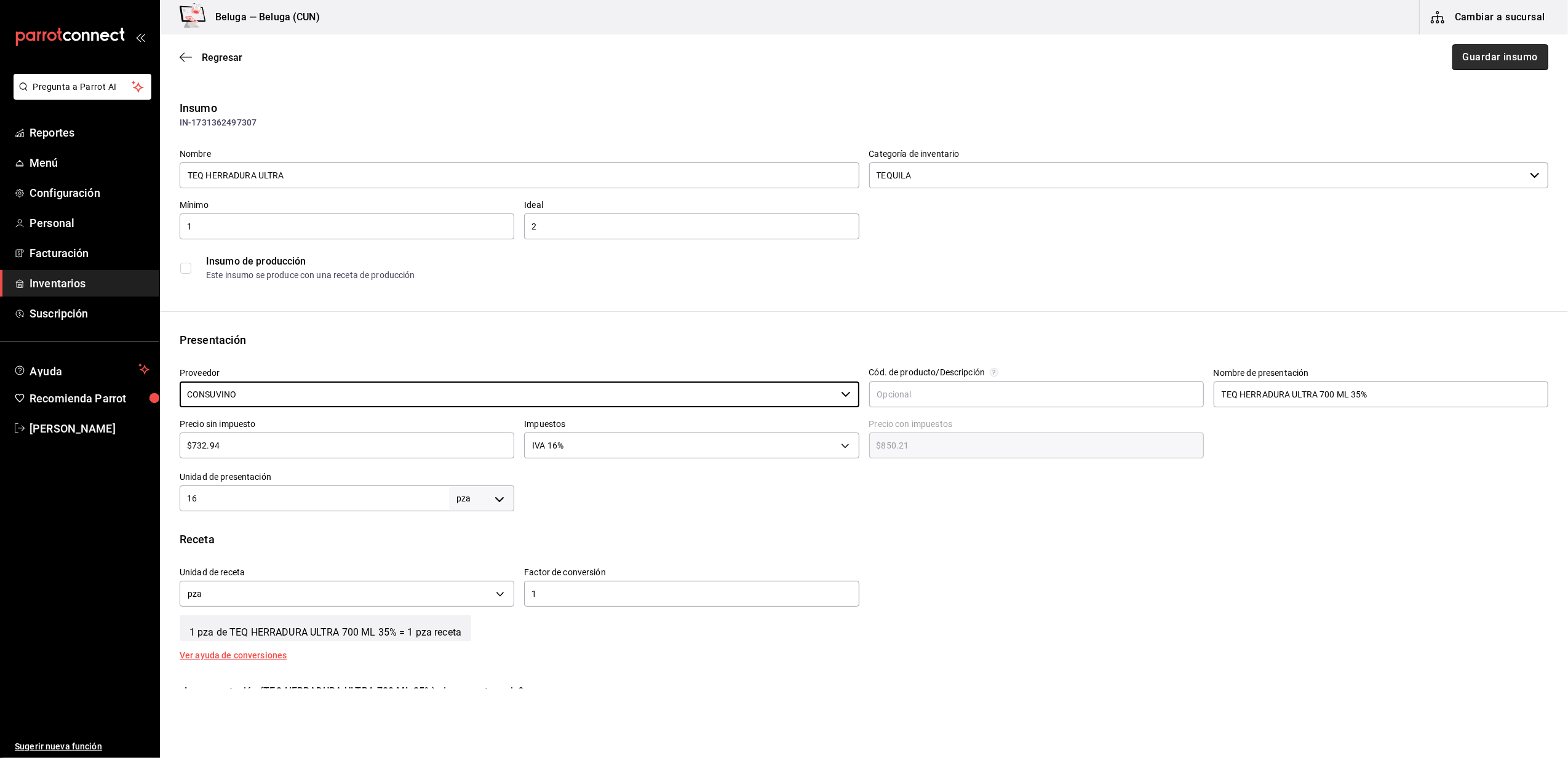
click at [1475, 58] on button "Guardar insumo" at bounding box center [1500, 57] width 96 height 26
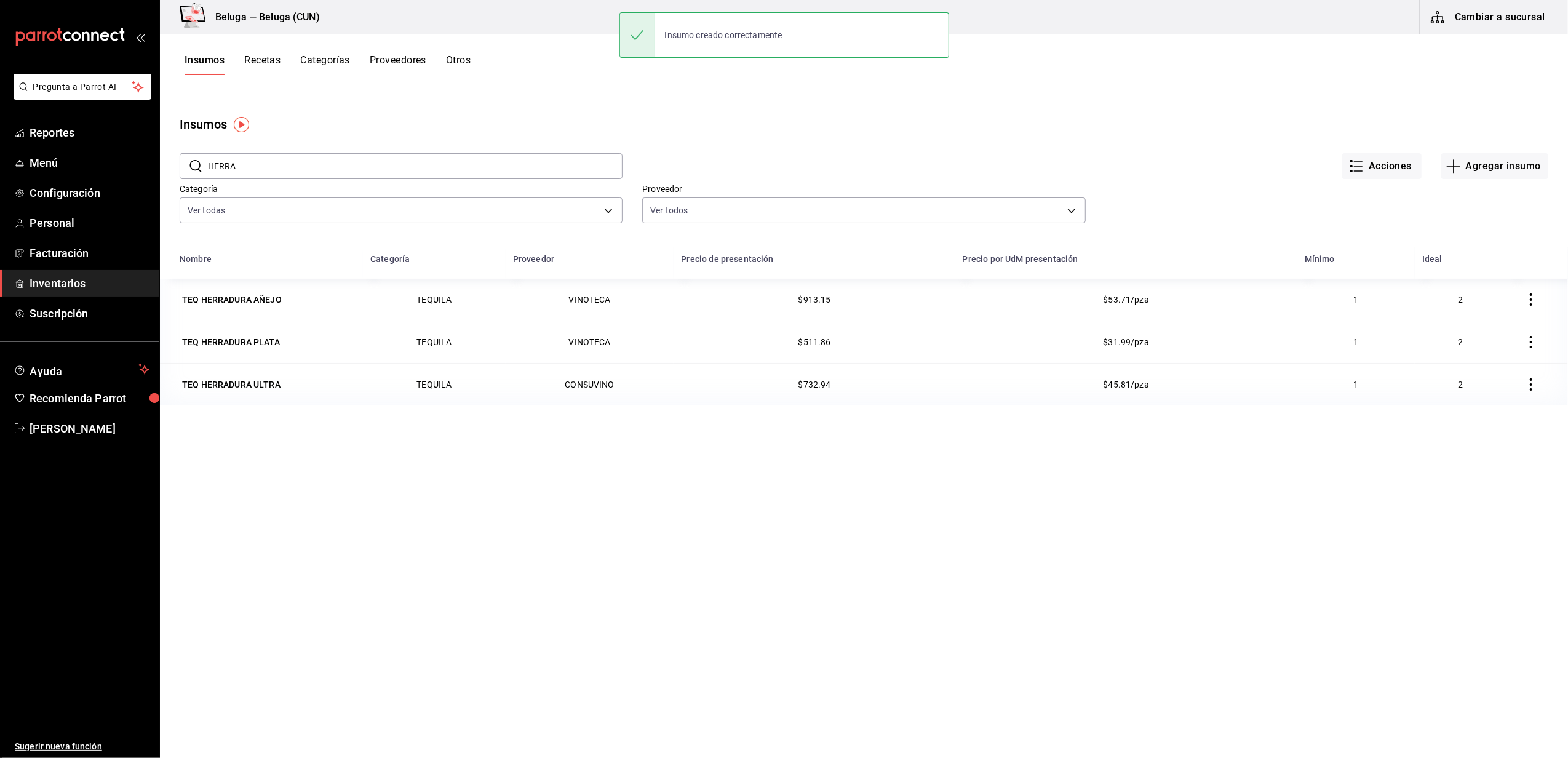
click at [313, 165] on input "HERRA" at bounding box center [415, 166] width 414 height 25
type input "H"
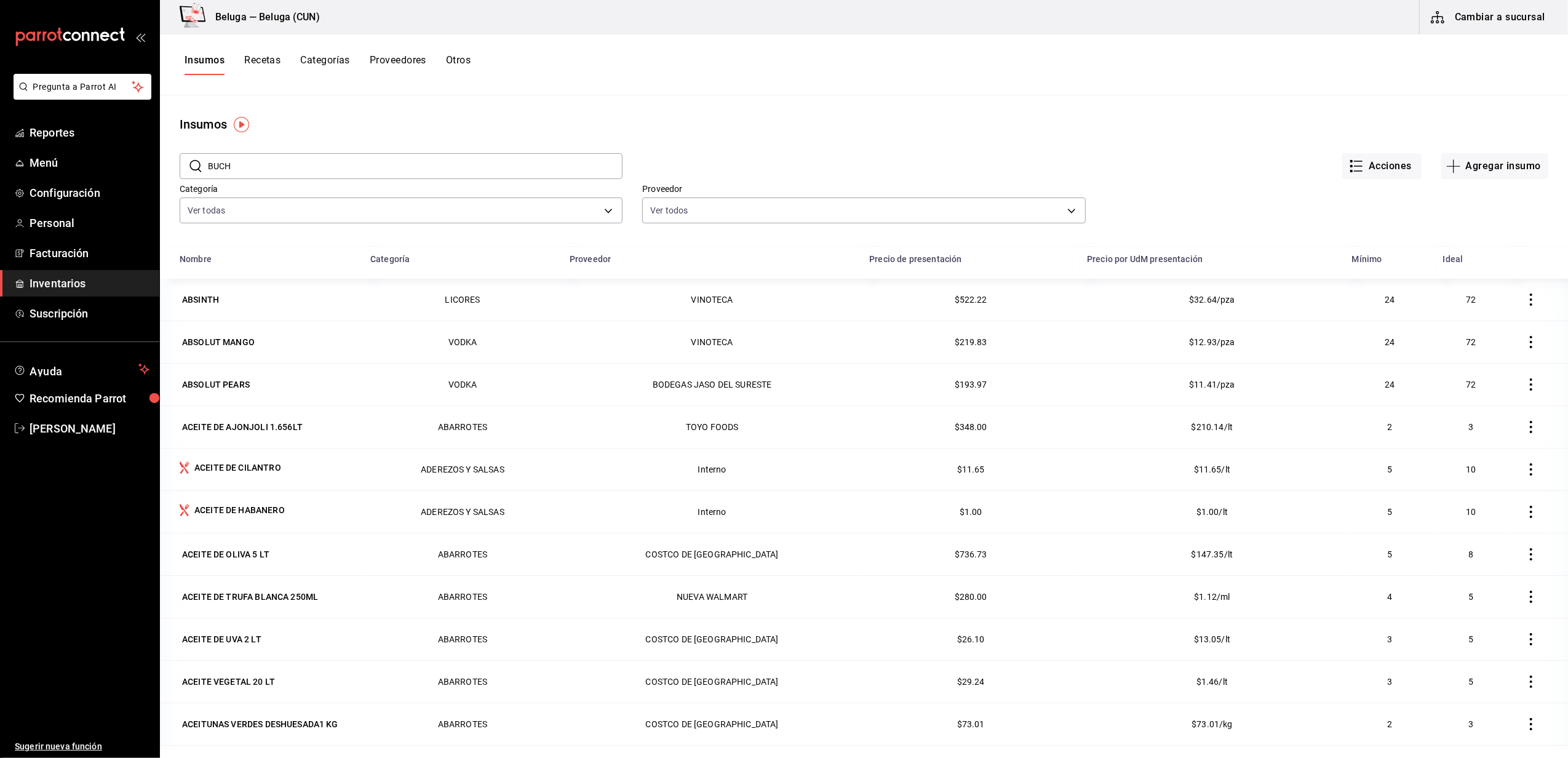
type input "BUCHA"
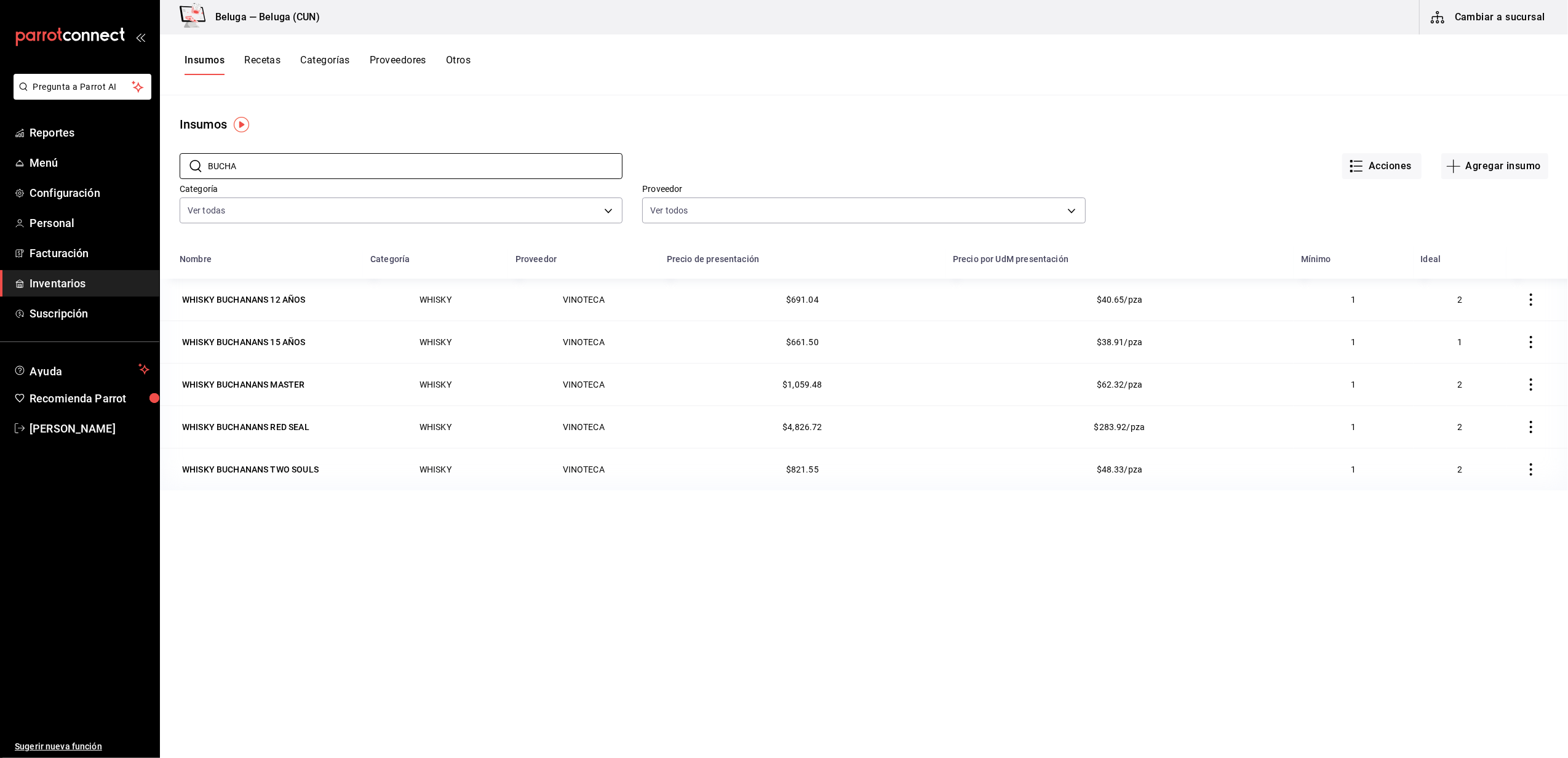
click at [254, 302] on div "WHISKY BUCHANANS 12 AÑOS" at bounding box center [244, 299] width 124 height 12
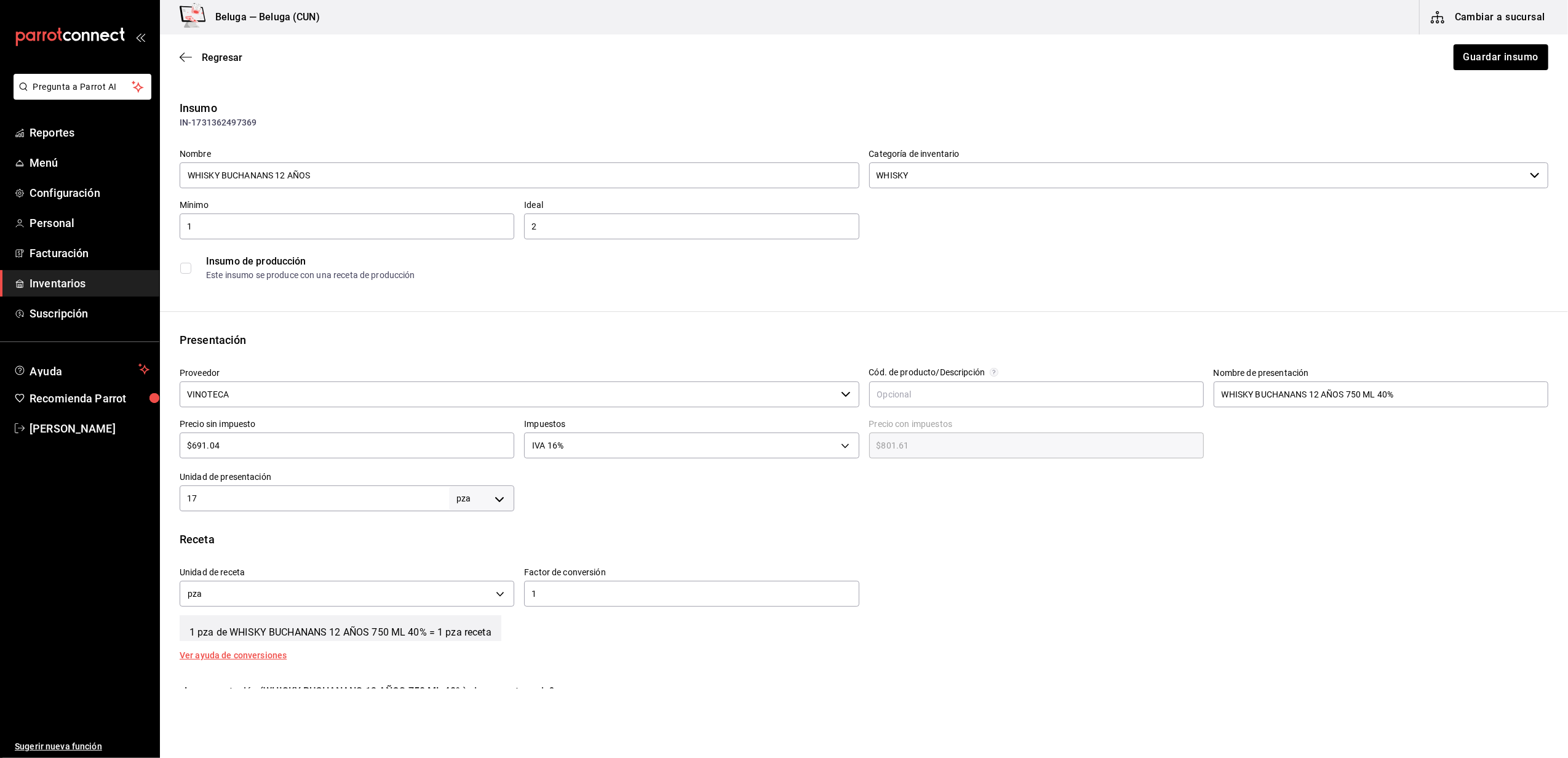
click at [290, 399] on input "VINOTECA" at bounding box center [508, 394] width 657 height 26
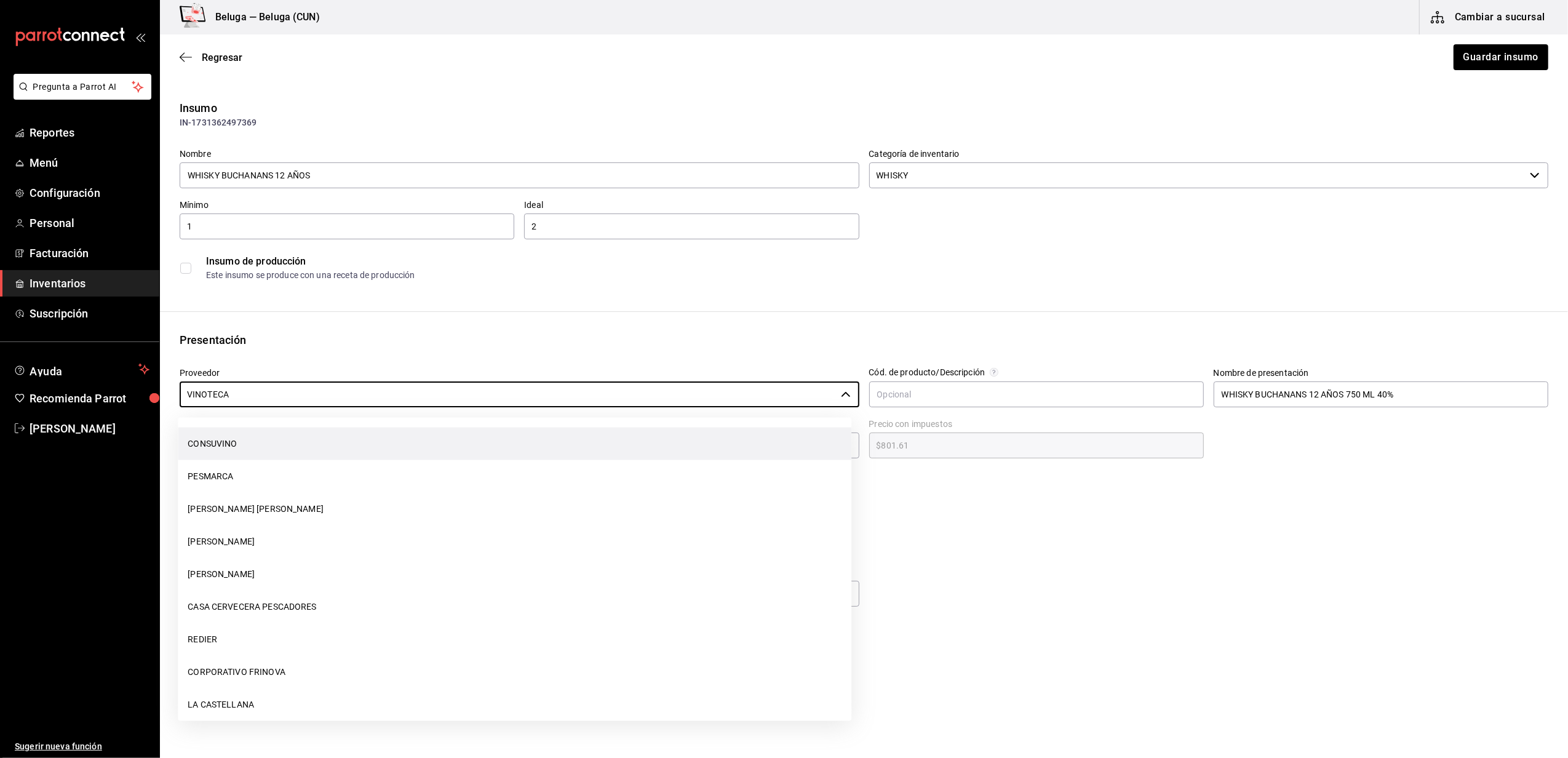
click at [241, 447] on li "CONSUVINO" at bounding box center [514, 443] width 673 height 32
type input "CONSUVINO"
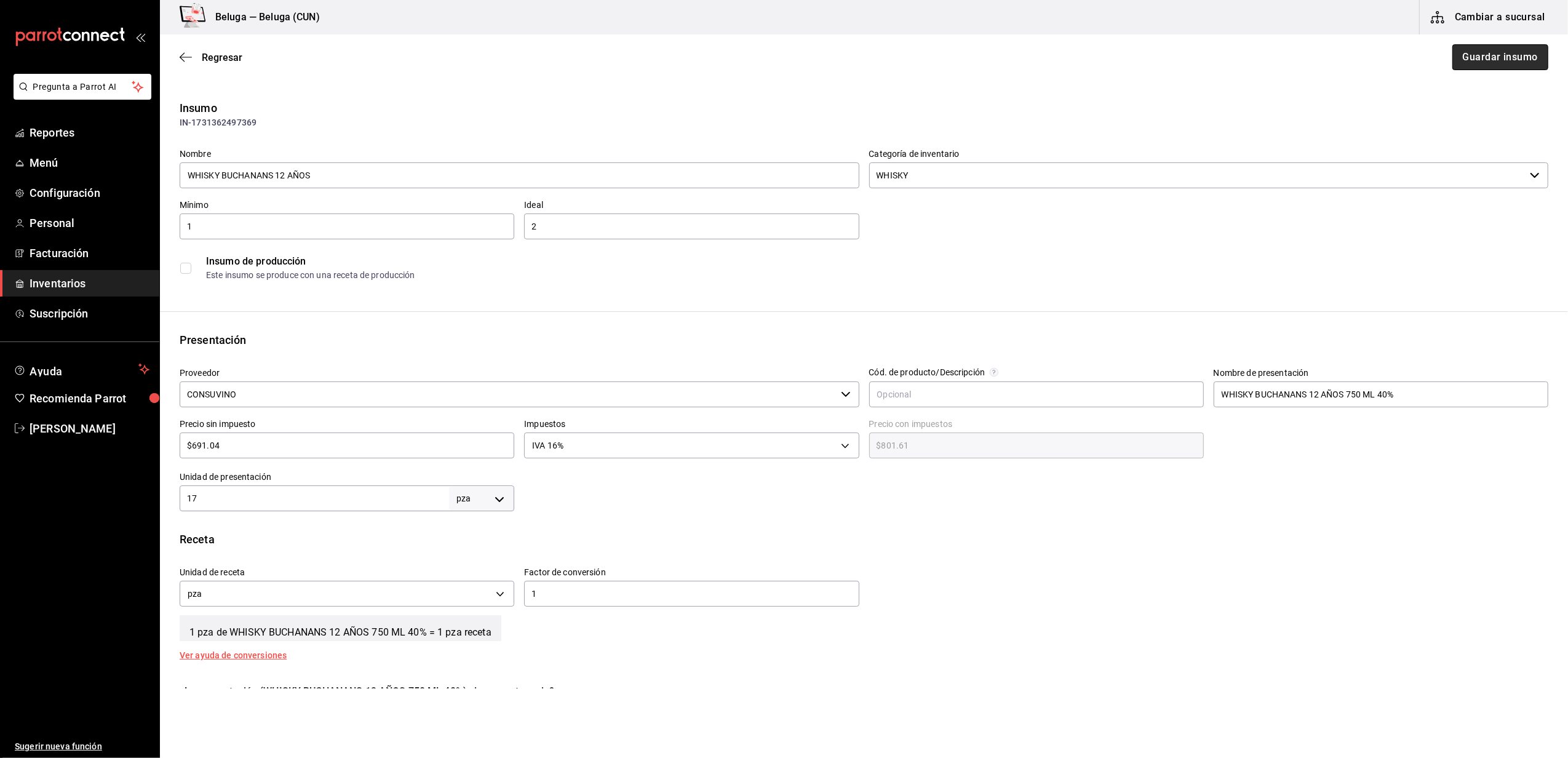
click at [1497, 49] on button "Guardar insumo" at bounding box center [1500, 57] width 96 height 26
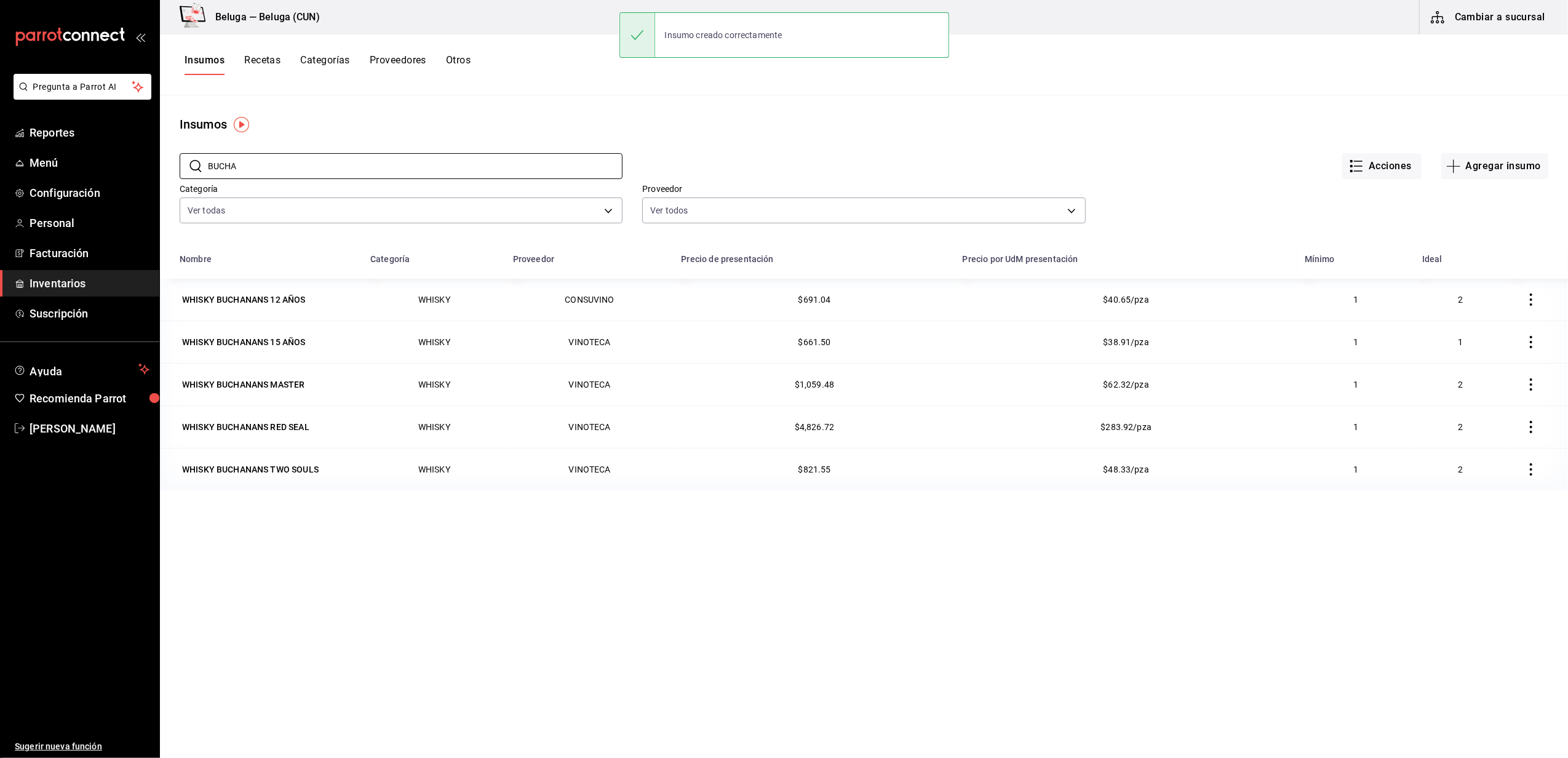
drag, startPoint x: 247, startPoint y: 171, endPoint x: 0, endPoint y: 118, distance: 252.6
click at [0, 124] on html "Pregunta a Parrot AI Reportes Menú Configuración Personal Facturación Inventari…" at bounding box center [784, 375] width 1568 height 750
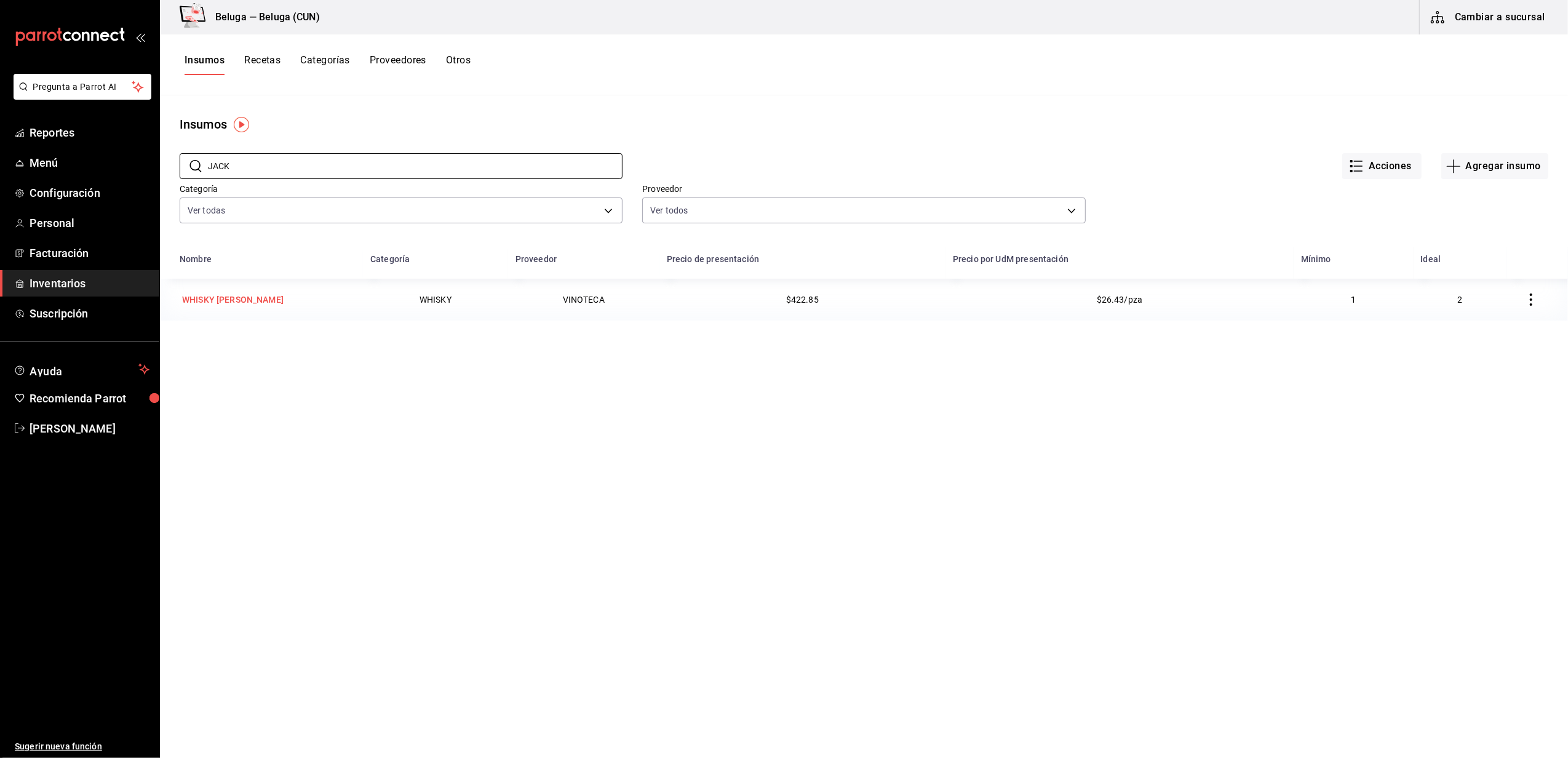
type input "JACK"
click at [225, 286] on td "WHISKY [PERSON_NAME]" at bounding box center [261, 299] width 203 height 42
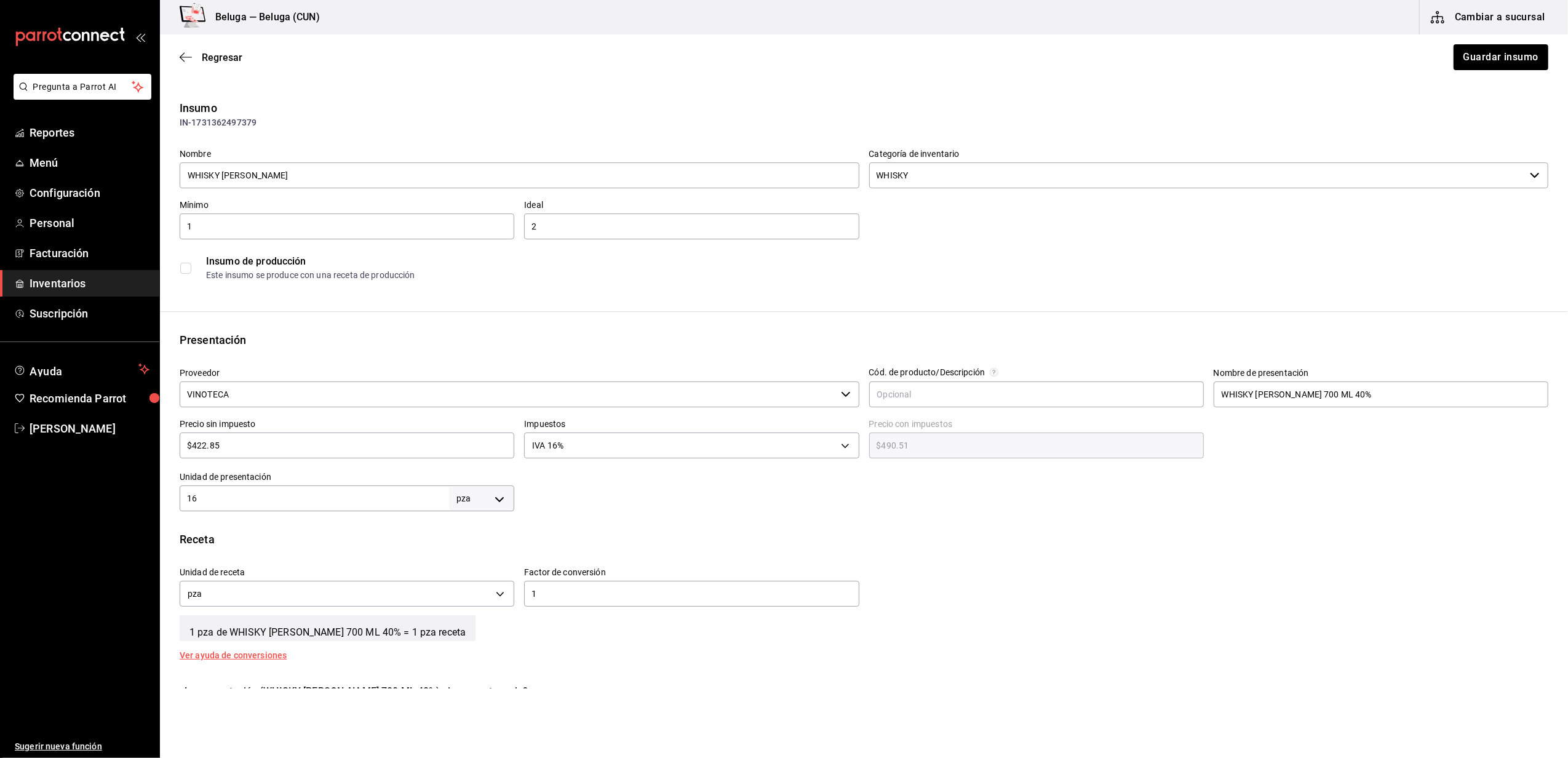
click at [376, 409] on div at bounding box center [505, 413] width 673 height 10
drag, startPoint x: 381, startPoint y: 390, endPoint x: 373, endPoint y: 409, distance: 20.6
click at [382, 390] on input "VINOTECA" at bounding box center [508, 394] width 657 height 26
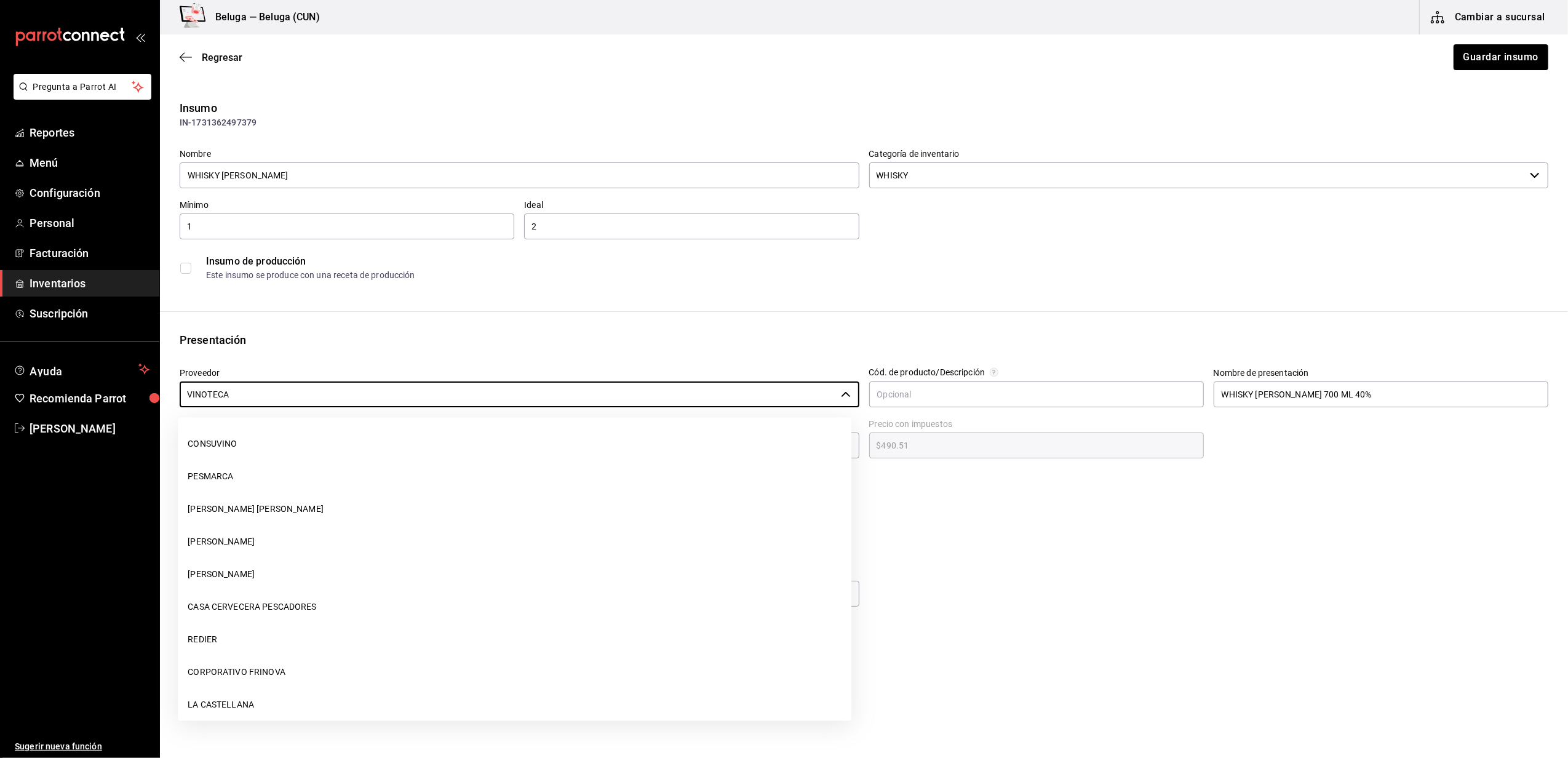
click at [235, 443] on li "CONSUVINO" at bounding box center [514, 443] width 673 height 32
type input "CONSUVINO"
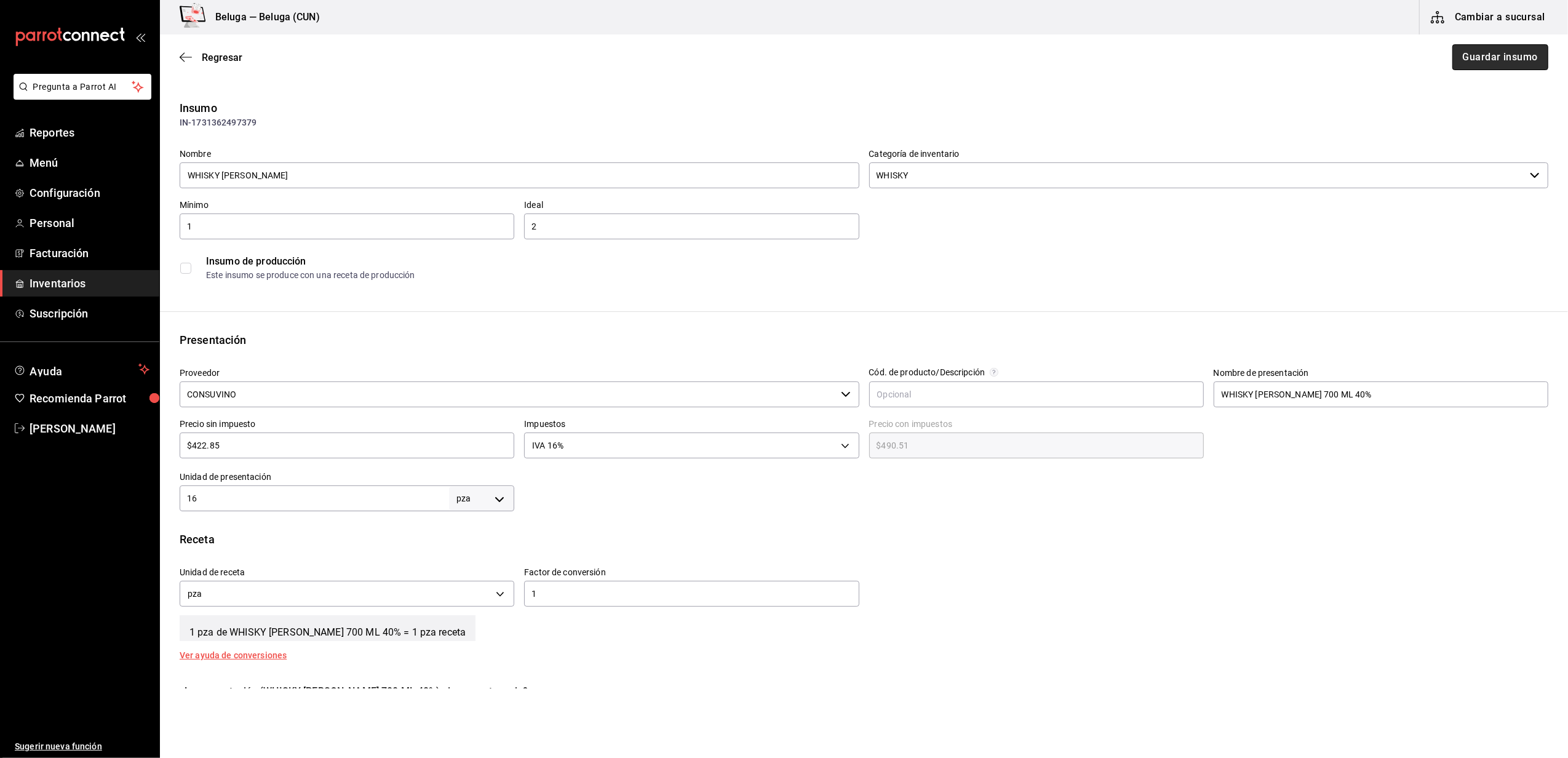
click at [1488, 67] on button "Guardar insumo" at bounding box center [1500, 57] width 96 height 26
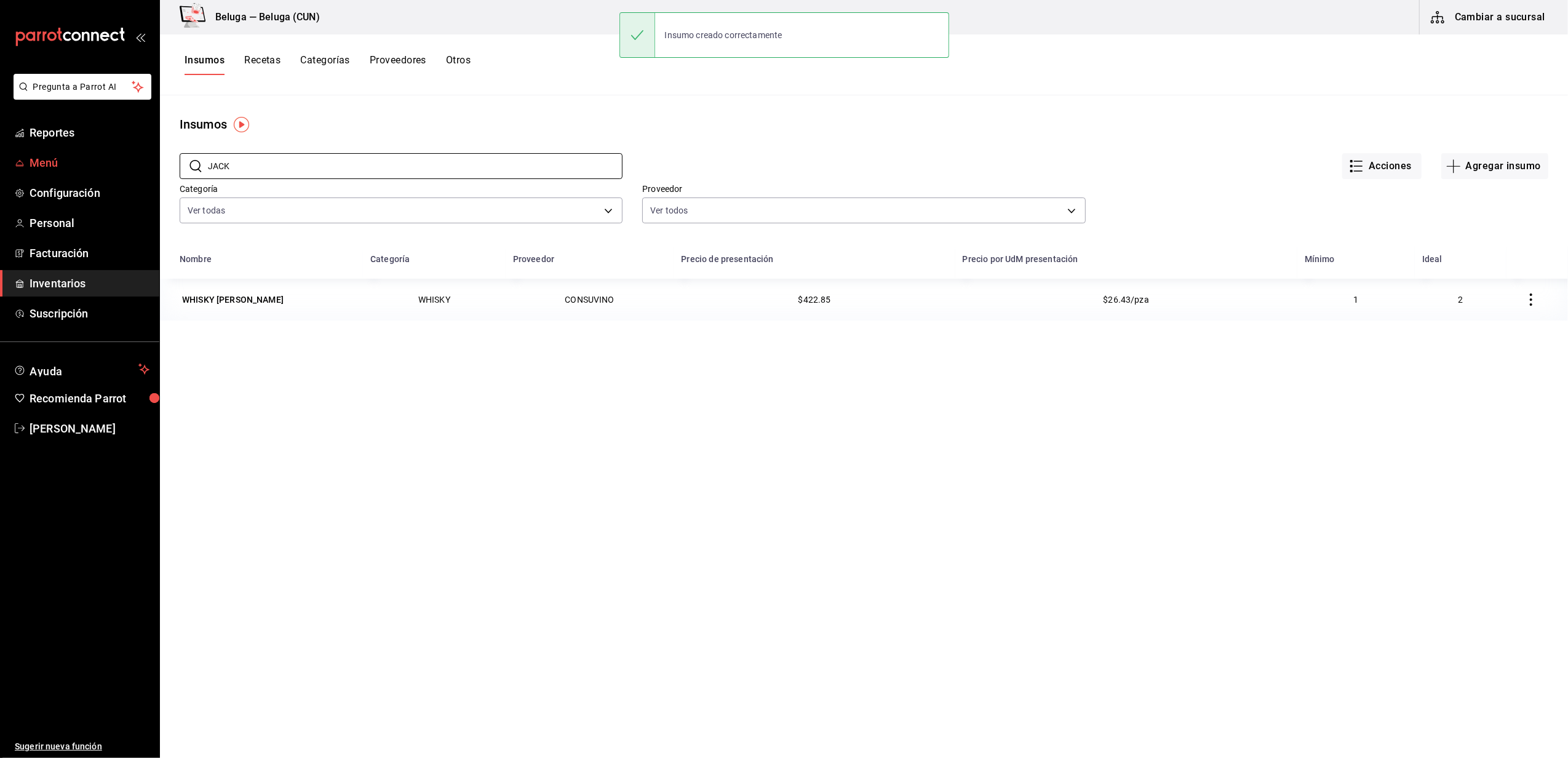
drag, startPoint x: 224, startPoint y: 168, endPoint x: 94, endPoint y: 154, distance: 130.8
click at [98, 155] on div "Pregunta a Parrot AI Reportes Menú Configuración Personal Facturación Inventari…" at bounding box center [784, 375] width 1568 height 750
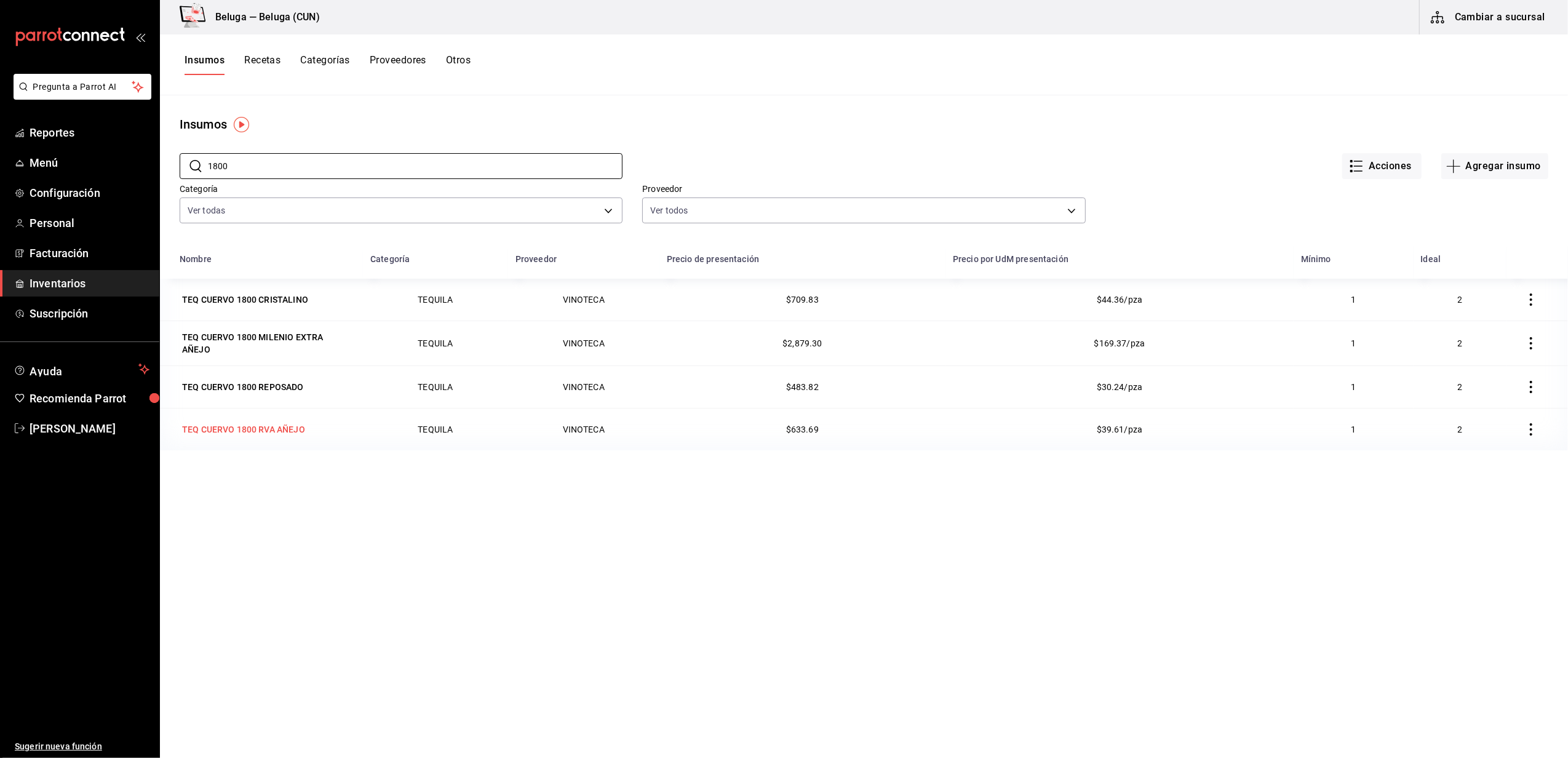
type input "1800"
click at [277, 429] on div "TEQ CUERVO 1800 RVA AÑEJO" at bounding box center [243, 429] width 123 height 12
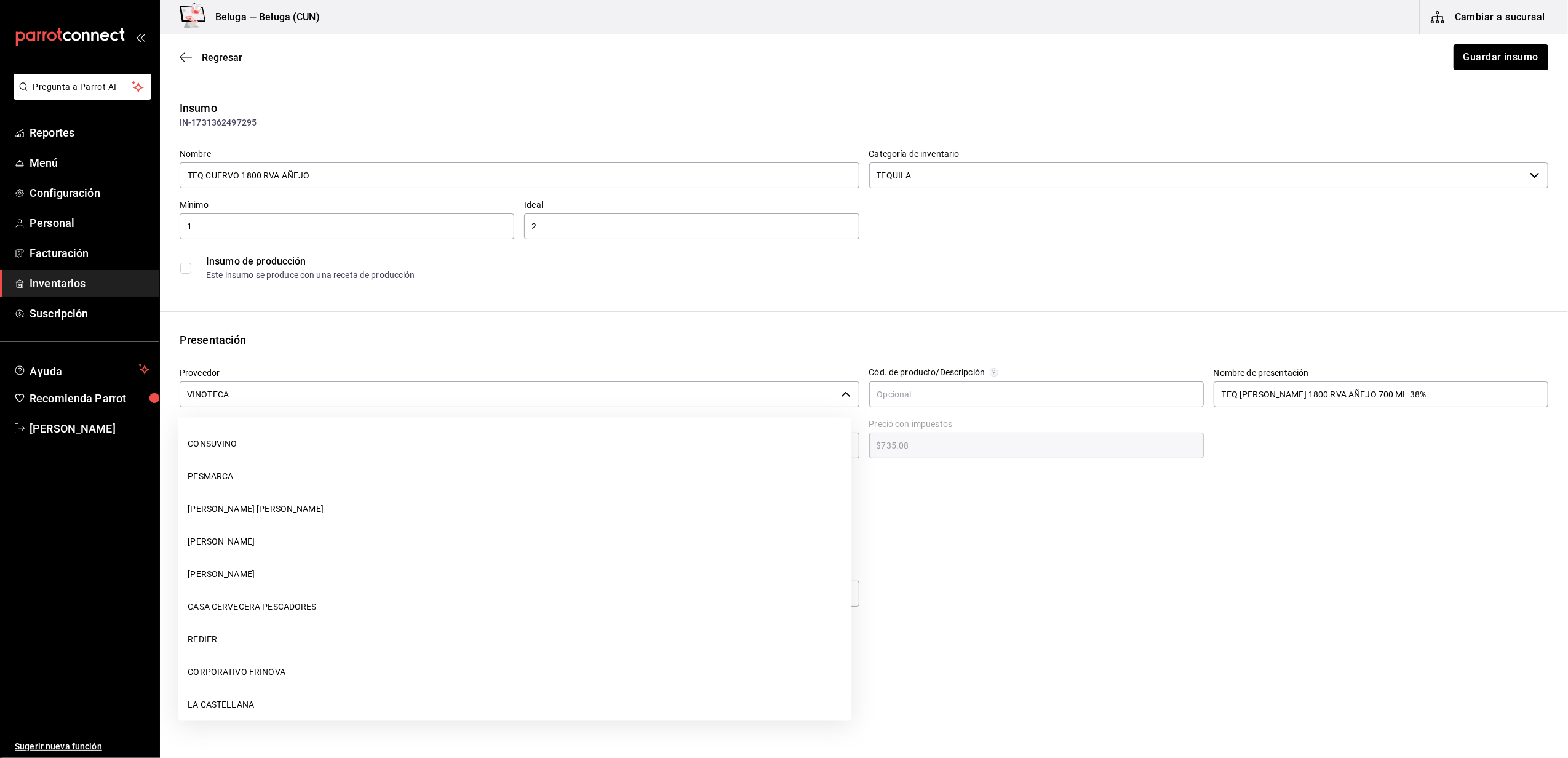
click at [291, 389] on input "VINOTECA" at bounding box center [508, 394] width 657 height 26
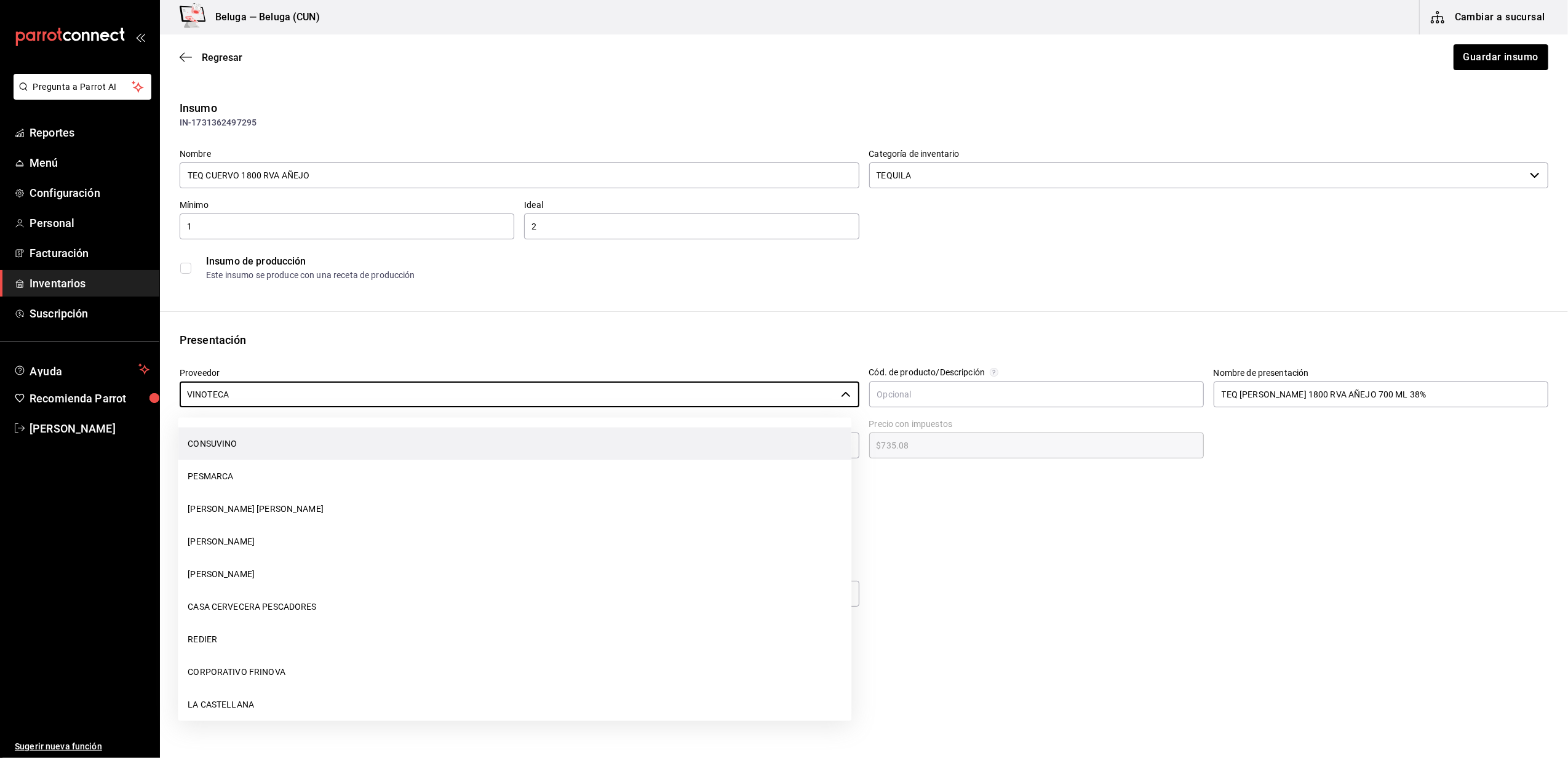
click at [234, 449] on li "CONSUVINO" at bounding box center [514, 443] width 673 height 32
type input "CONSUVINO"
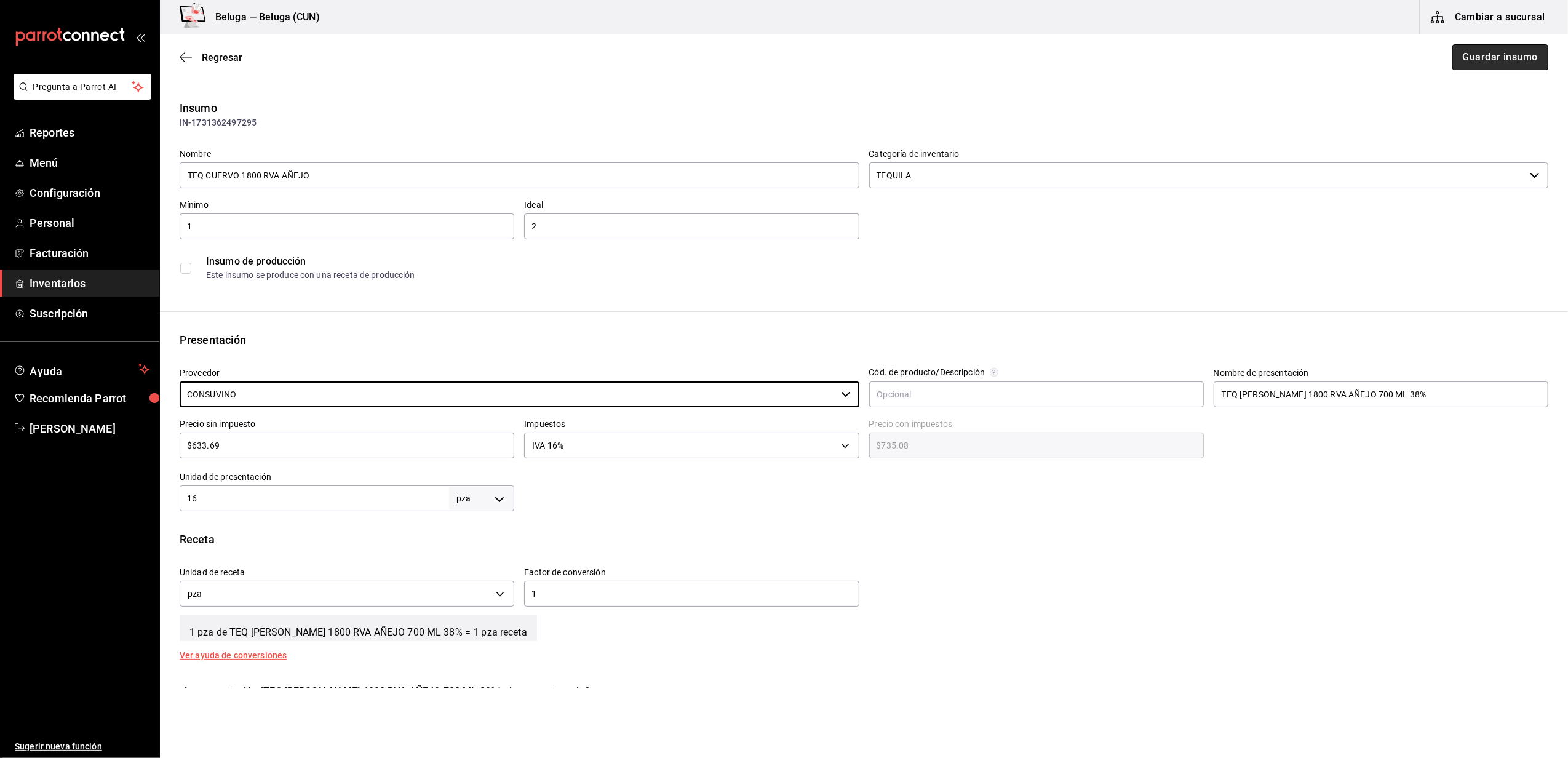
click at [1499, 55] on button "Guardar insumo" at bounding box center [1500, 57] width 96 height 26
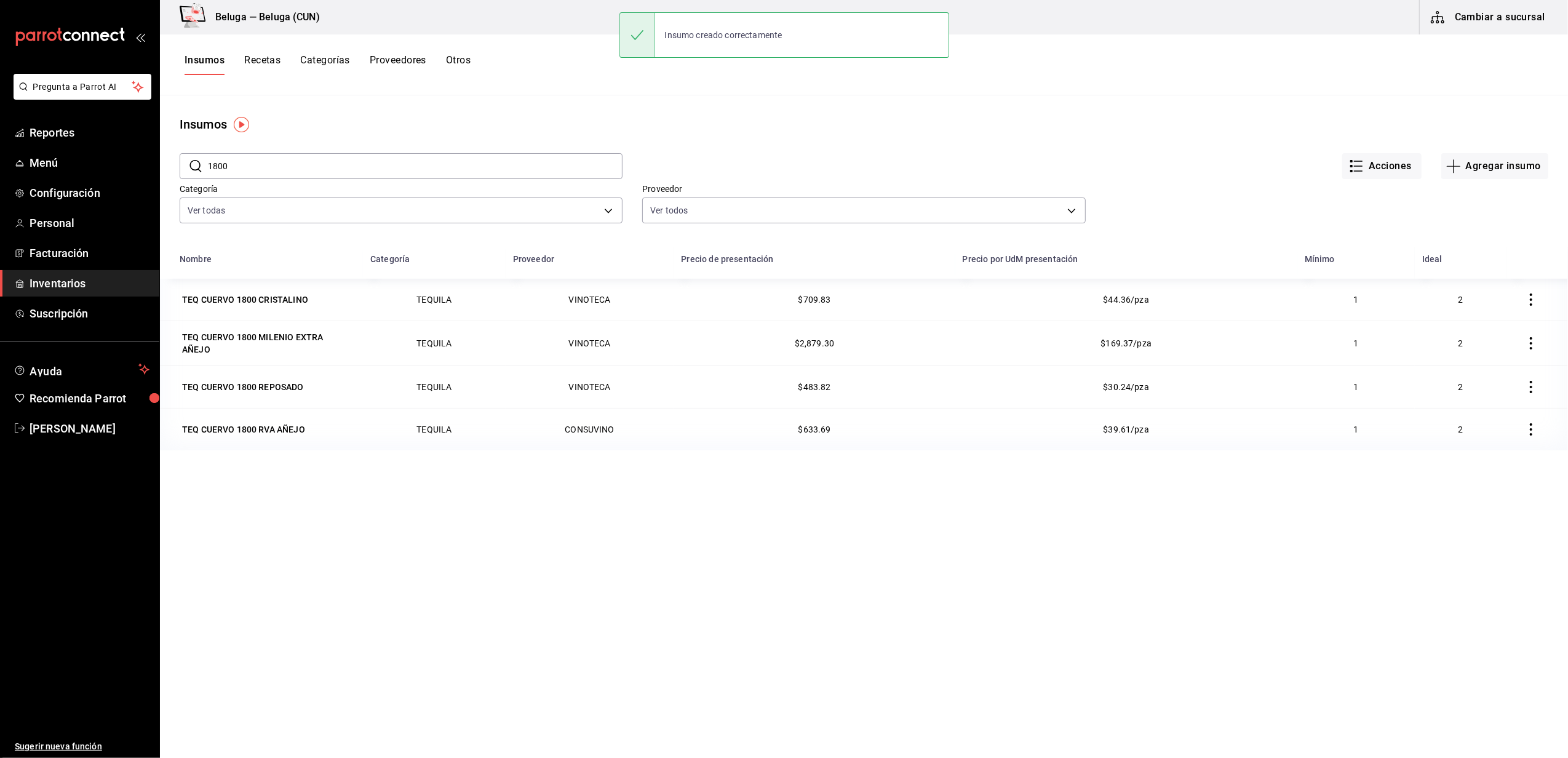
click at [261, 168] on input "1800" at bounding box center [415, 166] width 414 height 25
drag, startPoint x: 261, startPoint y: 168, endPoint x: 27, endPoint y: 114, distance: 240.1
click at [27, 114] on div "Pregunta a Parrot AI Reportes Menú Configuración Personal Facturación Inventari…" at bounding box center [784, 375] width 1568 height 750
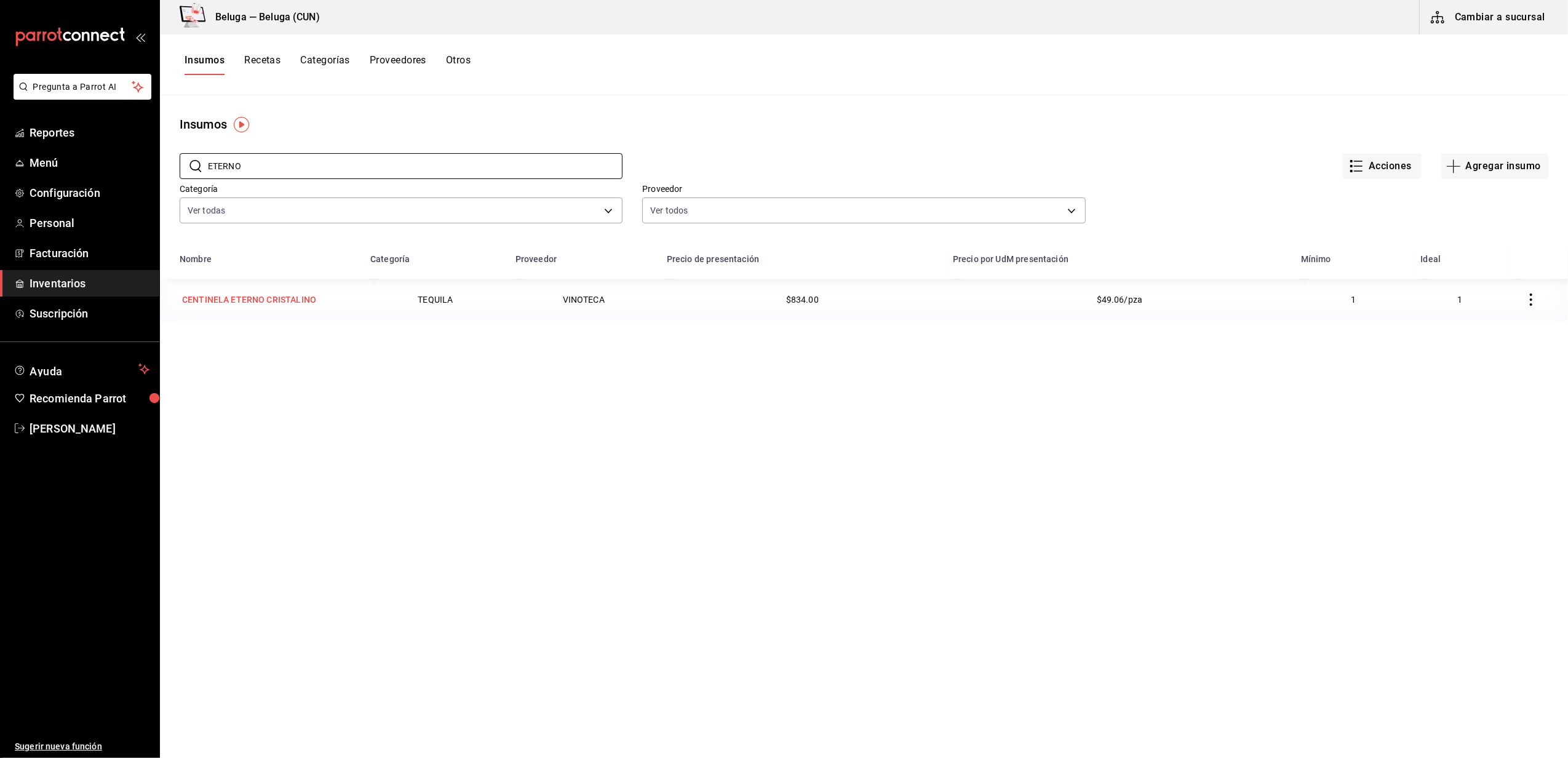
type input "ETERNO"
click at [288, 302] on div "CENTINELA ETERNO CRISTALINO" at bounding box center [249, 299] width 134 height 12
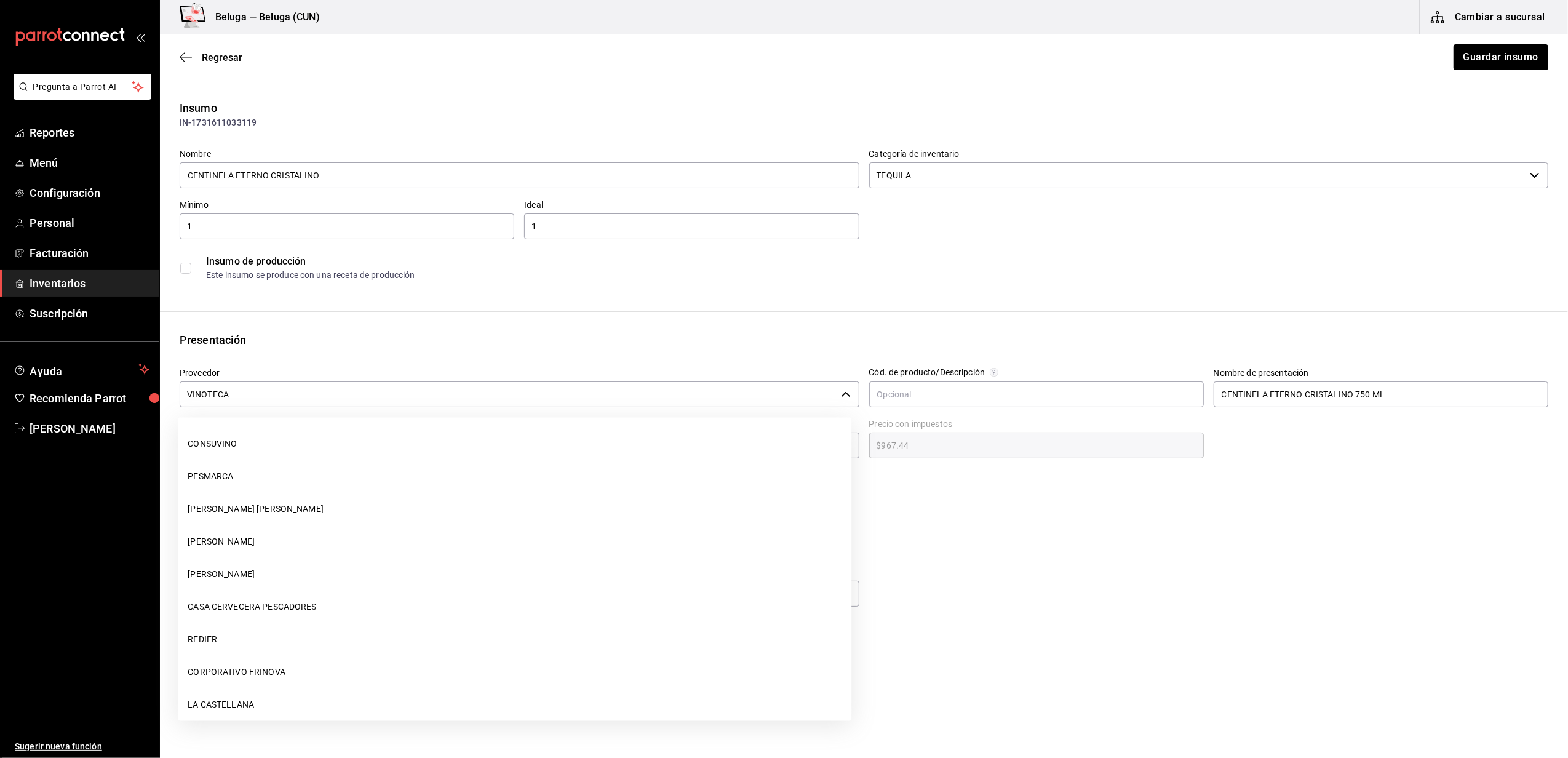
click at [340, 392] on input "VINOTECA" at bounding box center [508, 394] width 657 height 26
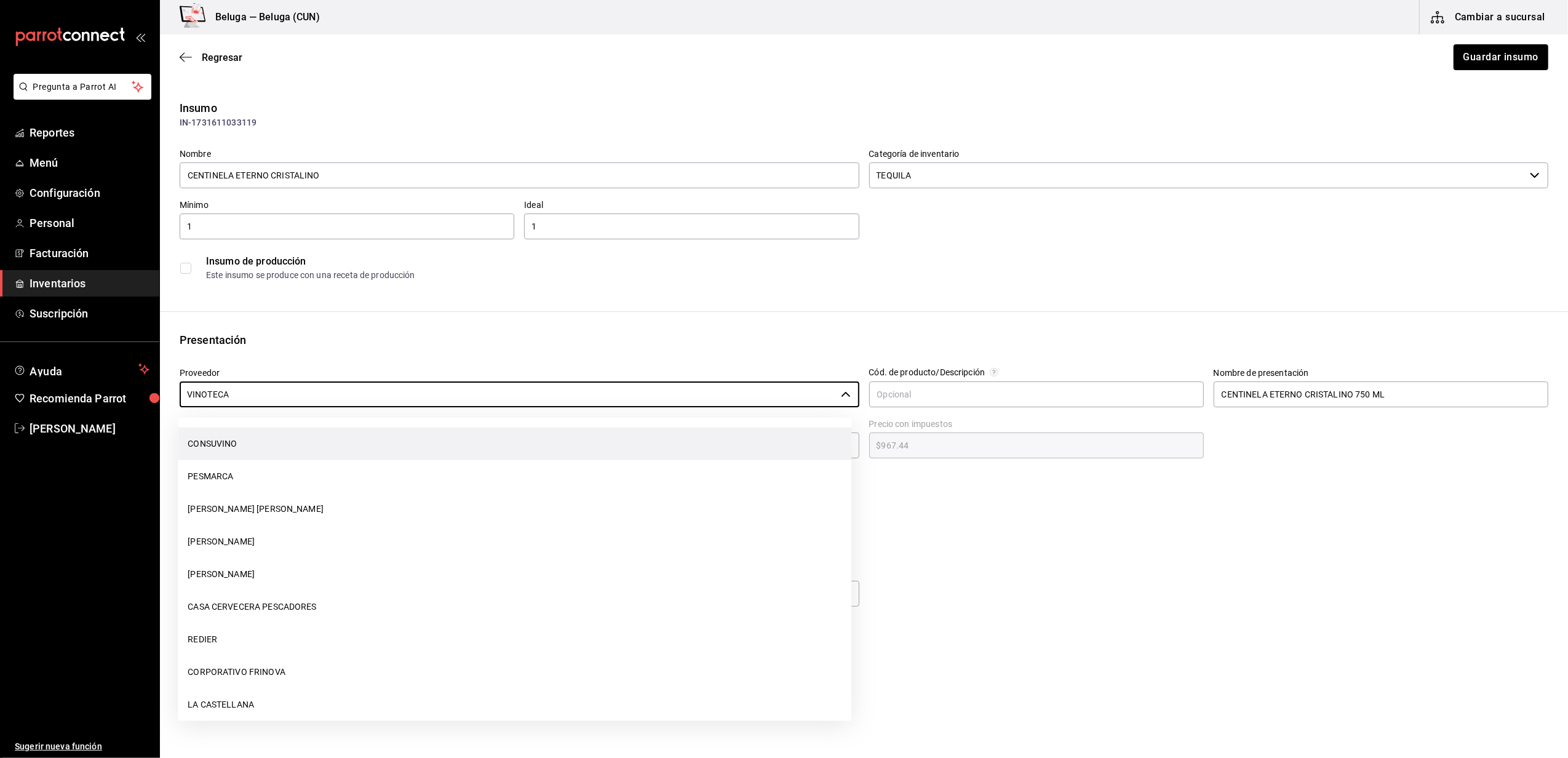
click at [232, 441] on li "CONSUVINO" at bounding box center [514, 443] width 673 height 32
type input "CONSUVINO"
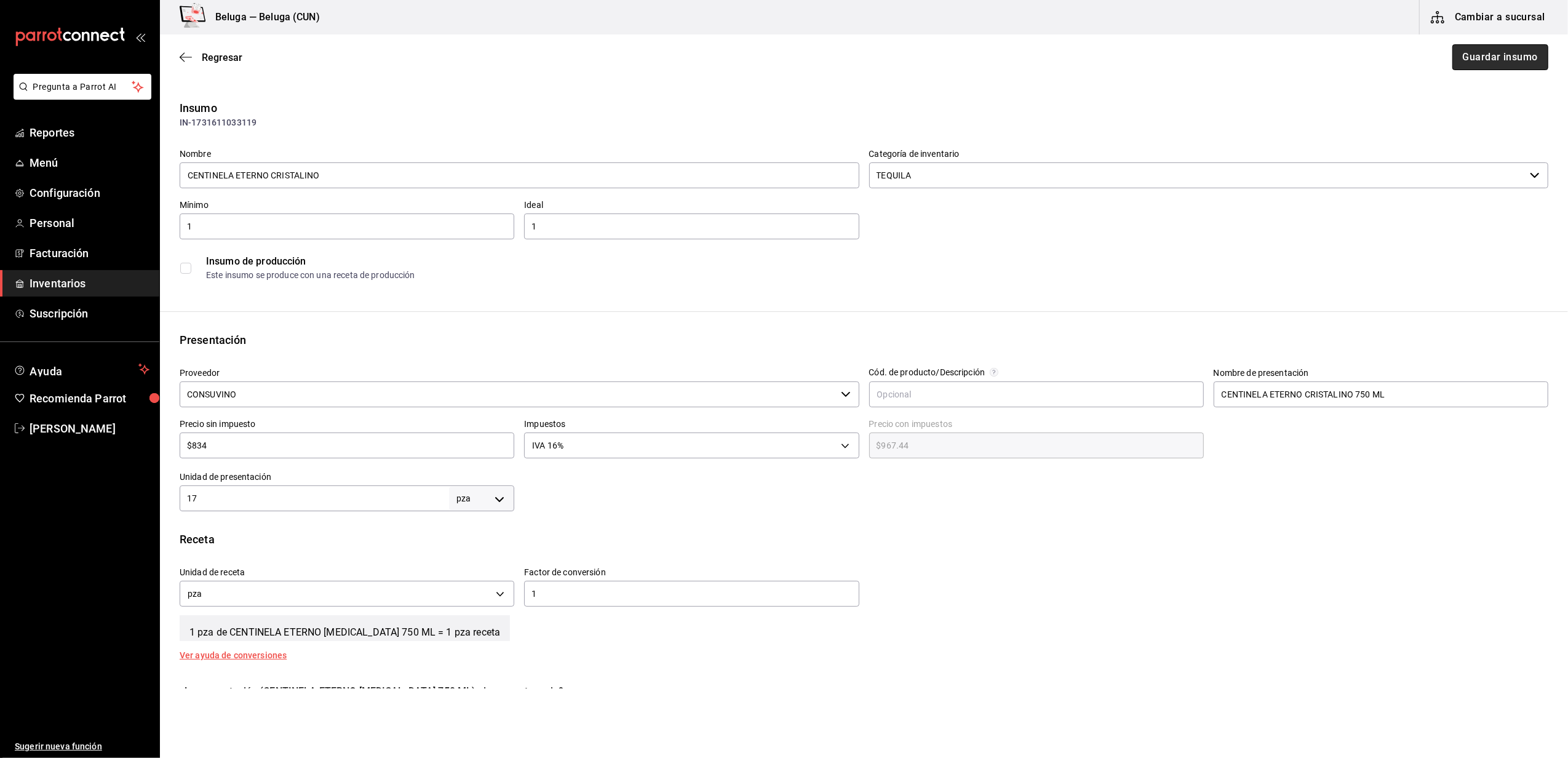
click at [1509, 48] on button "Guardar insumo" at bounding box center [1500, 57] width 96 height 26
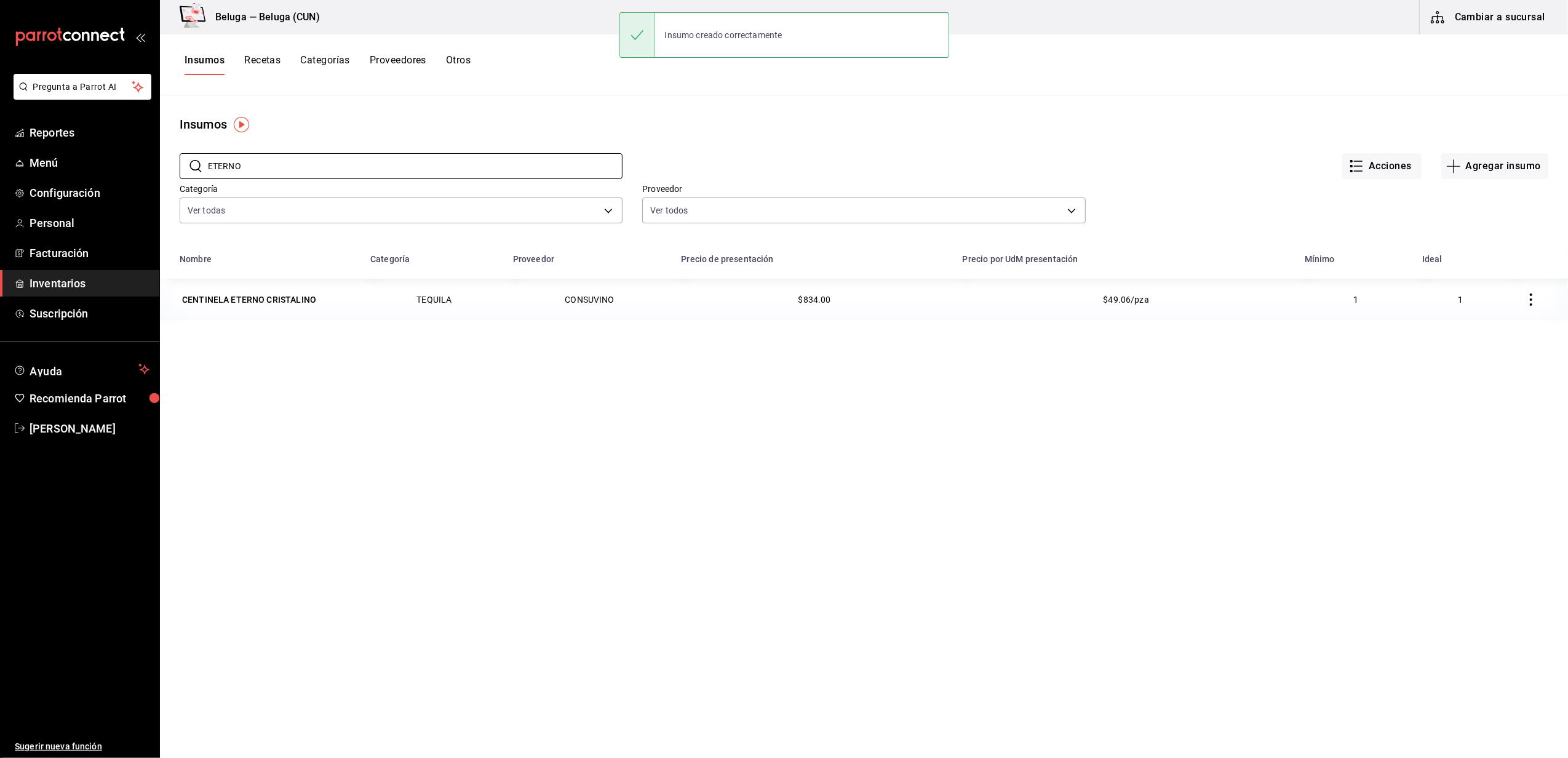
drag, startPoint x: 268, startPoint y: 163, endPoint x: 176, endPoint y: 157, distance: 92.2
click at [176, 157] on div "​ ETERNO ​" at bounding box center [391, 155] width 463 height 45
click at [326, 168] on input "ETERNO" at bounding box center [415, 166] width 414 height 25
type input "[PERSON_NAME]"
click at [278, 344] on div "VODKA STOLICHNAYA ELIT" at bounding box center [237, 342] width 109 height 12
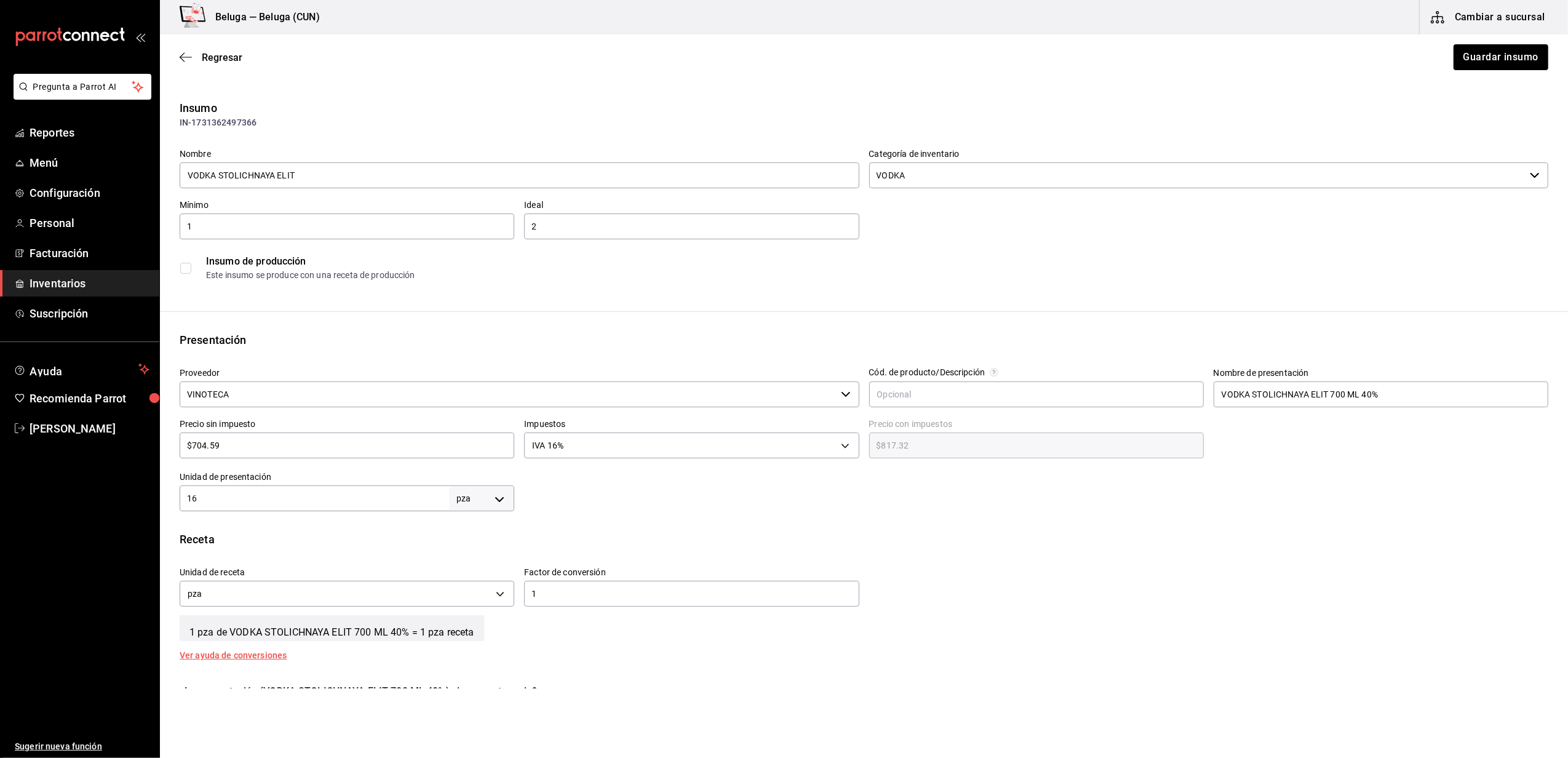
click at [342, 396] on input "VINOTECA" at bounding box center [508, 394] width 657 height 26
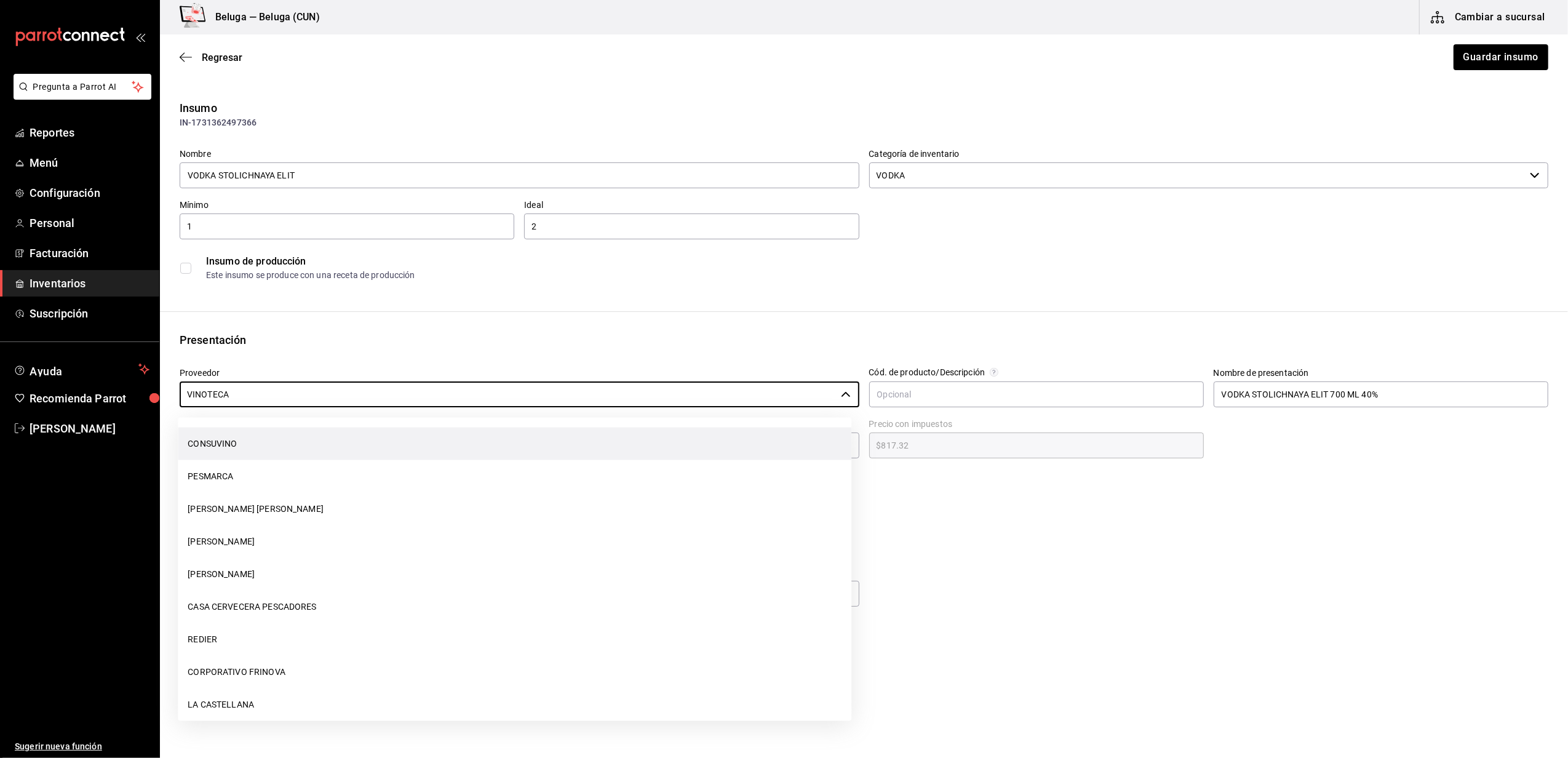
click at [219, 433] on li "CONSUVINO" at bounding box center [514, 443] width 673 height 32
type input "CONSUVINO"
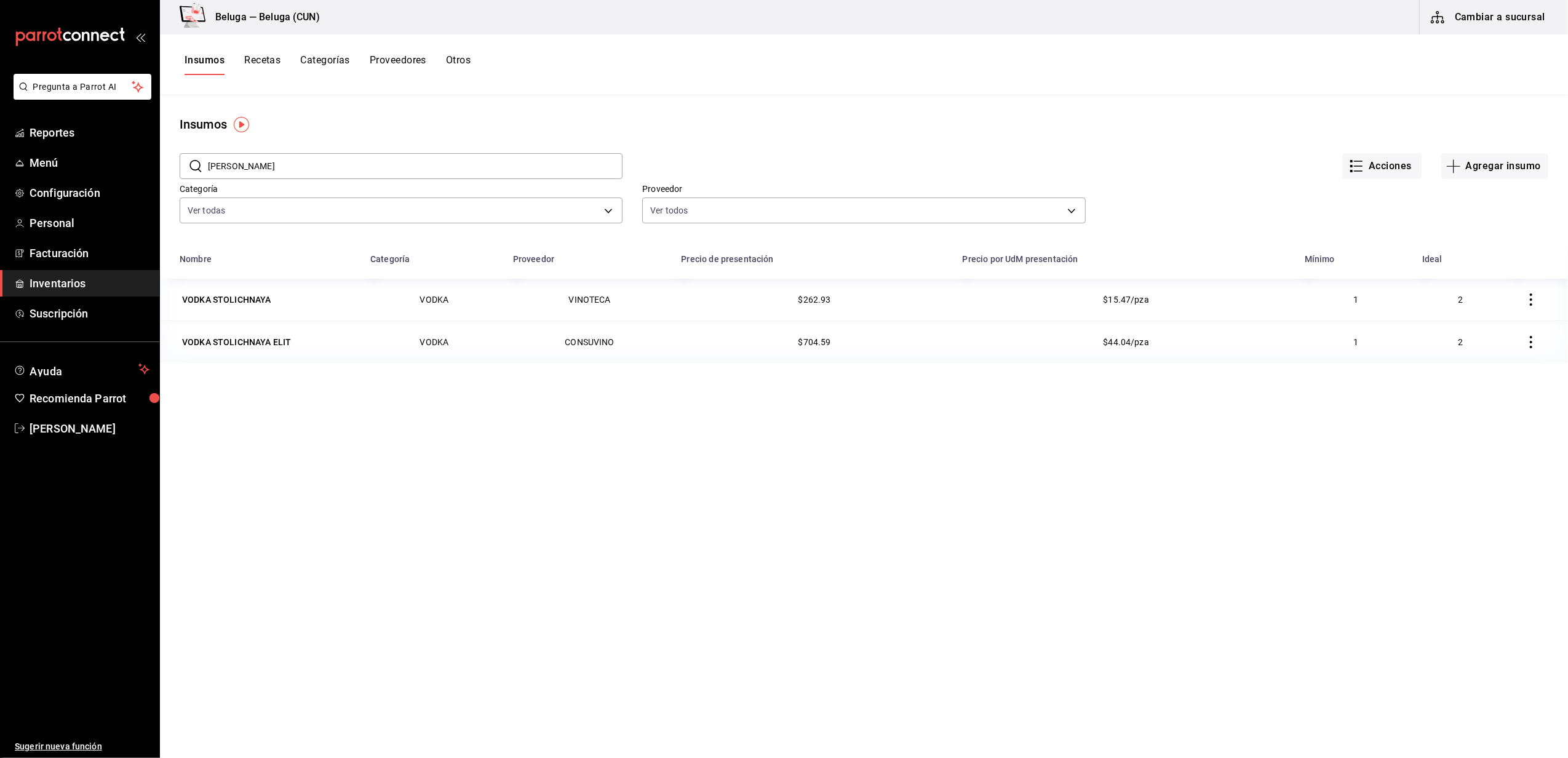
click at [74, 282] on span "Inventarios" at bounding box center [90, 283] width 120 height 17
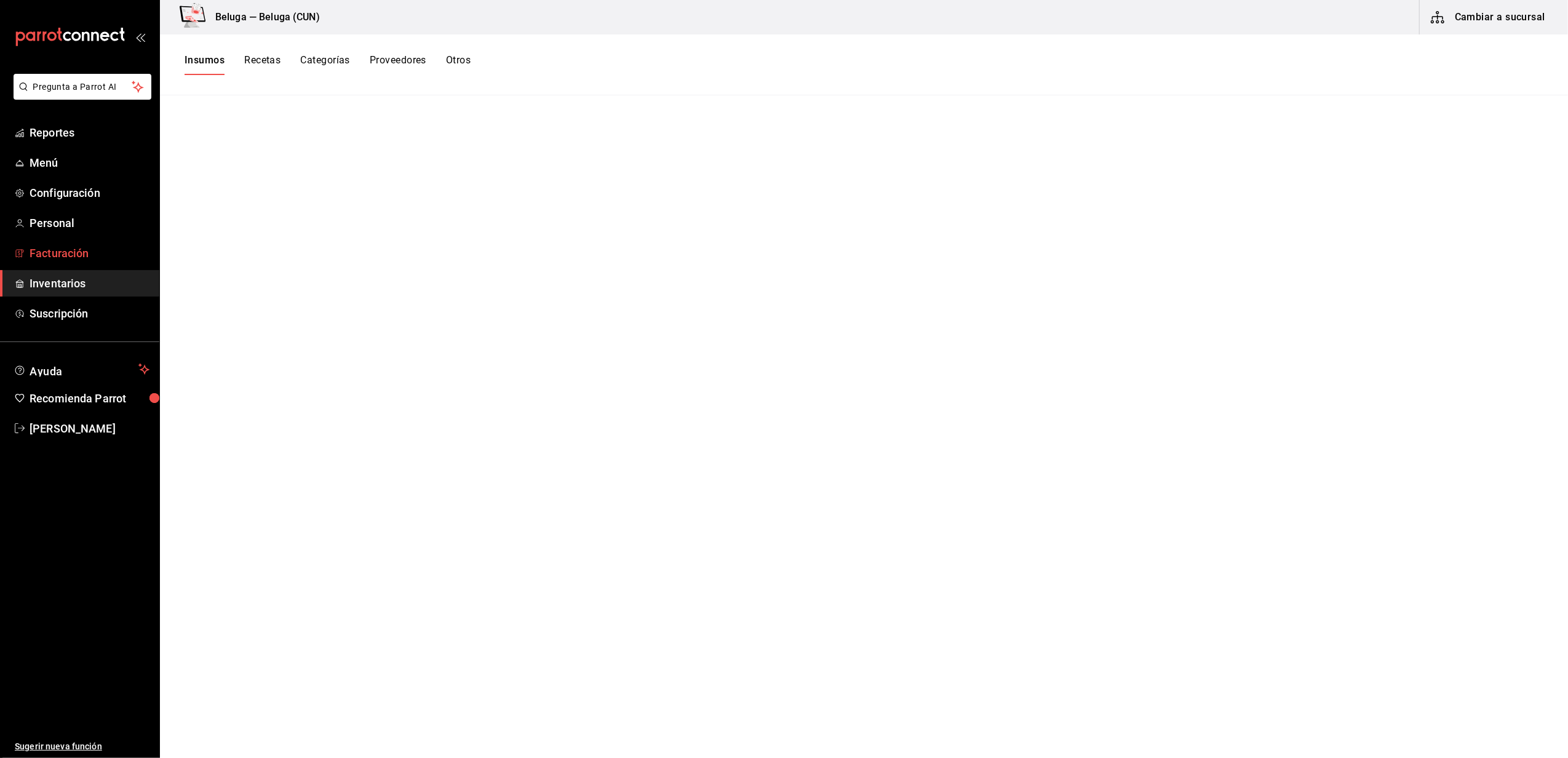
click at [56, 246] on span "Facturación" at bounding box center [90, 254] width 120 height 17
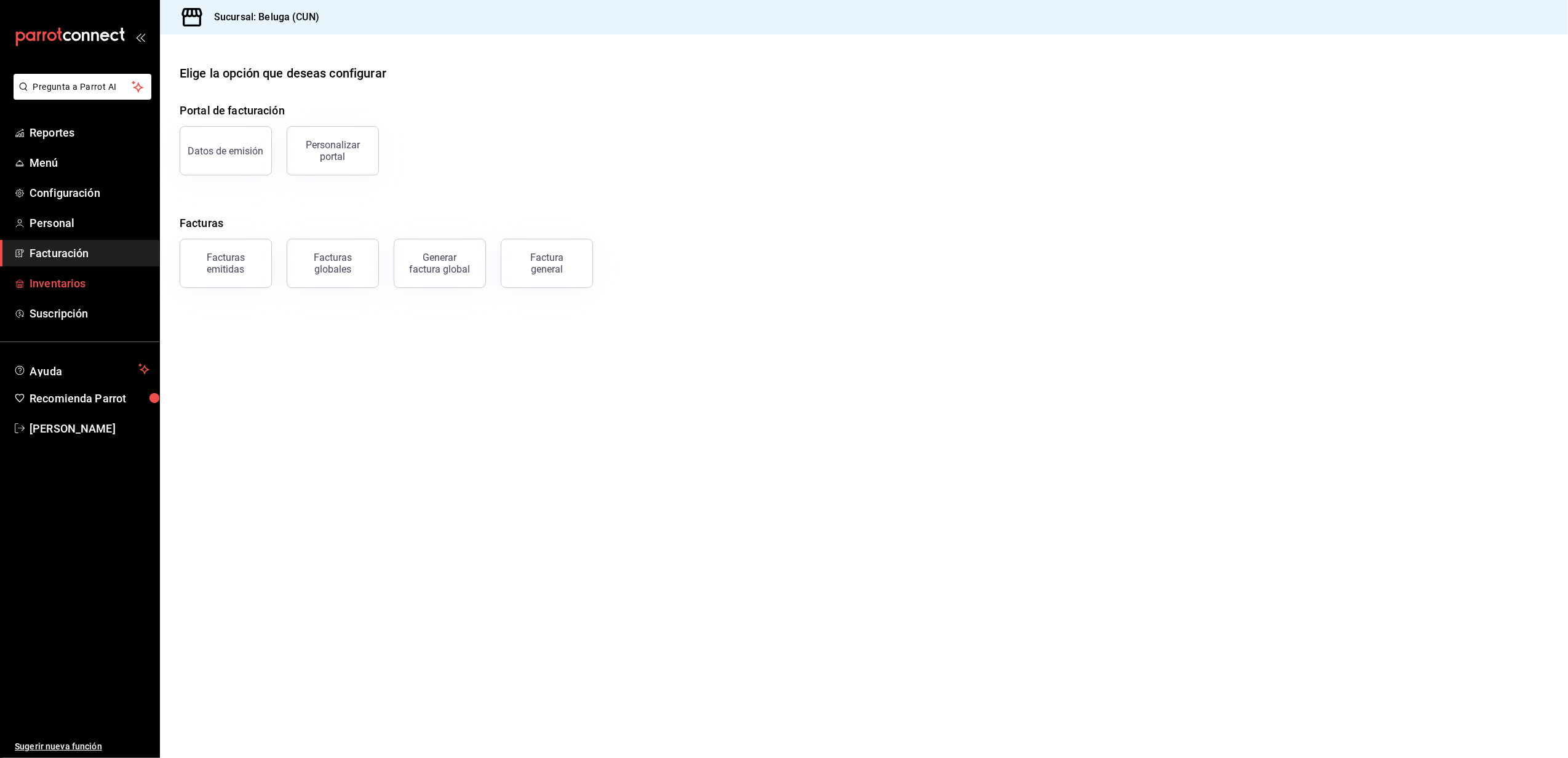
click at [58, 287] on span "Inventarios" at bounding box center [90, 283] width 120 height 17
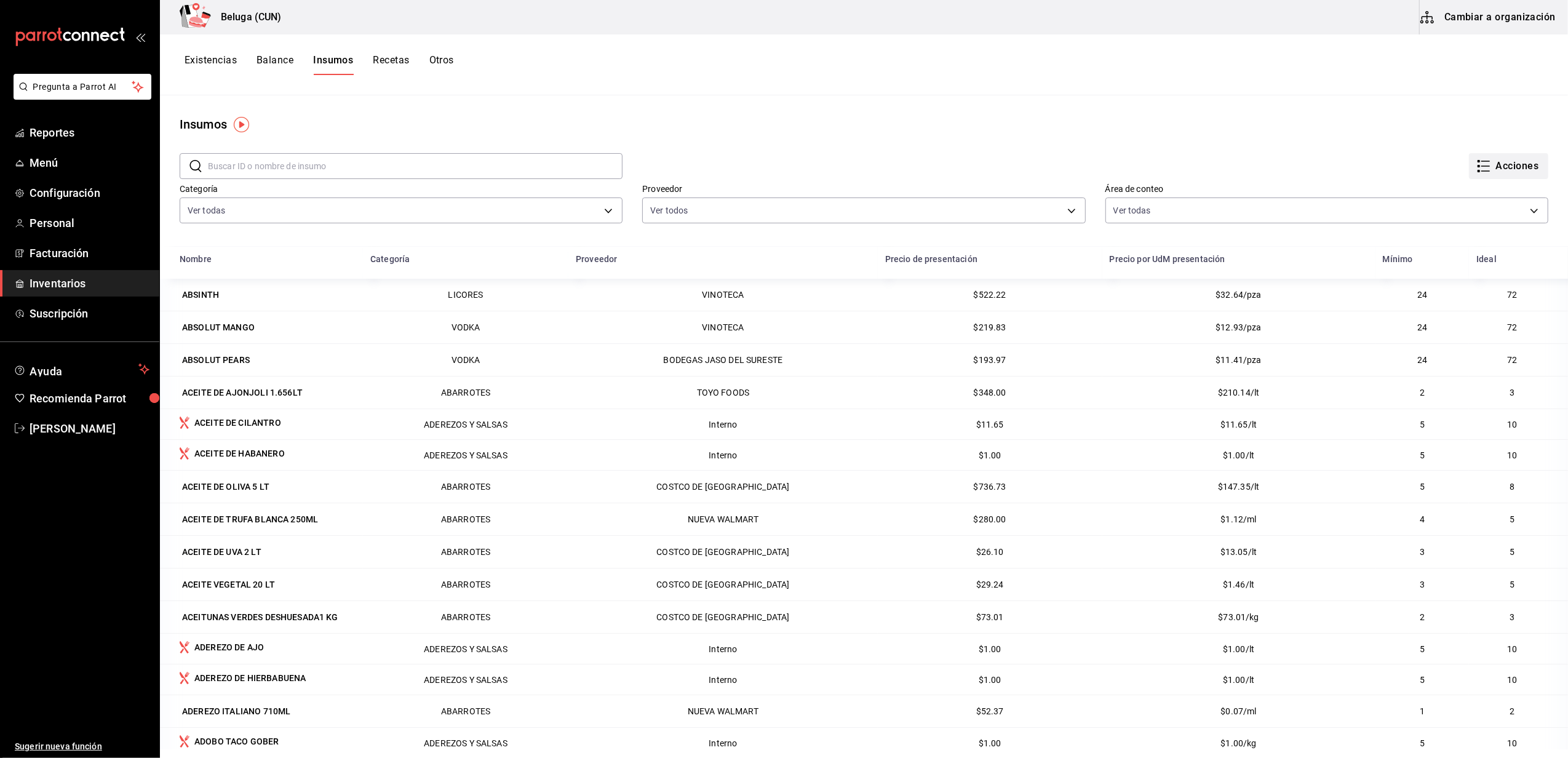
click at [1502, 166] on button "Acciones" at bounding box center [1509, 167] width 80 height 26
click at [1270, 145] on div at bounding box center [784, 379] width 1568 height 758
click at [45, 277] on span "Inventarios" at bounding box center [90, 283] width 120 height 17
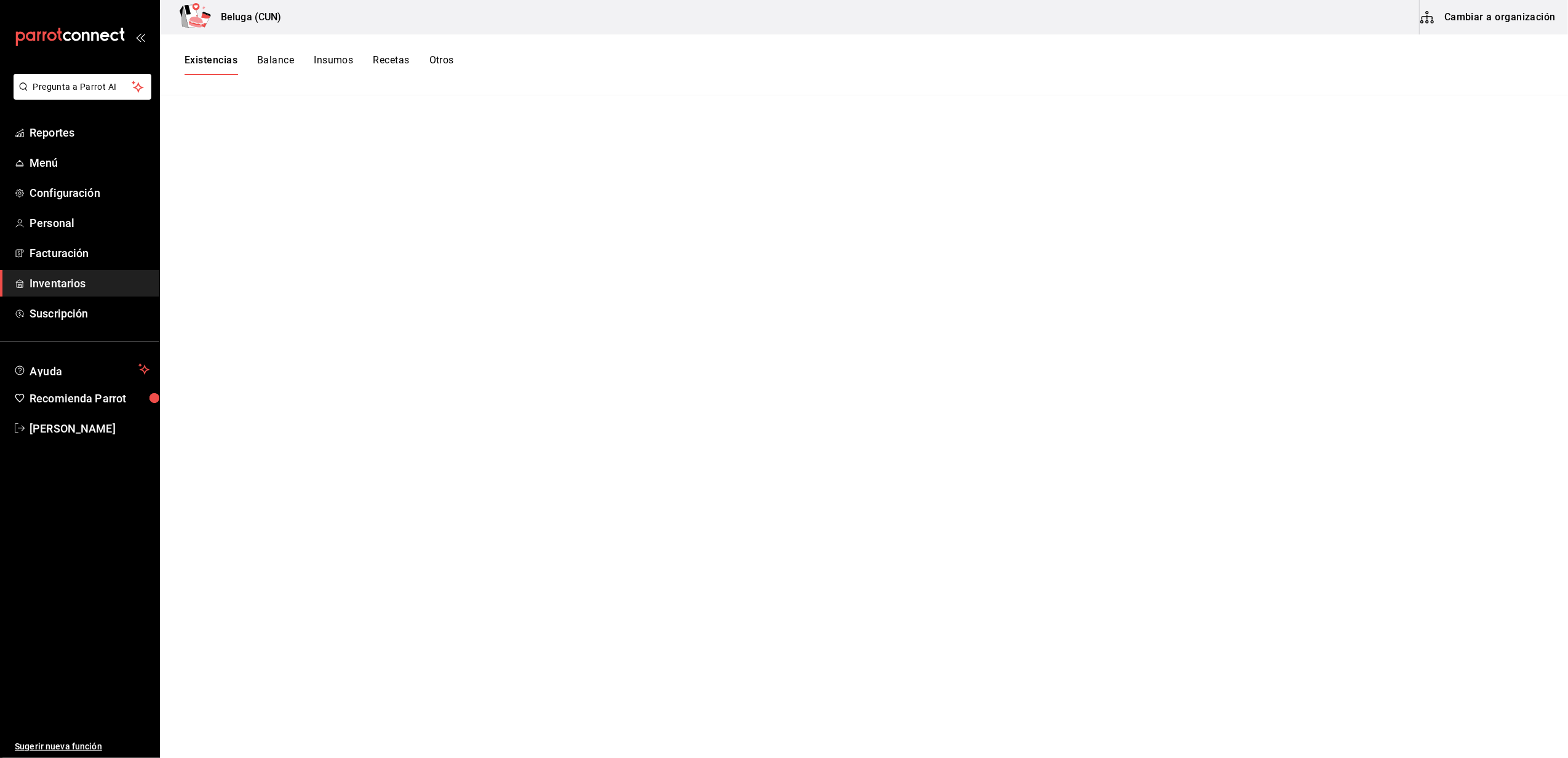
click at [1512, 19] on button "Cambiar a organización" at bounding box center [1489, 17] width 139 height 34
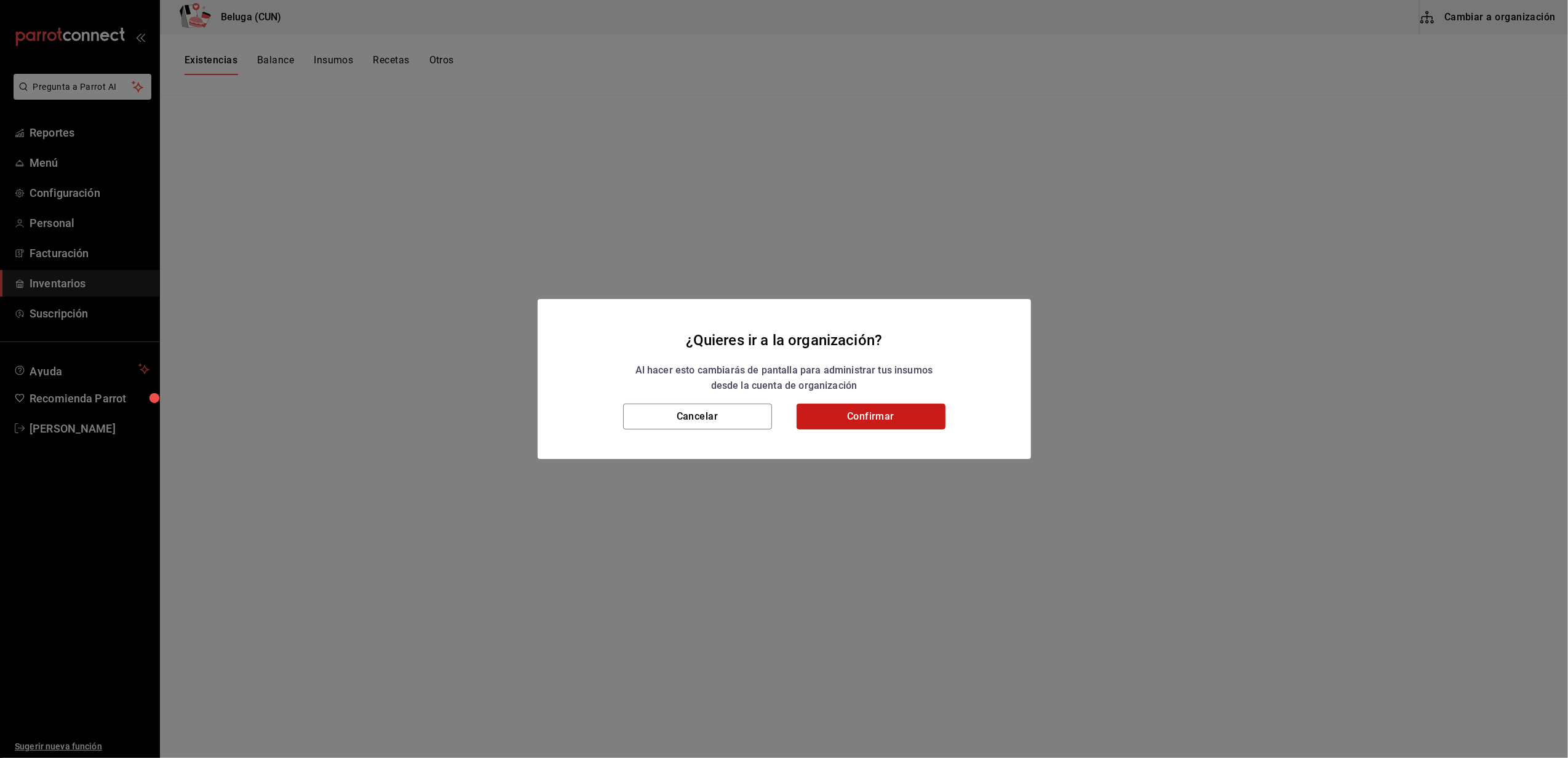
click at [871, 421] on button "Confirmar" at bounding box center [870, 416] width 149 height 26
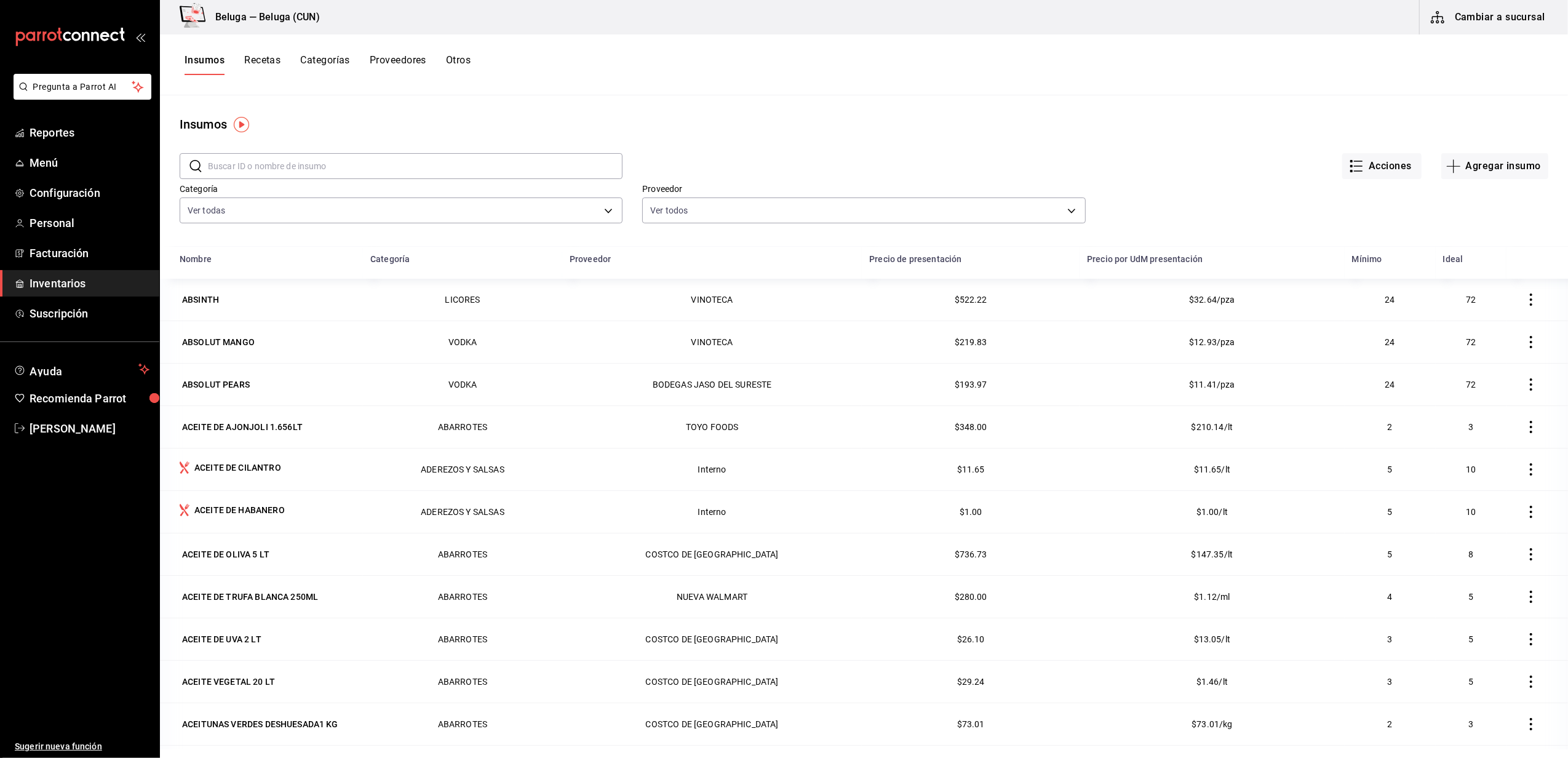
click at [75, 272] on link "Inventarios" at bounding box center [80, 283] width 159 height 27
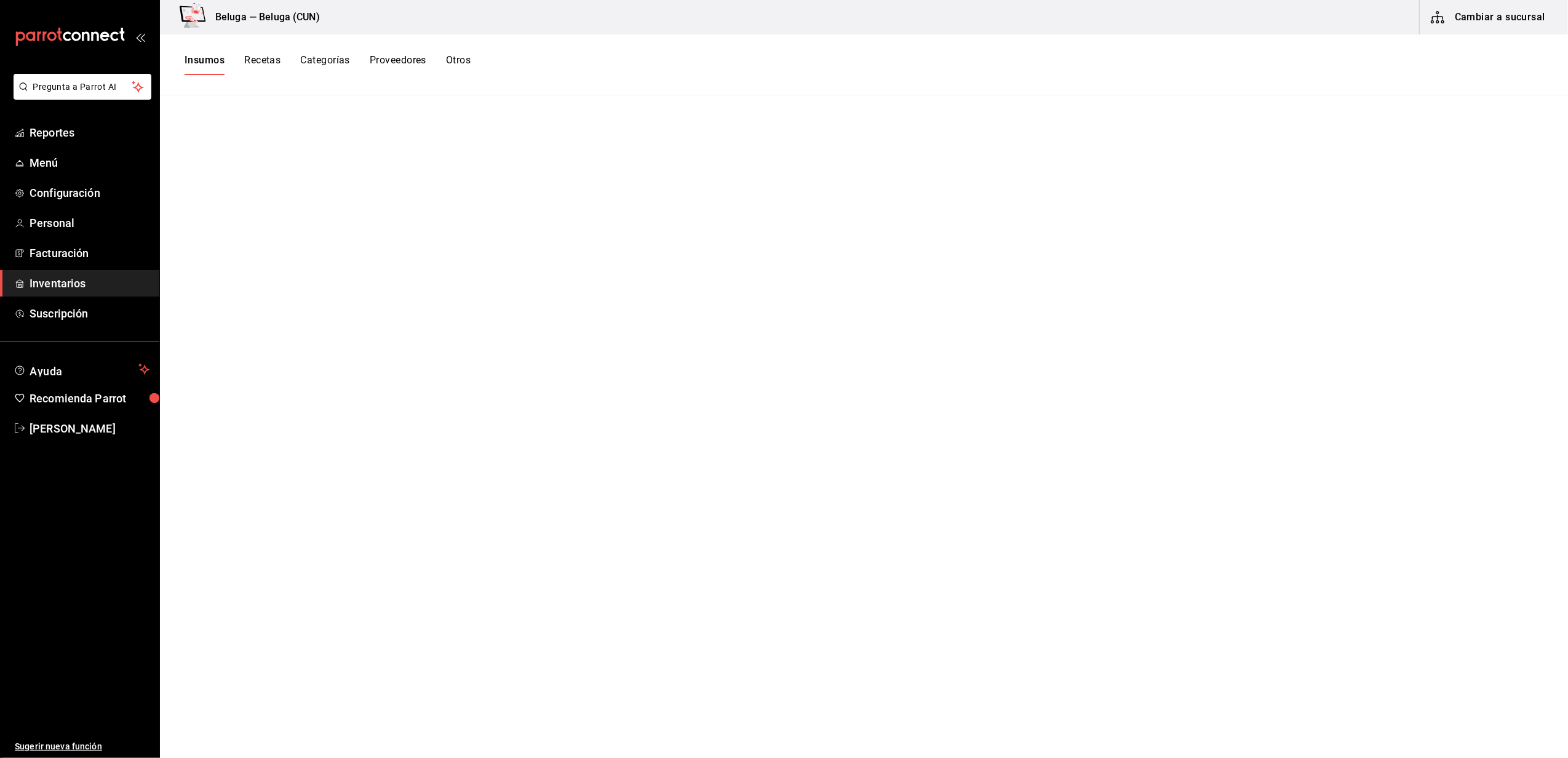
click at [52, 284] on span "Inventarios" at bounding box center [90, 283] width 120 height 17
click at [70, 258] on span "Facturación" at bounding box center [90, 254] width 120 height 17
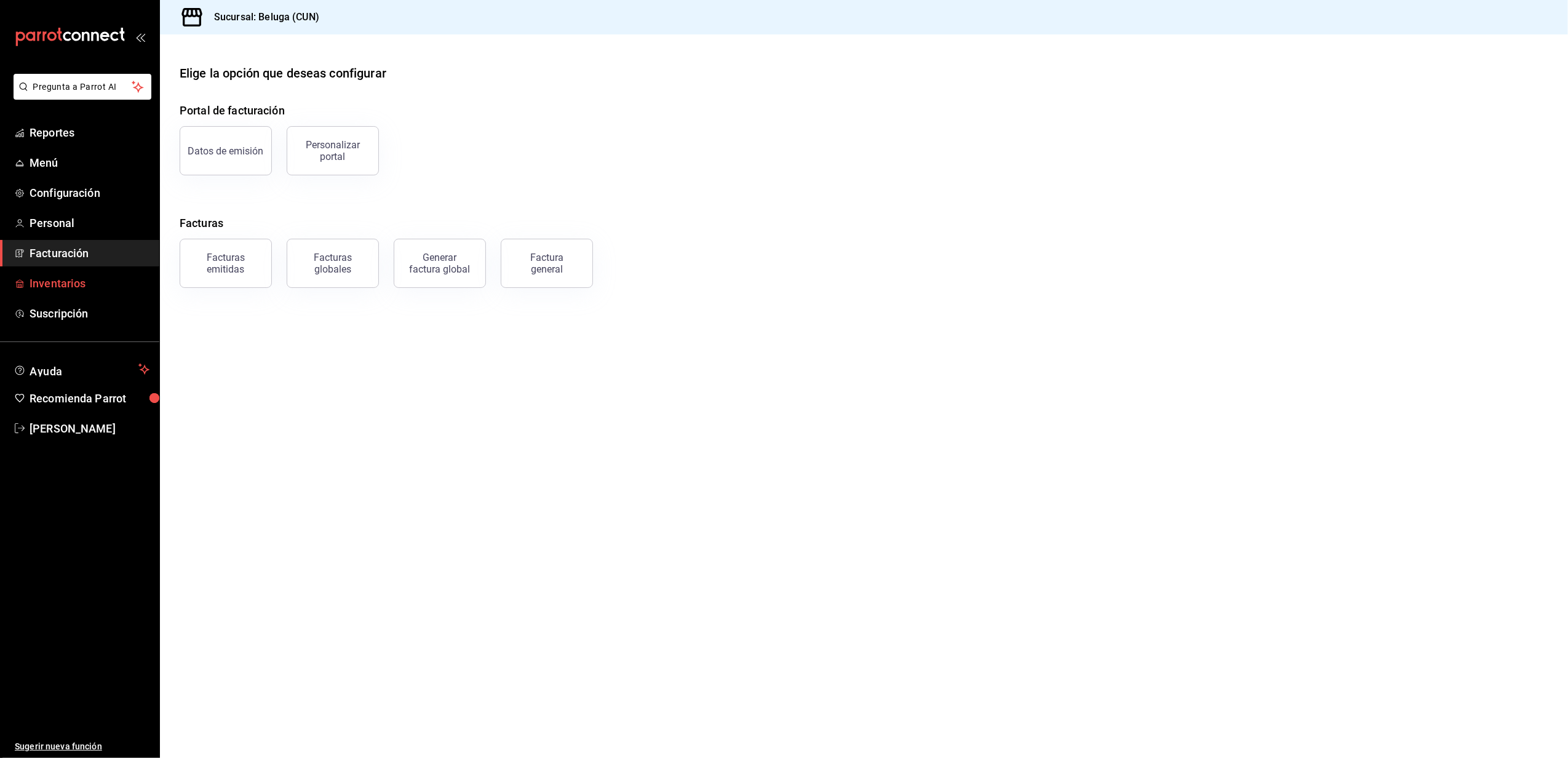
click at [59, 286] on span "Inventarios" at bounding box center [90, 283] width 120 height 17
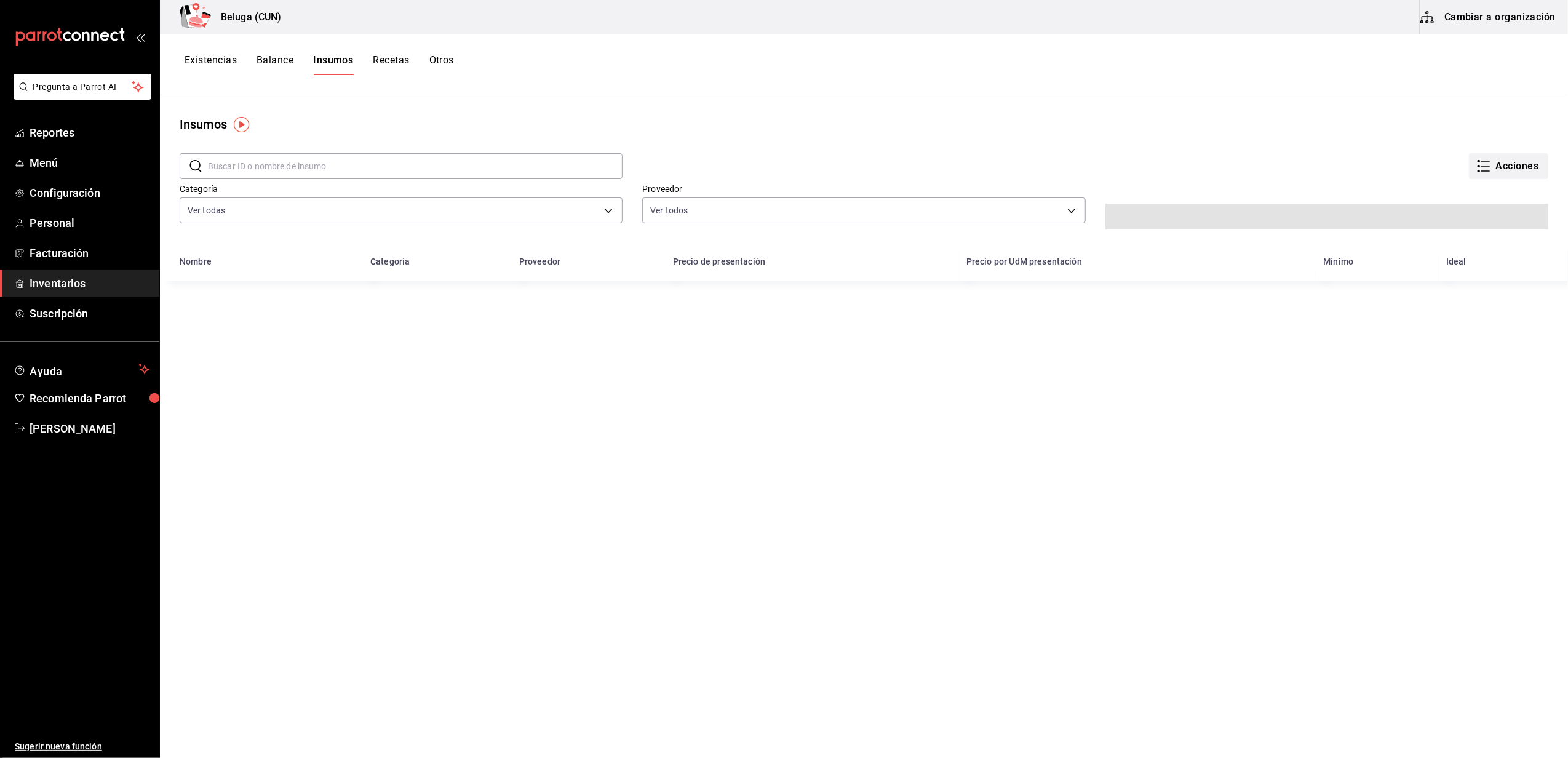
click at [1508, 174] on button "Acciones" at bounding box center [1509, 167] width 80 height 26
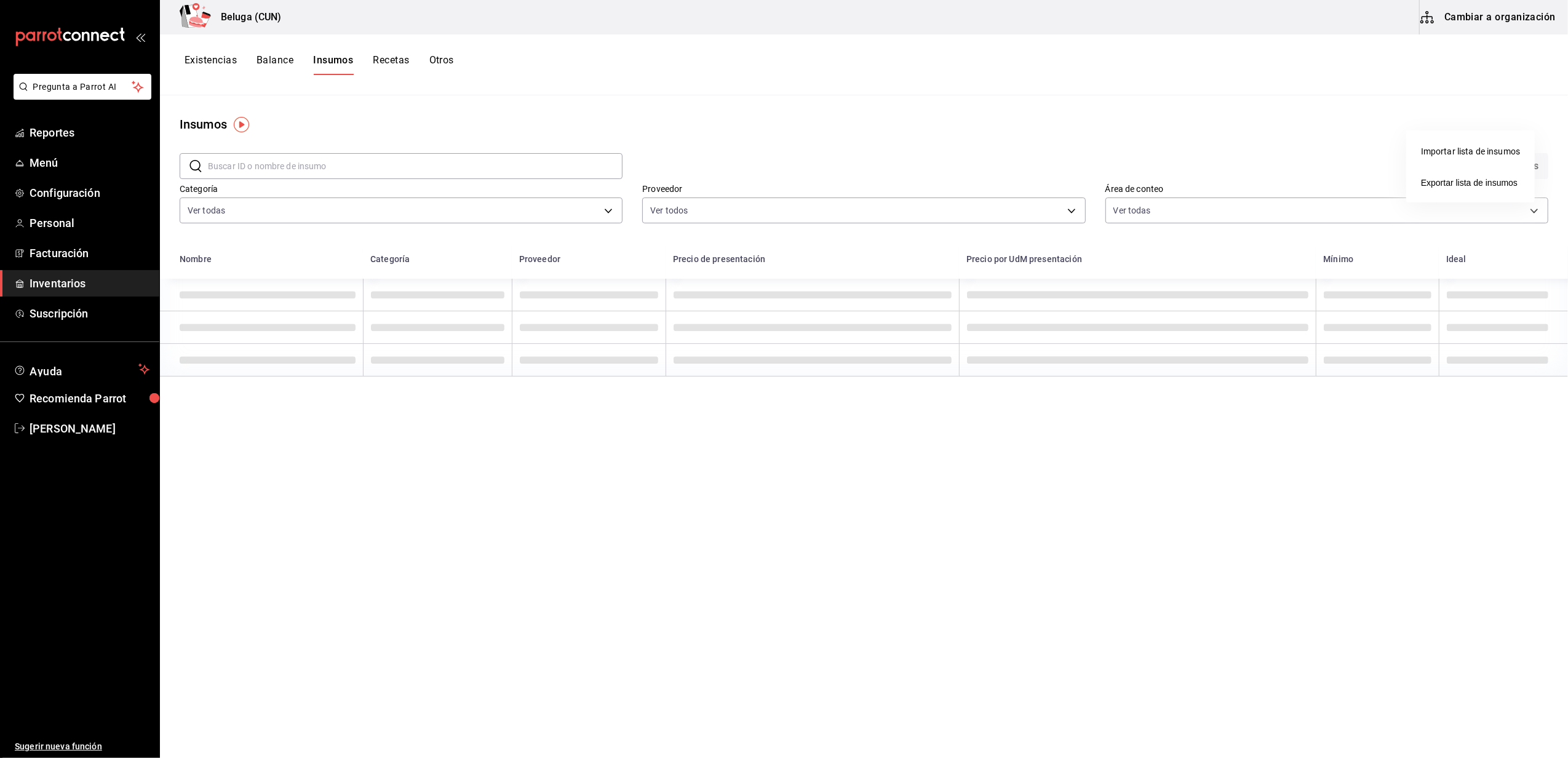
click at [1352, 153] on div at bounding box center [784, 379] width 1568 height 758
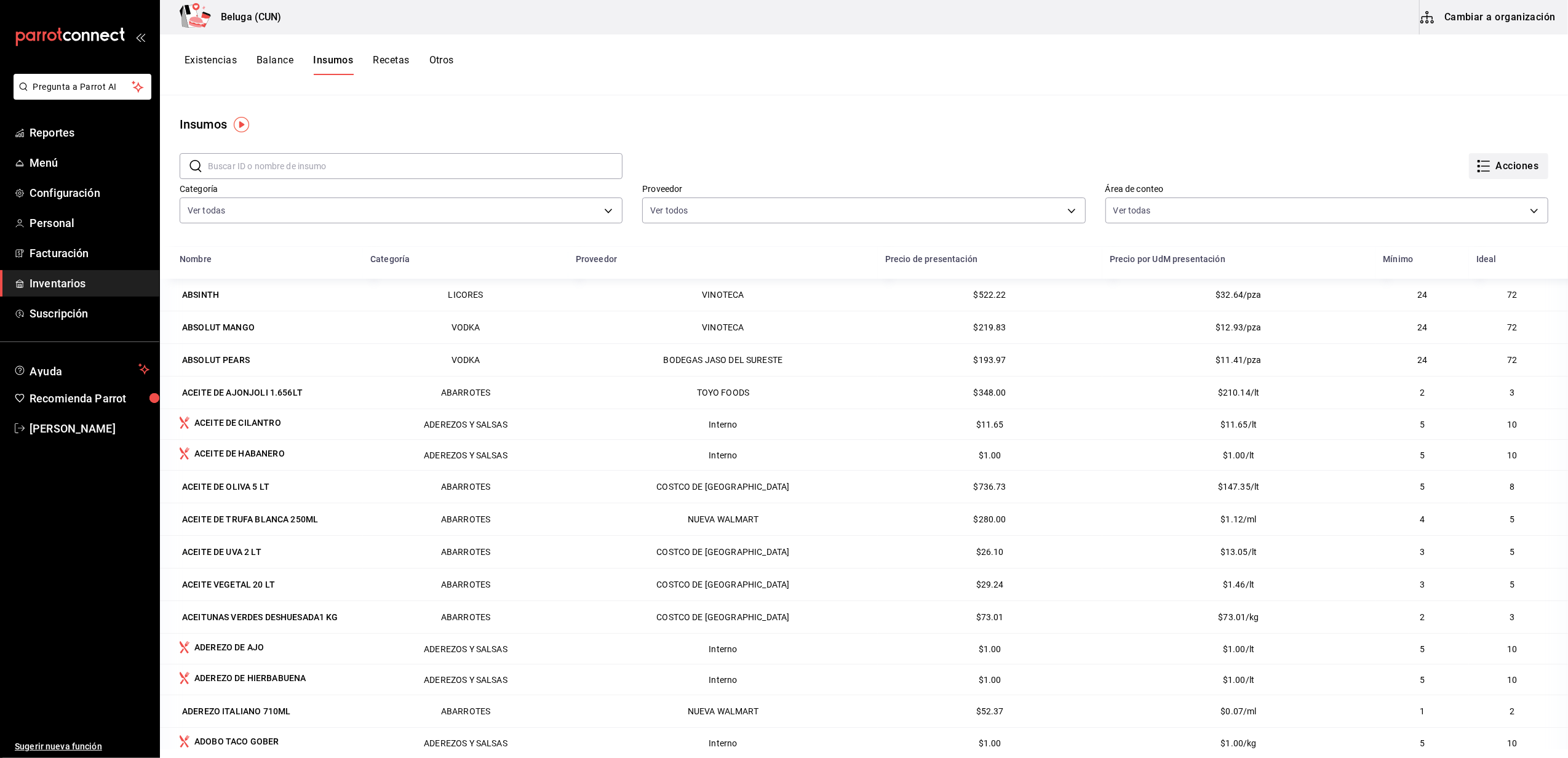
click at [1488, 166] on button "Acciones" at bounding box center [1509, 167] width 80 height 26
click at [1251, 146] on div at bounding box center [784, 379] width 1568 height 758
click at [203, 62] on button "Existencias" at bounding box center [211, 65] width 53 height 21
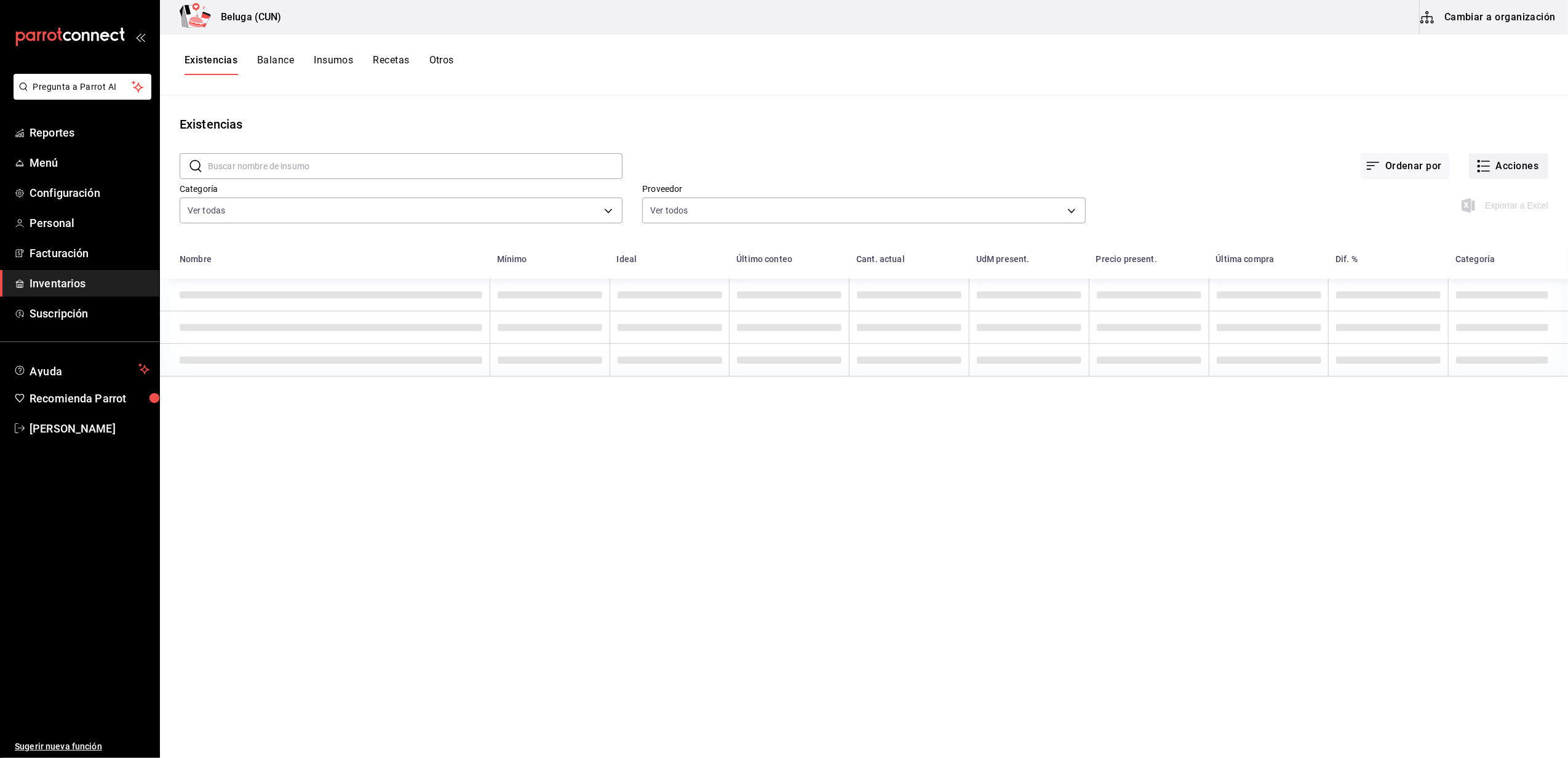
click at [1497, 155] on button "Acciones" at bounding box center [1509, 167] width 80 height 26
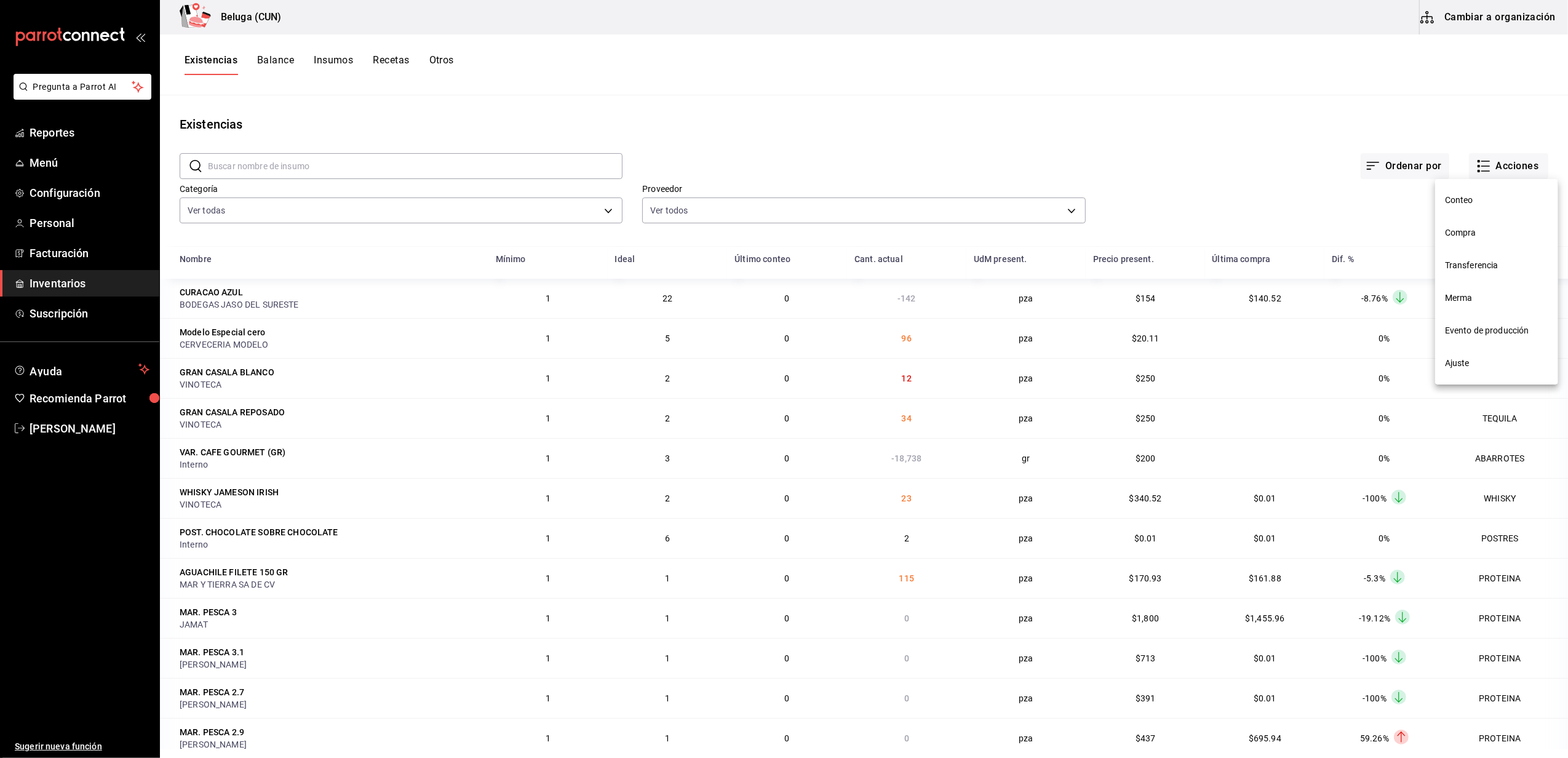
click at [1476, 230] on span "Compra" at bounding box center [1497, 233] width 104 height 13
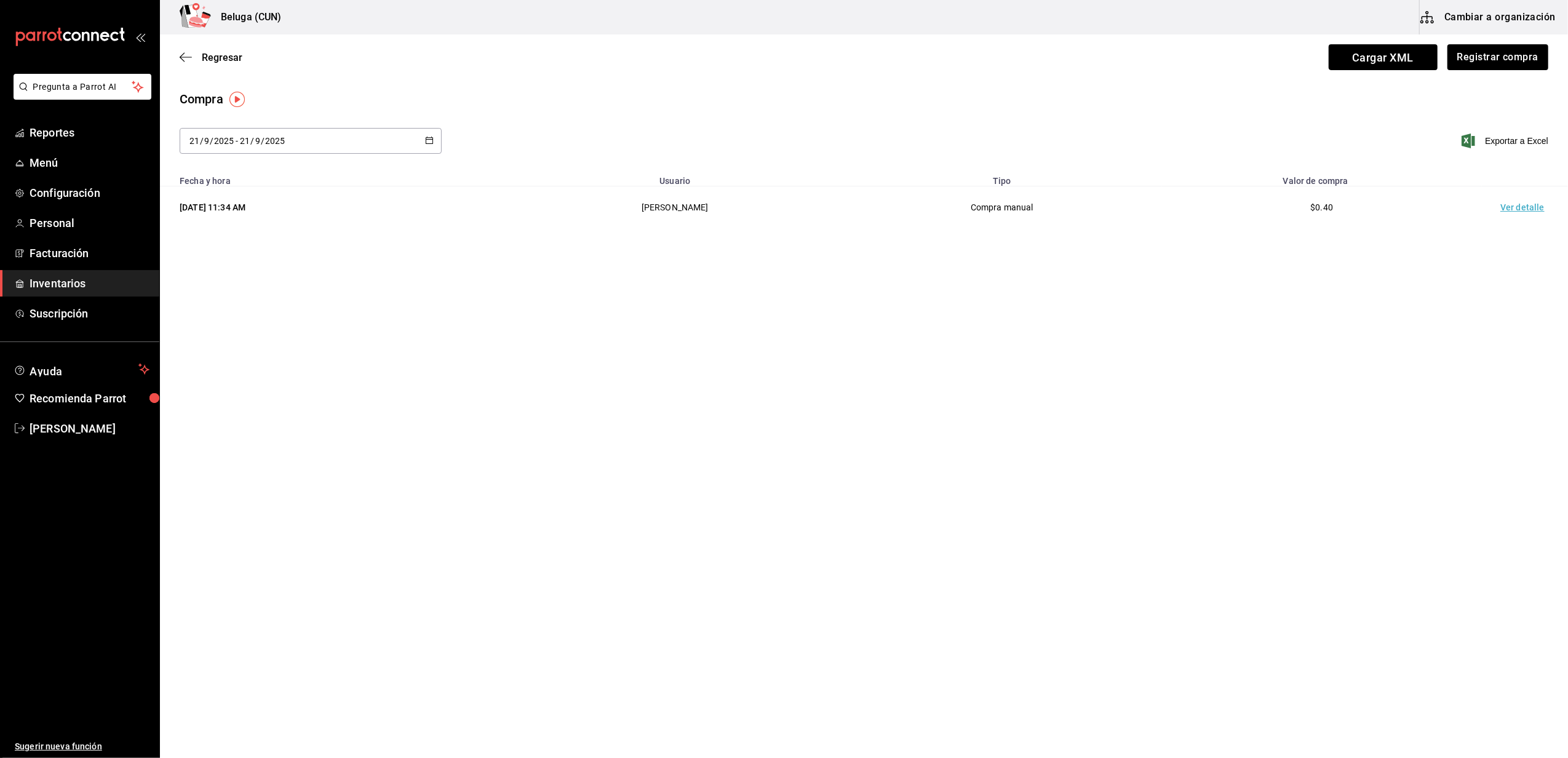
click at [432, 138] on \(Stroke\) "button" at bounding box center [429, 140] width 7 height 6
click at [204, 207] on li "Ayer" at bounding box center [238, 208] width 117 height 28
type input "2025-09-20"
type input "20"
type input "2025-09-20"
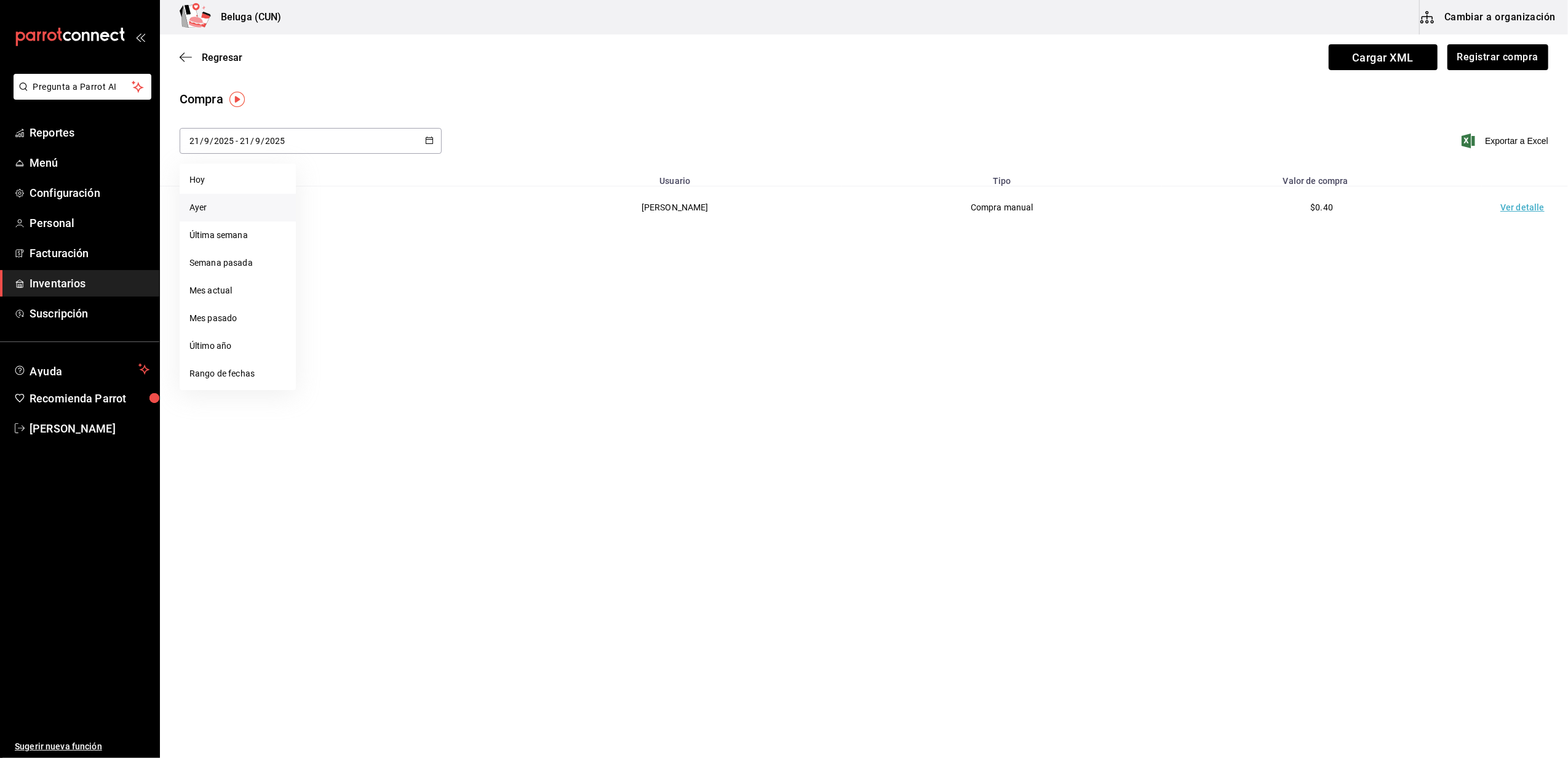
type input "20"
click at [1506, 207] on td "Ver detalle" at bounding box center [1525, 208] width 86 height 43
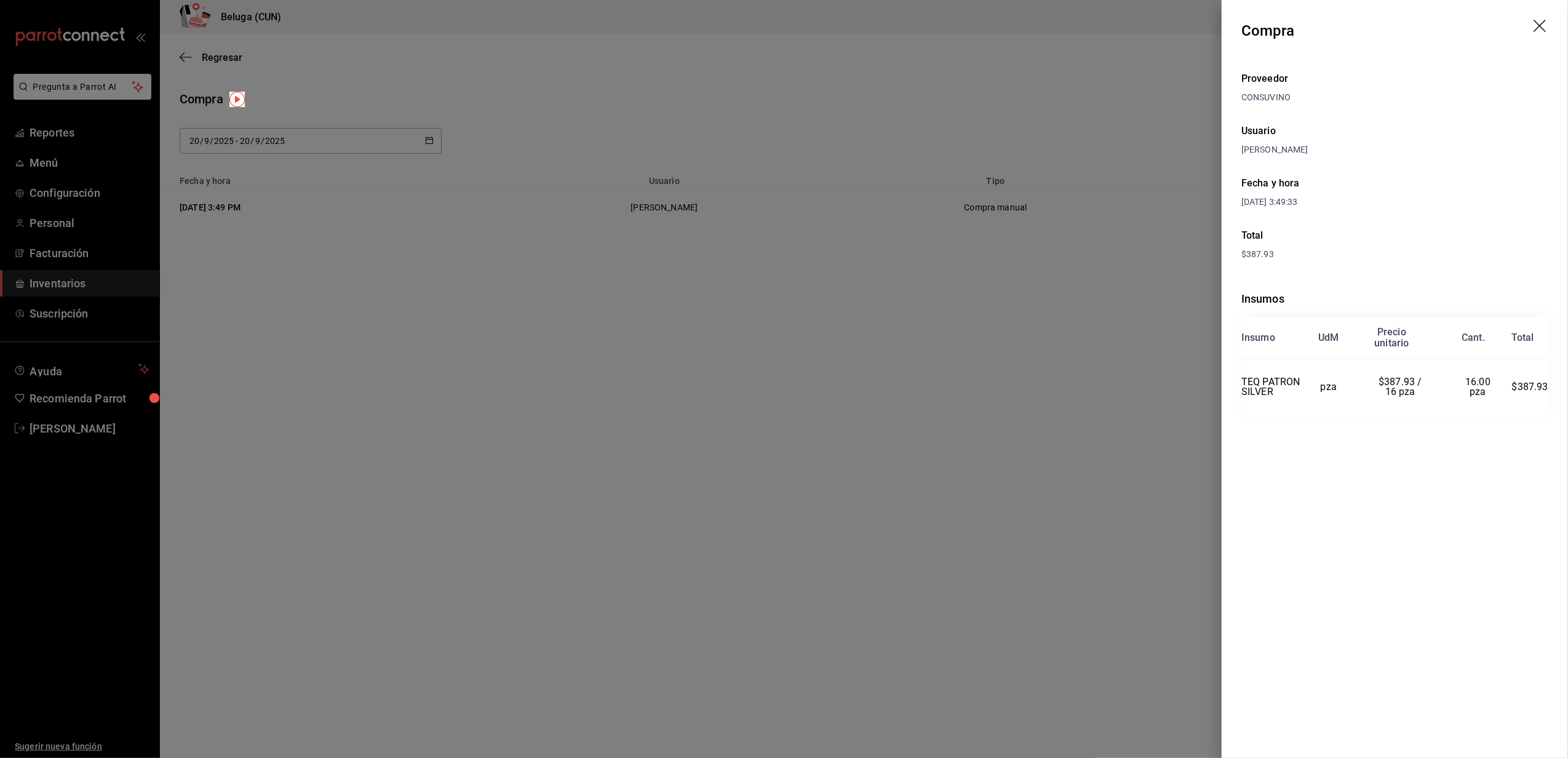
click at [1539, 29] on icon "drag" at bounding box center [1541, 27] width 15 height 15
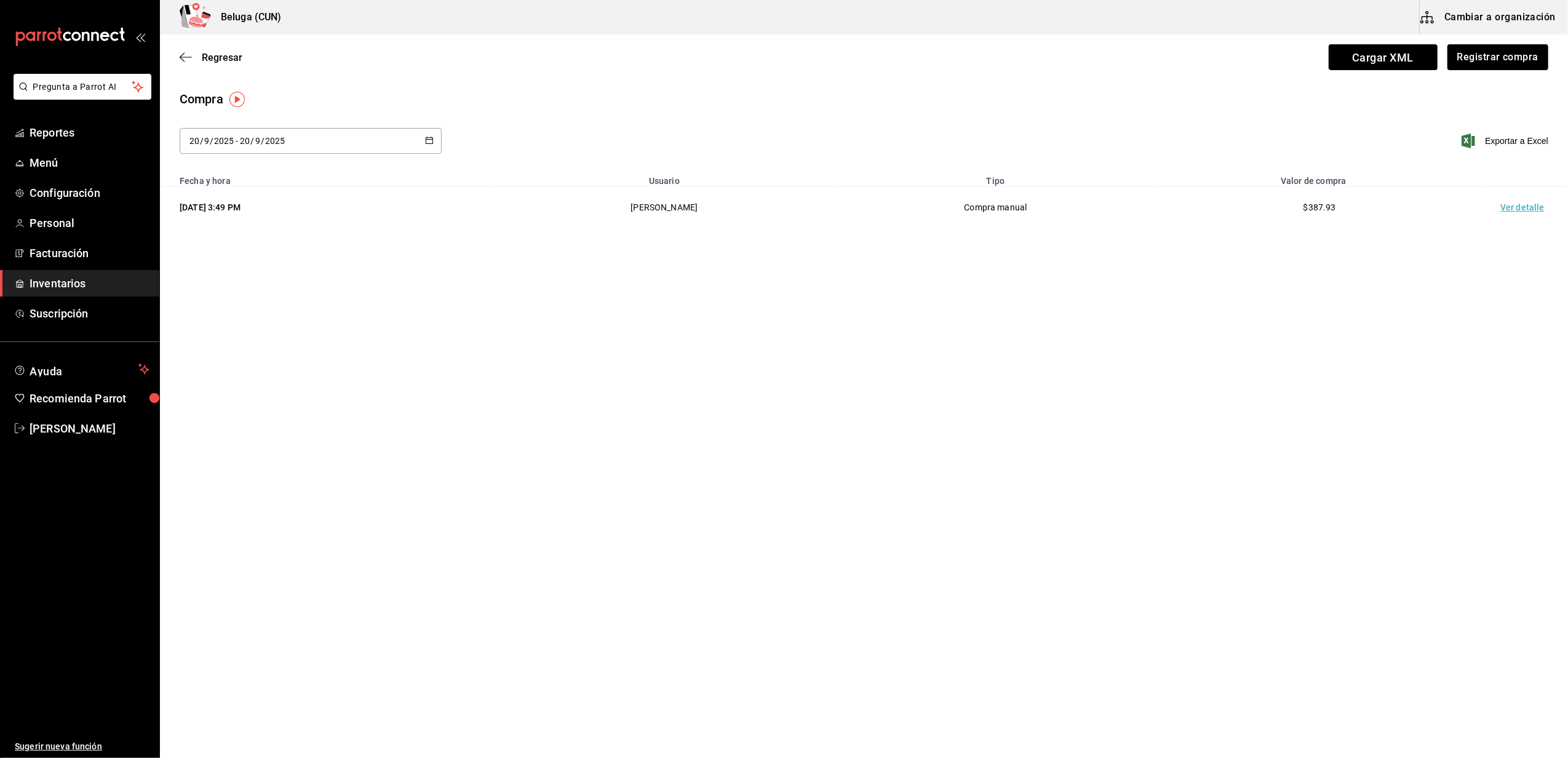
click at [426, 141] on icon "button" at bounding box center [429, 140] width 8 height 8
click at [217, 375] on li "Rango de fechas" at bounding box center [238, 374] width 117 height 28
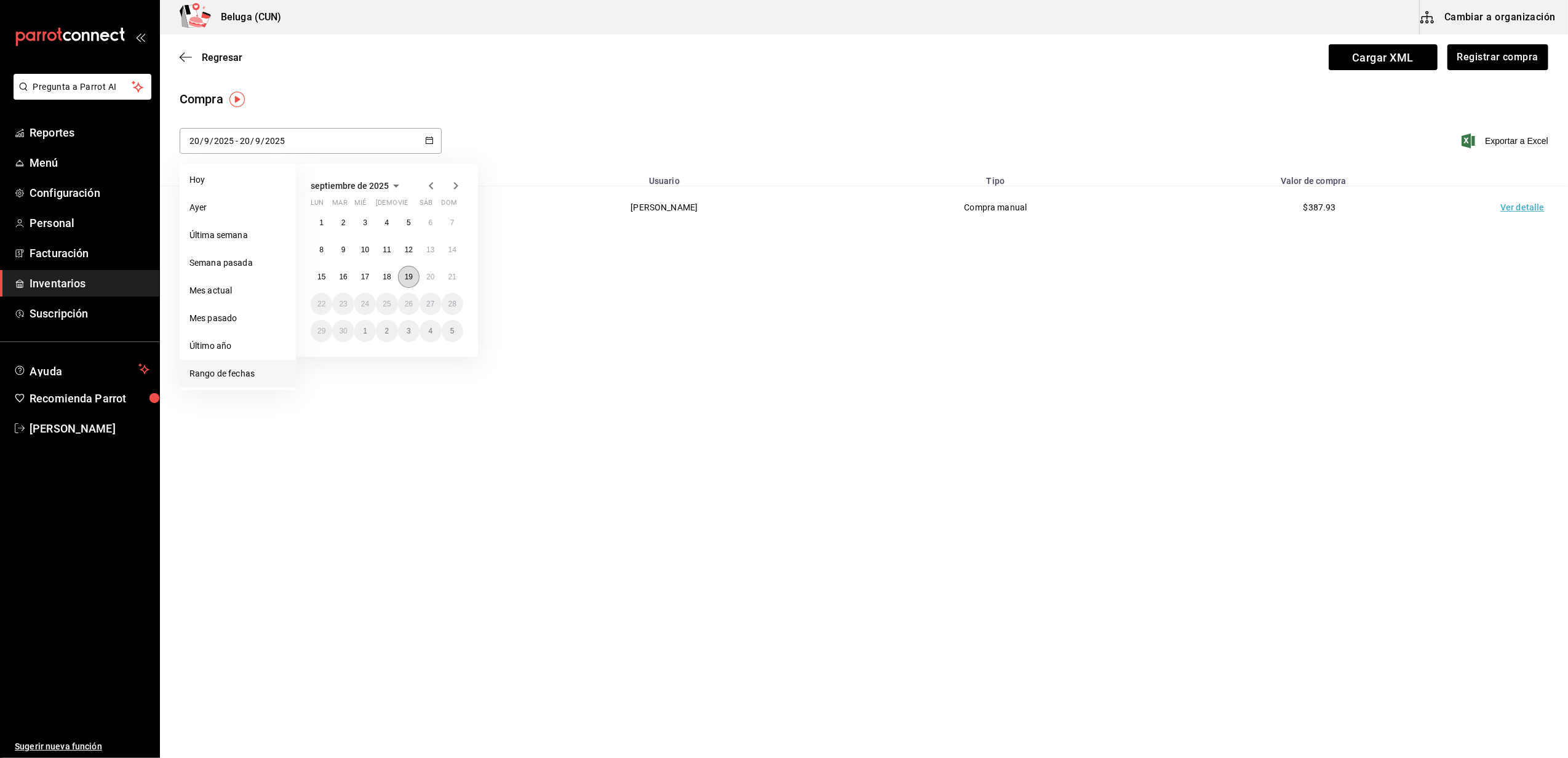
click at [401, 275] on button "19" at bounding box center [408, 277] width 21 height 22
click at [449, 277] on abbr "21" at bounding box center [452, 277] width 8 height 8
type input "2025-09-19"
type input "19"
type input "2025-09-21"
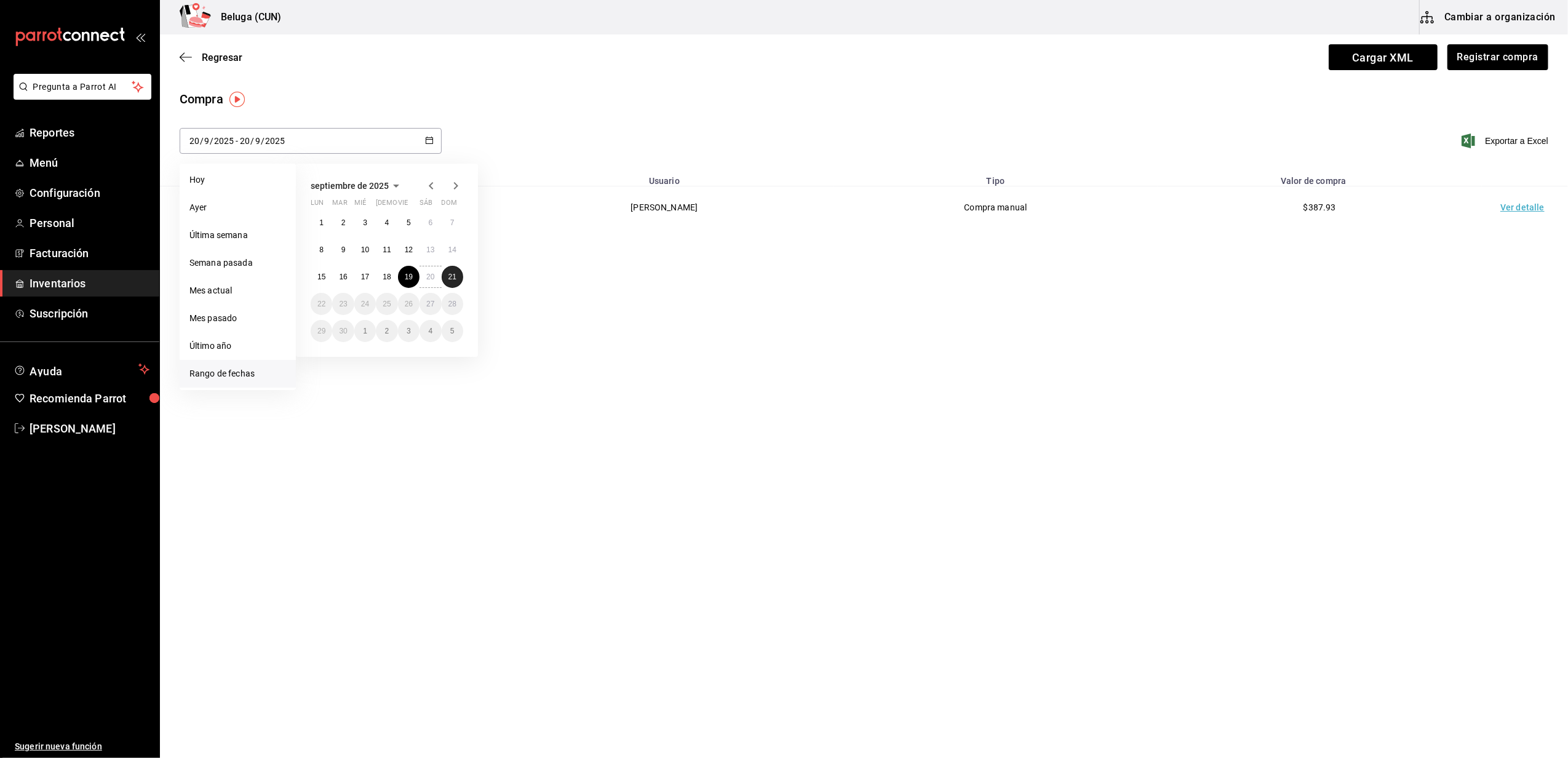
type input "21"
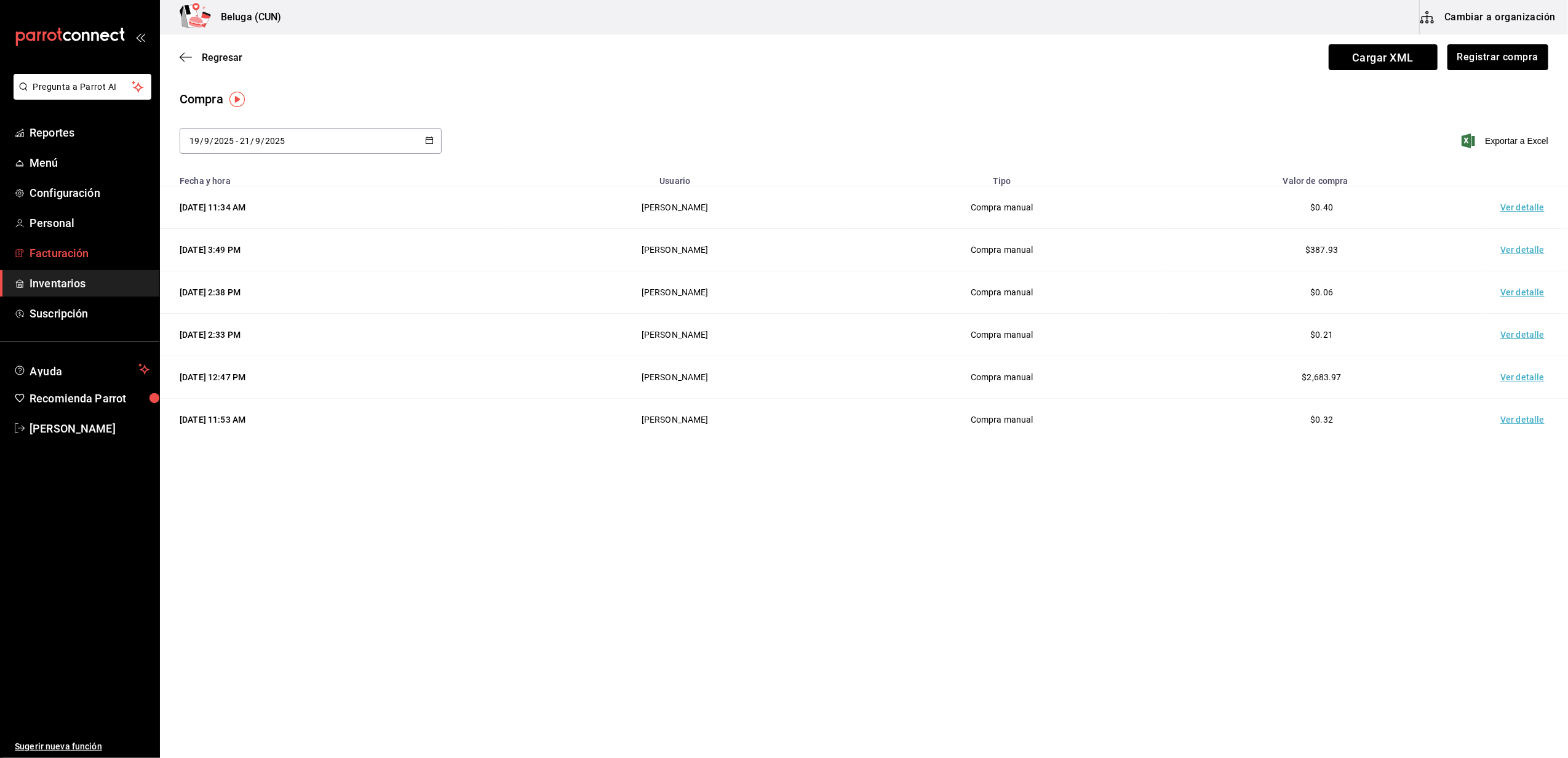
click at [36, 257] on span "Facturación" at bounding box center [90, 254] width 120 height 17
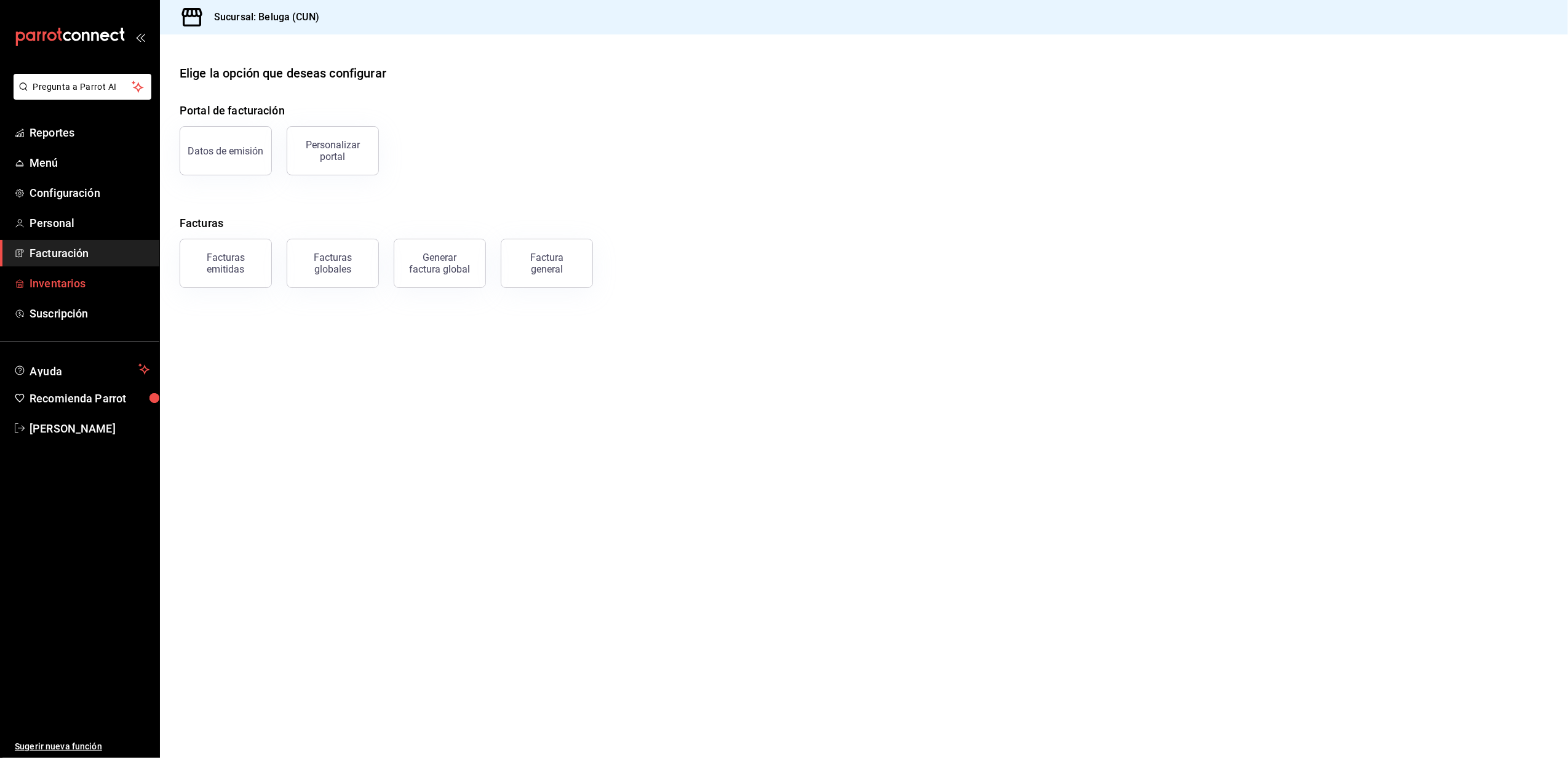
click at [58, 280] on span "Inventarios" at bounding box center [90, 283] width 120 height 17
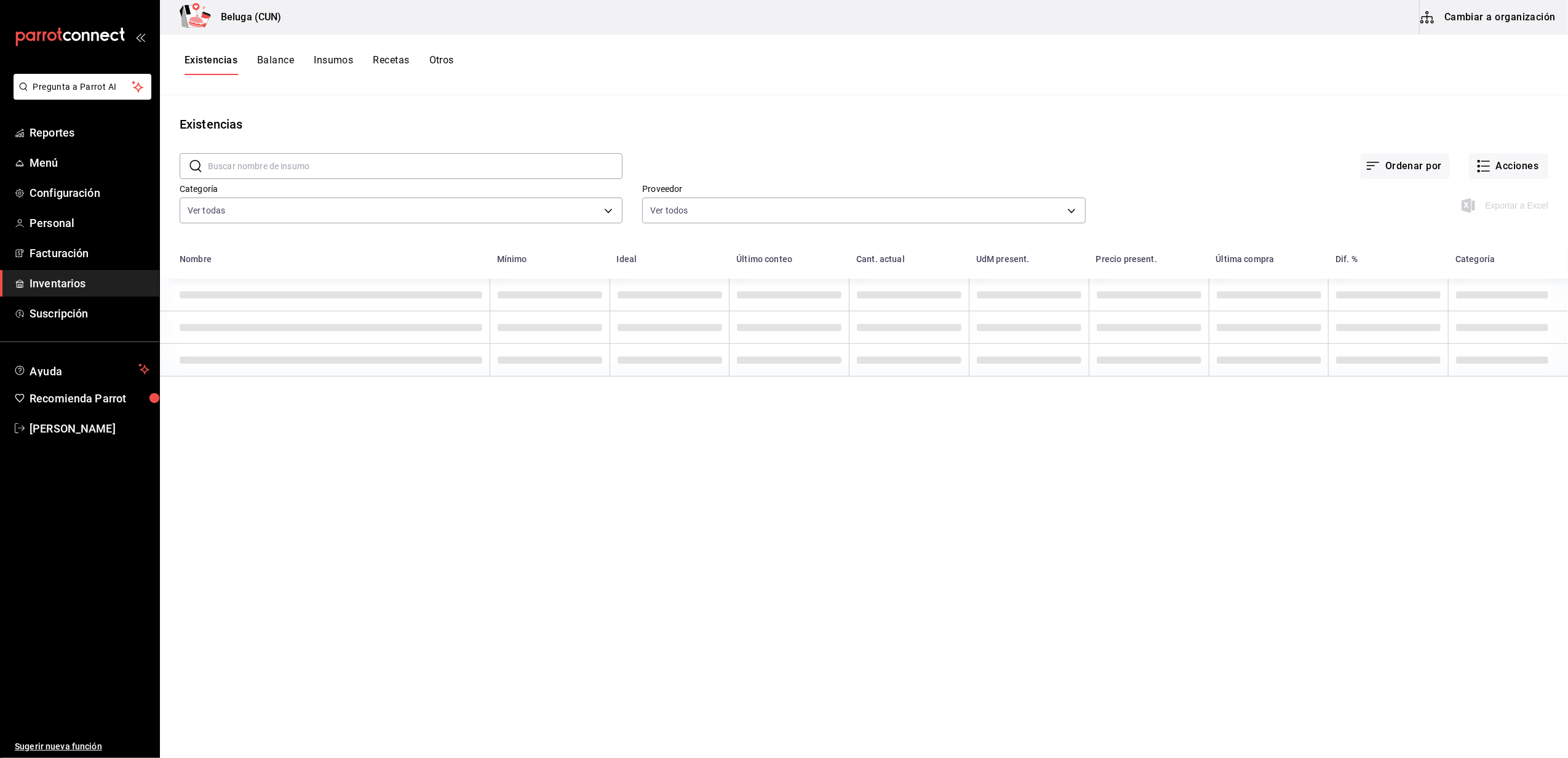
click at [1535, 8] on button "Cambiar a organización" at bounding box center [1489, 17] width 139 height 34
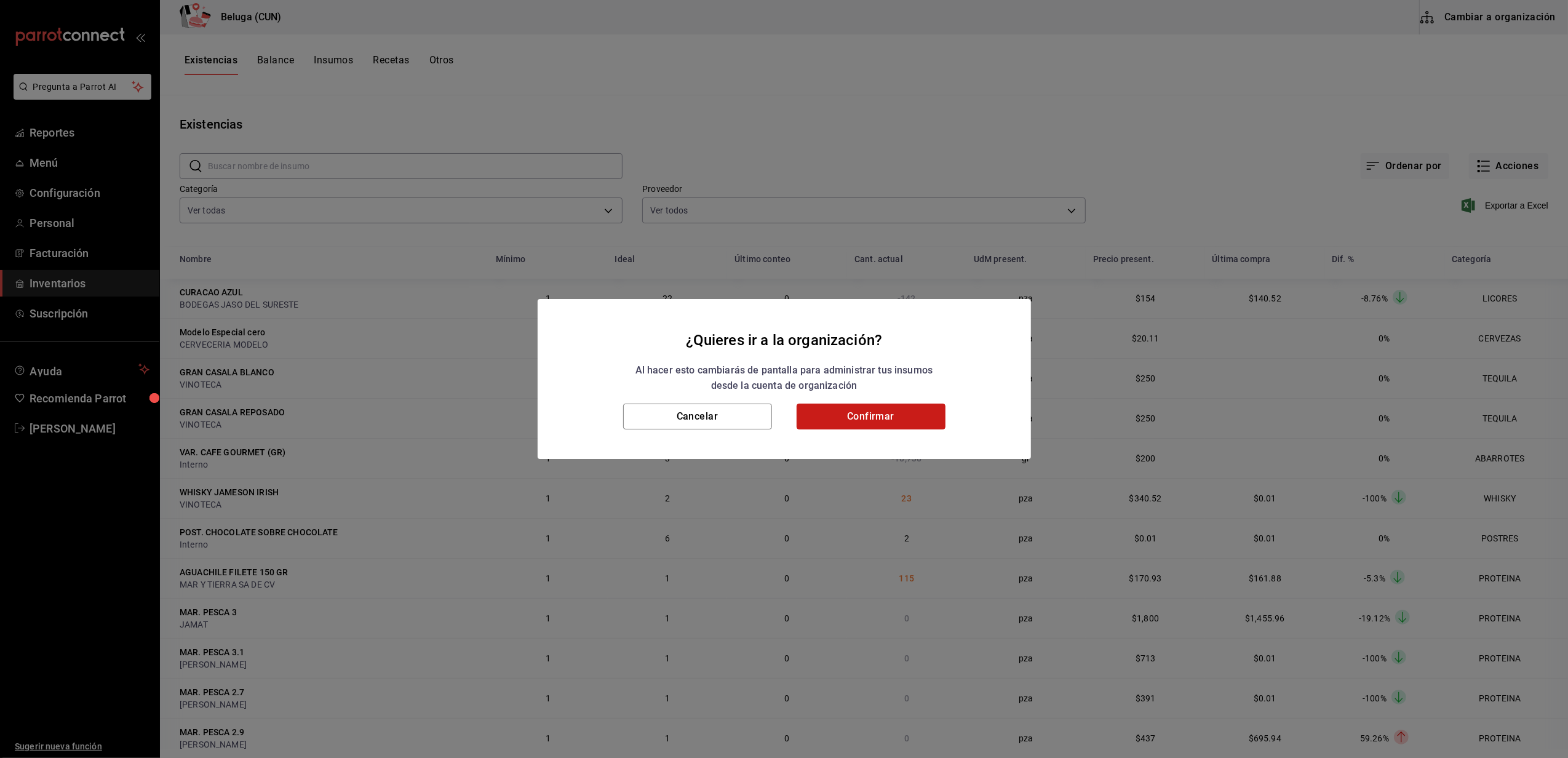
click at [899, 421] on button "Confirmar" at bounding box center [870, 416] width 149 height 26
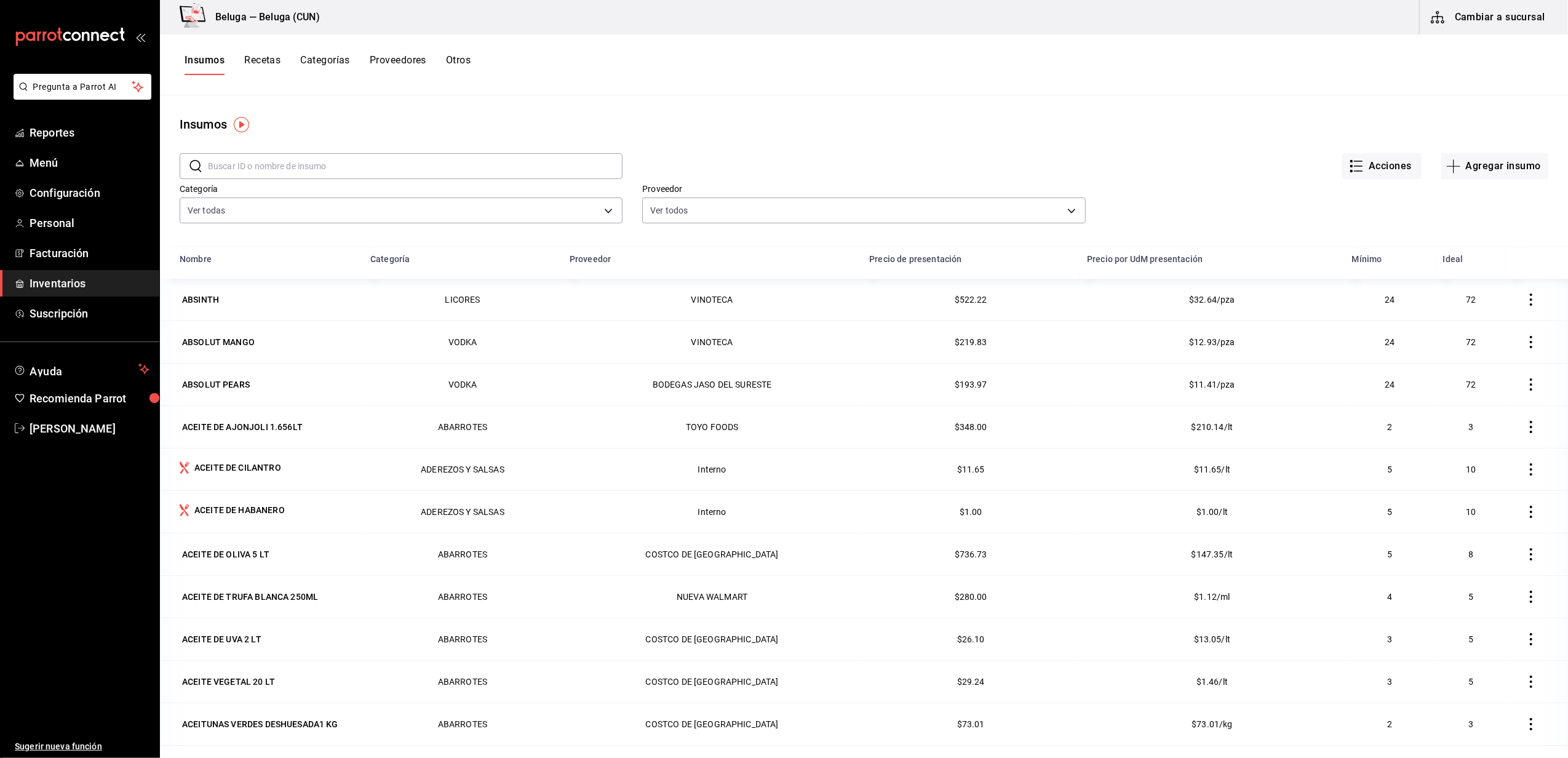
click at [323, 167] on input "text" at bounding box center [415, 166] width 414 height 25
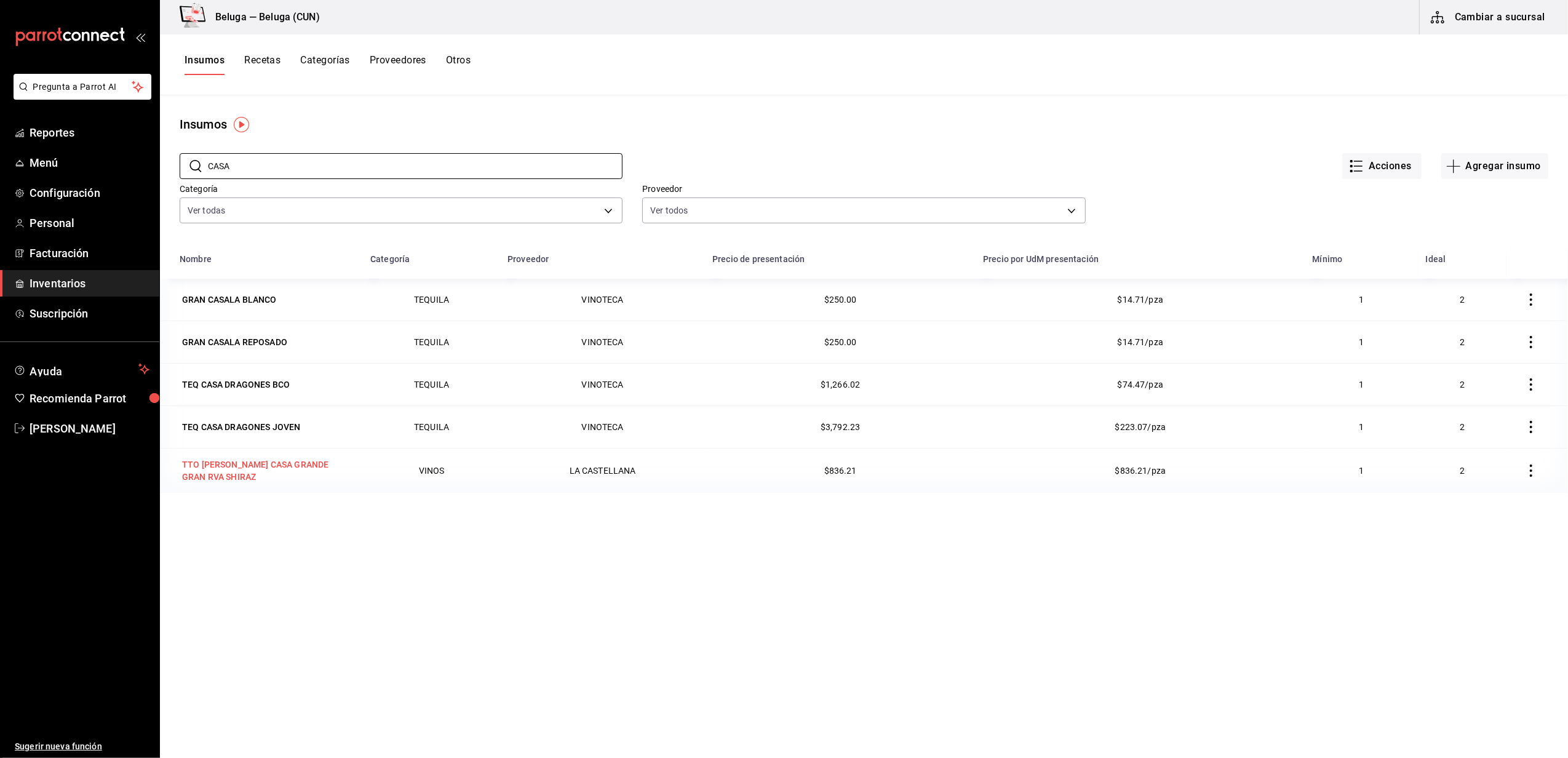
type input "CASA"
click at [249, 466] on div "TTO [PERSON_NAME] CASA GRANDE GRAN RVA SHIRAZ" at bounding box center [267, 471] width 171 height 25
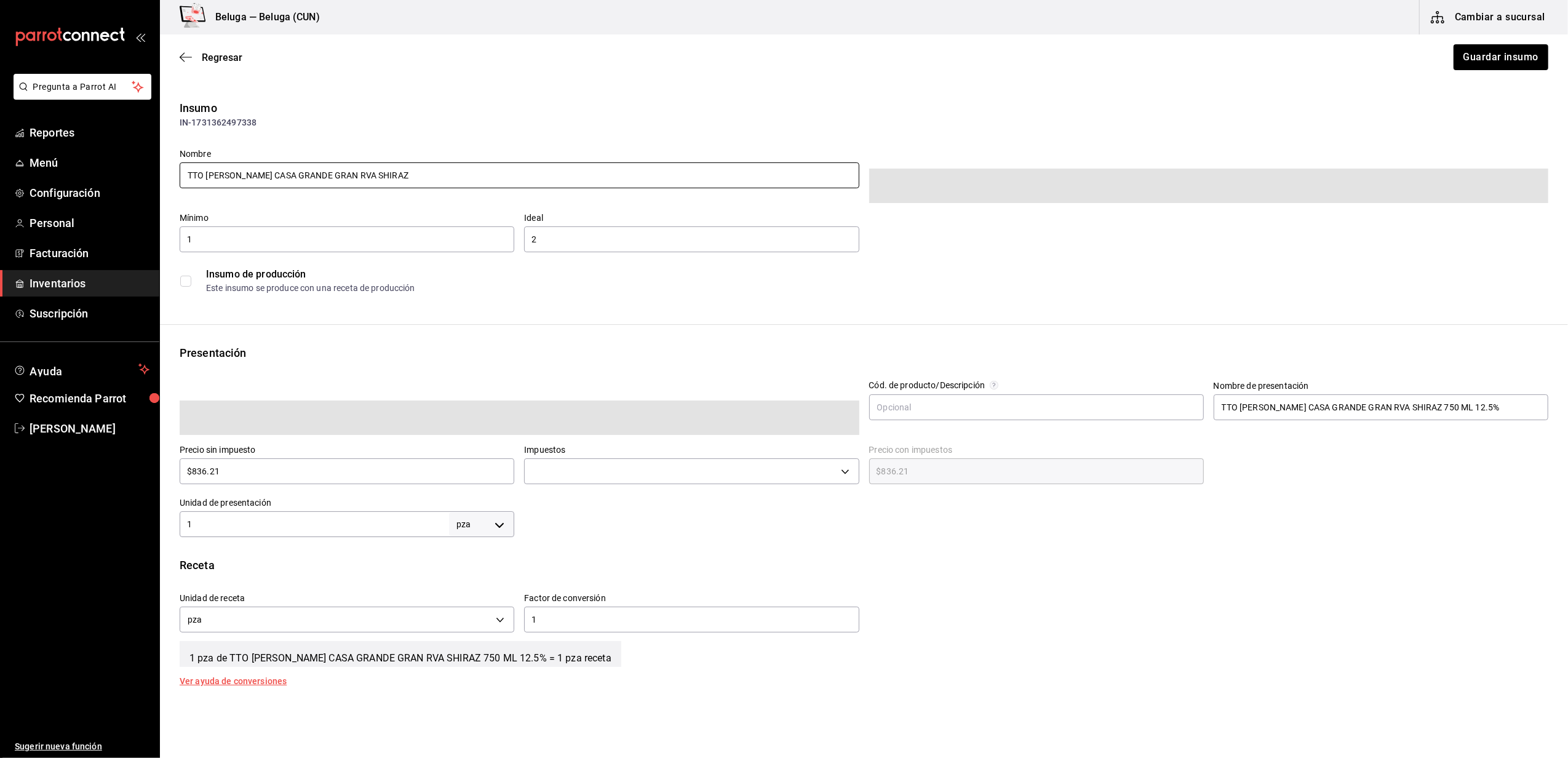
type input "$970.00"
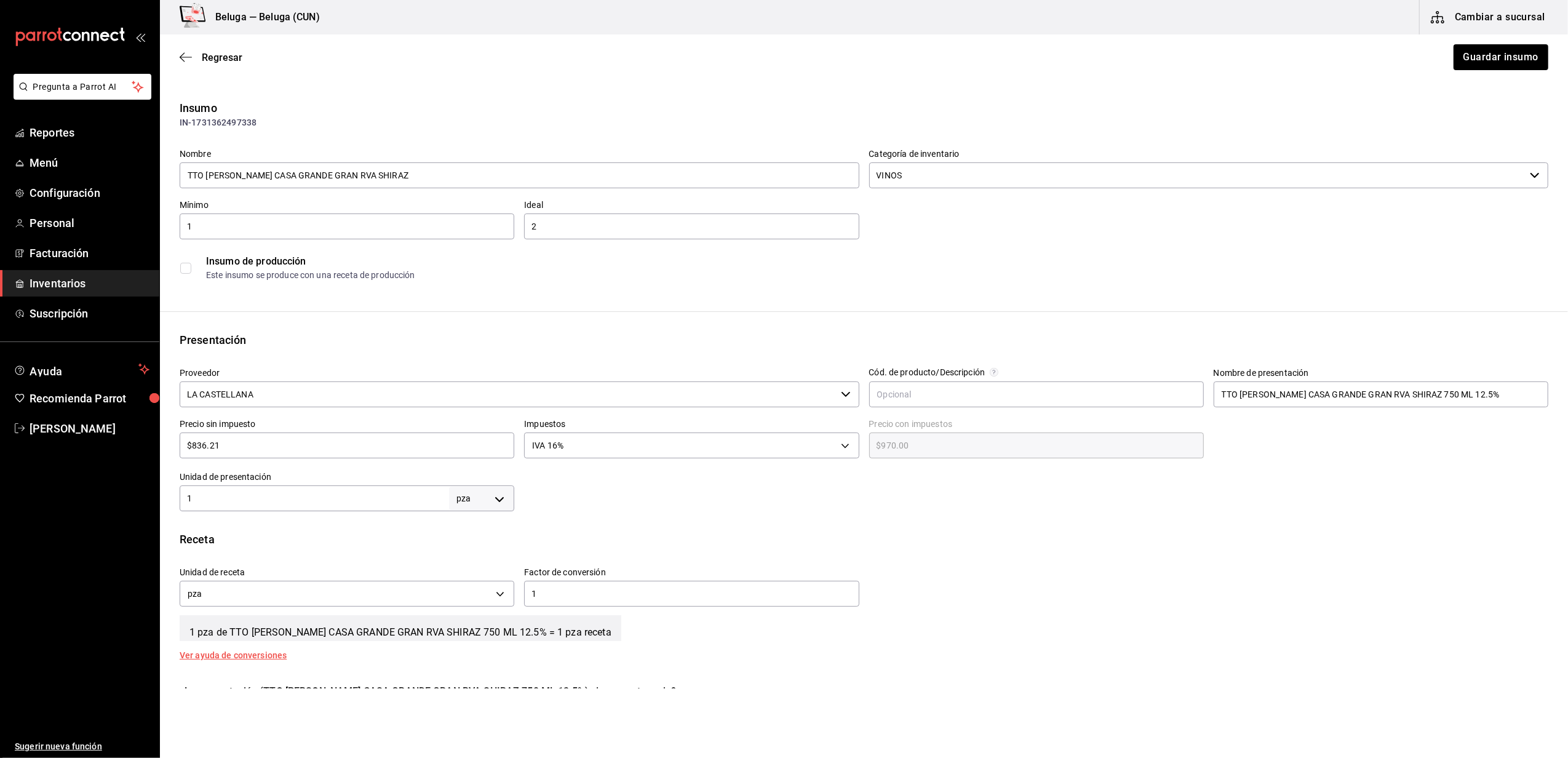
click at [282, 402] on input "LA CASTELLANA" at bounding box center [508, 394] width 657 height 26
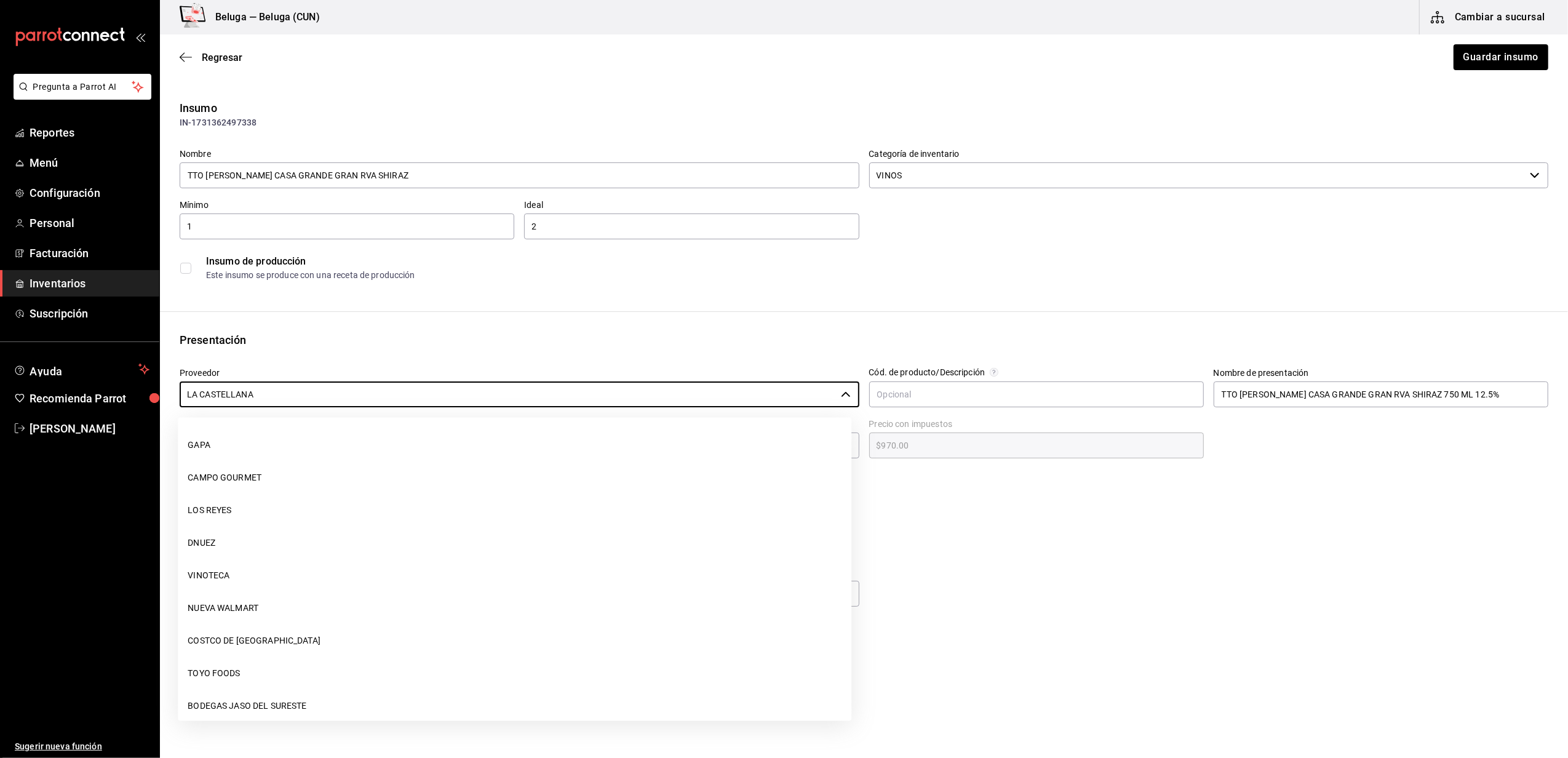
scroll to position [1405, 0]
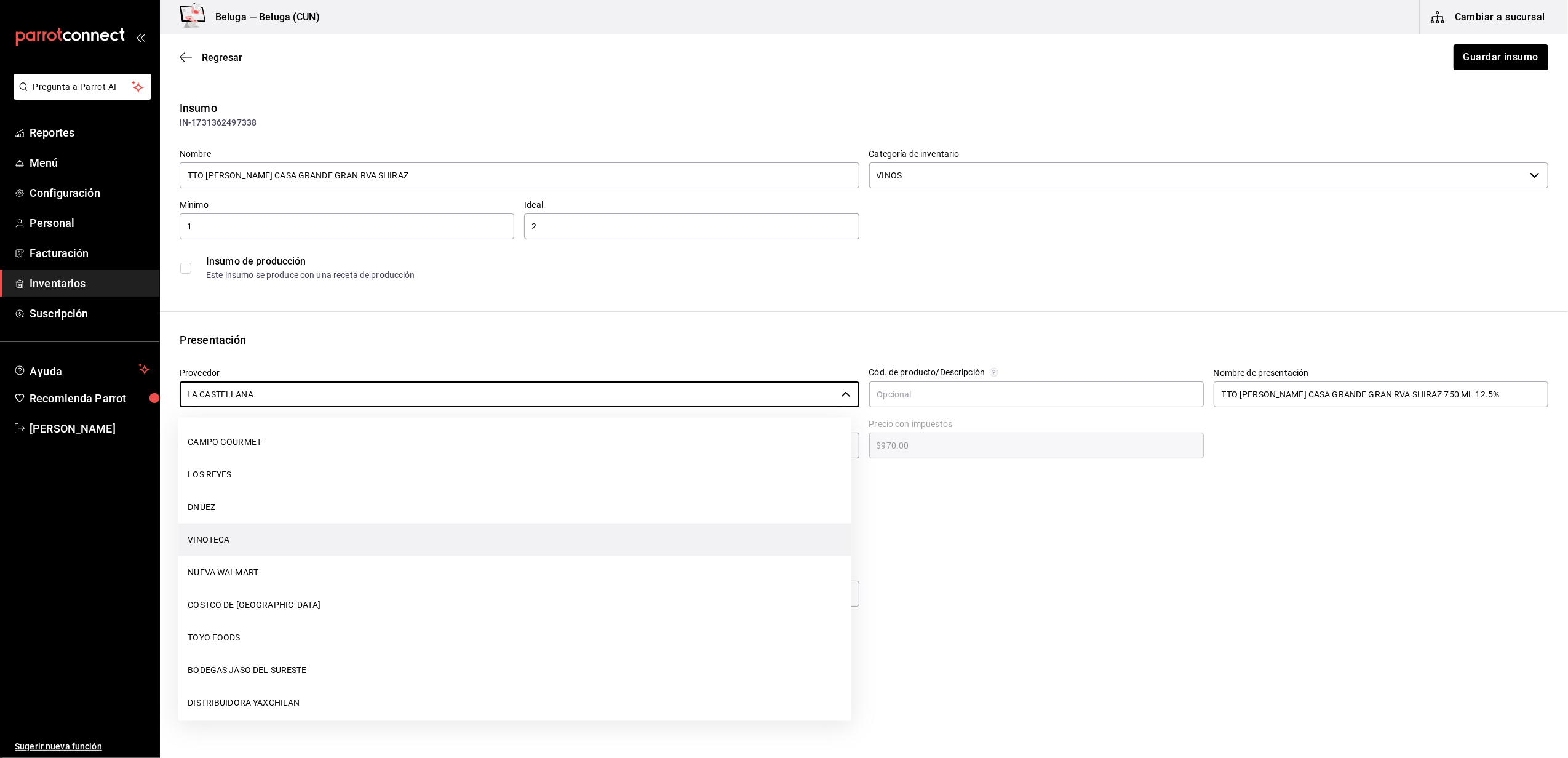
click at [261, 533] on li "VINOTECA" at bounding box center [514, 540] width 673 height 32
type input "VINOTECA"
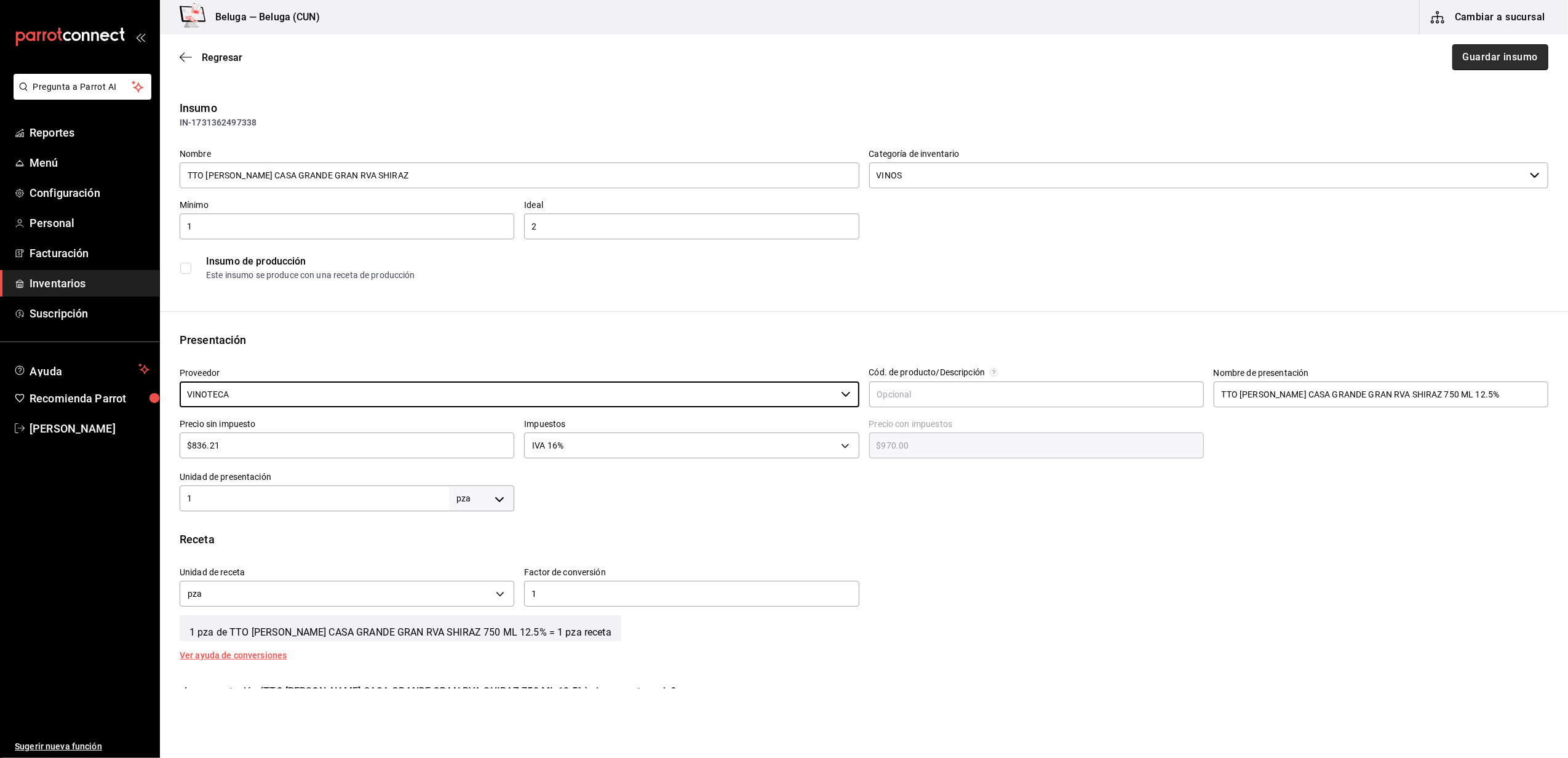
click at [1485, 48] on button "Guardar insumo" at bounding box center [1500, 57] width 96 height 26
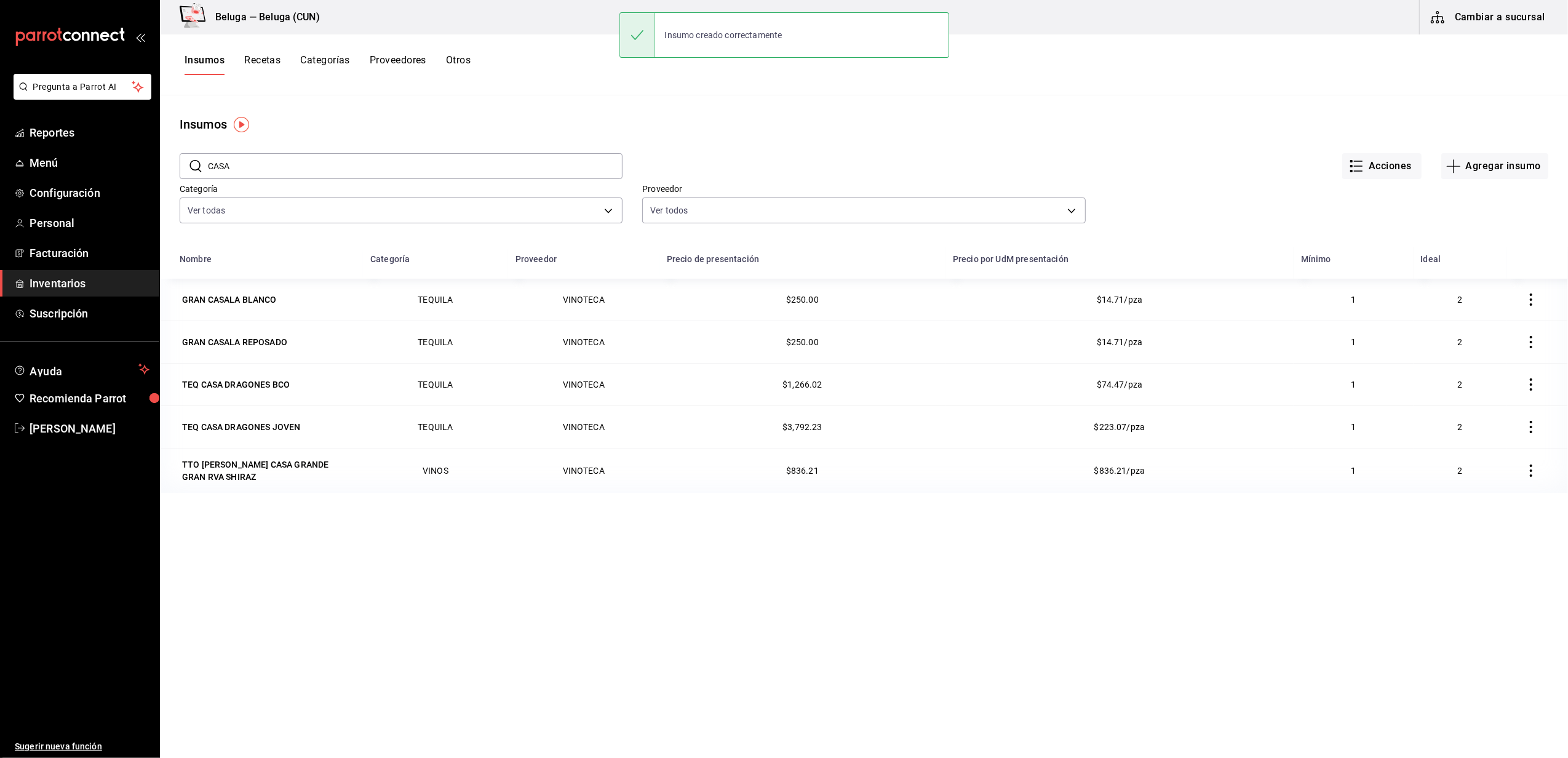
click at [74, 269] on ul "Reportes Menú Configuración Personal Facturación Inventarios Suscripción" at bounding box center [80, 223] width 159 height 207
click at [74, 270] on link "Inventarios" at bounding box center [80, 283] width 159 height 27
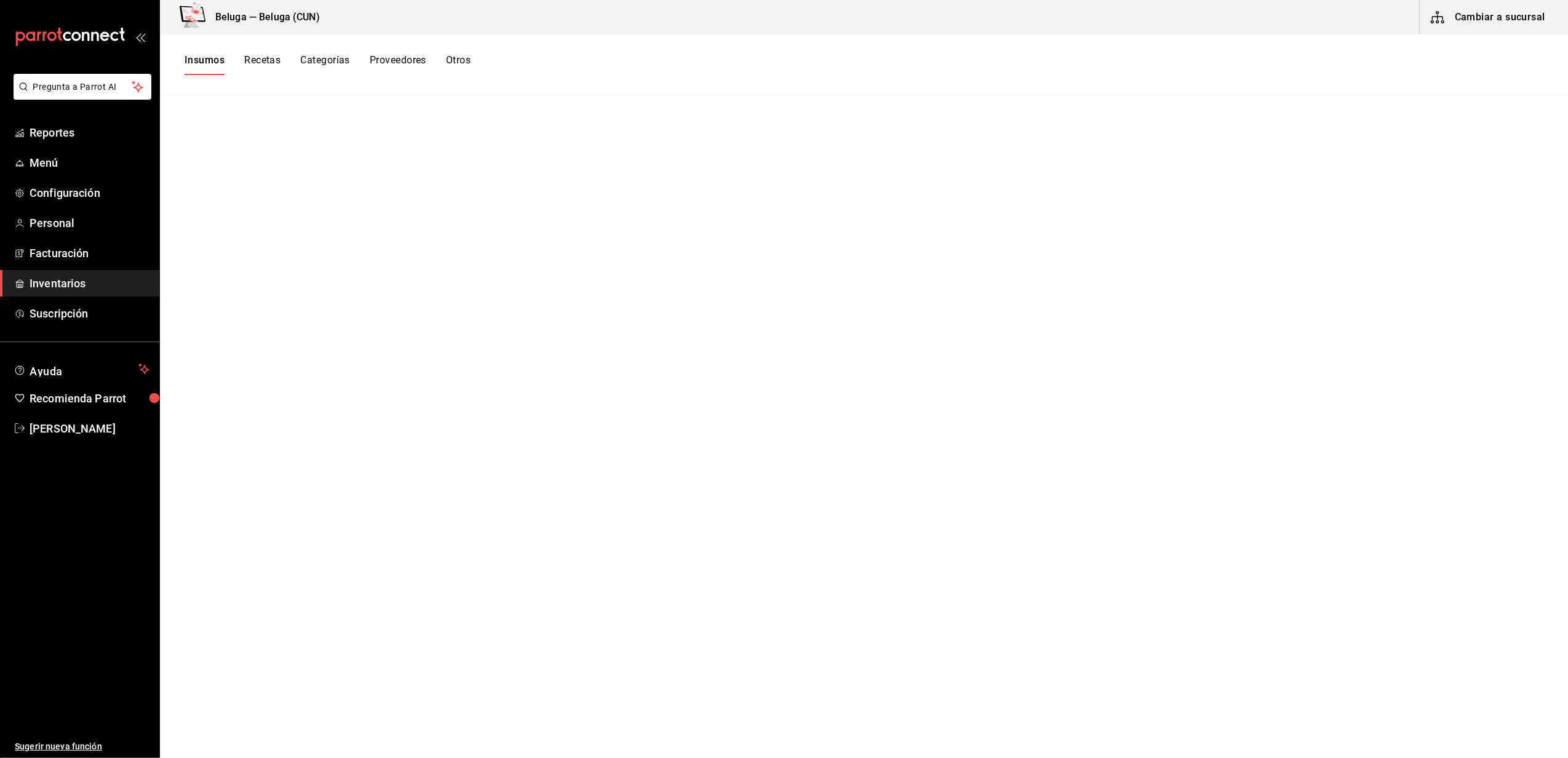
click at [74, 277] on span "Inventarios" at bounding box center [90, 283] width 120 height 17
click at [76, 271] on link "Inventarios" at bounding box center [80, 283] width 159 height 27
click at [62, 257] on span "Facturación" at bounding box center [90, 254] width 120 height 17
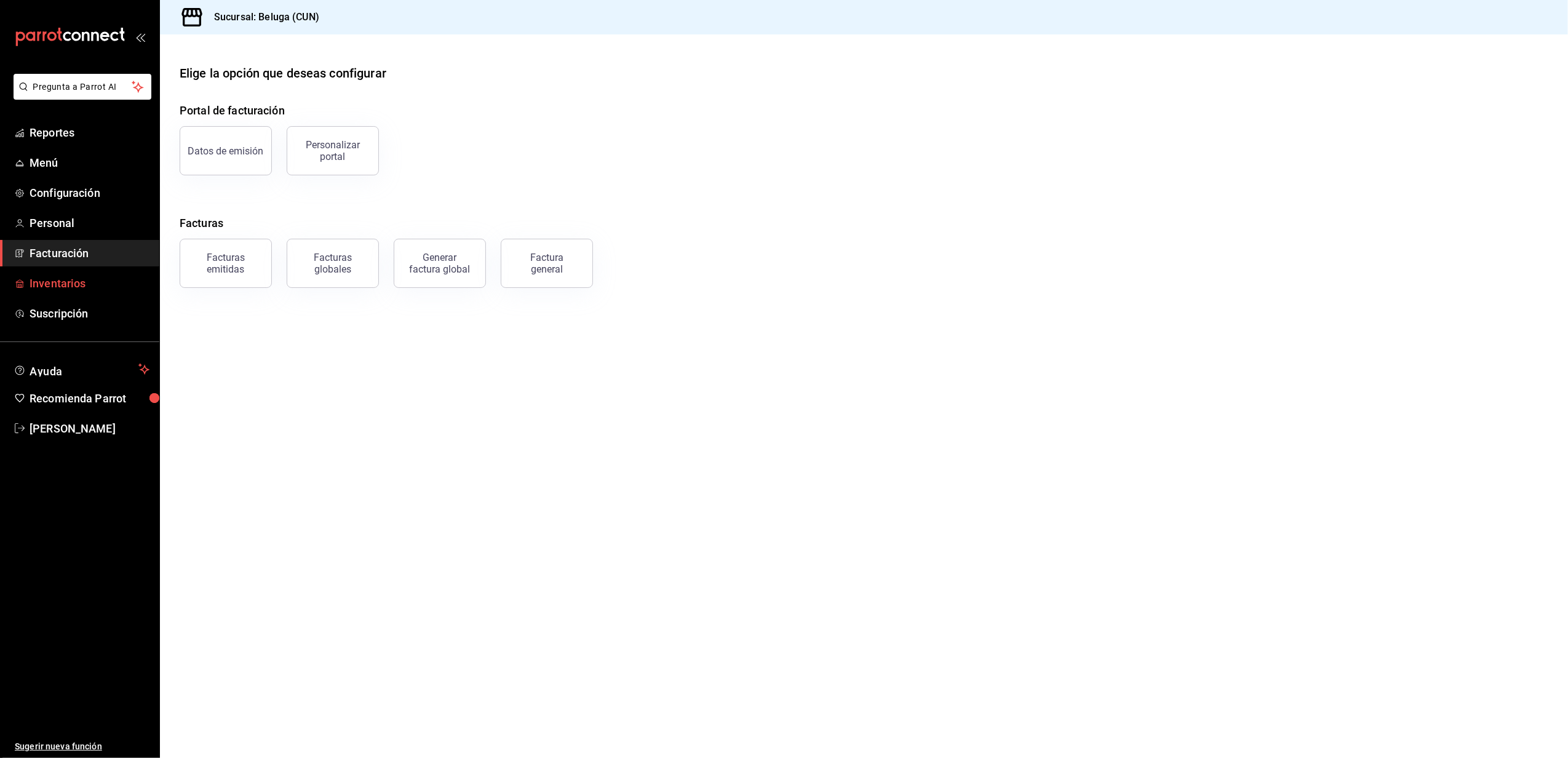
click at [67, 275] on link "Inventarios" at bounding box center [80, 283] width 159 height 27
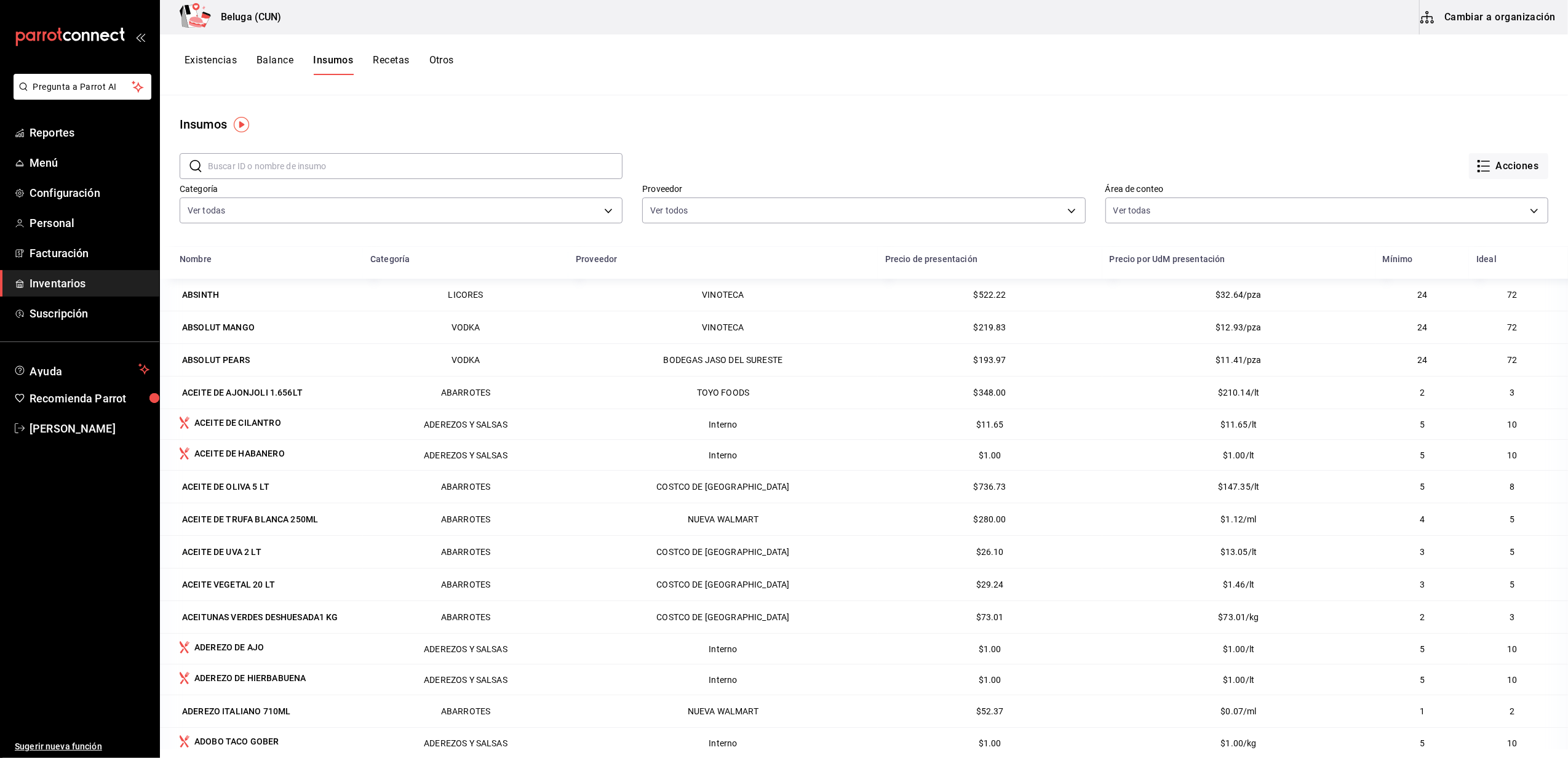
click at [1462, 18] on button "Cambiar a organización" at bounding box center [1489, 17] width 139 height 34
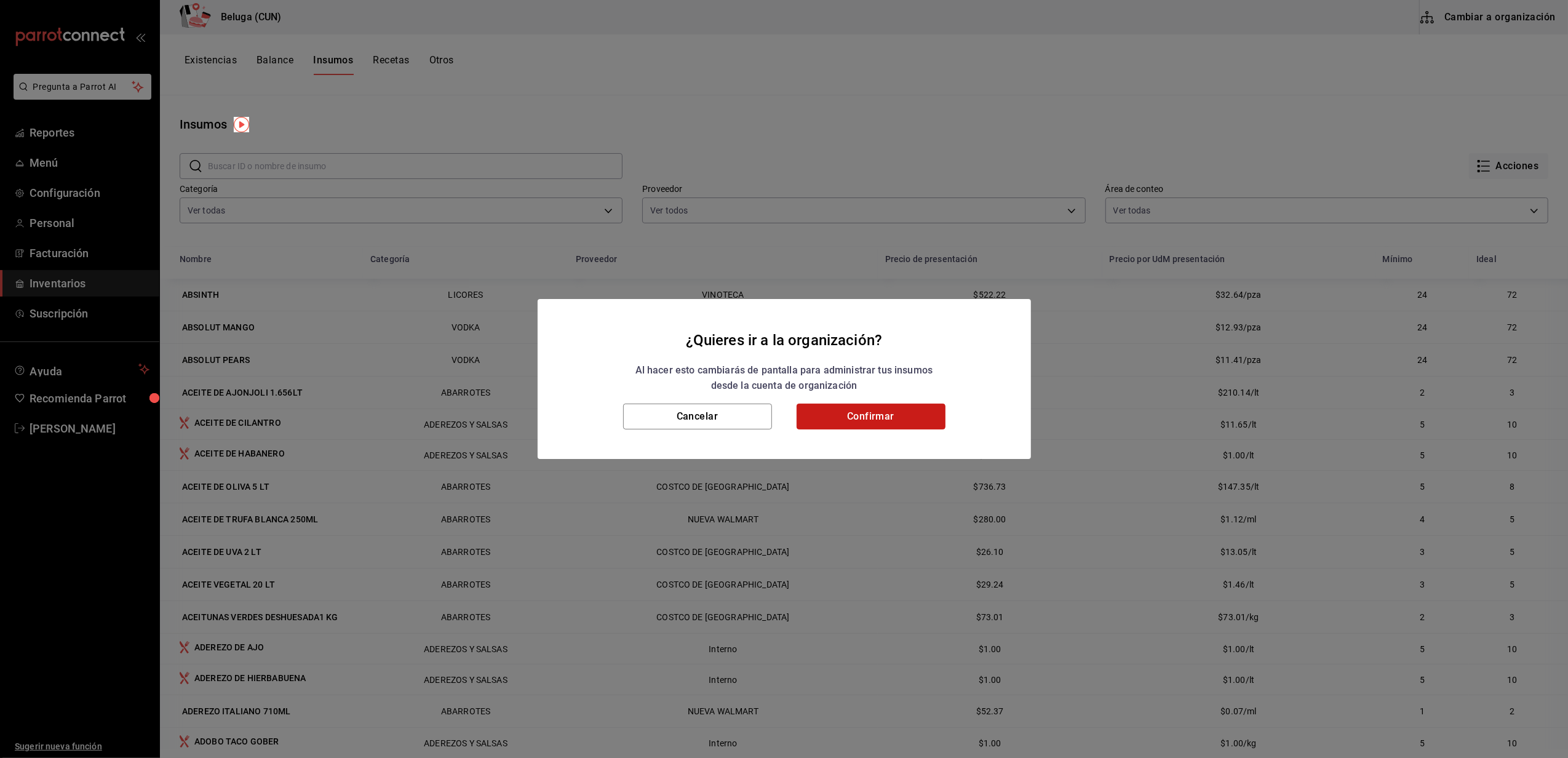
click at [896, 417] on button "Confirmar" at bounding box center [870, 416] width 149 height 26
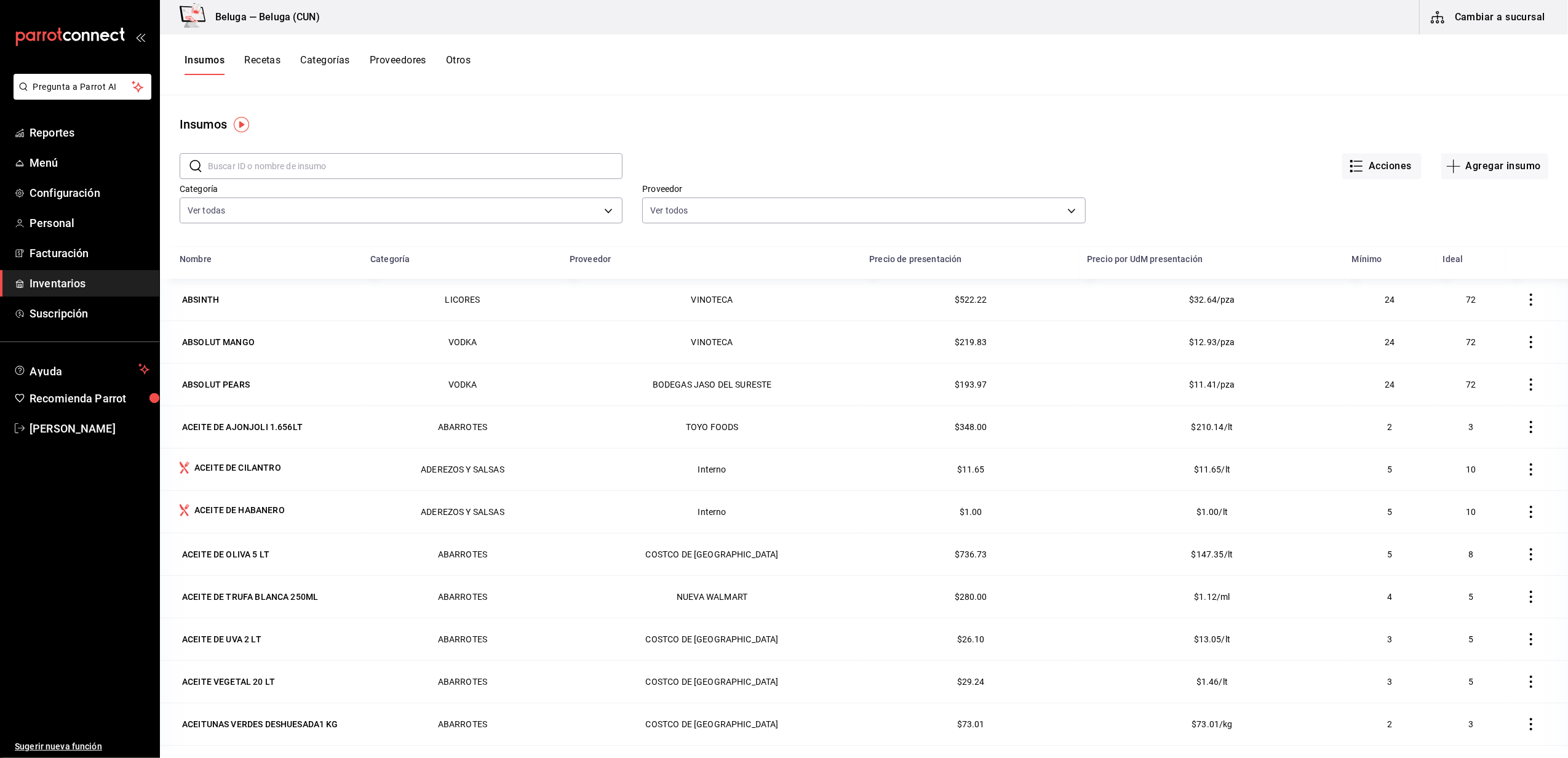
click at [287, 168] on input "text" at bounding box center [415, 166] width 414 height 25
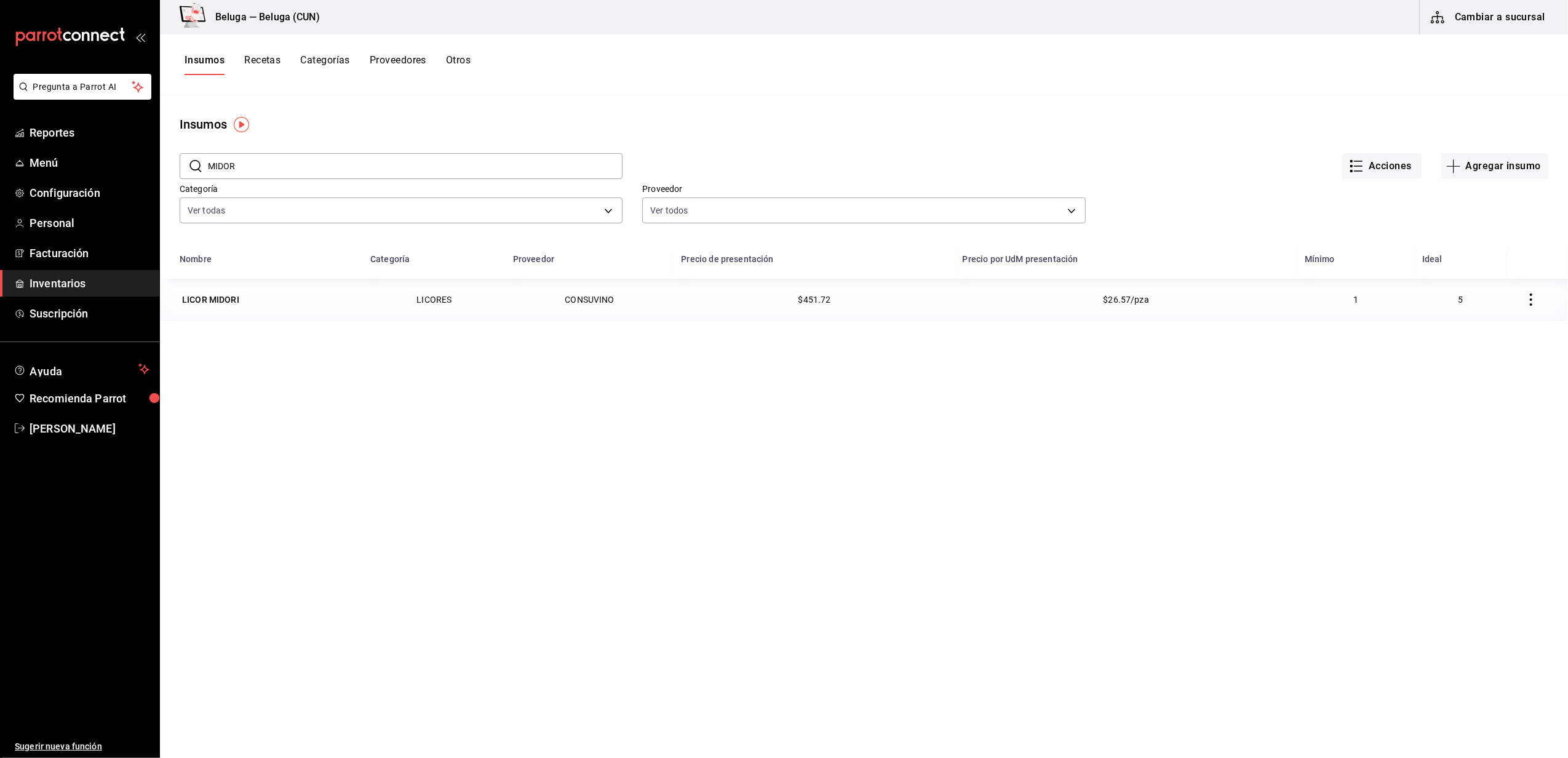
type input "MIDOR"
click at [228, 298] on div "LICOR MIDORI" at bounding box center [211, 299] width 57 height 12
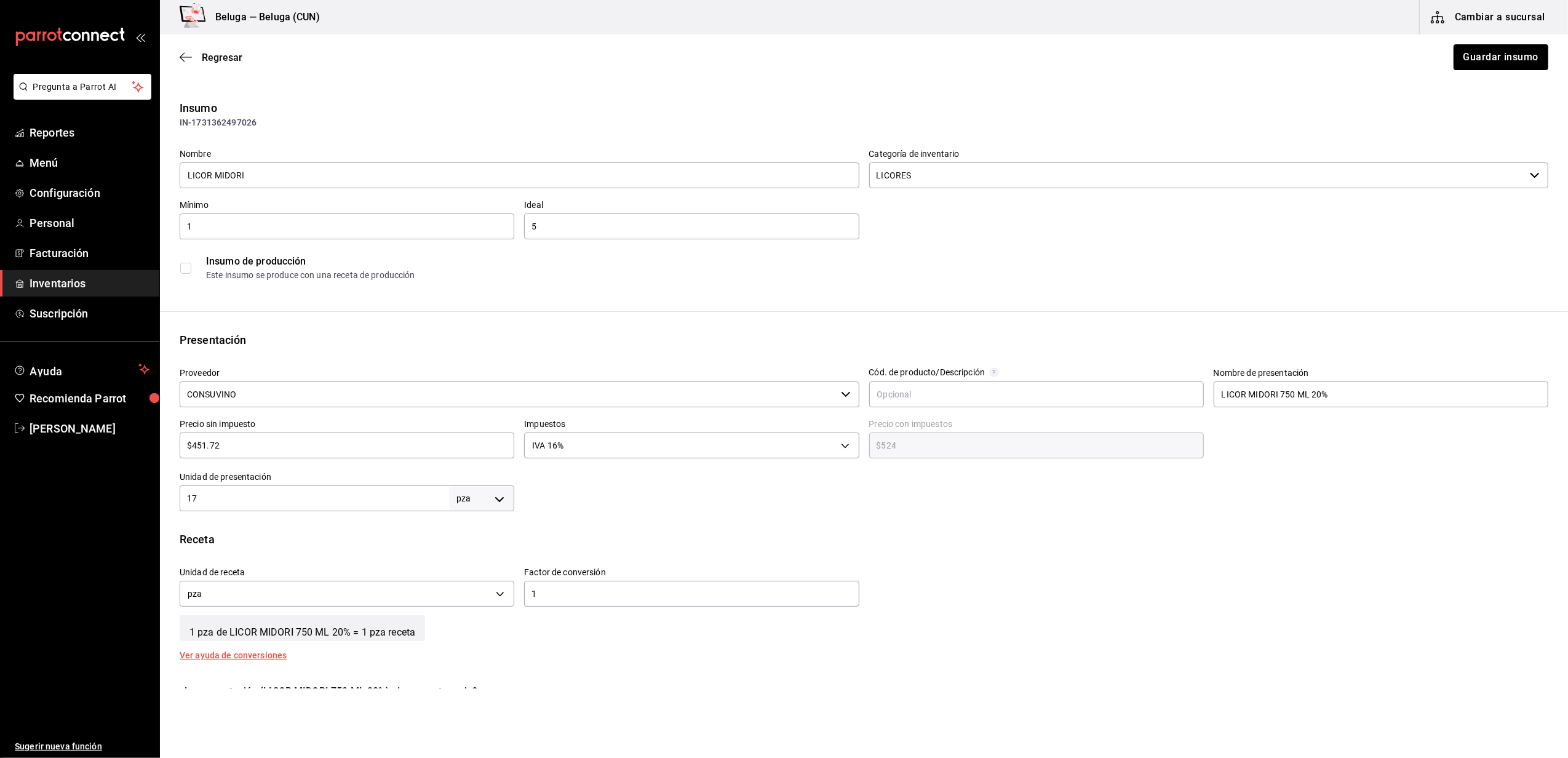
click at [271, 387] on input "CONSUVINO" at bounding box center [508, 394] width 657 height 26
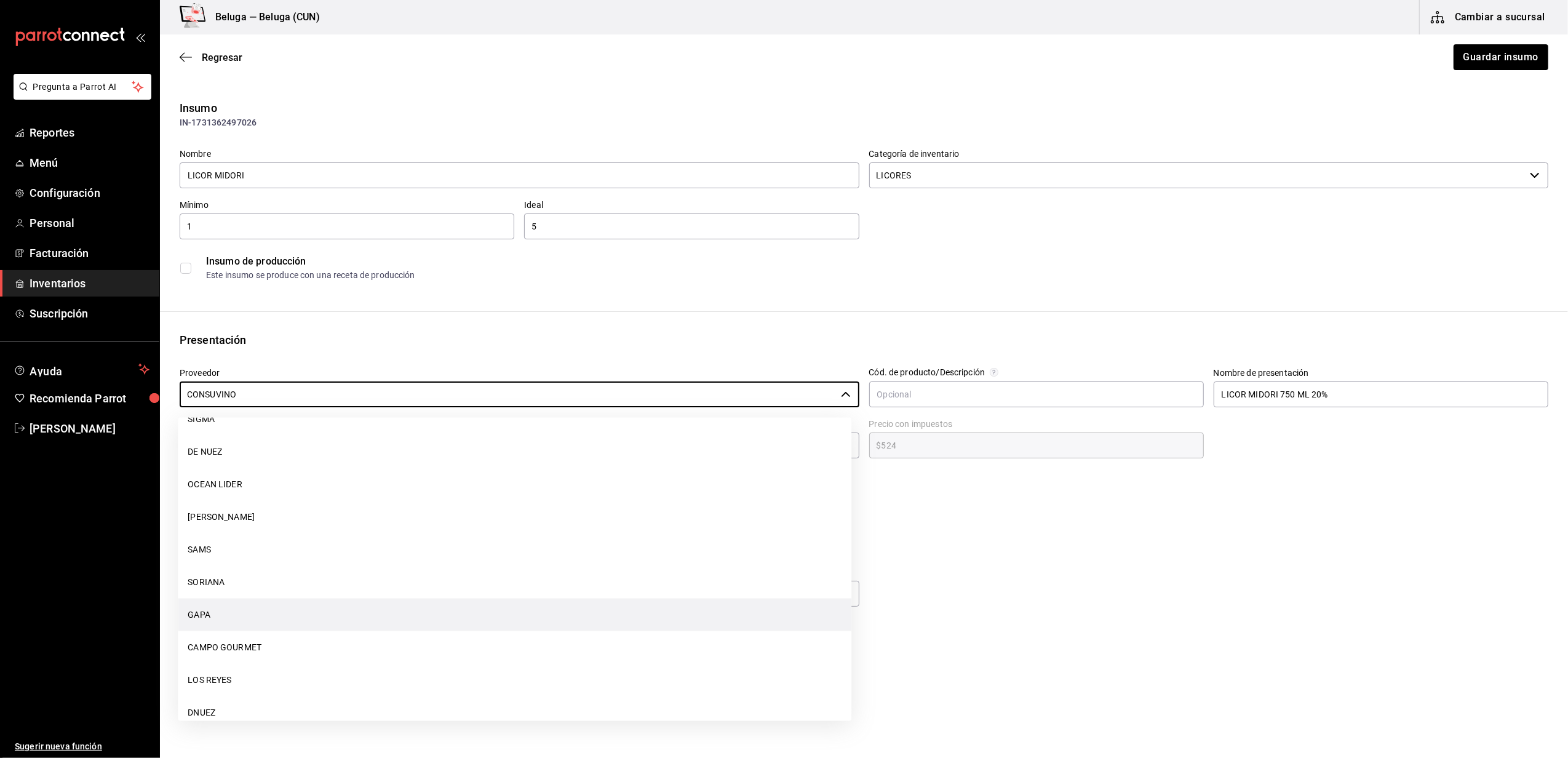
scroll to position [1281, 0]
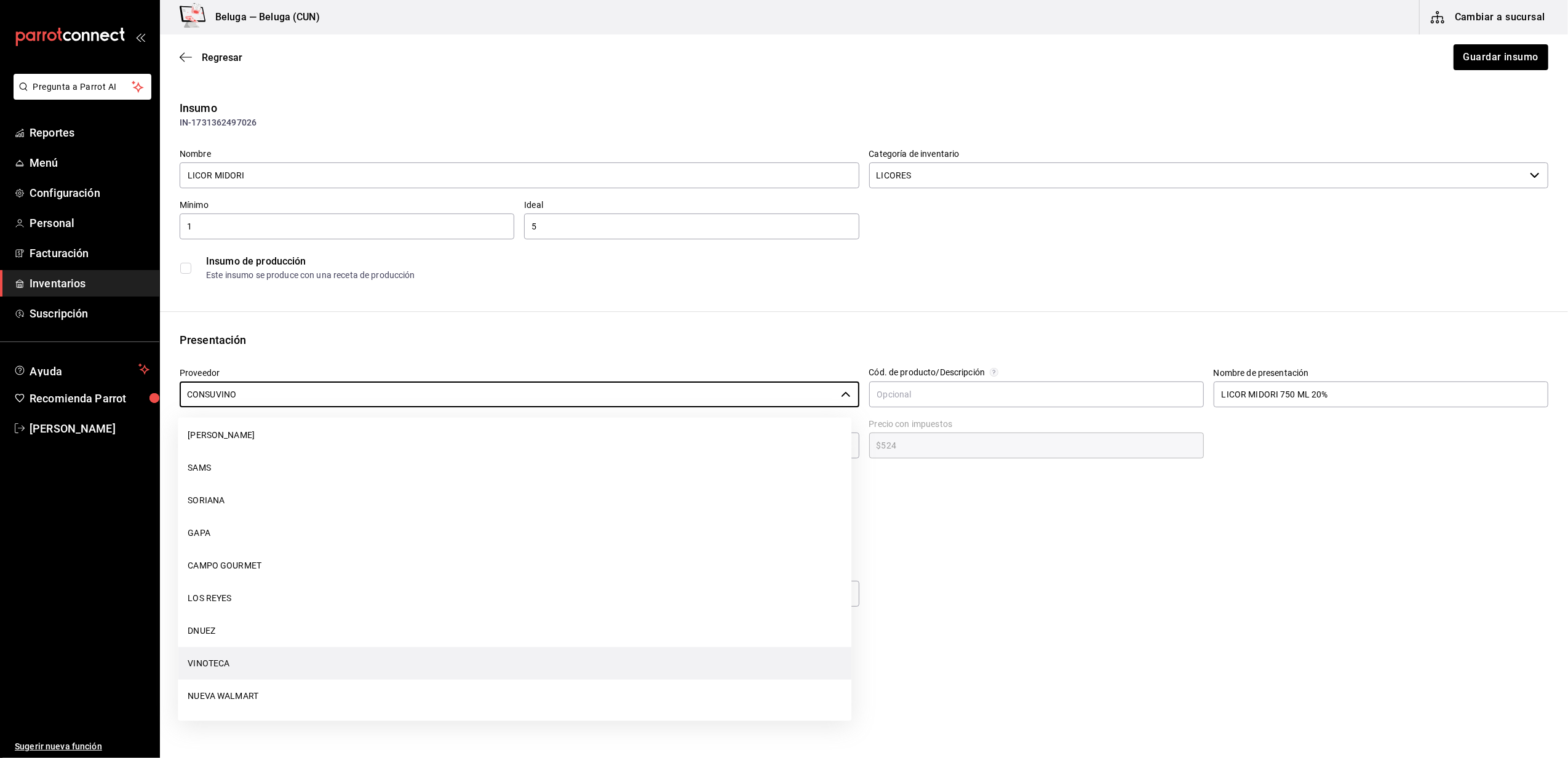
click at [215, 664] on li "VINOTECA" at bounding box center [514, 664] width 673 height 32
type input "VINOTECA"
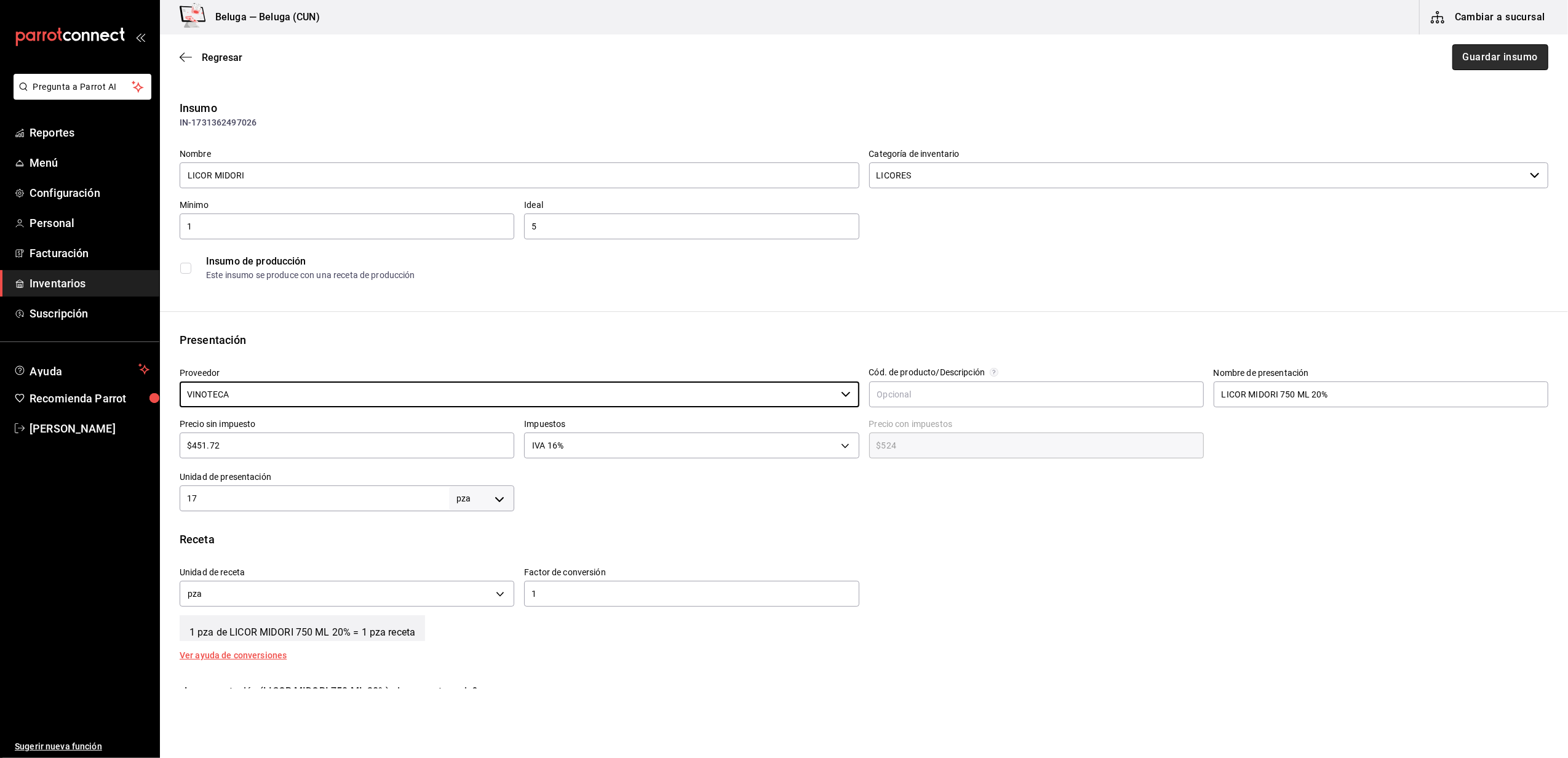
click at [1504, 64] on button "Guardar insumo" at bounding box center [1500, 57] width 96 height 26
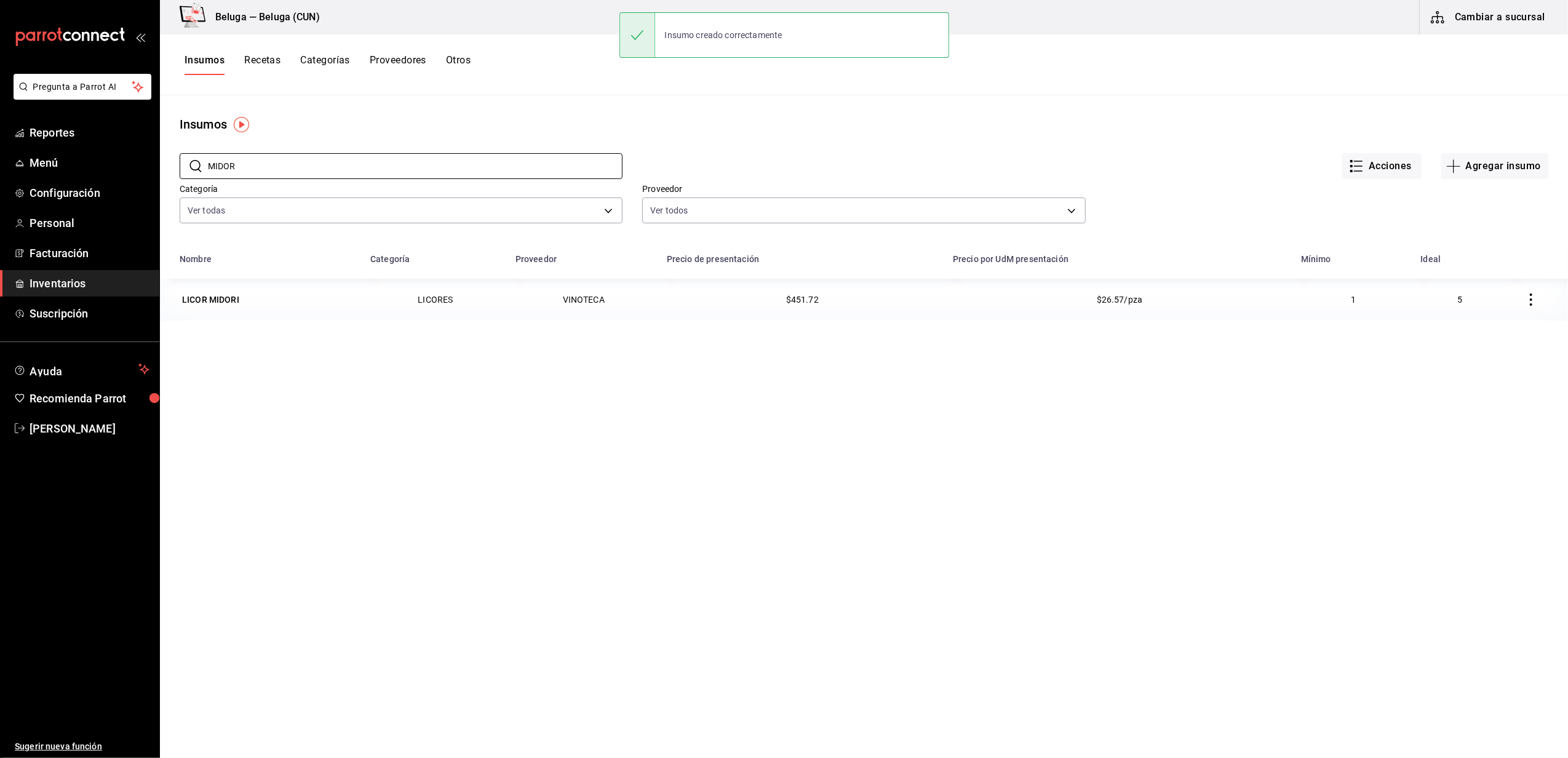
drag, startPoint x: 289, startPoint y: 159, endPoint x: 124, endPoint y: 178, distance: 166.1
click at [124, 179] on div "Pregunta a Parrot AI Reportes Menú Configuración Personal Facturación Inventari…" at bounding box center [784, 375] width 1568 height 750
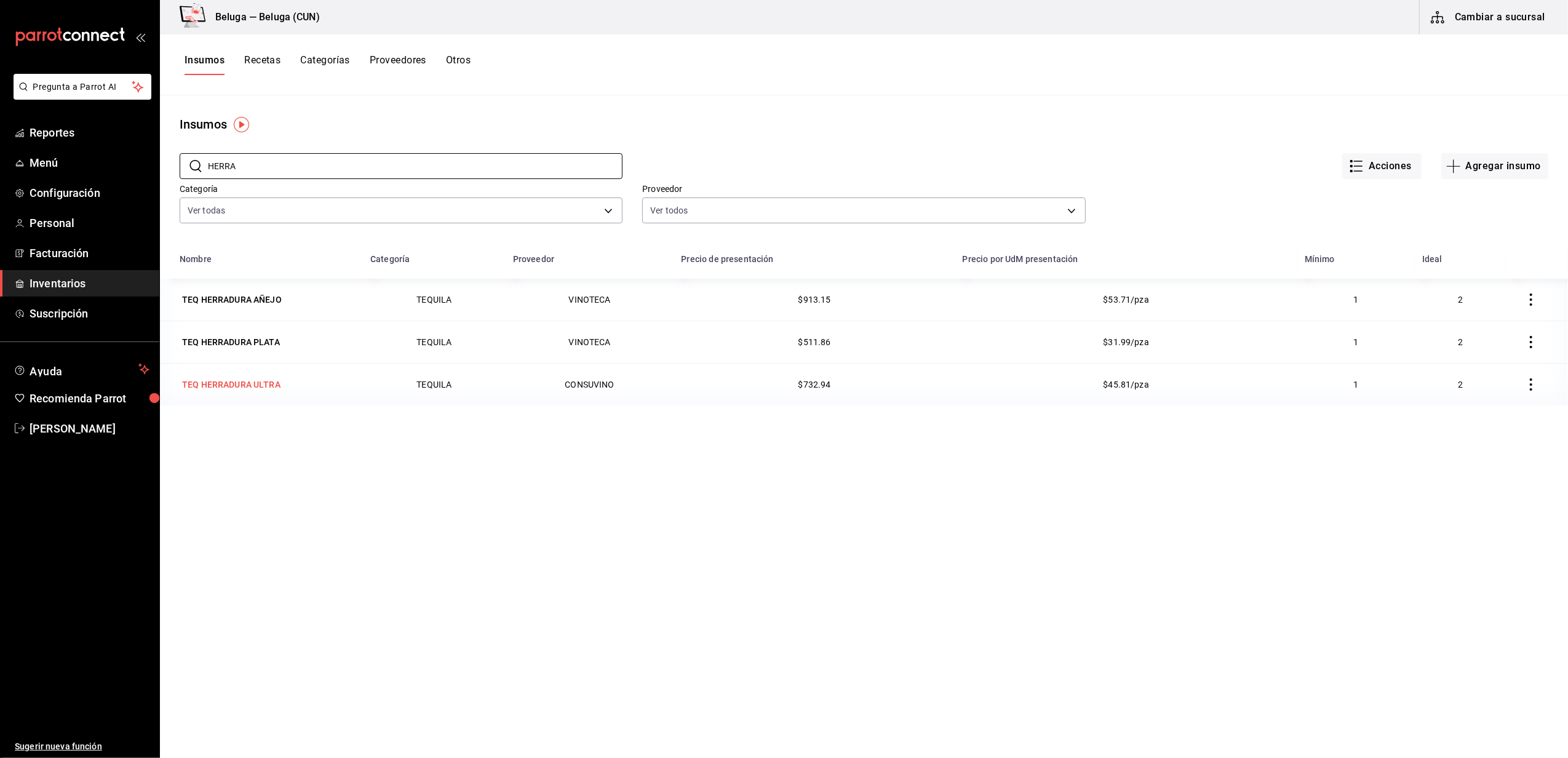
type input "HERRA"
click at [234, 390] on div "TEQ HERRADURA ULTRA" at bounding box center [231, 384] width 98 height 12
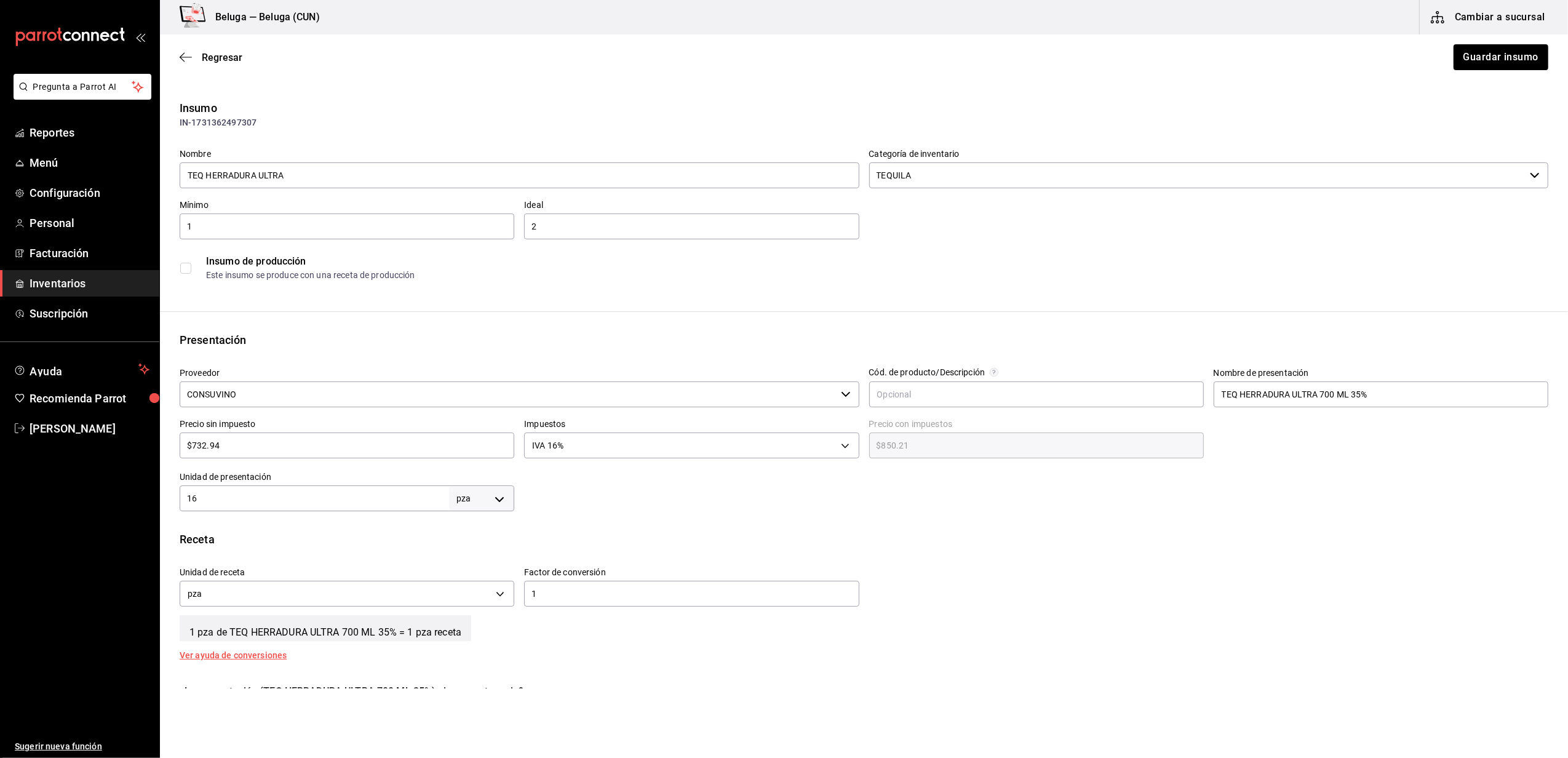
click at [338, 395] on input "CONSUVINO" at bounding box center [508, 394] width 657 height 26
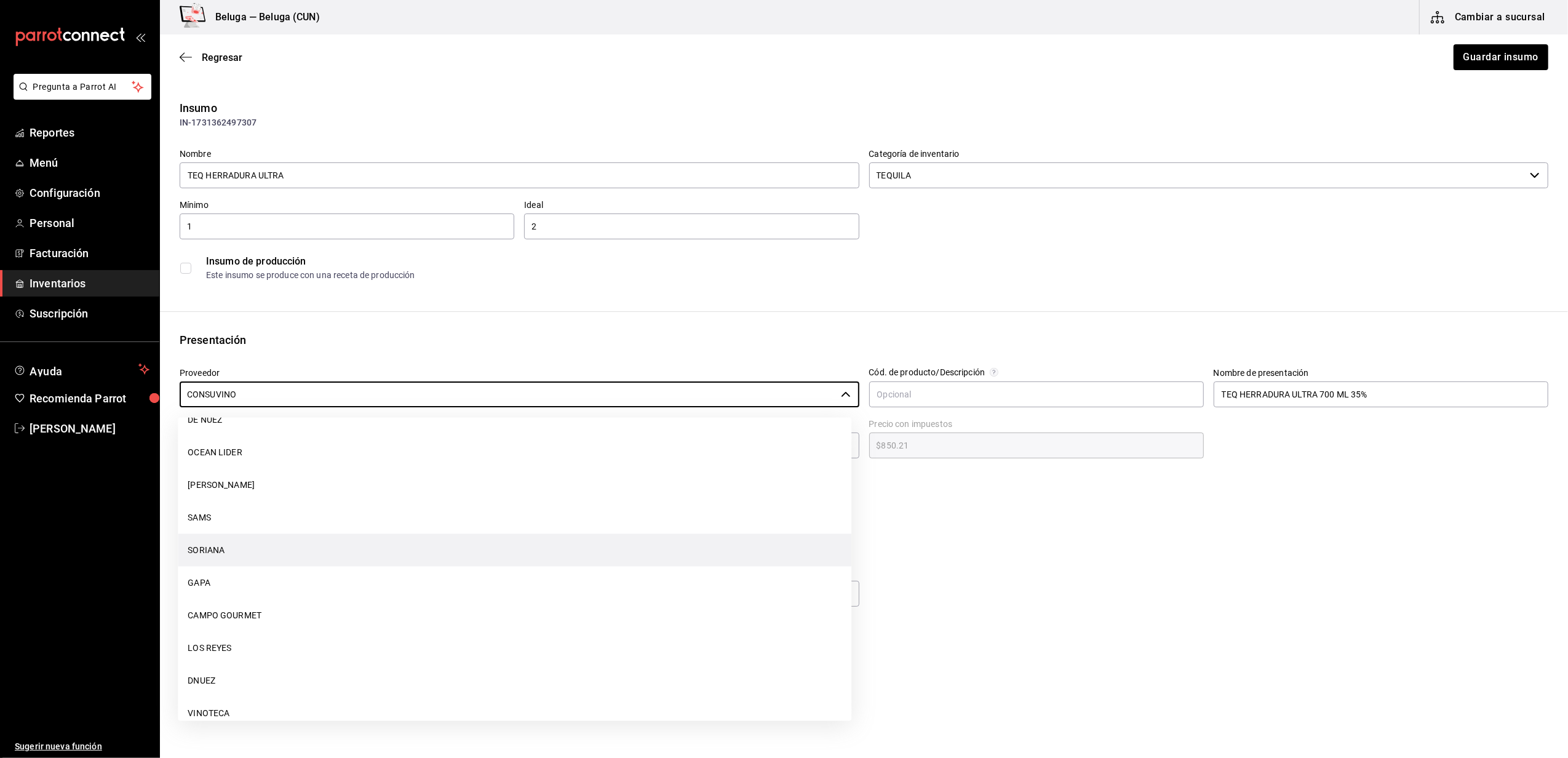
scroll to position [1313, 0]
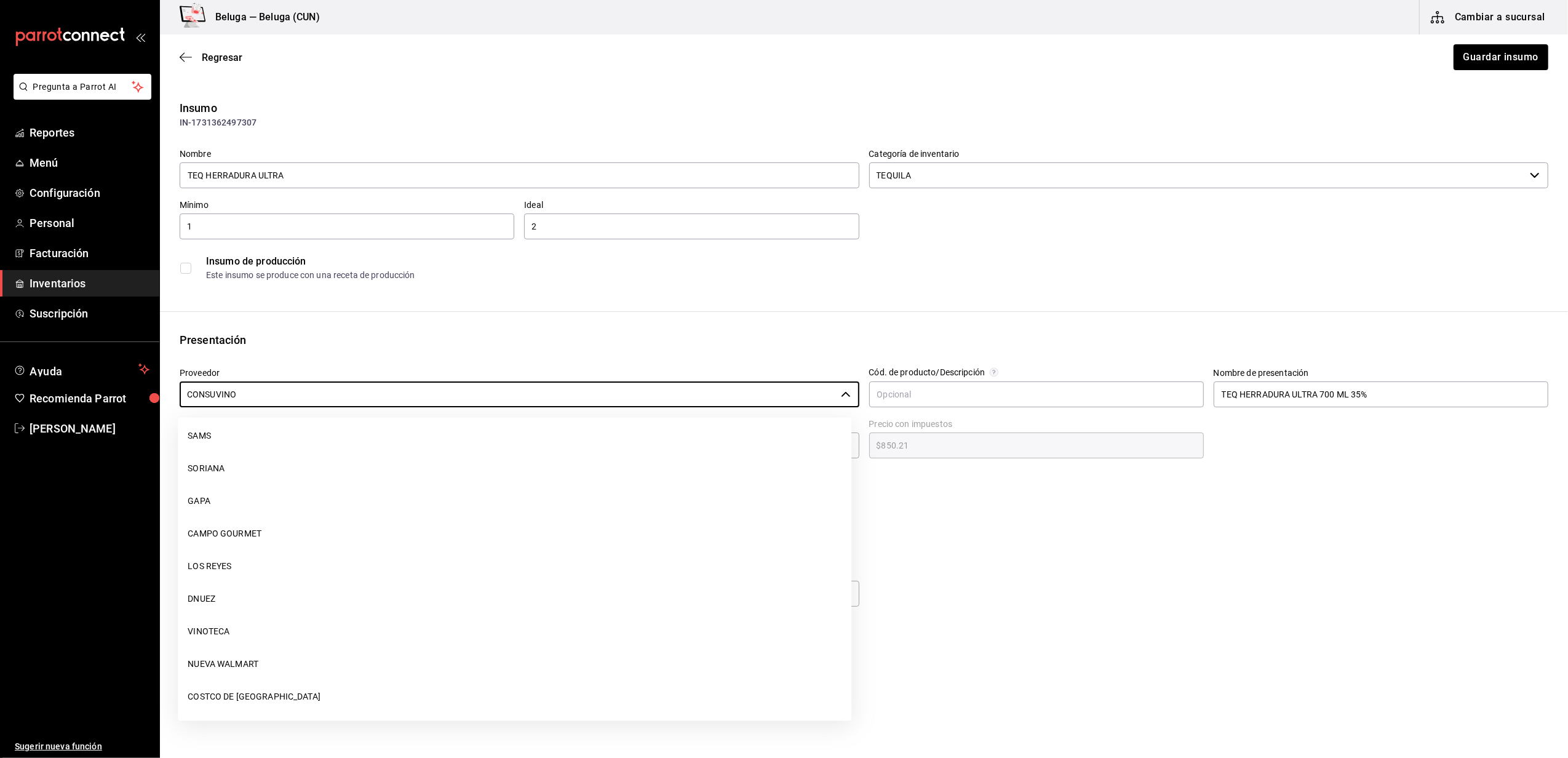
click at [238, 624] on li "VINOTECA" at bounding box center [514, 631] width 673 height 32
type input "VINOTECA"
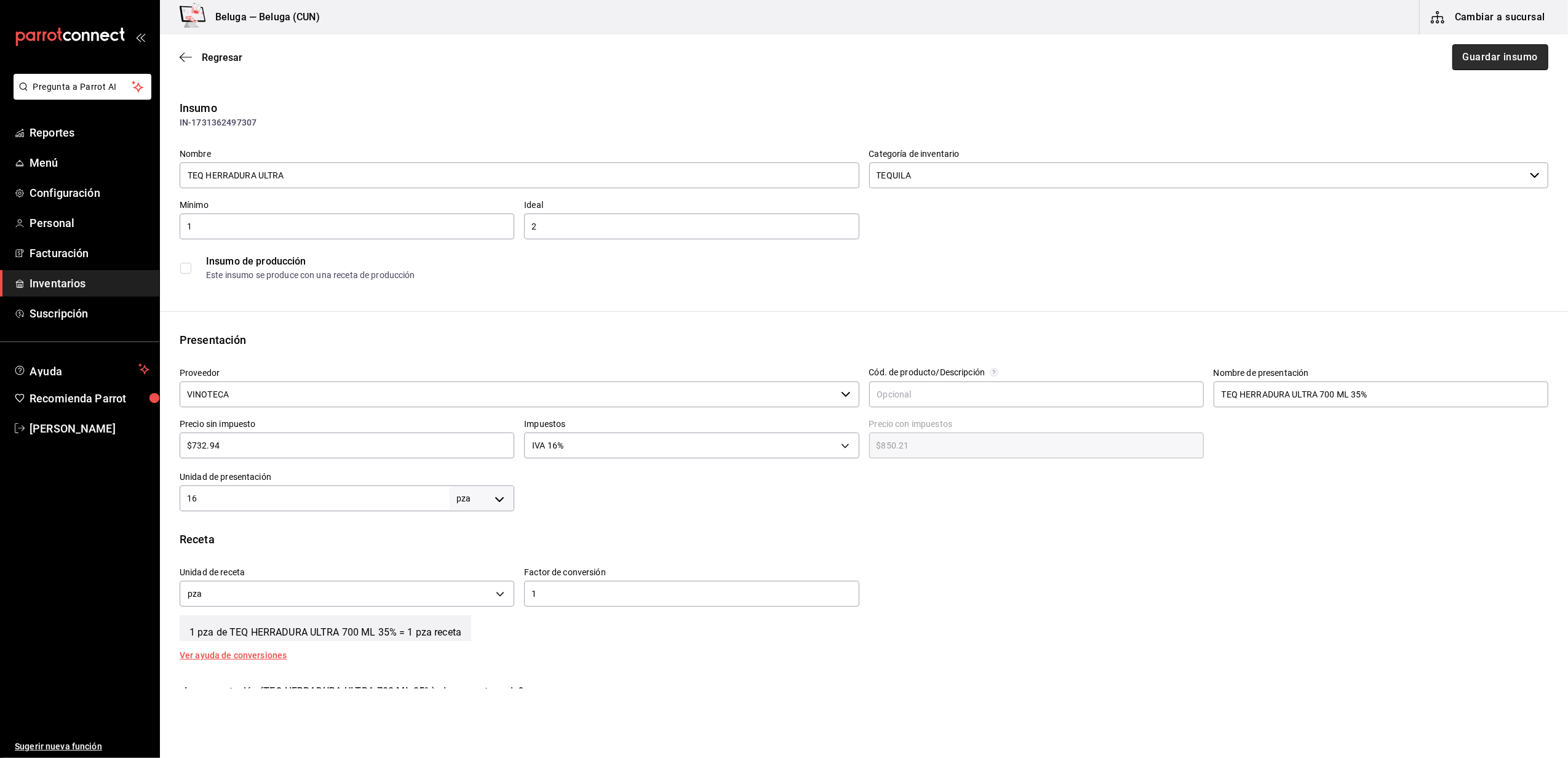
click at [1525, 56] on button "Guardar insumo" at bounding box center [1500, 57] width 96 height 26
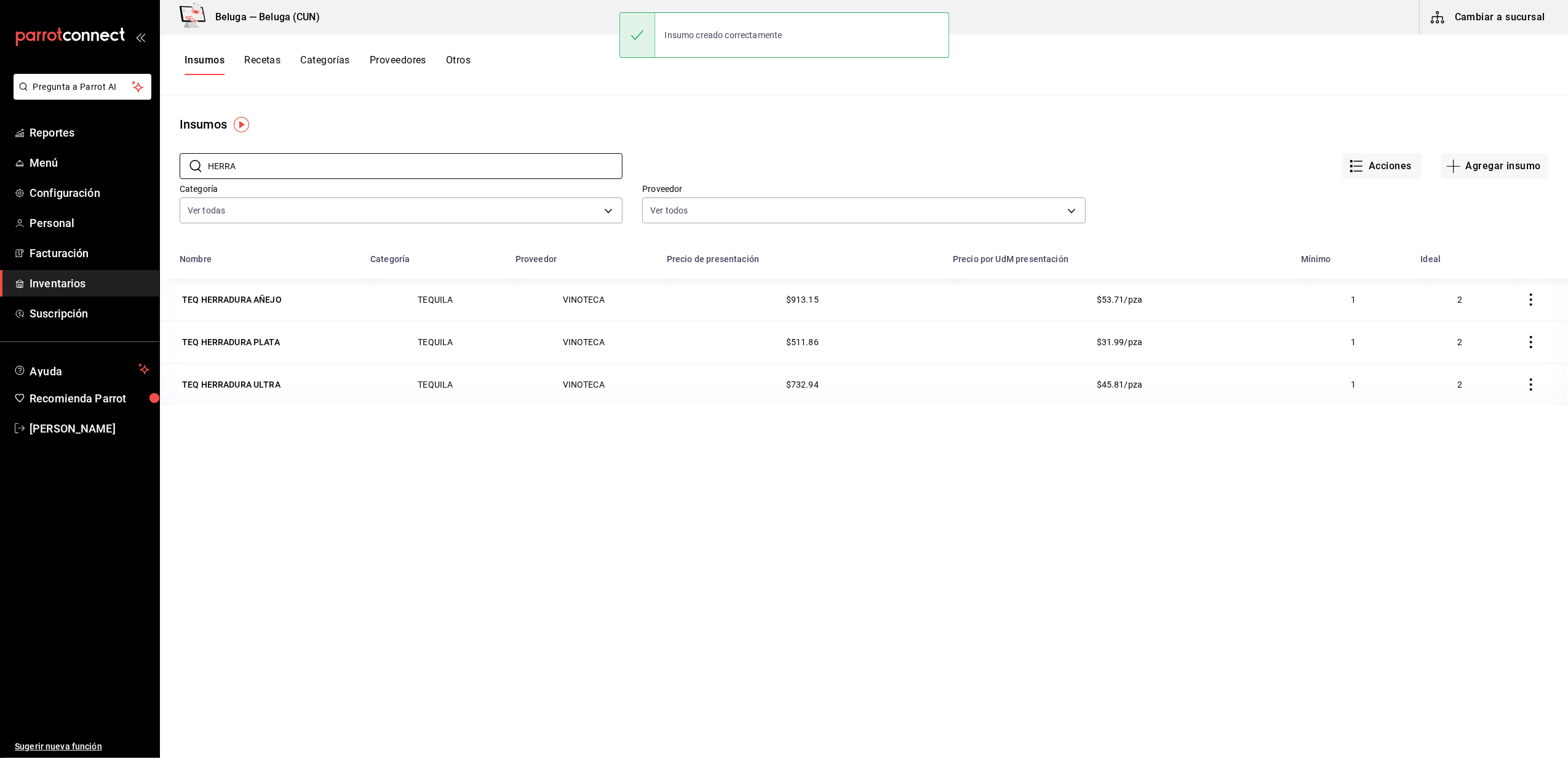
drag, startPoint x: 253, startPoint y: 163, endPoint x: 45, endPoint y: 109, distance: 214.9
click at [45, 111] on div "Pregunta a Parrot AI Reportes Menú Configuración Personal Facturación Inventari…" at bounding box center [784, 375] width 1568 height 750
type input "STOLI"
click at [269, 353] on td "VODKA STOLICHNAYA ELIT" at bounding box center [261, 342] width 203 height 43
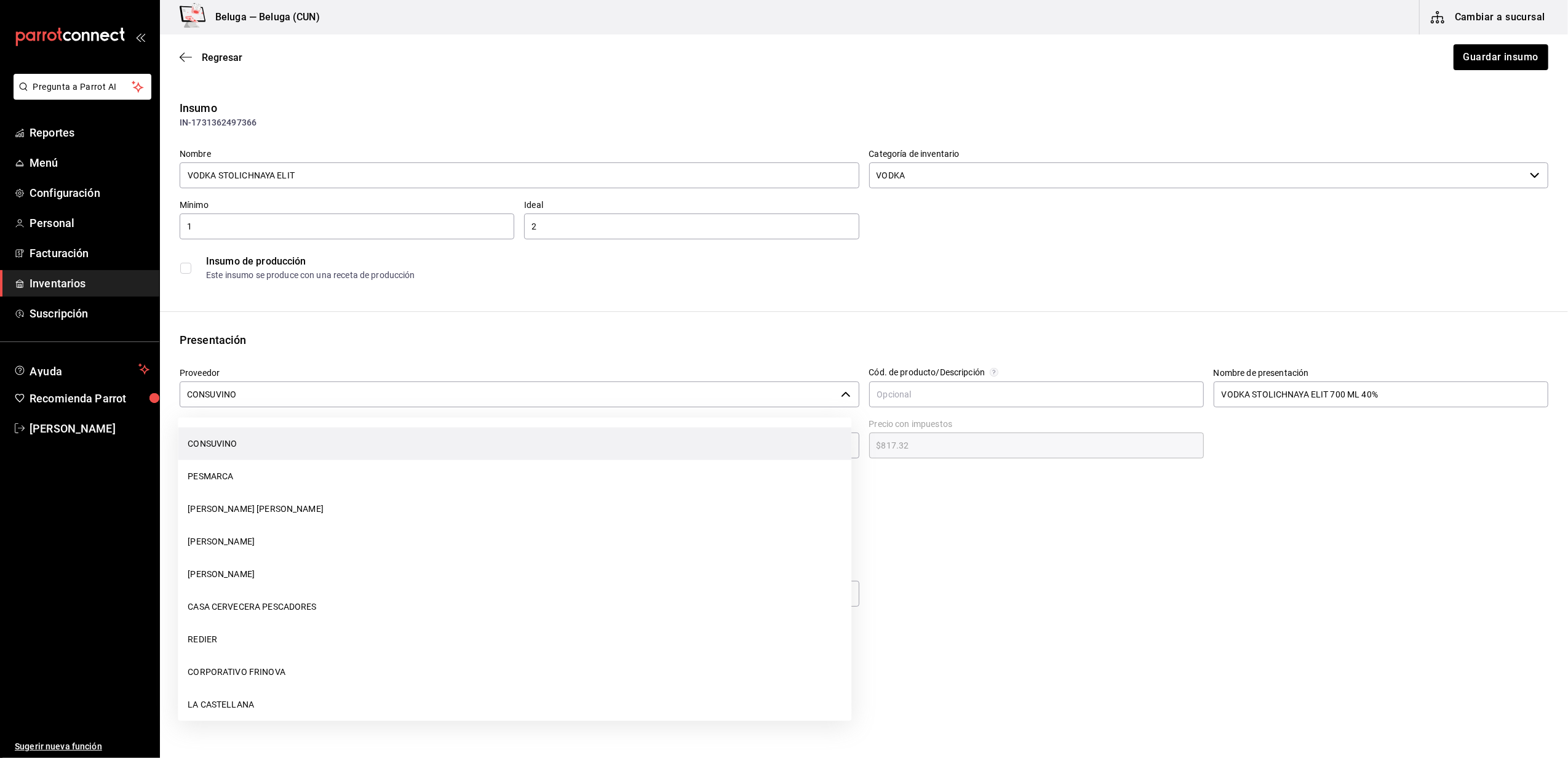
click at [297, 398] on input "CONSUVINO" at bounding box center [508, 394] width 657 height 26
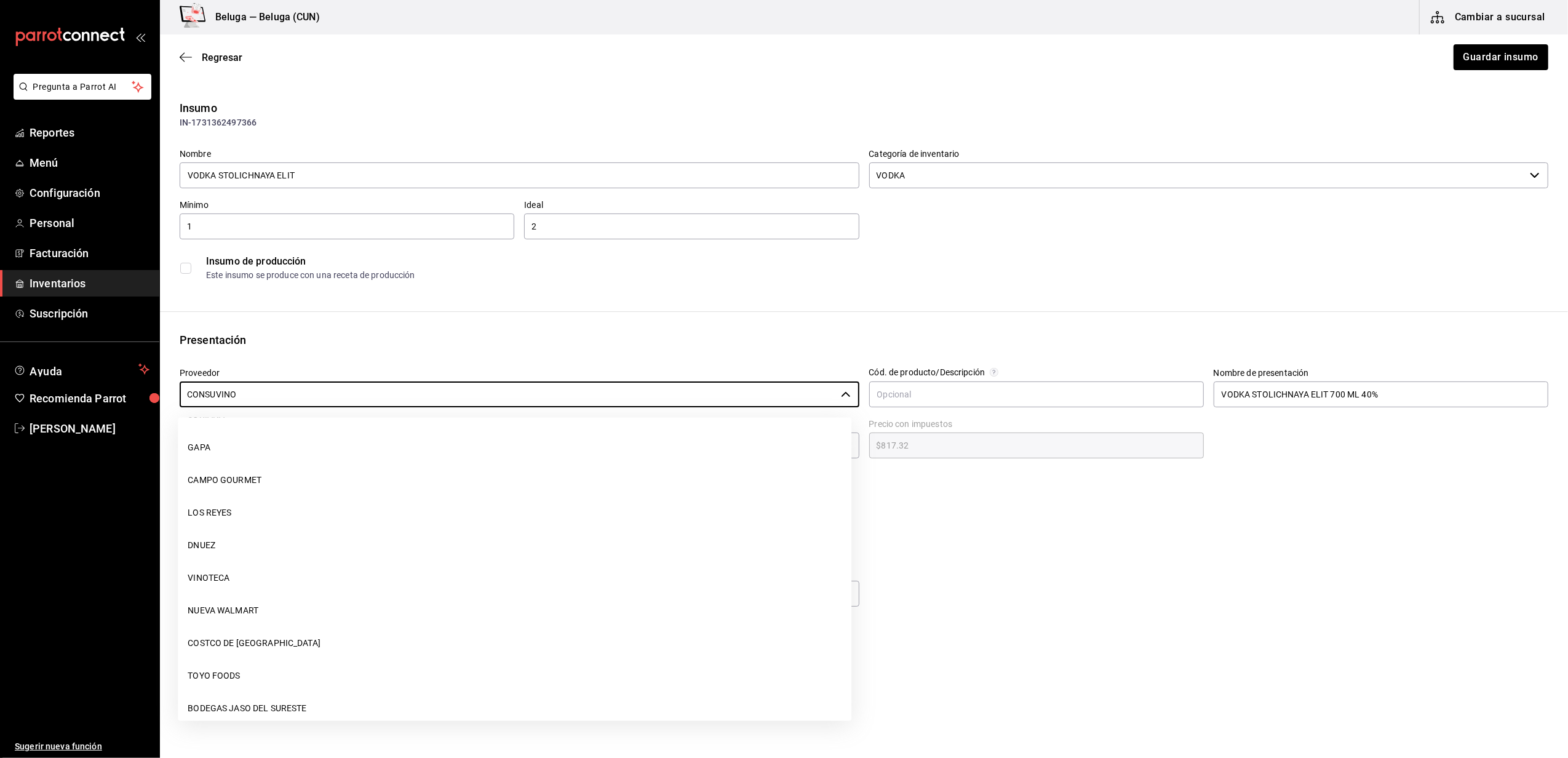
scroll to position [1446, 0]
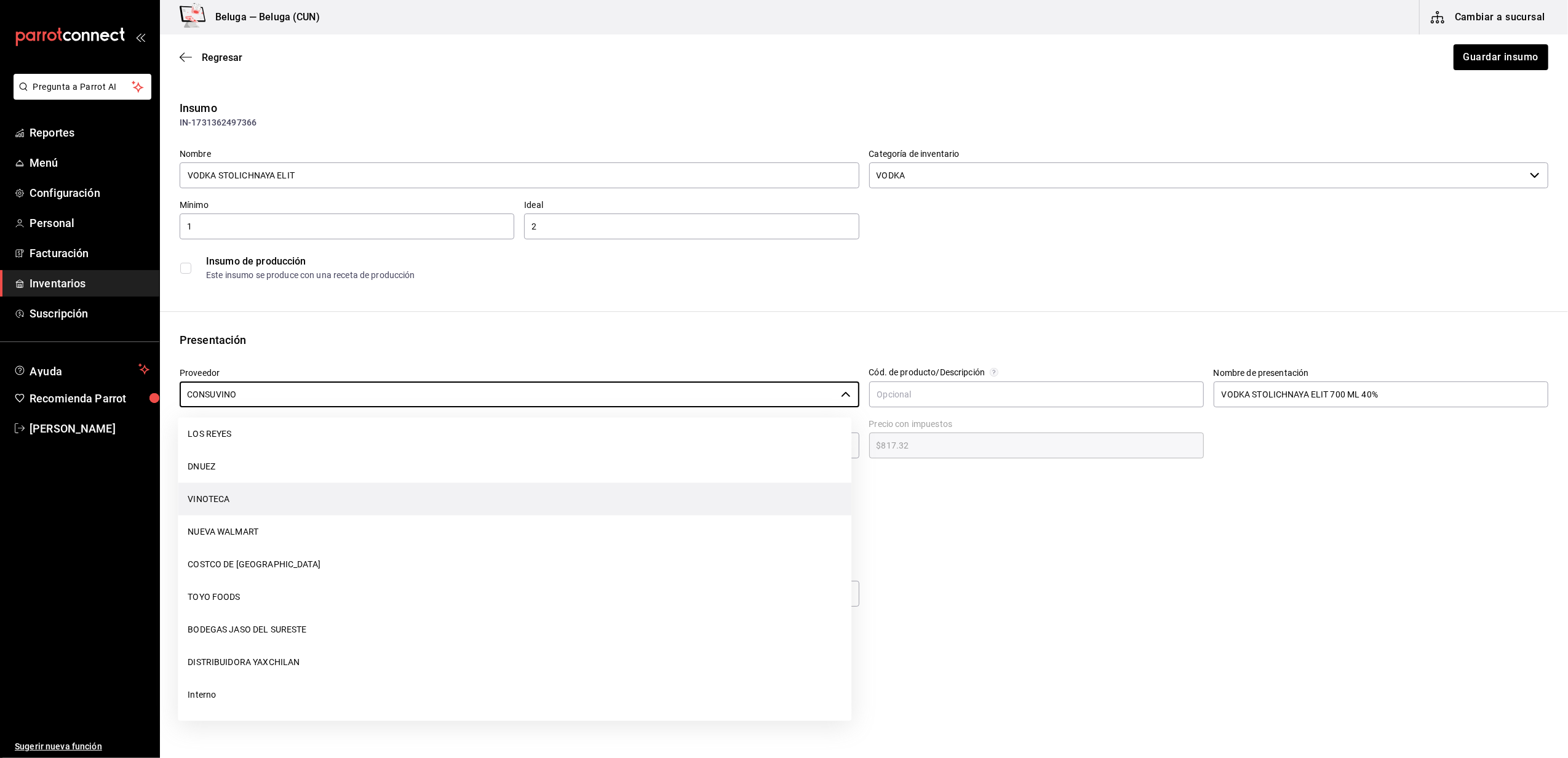
click at [212, 496] on li "VINOTECA" at bounding box center [514, 499] width 673 height 32
type input "VINOTECA"
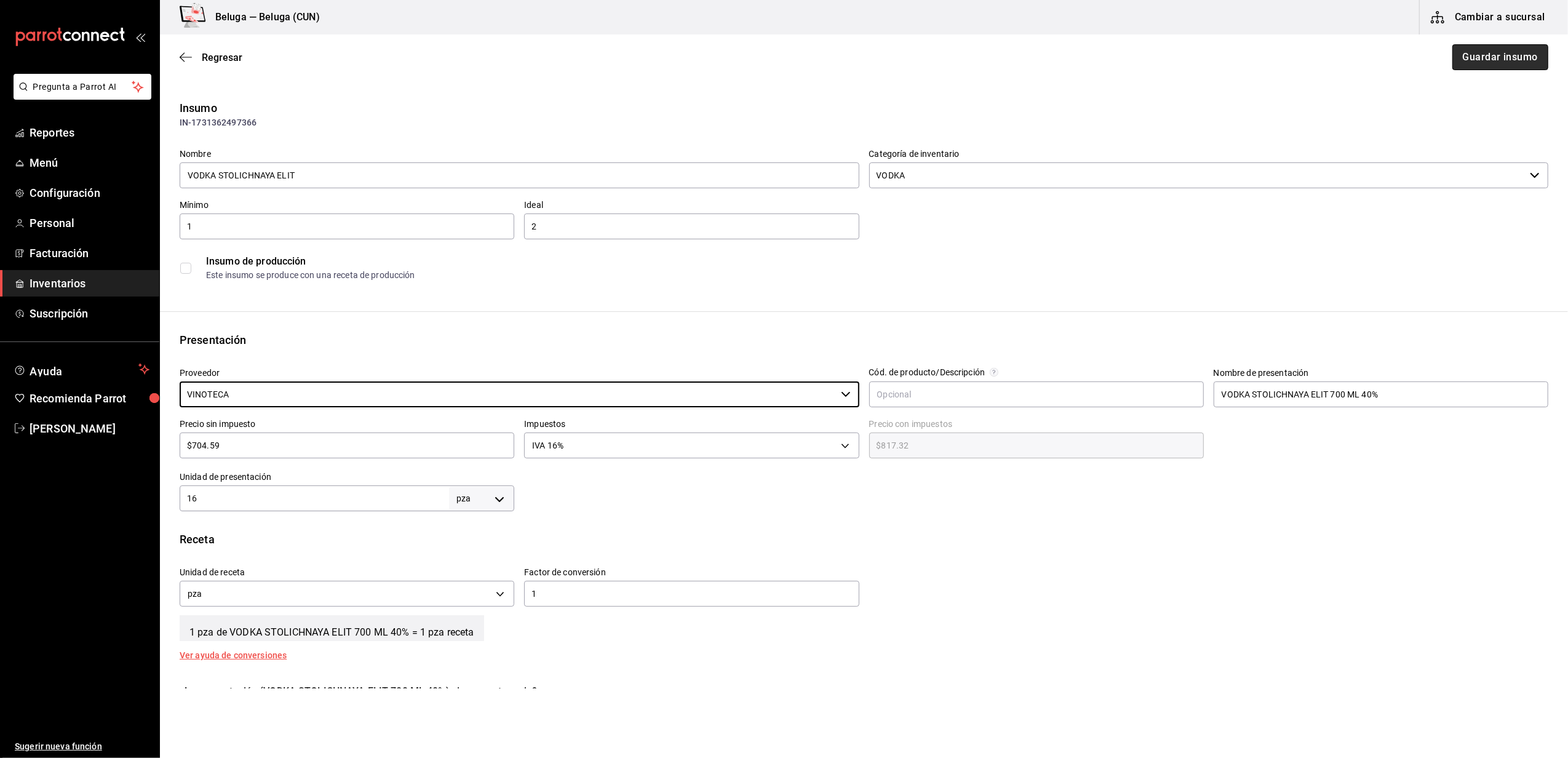
click at [1525, 52] on button "Guardar insumo" at bounding box center [1500, 57] width 96 height 26
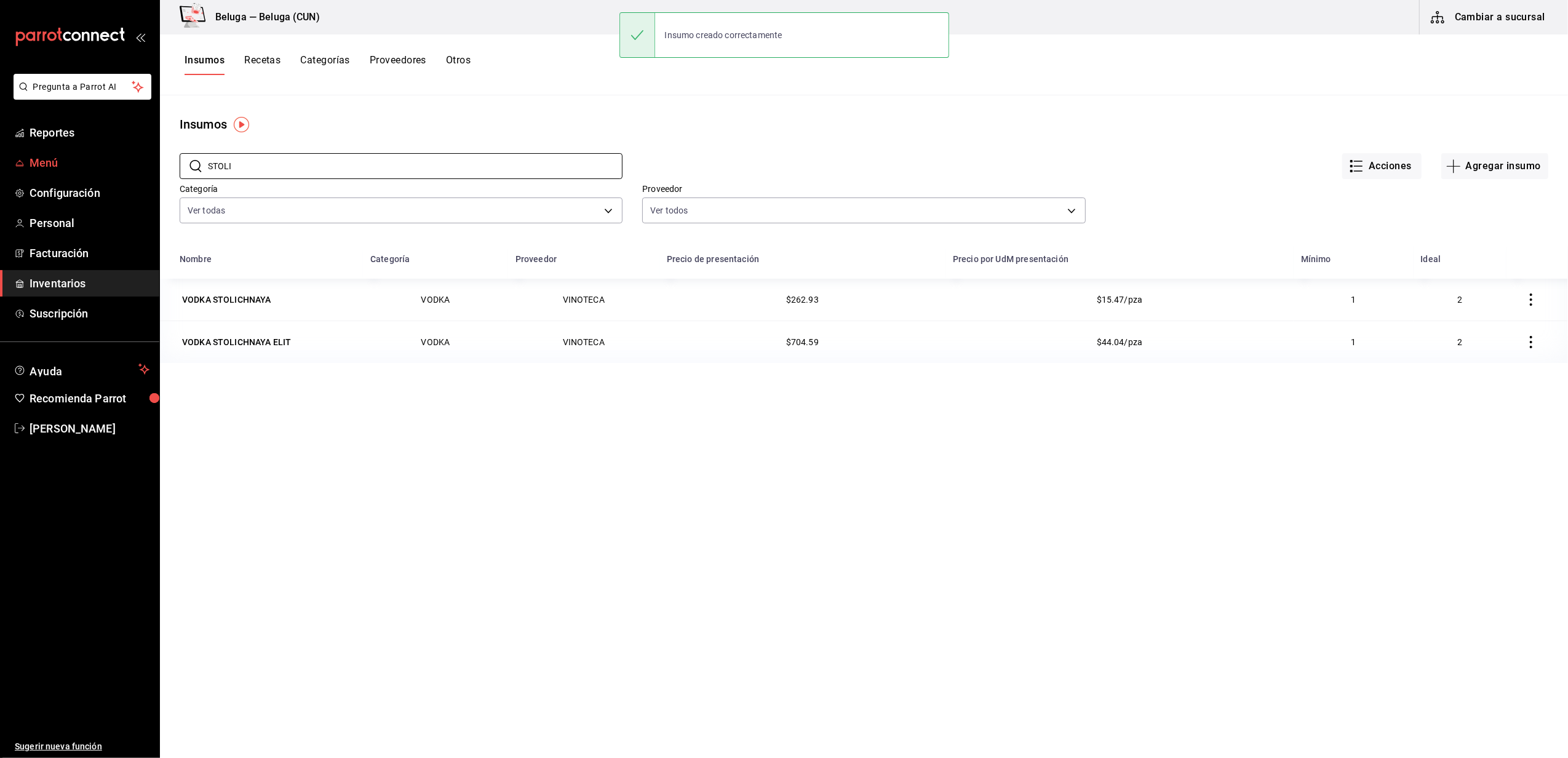
drag, startPoint x: 228, startPoint y: 164, endPoint x: 112, endPoint y: 149, distance: 117.0
click at [112, 149] on div "Pregunta a Parrot AI Reportes Menú Configuración Personal Facturación Inventari…" at bounding box center [784, 375] width 1568 height 750
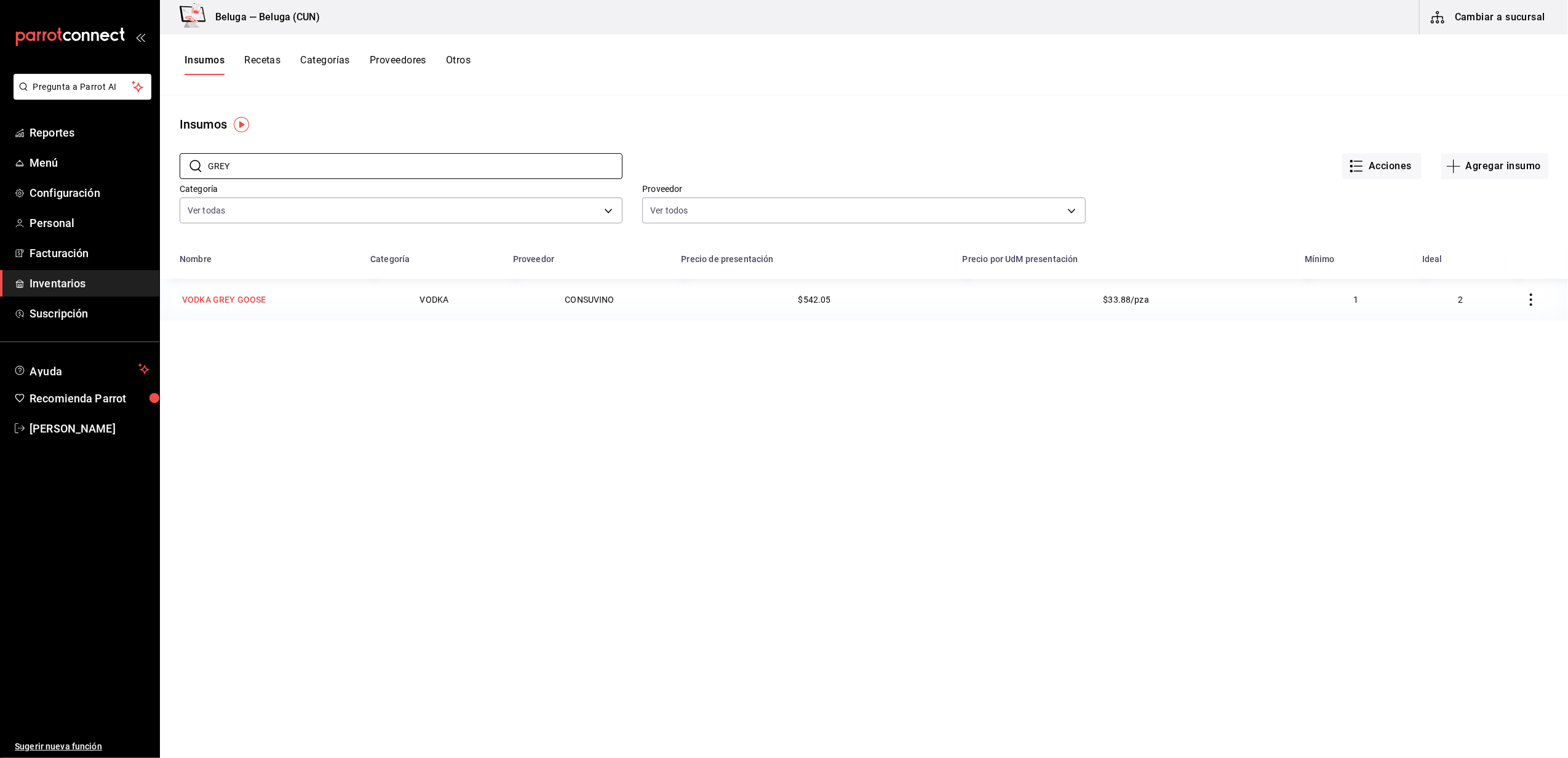
type input "GREY"
click at [252, 299] on div "VODKA GREY GOOSE" at bounding box center [224, 299] width 83 height 12
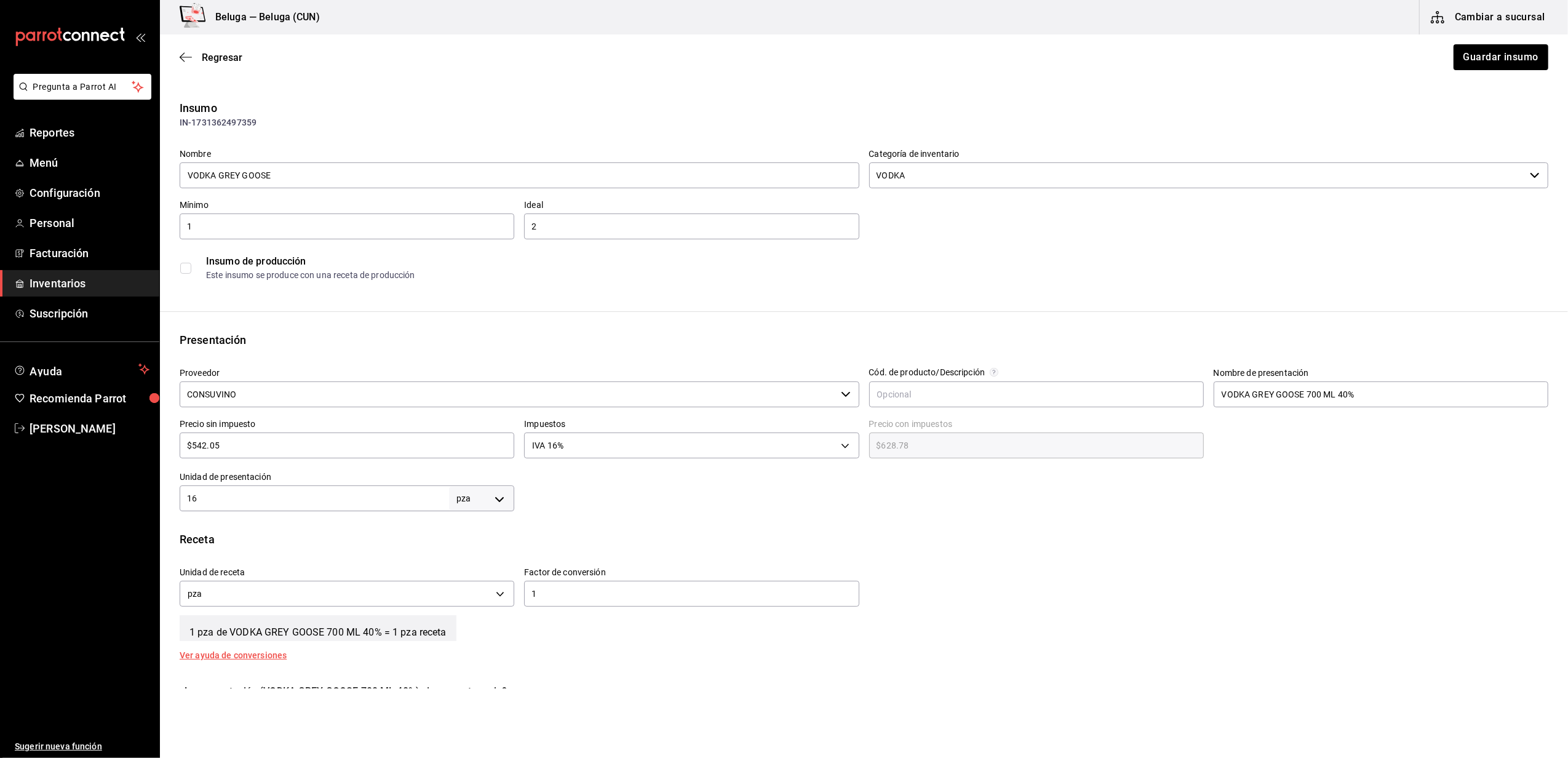
click at [295, 398] on input "CONSUVINO" at bounding box center [508, 394] width 657 height 26
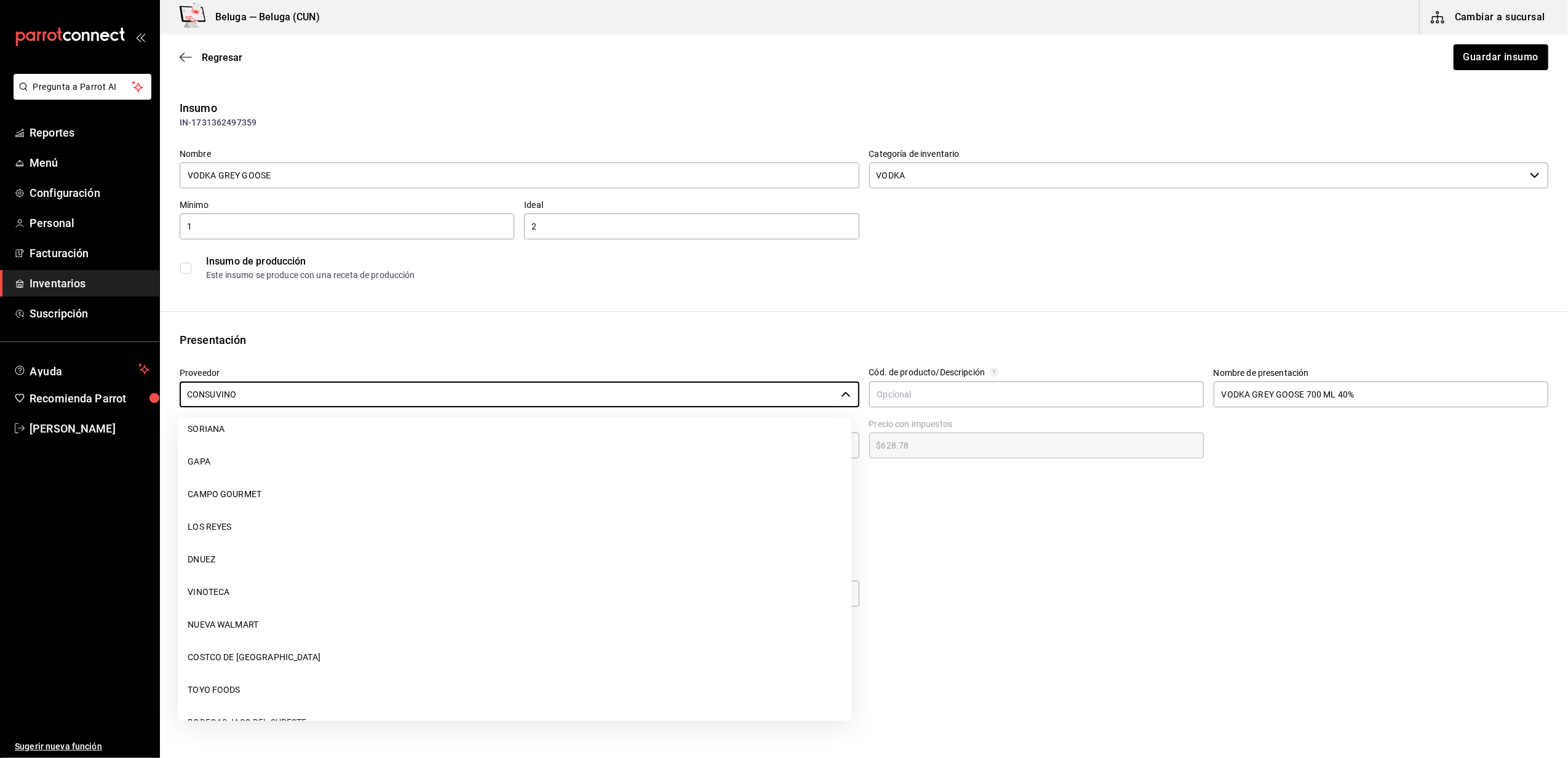
scroll to position [1446, 0]
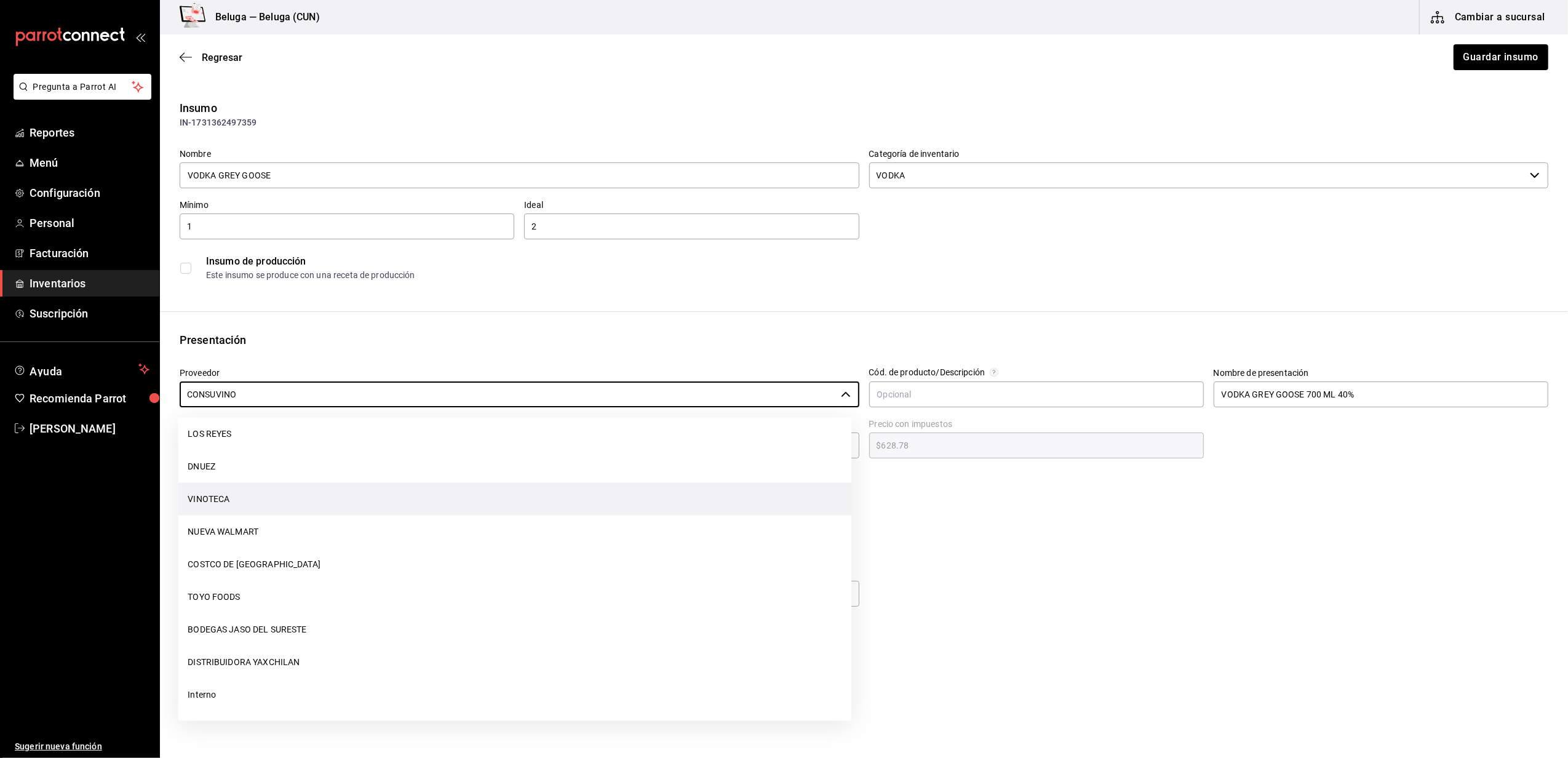
click at [232, 496] on li "VINOTECA" at bounding box center [514, 499] width 673 height 32
type input "VINOTECA"
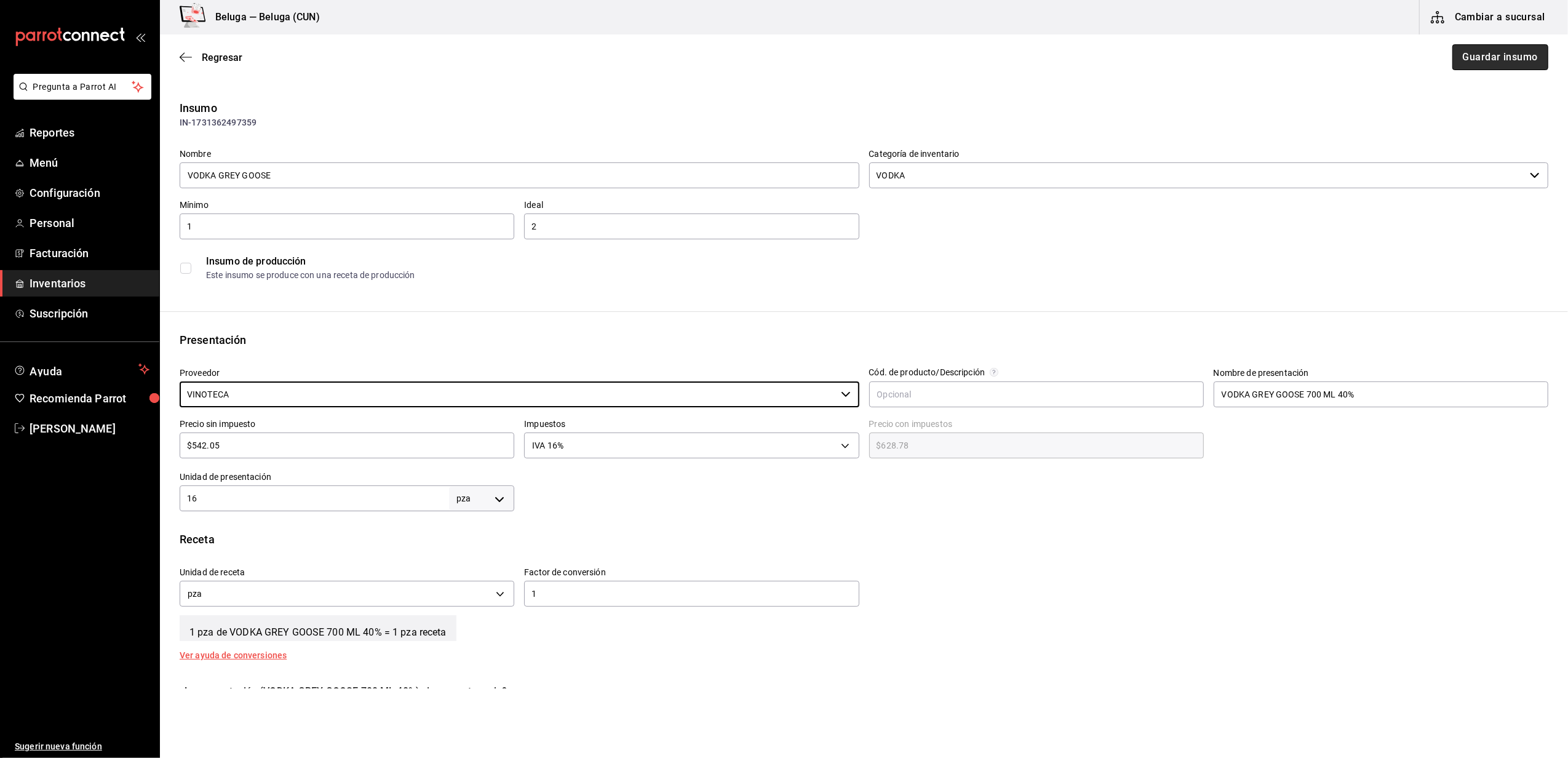
click at [1513, 55] on button "Guardar insumo" at bounding box center [1500, 57] width 96 height 26
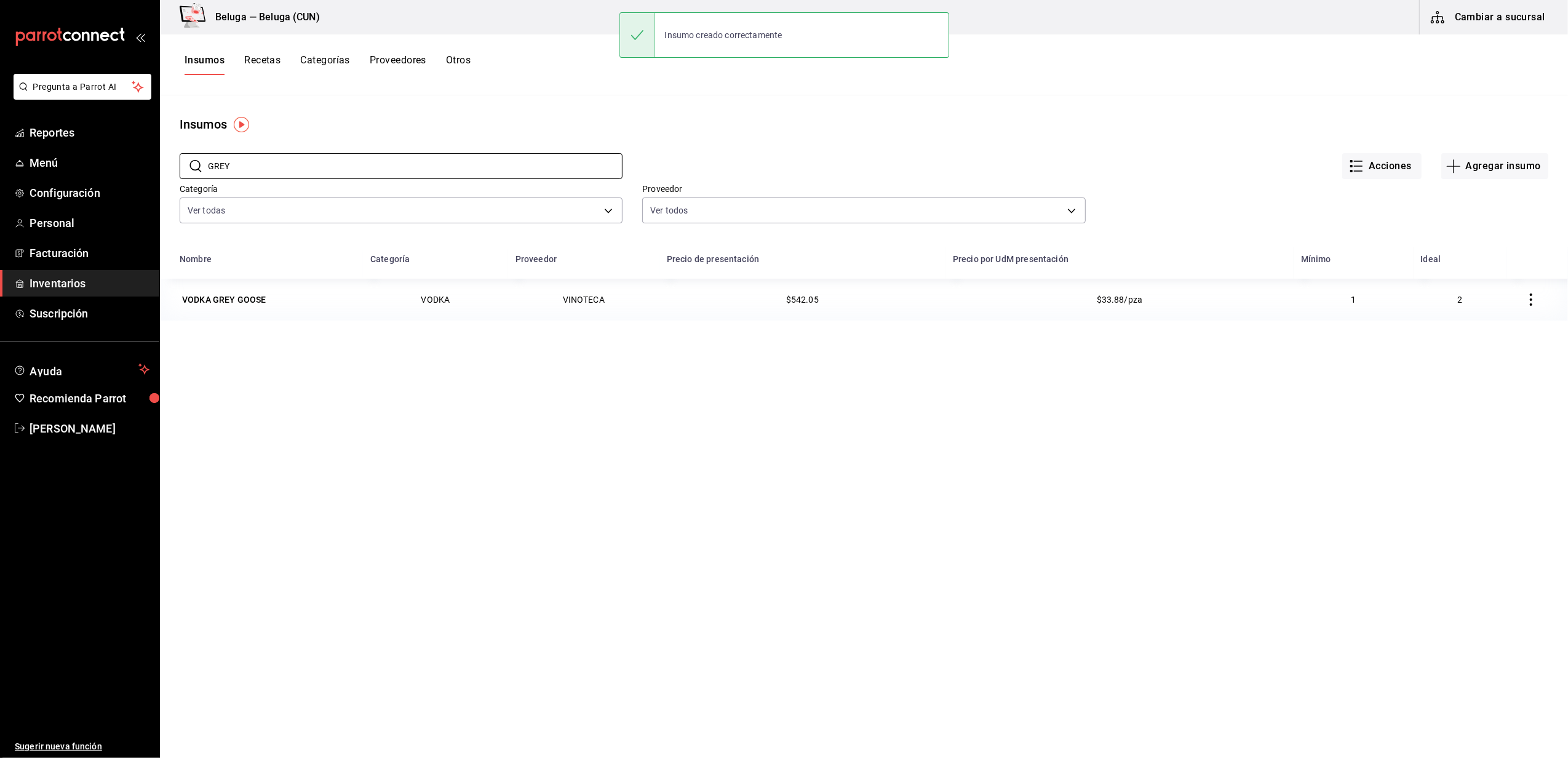
drag, startPoint x: 254, startPoint y: 178, endPoint x: 135, endPoint y: 178, distance: 119.0
click at [136, 178] on div "Pregunta a Parrot AI Reportes Menú Configuración Personal Facturación Inventari…" at bounding box center [784, 375] width 1568 height 750
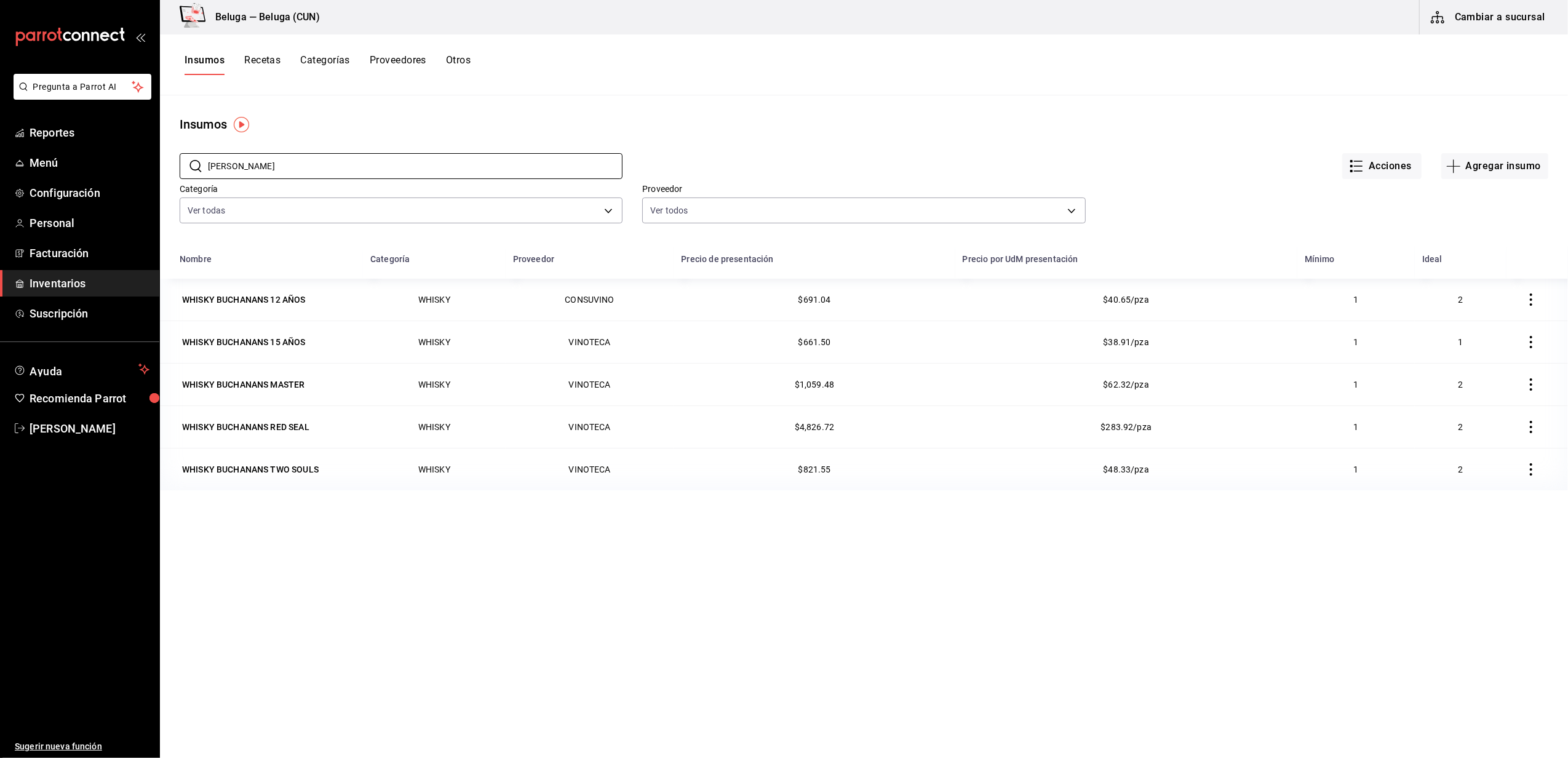
type input "BUCHAN"
click at [273, 308] on div "WHISKY BUCHANANS 12 AÑOS" at bounding box center [243, 300] width 129 height 18
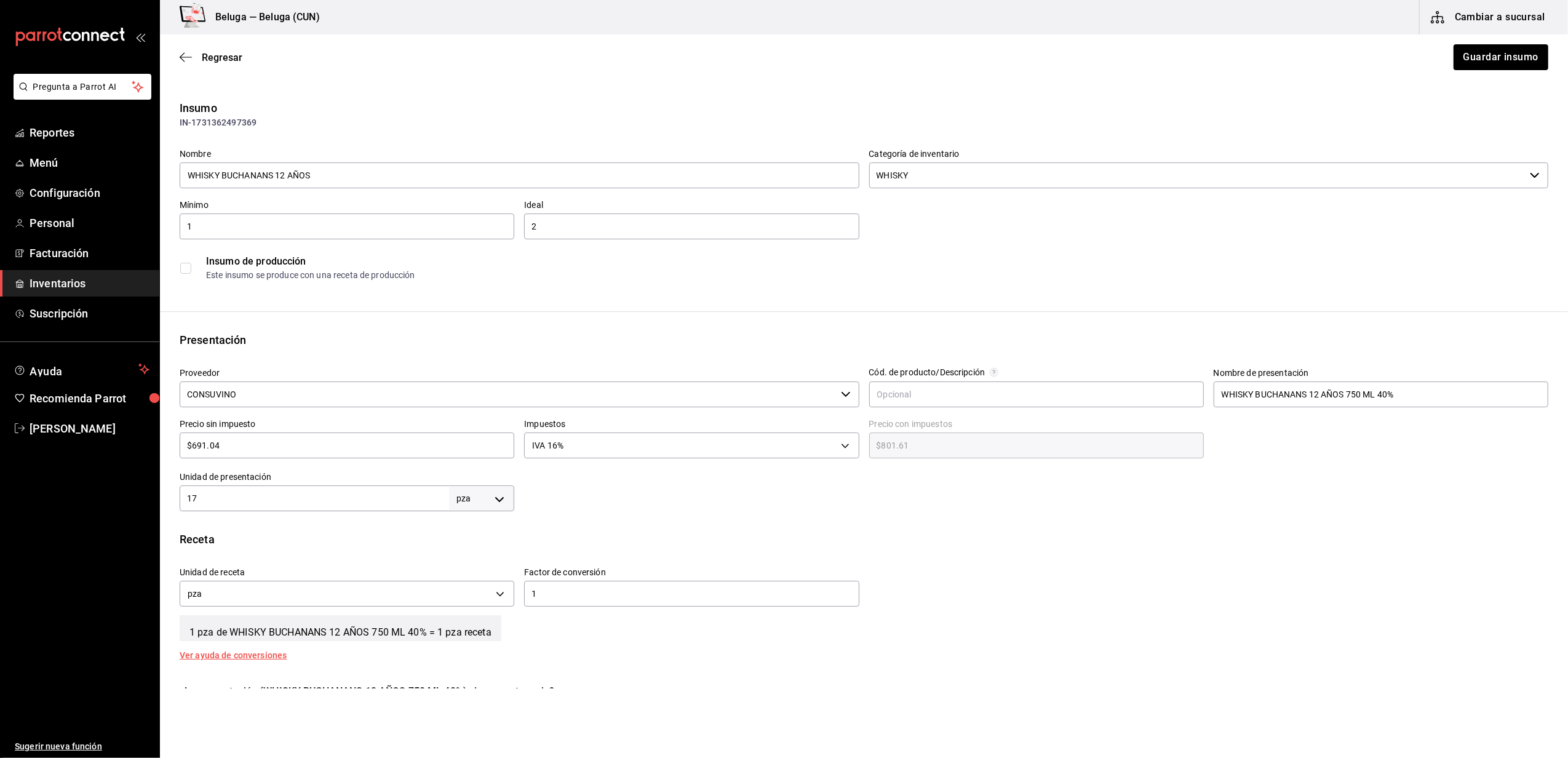
click at [359, 397] on input "CONSUVINO" at bounding box center [508, 394] width 657 height 26
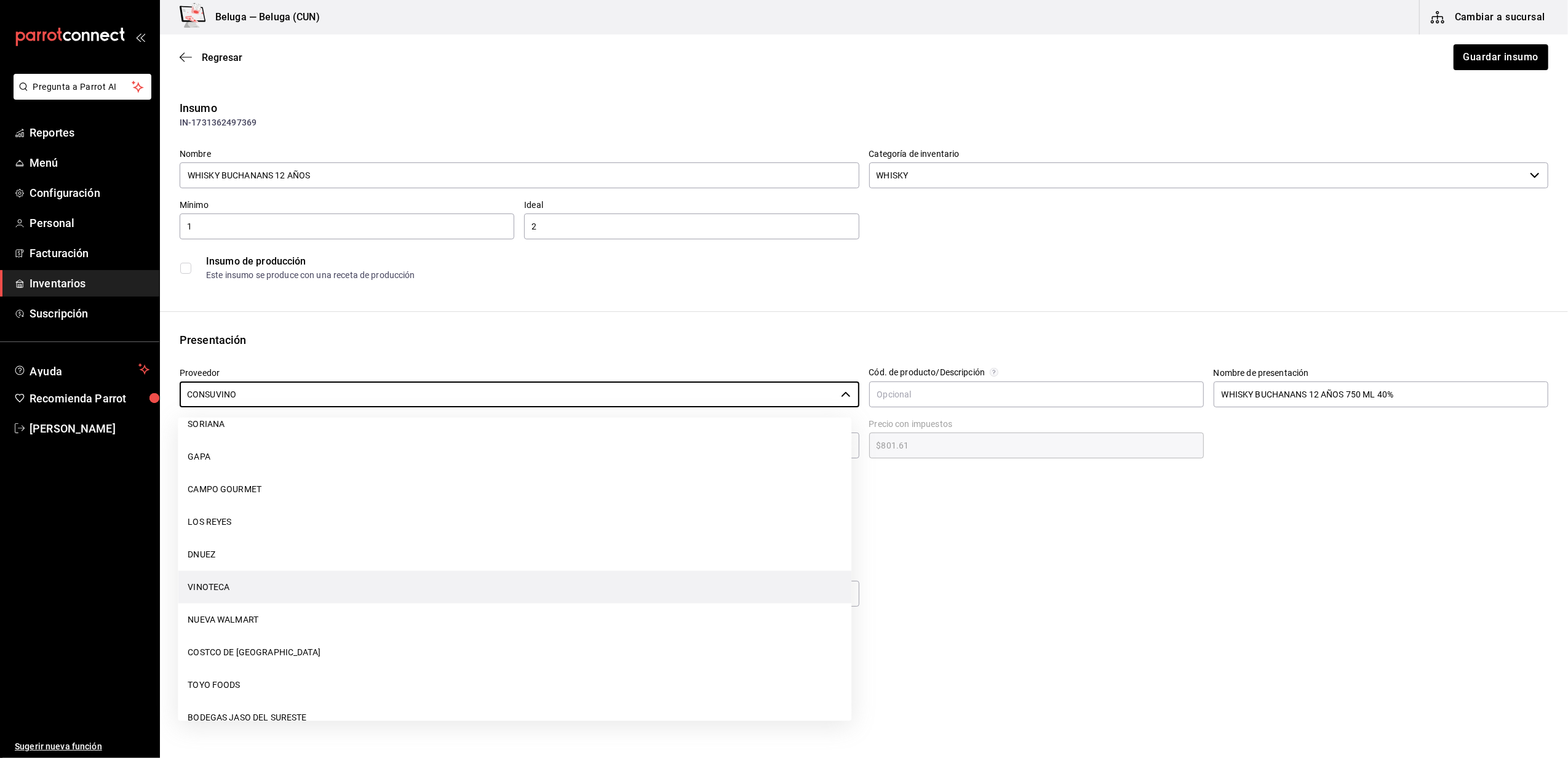
scroll to position [1446, 0]
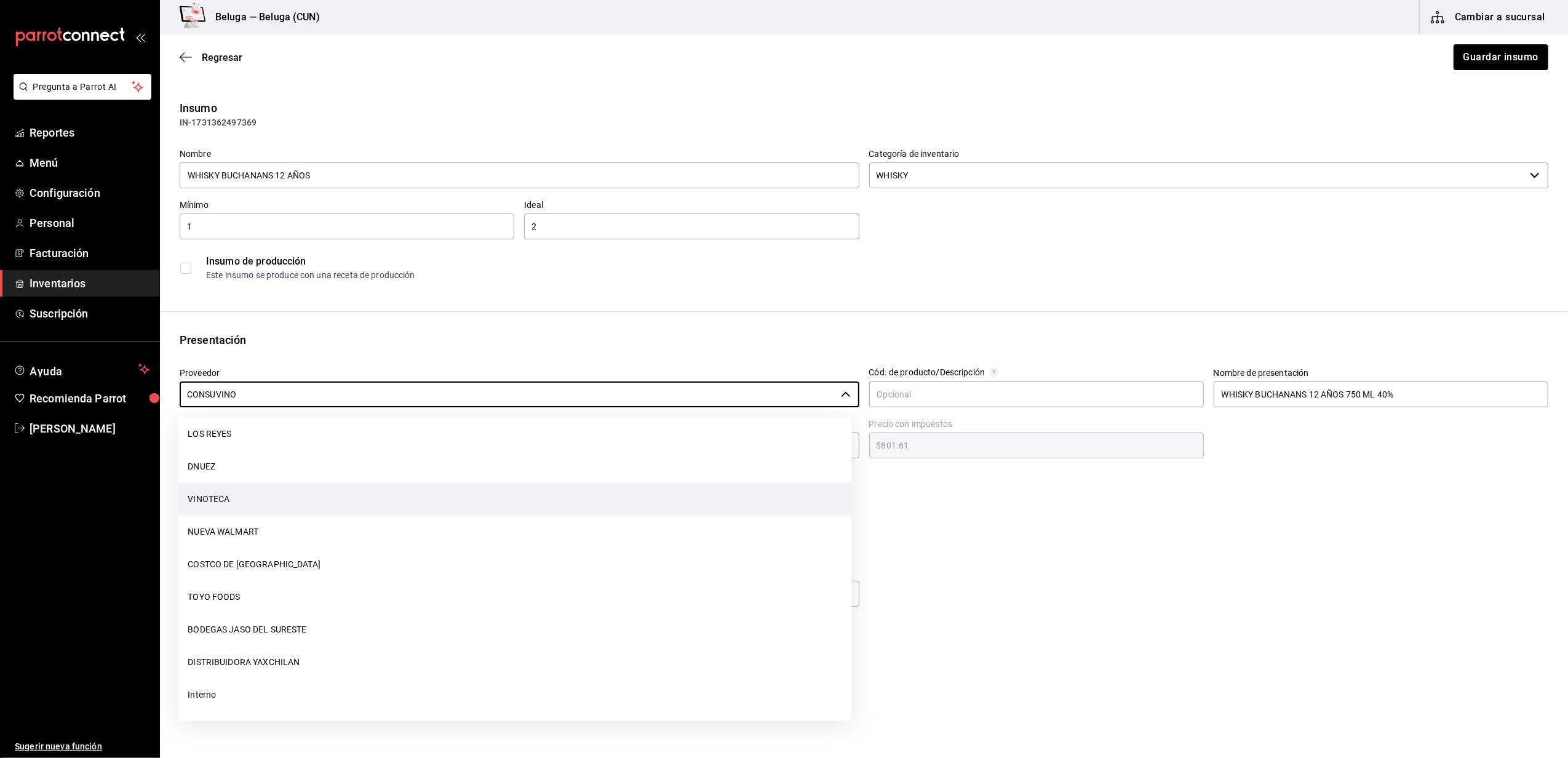
click at [225, 501] on li "VINOTECA" at bounding box center [514, 499] width 673 height 32
type input "VINOTECA"
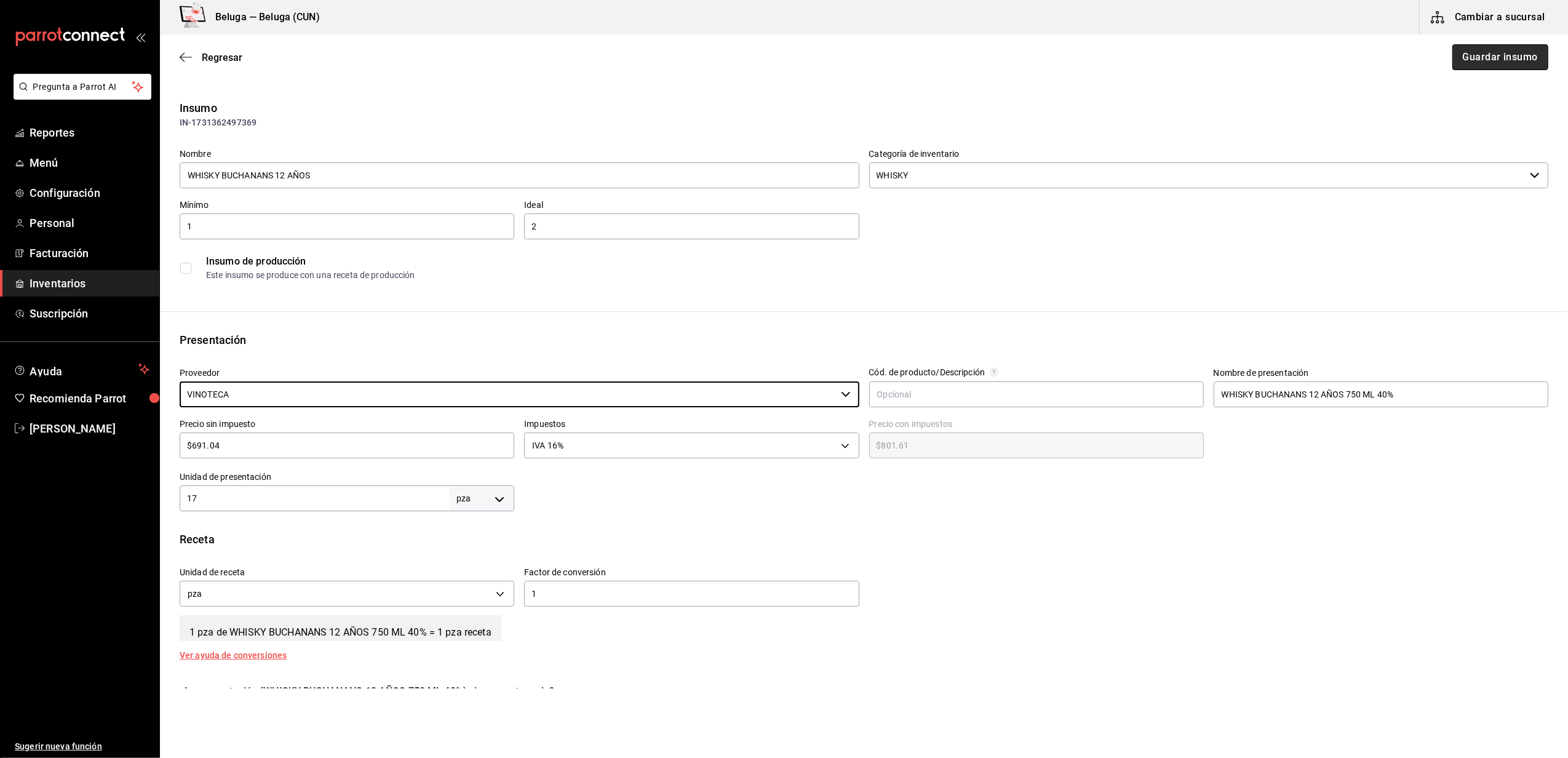
click at [1504, 59] on button "Guardar insumo" at bounding box center [1500, 57] width 96 height 26
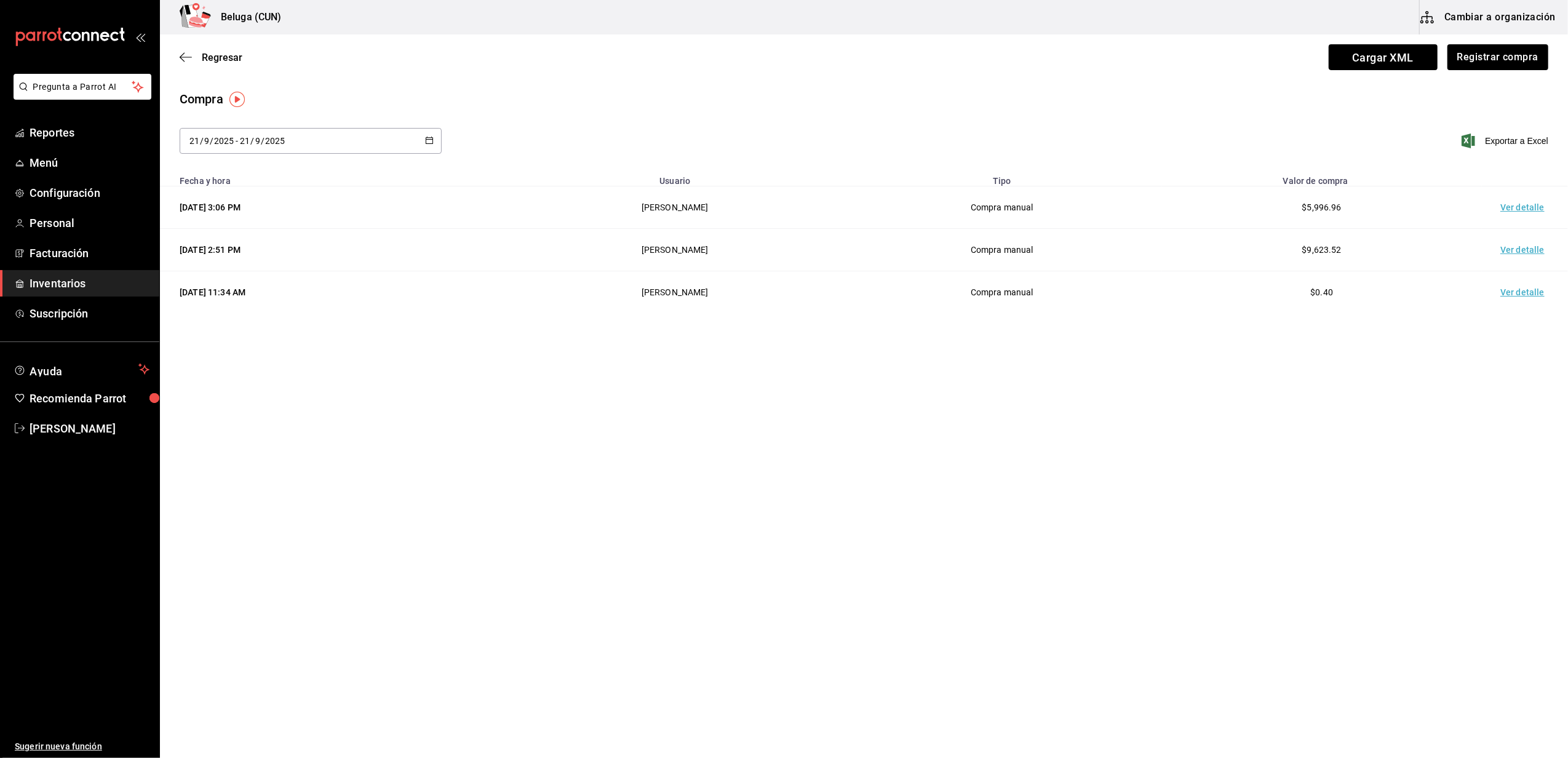
click at [1515, 206] on td "Ver detalle" at bounding box center [1525, 208] width 86 height 43
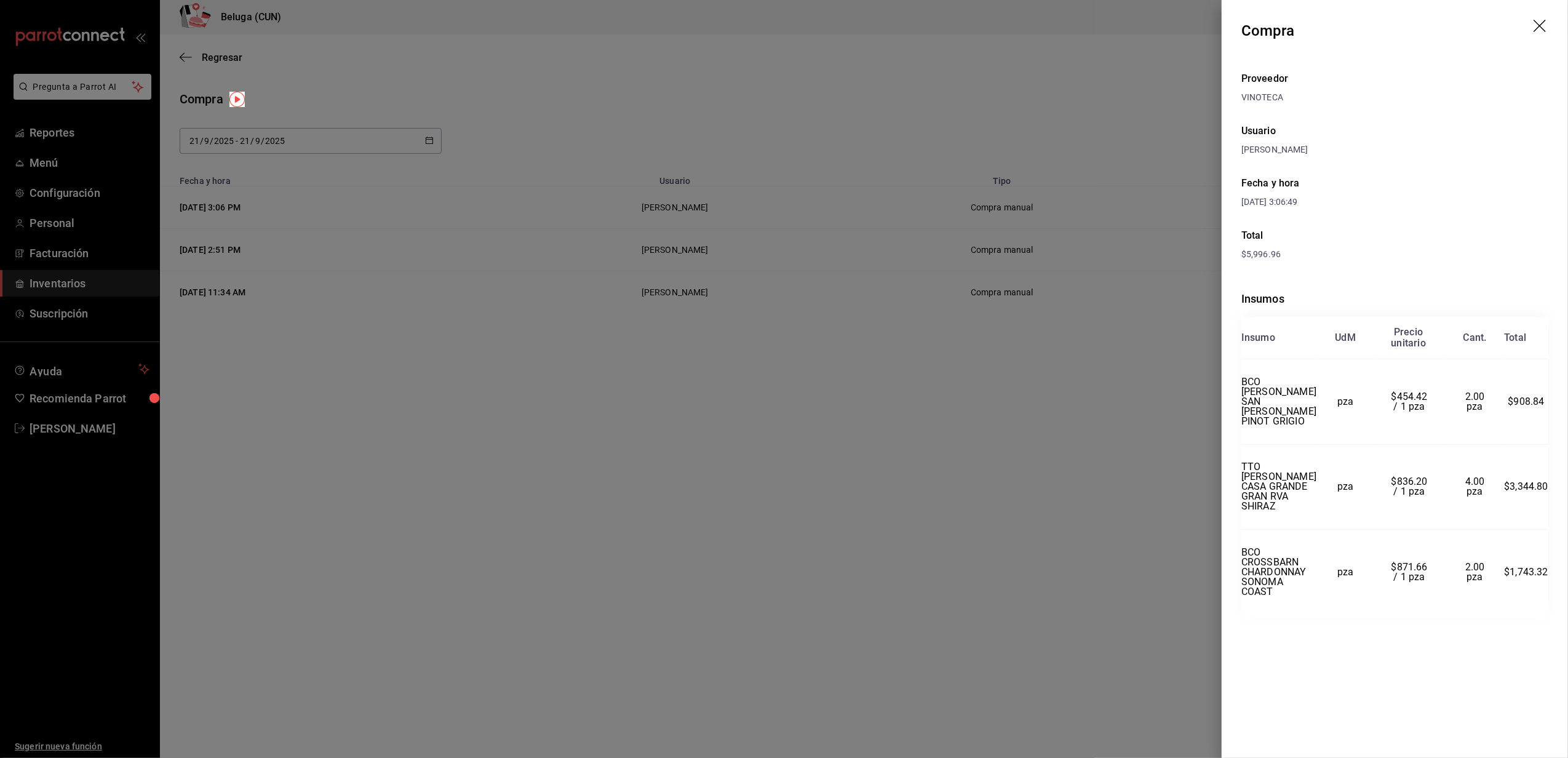
click at [1541, 27] on icon "drag" at bounding box center [1541, 27] width 15 height 15
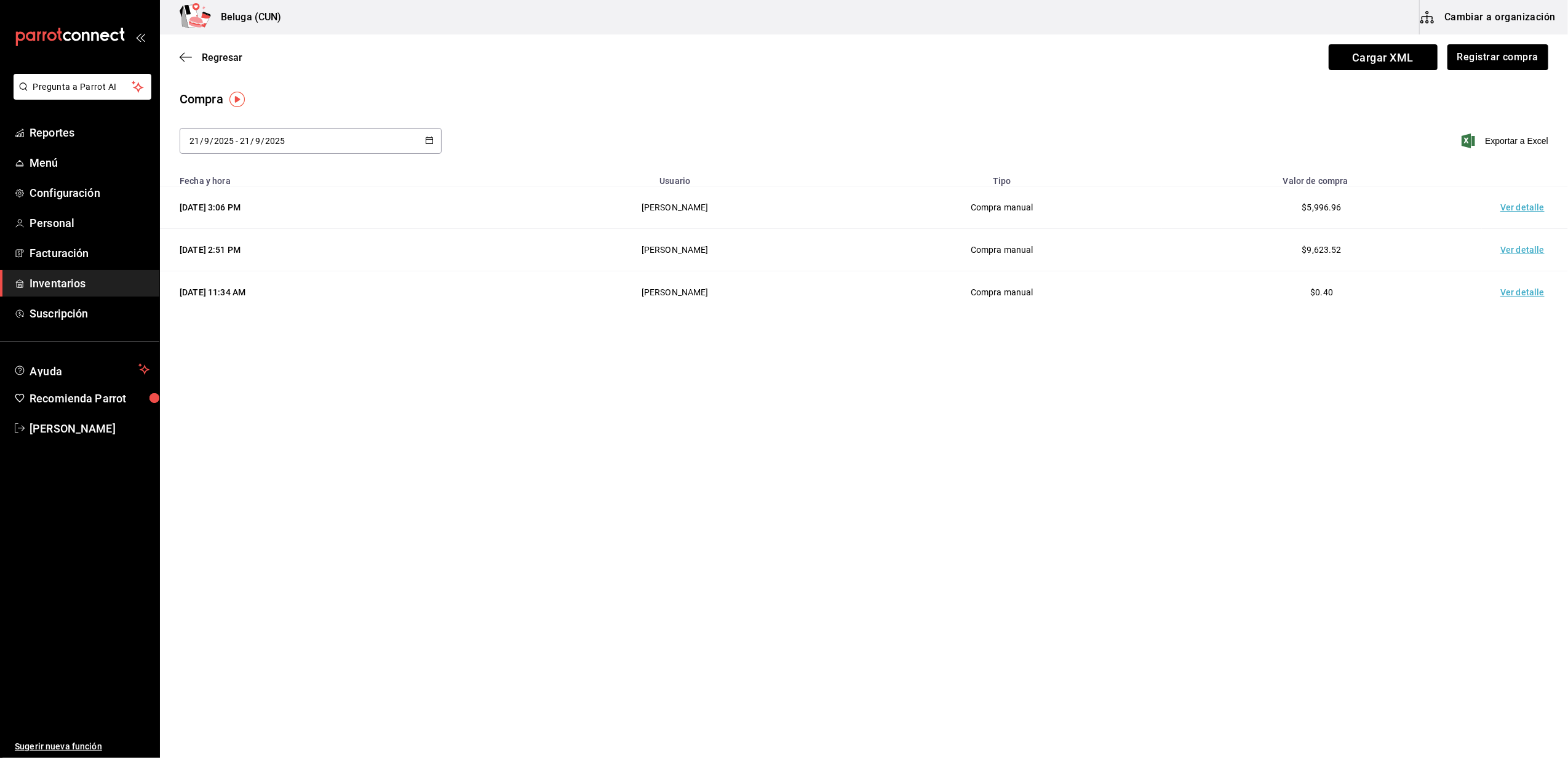
click at [1085, 336] on main "Regresar Cargar XML Registrar compra Compra 2025-09-21 21 / 9 / 2025 - 2025-09-…" at bounding box center [864, 361] width 1408 height 654
click at [1508, 66] on button "Registrar compra" at bounding box center [1498, 57] width 102 height 26
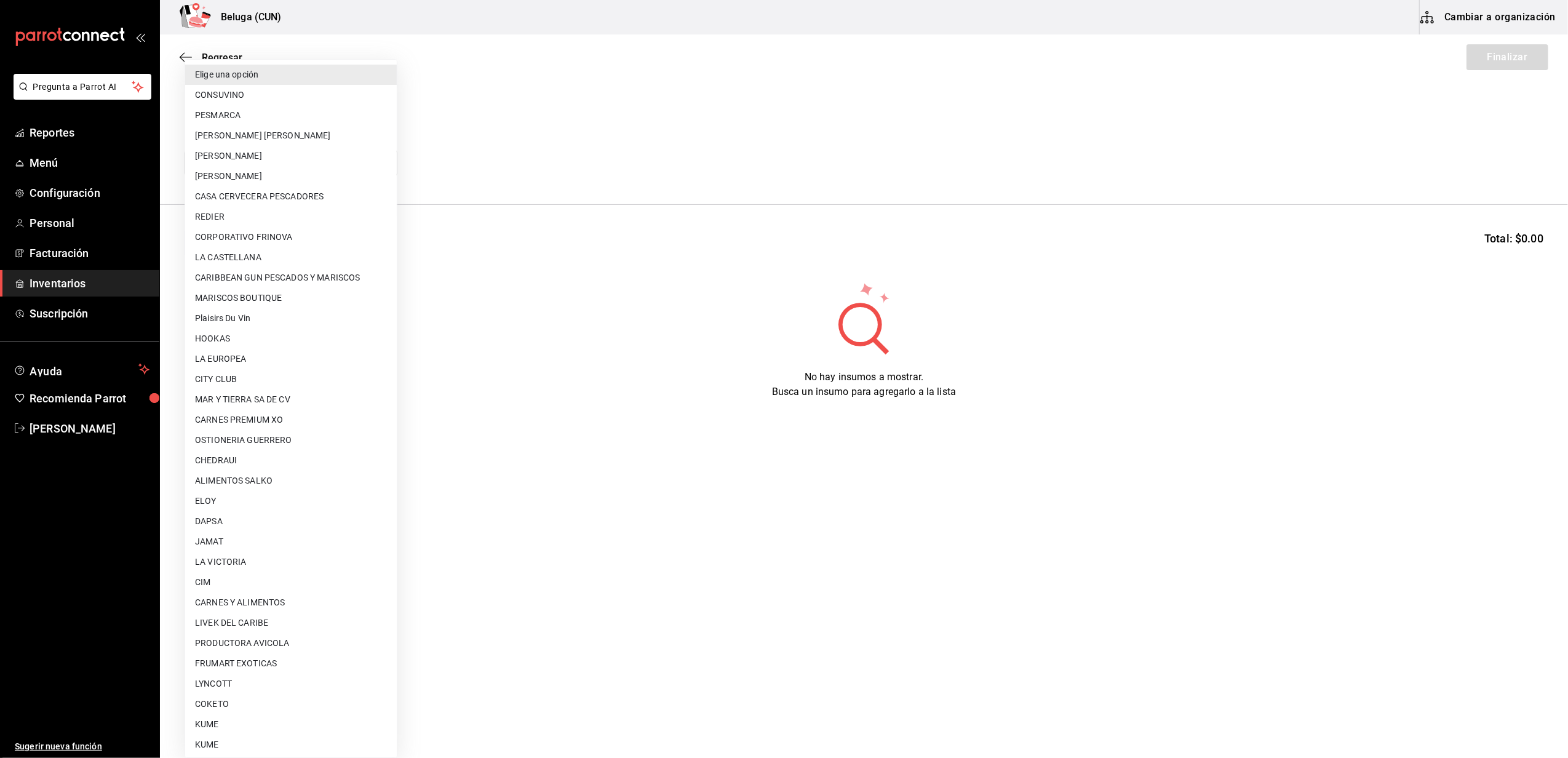
click at [321, 158] on body "Pregunta a Parrot AI Reportes Menú Configuración Personal Facturación Inventari…" at bounding box center [784, 344] width 1568 height 689
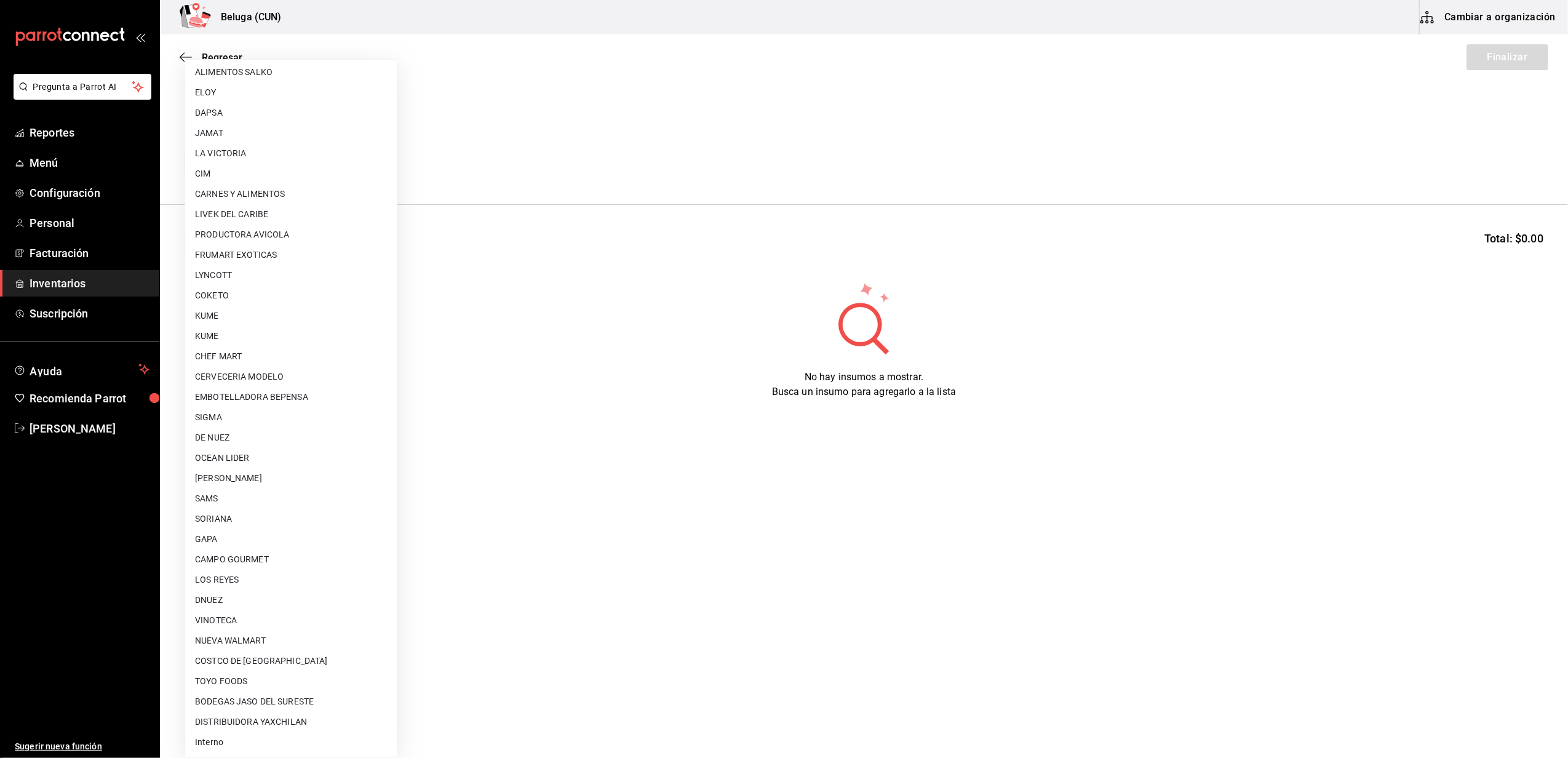
click at [227, 621] on li "VINOTECA" at bounding box center [290, 621] width 212 height 20
type input "d4d4293c-322b-4e25-897b-4581bb721d8b"
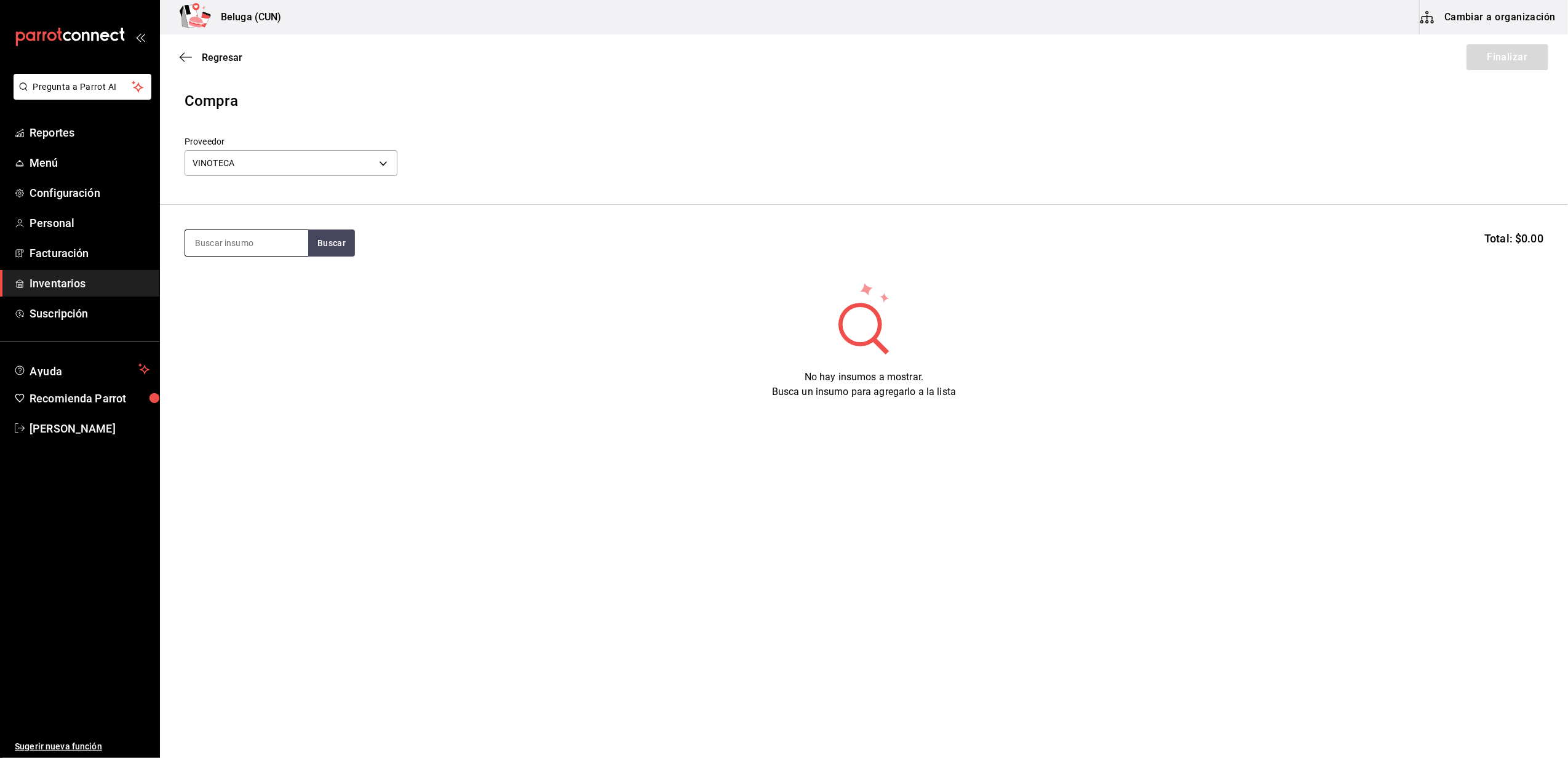
click at [249, 242] on input at bounding box center [246, 243] width 123 height 26
type input "HENDR"
click at [277, 277] on div "[PERSON_NAME]" at bounding box center [247, 279] width 104 height 15
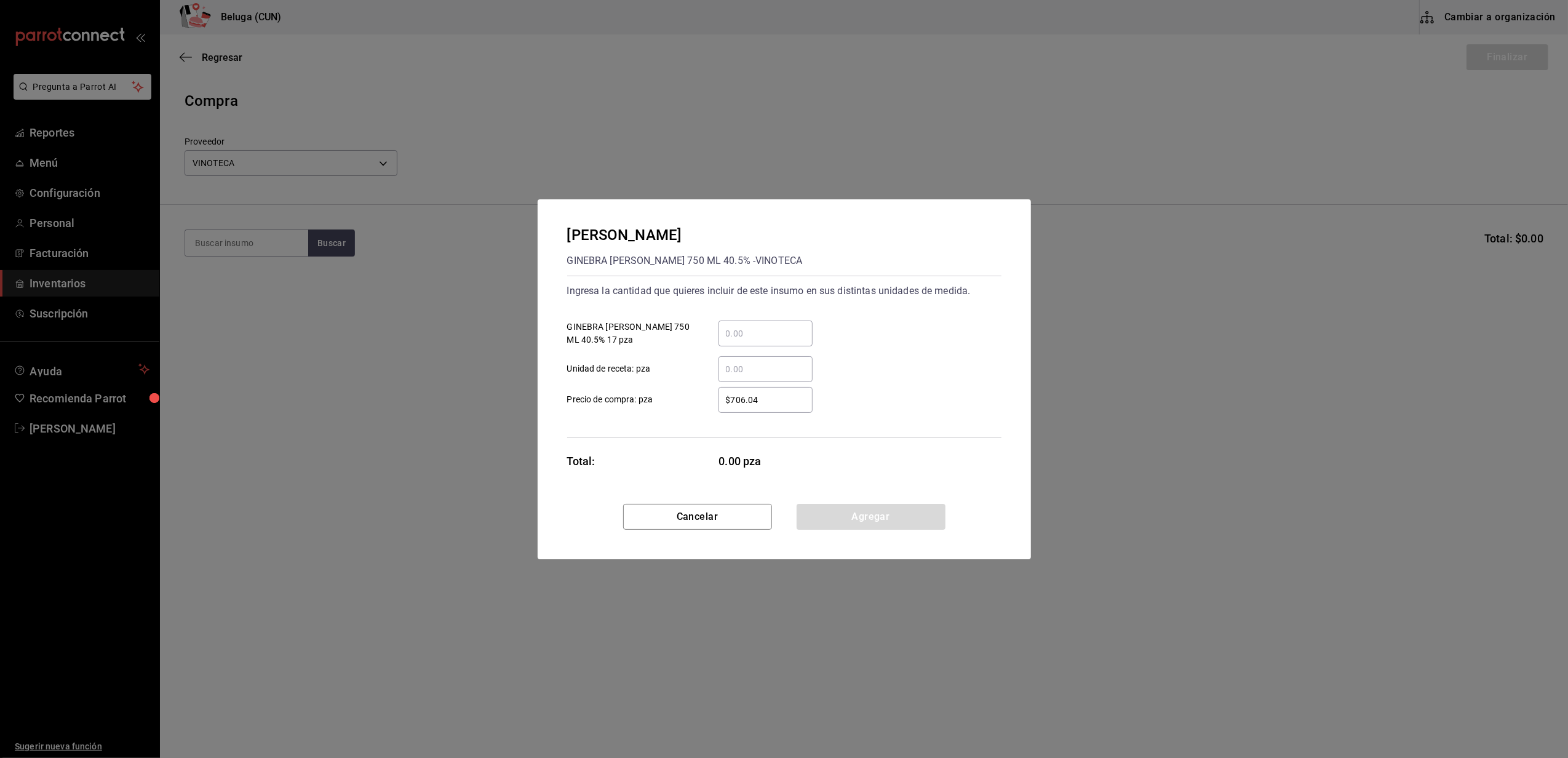
click at [730, 330] on input "​ GINEBRA HENDRICKS 750 ML 40.5% 17 pza" at bounding box center [766, 334] width 94 height 15
type input "2"
click at [709, 392] on div "$706.04 ​" at bounding box center [756, 400] width 114 height 26
click at [719, 392] on input "$706.04" at bounding box center [766, 400] width 94 height 15
drag, startPoint x: 775, startPoint y: 405, endPoint x: 702, endPoint y: 405, distance: 73.0
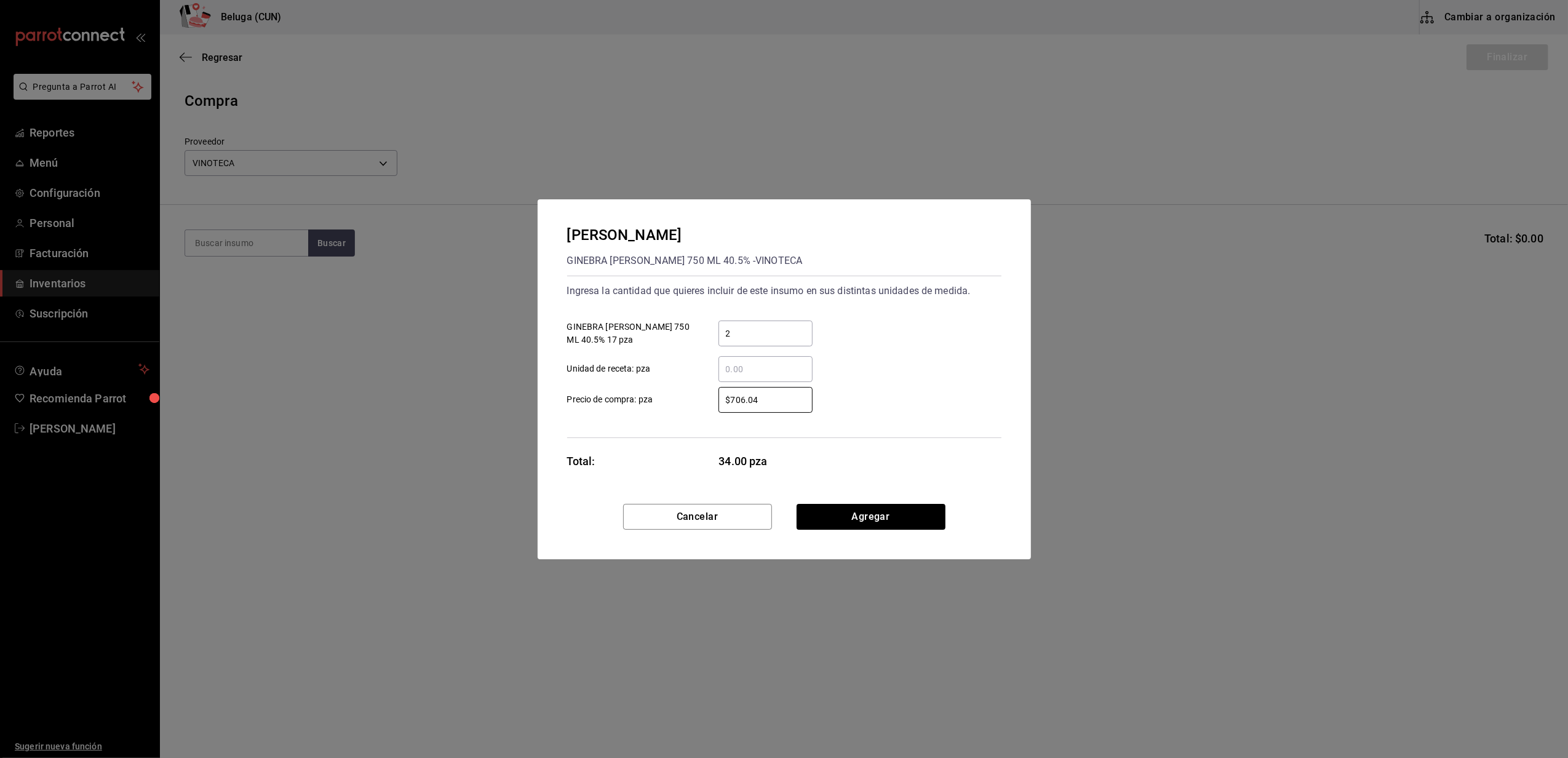
click at [700, 405] on div "$706.04 ​" at bounding box center [756, 400] width 114 height 26
type input "$706.03"
drag, startPoint x: 883, startPoint y: 513, endPoint x: 874, endPoint y: 520, distance: 11.4
click at [883, 513] on button "Agregar" at bounding box center [870, 517] width 149 height 26
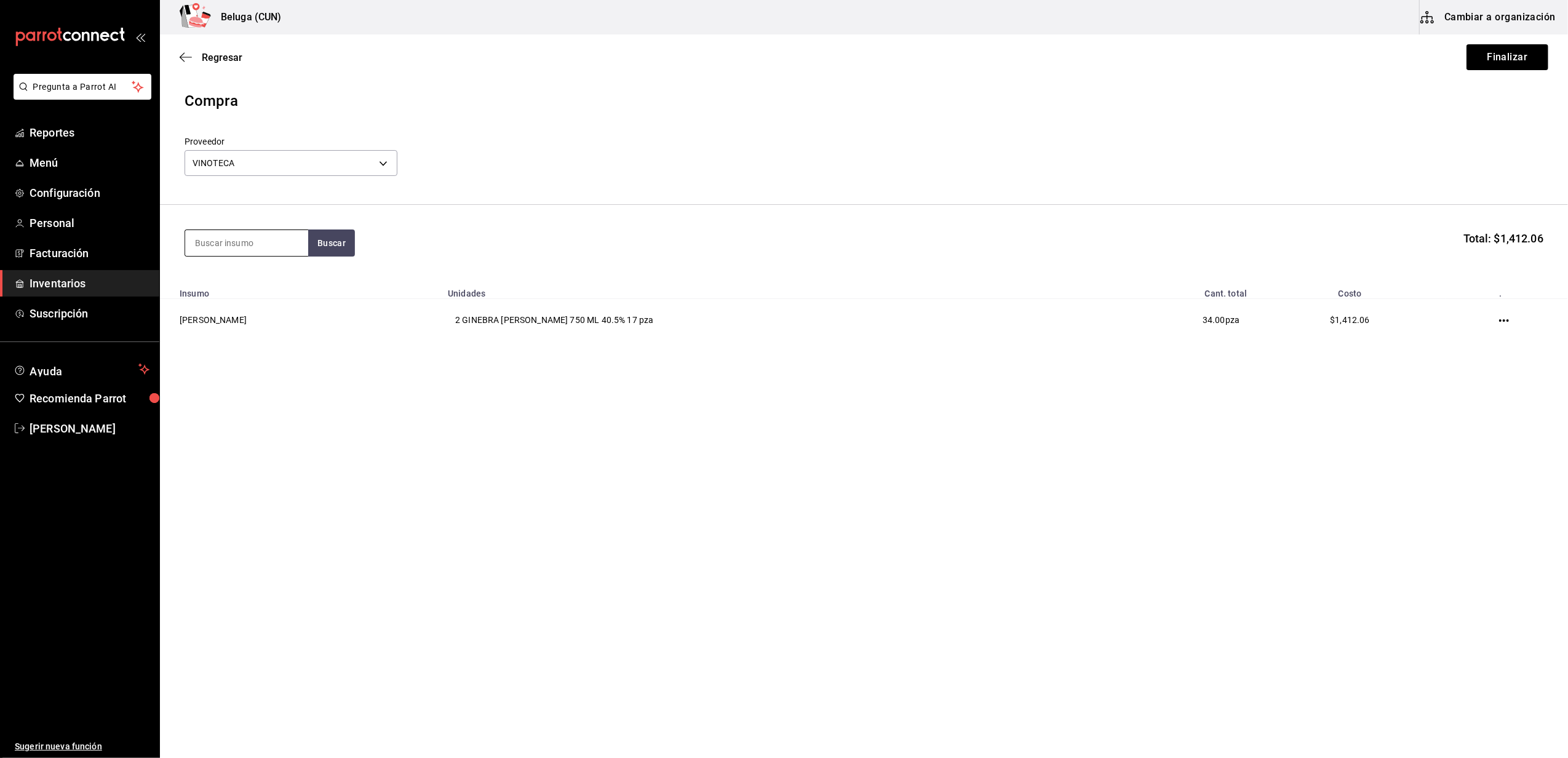
click at [246, 247] on input at bounding box center [246, 243] width 123 height 26
type input "MID"
click at [247, 296] on div "LICOR MIDORI 750 ML 20% - VINOTECA" at bounding box center [247, 299] width 104 height 26
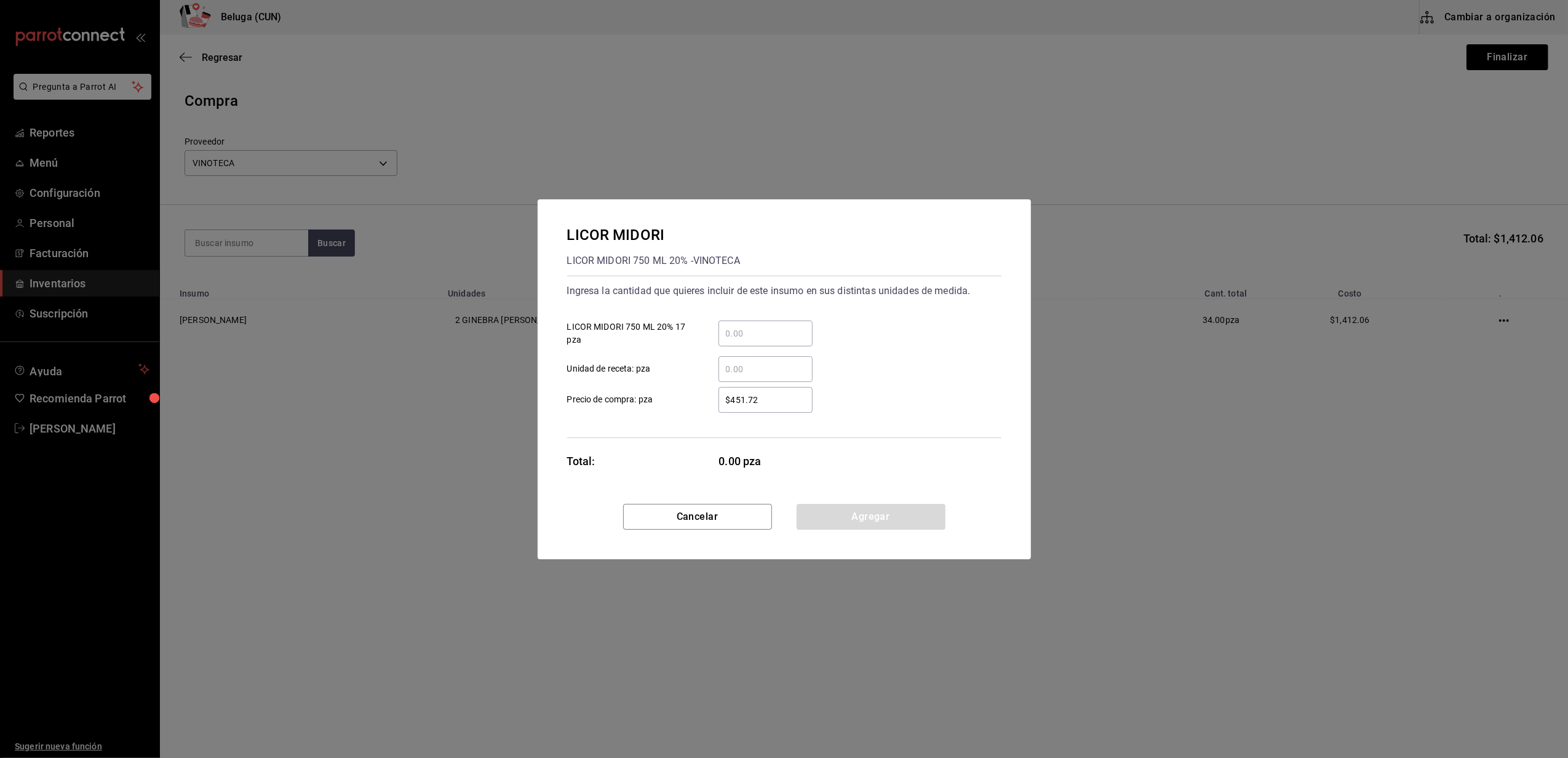
click at [749, 329] on input "​ LICOR MIDORI 750 ML 20% 17 pza" at bounding box center [766, 334] width 94 height 15
type input "1"
click at [670, 403] on label "$451.72 ​ Precio de compra: pza" at bounding box center [689, 400] width 245 height 26
click at [719, 403] on input "$451.72" at bounding box center [766, 400] width 94 height 15
drag, startPoint x: 758, startPoint y: 400, endPoint x: 636, endPoint y: 405, distance: 122.1
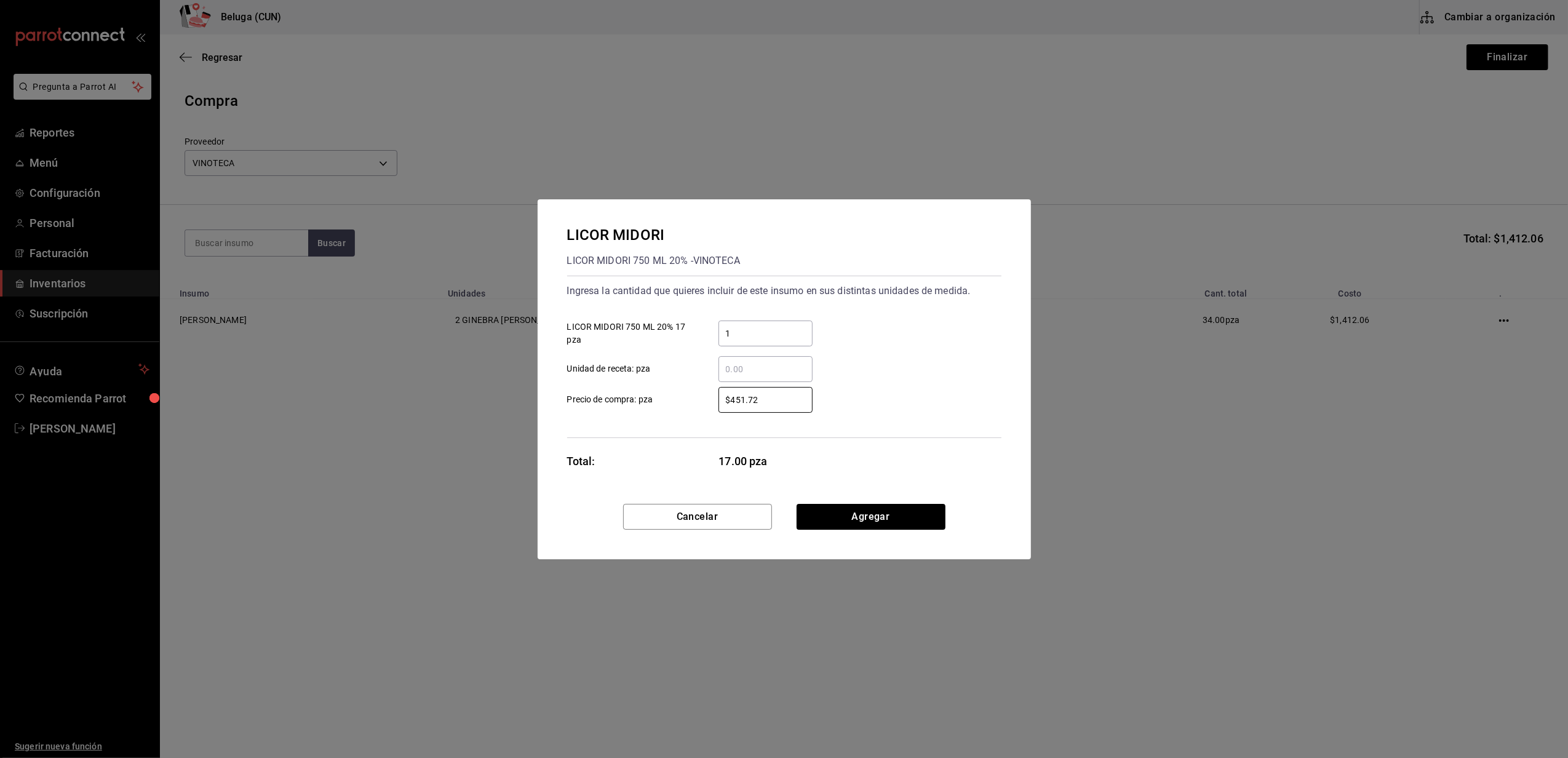
click at [679, 413] on div "Ingresa la cantidad que quieres incluir de este insumo en sus distintas unidade…" at bounding box center [784, 357] width 435 height 163
type input "$452.09"
click at [849, 514] on button "Agregar" at bounding box center [870, 517] width 149 height 26
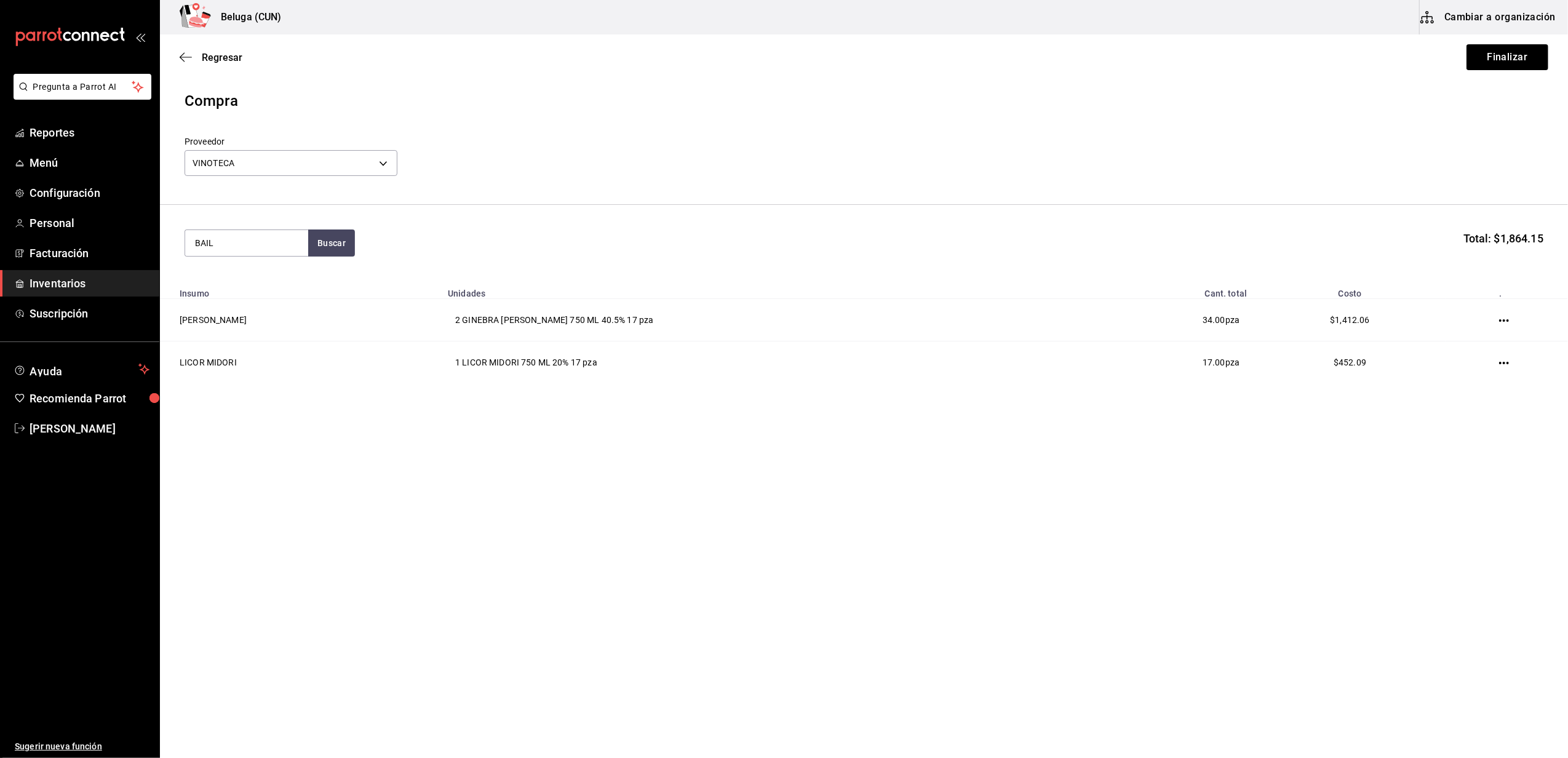
type input "BAIL"
click at [260, 291] on div "LICOR BAILEYS ORIGINAL" at bounding box center [247, 286] width 104 height 30
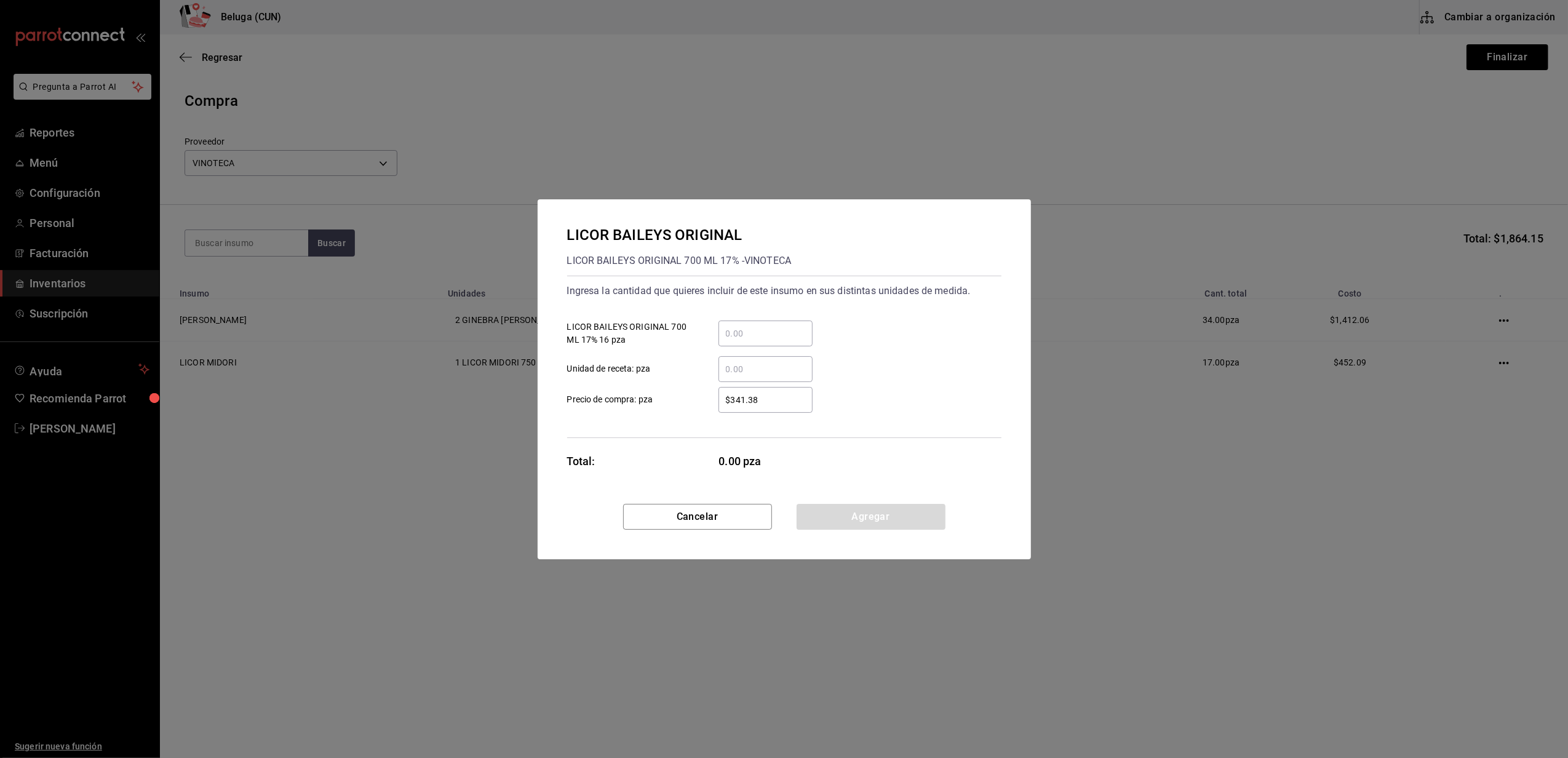
click at [732, 333] on input "​ LICOR BAILEYS ORIGINAL 700 ML 17% 16 pza" at bounding box center [766, 334] width 94 height 15
type input "1"
drag, startPoint x: 679, startPoint y: 342, endPoint x: 715, endPoint y: 372, distance: 46.9
click at [687, 345] on div "1 ​ LICOR BAILEYS ORIGINAL 700 ML 17% 16 pza ​ Unidad de receta: pza" at bounding box center [780, 346] width 444 height 71
drag, startPoint x: 761, startPoint y: 400, endPoint x: 678, endPoint y: 402, distance: 83.0
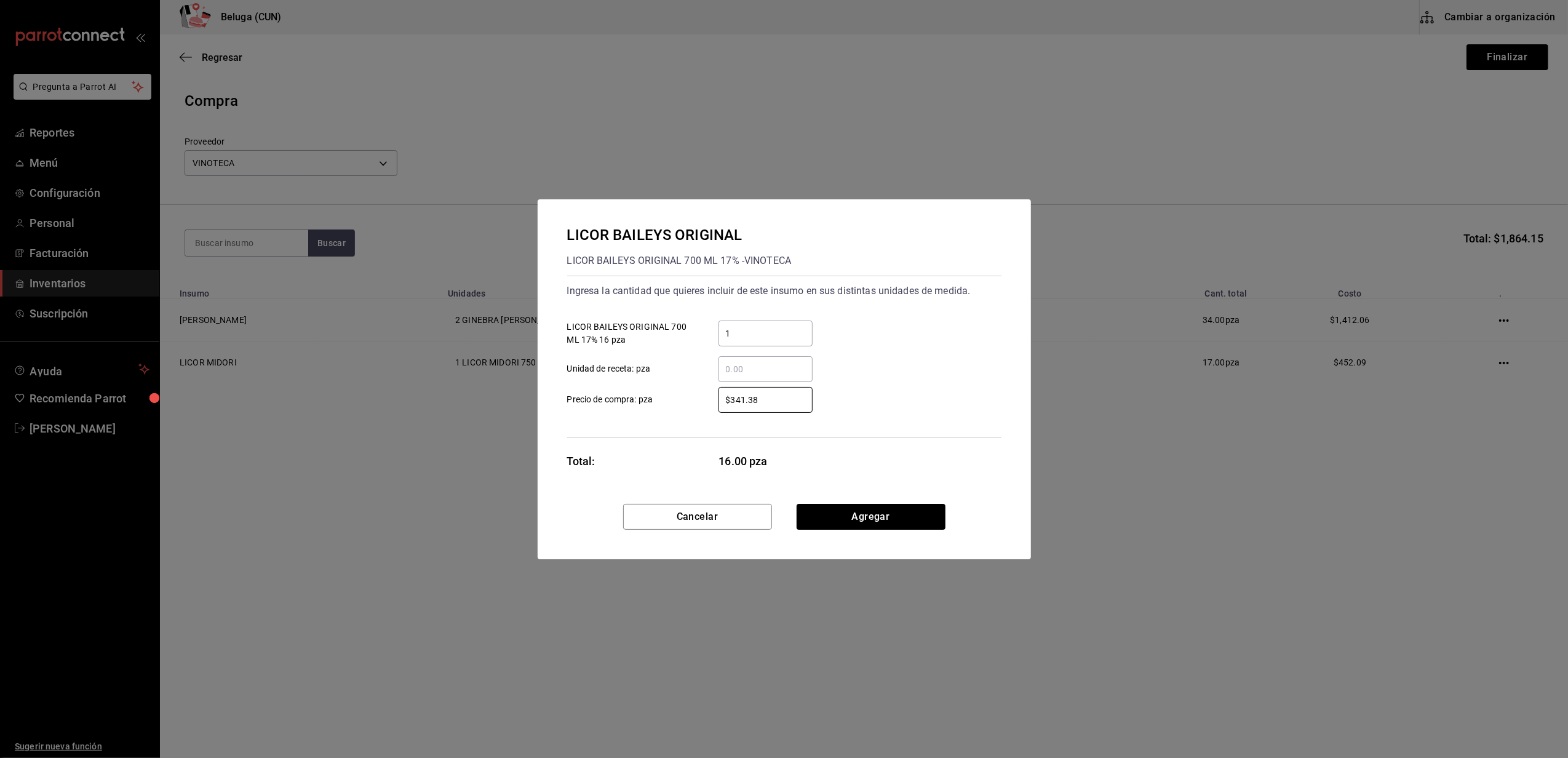
click at [678, 402] on label "$341.38 ​ Precio de compra: pza" at bounding box center [689, 400] width 245 height 26
type input "$327.59"
click at [837, 513] on button "Agregar" at bounding box center [870, 517] width 149 height 26
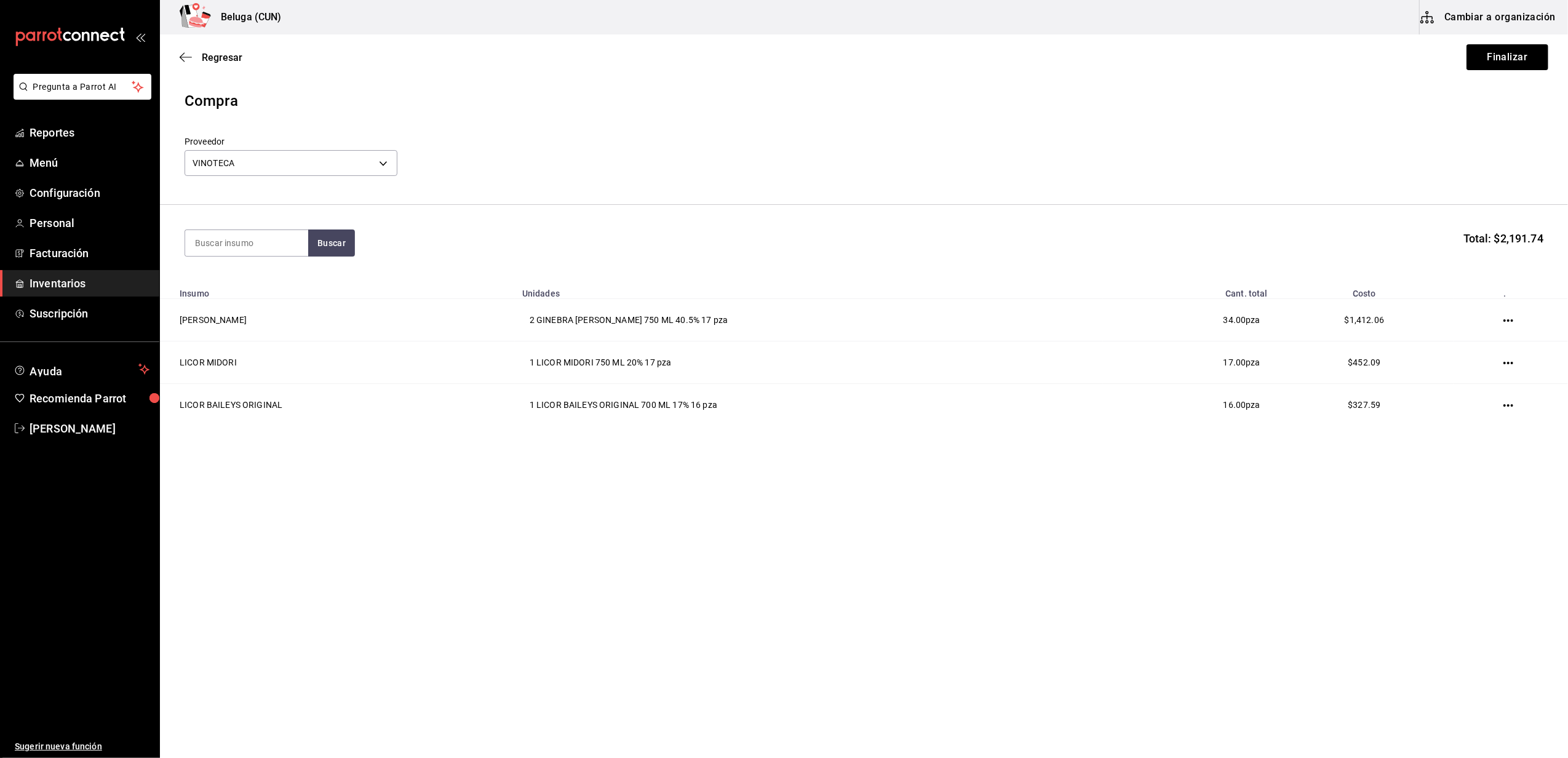
click at [821, 544] on main "Regresar Finalizar Compra Proveedor VINOTECA d4d4293c-322b-4e25-897b-4581bb721d…" at bounding box center [864, 361] width 1408 height 654
click at [240, 246] on input at bounding box center [246, 243] width 123 height 26
type input "ANCHO"
click at [244, 316] on div "LICOR DE CHILE ANCHO REYES 750 ML 40% - VINOTECA" at bounding box center [247, 335] width 104 height 39
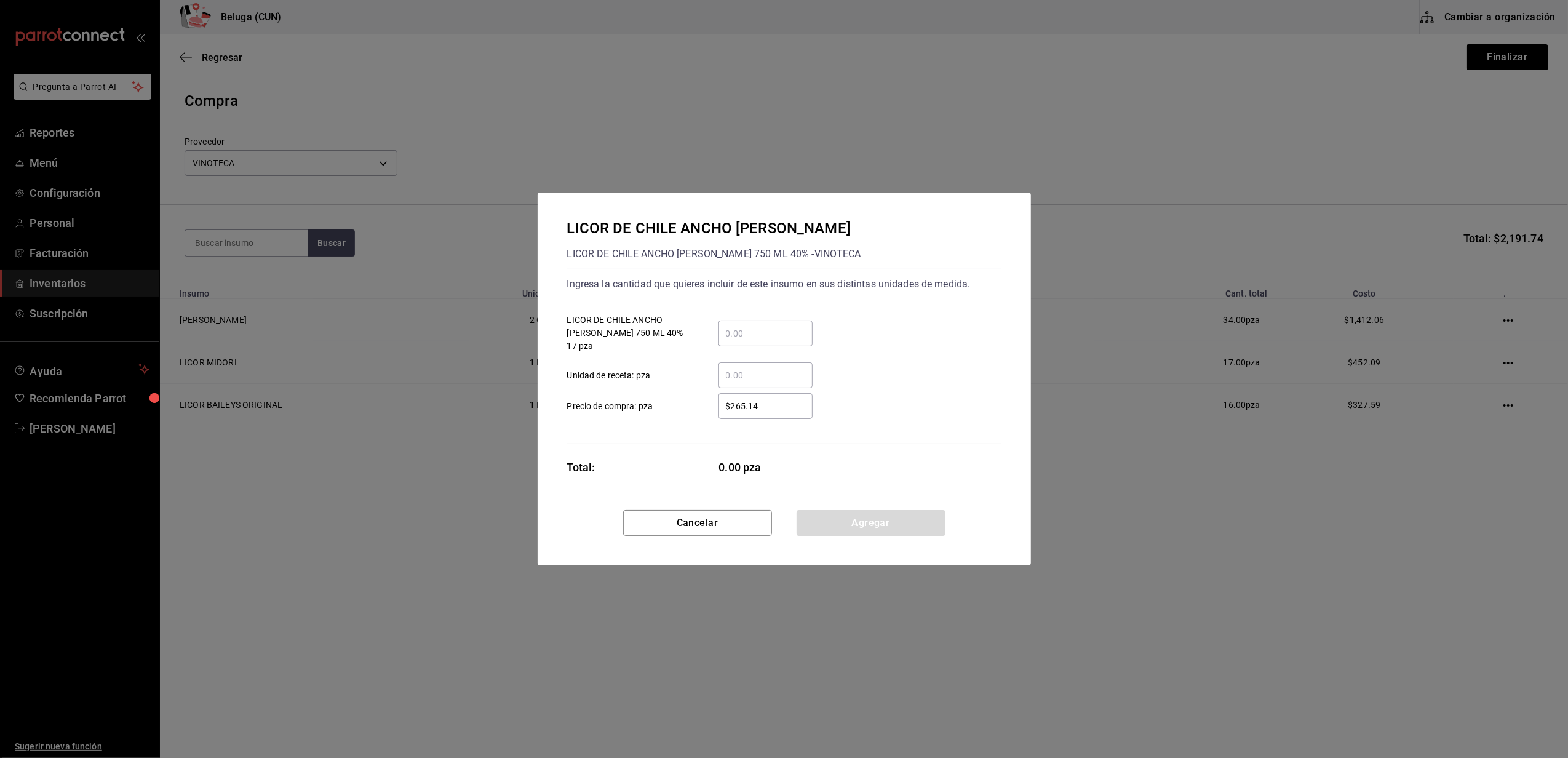
click at [753, 330] on input "​ LICOR DE CHILE ANCHO REYES 750 ML 40% 17 pza" at bounding box center [766, 334] width 94 height 15
type input "1"
click at [679, 402] on label "$265.14 ​ Precio de compra: pza" at bounding box center [689, 406] width 245 height 26
click at [719, 402] on input "$265.14" at bounding box center [766, 406] width 94 height 15
drag, startPoint x: 778, startPoint y: 392, endPoint x: 577, endPoint y: 378, distance: 201.5
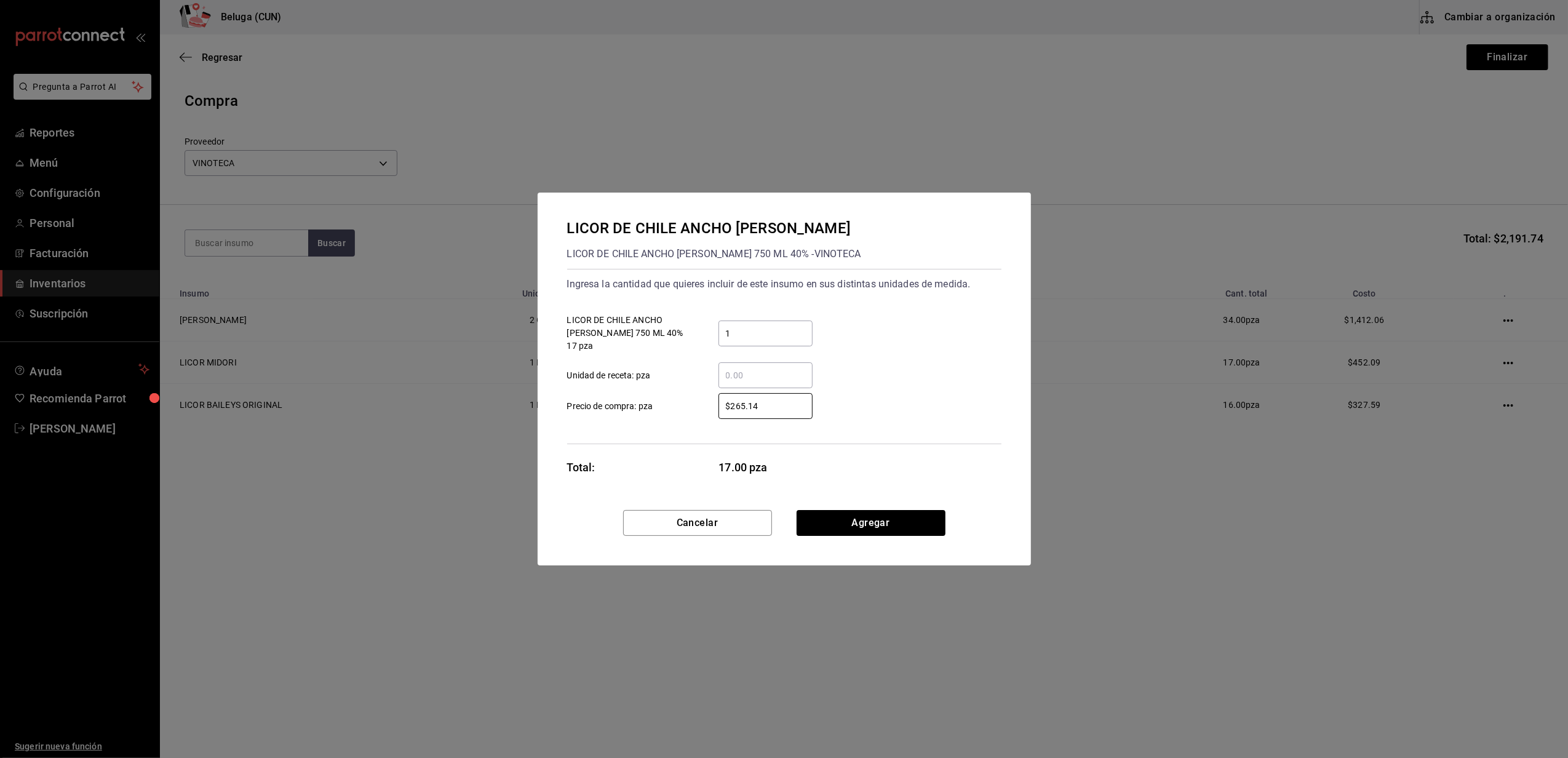
click at [578, 383] on div "$265.14 ​ Precio de compra: pza" at bounding box center [780, 401] width 444 height 36
type input "$1"
type input "$277.42"
click at [894, 515] on button "Agregar" at bounding box center [870, 523] width 149 height 26
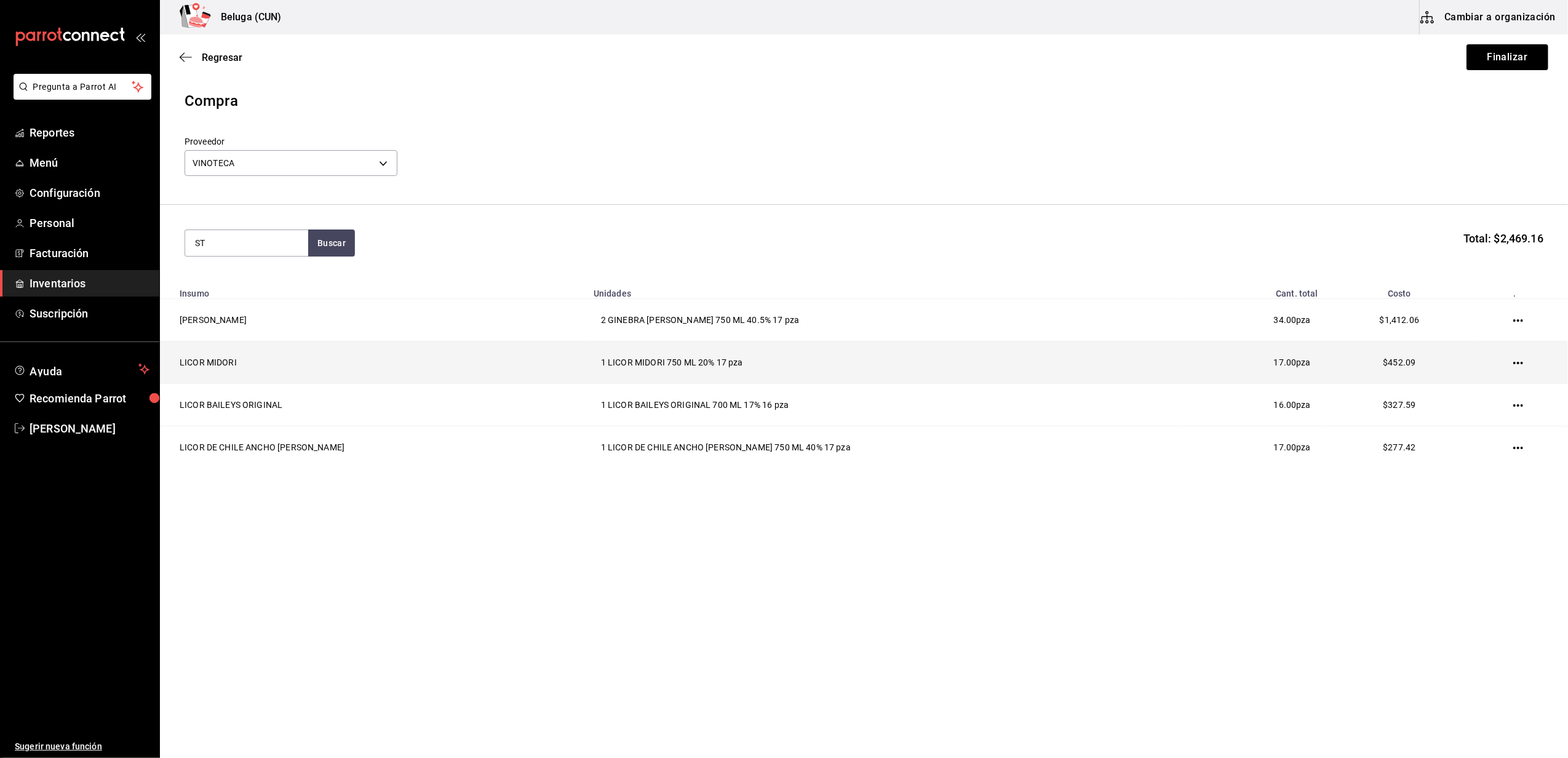
type input "S"
type input "GERMA"
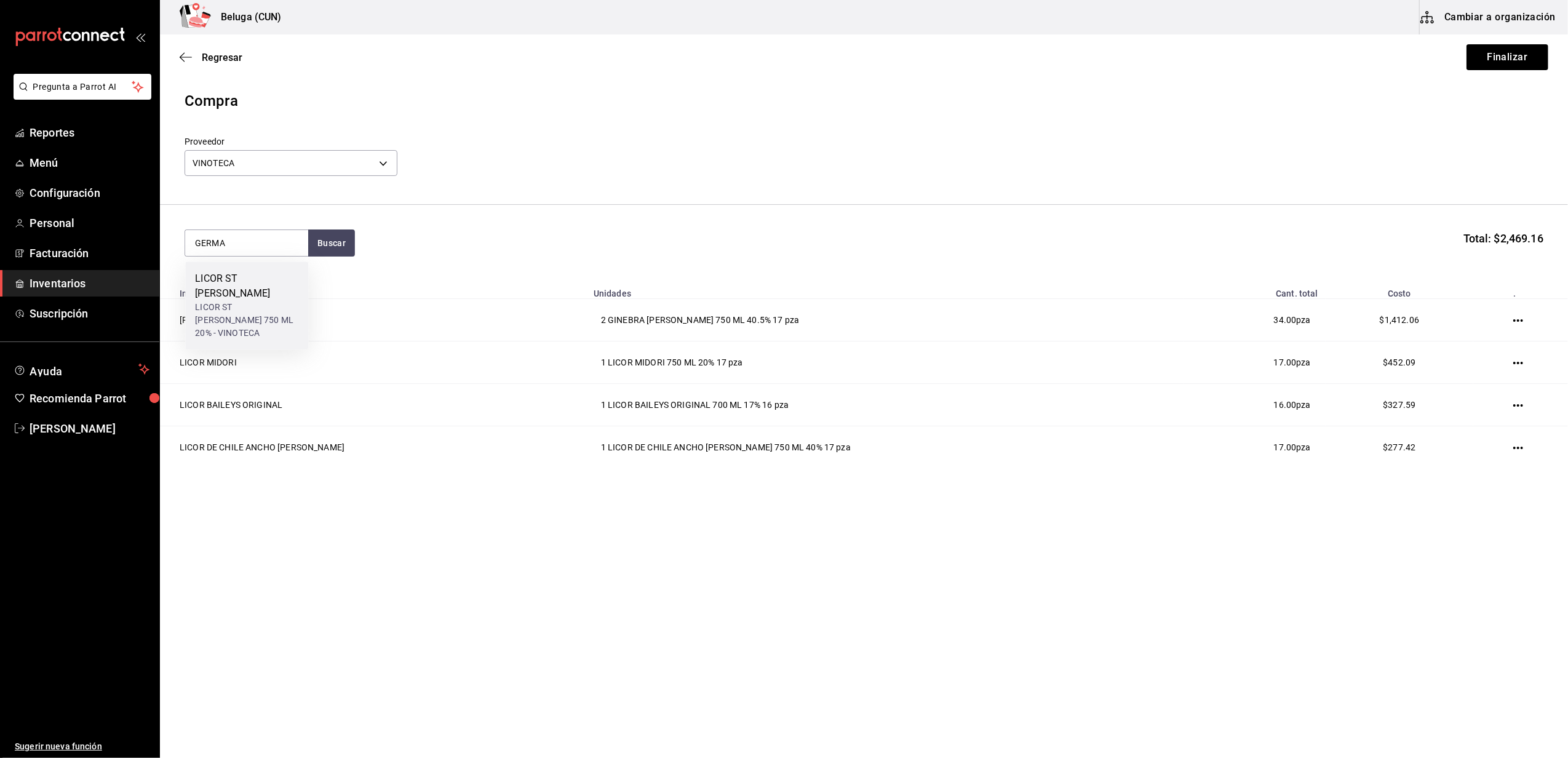
click at [243, 308] on div "LICOR ST GERMAIN 750 ML 20% - VINOTECA" at bounding box center [247, 320] width 104 height 39
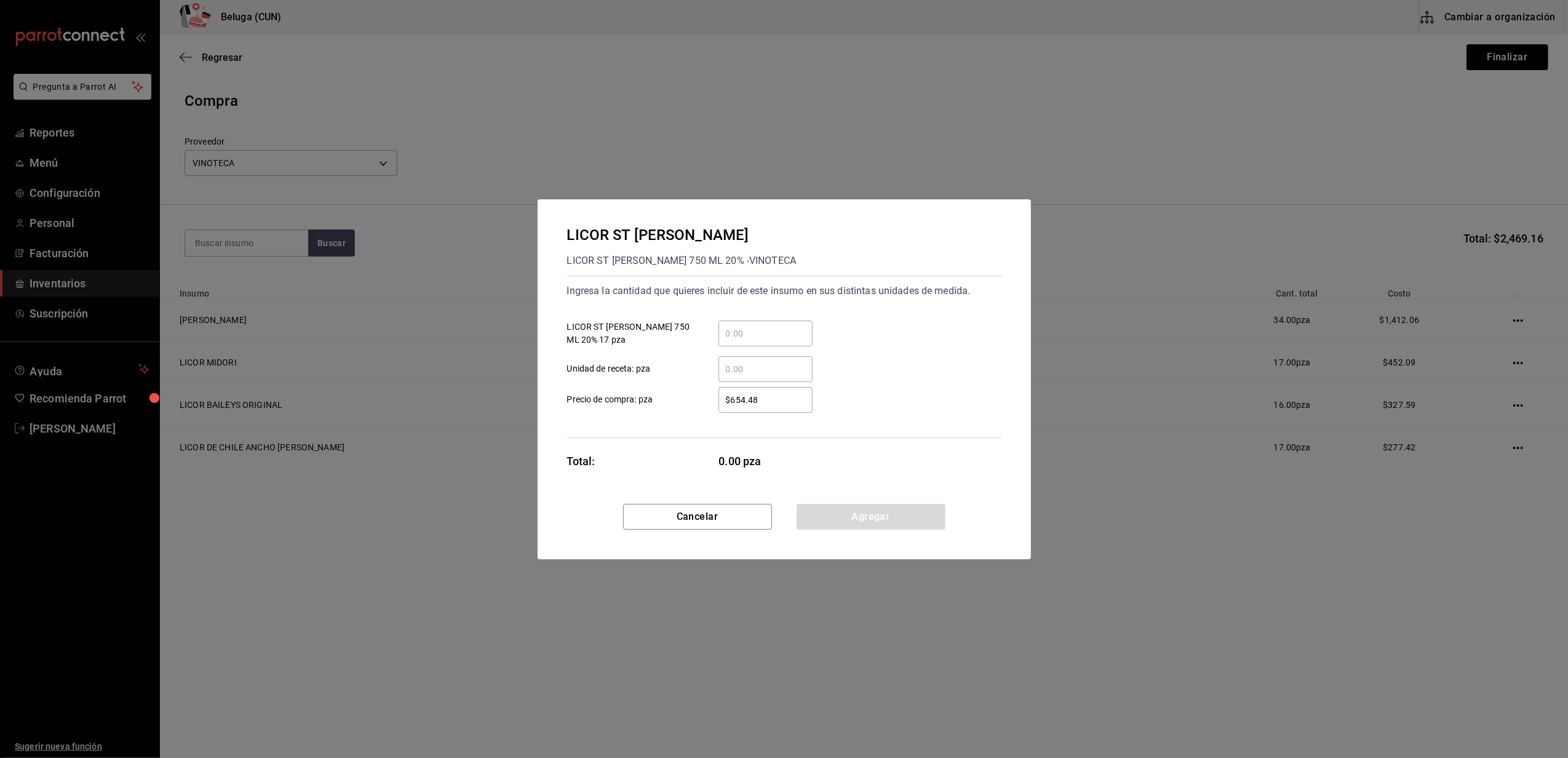
click at [780, 336] on input "​ LICOR ST GERMAIN 750 ML 20% 17 pza" at bounding box center [766, 334] width 94 height 15
type input "1"
click at [670, 415] on div "Ingresa la cantidad que quieres incluir de este insumo en sus distintas unidade…" at bounding box center [784, 357] width 435 height 163
drag, startPoint x: 769, startPoint y: 397, endPoint x: 699, endPoint y: 395, distance: 70.0
click at [699, 395] on div "$654.48 ​" at bounding box center [756, 400] width 114 height 26
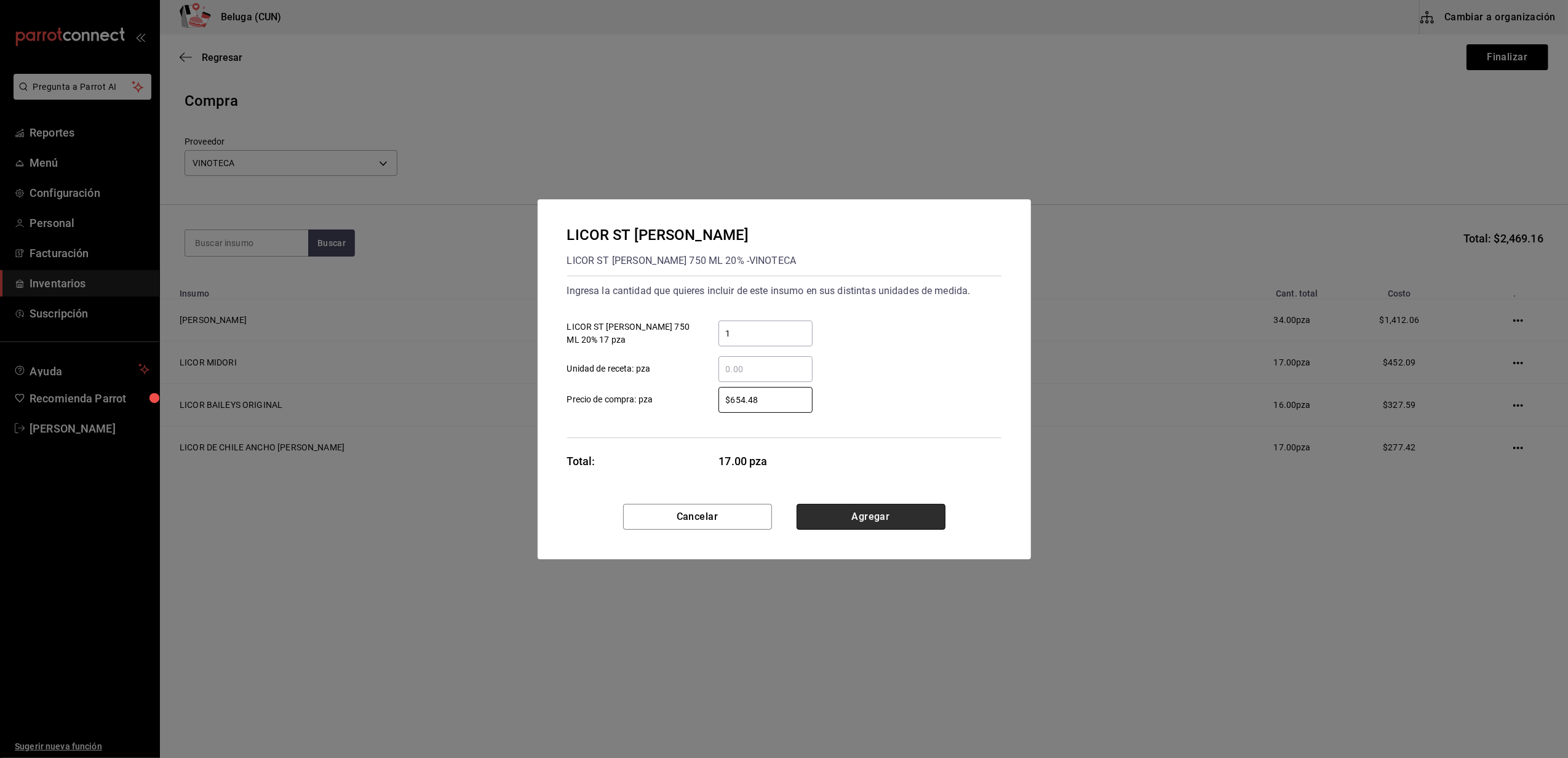
click at [843, 510] on button "Agregar" at bounding box center [870, 517] width 149 height 26
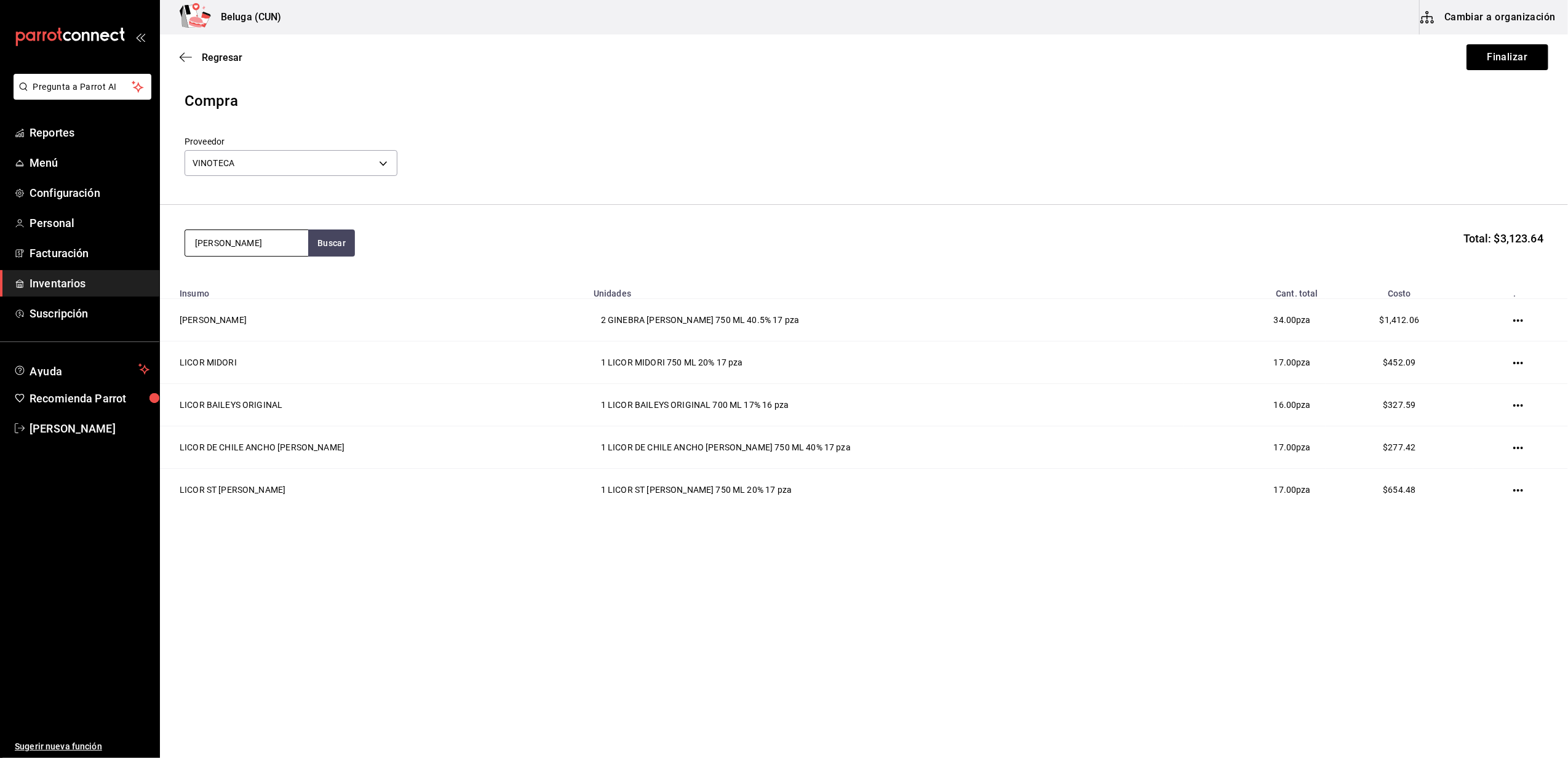
type input "[PERSON_NAME]"
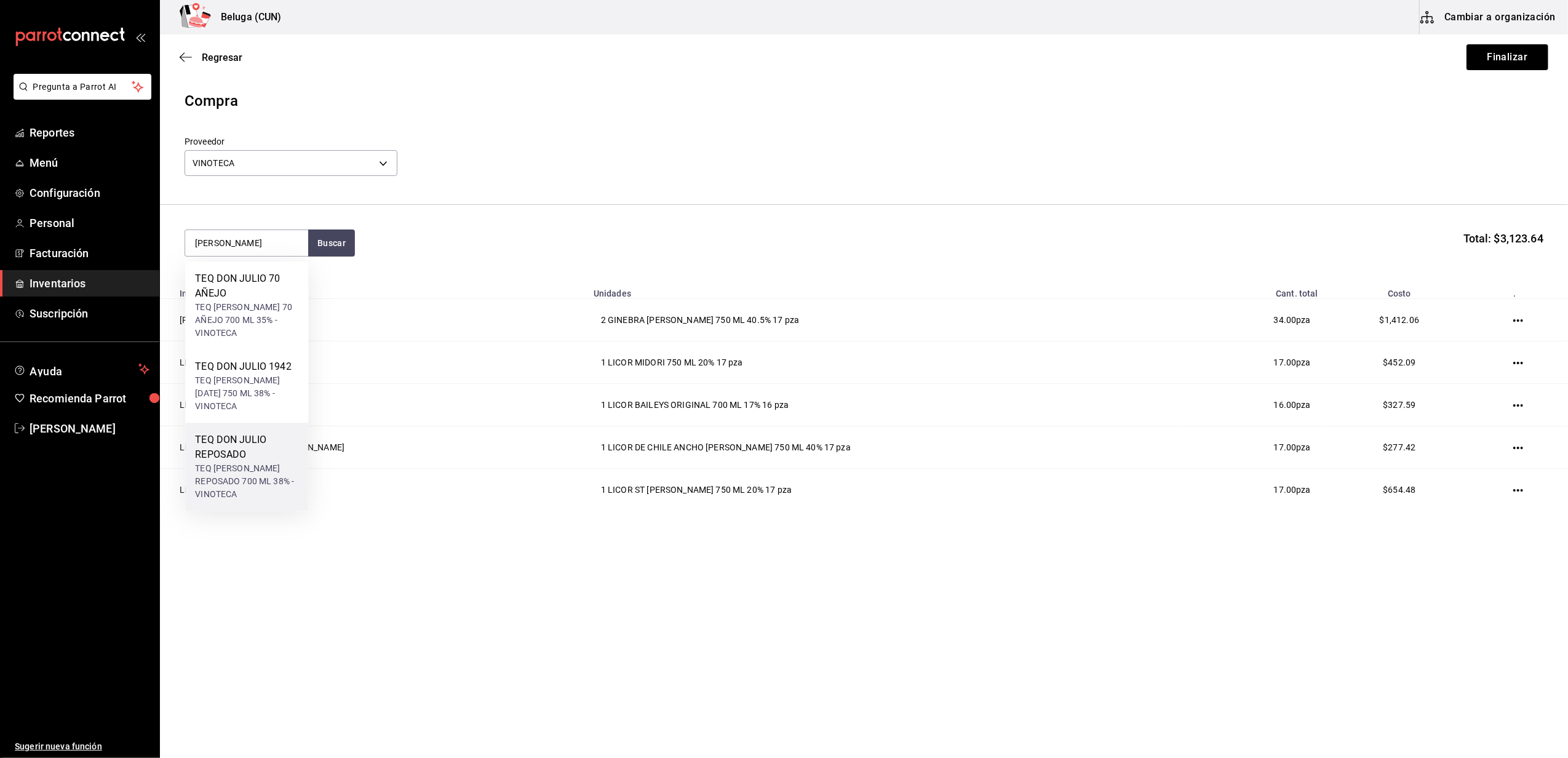
click at [232, 433] on div "TEQ DON JULIO REPOSADO" at bounding box center [247, 448] width 104 height 30
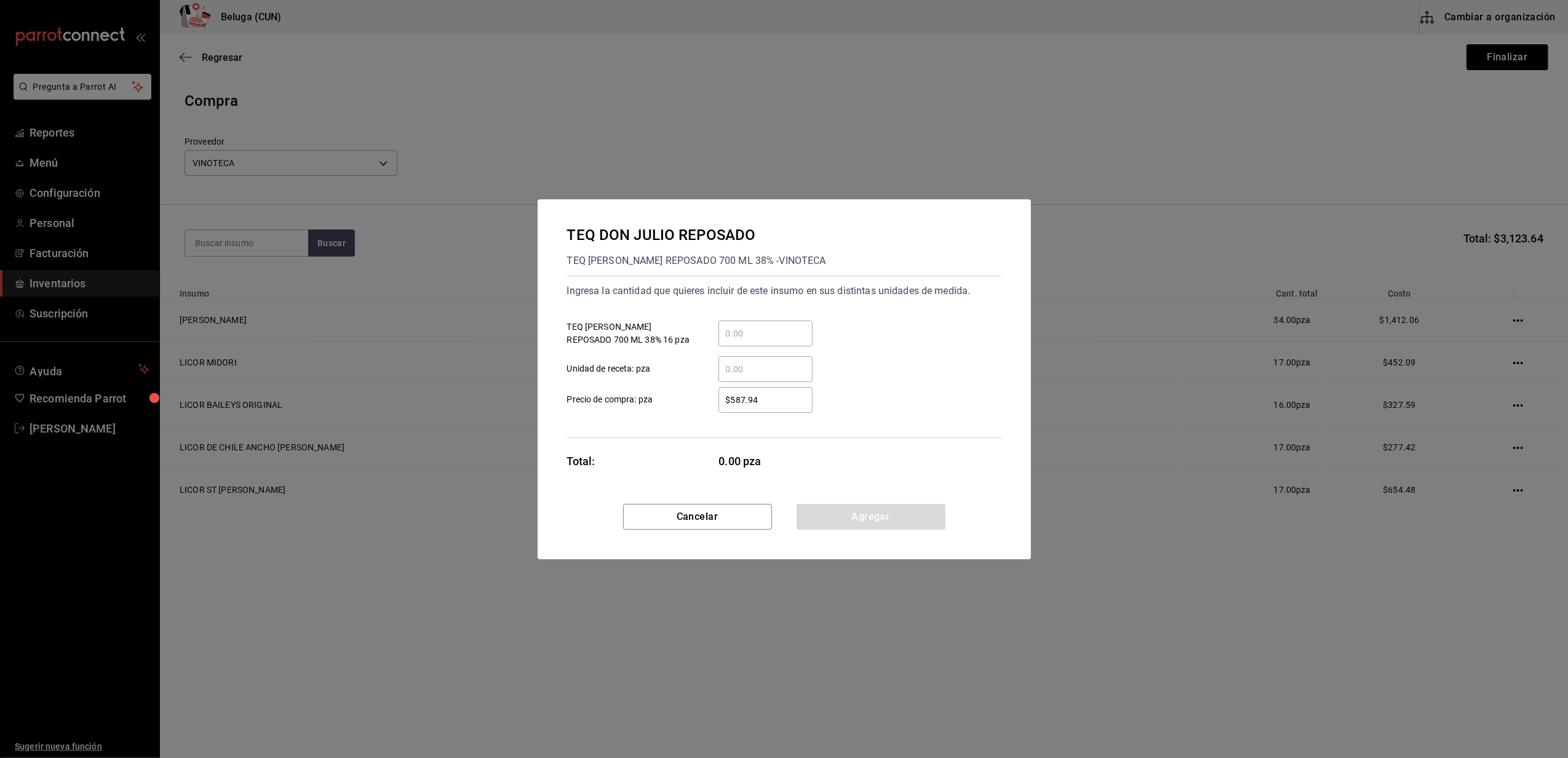
click at [735, 335] on input "​ TEQ DON JULIO REPOSADO 700 ML 38% 16 pza" at bounding box center [766, 334] width 94 height 15
type input "1"
click at [720, 383] on div "$587.94 ​ Precio de compra: pza" at bounding box center [780, 395] width 444 height 36
drag, startPoint x: 788, startPoint y: 404, endPoint x: 618, endPoint y: 383, distance: 171.3
click at [618, 383] on div "$587.94 ​ Precio de compra: pza" at bounding box center [780, 395] width 444 height 36
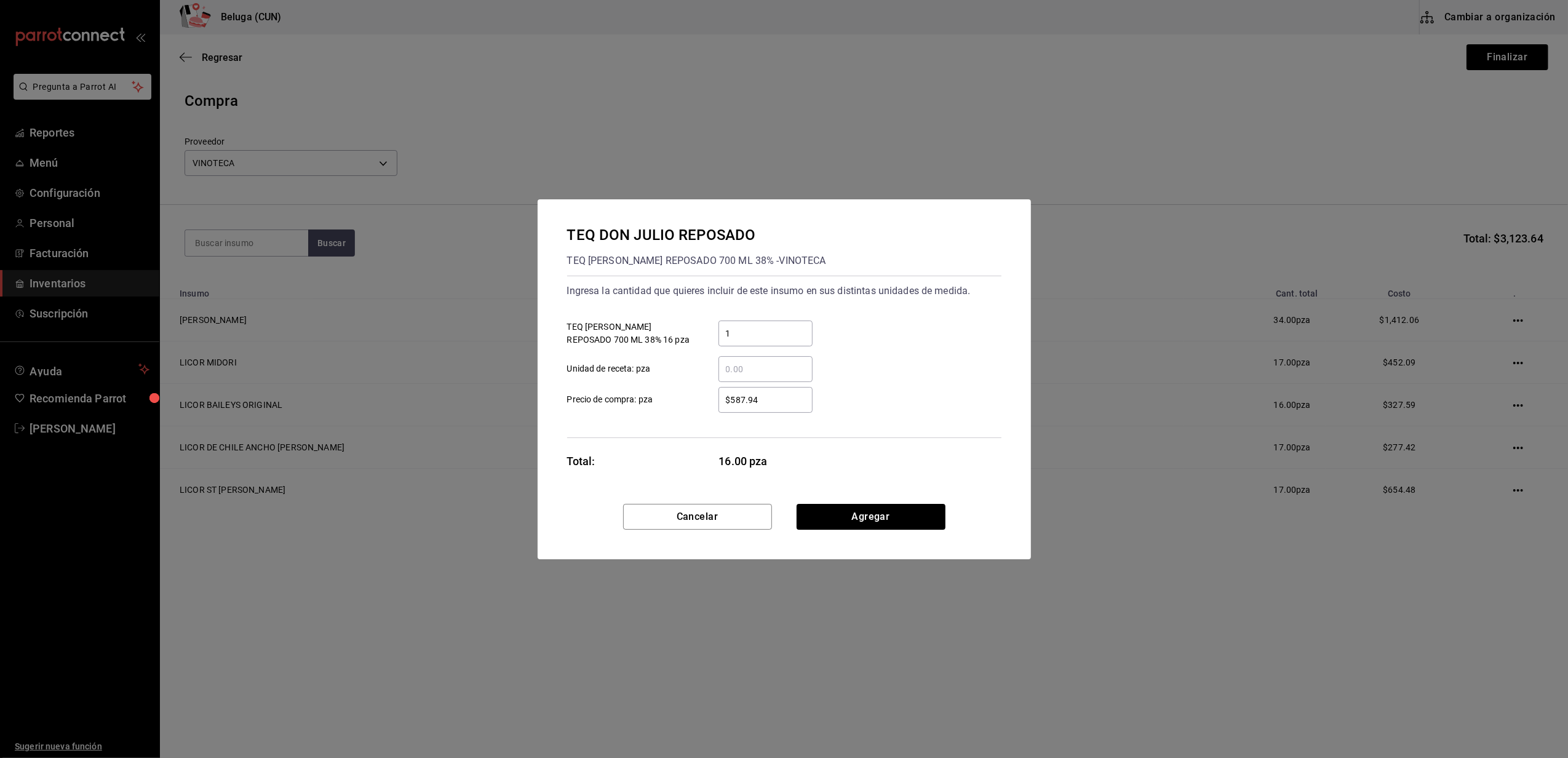
drag, startPoint x: 796, startPoint y: 404, endPoint x: 787, endPoint y: 402, distance: 9.2
click at [797, 404] on input "$587.94" at bounding box center [766, 400] width 94 height 15
click at [768, 404] on input "$587.94" at bounding box center [766, 400] width 94 height 15
type input "$587.93"
click at [865, 512] on button "Agregar" at bounding box center [870, 517] width 149 height 26
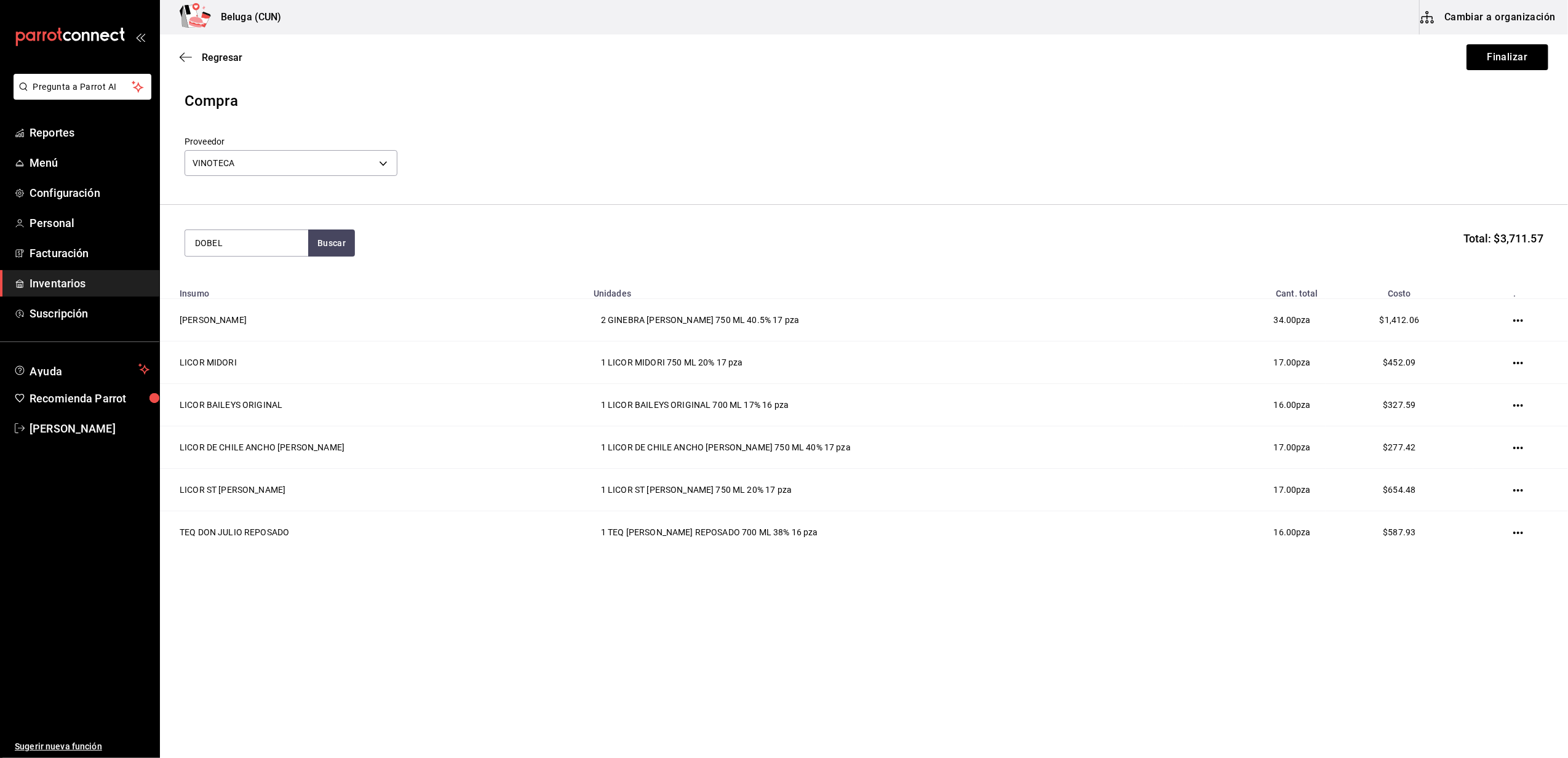
type input "DOBEL"
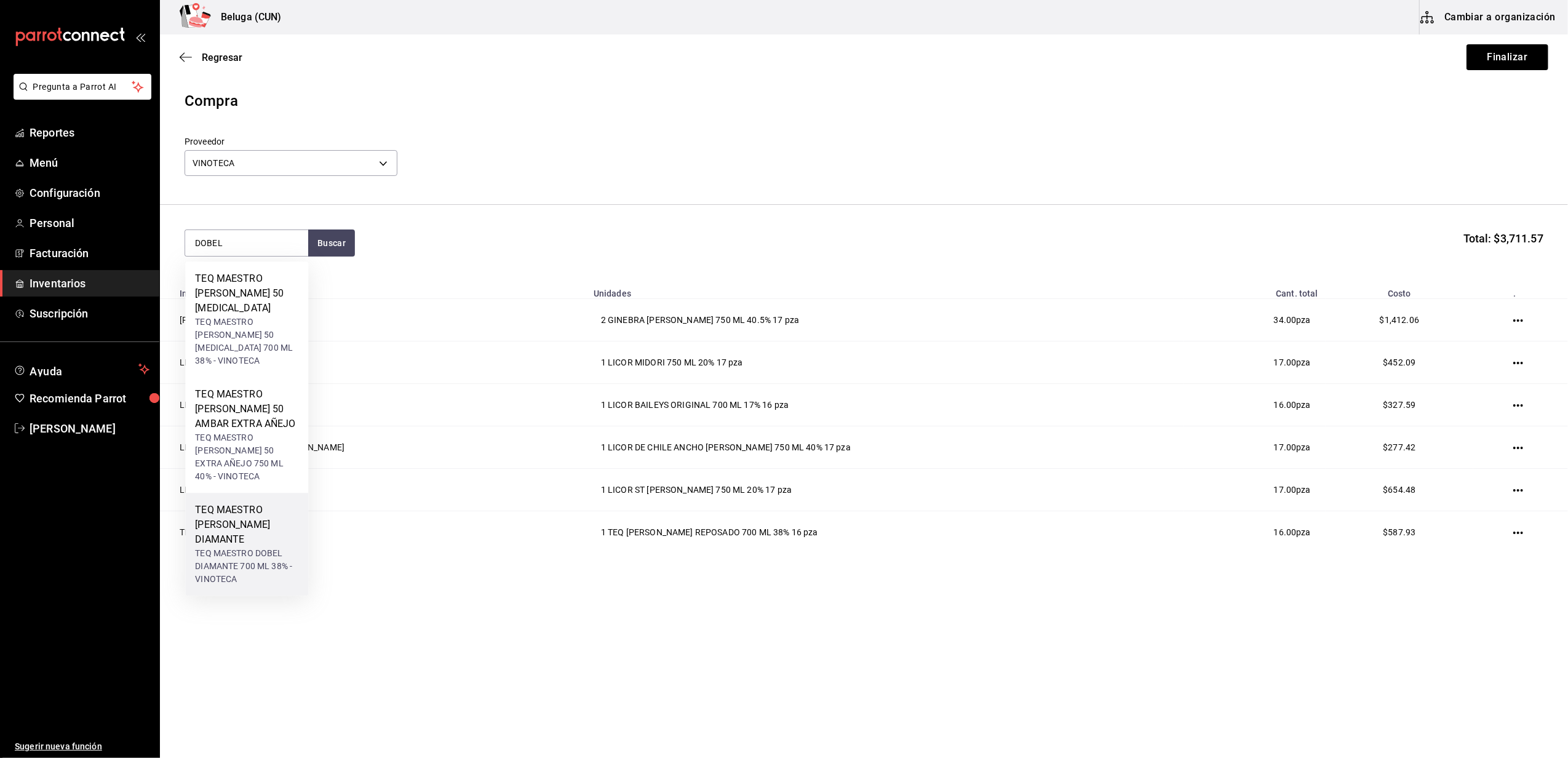
click at [256, 503] on div "TEQ MAESTRO DOBEL DIAMANTE" at bounding box center [247, 525] width 104 height 44
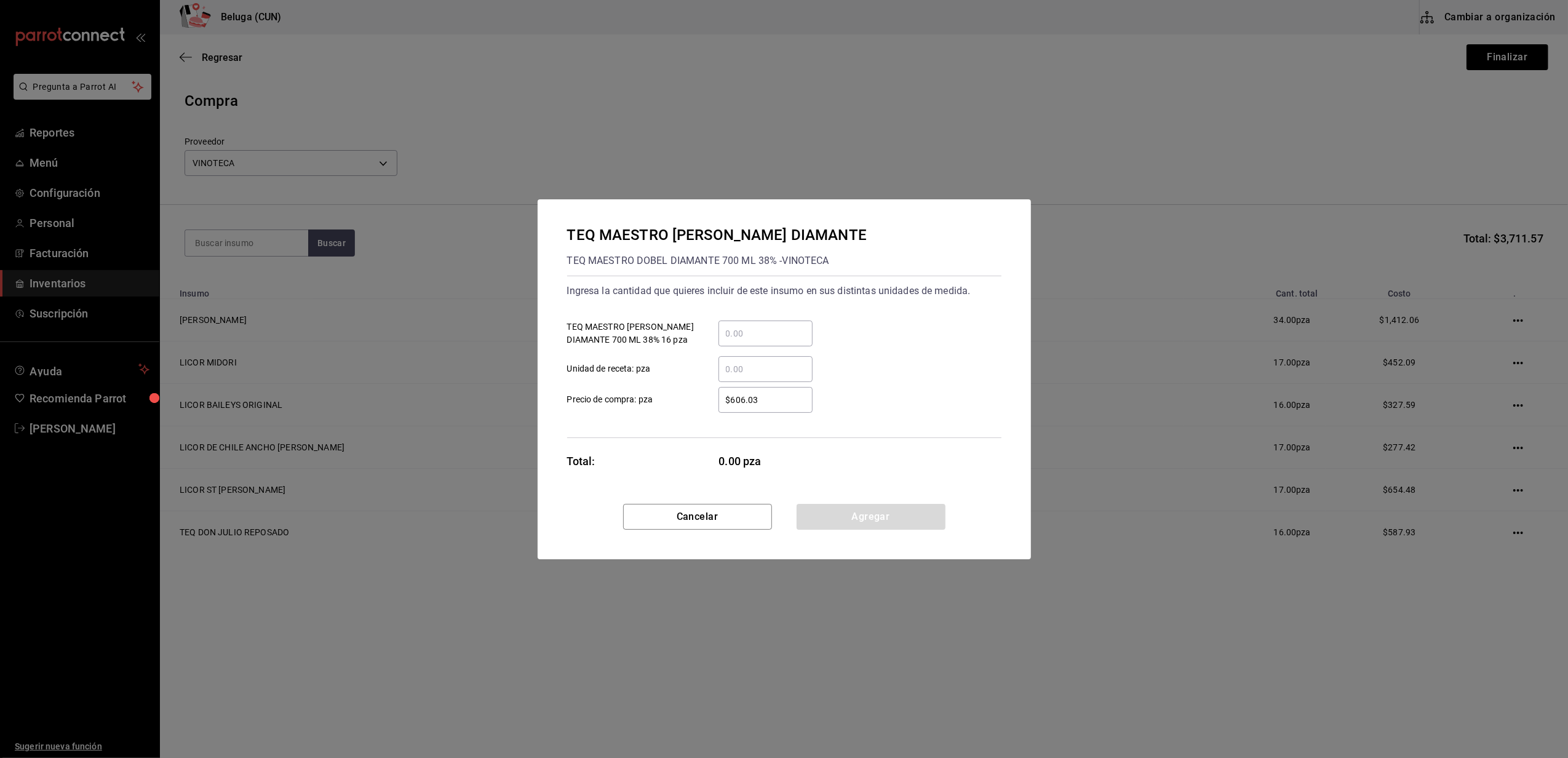
drag, startPoint x: 765, startPoint y: 330, endPoint x: 750, endPoint y: 328, distance: 15.1
click at [765, 330] on input "​ TEQ MAESTRO DOBEL DIAMANTE 700 ML 38% 16 pza" at bounding box center [766, 334] width 94 height 15
type input "3"
click at [720, 376] on input "​ Unidad de receta: pza" at bounding box center [766, 369] width 94 height 15
click at [674, 412] on label "$606.03 ​ Precio de compra: pza" at bounding box center [689, 400] width 245 height 26
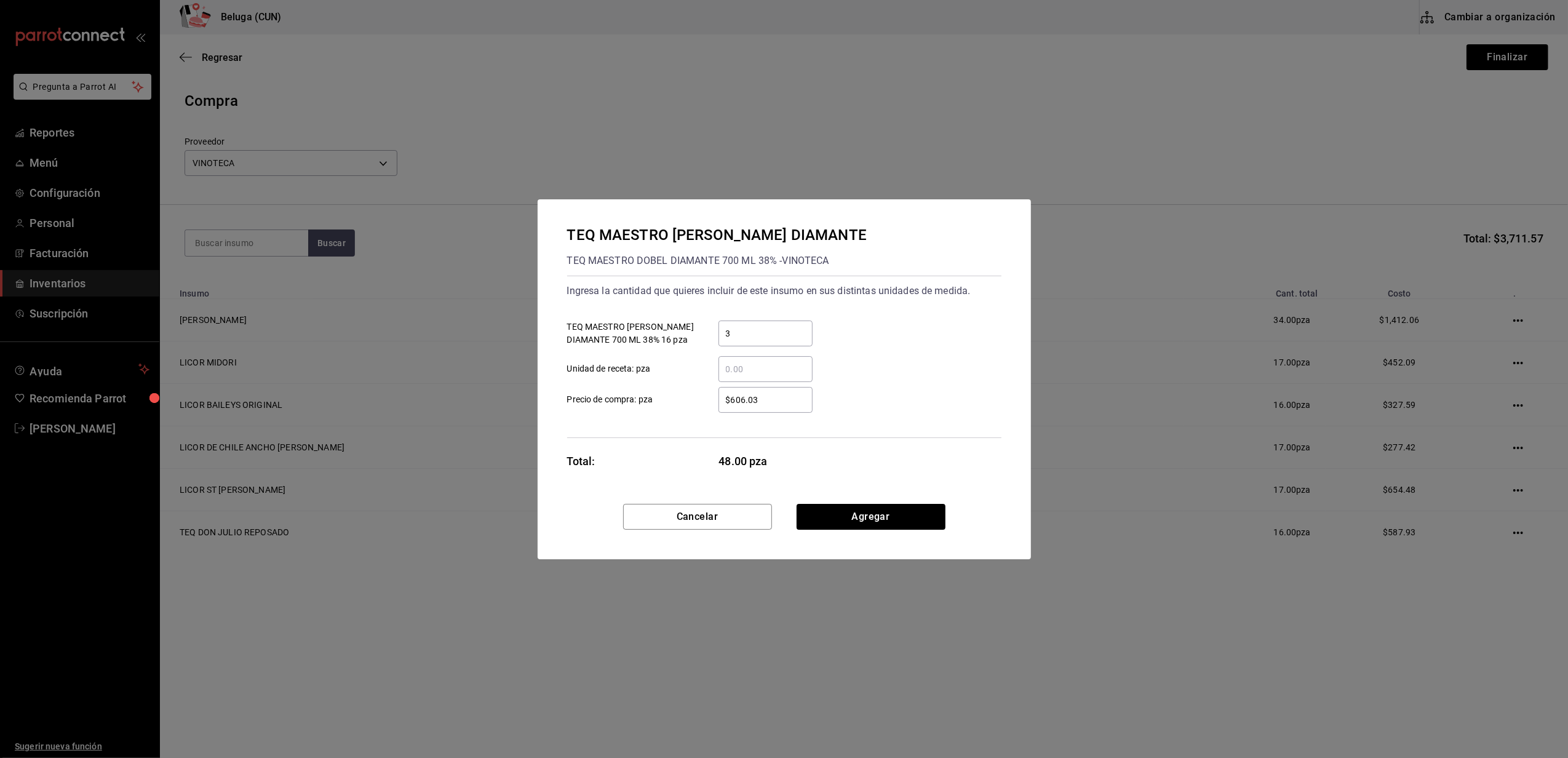
click at [719, 407] on input "$606.03" at bounding box center [766, 400] width 94 height 15
click at [772, 399] on input "$606.03" at bounding box center [766, 400] width 94 height 15
type input "$6"
type input "$513.40"
click at [845, 515] on button "Agregar" at bounding box center [870, 517] width 149 height 26
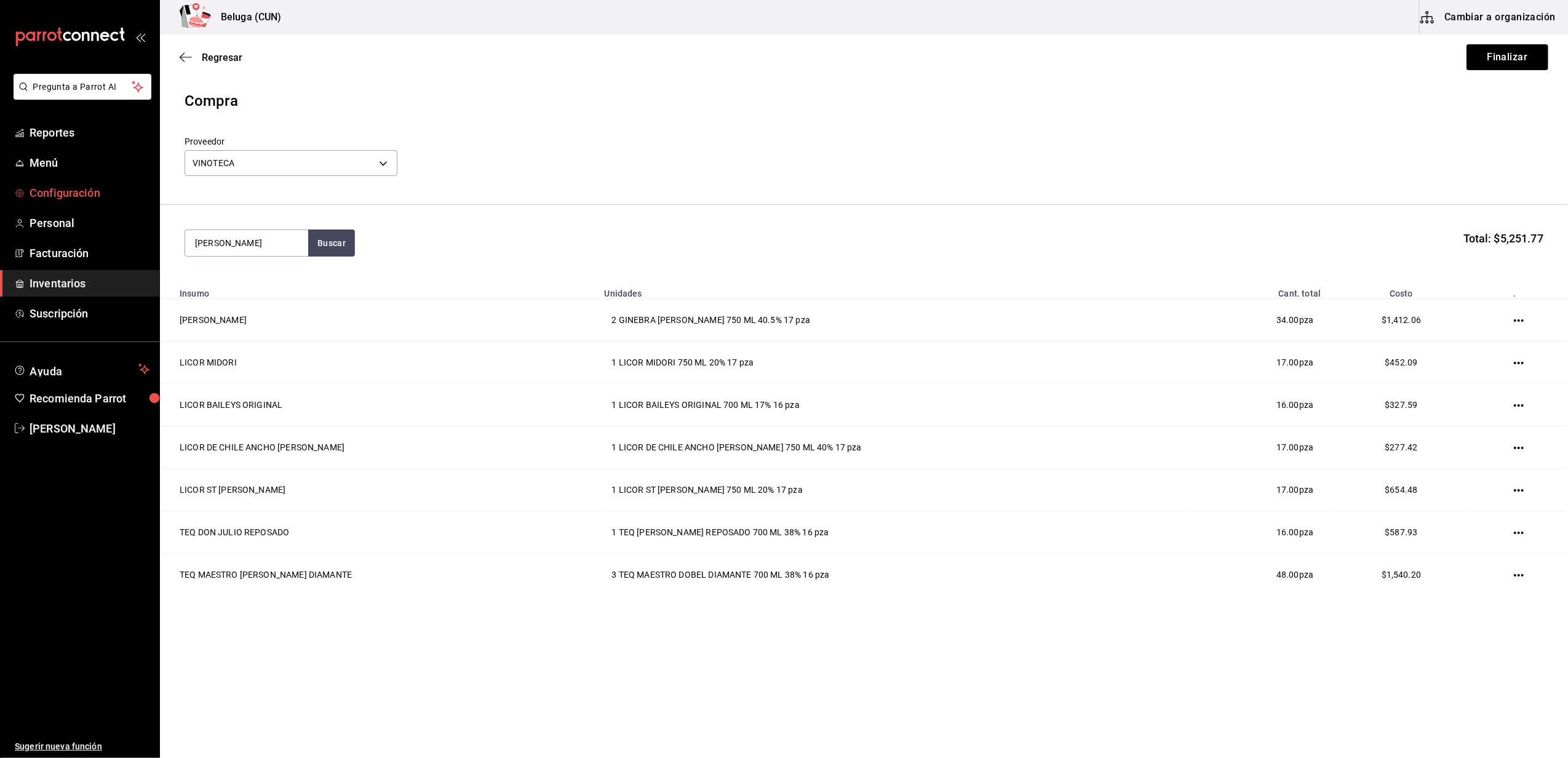
type input "[PERSON_NAME]"
click at [279, 283] on div "TEQ DON JULIO 70 AÑEJO" at bounding box center [247, 286] width 104 height 30
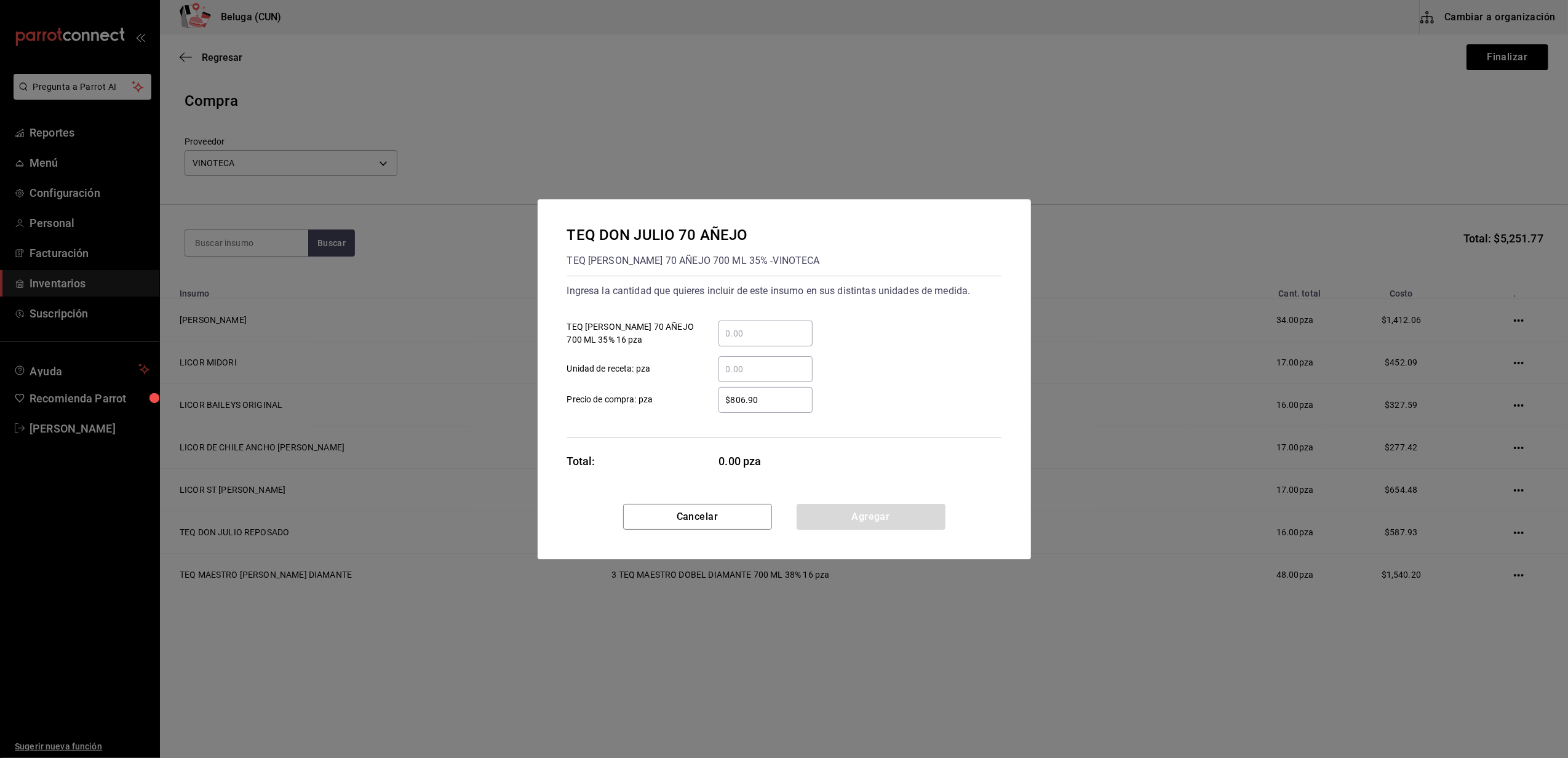
click at [772, 335] on input "​ TEQ DON JULIO 70 AÑEJO 700 ML 35% 16 pza" at bounding box center [766, 334] width 94 height 15
type input "3"
click at [711, 406] on div "$806.90 ​" at bounding box center [756, 400] width 114 height 26
click at [719, 406] on input "$806.90" at bounding box center [766, 400] width 94 height 15
drag, startPoint x: 791, startPoint y: 402, endPoint x: 591, endPoint y: 361, distance: 204.2
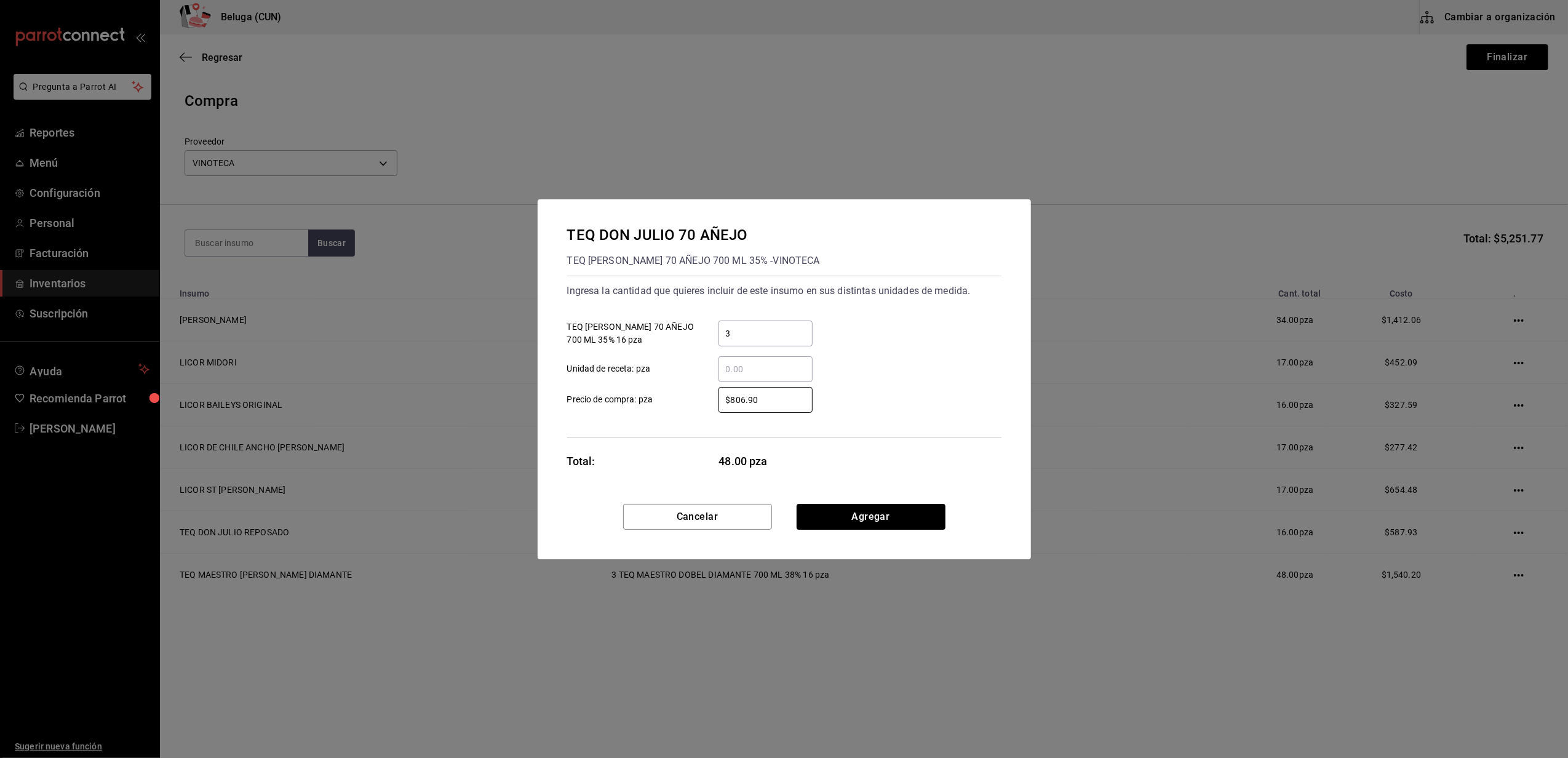
click at [591, 361] on div "Ingresa la cantidad que quieres incluir de este insumo en sus distintas unidade…" at bounding box center [784, 357] width 435 height 163
type input "$706.03"
click at [896, 505] on button "Agregar" at bounding box center [870, 517] width 149 height 26
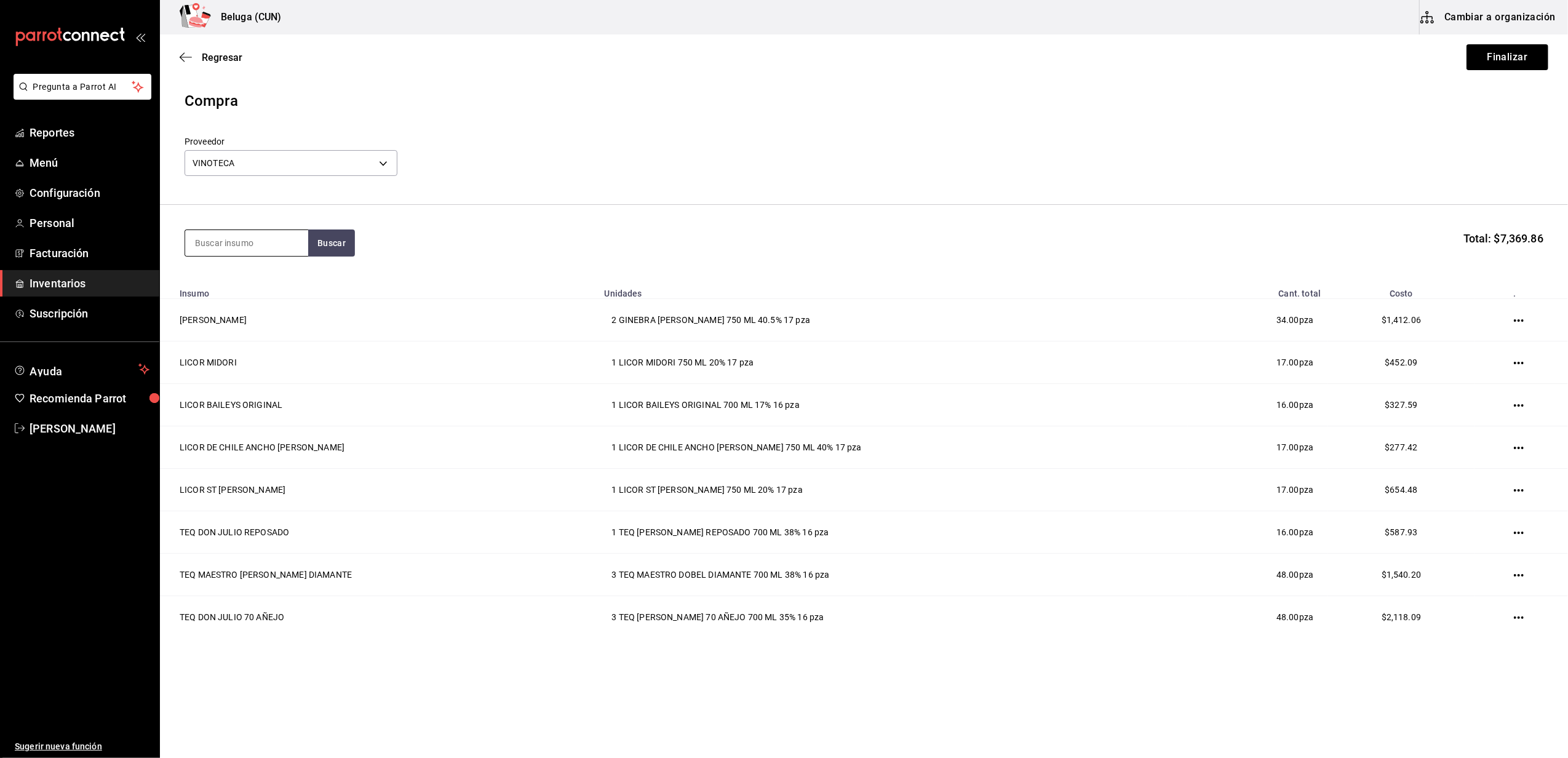
click at [251, 247] on input at bounding box center [246, 243] width 123 height 26
type input "HERRAD"
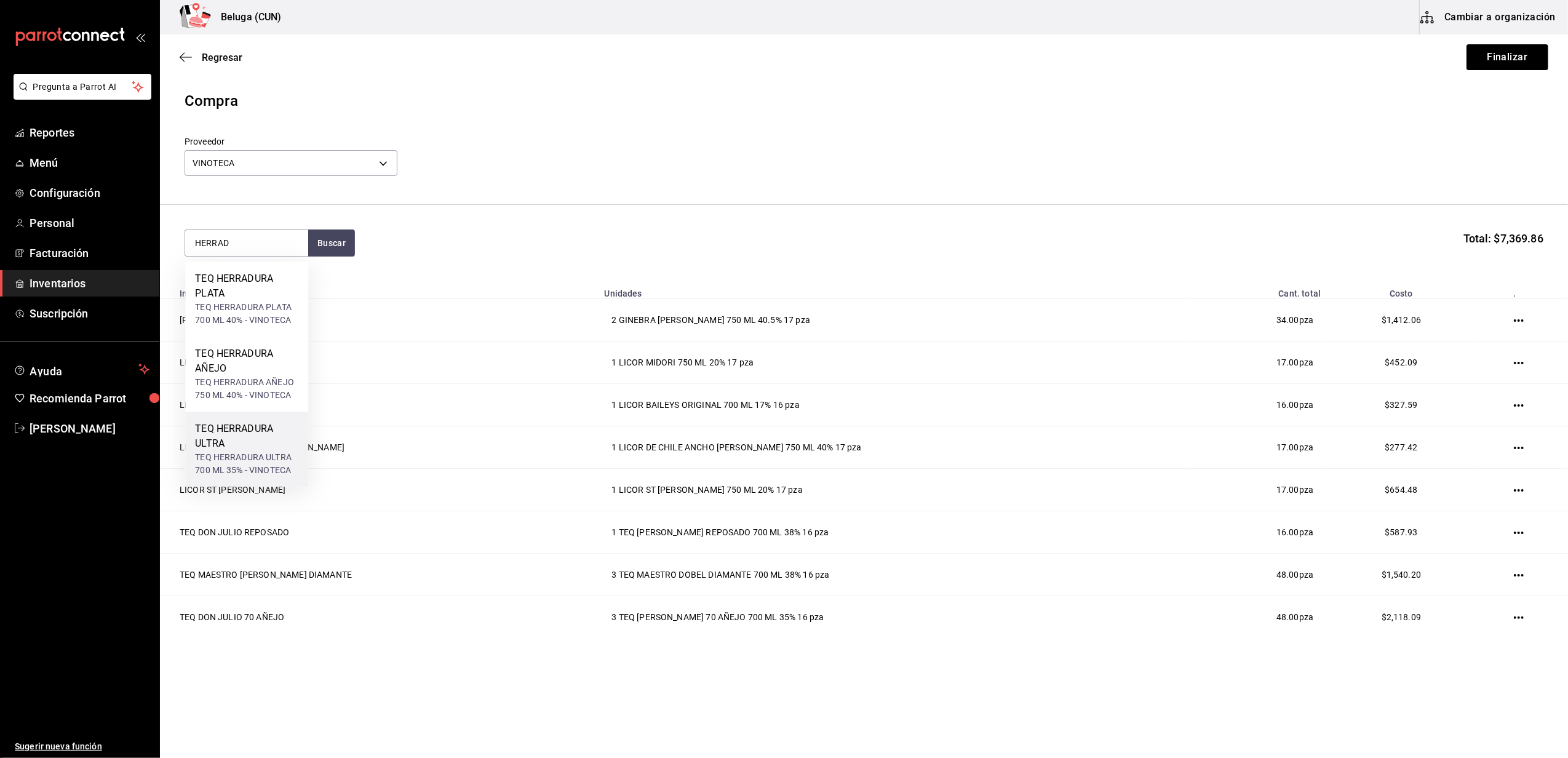
click at [224, 450] on div "TEQ HERRADURA ULTRA" at bounding box center [247, 437] width 104 height 30
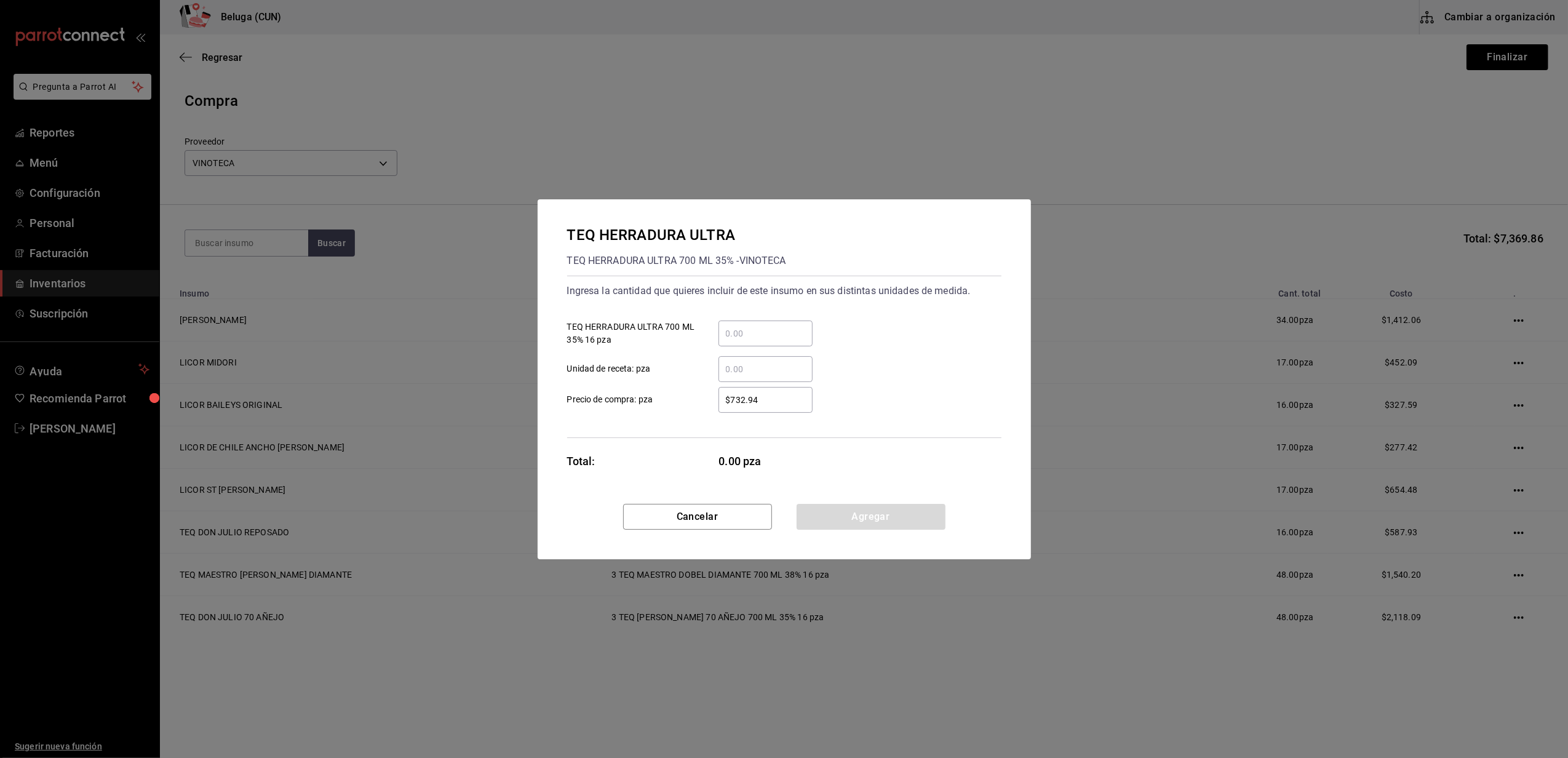
click at [751, 329] on input "​ TEQ HERRADURA ULTRA 700 ML 35% 16 pza" at bounding box center [766, 334] width 94 height 15
type input "1"
click at [701, 413] on div "Ingresa la cantidad que quieres incluir de este insumo en sus distintas unidade…" at bounding box center [784, 357] width 435 height 163
drag, startPoint x: 745, startPoint y: 396, endPoint x: 662, endPoint y: 409, distance: 84.0
click at [663, 409] on label "$732.94 ​ Precio de compra: pza" at bounding box center [689, 400] width 245 height 26
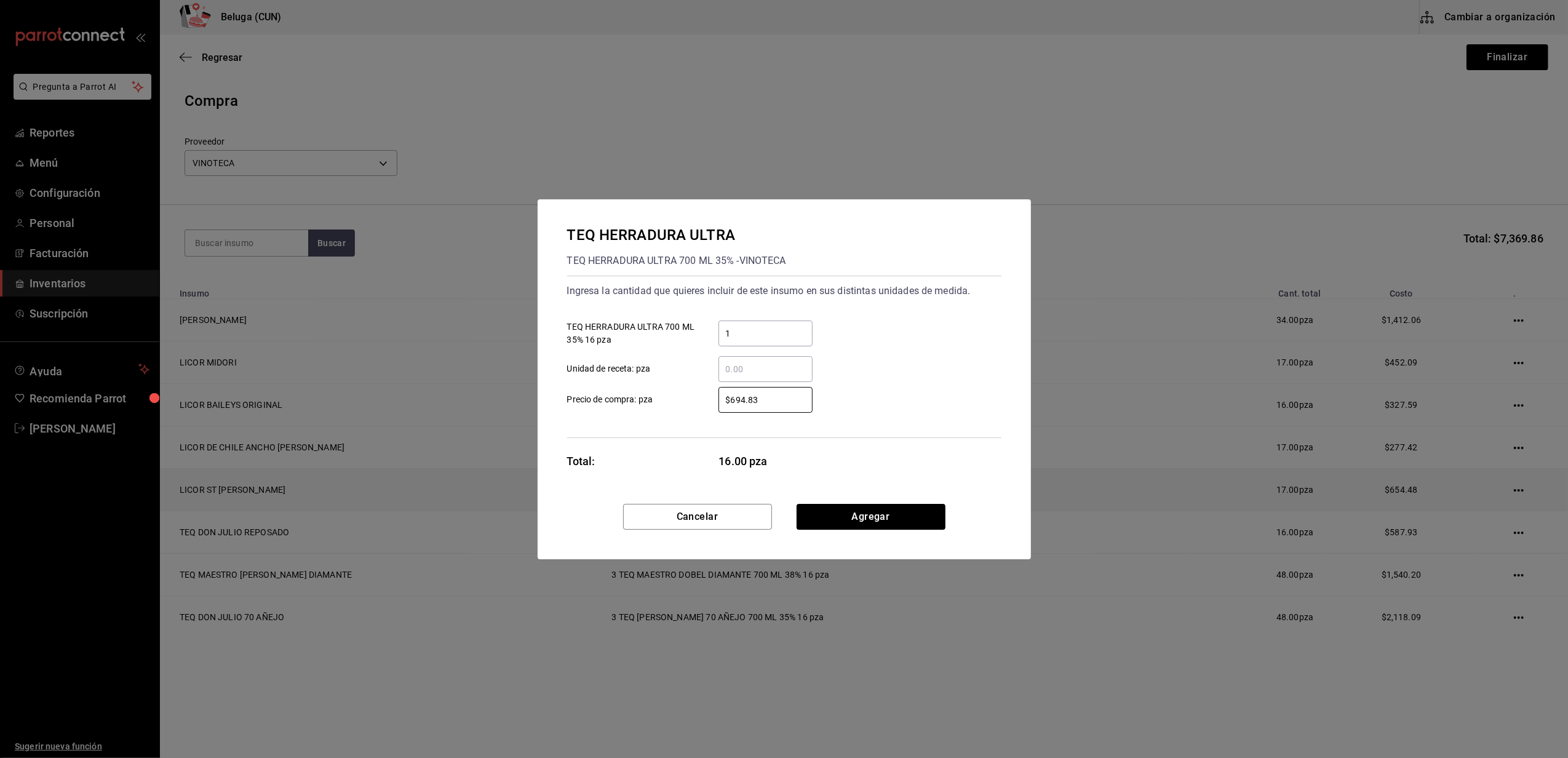
type input "$694.83"
click at [873, 510] on button "Agregar" at bounding box center [870, 517] width 149 height 26
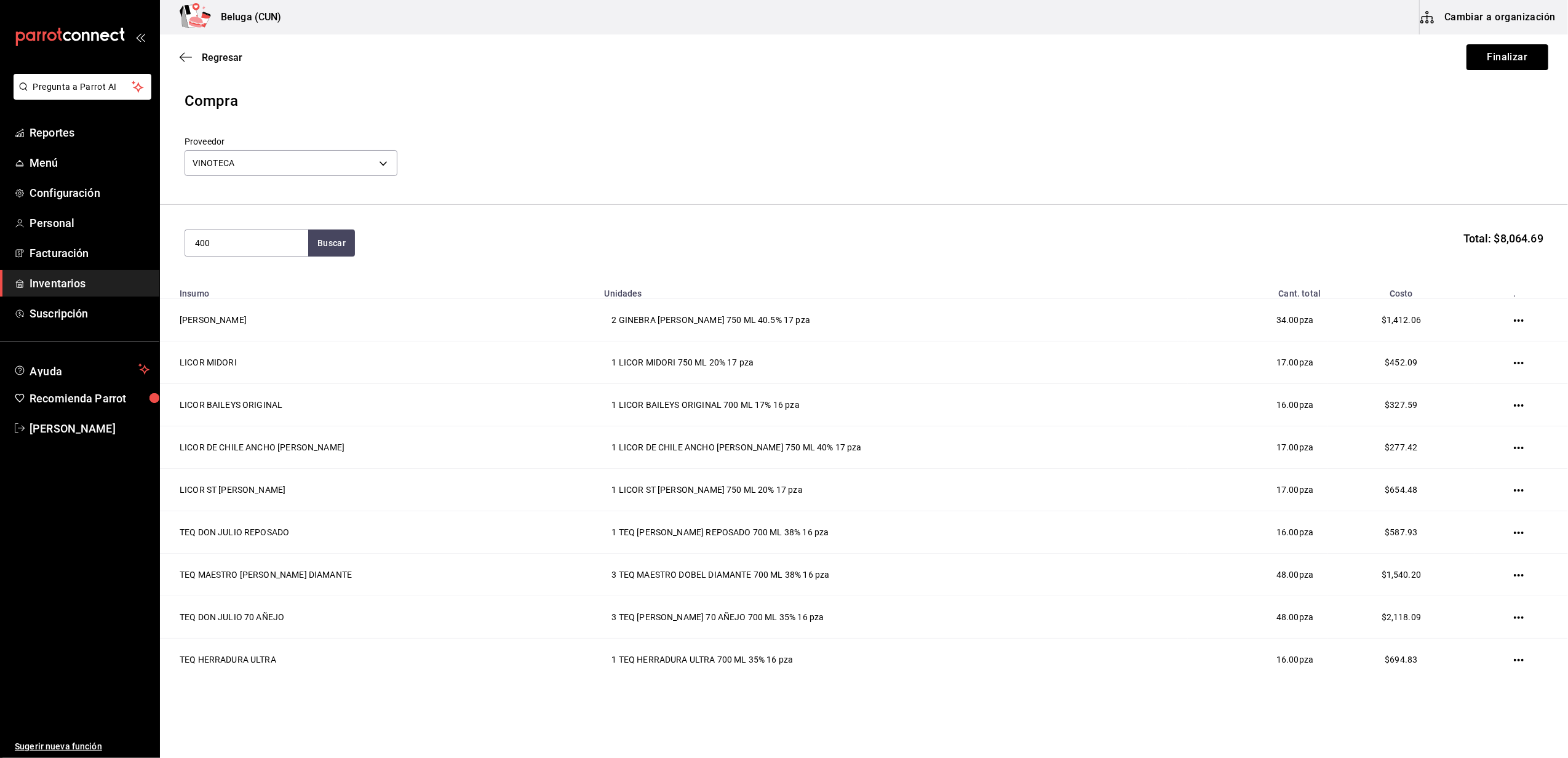
type input "400"
click at [330, 232] on button "Buscar" at bounding box center [331, 242] width 47 height 27
click at [264, 283] on div "MEZCAL 400 CONEJOS" at bounding box center [247, 286] width 104 height 30
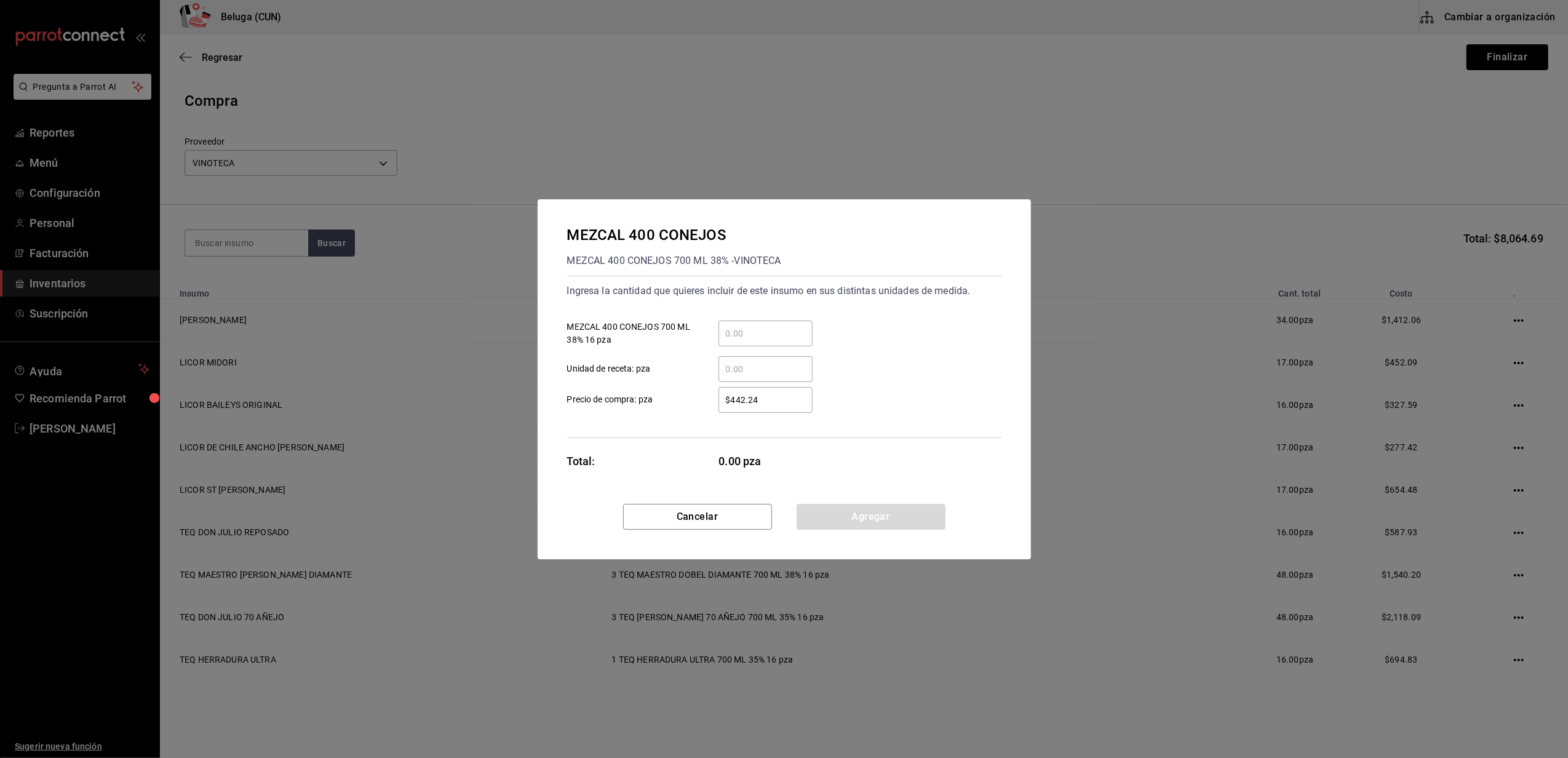
click at [761, 335] on input "​ MEZCAL 400 CONEJOS 700 ML 38% 16 pza" at bounding box center [766, 334] width 94 height 15
type input "1"
click at [699, 404] on div "$442.24 ​" at bounding box center [756, 400] width 114 height 26
click at [719, 404] on input "$442.24" at bounding box center [766, 400] width 94 height 15
drag, startPoint x: 769, startPoint y: 402, endPoint x: 650, endPoint y: 392, distance: 119.4
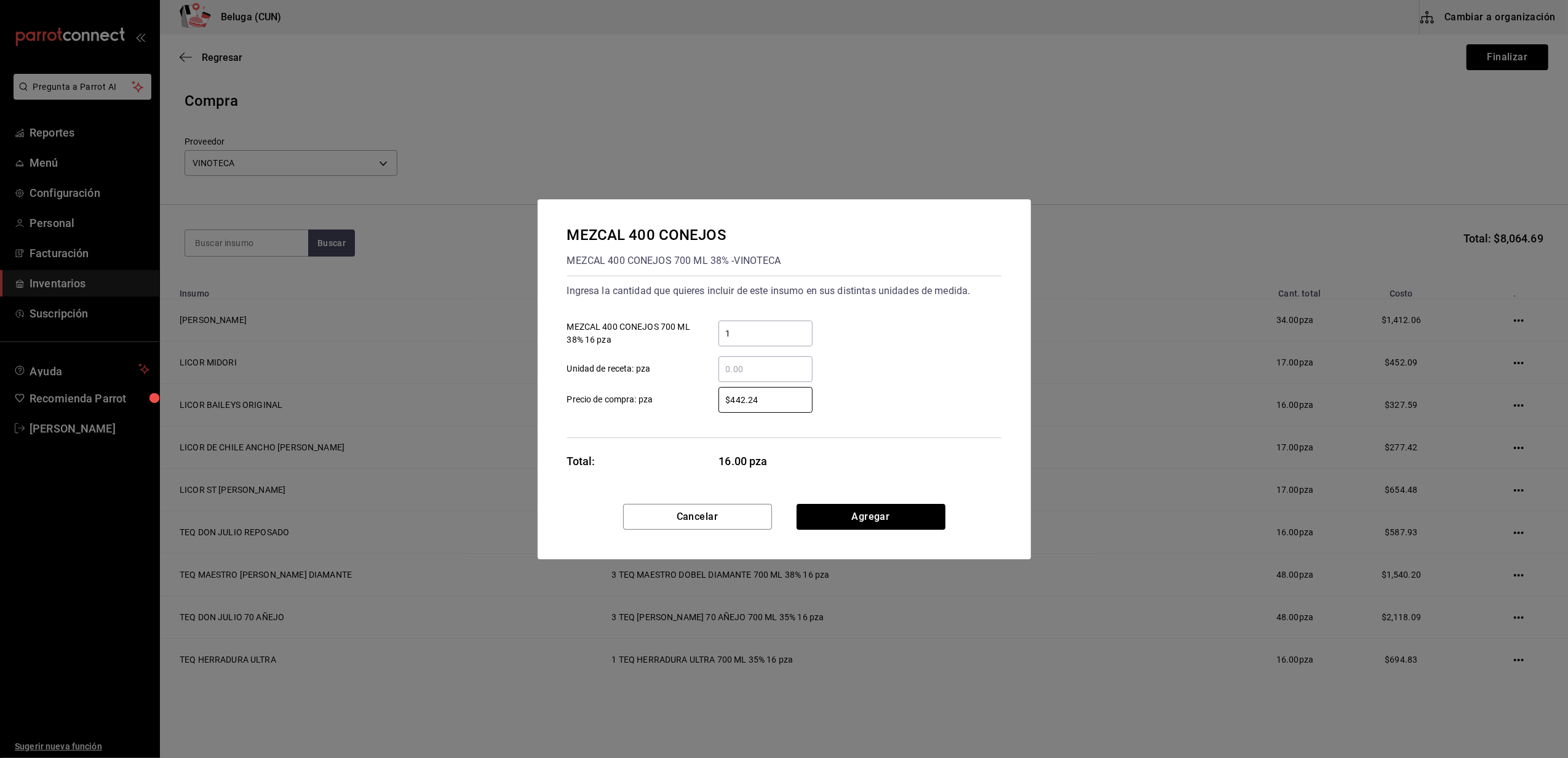
click at [653, 392] on label "$442.24 ​ Precio de compra: pza" at bounding box center [689, 400] width 245 height 26
type input "$435.35"
click at [846, 519] on button "Agregar" at bounding box center [870, 517] width 149 height 26
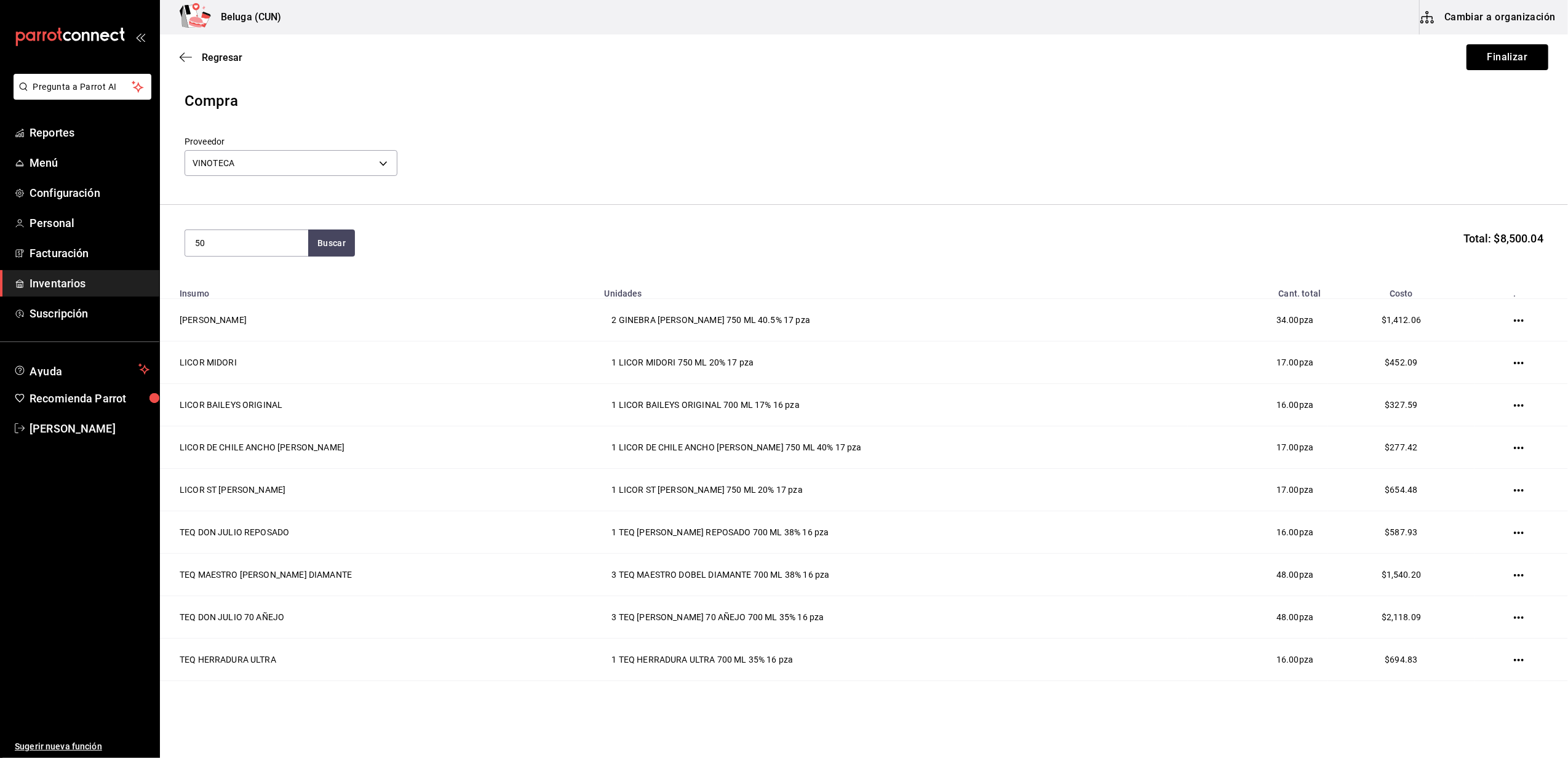
drag, startPoint x: 210, startPoint y: 242, endPoint x: 96, endPoint y: 237, distance: 114.1
click at [96, 237] on div "Pregunta a Parrot AI Reportes Menú Configuración Personal Facturación Inventari…" at bounding box center [784, 344] width 1568 height 689
type input "DOBEL"
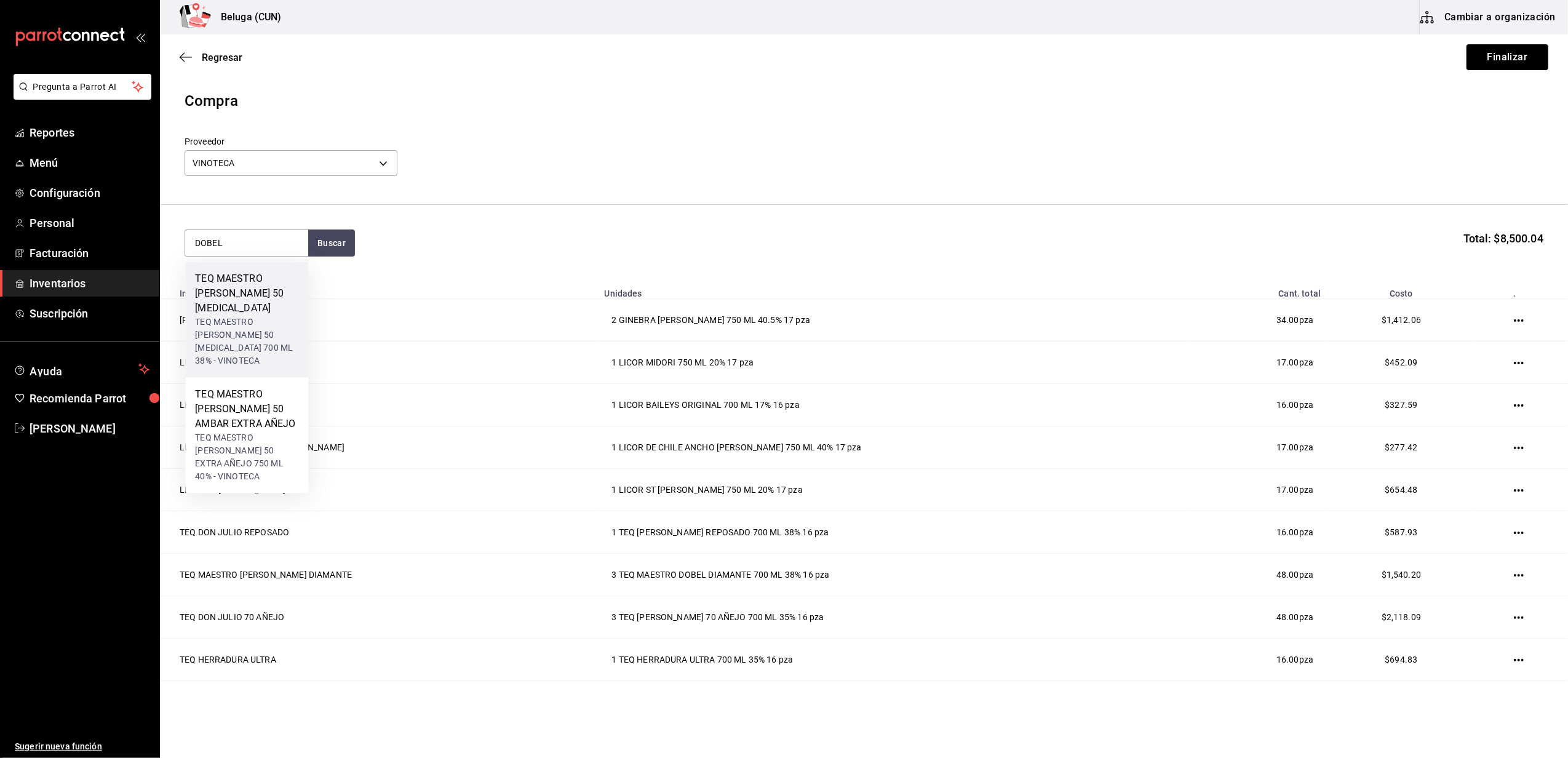
click at [225, 280] on div "TEQ MAESTRO DOBEL 50 CRISTALINO" at bounding box center [247, 293] width 104 height 44
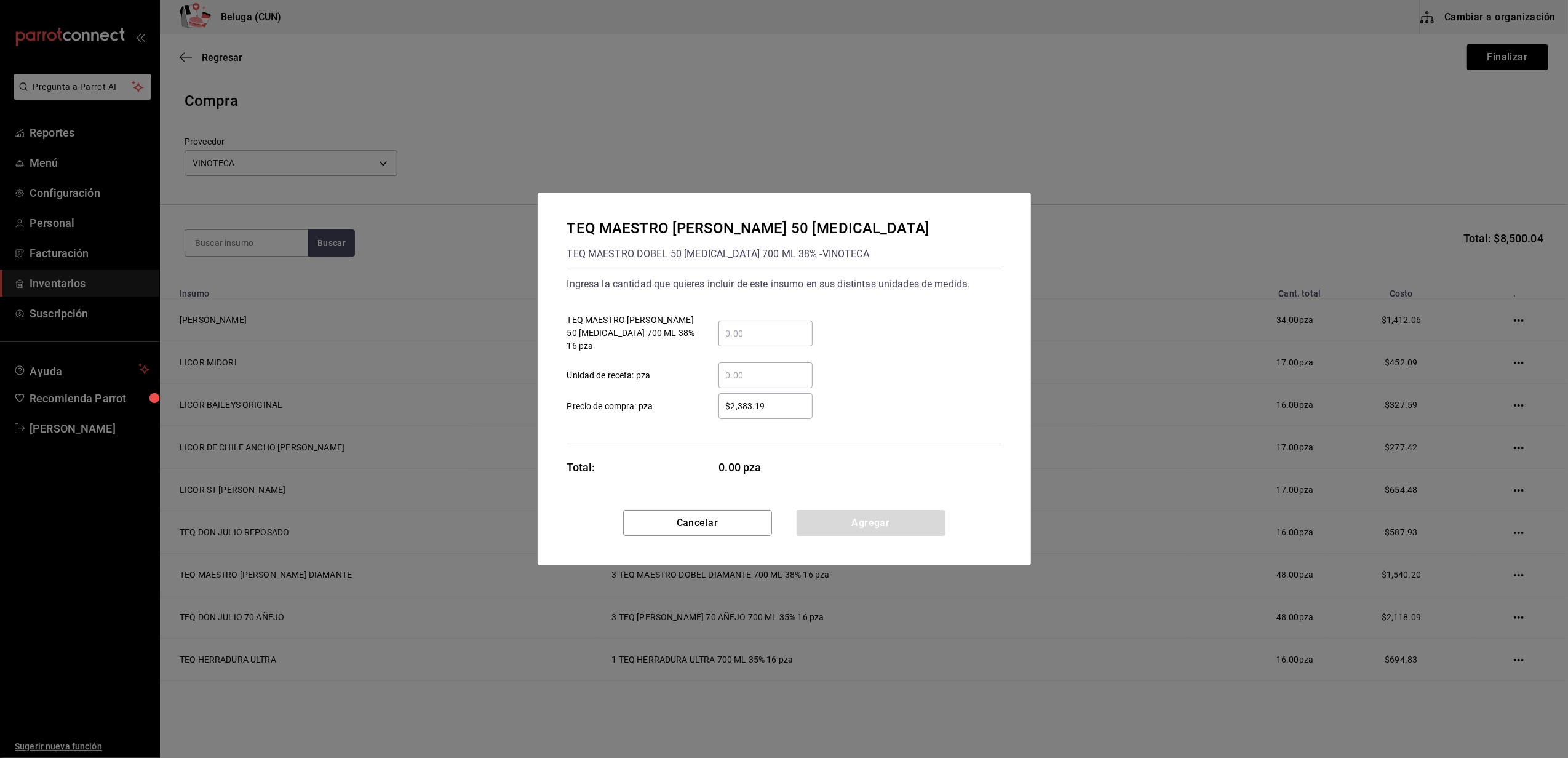
click at [748, 336] on input "​ TEQ MAESTRO DOBEL 50 CRISTALINO 700 ML 38% 16 pza" at bounding box center [766, 334] width 94 height 15
type input "1"
click at [716, 394] on div "$2,383.19 ​" at bounding box center [756, 406] width 114 height 26
click at [719, 399] on input "$2,383.19" at bounding box center [766, 406] width 94 height 15
click at [783, 400] on input "$2,383.19" at bounding box center [766, 406] width 94 height 15
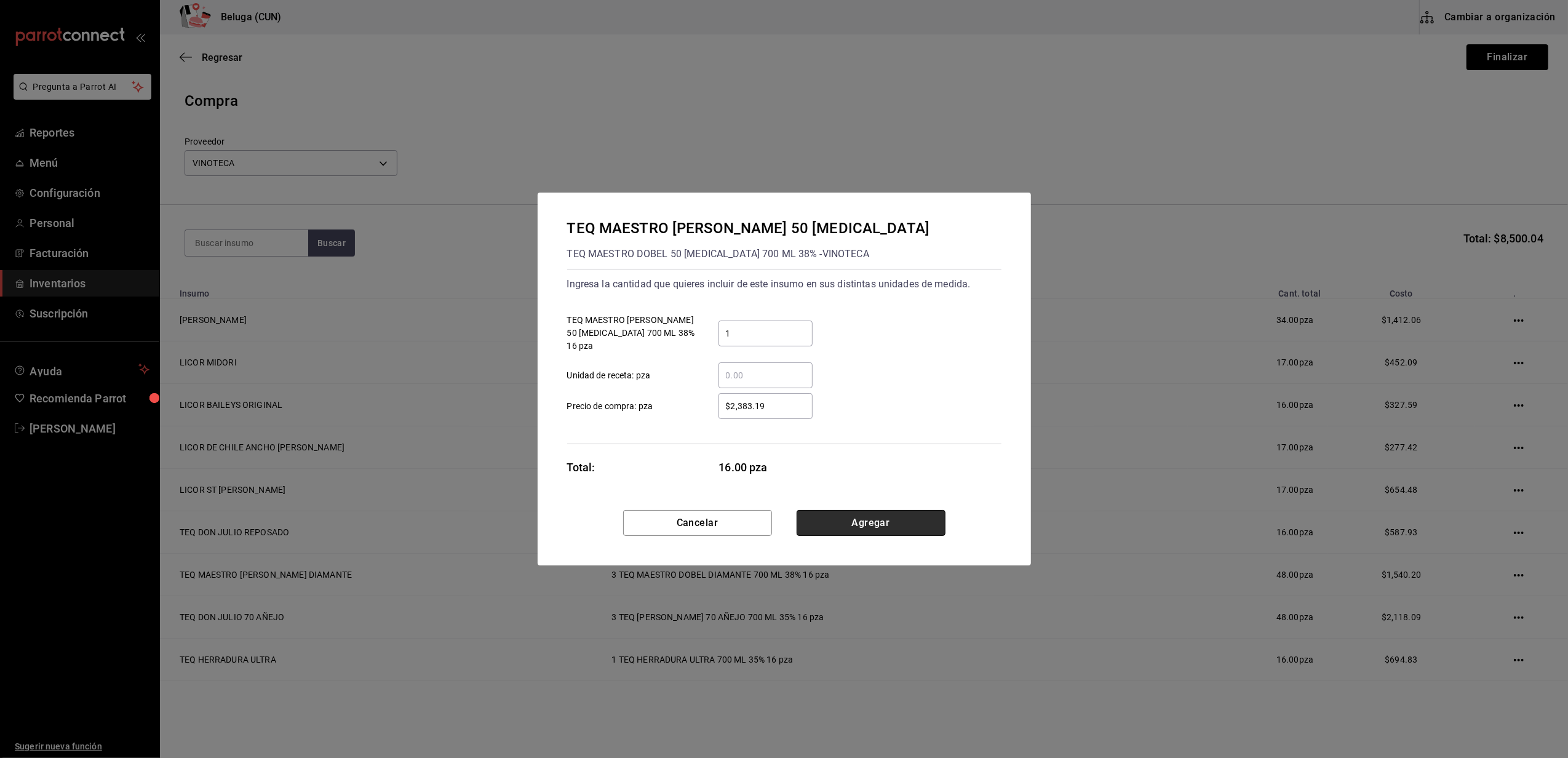
click at [838, 510] on button "Agregar" at bounding box center [870, 523] width 149 height 26
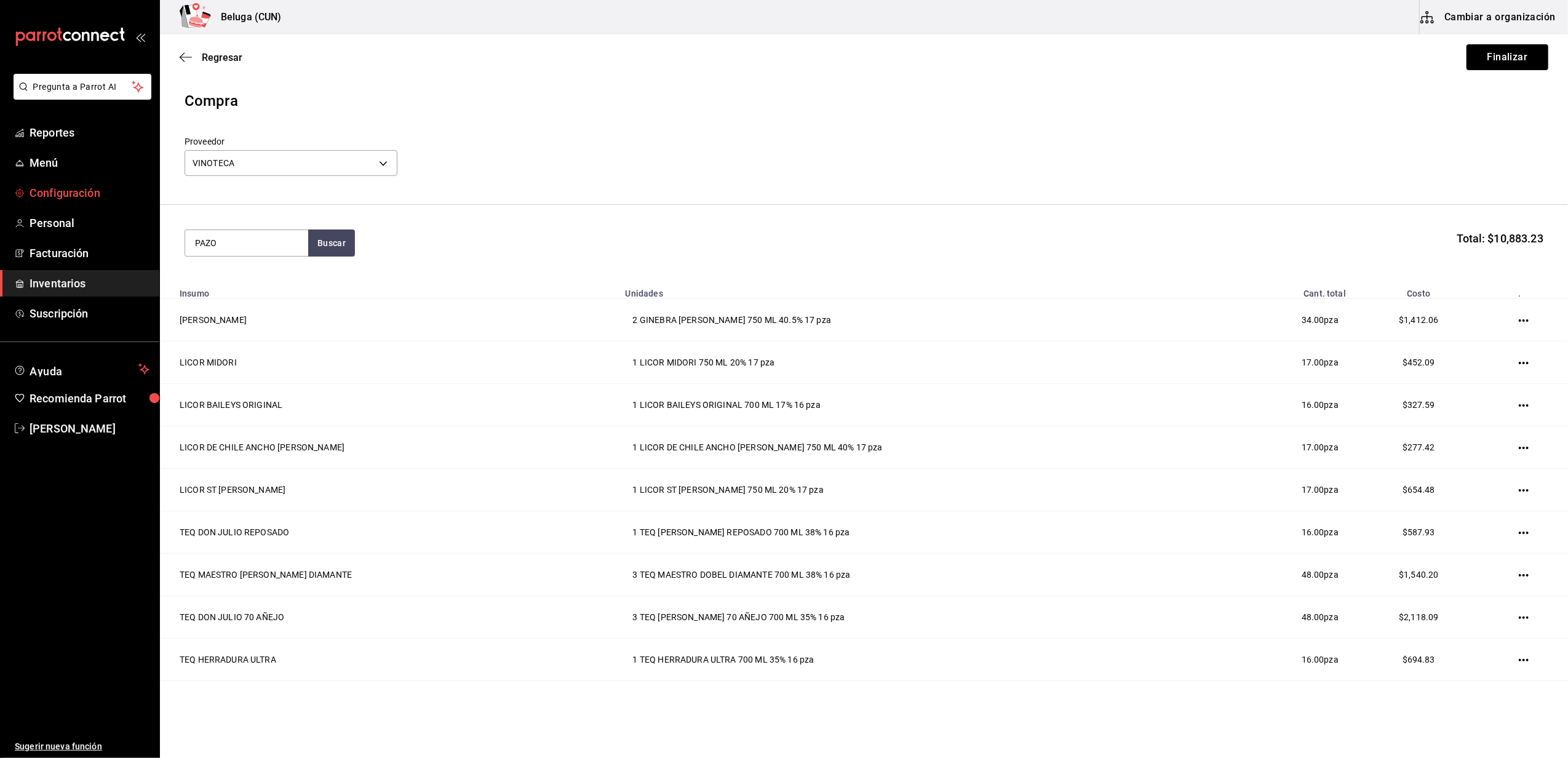
type input "PAZO"
click at [228, 295] on div "BCO PAZO PONDAL ALBARIÑO LEIRA" at bounding box center [247, 286] width 104 height 30
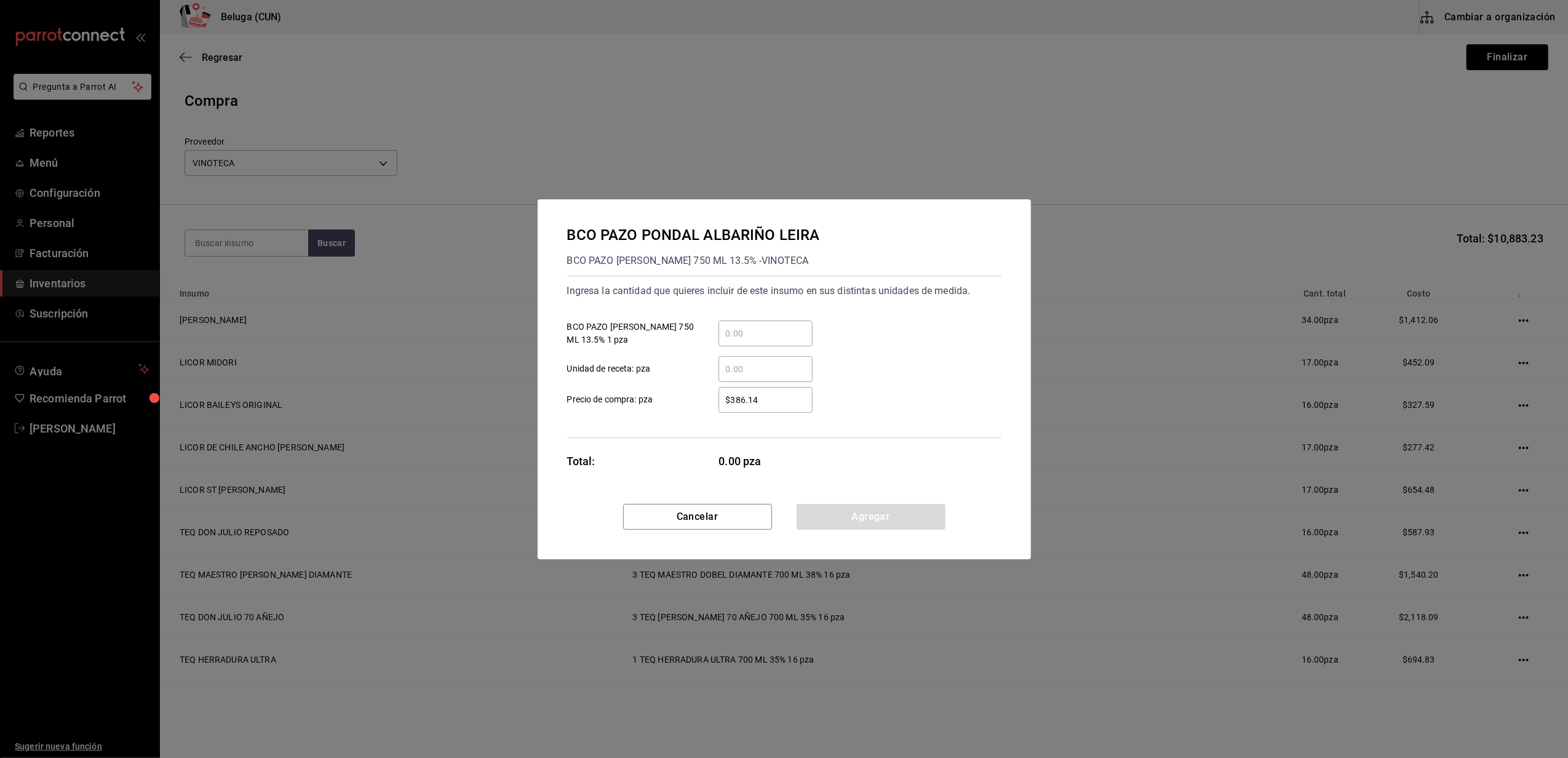
click at [722, 327] on input "​ BCO PAZO PONDAL ALBARIÑO LEIRA 750 ML 13.5% 1 pza" at bounding box center [766, 334] width 94 height 15
type input "4"
click at [729, 429] on div "Ingresa la cantidad que quieres incluir de este insumo en sus distintas unidade…" at bounding box center [784, 357] width 435 height 163
drag, startPoint x: 778, startPoint y: 409, endPoint x: 557, endPoint y: 351, distance: 228.5
click at [567, 351] on div "Ingresa la cantidad que quieres incluir de este insumo en sus distintas unidade…" at bounding box center [784, 357] width 435 height 163
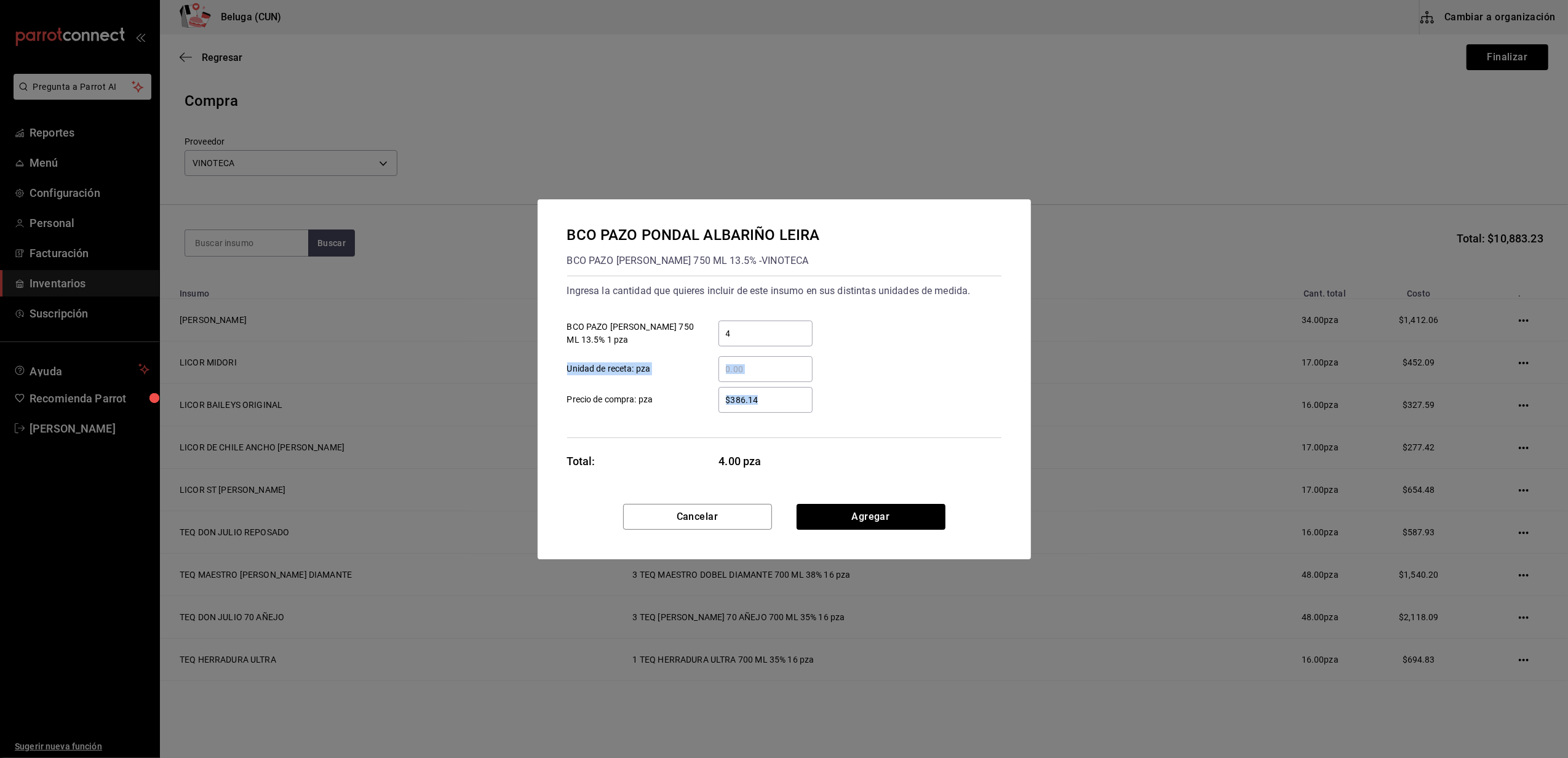
click at [675, 394] on label "$386.14 ​ Precio de compra: pza" at bounding box center [689, 400] width 245 height 26
click at [719, 394] on input "$386.14" at bounding box center [766, 400] width 94 height 15
drag, startPoint x: 795, startPoint y: 403, endPoint x: 614, endPoint y: 394, distance: 181.2
click at [614, 394] on label "$386.14 ​ Precio de compra: pza" at bounding box center [689, 400] width 245 height 26
type input "$416.48"
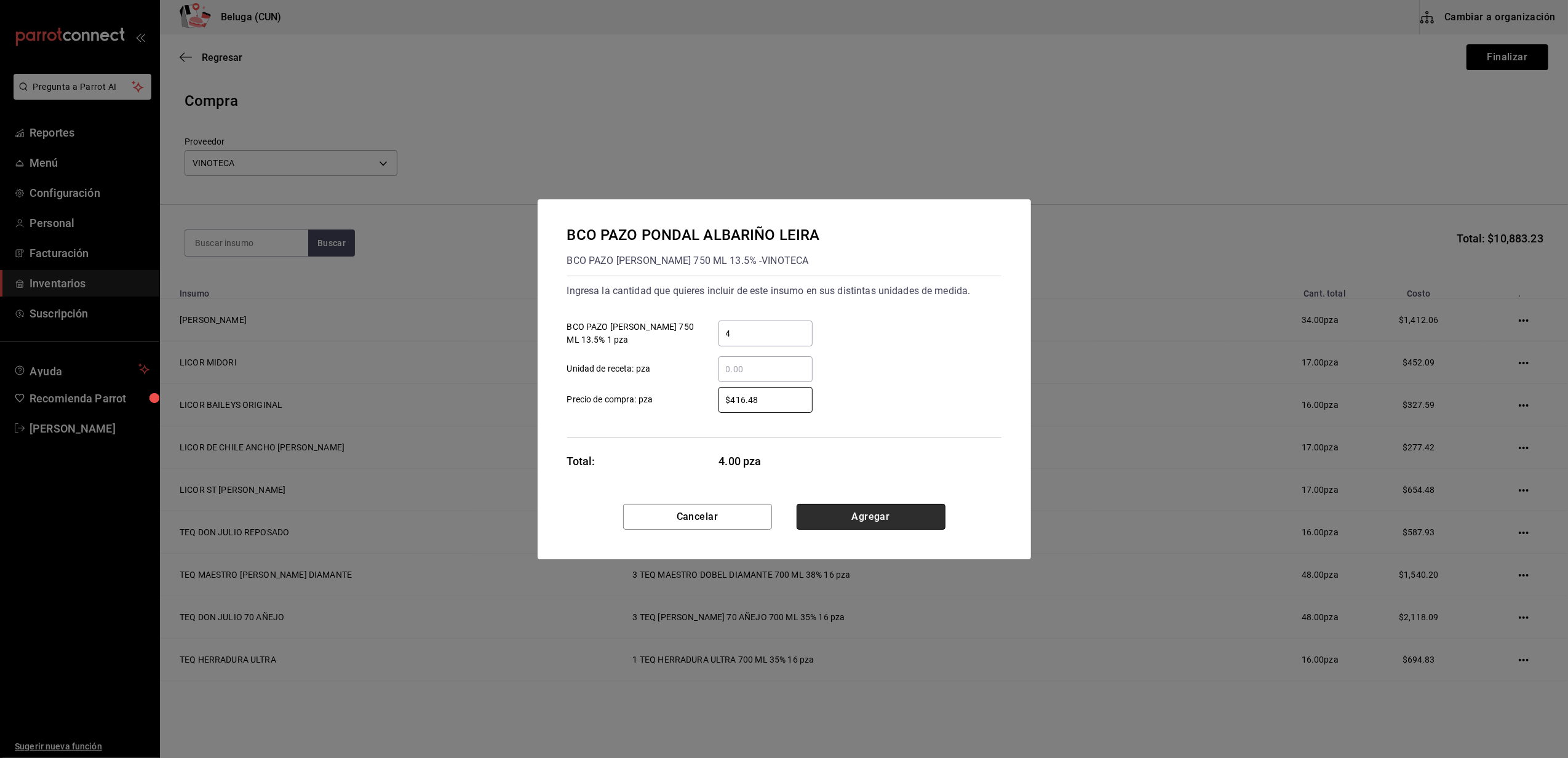
click at [896, 516] on button "Agregar" at bounding box center [870, 517] width 149 height 26
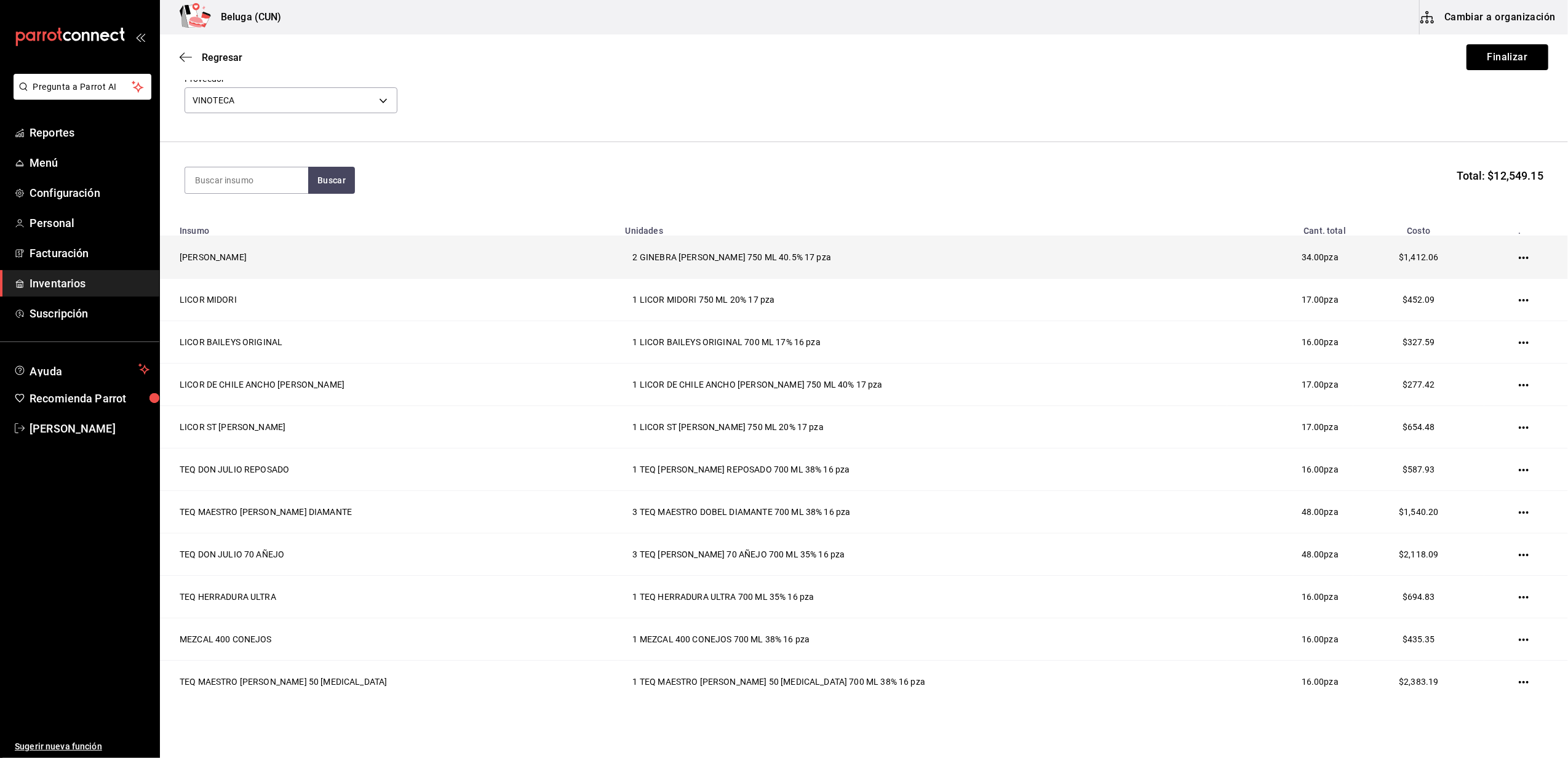
scroll to position [0, 0]
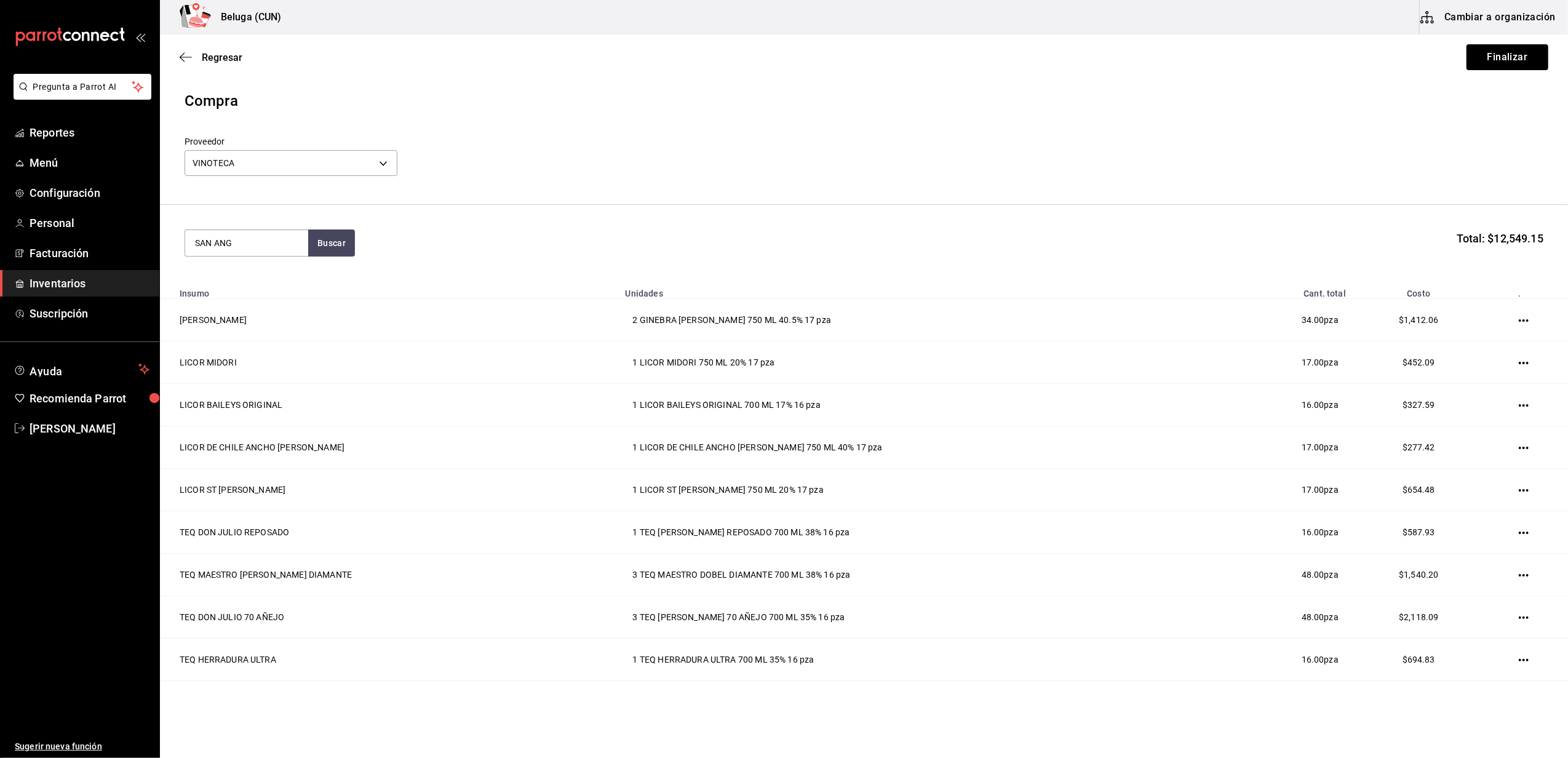
type input "SAN ANG"
click at [235, 319] on div "BCO BANFI SAN ANGELO PINOT GRIGIO 750 ML 12.5% - VINOTECA" at bounding box center [247, 342] width 104 height 52
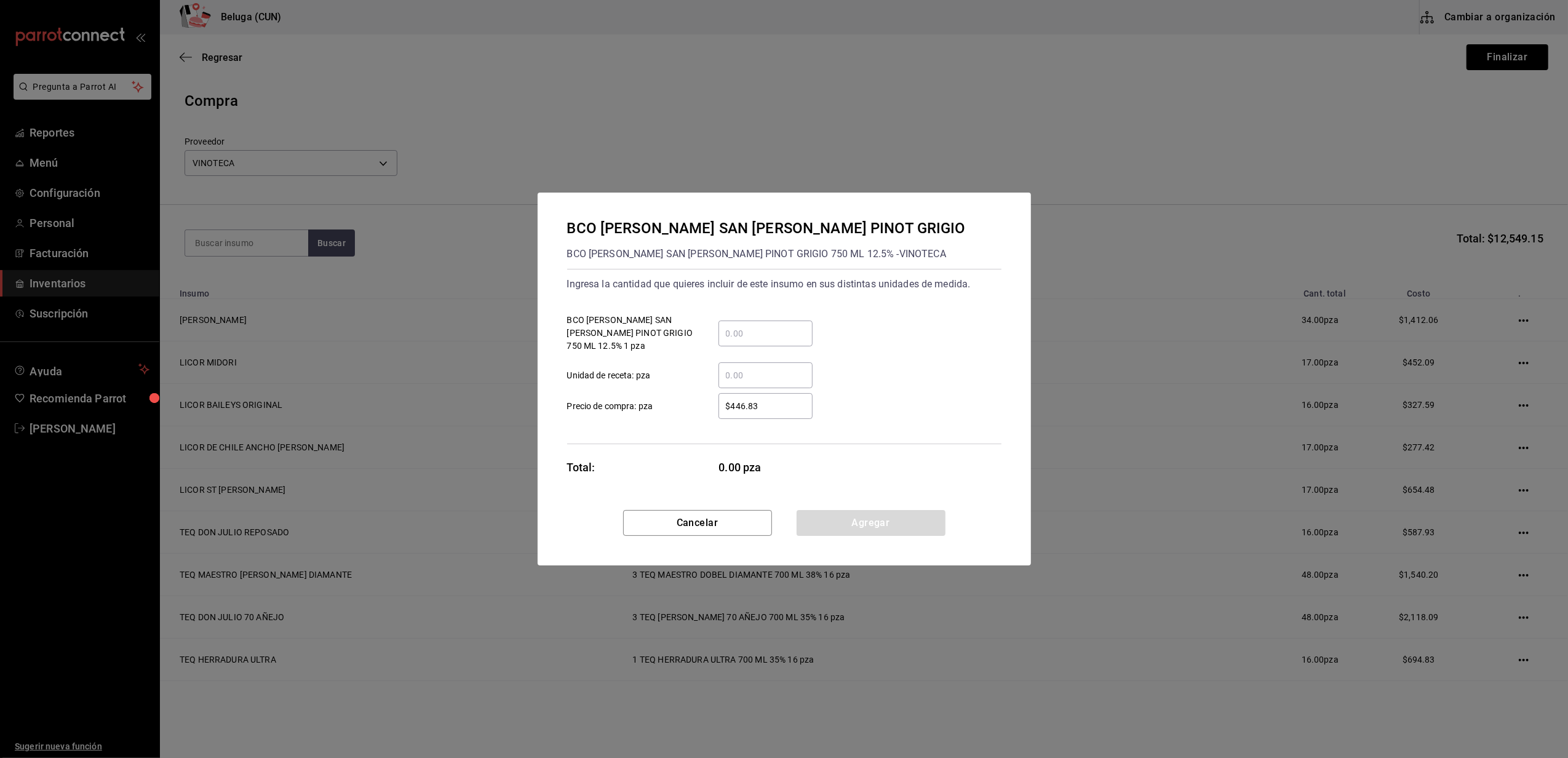
click at [753, 327] on input "​ BCO BANFI SAN ANGELO PINOT GRIGIO 750 ML 12.5% 1 pza" at bounding box center [766, 334] width 94 height 15
type input "1"
click at [708, 394] on div "$446.83 ​" at bounding box center [756, 406] width 114 height 26
click at [719, 399] on input "$446.83" at bounding box center [766, 406] width 94 height 15
drag, startPoint x: 776, startPoint y: 398, endPoint x: 593, endPoint y: 412, distance: 183.5
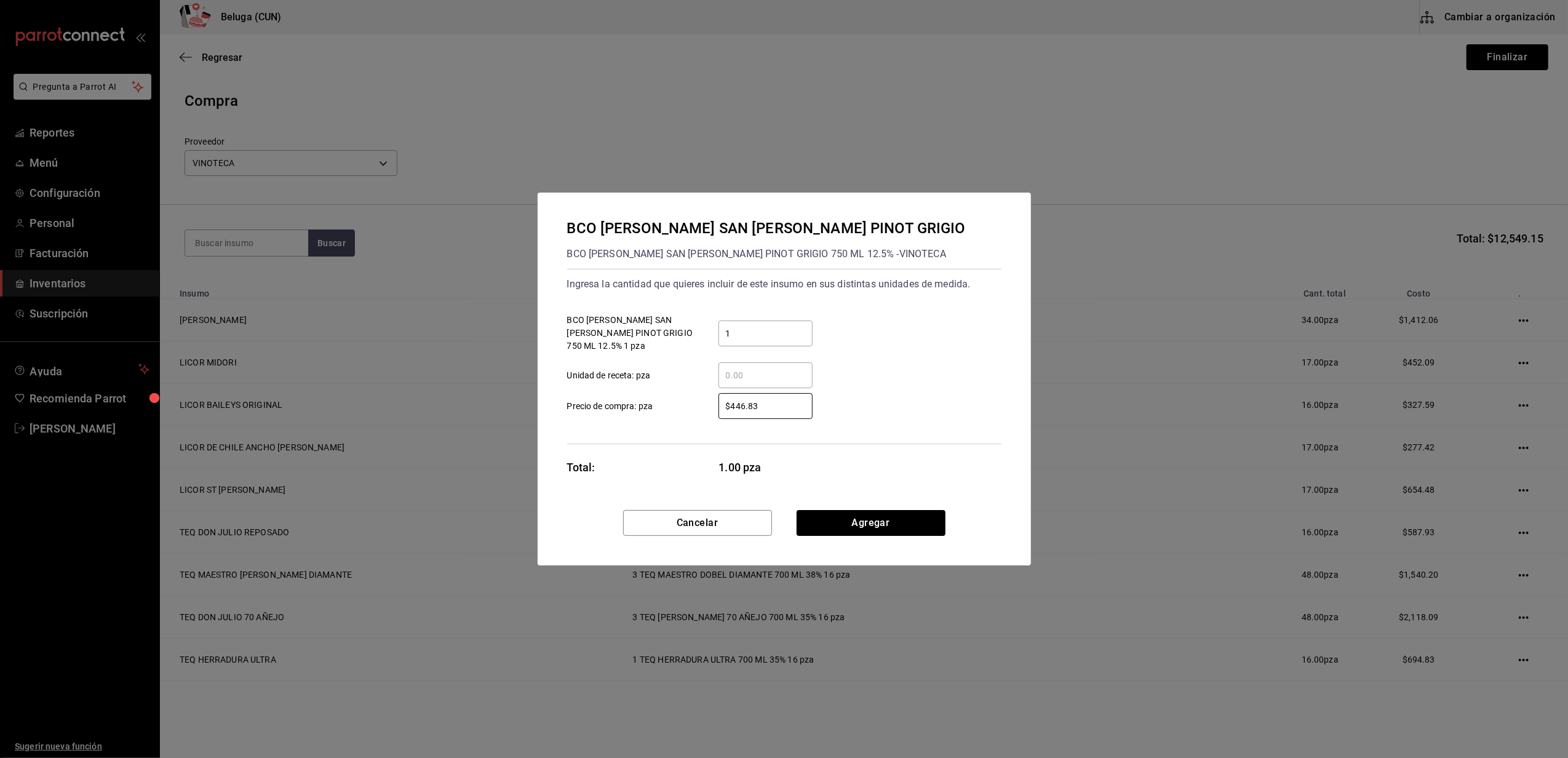
click at [599, 413] on div "Ingresa la cantidad que quieres incluir de este insumo en sus distintas unidade…" at bounding box center [784, 357] width 435 height 176
type input "$454.41"
click at [871, 503] on div "BCO BANFI SAN ANGELO PINOT GRIGIO BCO BANFI SAN ANGELO PINOT GRIGIO 750 ML 12.5…" at bounding box center [784, 351] width 493 height 317
click at [871, 520] on button "Agregar" at bounding box center [870, 523] width 149 height 26
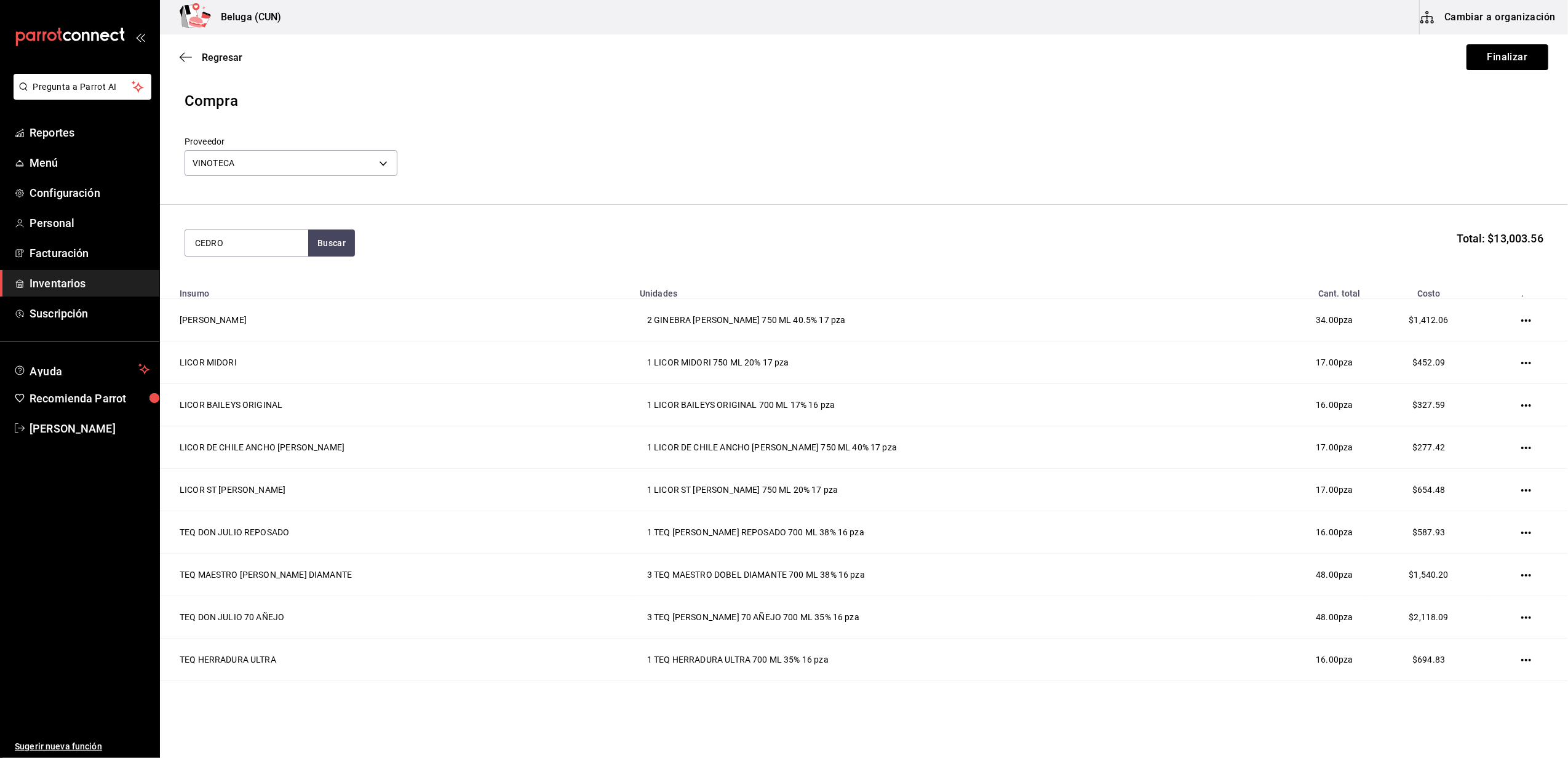
type input "CEDRO"
click at [267, 301] on div "BOT CEDROS MALBEC - VINOTECA" at bounding box center [247, 299] width 104 height 26
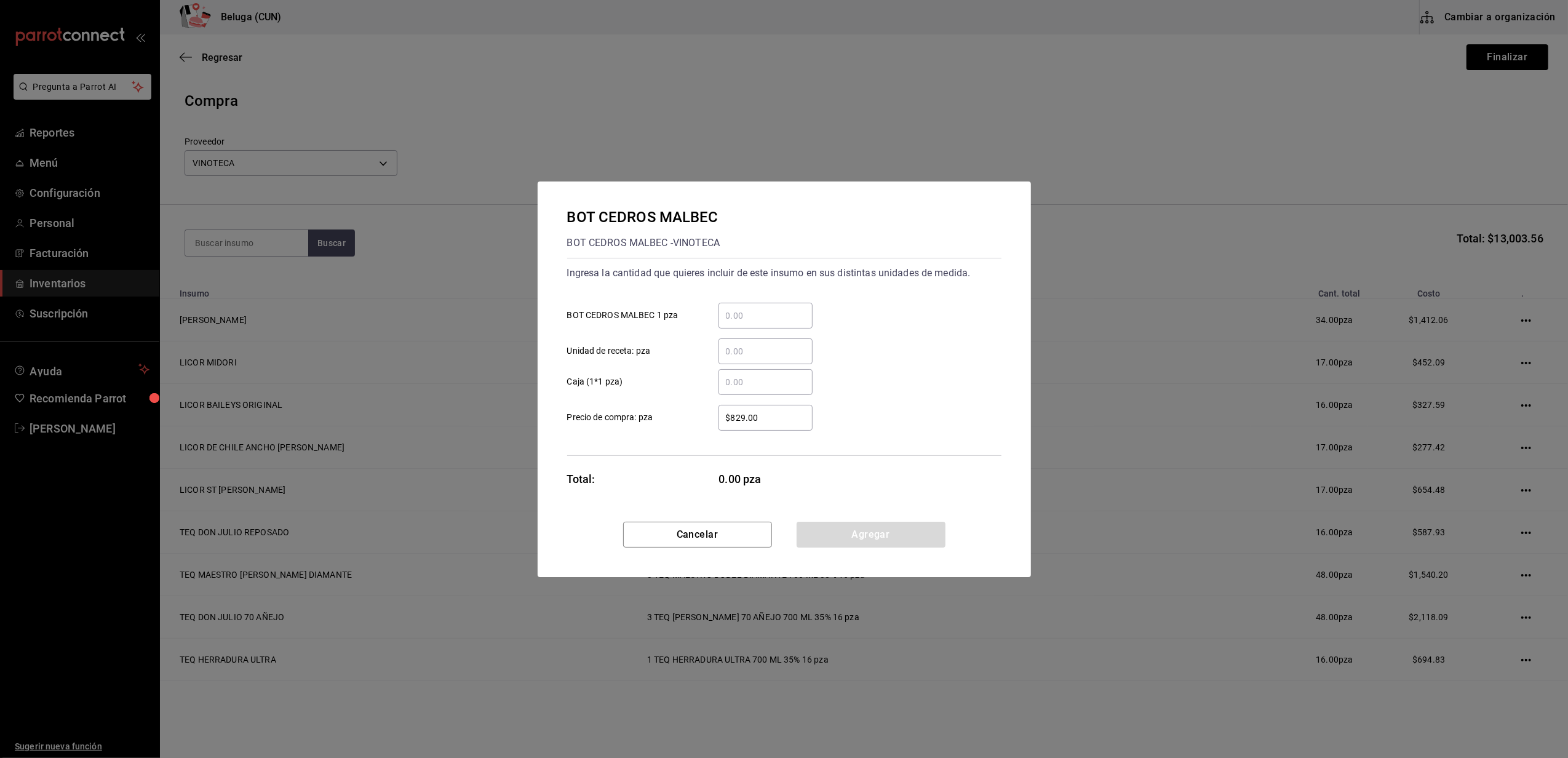
click at [761, 316] on input "​ BOT CEDROS MALBEC 1 pza" at bounding box center [766, 316] width 94 height 15
type input "1"
click at [715, 442] on div "Ingresa la cantidad que quieres incluir de este insumo en sus distintas unidade…" at bounding box center [784, 357] width 435 height 198
drag, startPoint x: 774, startPoint y: 422, endPoint x: 673, endPoint y: 417, distance: 101.1
click at [674, 418] on label "$829.00 ​ Precio de compra: pza" at bounding box center [689, 418] width 245 height 26
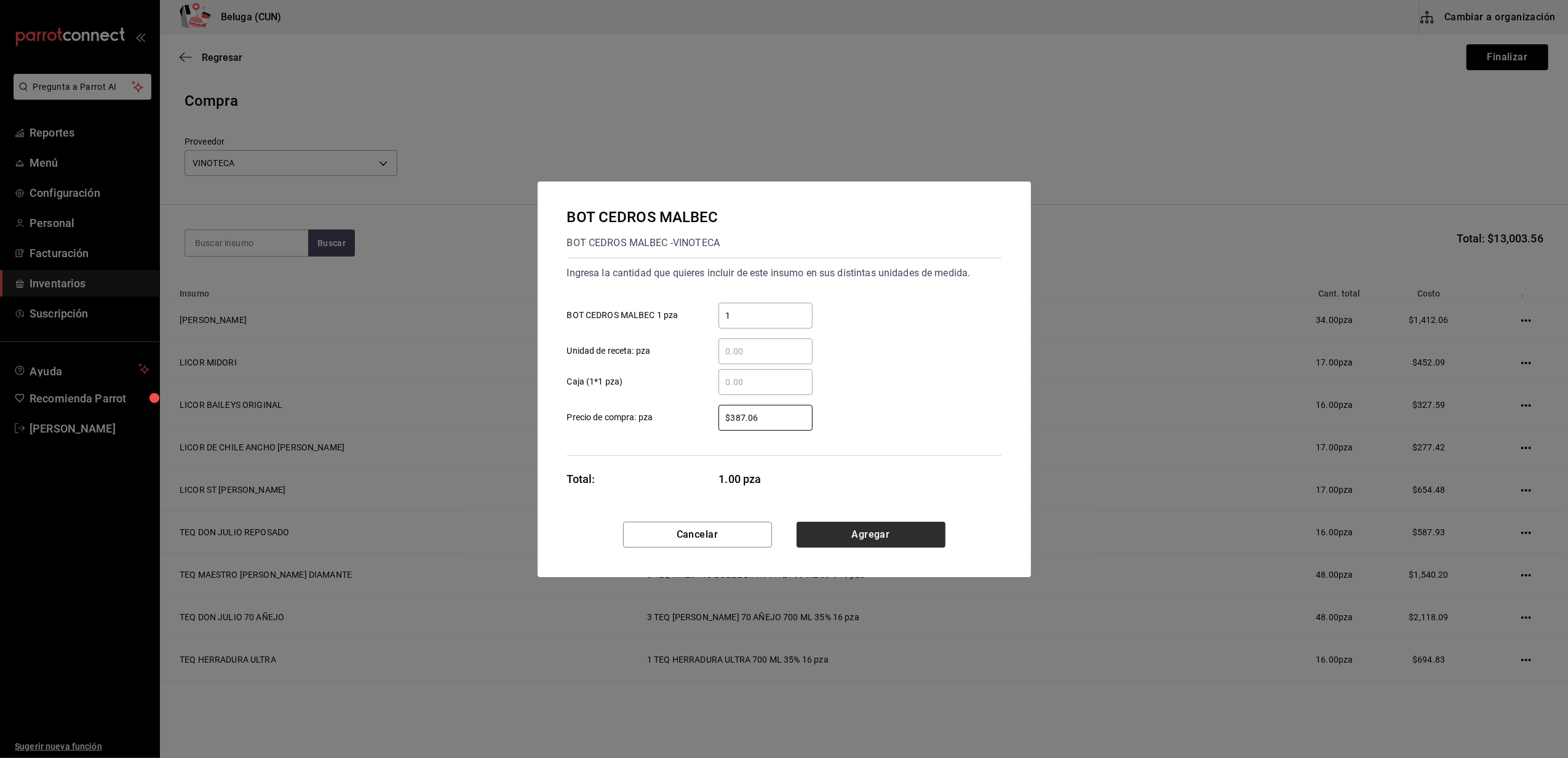
type input "$387.06"
click at [877, 529] on button "Agregar" at bounding box center [870, 535] width 149 height 26
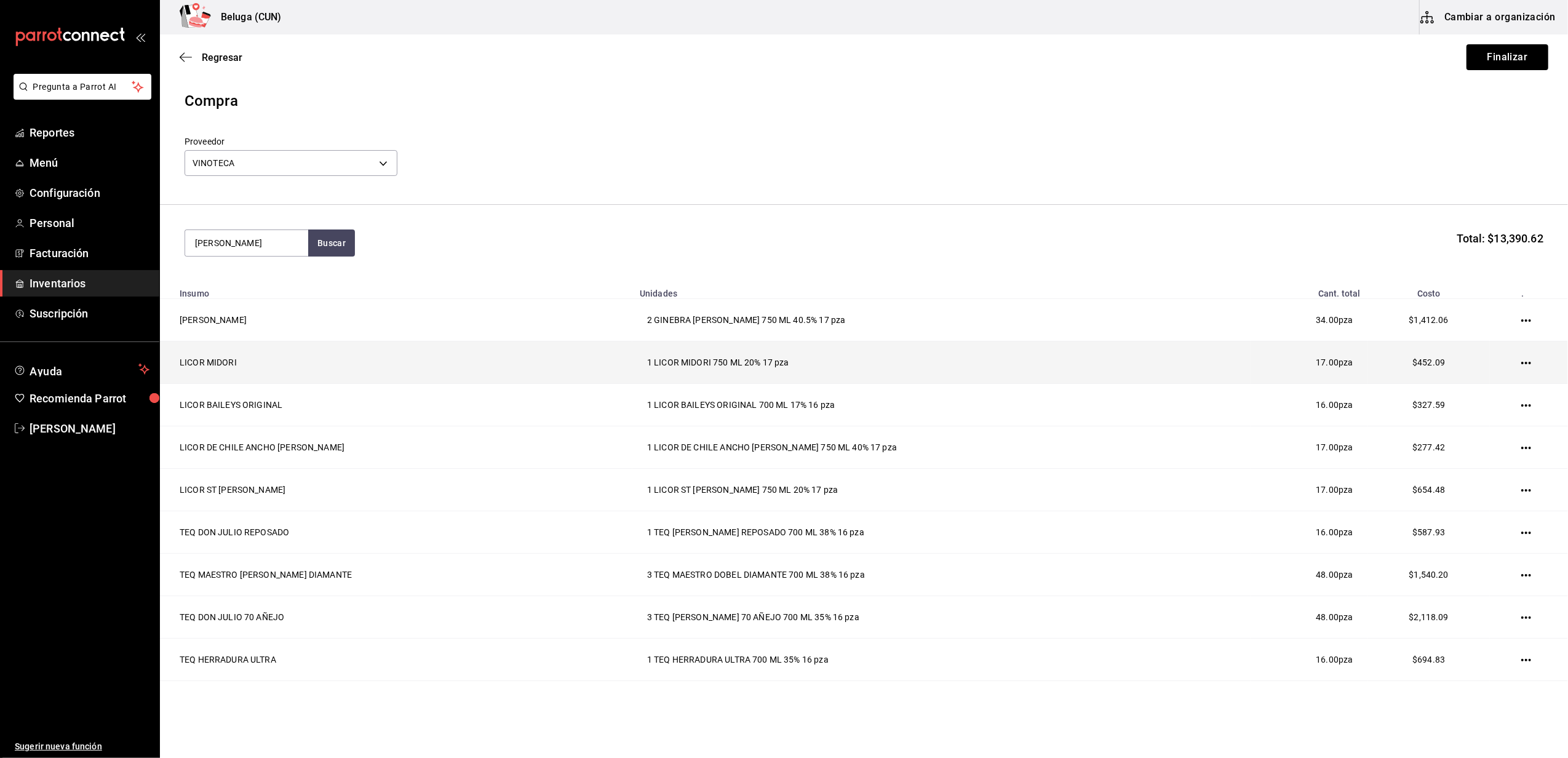
type input "LATOUR"
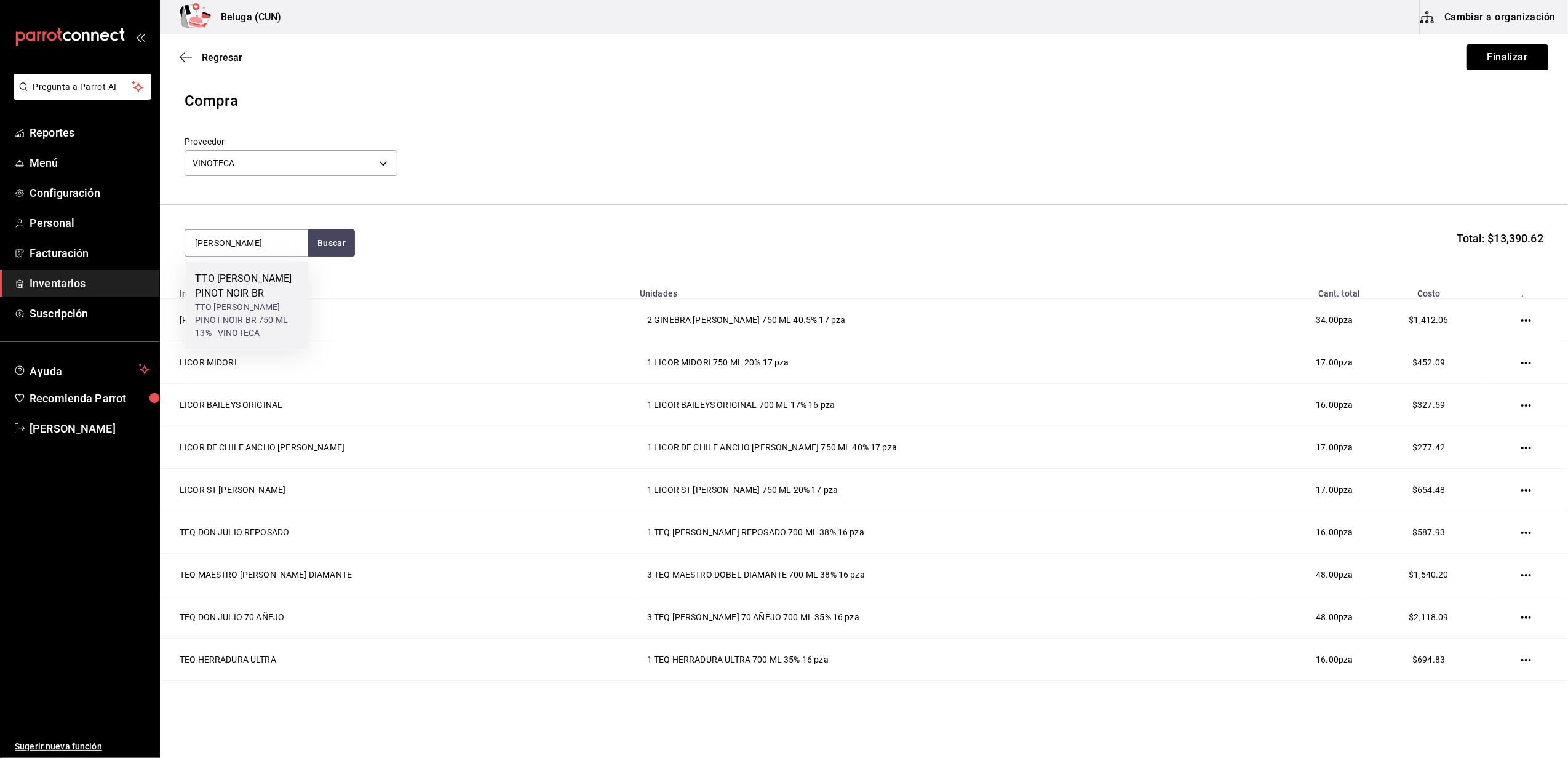
click at [250, 325] on div "TTO LATOUR PINOT NOIR BR 750 ML 13% - VINOTECA" at bounding box center [247, 320] width 104 height 39
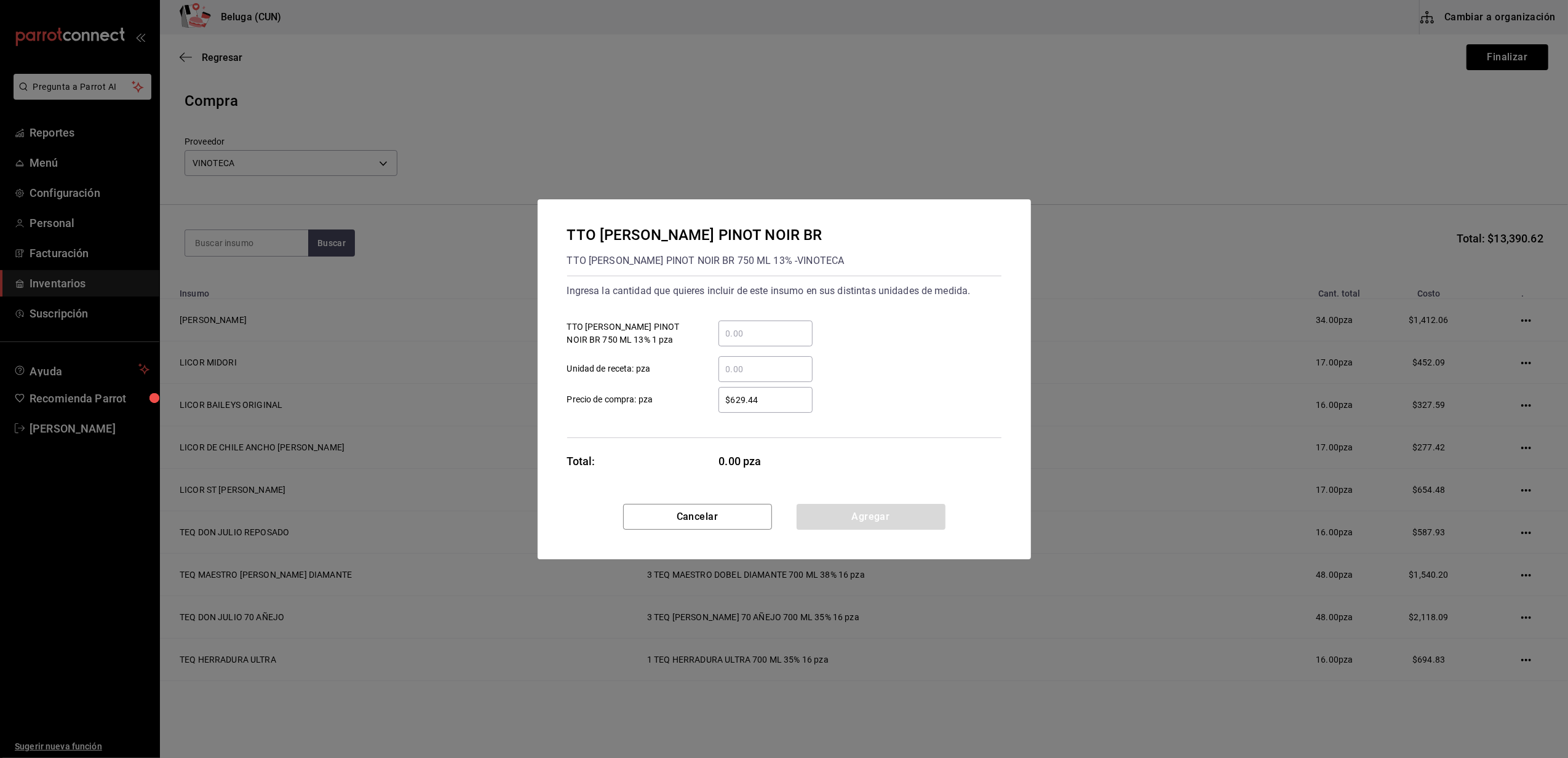
click at [731, 330] on input "​ TTO LATOUR PINOT NOIR BR 750 ML 13% 1 pza" at bounding box center [766, 334] width 94 height 15
type input "2"
click at [716, 379] on div "​" at bounding box center [756, 369] width 114 height 26
click at [719, 377] on input "​ Unidad de receta: pza" at bounding box center [766, 369] width 94 height 15
drag, startPoint x: 783, startPoint y: 399, endPoint x: 631, endPoint y: 399, distance: 152.0
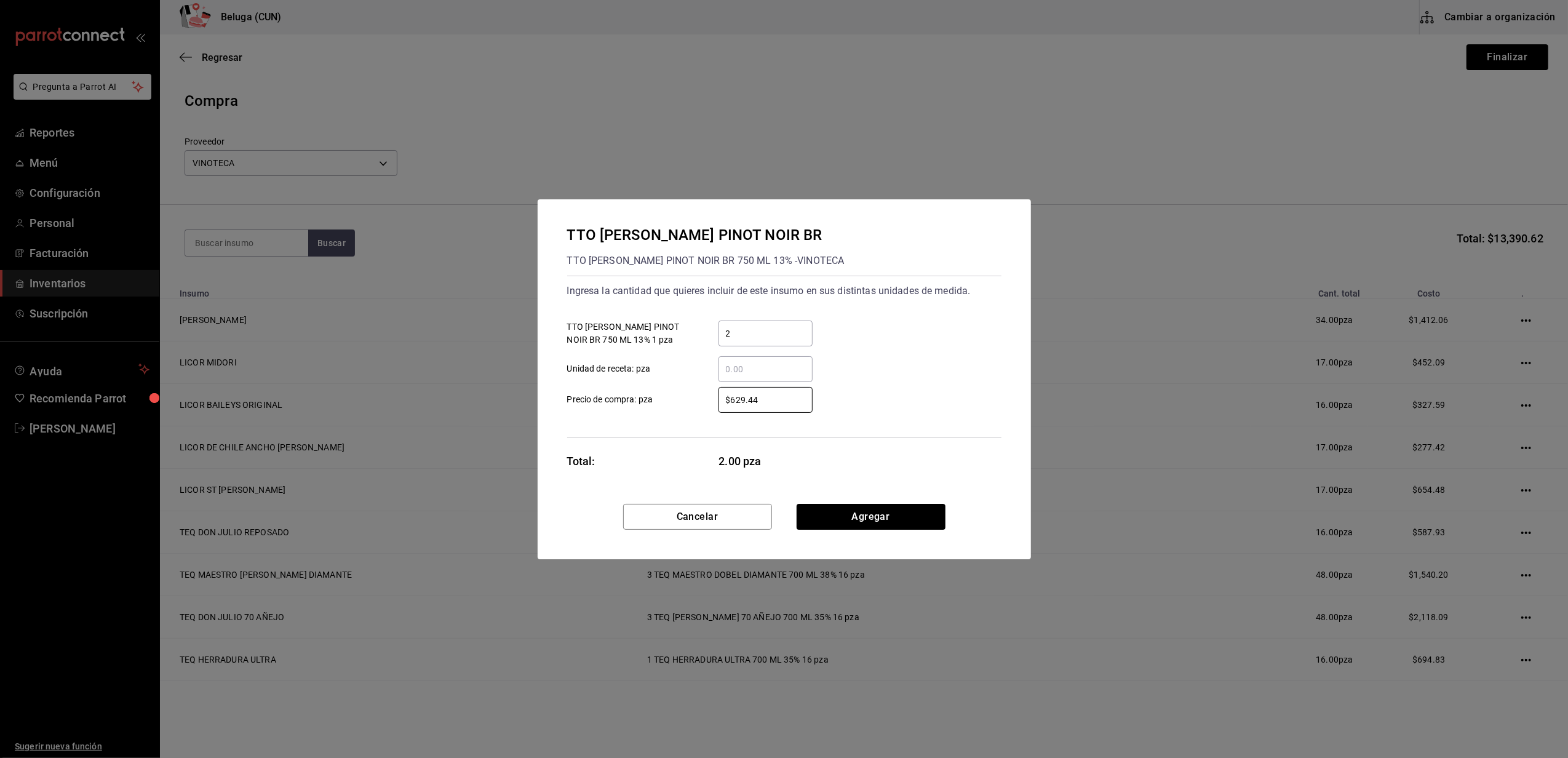
click at [633, 400] on label "$629.44 ​ Precio de compra: pza" at bounding box center [689, 400] width 245 height 26
type input "$651.65"
click at [849, 516] on button "Agregar" at bounding box center [870, 517] width 149 height 26
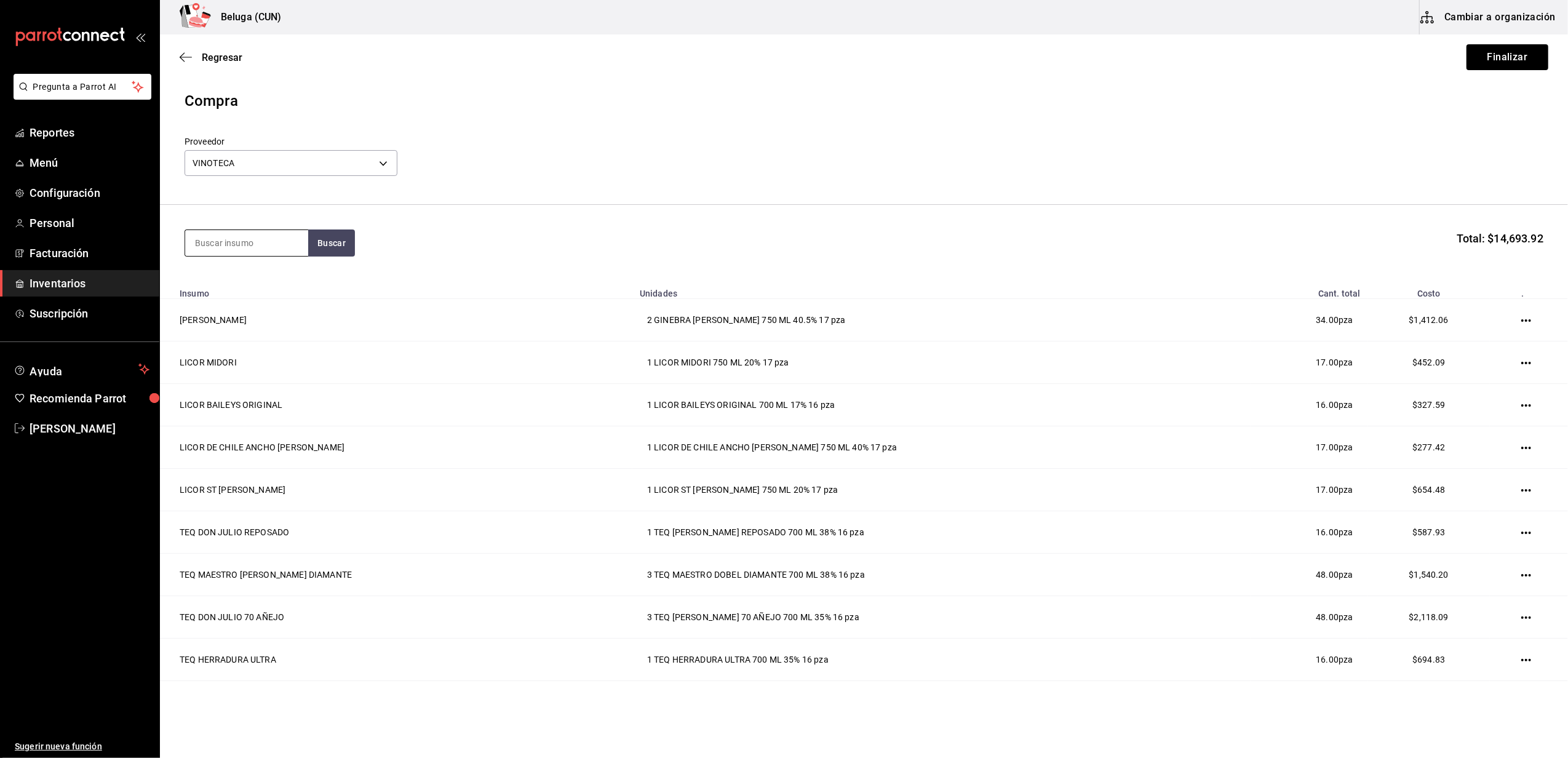
click at [260, 250] on input at bounding box center [246, 243] width 123 height 26
type input "MATUA"
click at [253, 316] on div "BCO MATUA MARLBOROUGH SAUV BLANC 750 ML 13% - VINOTECA" at bounding box center [247, 342] width 104 height 52
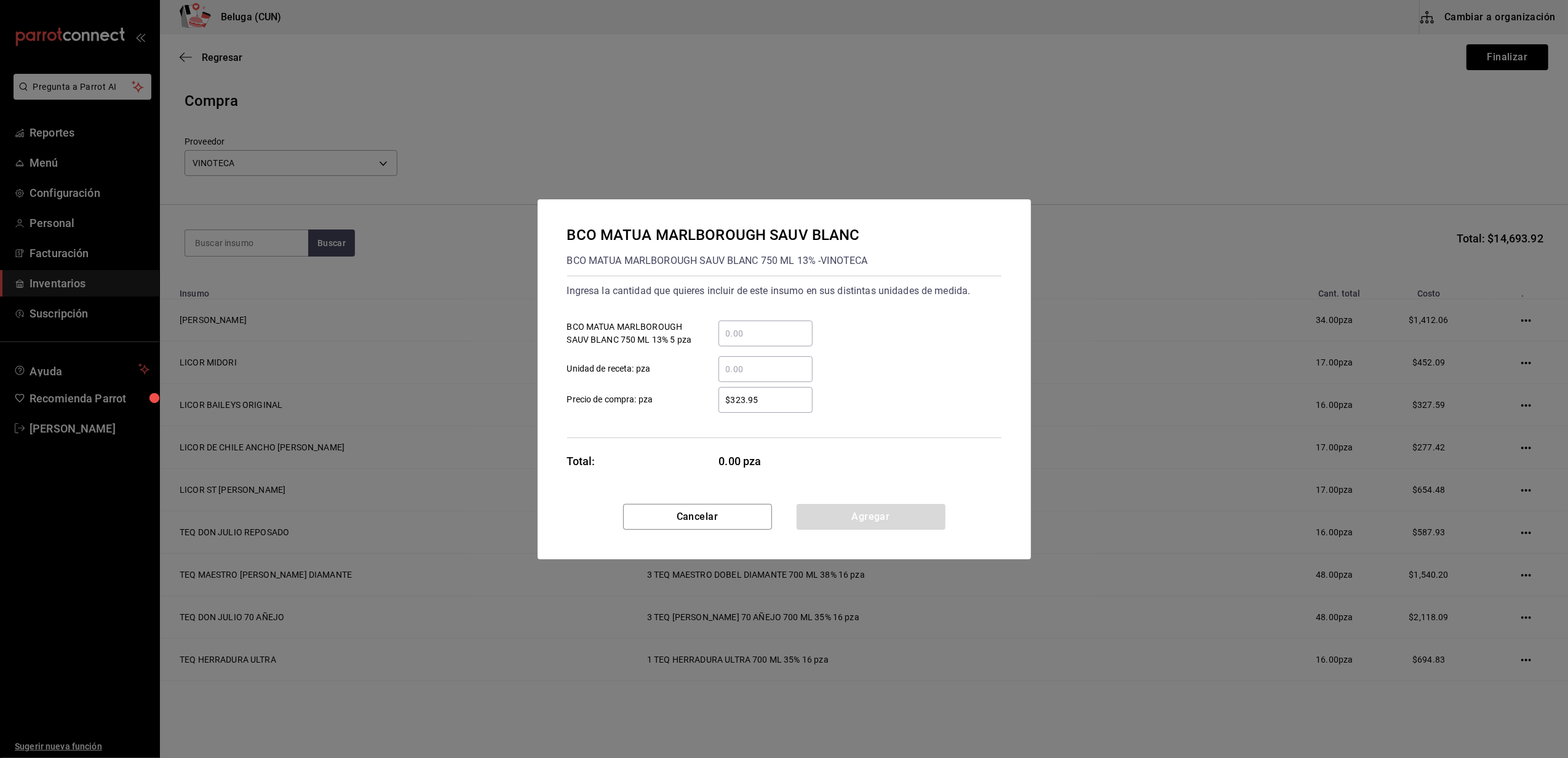
click at [744, 328] on input "​ BCO MATUA MARLBOROUGH SAUV BLANC 750 ML 13% 5 pza" at bounding box center [766, 334] width 94 height 15
type input "3"
click at [717, 385] on div "$323.95 ​ Precio de compra: pza" at bounding box center [780, 395] width 444 height 36
drag, startPoint x: 769, startPoint y: 402, endPoint x: 541, endPoint y: 403, distance: 228.0
click at [541, 403] on div "BCO MATUA MARLBOROUGH SAUV BLANC BCO MATUA MARLBOROUGH SAUV BLANC 750 ML 13% - …" at bounding box center [784, 351] width 493 height 304
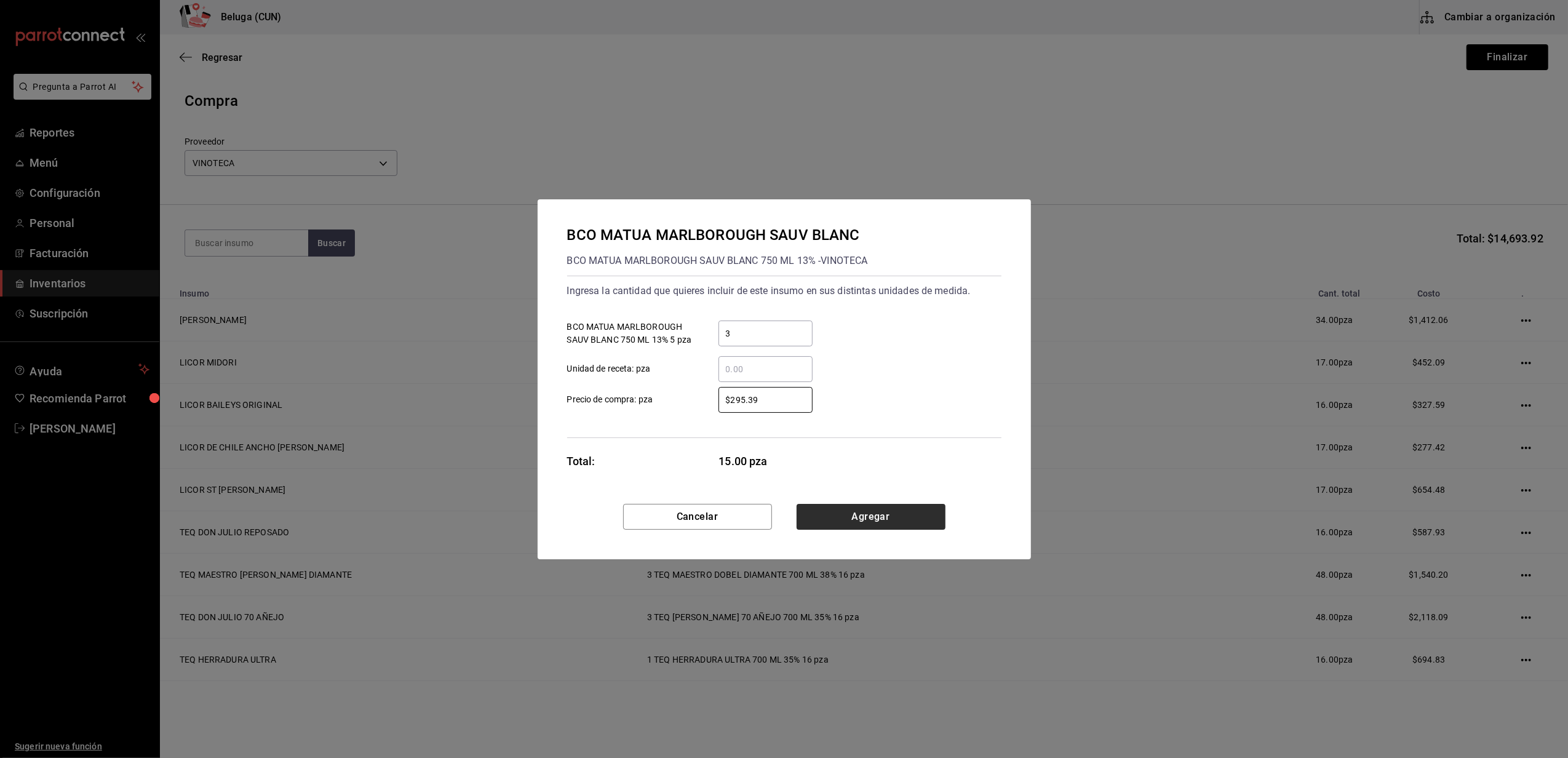
type input "$295.39"
click at [912, 522] on button "Agregar" at bounding box center [870, 517] width 149 height 26
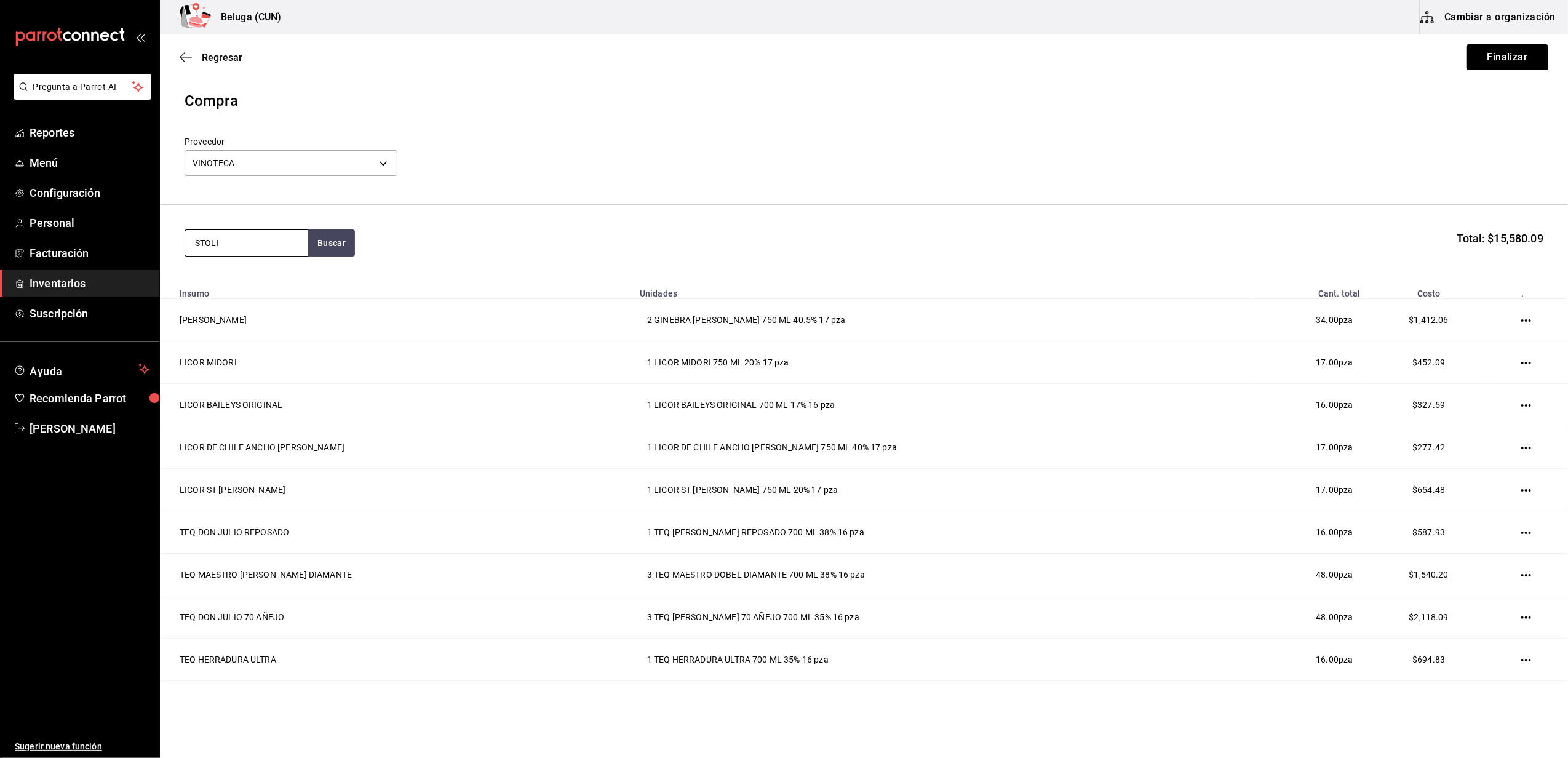
type input "STOLI"
click at [240, 309] on div "VODKA STOLICHNAYA ELIT 700 ML 40% - VINOTECA" at bounding box center [247, 320] width 104 height 39
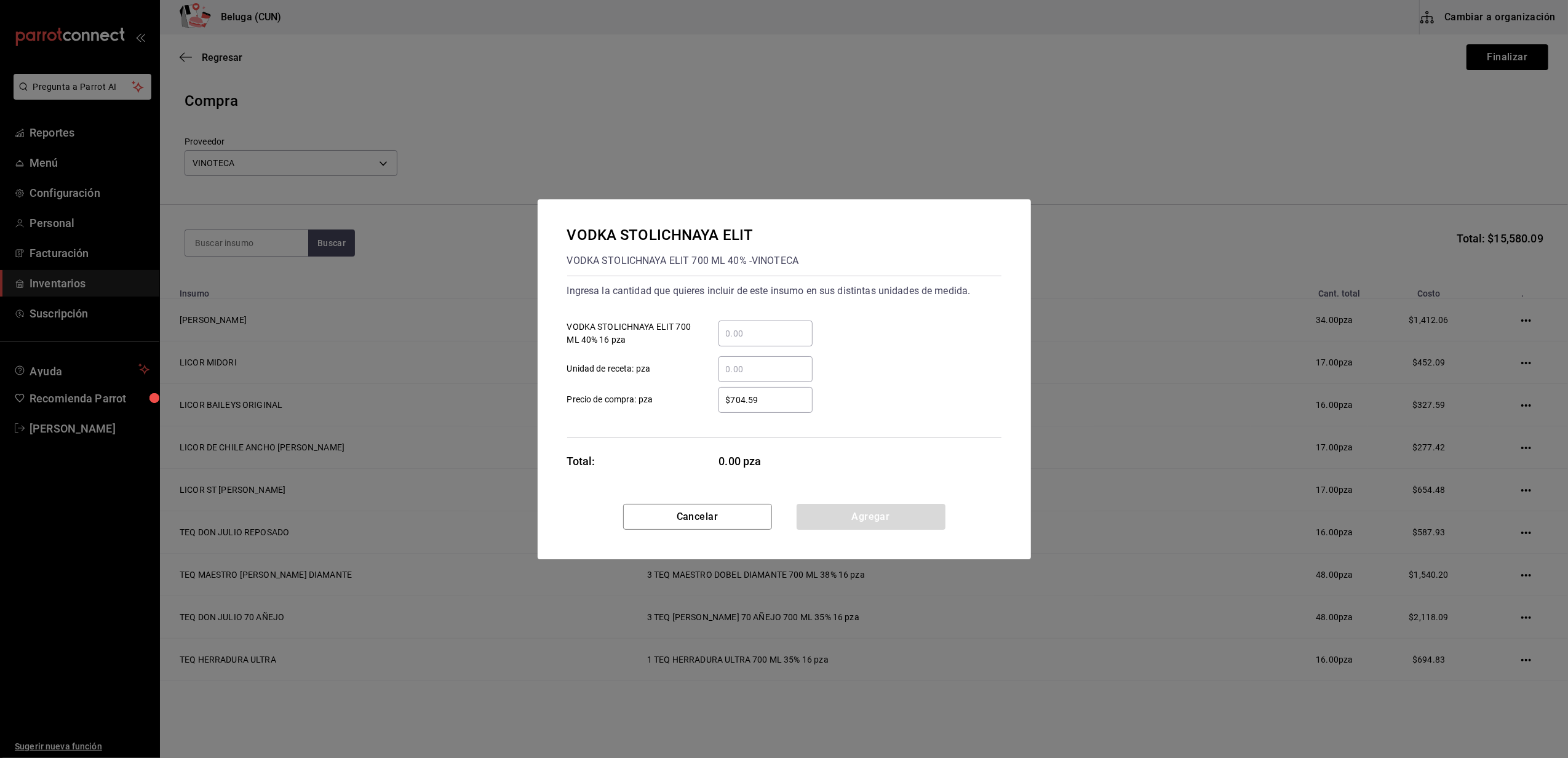
click at [750, 318] on div "​ VODKA STOLICHNAYA ELIT 700 ML 40% 16 pza" at bounding box center [780, 329] width 444 height 36
click at [754, 330] on input "​ VODKA STOLICHNAYA ELIT 700 ML 40% 16 pza" at bounding box center [766, 334] width 94 height 15
click at [673, 392] on label "$704.59 ​ Precio de compra: pza" at bounding box center [689, 400] width 245 height 26
click at [719, 392] on input "$704.59" at bounding box center [766, 400] width 94 height 15
click at [719, 522] on button "Cancelar" at bounding box center [698, 517] width 149 height 26
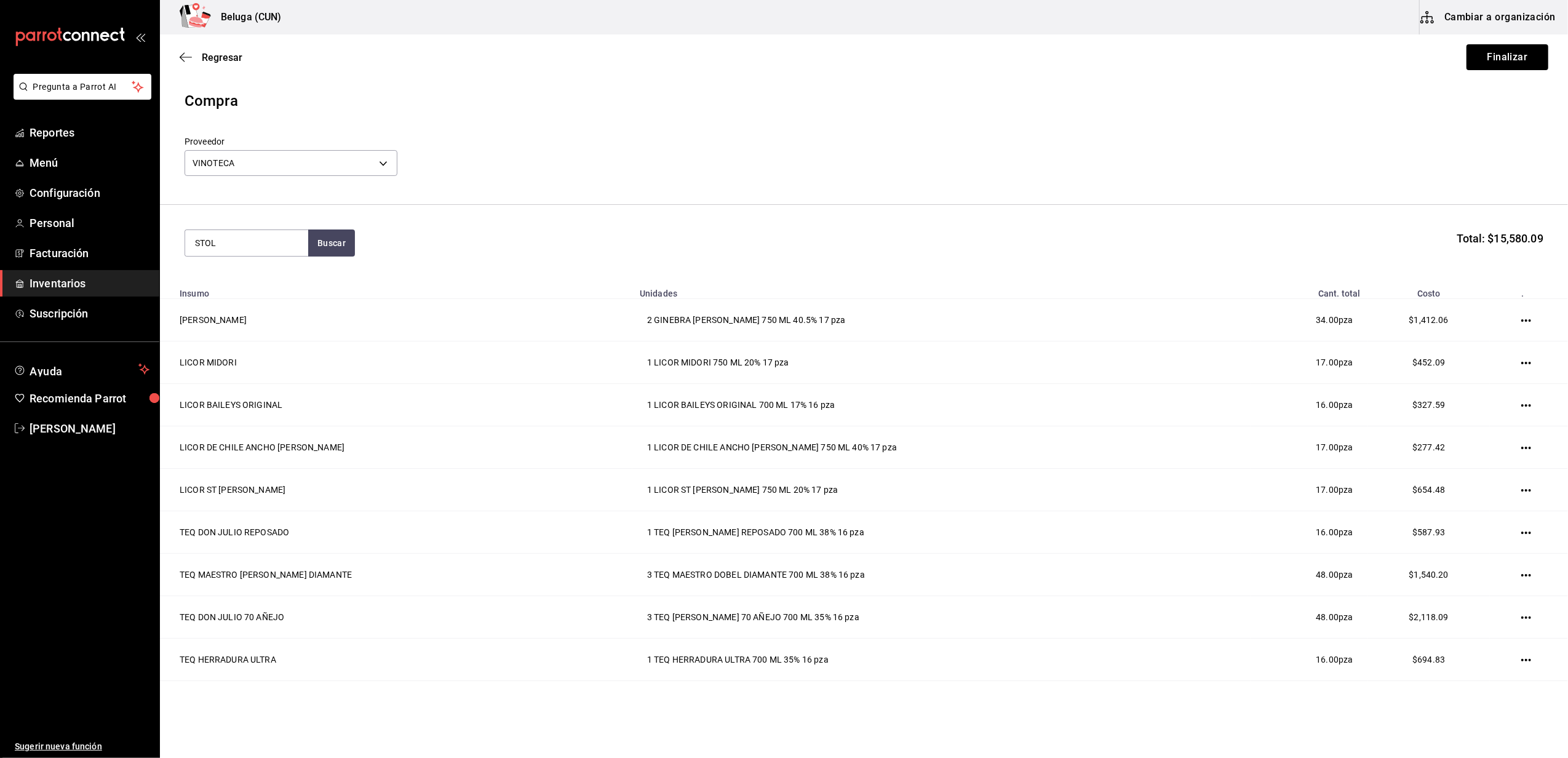
type input "STOLI"
click at [227, 367] on div "VODKA STOLICHNAYA" at bounding box center [247, 367] width 104 height 15
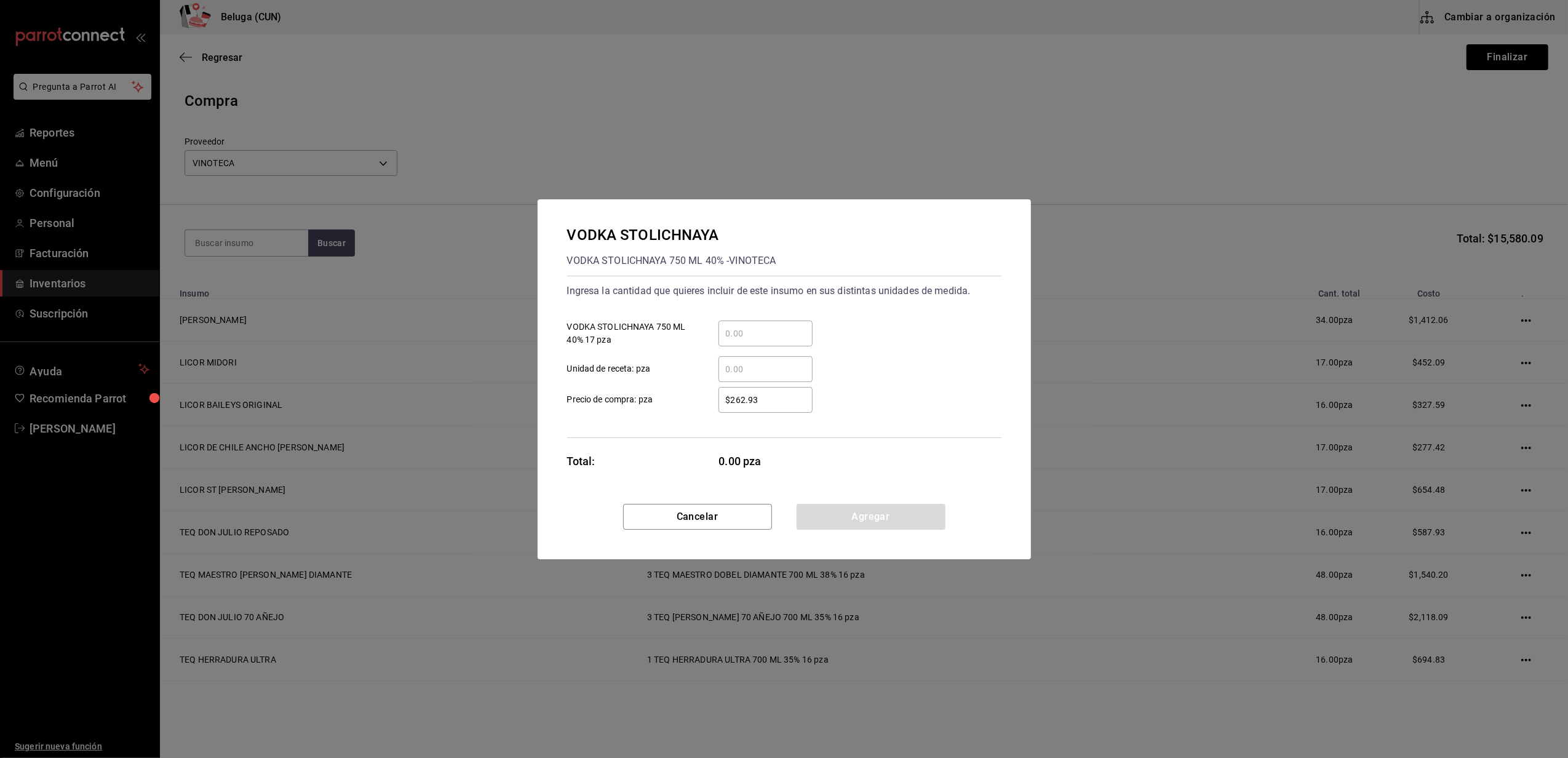
click at [791, 325] on div "​" at bounding box center [766, 334] width 94 height 26
click at [791, 327] on input "​ VODKA STOLICHNAYA 750 ML 40% 17 pza" at bounding box center [766, 334] width 94 height 15
type input "1"
click at [700, 400] on div "$262.93 ​" at bounding box center [756, 400] width 114 height 26
click at [719, 400] on input "$262.93" at bounding box center [766, 400] width 94 height 15
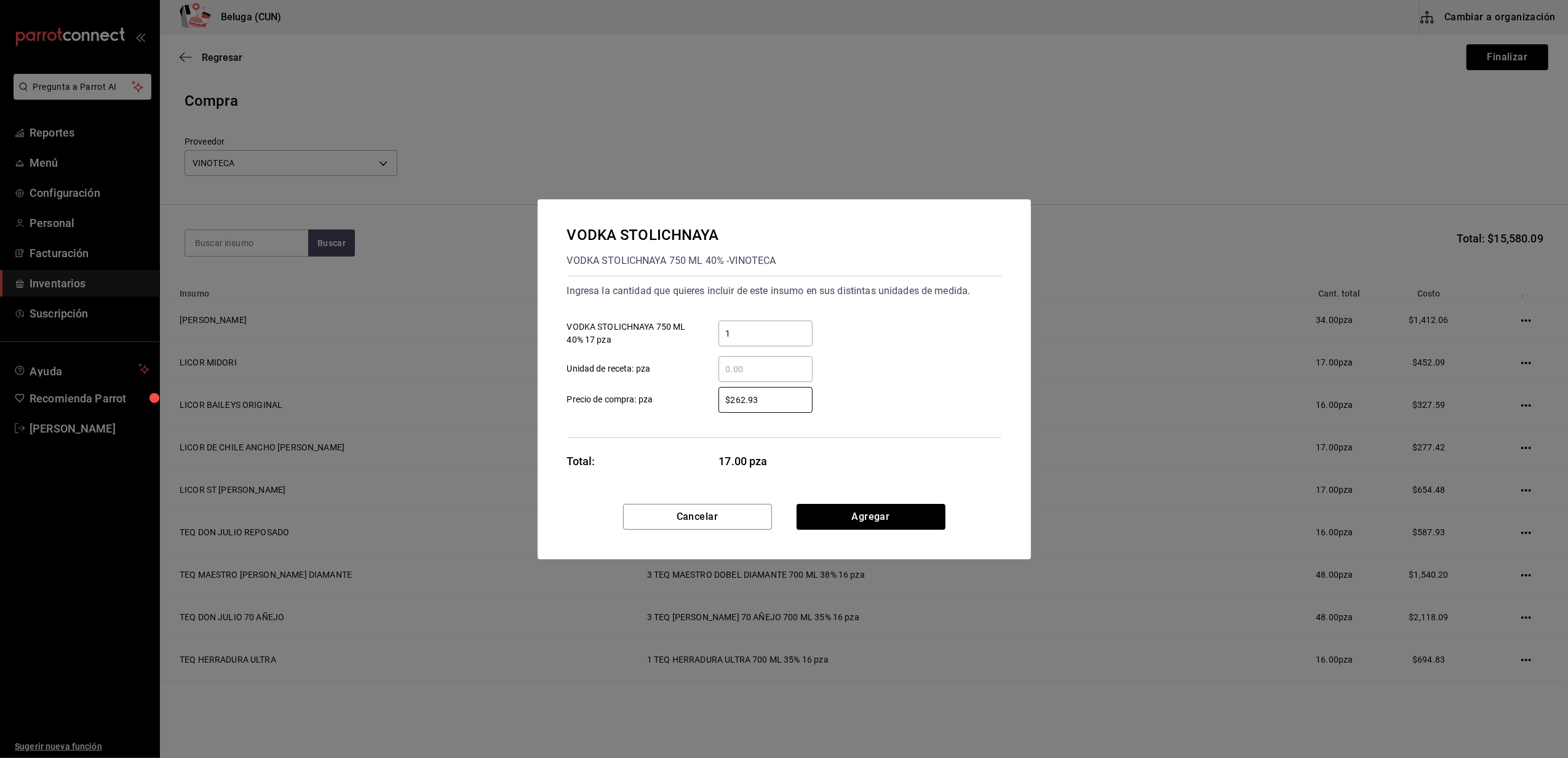
drag, startPoint x: 765, startPoint y: 400, endPoint x: 648, endPoint y: 400, distance: 117.0
click at [653, 402] on label "$262.93 ​ Precio de compra: pza" at bounding box center [689, 400] width 245 height 26
type input "$289.66"
click at [858, 518] on button "Agregar" at bounding box center [870, 517] width 149 height 26
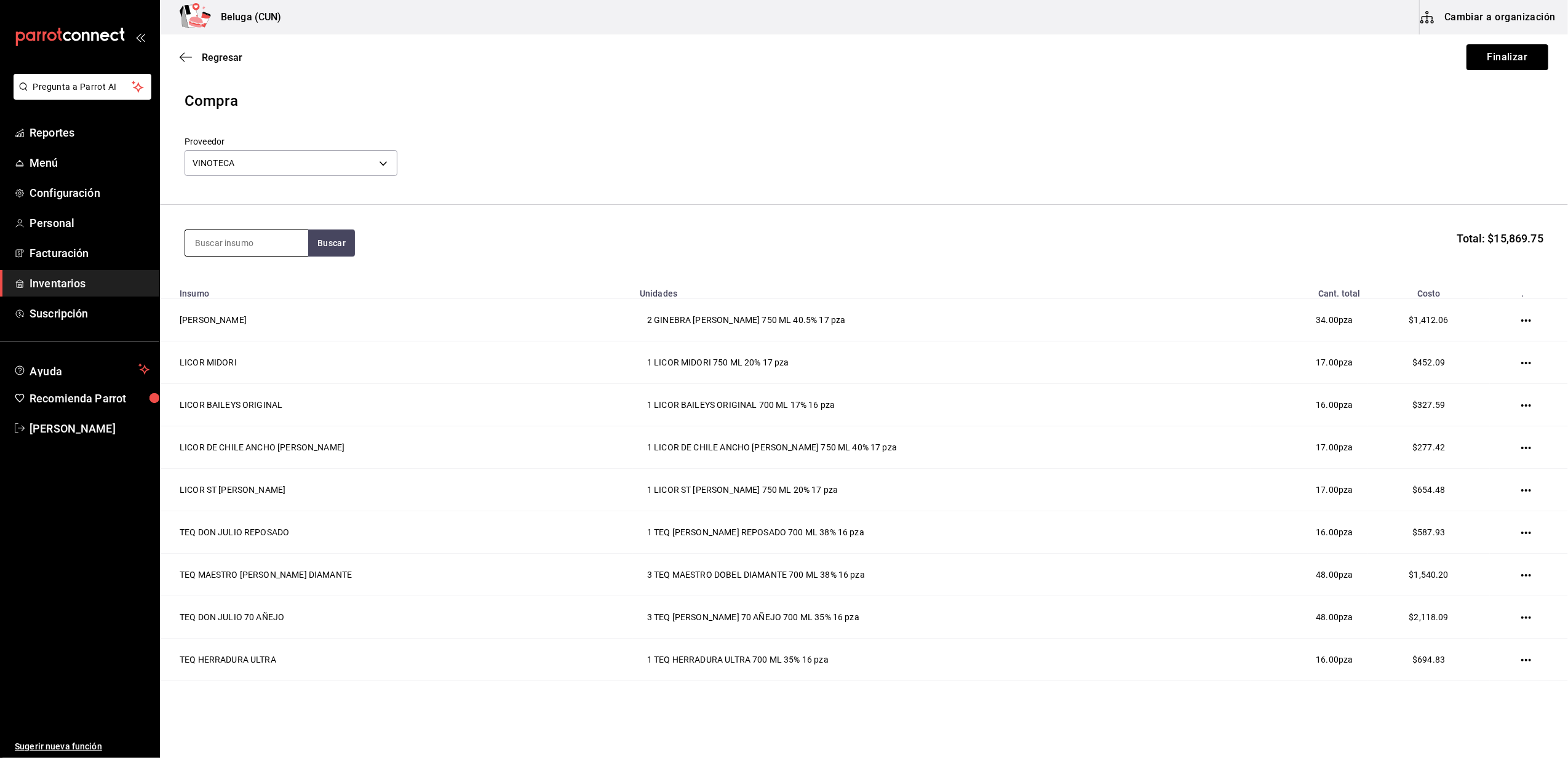
click at [252, 247] on input at bounding box center [246, 243] width 123 height 26
type input "GREY"
click at [265, 272] on div "VODKA GREY GOOSE" at bounding box center [247, 279] width 104 height 15
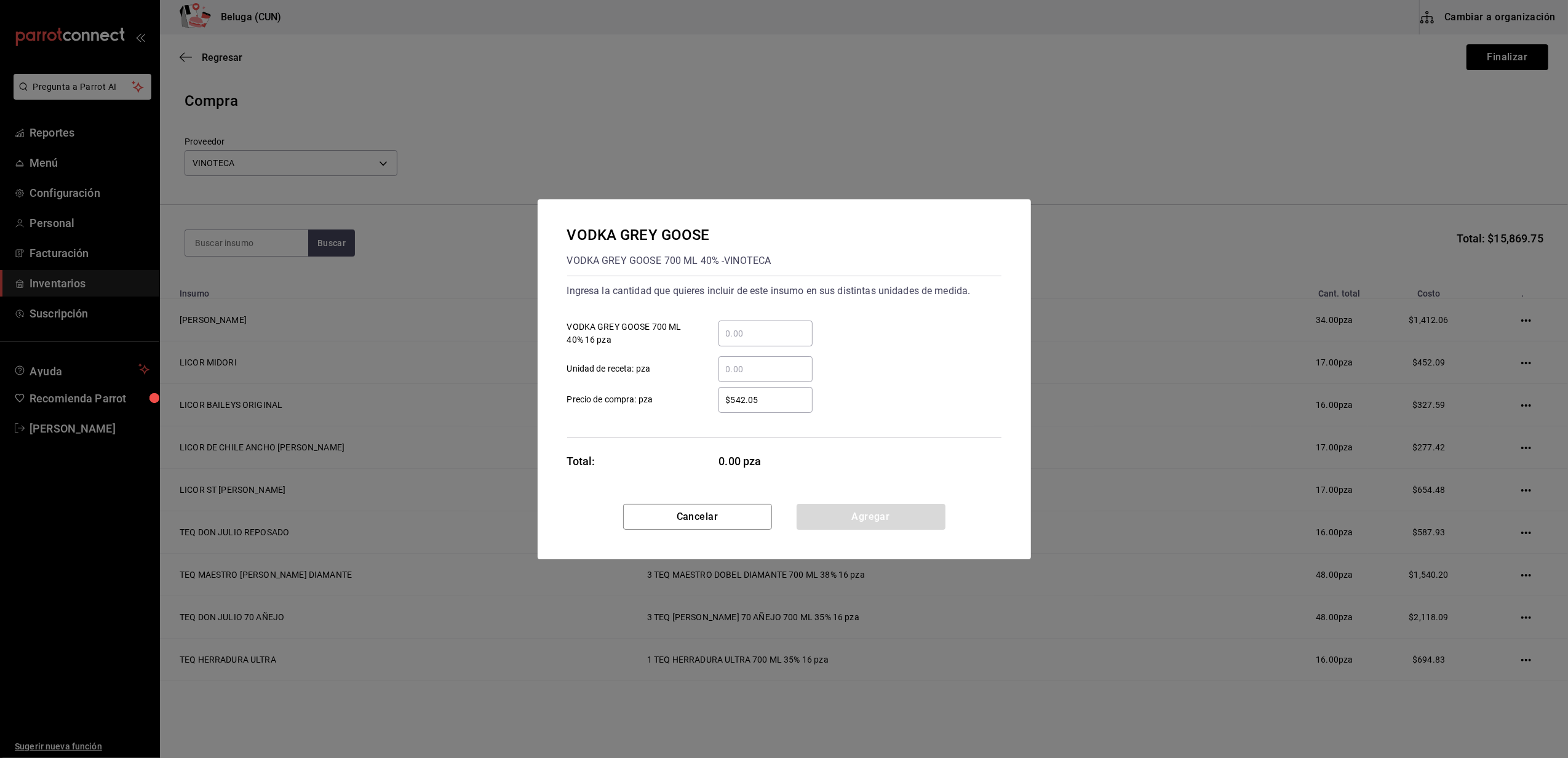
click at [743, 335] on input "​ VODKA GREY GOOSE 700 ML 40% 16 pza" at bounding box center [766, 334] width 94 height 15
type input "1"
click at [670, 416] on div "Ingresa la cantidad que quieres incluir de este insumo en sus distintas unidade…" at bounding box center [784, 357] width 435 height 163
drag, startPoint x: 741, startPoint y: 399, endPoint x: 685, endPoint y: 410, distance: 57.1
click at [685, 410] on label "$542.05 ​ Precio de compra: pza" at bounding box center [689, 400] width 245 height 26
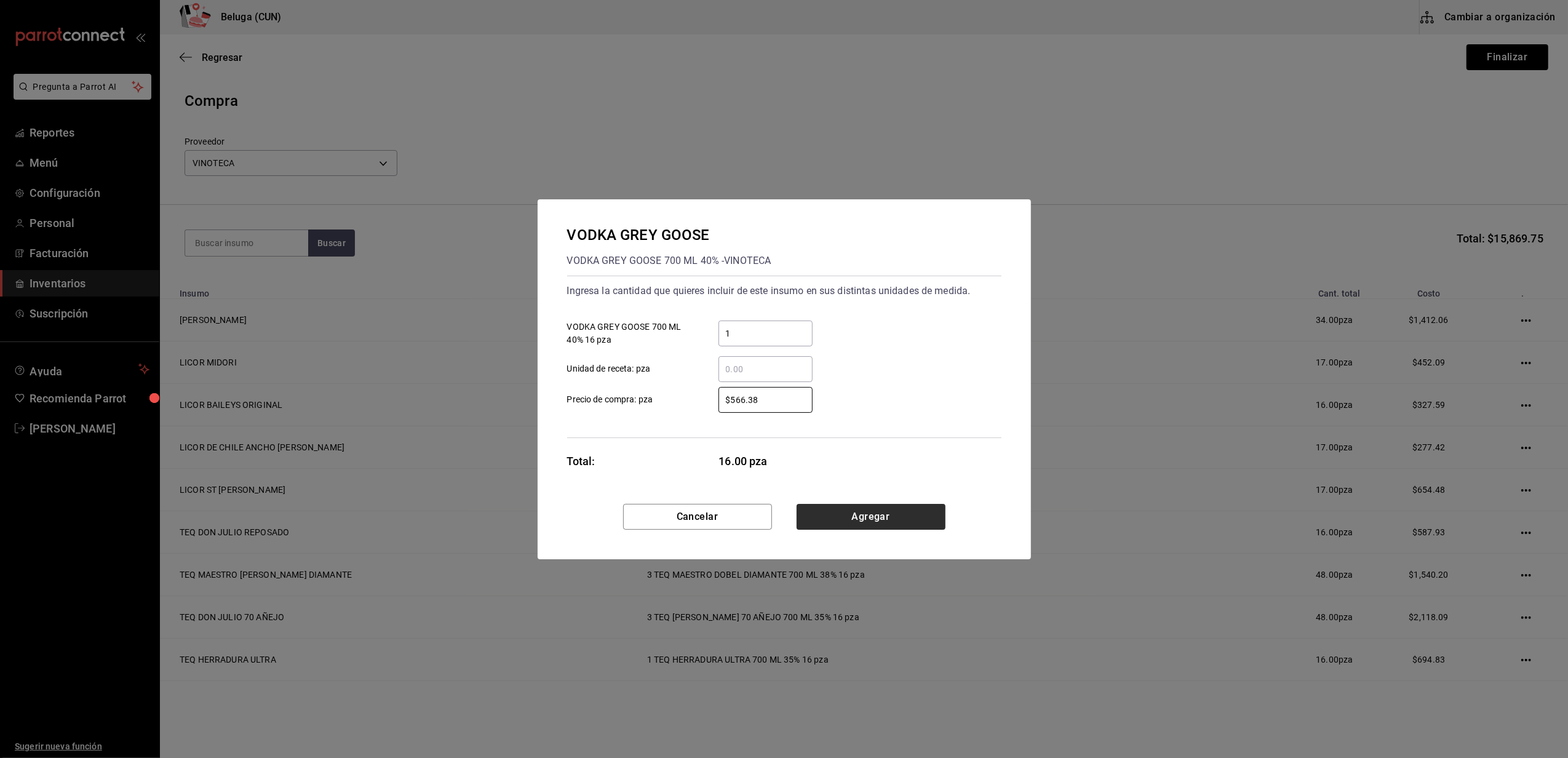
type input "$566.38"
click at [903, 516] on button "Agregar" at bounding box center [870, 517] width 149 height 26
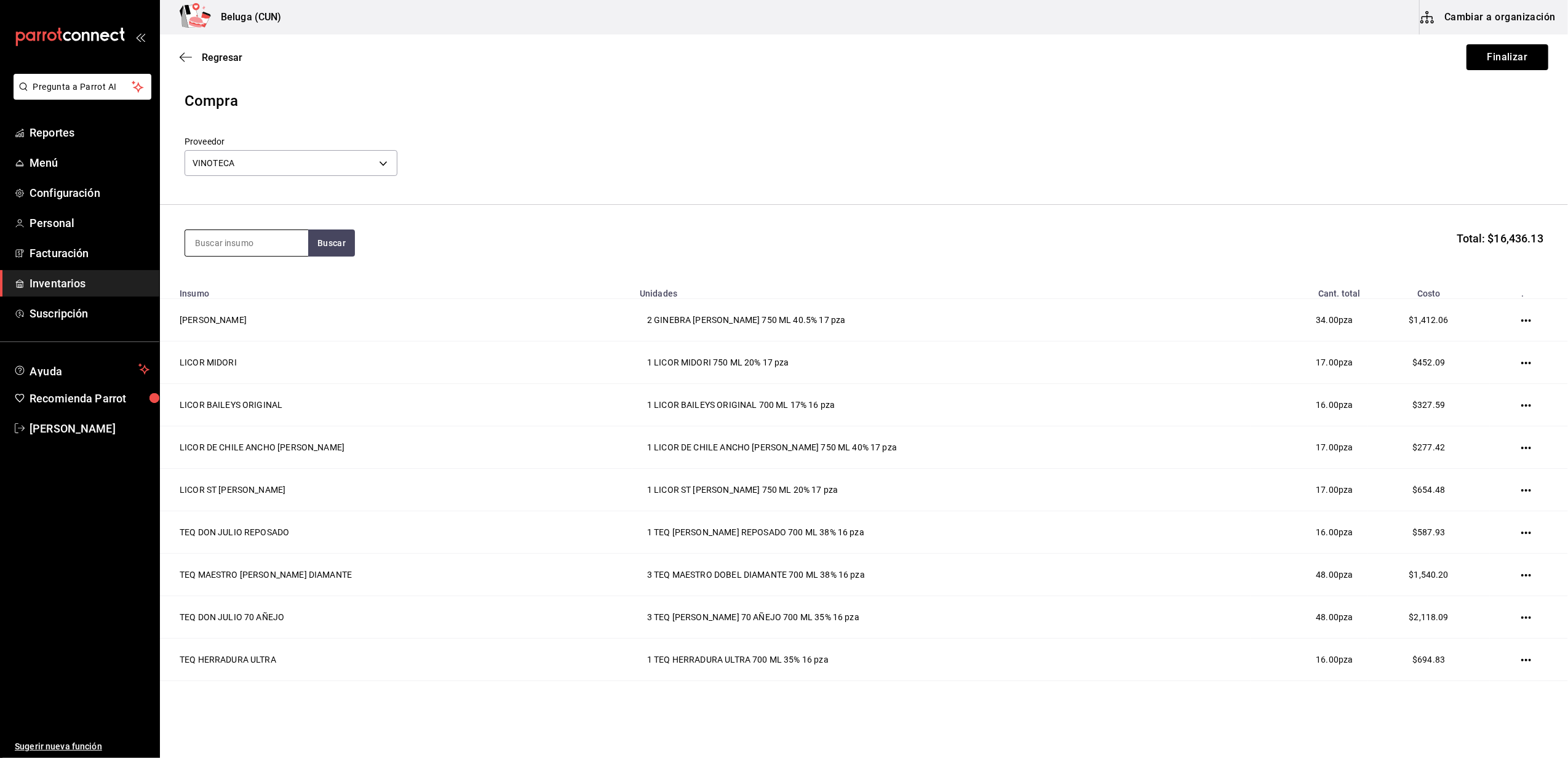
click at [280, 239] on input at bounding box center [246, 243] width 123 height 26
type input "BUCHAN"
click at [321, 242] on button "Buscar" at bounding box center [331, 242] width 47 height 27
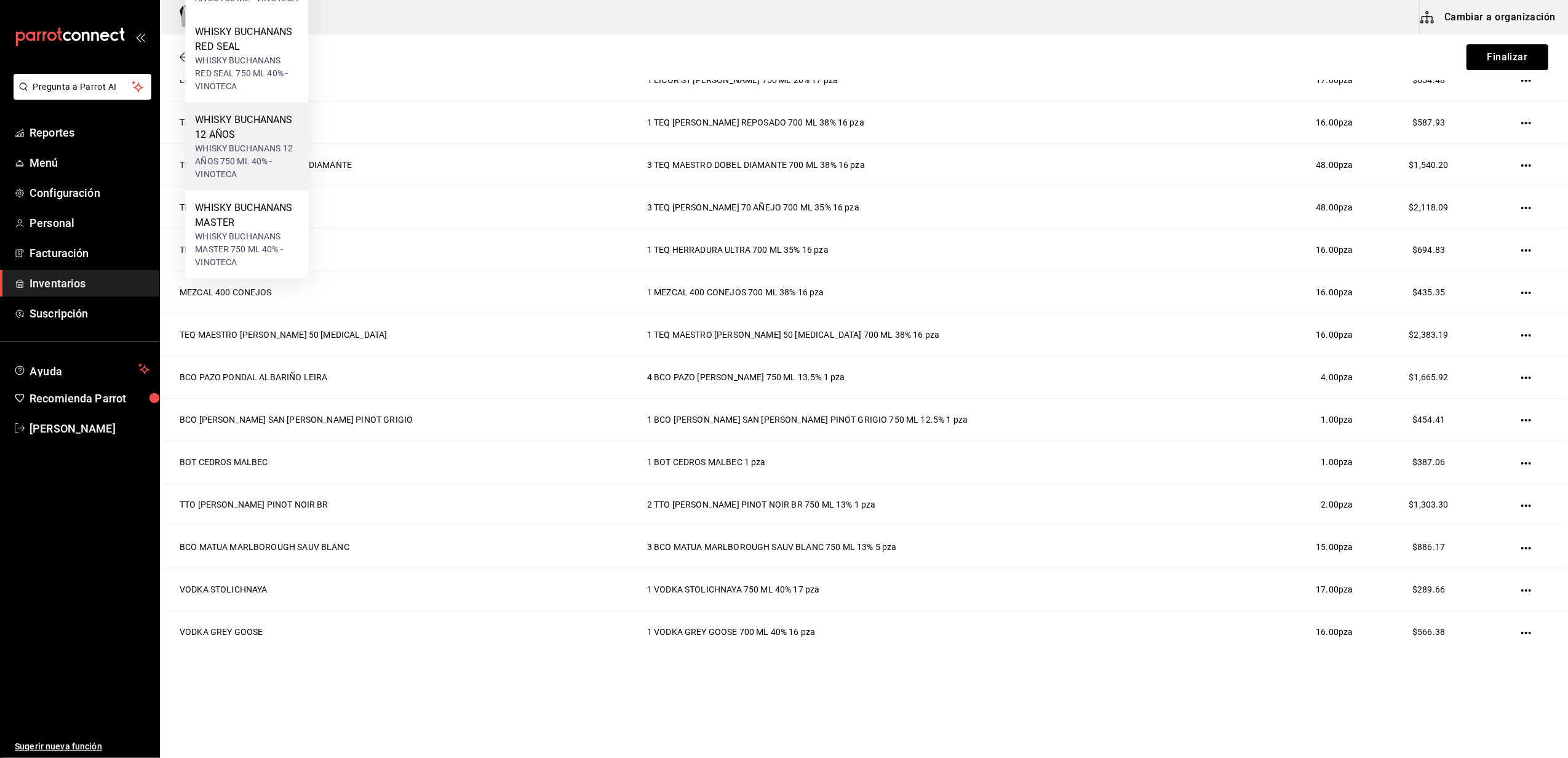
scroll to position [246, 0]
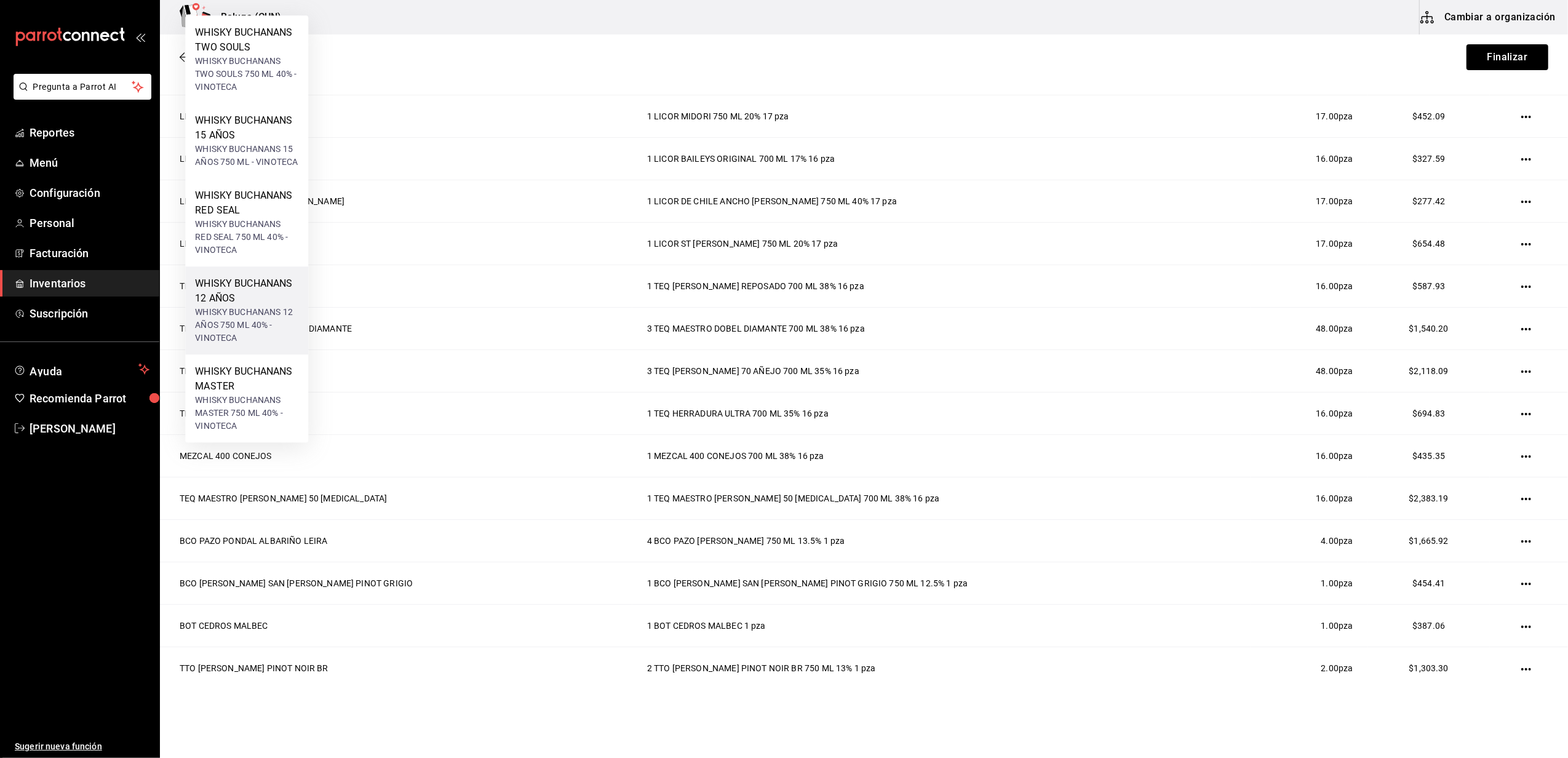
click at [234, 317] on div "WHISKY BUCHANANS 12 AÑOS 750 ML 40% - VINOTECA" at bounding box center [247, 326] width 104 height 39
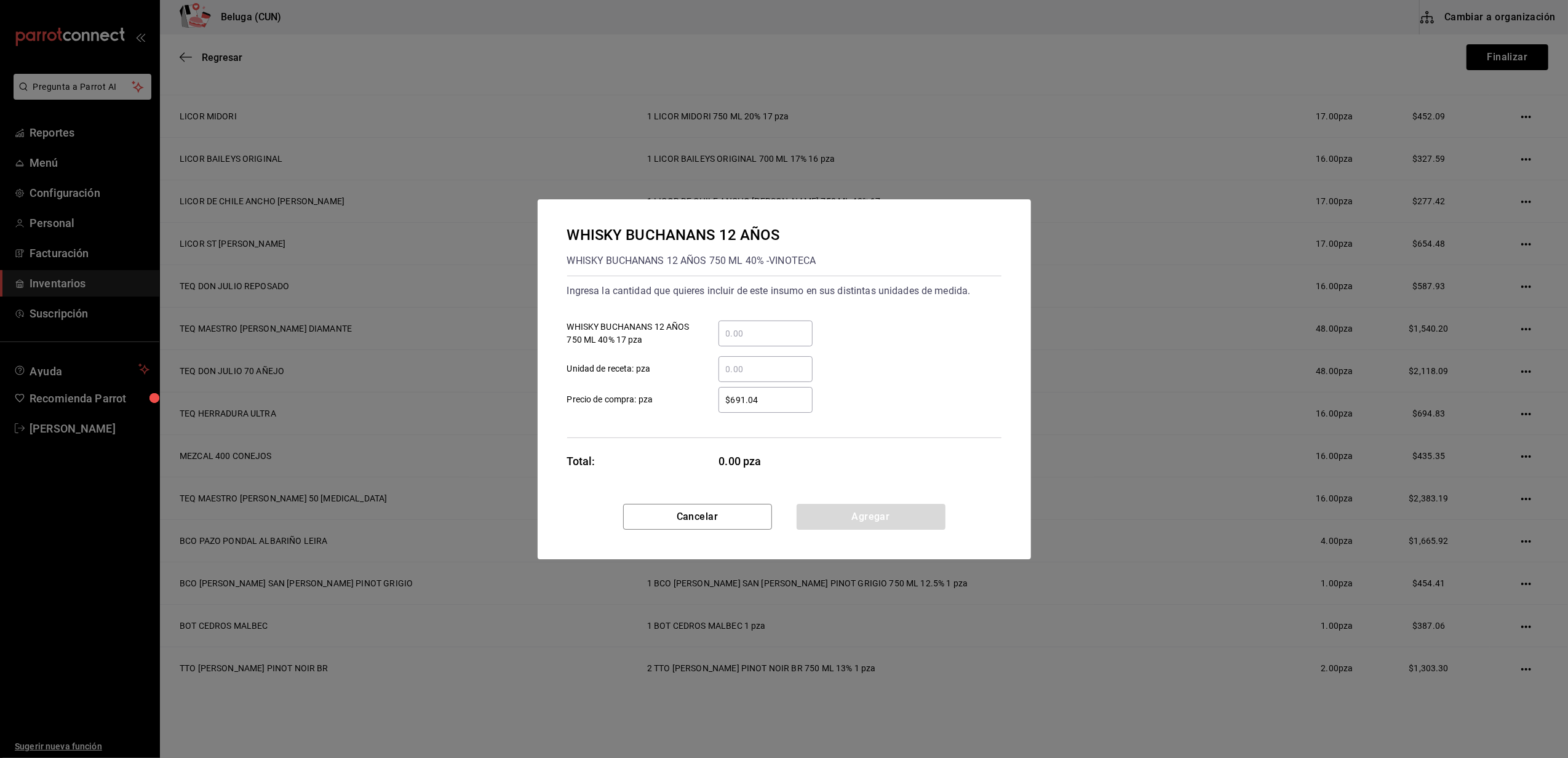
click at [773, 337] on input "​ WHISKY BUCHANANS 12 AÑOS 750 ML 40% 17 pza" at bounding box center [766, 334] width 94 height 15
type input "2"
click at [695, 362] on label "​ Unidad de receta: pza" at bounding box center [689, 369] width 245 height 26
click at [719, 362] on input "​ Unidad de receta: pza" at bounding box center [766, 369] width 94 height 15
drag, startPoint x: 789, startPoint y: 402, endPoint x: 611, endPoint y: 378, distance: 179.6
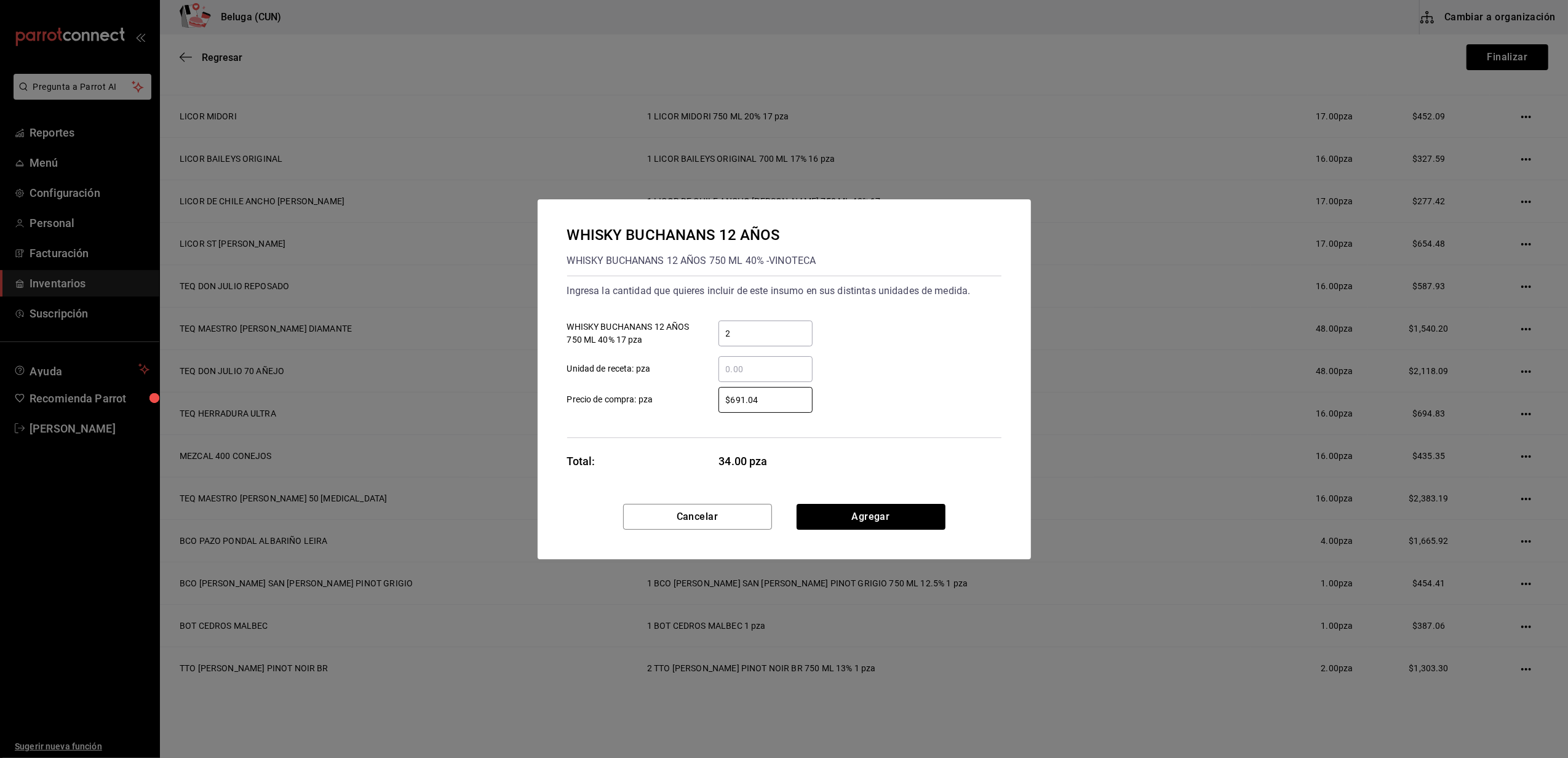
click at [675, 400] on label "$691.04 ​ Precio de compra: pza" at bounding box center [689, 400] width 245 height 26
type input "$618.02"
click at [932, 522] on button "Agregar" at bounding box center [870, 517] width 149 height 26
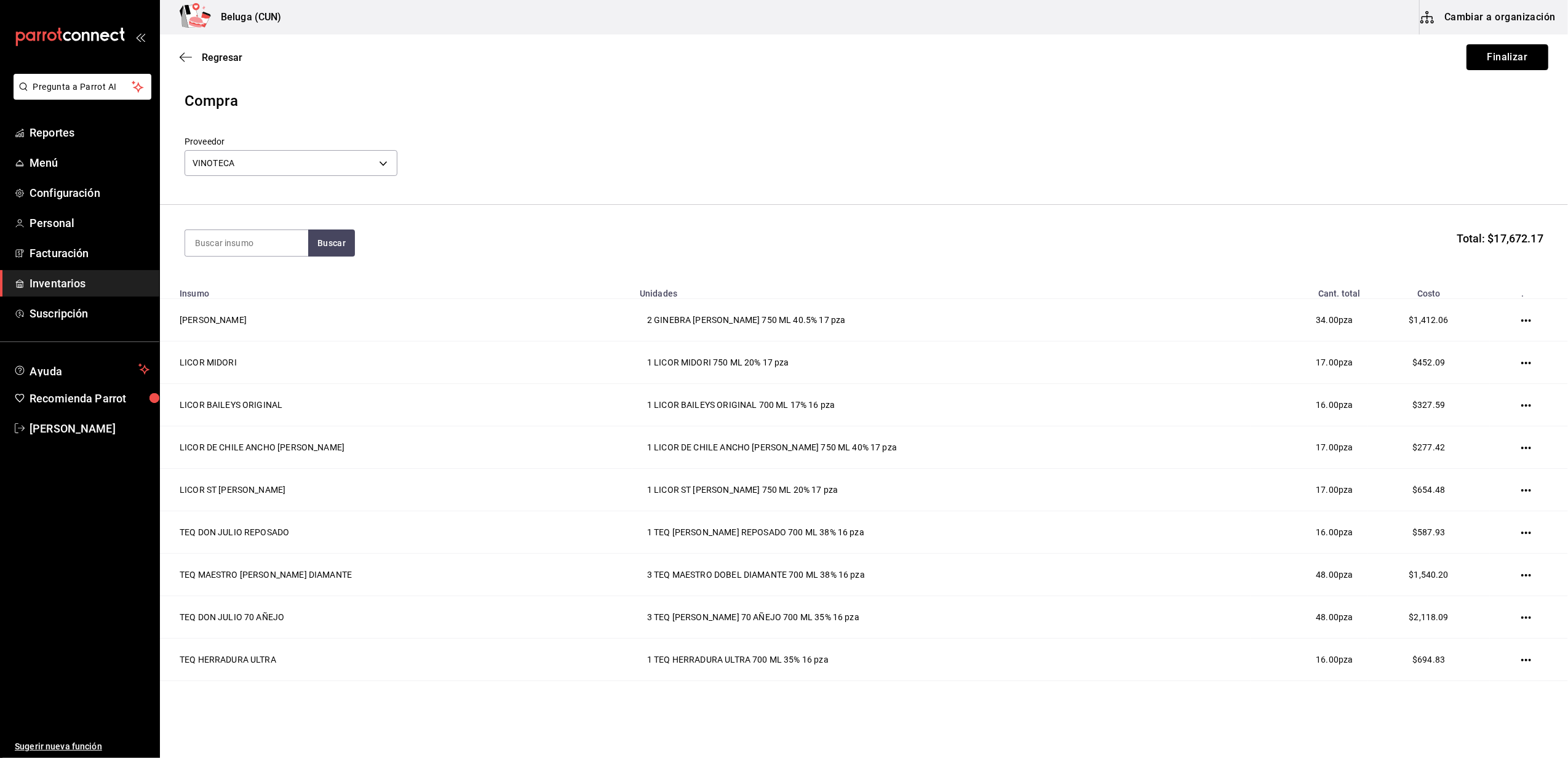
click at [1490, 55] on button "Finalizar" at bounding box center [1508, 57] width 81 height 26
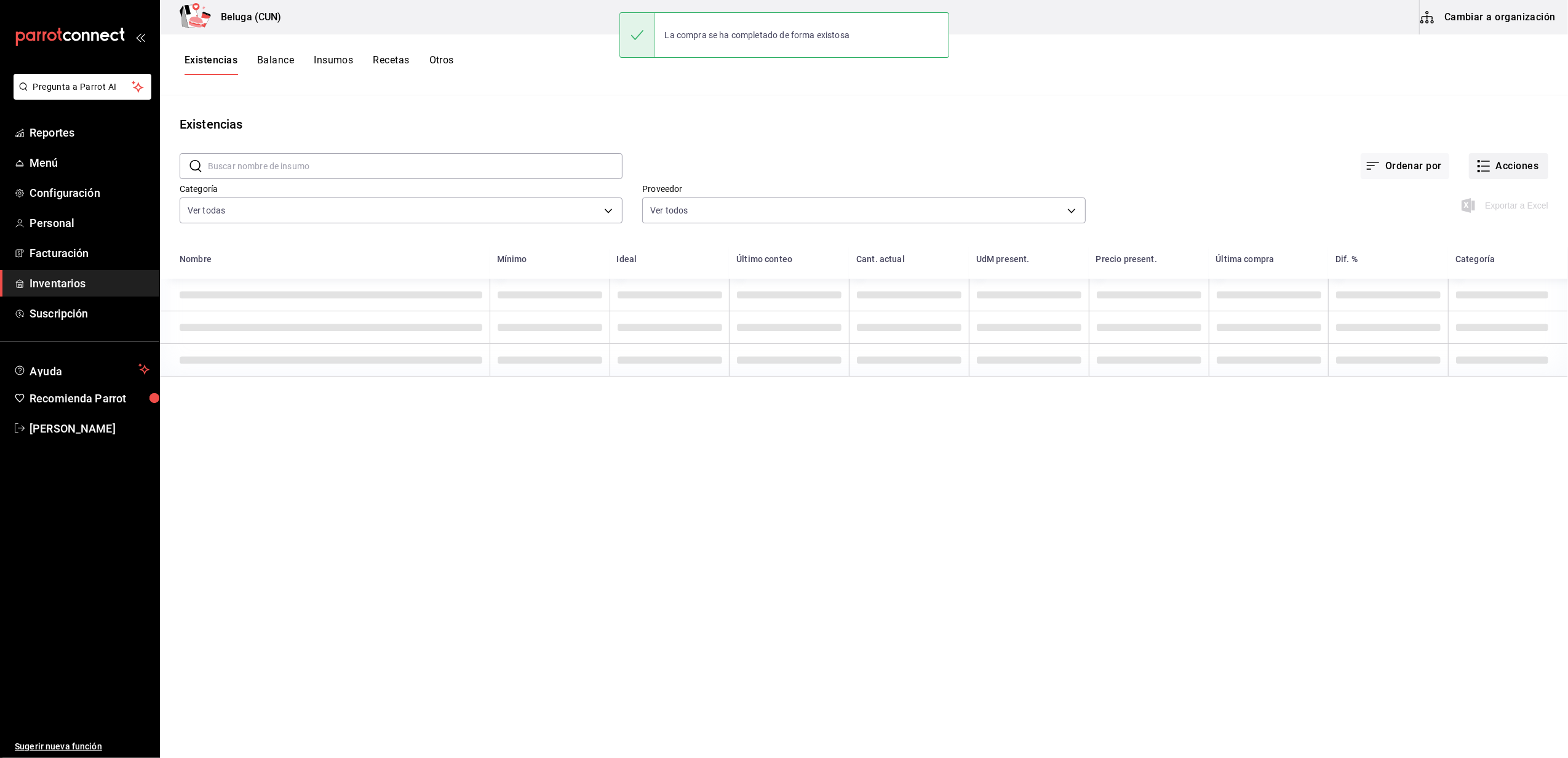
click at [1512, 163] on button "Acciones" at bounding box center [1509, 167] width 80 height 26
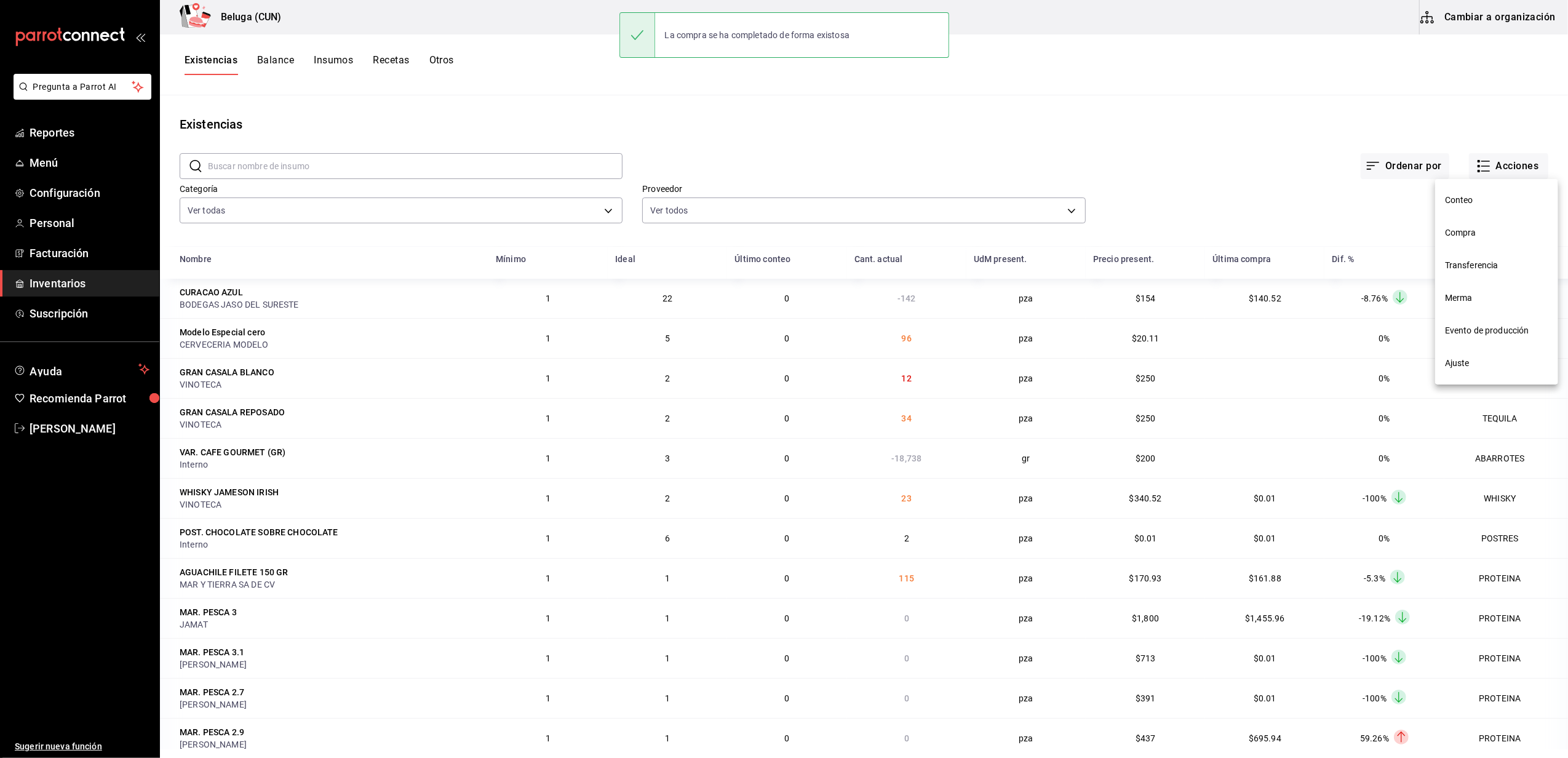
click at [1490, 234] on span "Compra" at bounding box center [1497, 233] width 104 height 13
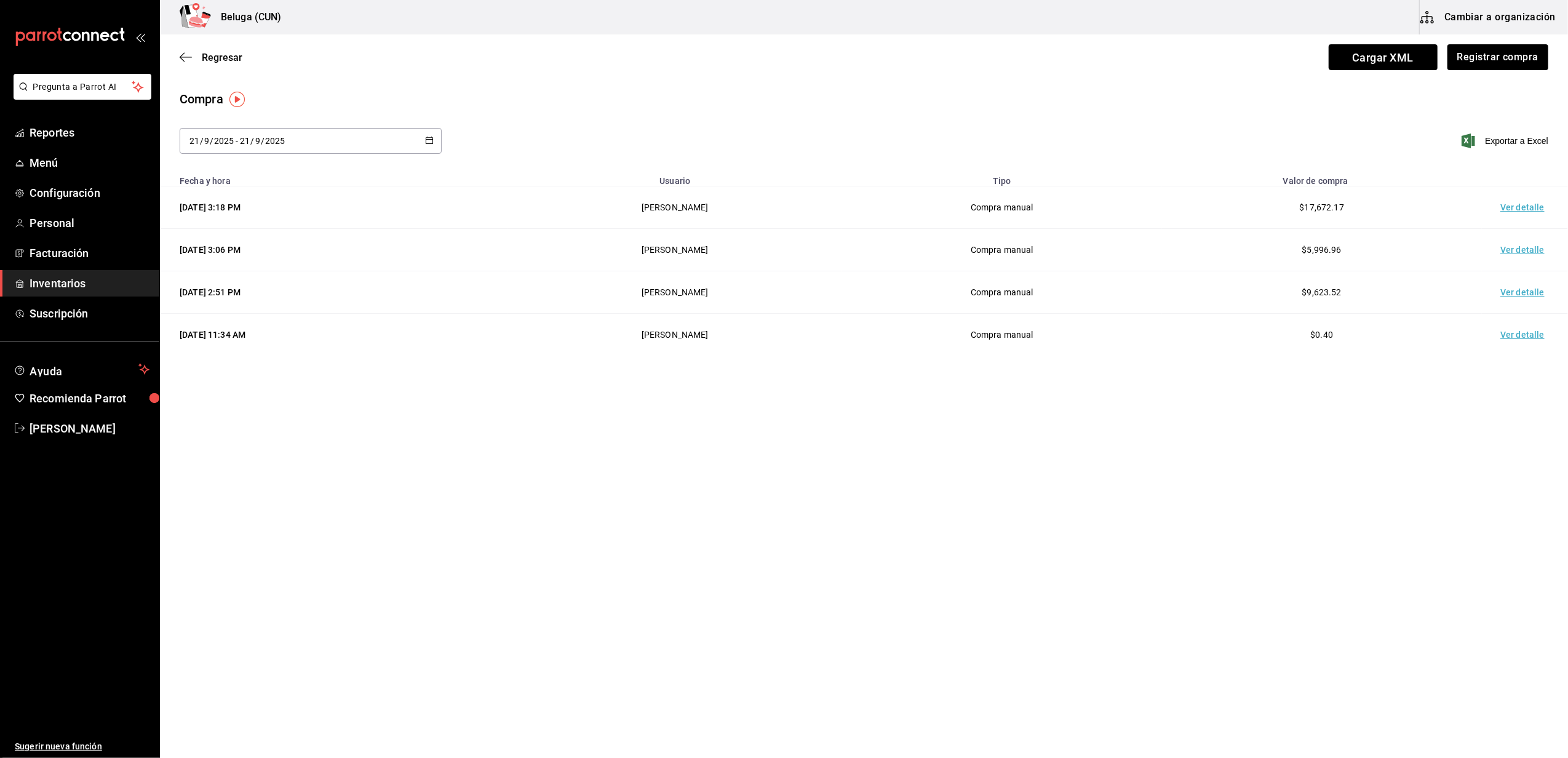
click at [1537, 206] on td "Ver detalle" at bounding box center [1525, 208] width 86 height 43
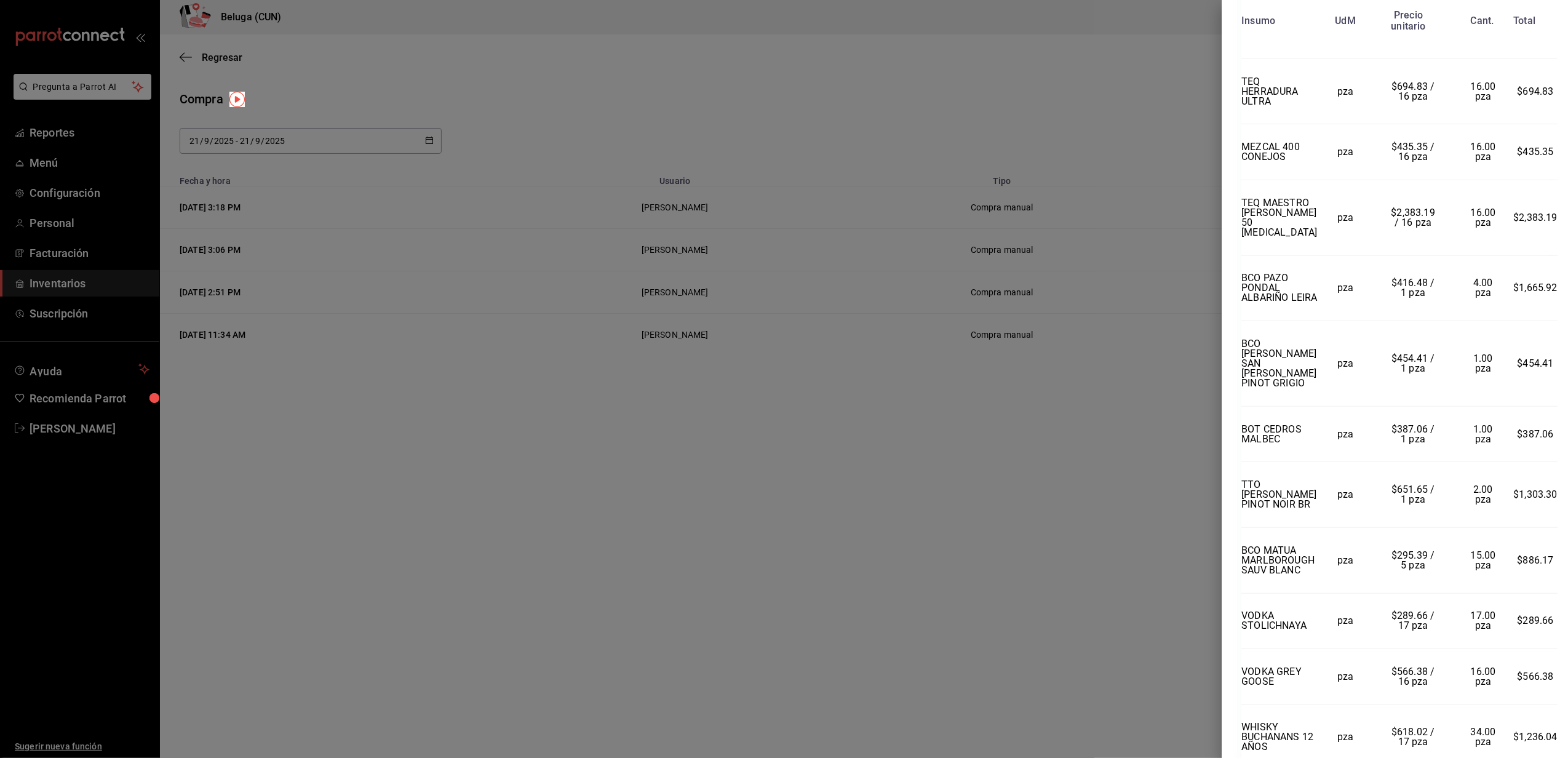
scroll to position [787, 0]
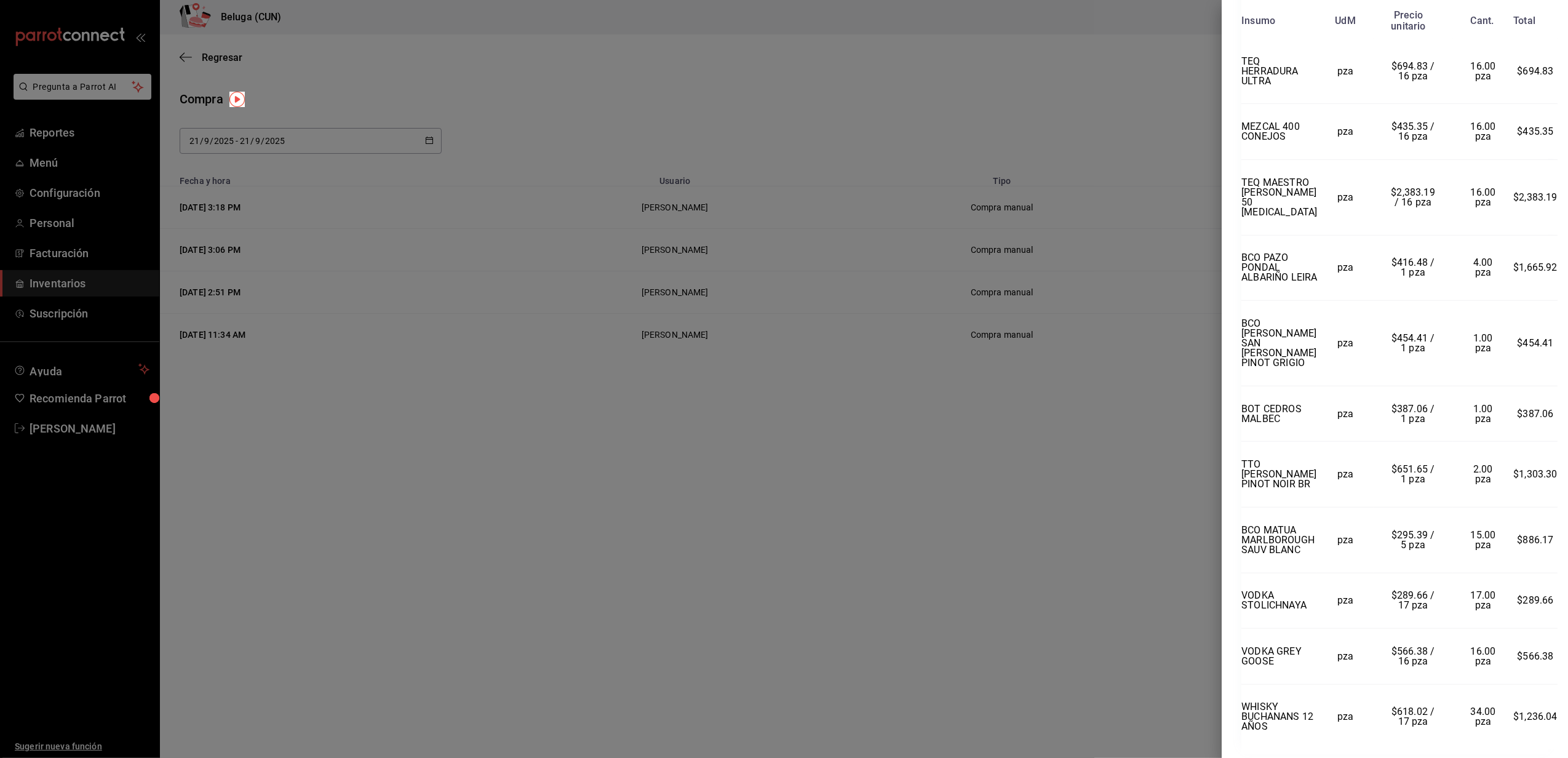
click at [1158, 122] on div at bounding box center [784, 379] width 1568 height 758
